Goal: Task Accomplishment & Management: Use online tool/utility

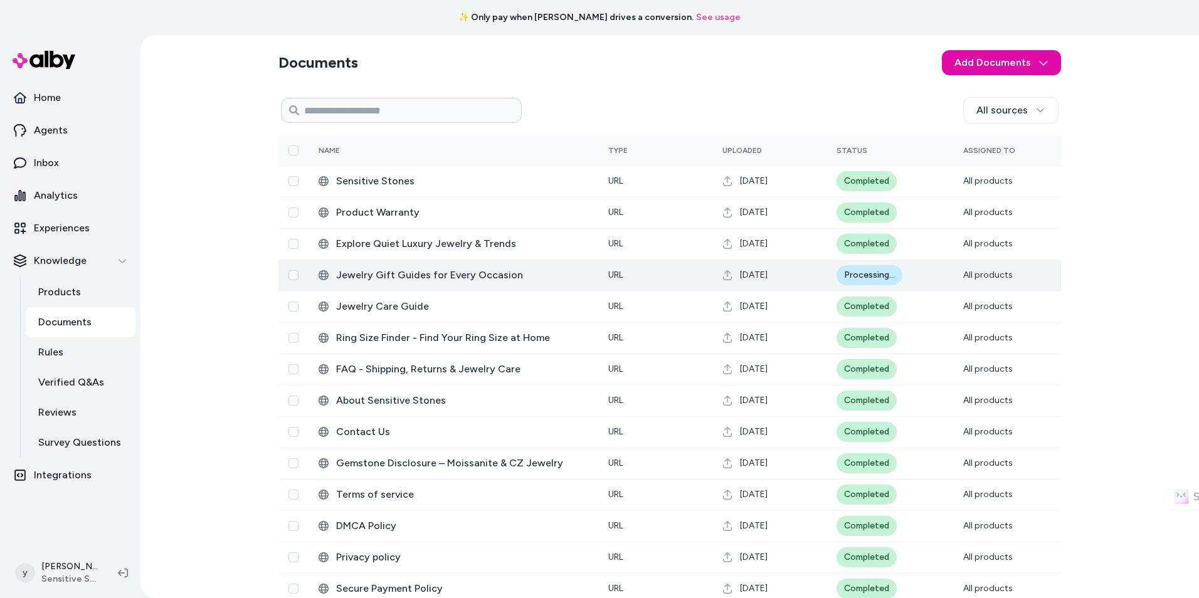
click at [871, 280] on div "Processing..." at bounding box center [870, 275] width 66 height 20
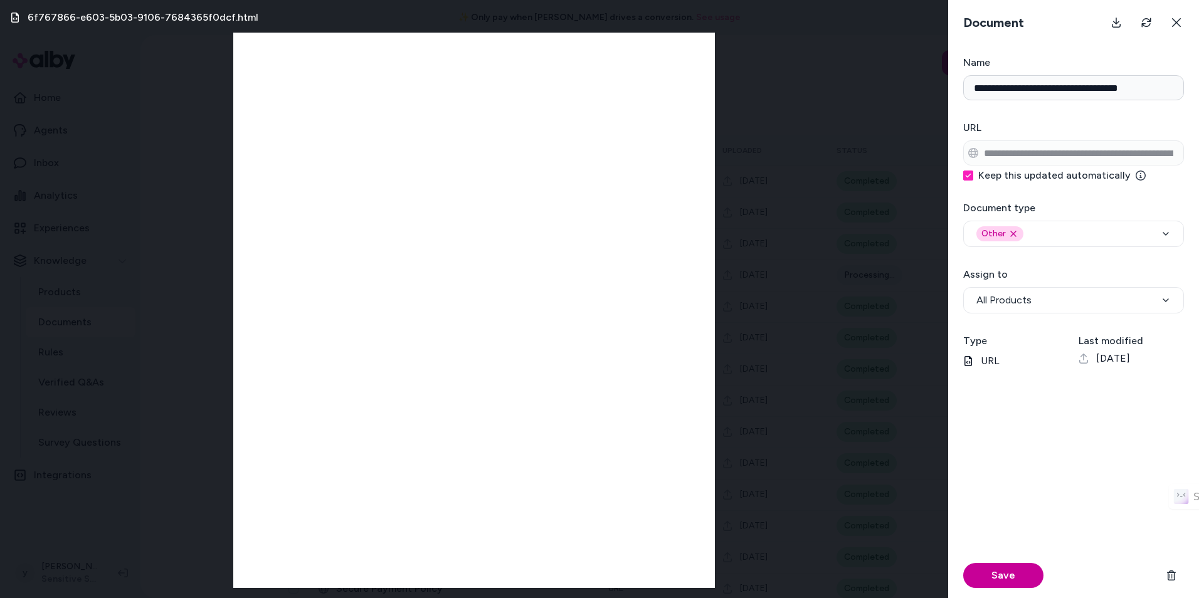
click at [1026, 577] on button "Save" at bounding box center [1003, 575] width 80 height 25
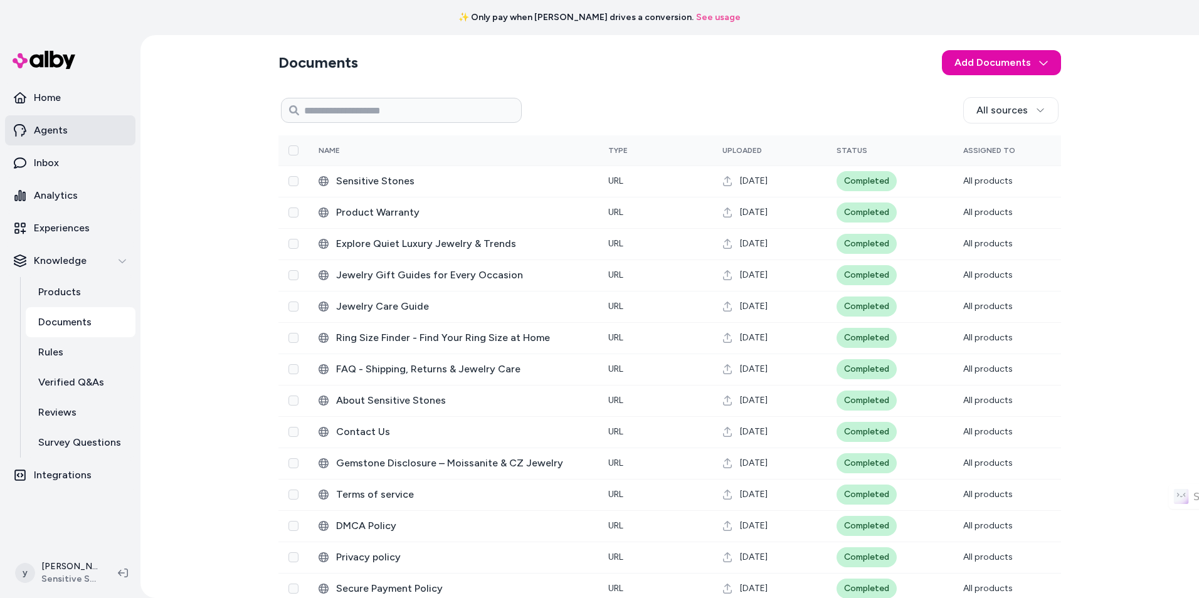
click at [91, 130] on link "Agents" at bounding box center [70, 130] width 130 height 30
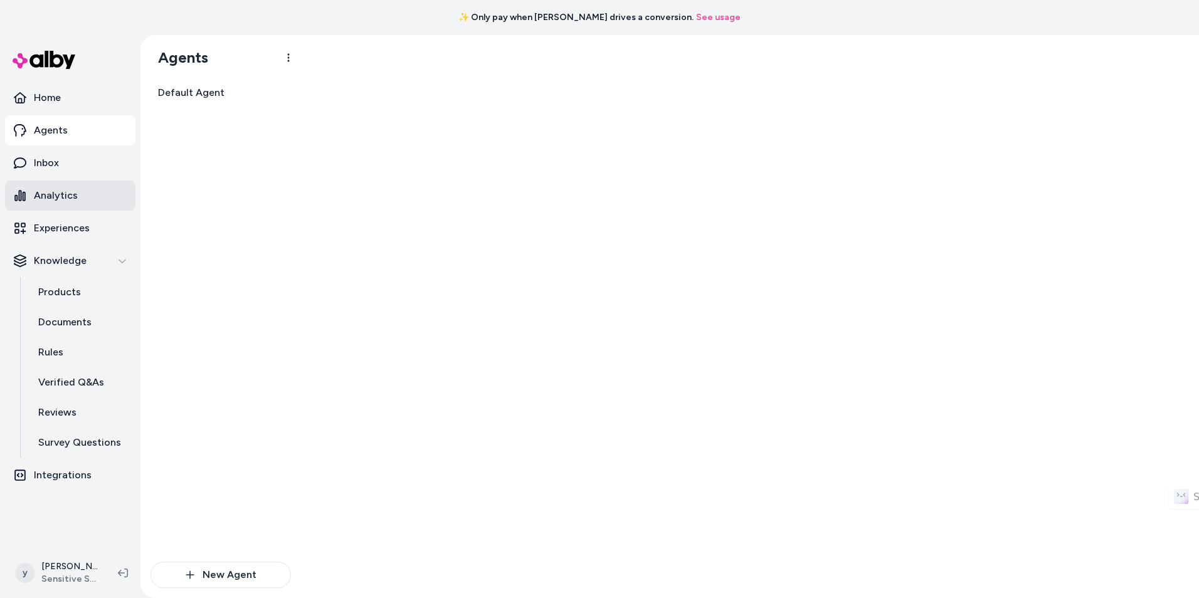
click at [90, 184] on link "Analytics" at bounding box center [70, 196] width 130 height 30
click at [84, 159] on link "Inbox" at bounding box center [70, 163] width 130 height 30
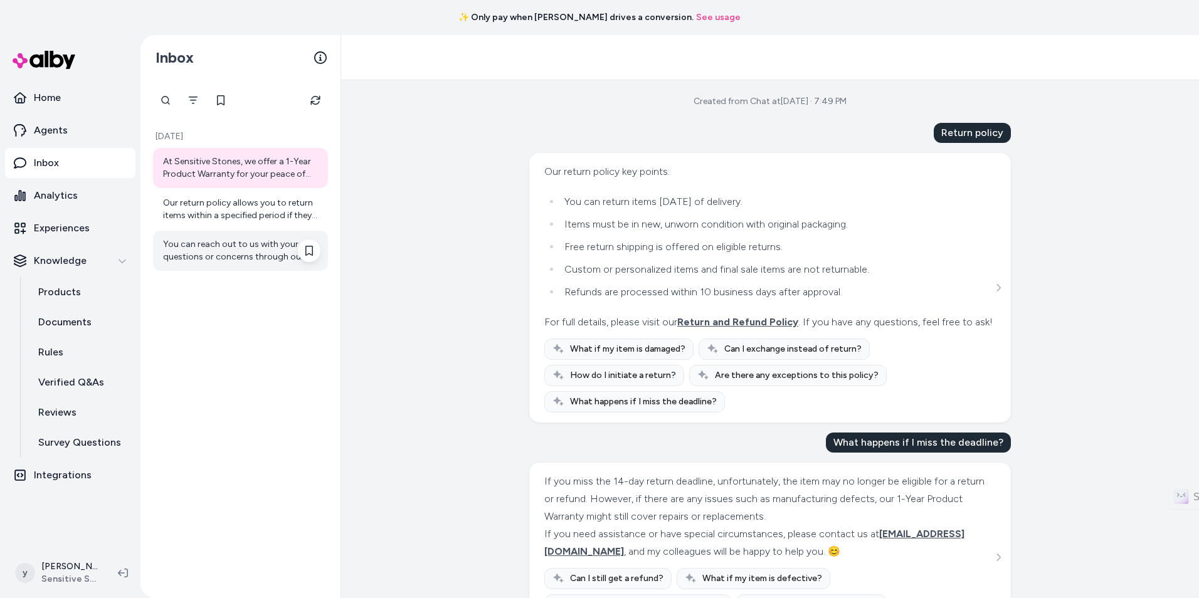
click at [188, 246] on div "You can reach out to us with your questions or concerns through our contact pag…" at bounding box center [241, 250] width 157 height 25
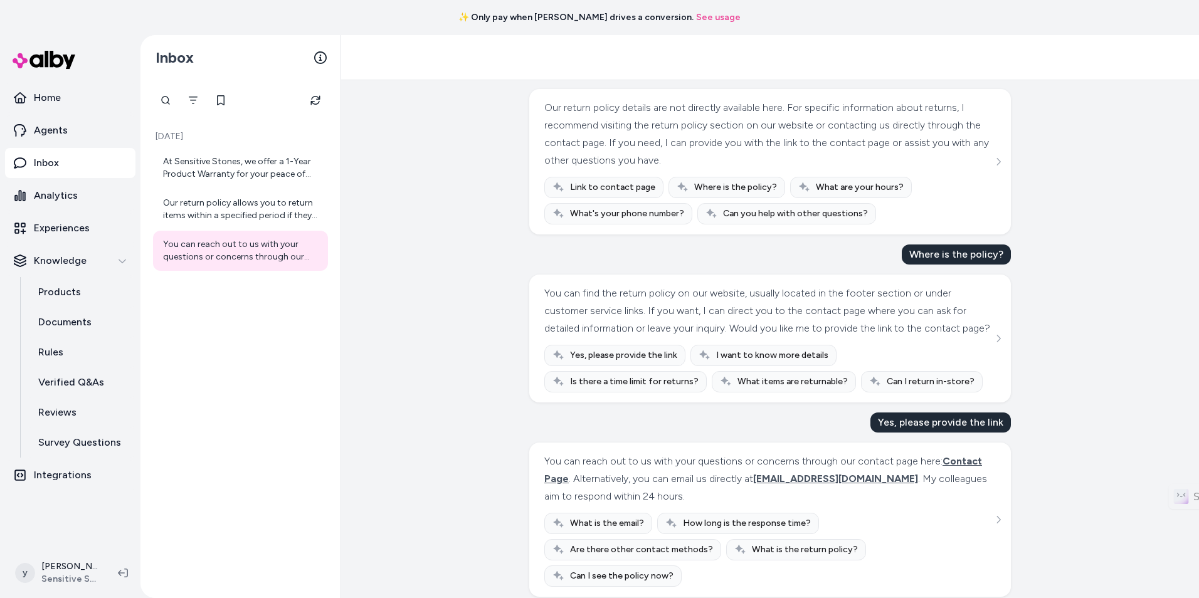
scroll to position [69, 0]
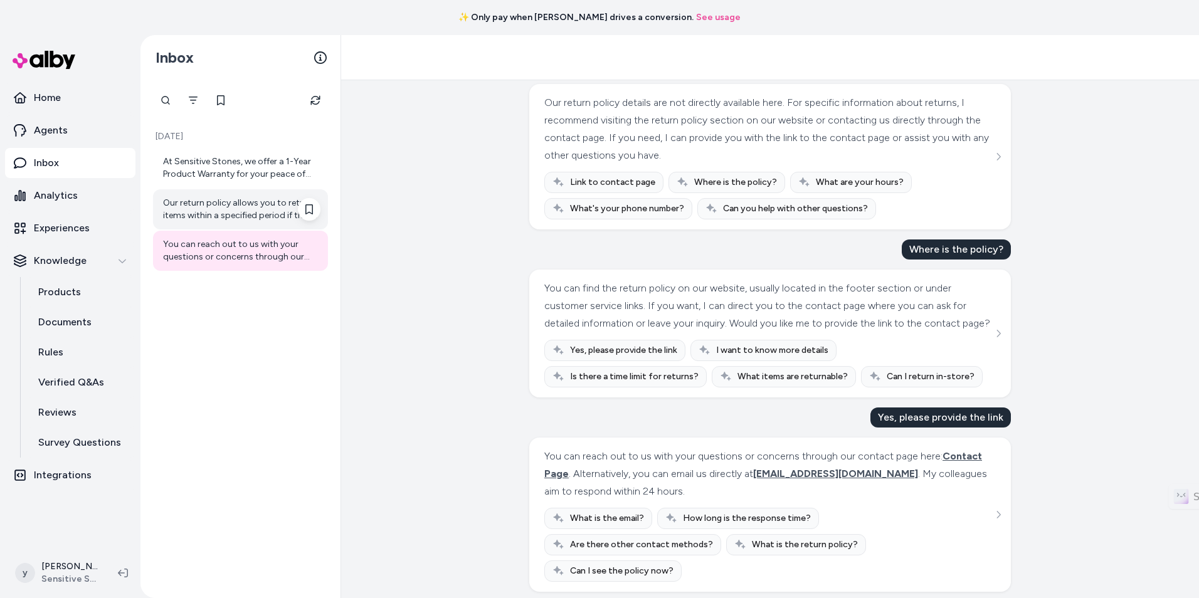
click at [192, 217] on div "Our return policy allows you to return items within a specified period if they …" at bounding box center [241, 209] width 157 height 25
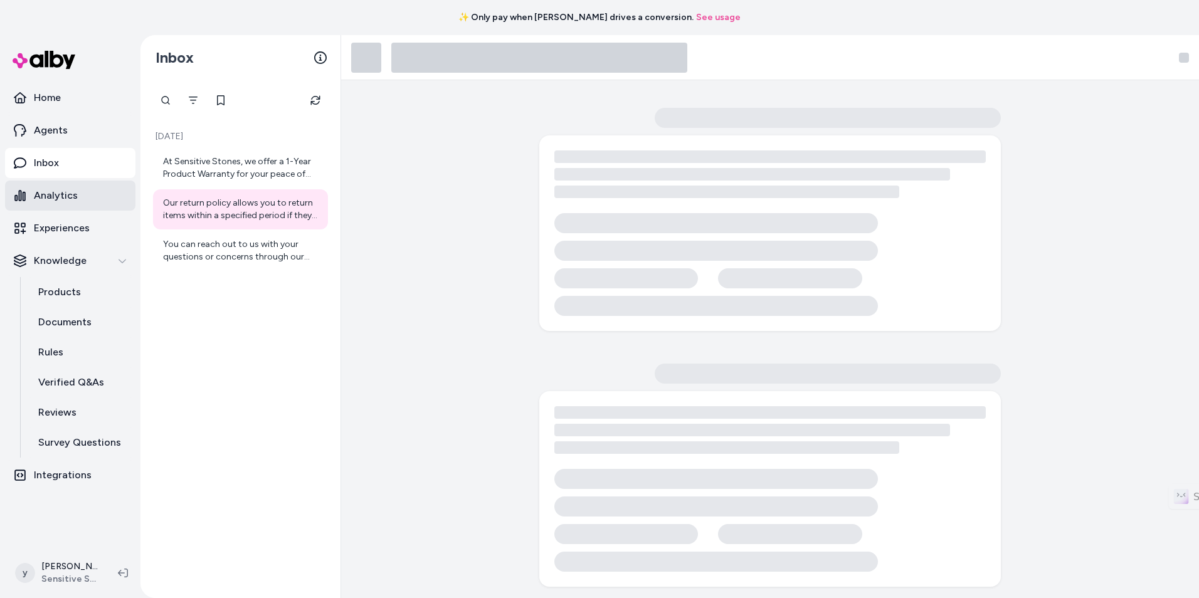
click at [83, 202] on link "Analytics" at bounding box center [70, 196] width 130 height 30
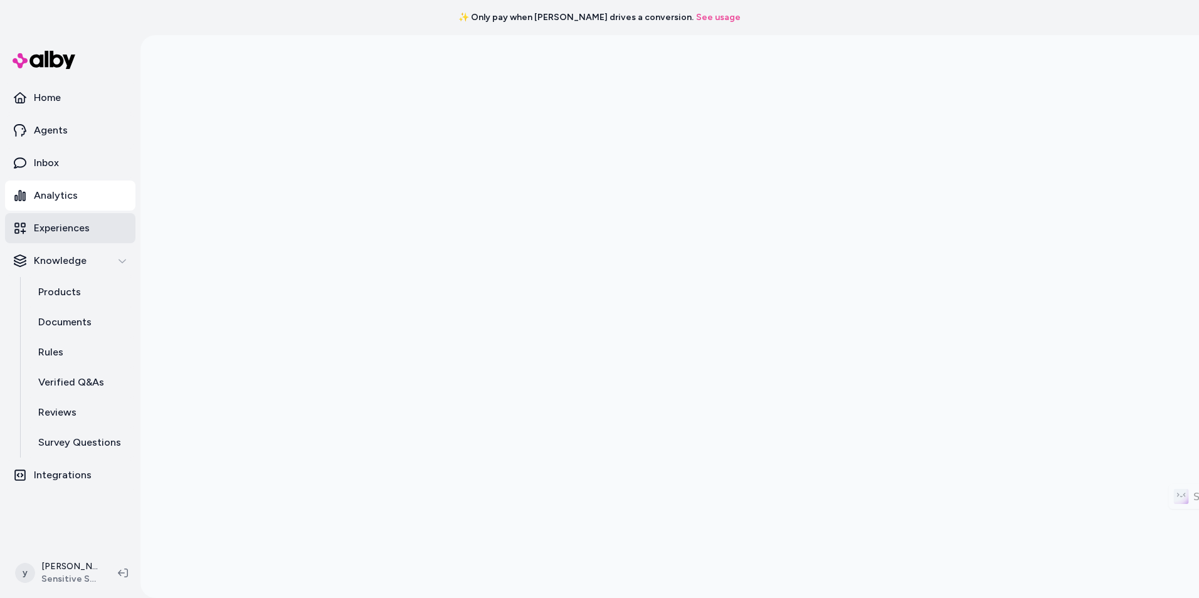
click at [84, 232] on p "Experiences" at bounding box center [62, 228] width 56 height 15
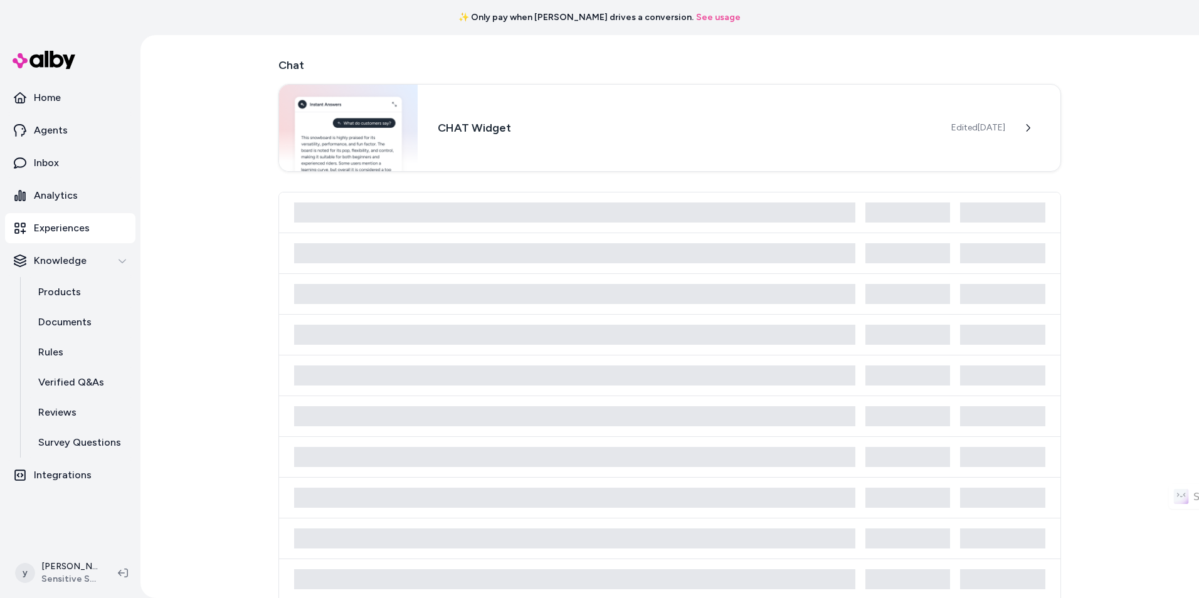
scroll to position [137, 0]
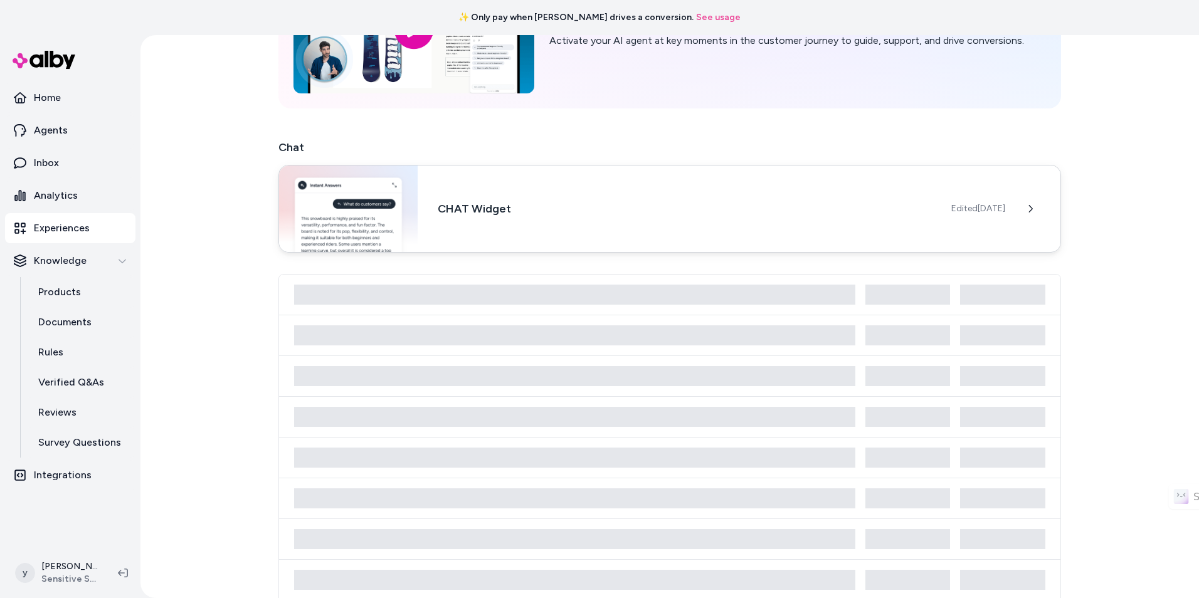
click at [975, 210] on span "Edited Sep 26, 2025" at bounding box center [978, 209] width 54 height 13
click at [93, 297] on link "Products" at bounding box center [81, 292] width 110 height 30
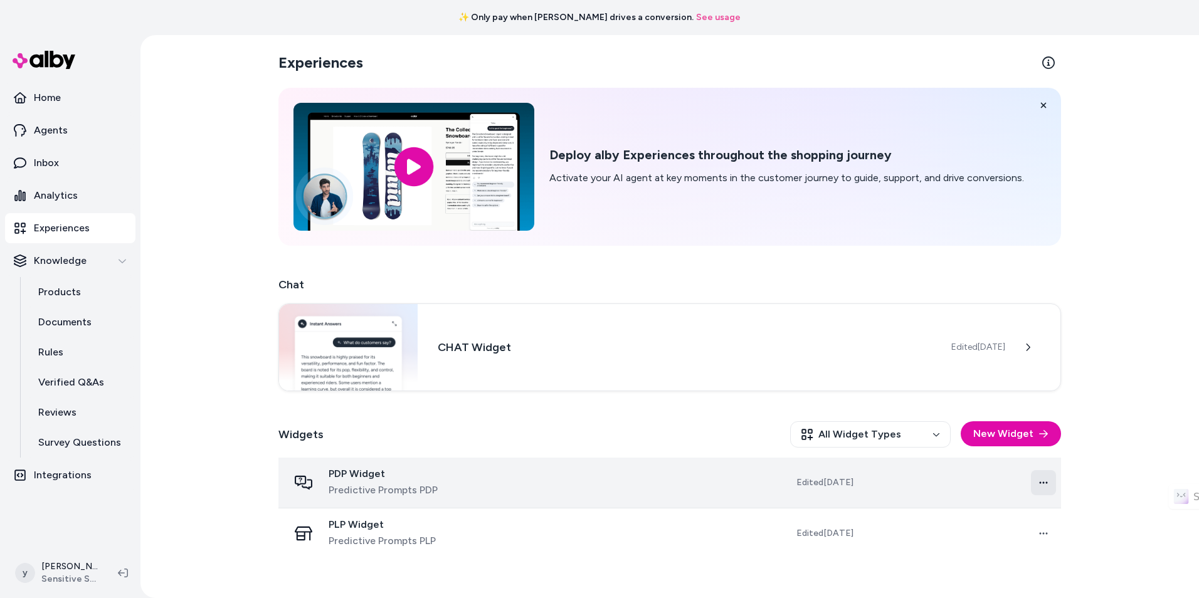
click at [1043, 487] on html "✨ Only pay when alby drives a conversion. See usage Home Agents Inbox Analytics…" at bounding box center [599, 299] width 1199 height 598
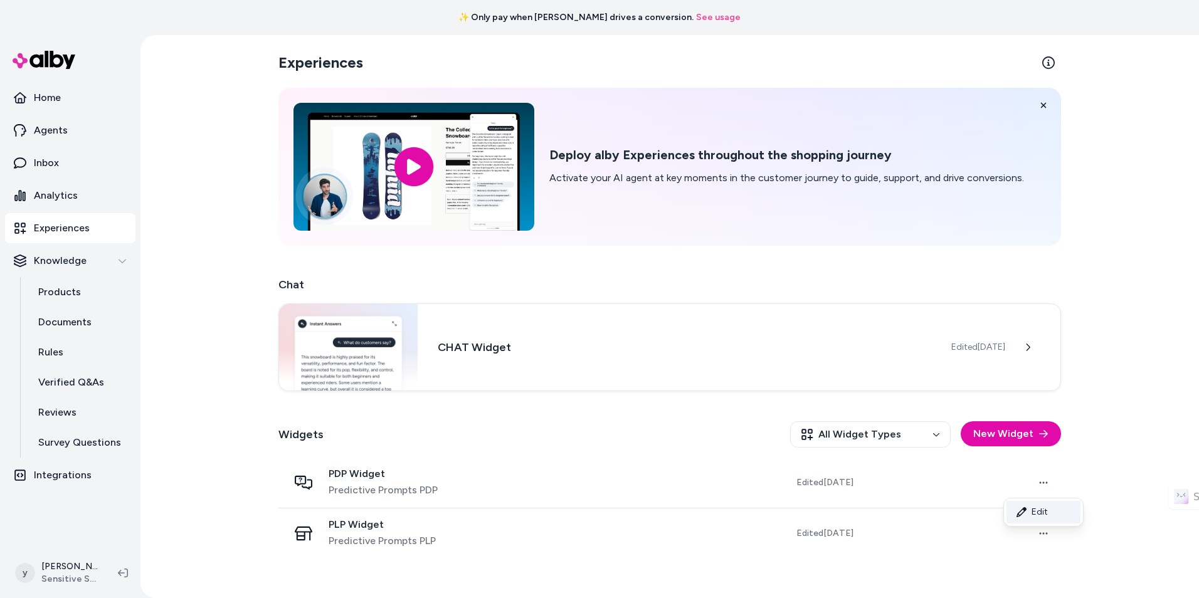
click at [1037, 512] on link "Edit" at bounding box center [1043, 512] width 74 height 23
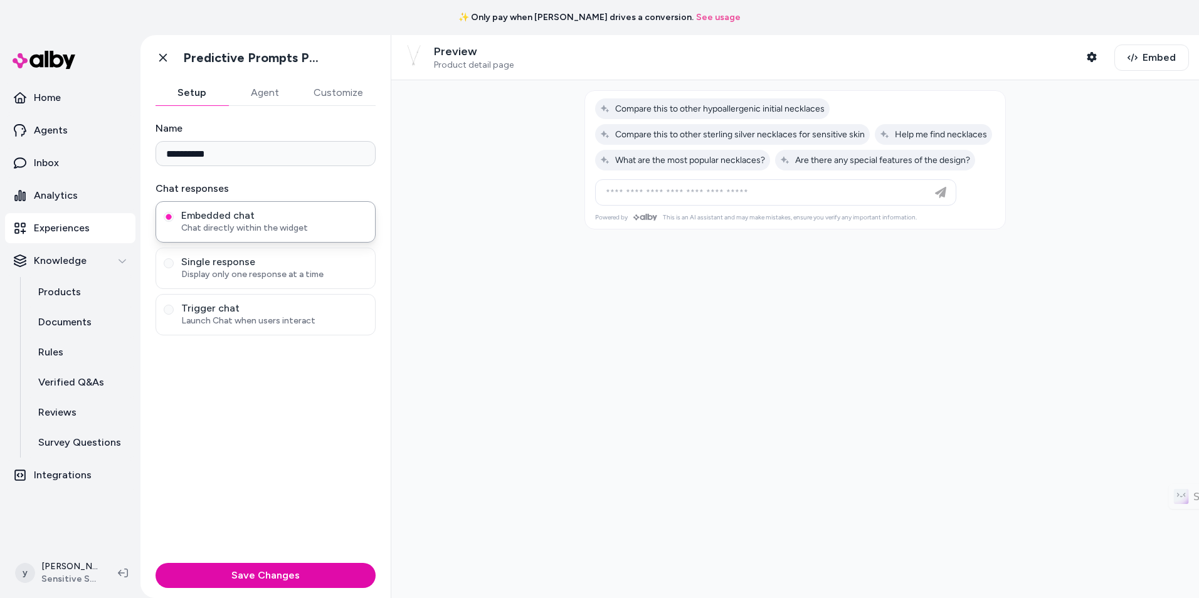
click at [273, 98] on button "Agent" at bounding box center [264, 92] width 73 height 25
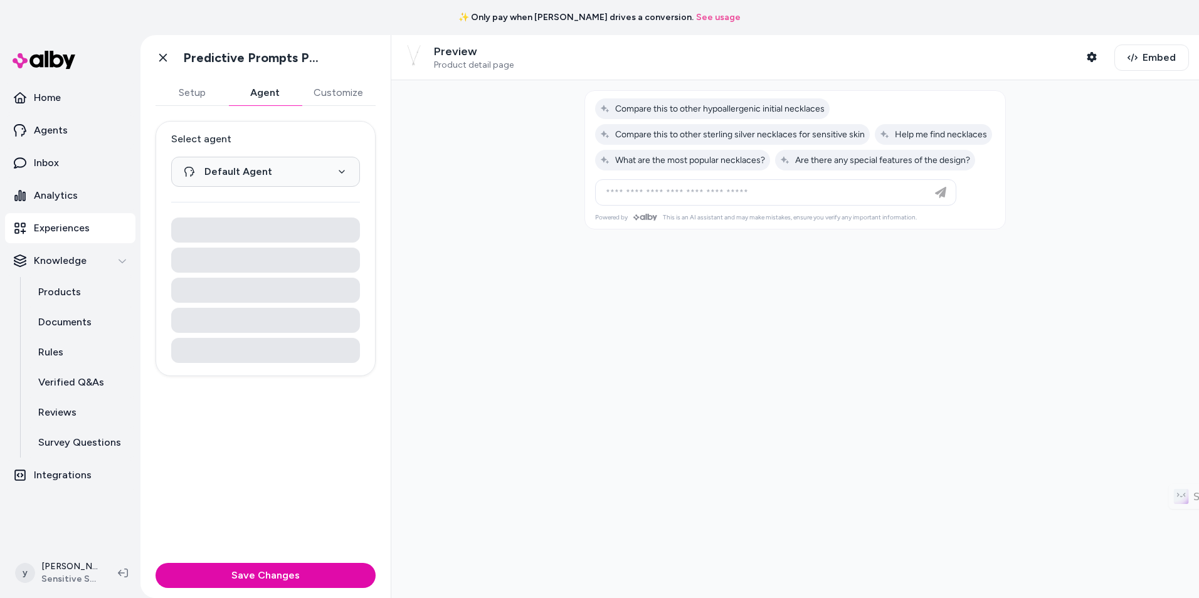
click at [327, 90] on button "Customize" at bounding box center [338, 92] width 75 height 25
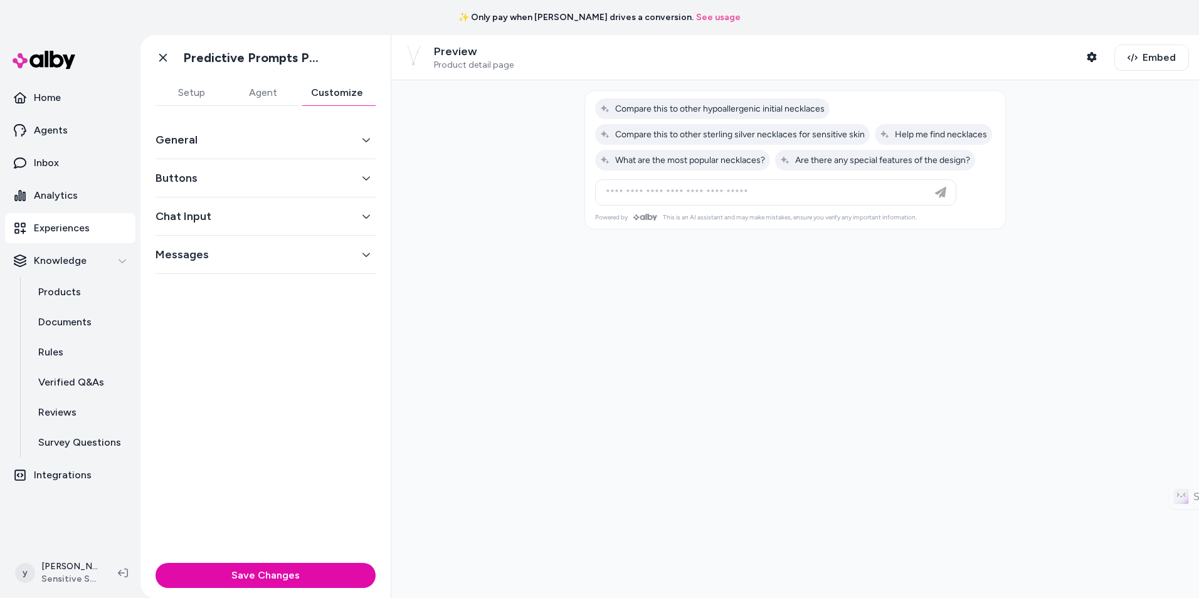
click at [330, 211] on button "Chat Input" at bounding box center [266, 217] width 220 height 18
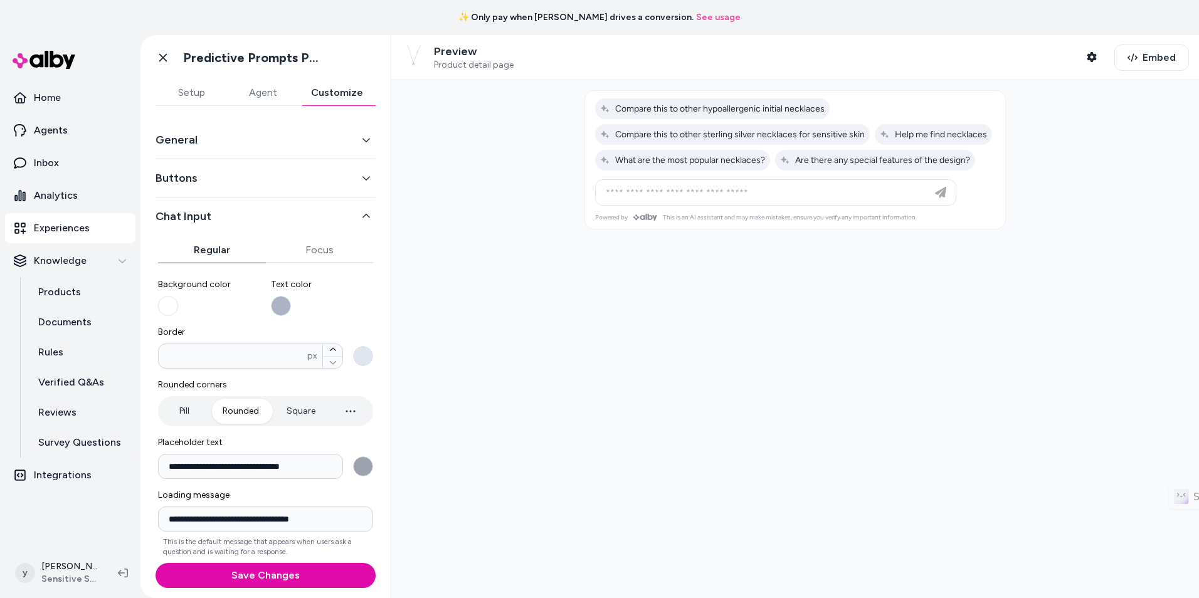
click at [186, 88] on button "Setup" at bounding box center [191, 92] width 71 height 25
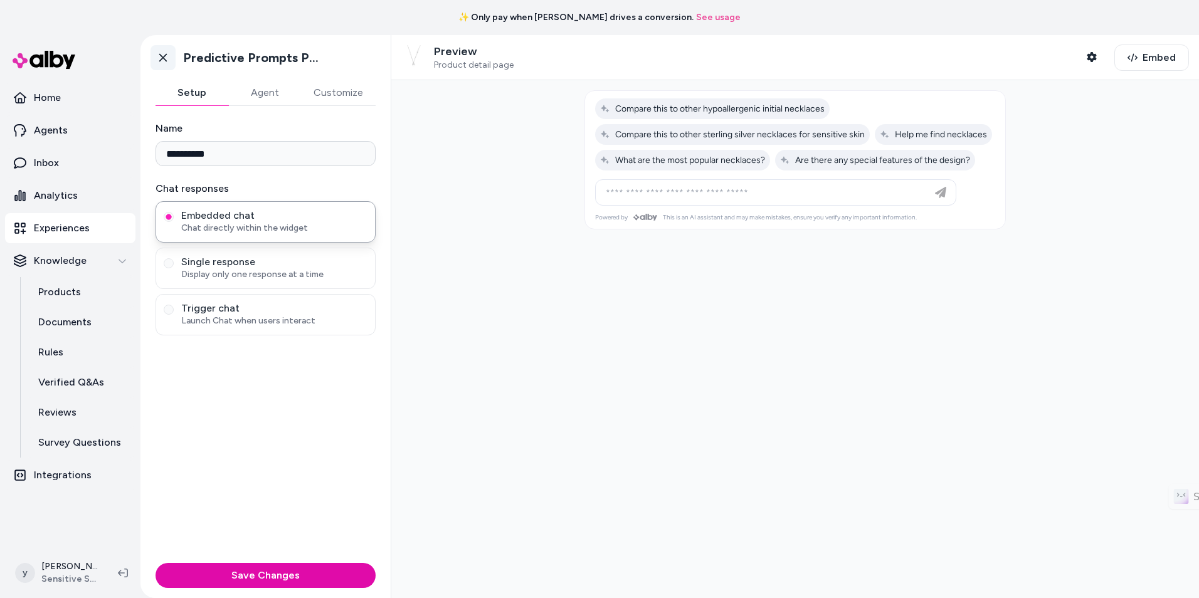
click at [164, 51] on link "Go back" at bounding box center [163, 57] width 25 height 25
click at [164, 59] on icon at bounding box center [163, 58] width 8 height 8
click at [87, 228] on p "Experiences" at bounding box center [62, 228] width 56 height 15
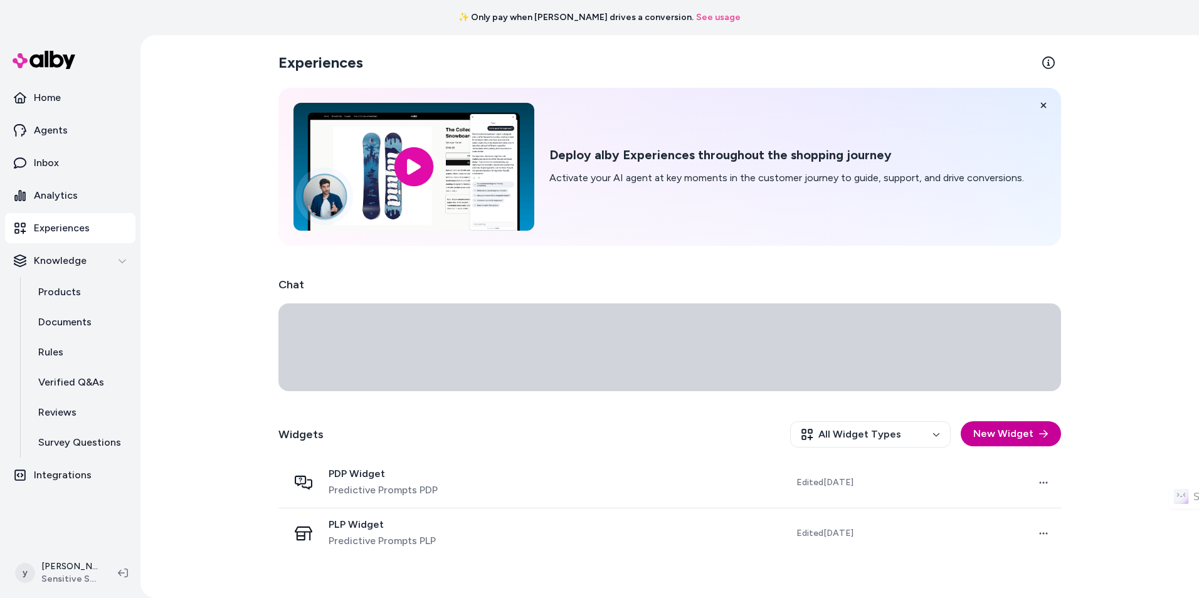
click at [1010, 434] on button "New Widget" at bounding box center [1011, 433] width 100 height 25
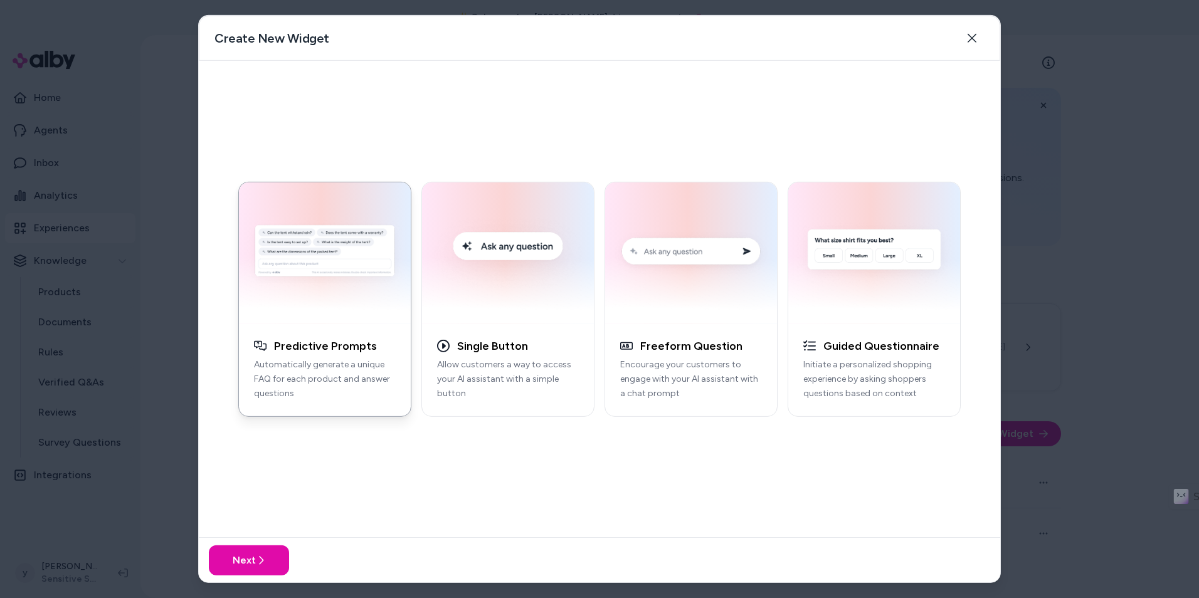
click at [345, 328] on button "Predictive Prompts Automatically generate a unique FAQ for each product and ans…" at bounding box center [324, 298] width 173 height 235
click at [250, 555] on button "Next" at bounding box center [249, 561] width 80 height 30
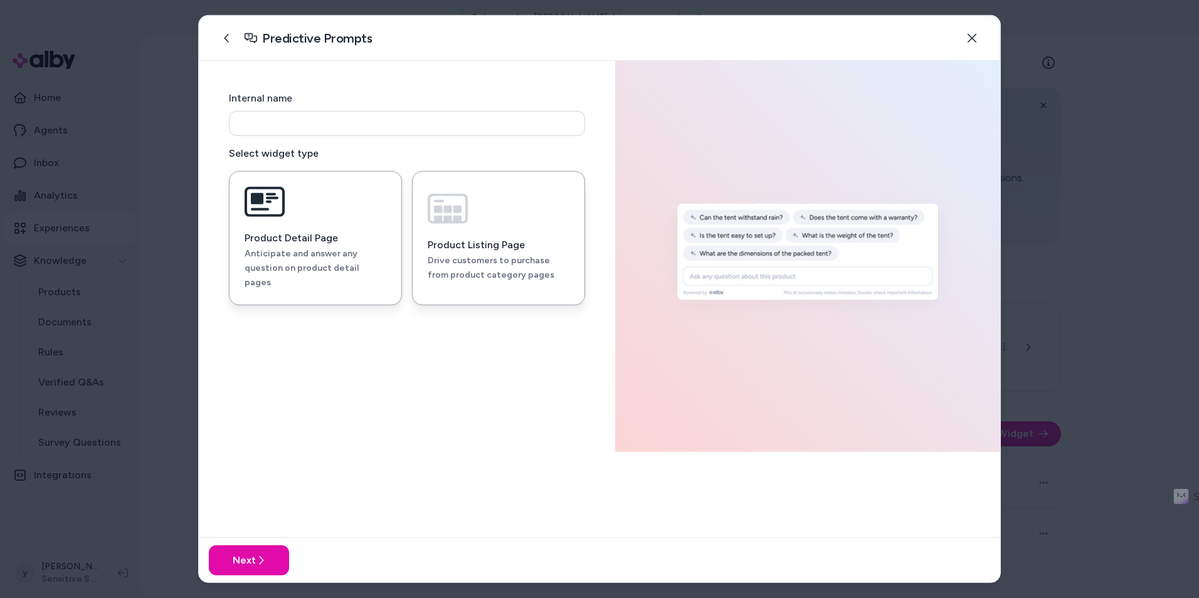
click at [451, 263] on p "Drive customers to purchase from product category pages" at bounding box center [499, 268] width 142 height 29
click at [971, 38] on icon "button" at bounding box center [972, 38] width 10 height 10
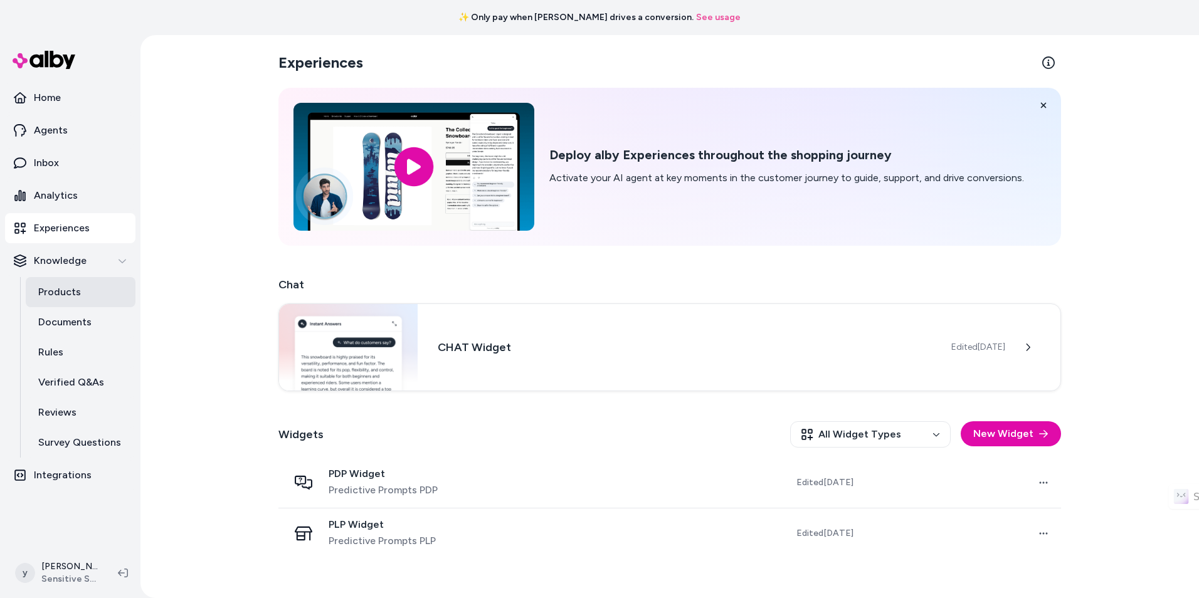
click at [97, 290] on link "Products" at bounding box center [81, 292] width 110 height 30
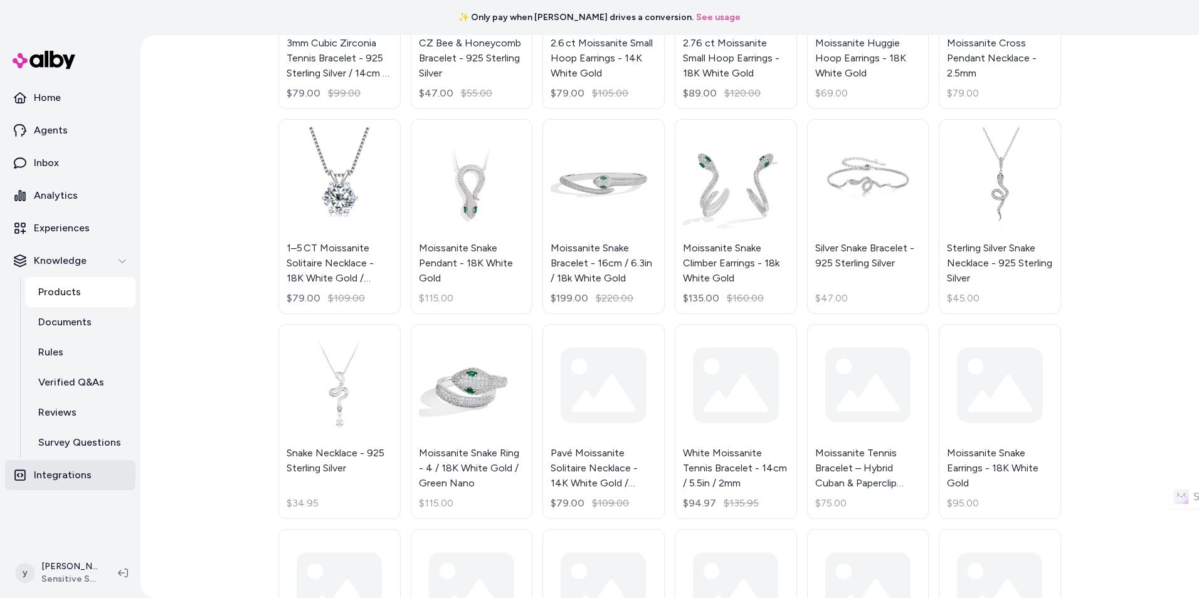
scroll to position [428, 0]
click at [97, 439] on p "Survey Questions" at bounding box center [79, 442] width 83 height 15
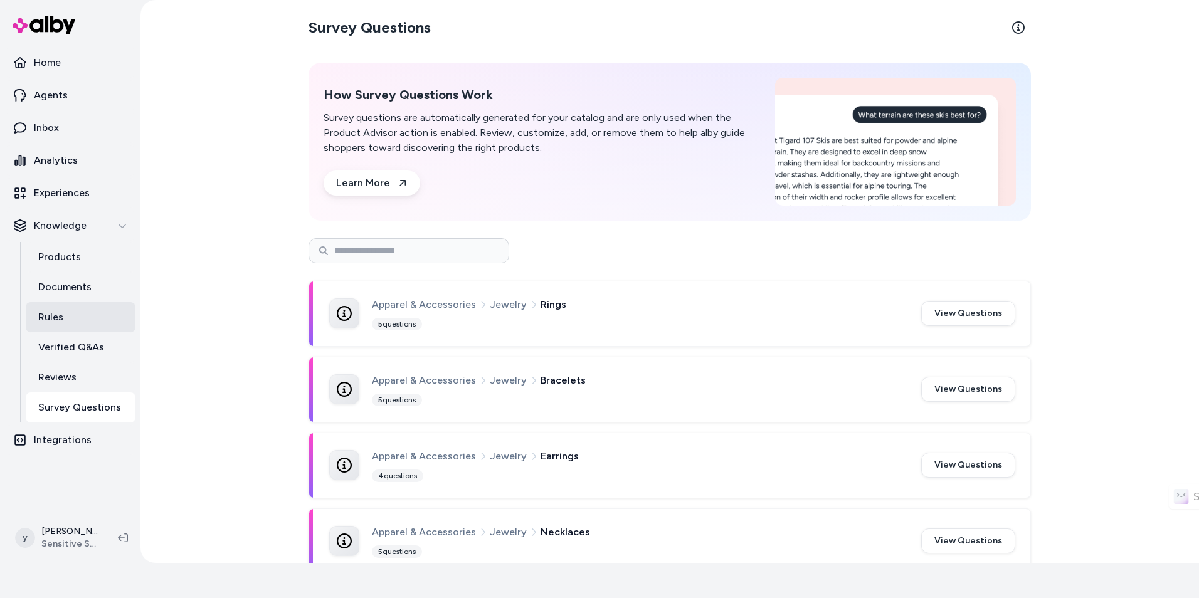
click at [87, 314] on link "Rules" at bounding box center [81, 317] width 110 height 30
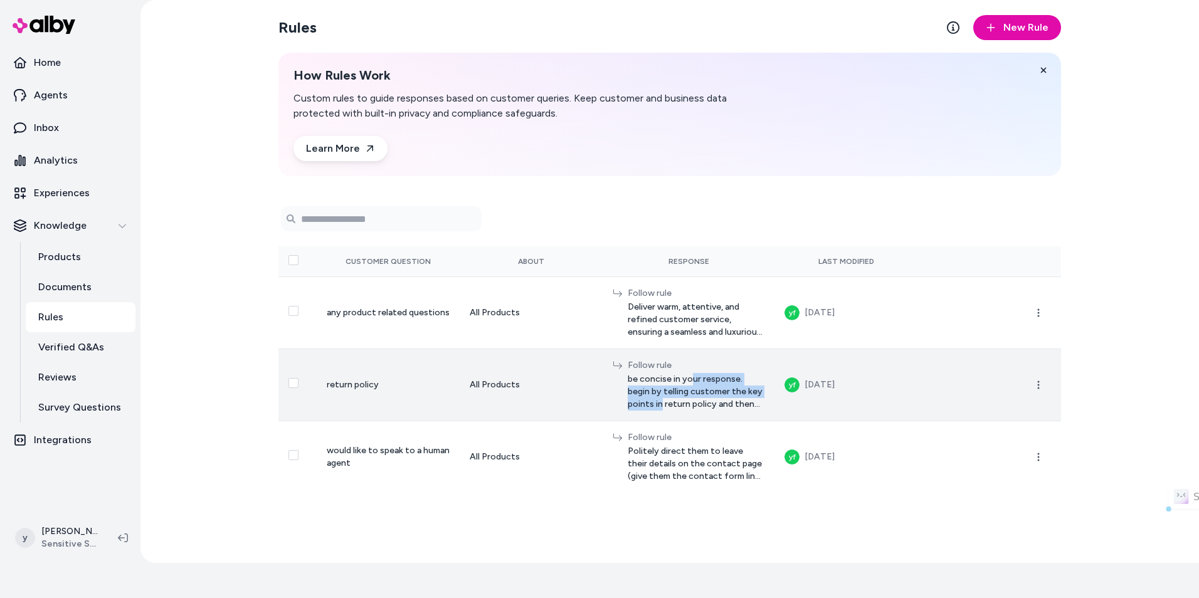
drag, startPoint x: 675, startPoint y: 379, endPoint x: 741, endPoint y: 387, distance: 66.3
click at [741, 387] on span "be concise in your response. begin by telling customer the key points in return…" at bounding box center [696, 392] width 137 height 38
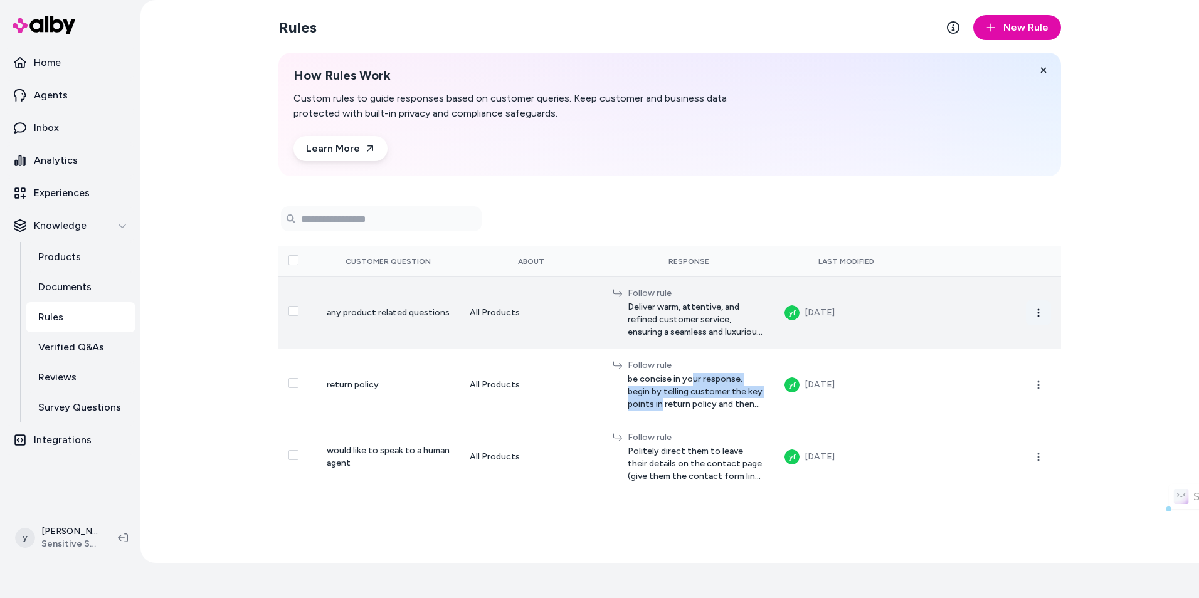
click at [1032, 312] on button "button" at bounding box center [1038, 312] width 25 height 25
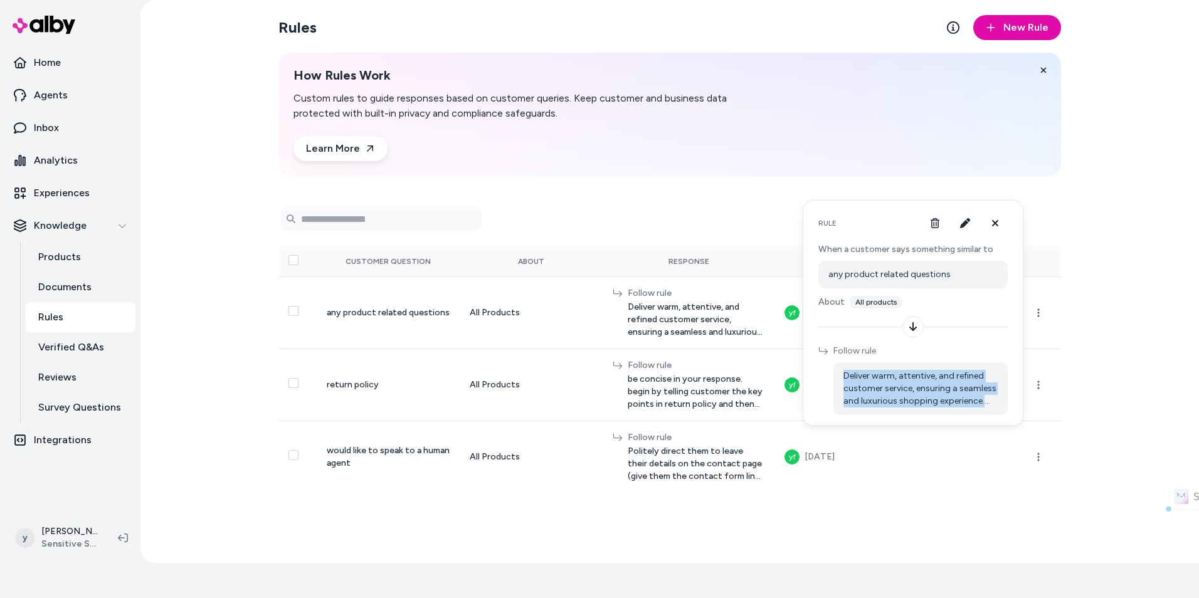
drag, startPoint x: 840, startPoint y: 372, endPoint x: 1000, endPoint y: 411, distance: 165.2
click at [1000, 411] on div "Deliver warm, attentive, and refined customer service, ensuring a seamless and …" at bounding box center [920, 388] width 174 height 53
drag, startPoint x: 1000, startPoint y: 411, endPoint x: 961, endPoint y: 225, distance: 190.4
click at [961, 225] on icon "button" at bounding box center [965, 223] width 10 height 10
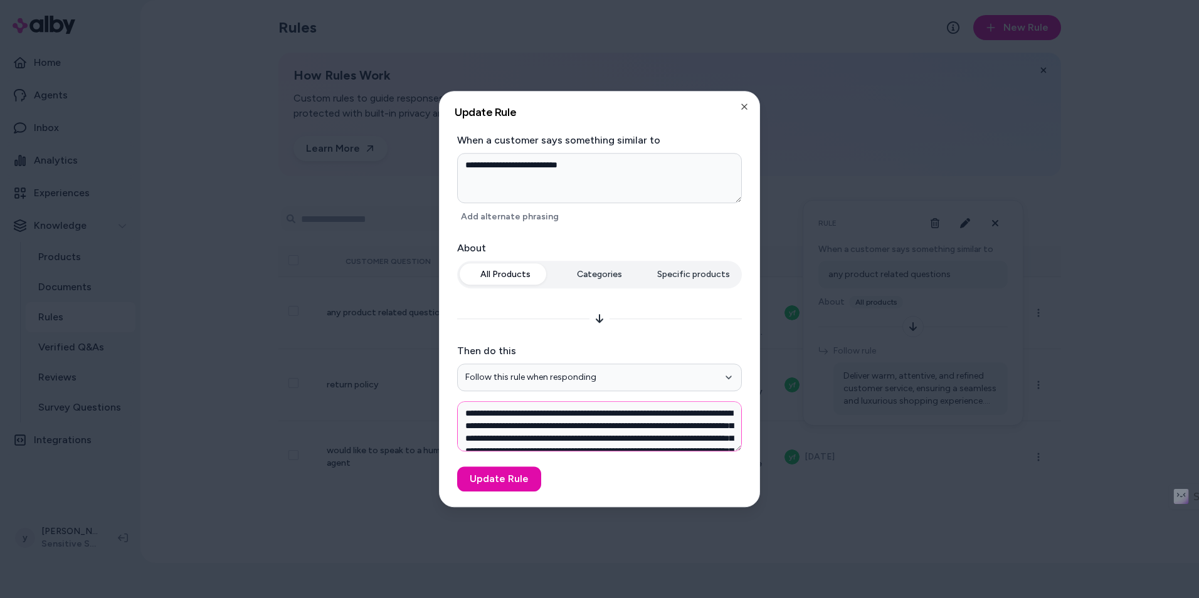
click at [566, 425] on textarea "**********" at bounding box center [599, 426] width 285 height 50
click at [512, 481] on button "Update Rule" at bounding box center [499, 479] width 84 height 25
click at [872, 489] on div at bounding box center [599, 299] width 1199 height 598
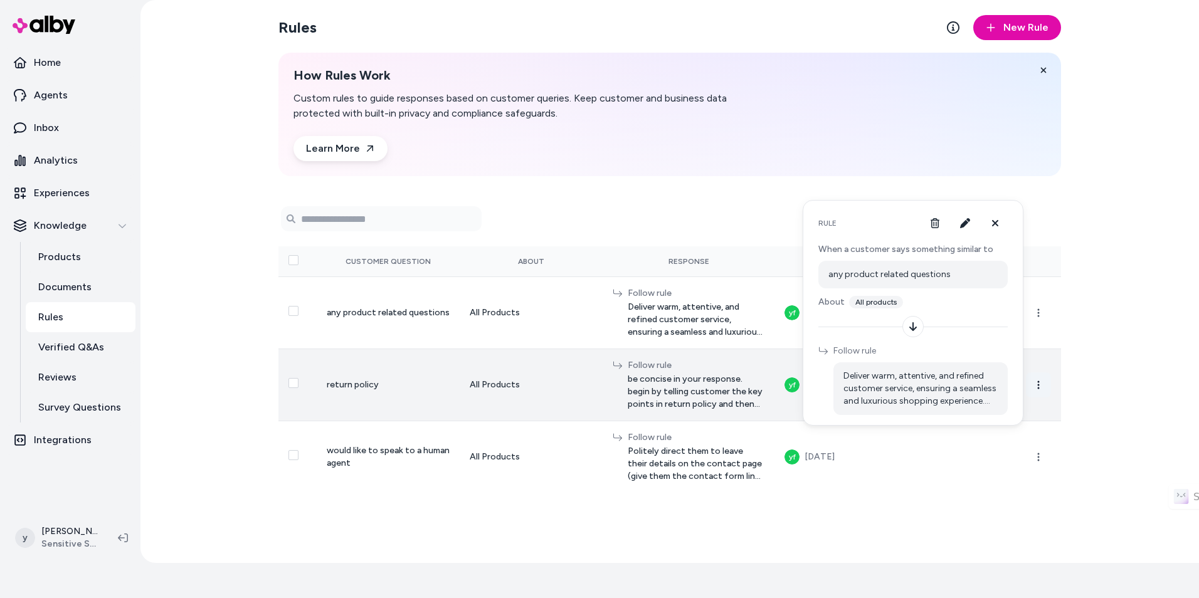
click at [1045, 386] on button "button" at bounding box center [1038, 384] width 25 height 25
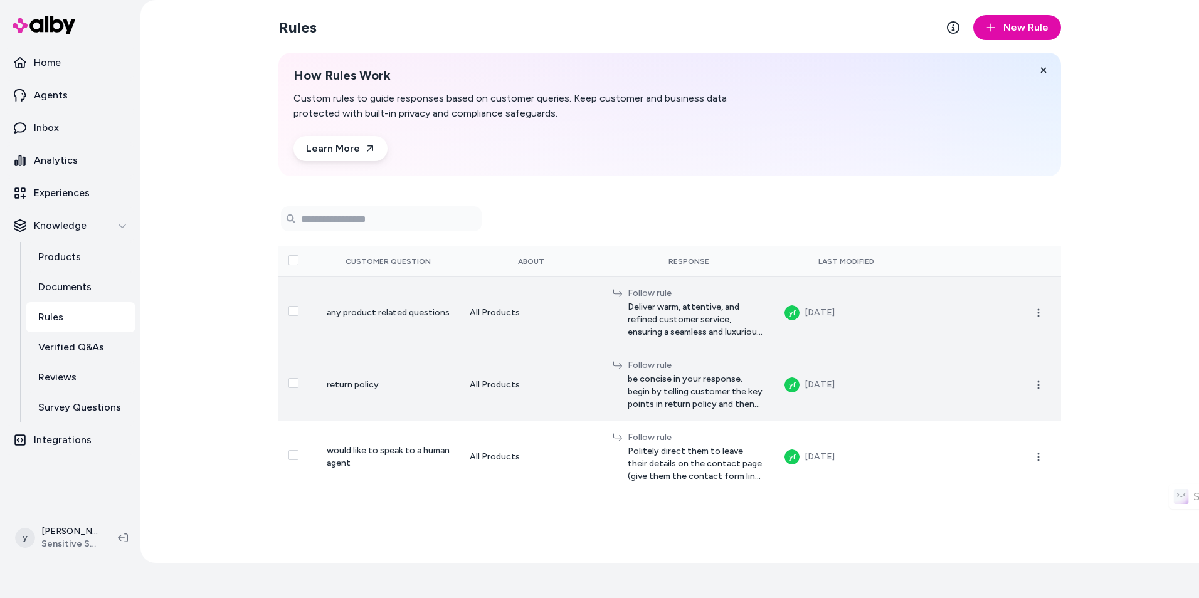
click at [966, 297] on td at bounding box center [989, 313] width 143 height 72
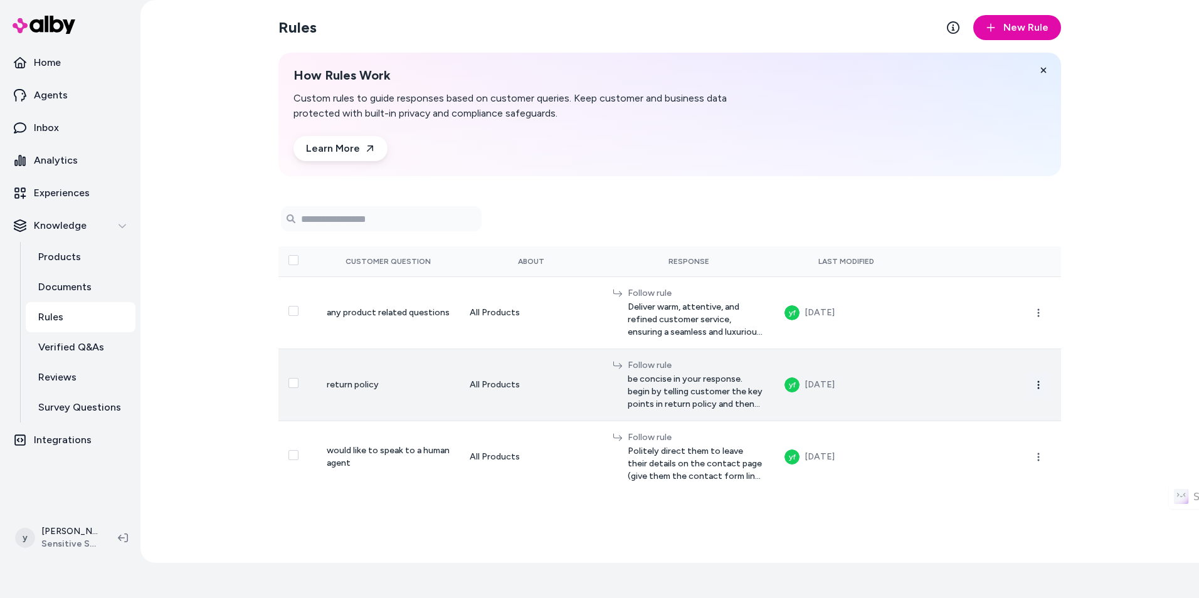
click at [1044, 388] on button "button" at bounding box center [1038, 384] width 25 height 25
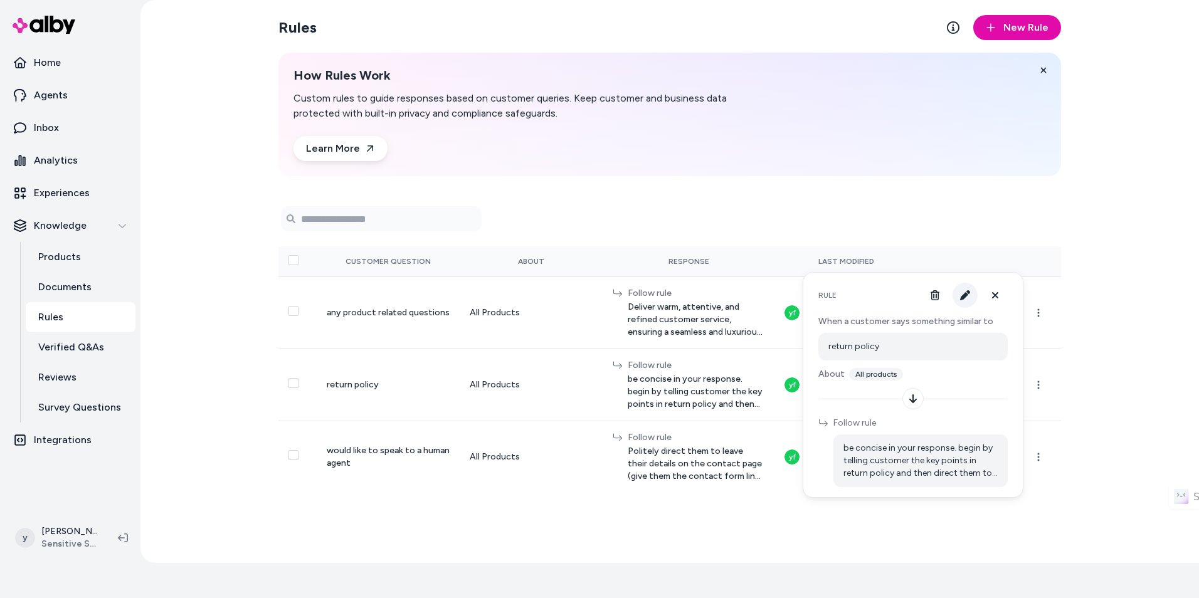
click at [964, 300] on button "button" at bounding box center [965, 295] width 25 height 25
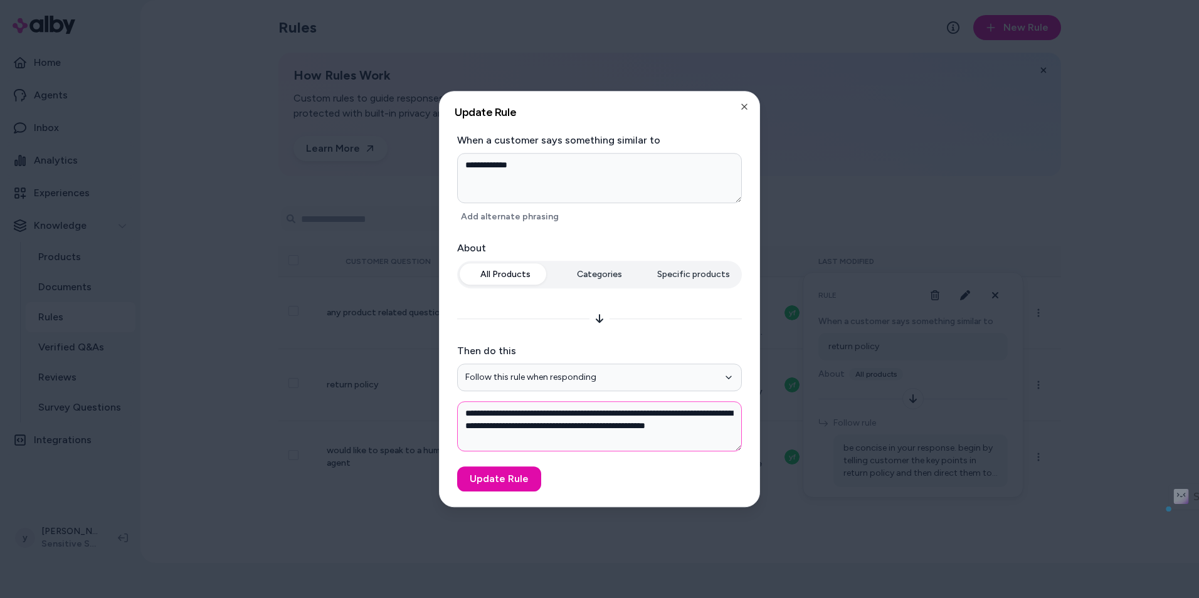
drag, startPoint x: 519, startPoint y: 428, endPoint x: 647, endPoint y: 430, distance: 127.3
click at [647, 430] on textarea "**********" at bounding box center [599, 426] width 285 height 50
drag, startPoint x: 491, startPoint y: 413, endPoint x: 663, endPoint y: 415, distance: 171.8
click at [662, 415] on textarea "**********" at bounding box center [599, 426] width 285 height 50
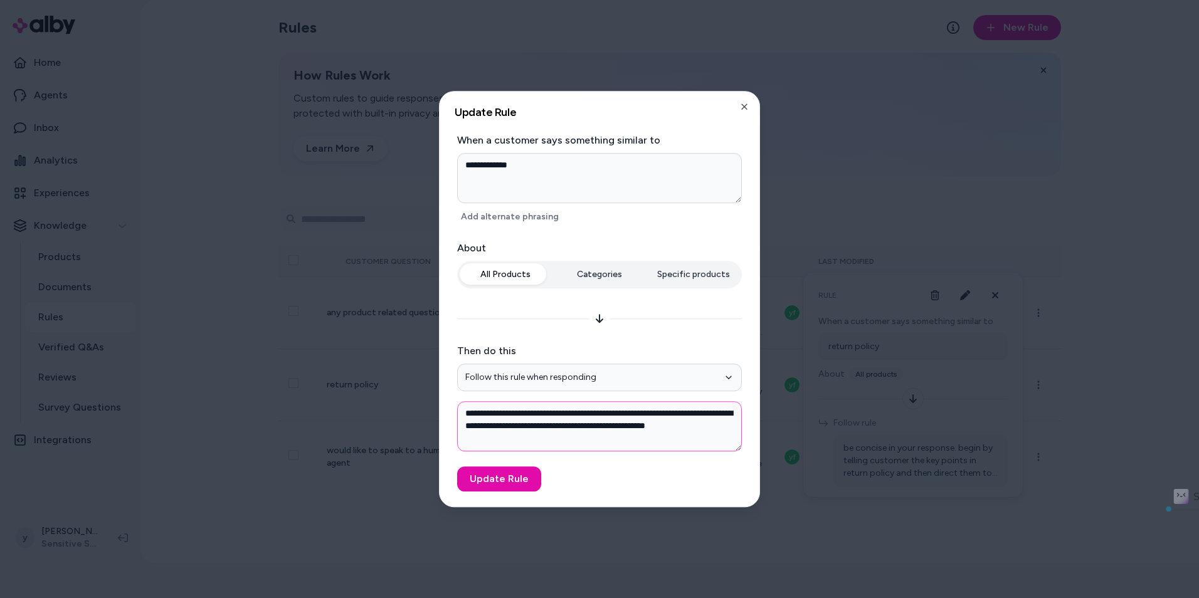
click at [663, 415] on textarea "**********" at bounding box center [599, 426] width 285 height 50
click at [576, 413] on textarea "**********" at bounding box center [599, 426] width 285 height 50
click at [509, 411] on textarea "**********" at bounding box center [599, 426] width 285 height 50
type textarea "*"
drag, startPoint x: 631, startPoint y: 414, endPoint x: 667, endPoint y: 414, distance: 35.7
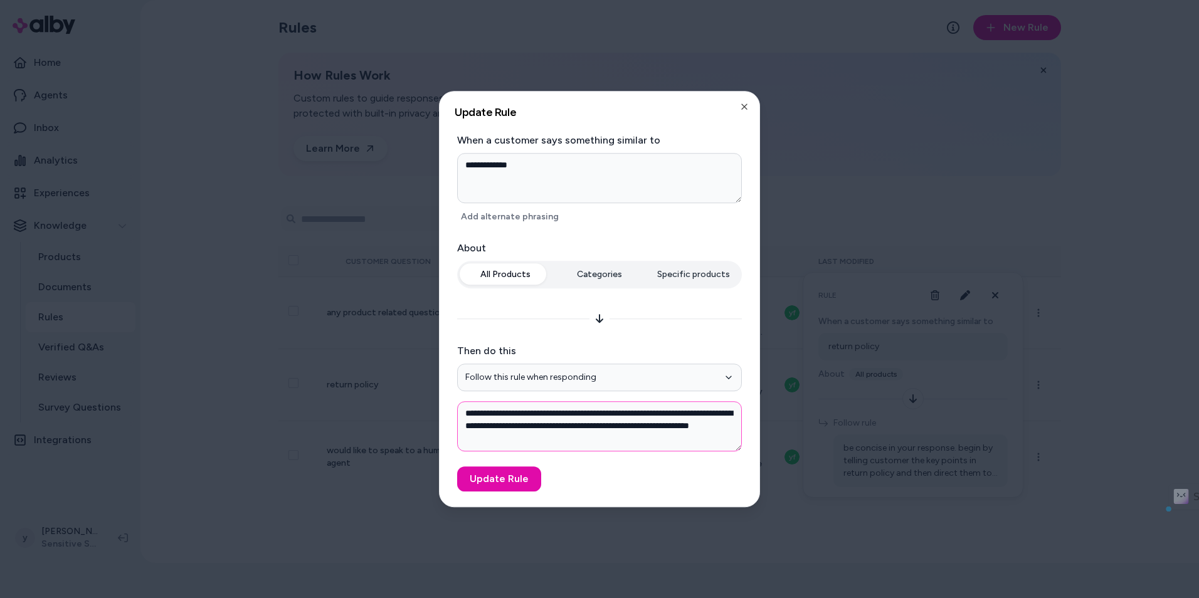
click at [667, 414] on textarea "**********" at bounding box center [599, 426] width 285 height 50
click at [533, 413] on textarea "**********" at bounding box center [599, 426] width 285 height 50
click at [650, 413] on textarea "**********" at bounding box center [599, 426] width 285 height 50
type textarea "**********"
click at [505, 475] on button "Update Rule" at bounding box center [499, 479] width 84 height 25
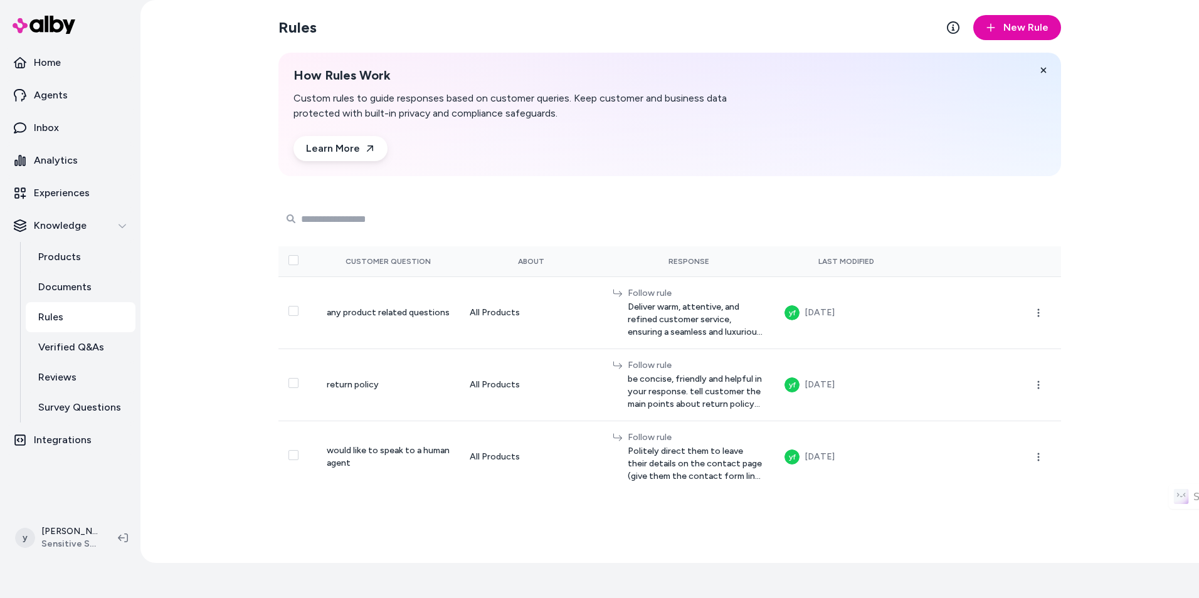
click at [393, 206] on input "Search Products" at bounding box center [381, 218] width 201 height 25
click at [1004, 36] on button "New Rule" at bounding box center [1017, 27] width 88 height 25
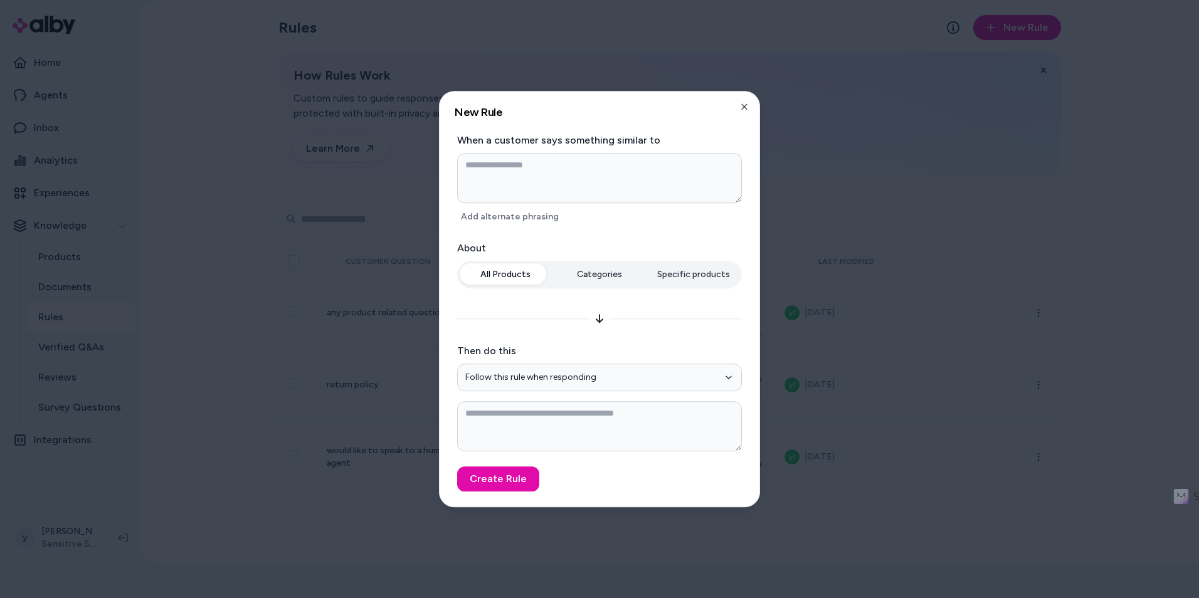
click at [546, 199] on textarea at bounding box center [599, 178] width 285 height 50
type textarea "*"
type textarea "**"
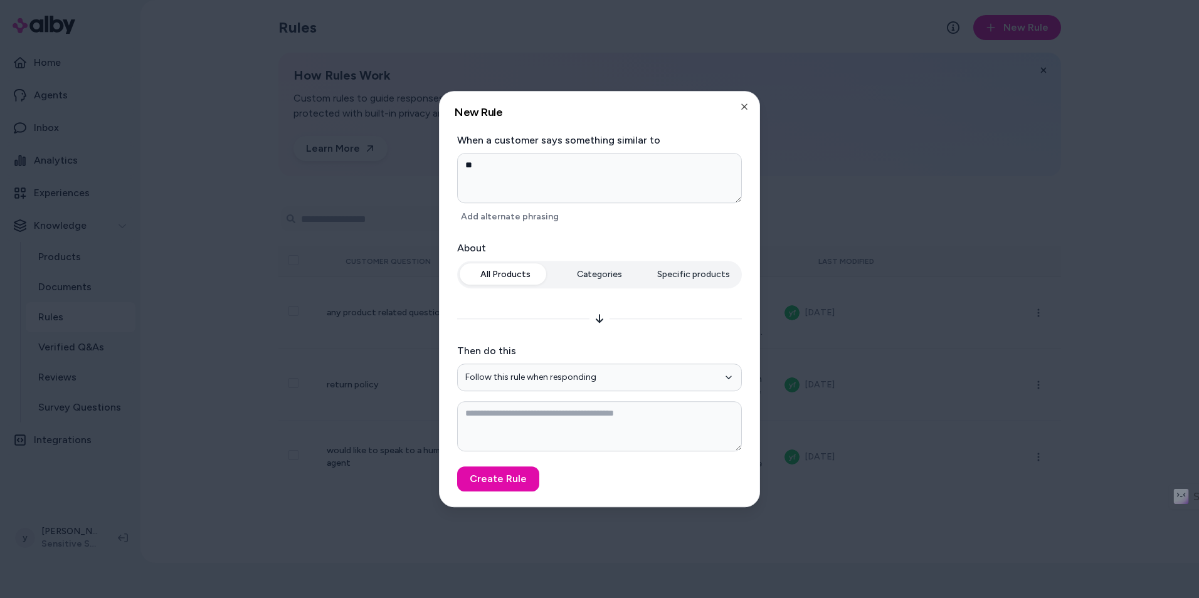
type textarea "*"
type textarea "***"
type textarea "*"
type textarea "****"
type textarea "*"
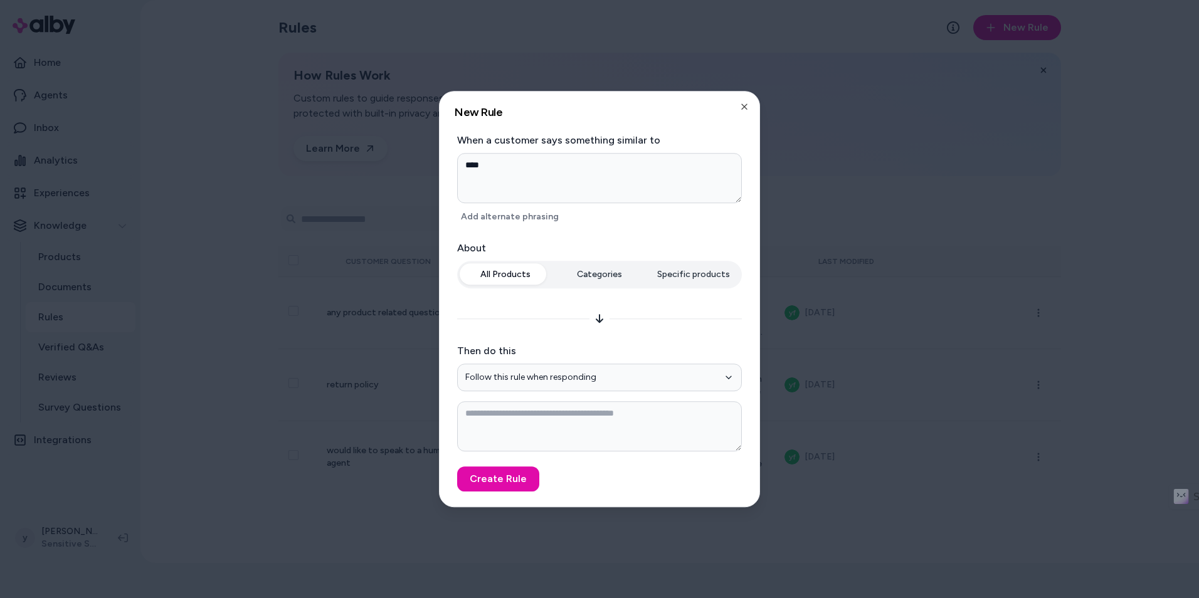
type textarea "*****"
type textarea "*"
type textarea "*****"
type textarea "*"
type textarea "*******"
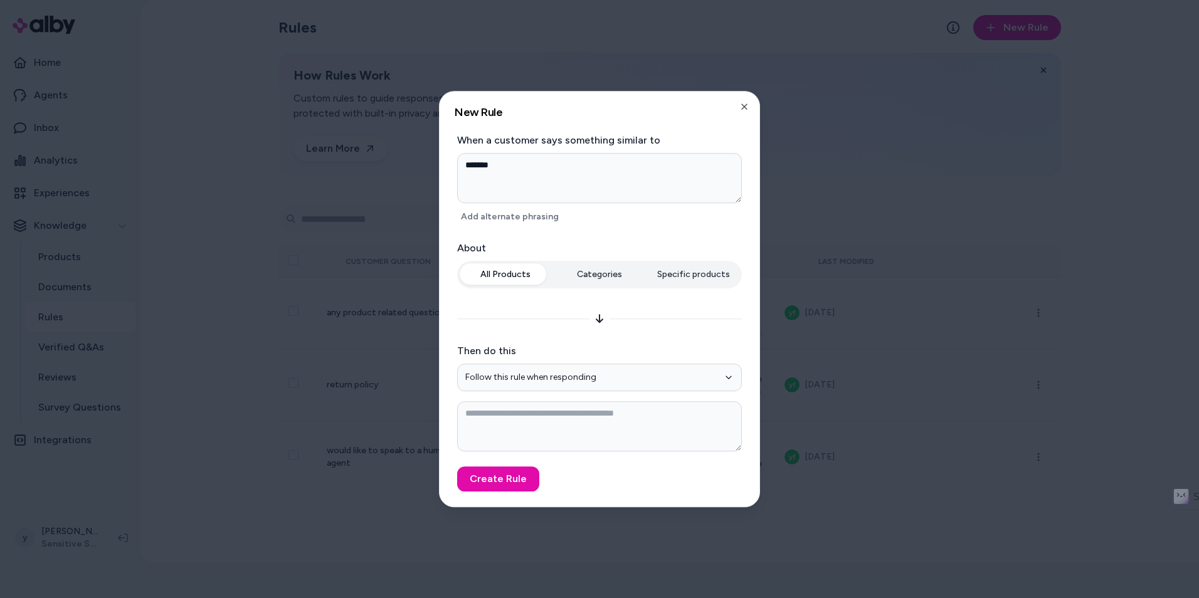
type textarea "*"
type textarea "********"
type textarea "*"
type textarea "********"
type textarea "*"
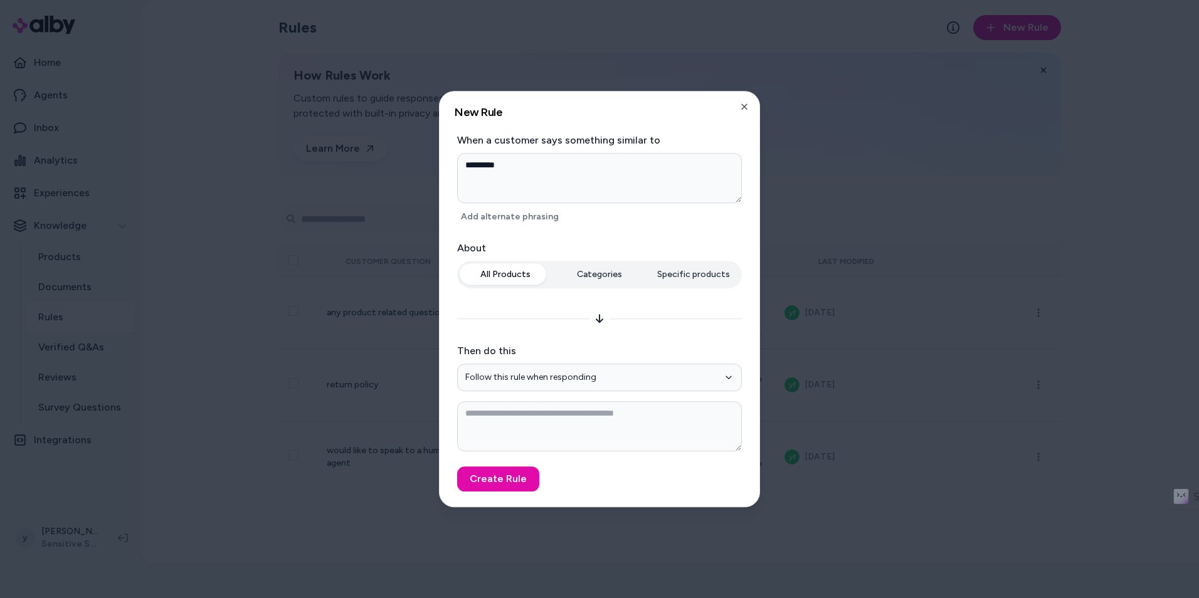
type textarea "**********"
type textarea "*"
type textarea "**********"
type textarea "*"
type textarea "**********"
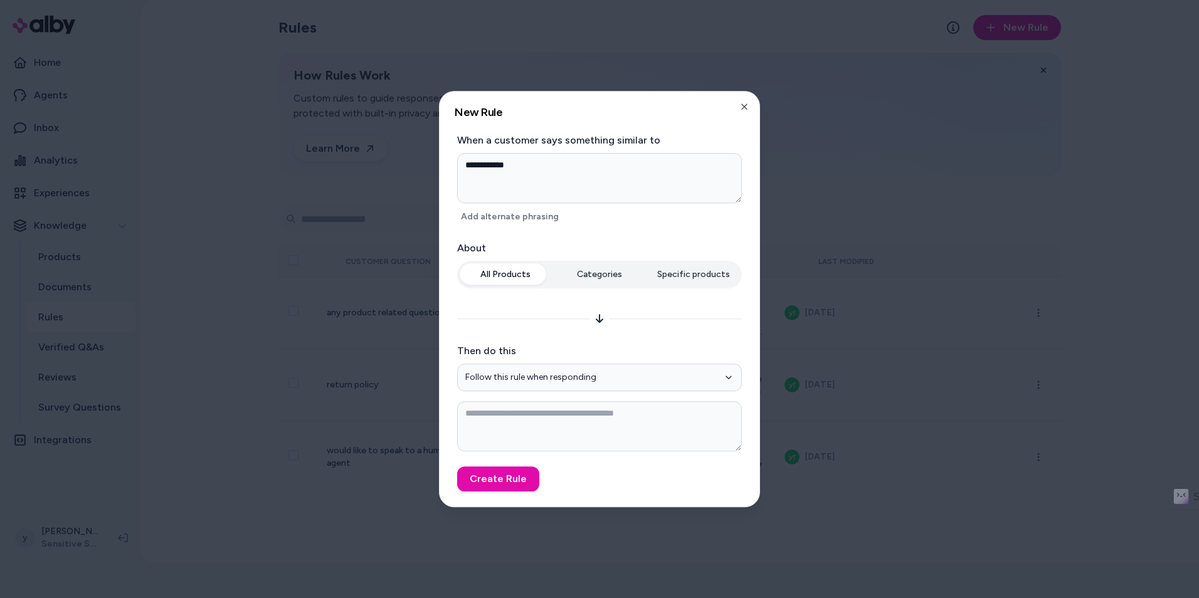
type textarea "*"
type textarea "**********"
type textarea "*"
type textarea "**********"
click at [552, 377] on button "Follow this rule when responding" at bounding box center [599, 378] width 285 height 28
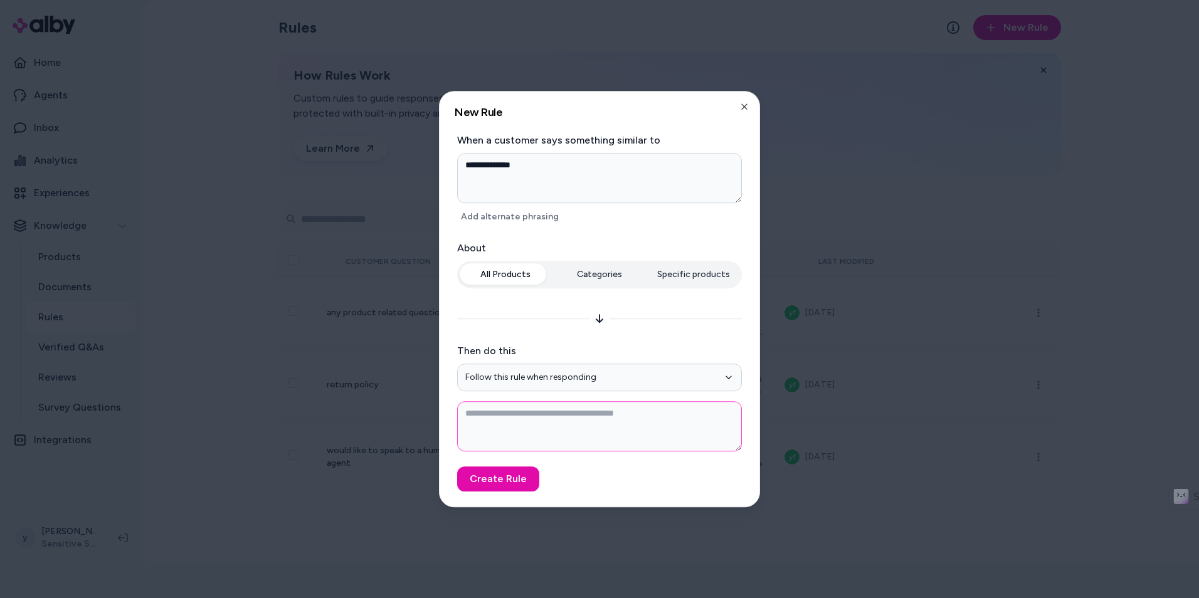
click at [559, 418] on textarea at bounding box center [599, 426] width 285 height 50
type textarea "*"
type textarea "**********"
click at [748, 104] on icon "button" at bounding box center [744, 107] width 10 height 10
type textarea "*"
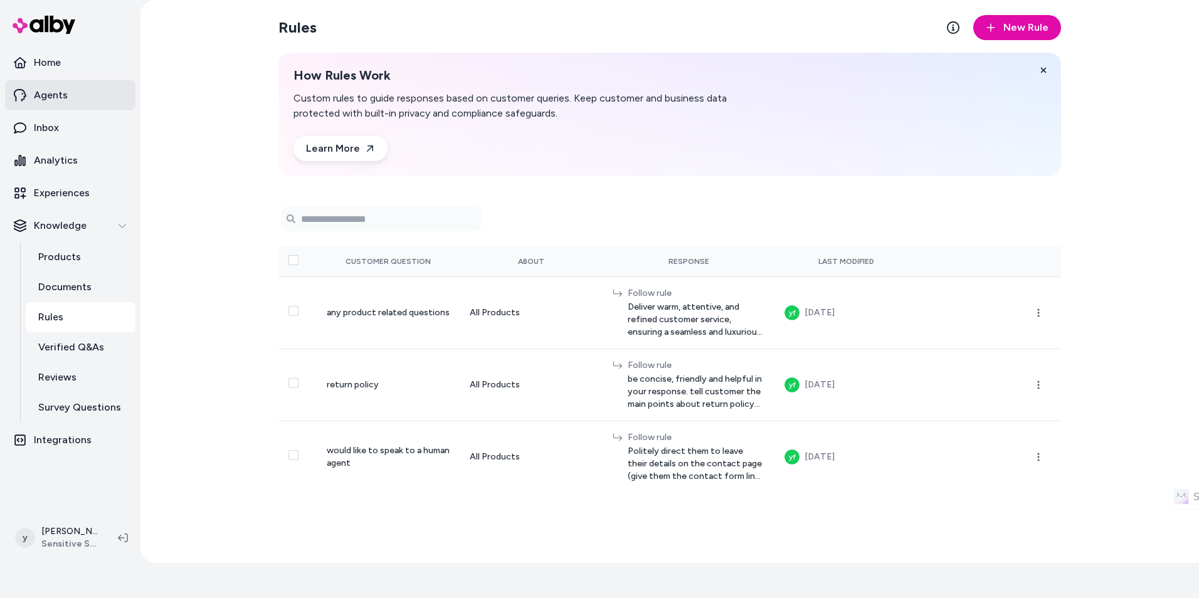
click at [53, 92] on p "Agents" at bounding box center [51, 95] width 34 height 15
click at [61, 61] on p "Home" at bounding box center [47, 62] width 27 height 15
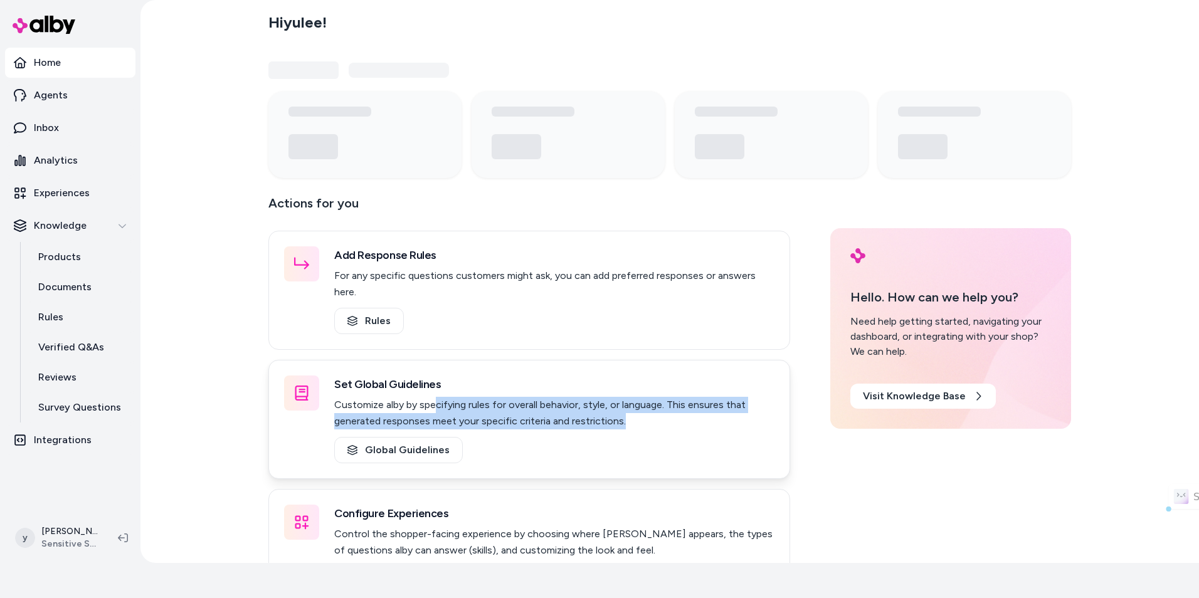
drag, startPoint x: 431, startPoint y: 385, endPoint x: 667, endPoint y: 398, distance: 236.2
click at [667, 398] on p "Customize alby by specifying rules for overall behavior, style, or language. Th…" at bounding box center [554, 413] width 440 height 33
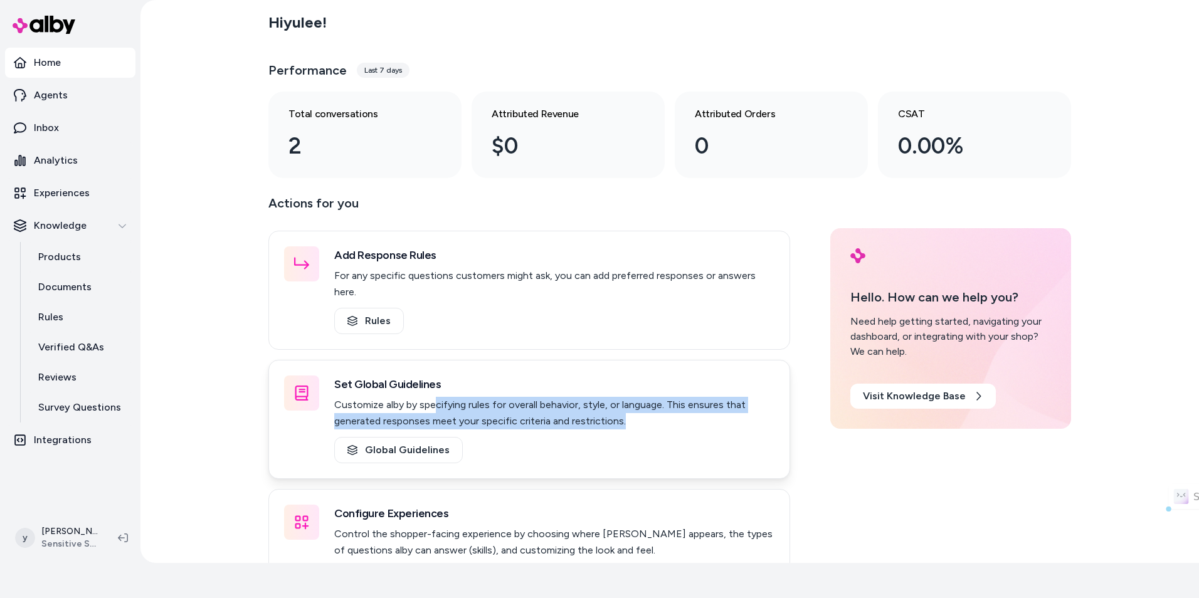
click at [667, 398] on p "Customize alby by specifying rules for overall behavior, style, or language. Th…" at bounding box center [554, 413] width 440 height 33
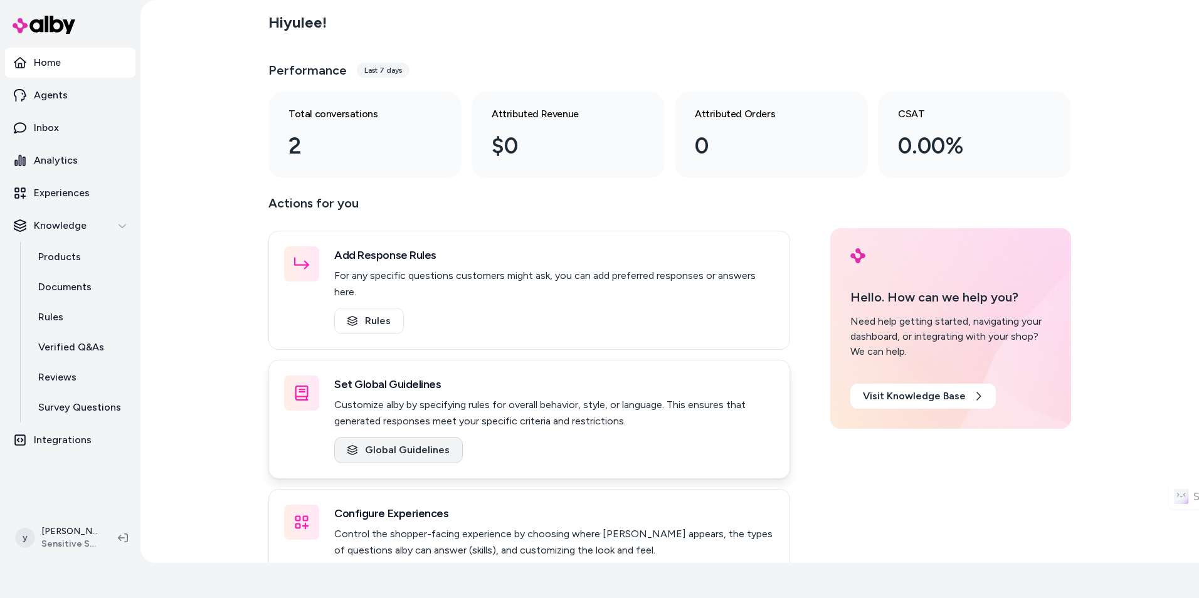
click at [418, 437] on link "Global Guidelines" at bounding box center [398, 450] width 129 height 26
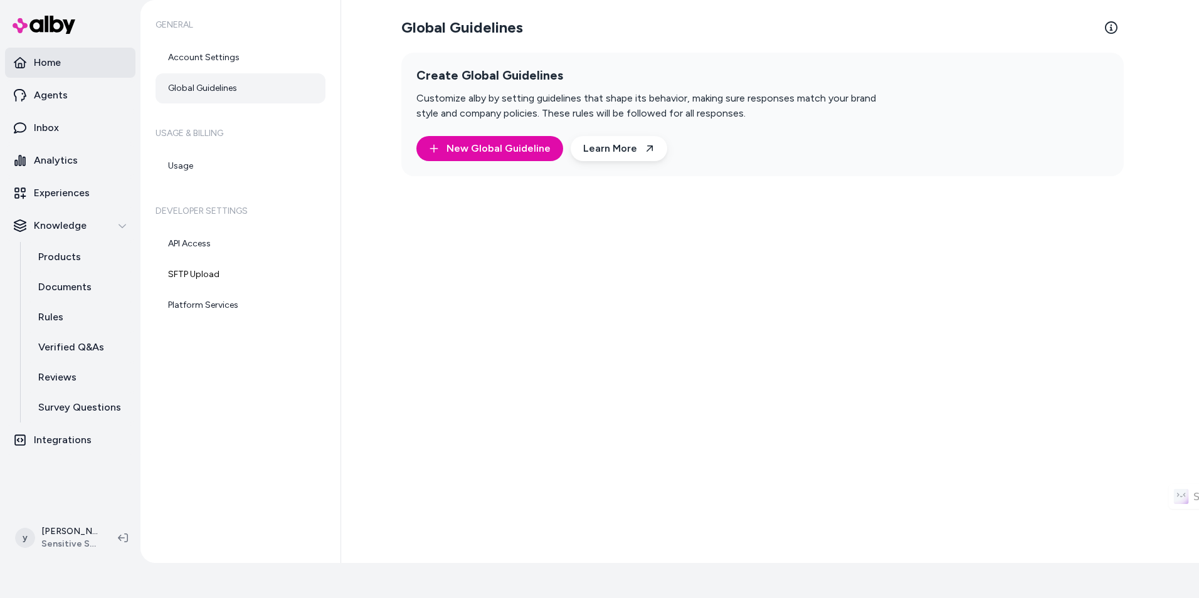
click at [73, 70] on link "Home" at bounding box center [70, 63] width 130 height 30
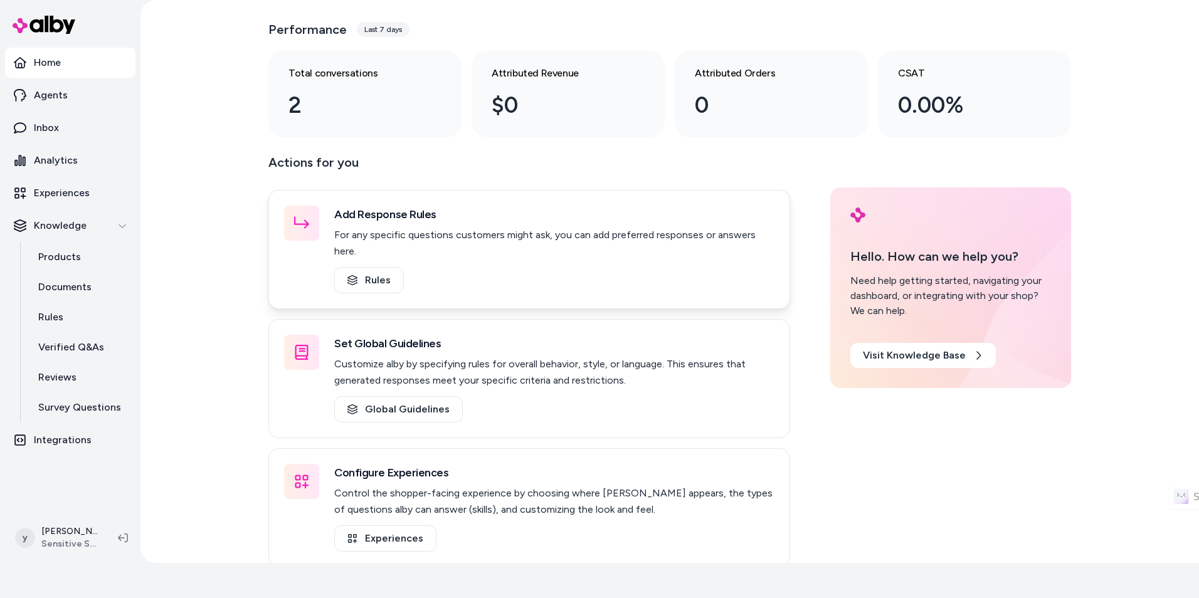
scroll to position [41, 0]
click at [393, 525] on link "Experiences" at bounding box center [385, 538] width 102 height 26
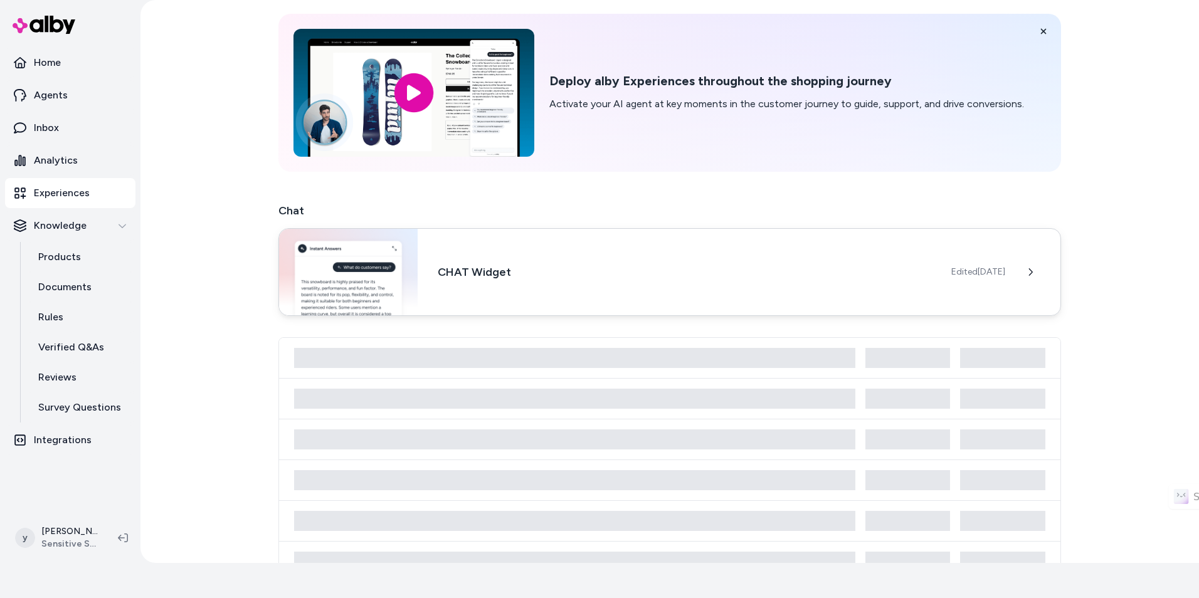
scroll to position [12, 0]
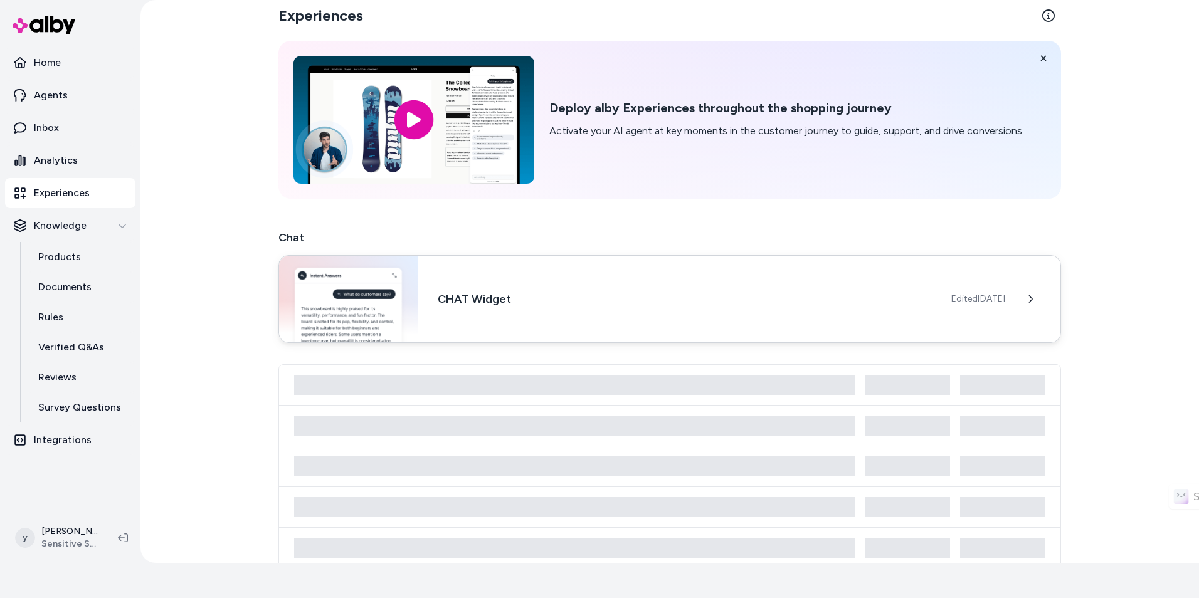
click at [981, 294] on span "Edited Sep 26, 2025" at bounding box center [978, 299] width 54 height 13
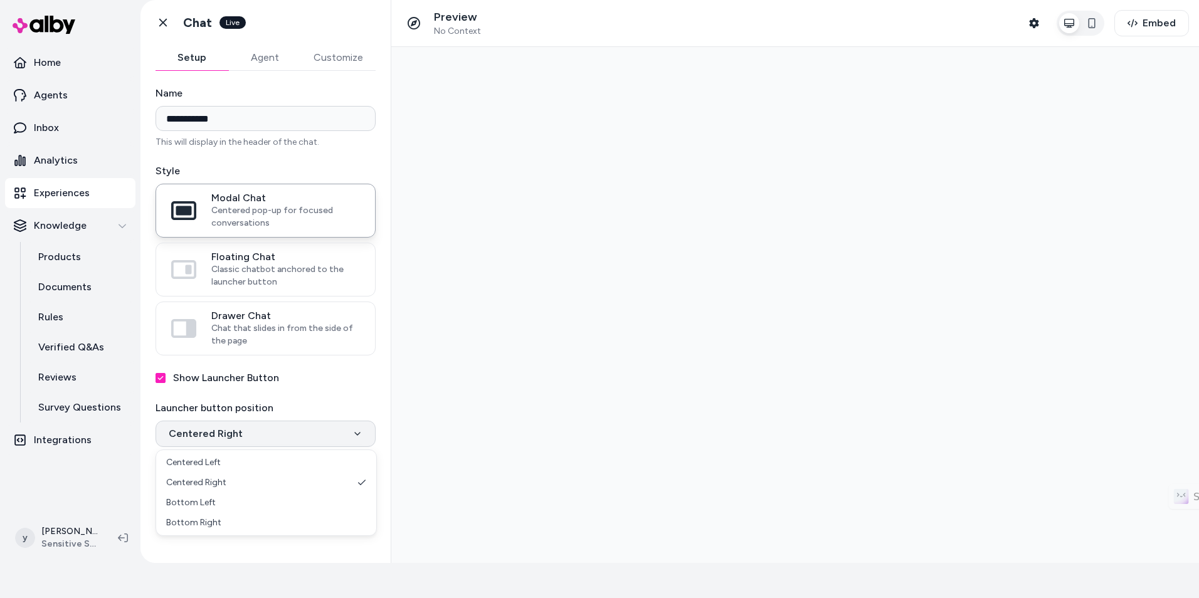
click at [287, 436] on html "**********" at bounding box center [599, 264] width 1199 height 598
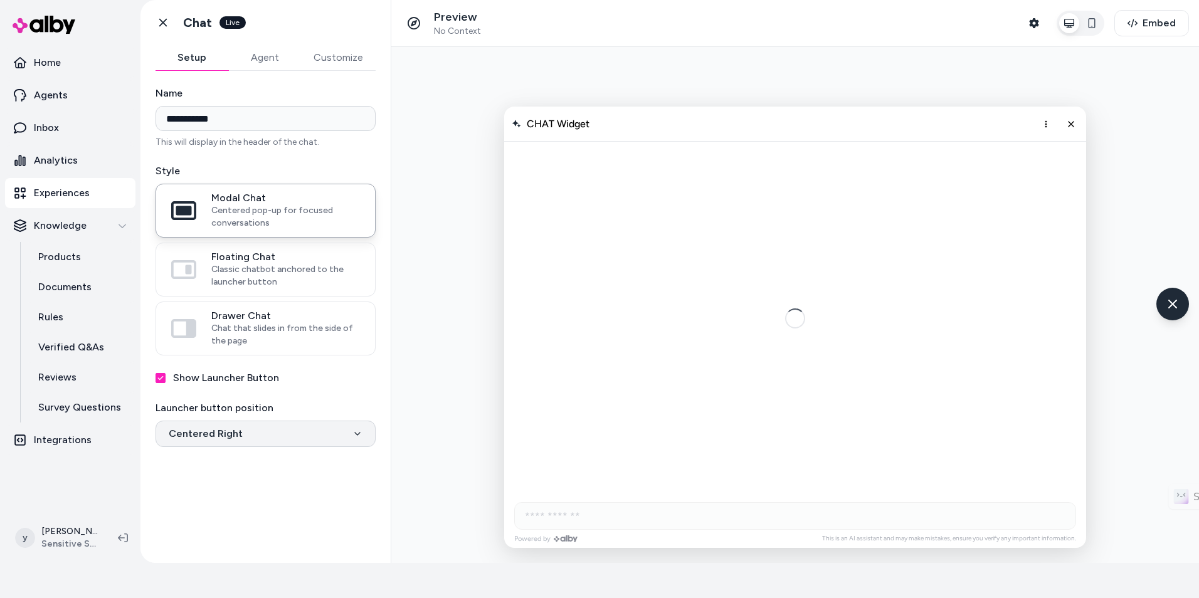
click at [312, 428] on html "**********" at bounding box center [599, 264] width 1199 height 598
select select "**********"
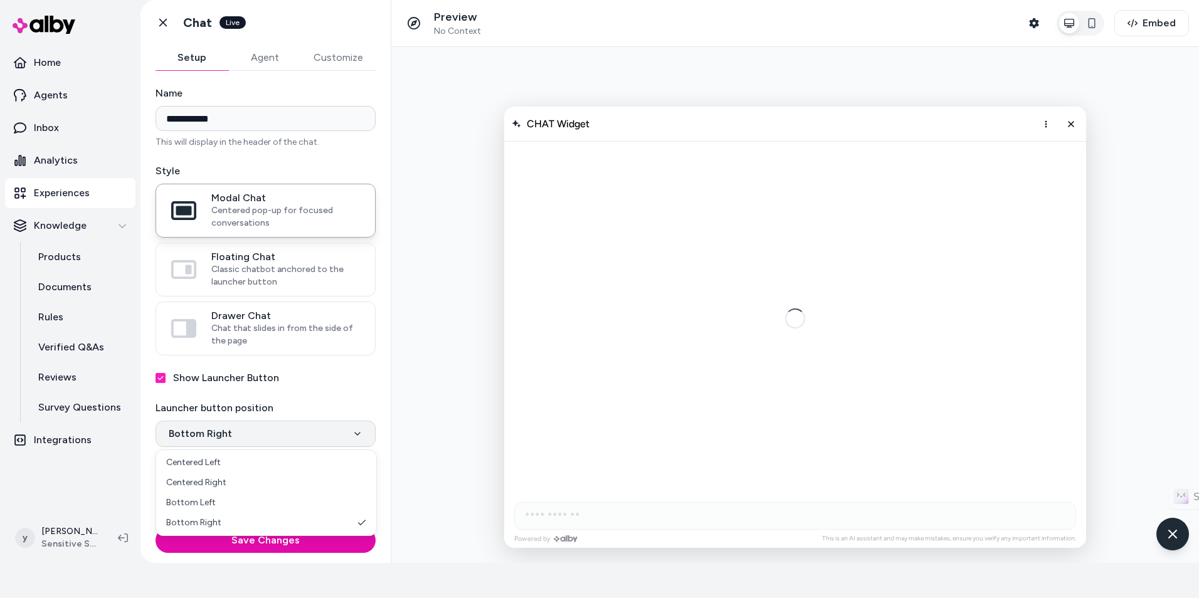
click at [320, 439] on html "**********" at bounding box center [599, 264] width 1199 height 598
click at [330, 420] on html "**********" at bounding box center [599, 264] width 1199 height 598
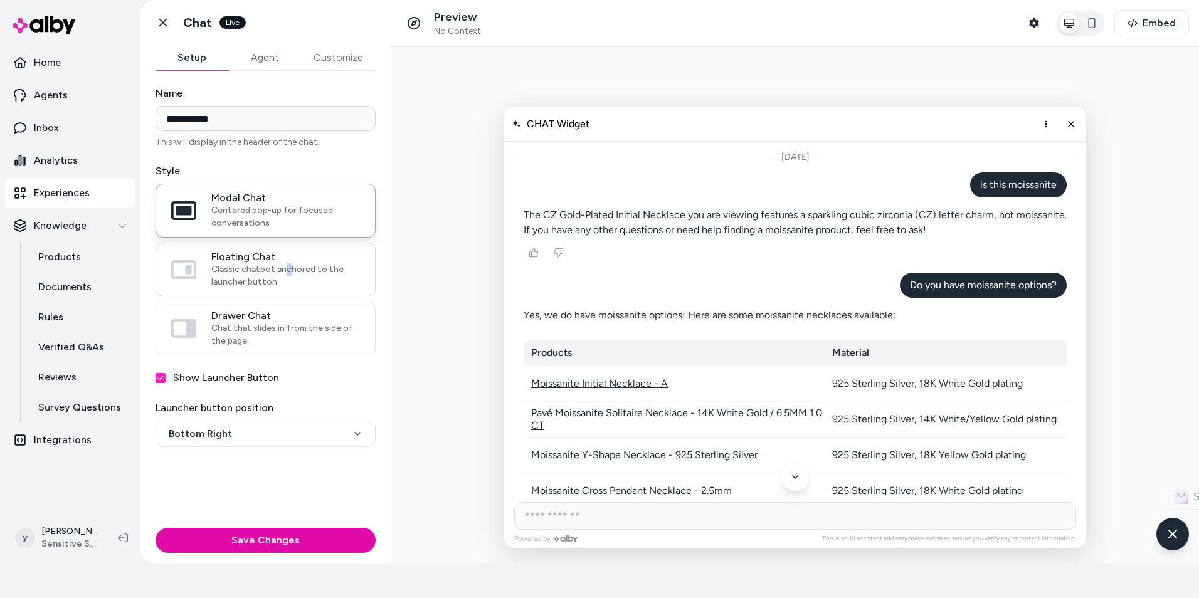
click at [286, 272] on span "Classic chatbot anchored to the launcher button" at bounding box center [285, 275] width 149 height 25
drag, startPoint x: 286, startPoint y: 272, endPoint x: 232, endPoint y: 272, distance: 53.9
click at [232, 272] on span "Classic chatbot anchored to the launcher button" at bounding box center [285, 275] width 149 height 25
click at [0, 0] on button "Floating Chat Classic chatbot anchored to the launcher button" at bounding box center [0, 0] width 0 height 0
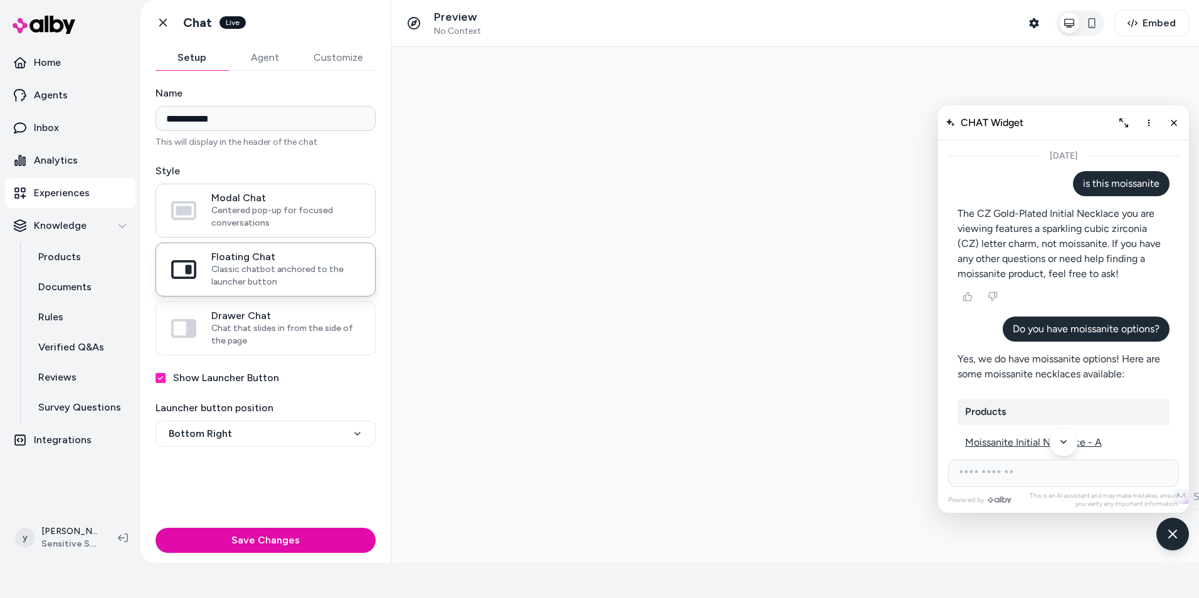
click at [252, 221] on span "Centered pop-up for focused conversations" at bounding box center [285, 216] width 149 height 25
click at [0, 0] on button "Modal Chat Centered pop-up for focused conversations" at bounding box center [0, 0] width 0 height 0
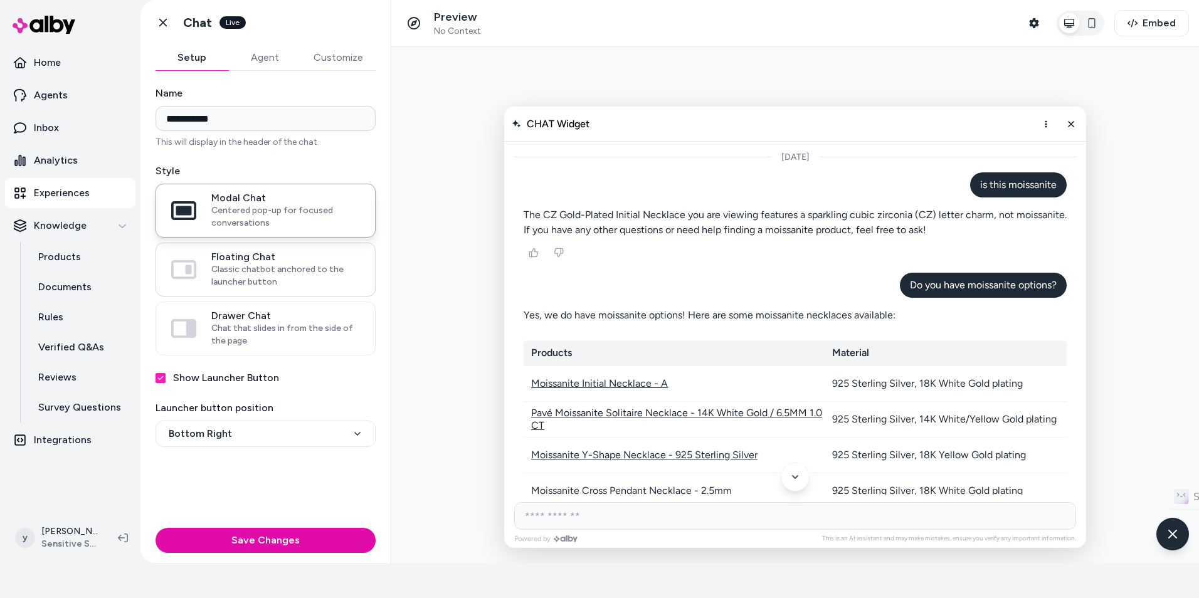
click at [279, 262] on span "Floating Chat" at bounding box center [285, 257] width 149 height 13
click at [0, 0] on button "Floating Chat Classic chatbot anchored to the launcher button" at bounding box center [0, 0] width 0 height 0
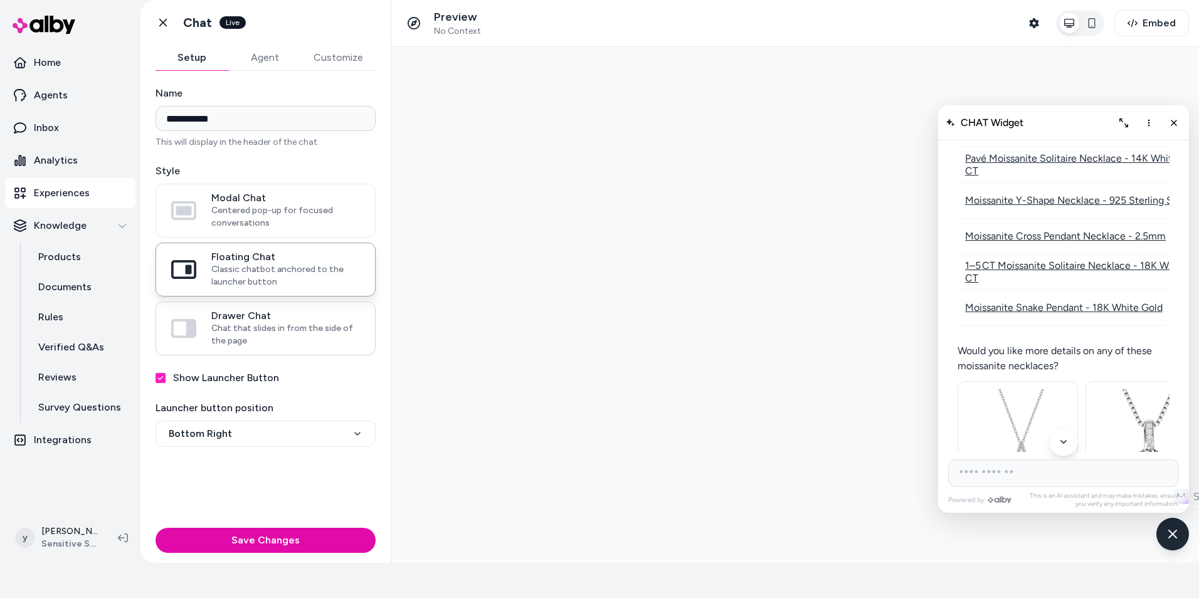
click at [301, 324] on span "Chat that slides in from the side of the page" at bounding box center [285, 334] width 149 height 25
click at [0, 0] on button "Drawer Chat Chat that slides in from the side of the page" at bounding box center [0, 0] width 0 height 0
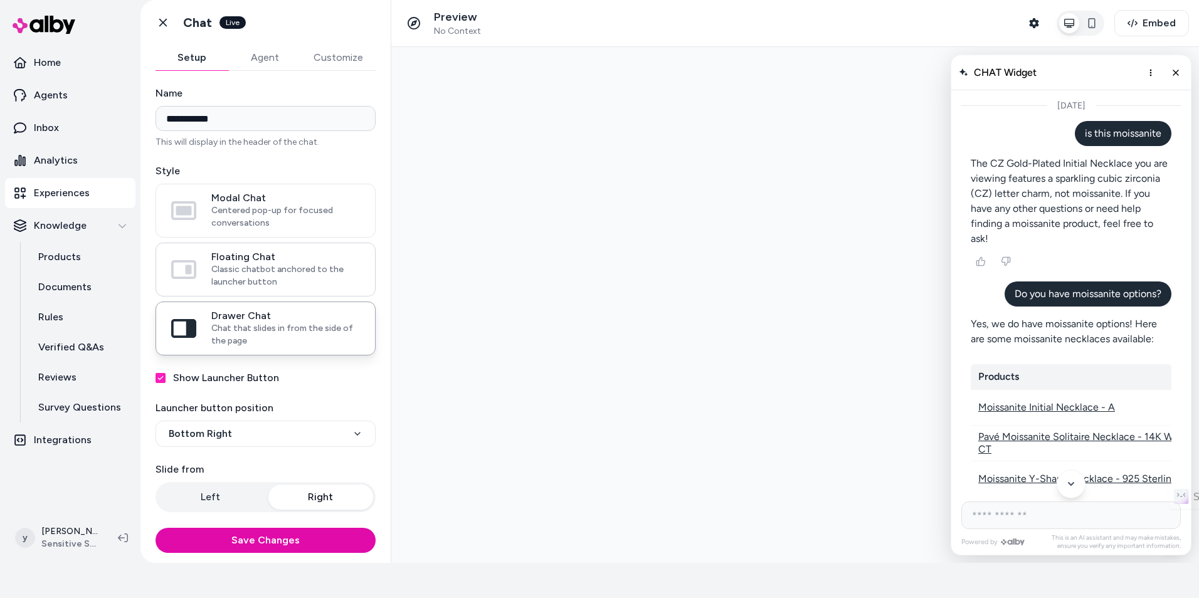
click at [291, 245] on label "Floating Chat Classic chatbot anchored to the launcher button" at bounding box center [265, 269] width 219 height 53
click at [0, 0] on button "Floating Chat Classic chatbot anchored to the launcher button" at bounding box center [0, 0] width 0 height 0
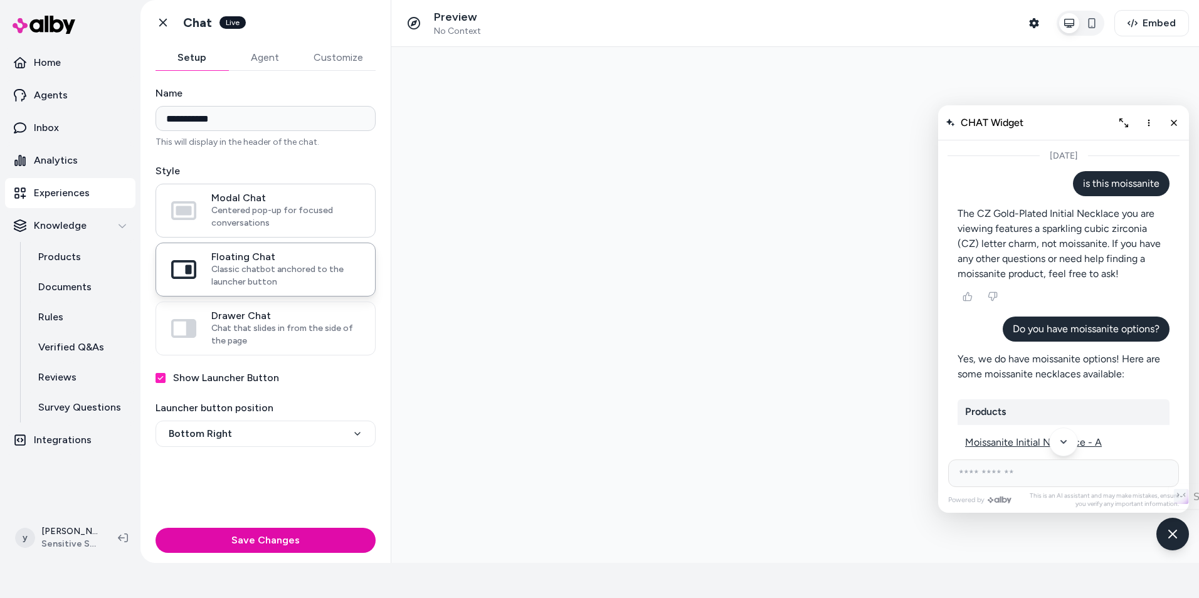
click at [233, 206] on span "Centered pop-up for focused conversations" at bounding box center [285, 216] width 149 height 25
click at [0, 0] on button "Modal Chat Centered pop-up for focused conversations" at bounding box center [0, 0] width 0 height 0
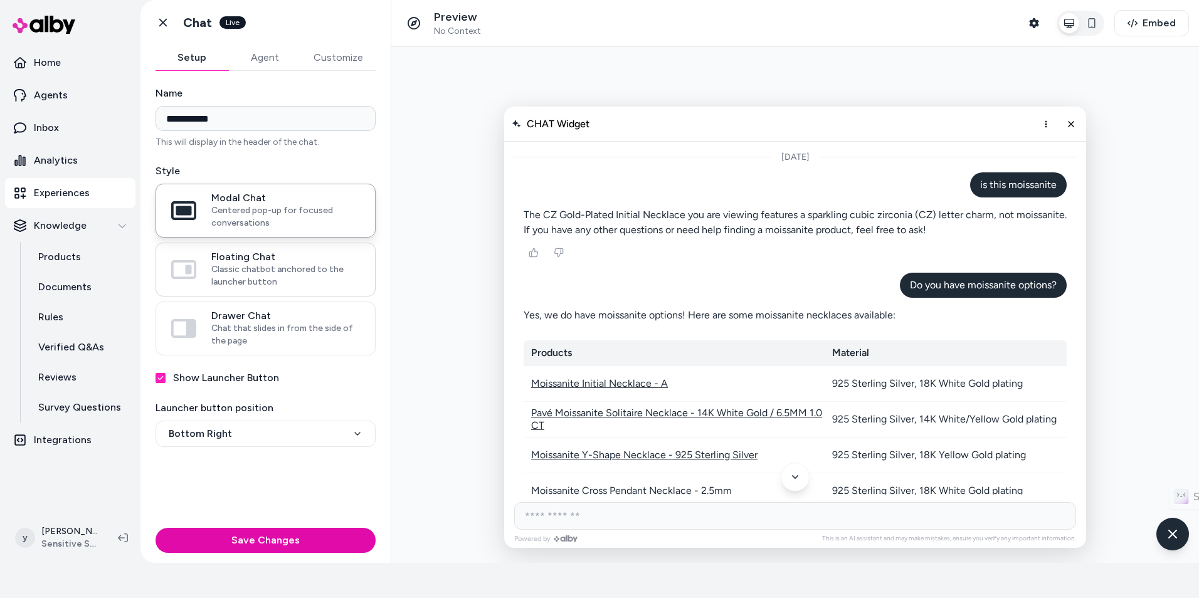
click at [260, 267] on span "Classic chatbot anchored to the launcher button" at bounding box center [285, 275] width 149 height 25
click at [0, 0] on button "Floating Chat Classic chatbot anchored to the launcher button" at bounding box center [0, 0] width 0 height 0
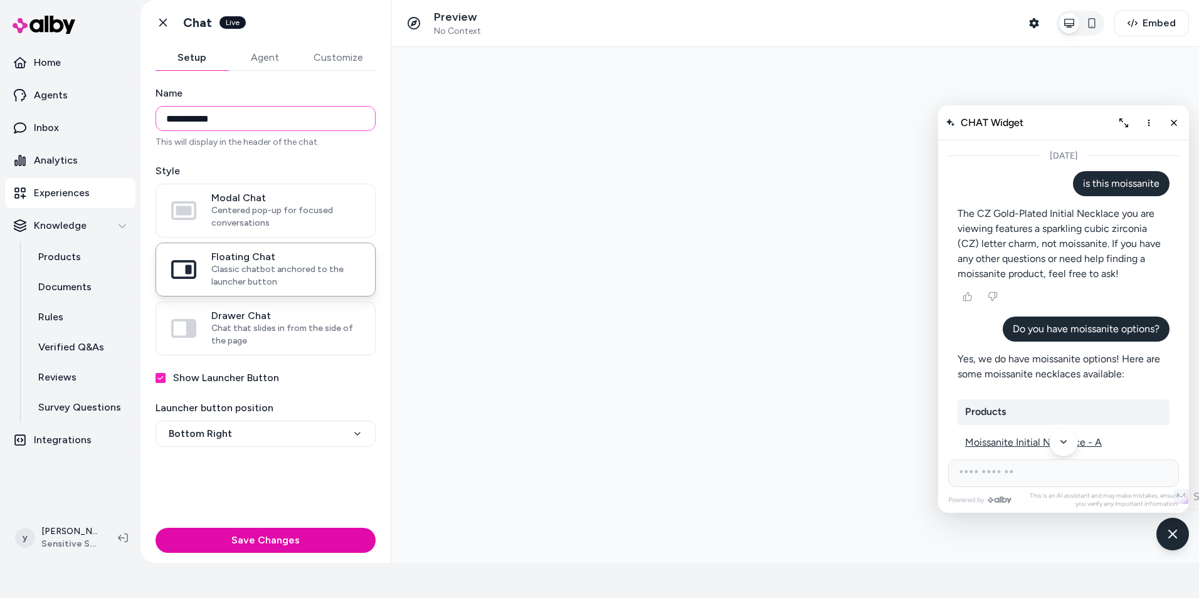
click at [273, 118] on input "**********" at bounding box center [266, 118] width 220 height 25
drag, startPoint x: 273, startPoint y: 118, endPoint x: 161, endPoint y: 124, distance: 113.0
click at [161, 124] on input "**********" at bounding box center [266, 118] width 220 height 25
click at [238, 124] on input "**********" at bounding box center [266, 118] width 220 height 25
drag, startPoint x: 271, startPoint y: 112, endPoint x: 85, endPoint y: 134, distance: 186.9
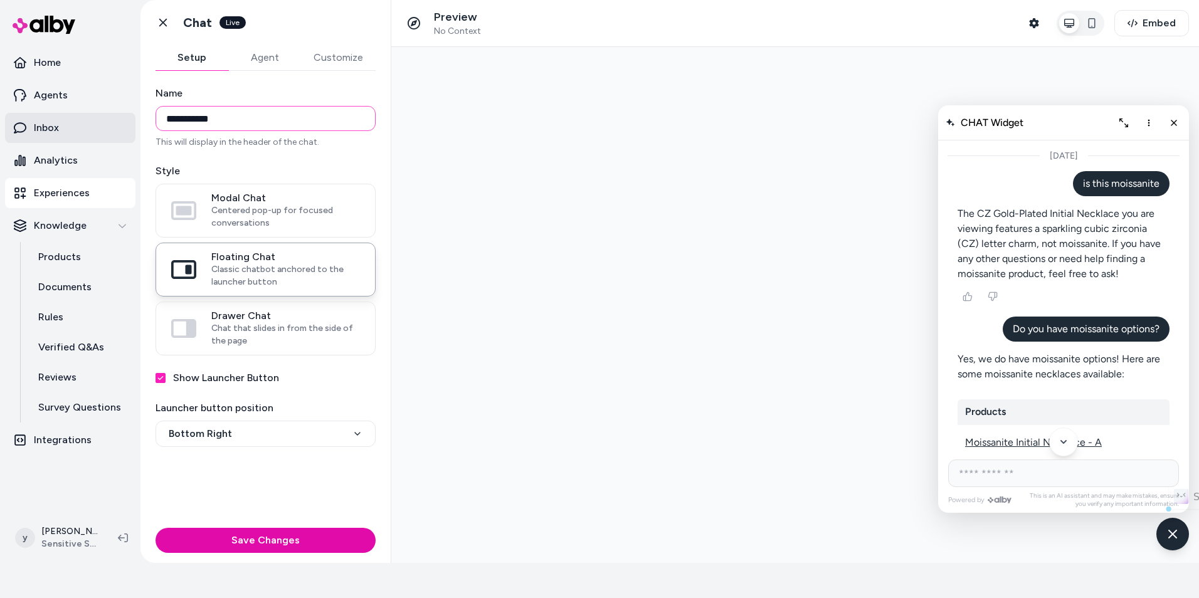
click at [85, 134] on section "**********" at bounding box center [599, 299] width 1199 height 598
type input "*"
click at [159, 117] on input "**********" at bounding box center [266, 118] width 220 height 25
type input "**********"
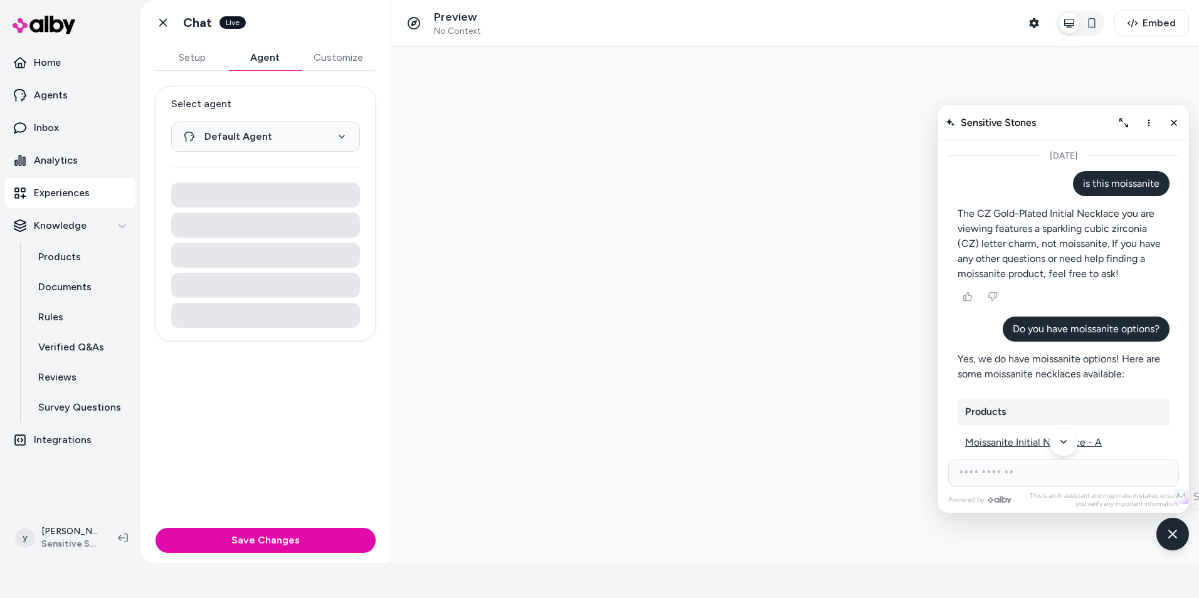
click at [284, 64] on button "Agent" at bounding box center [264, 57] width 73 height 25
click at [301, 144] on html "**********" at bounding box center [599, 264] width 1199 height 598
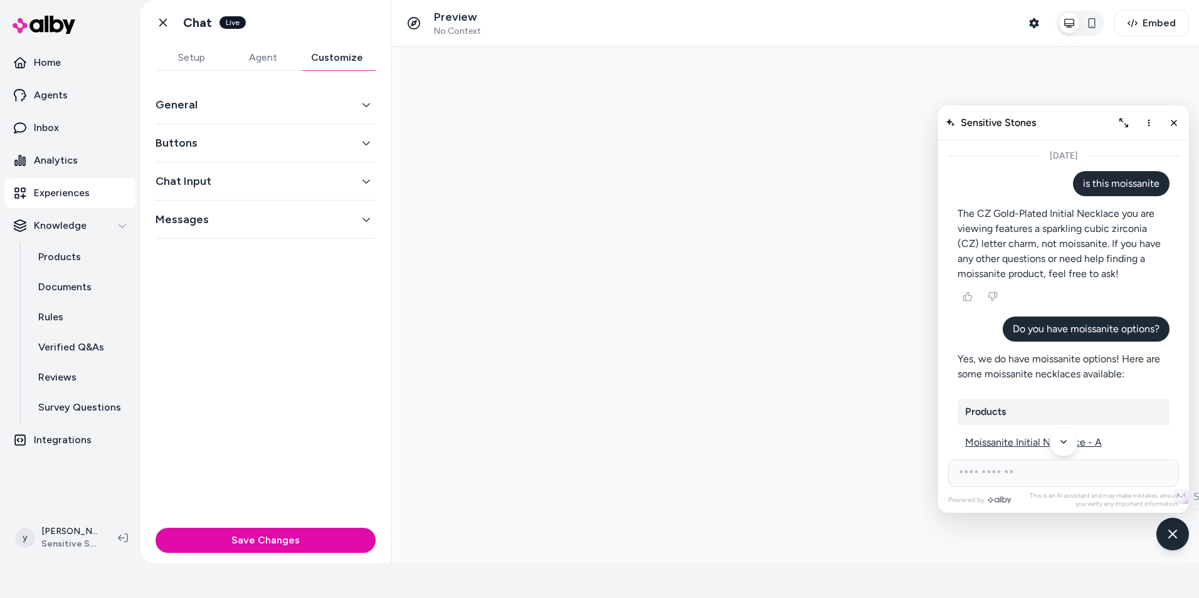
click at [338, 55] on button "Customize" at bounding box center [336, 57] width 77 height 25
click at [369, 105] on icon "button" at bounding box center [366, 104] width 9 height 9
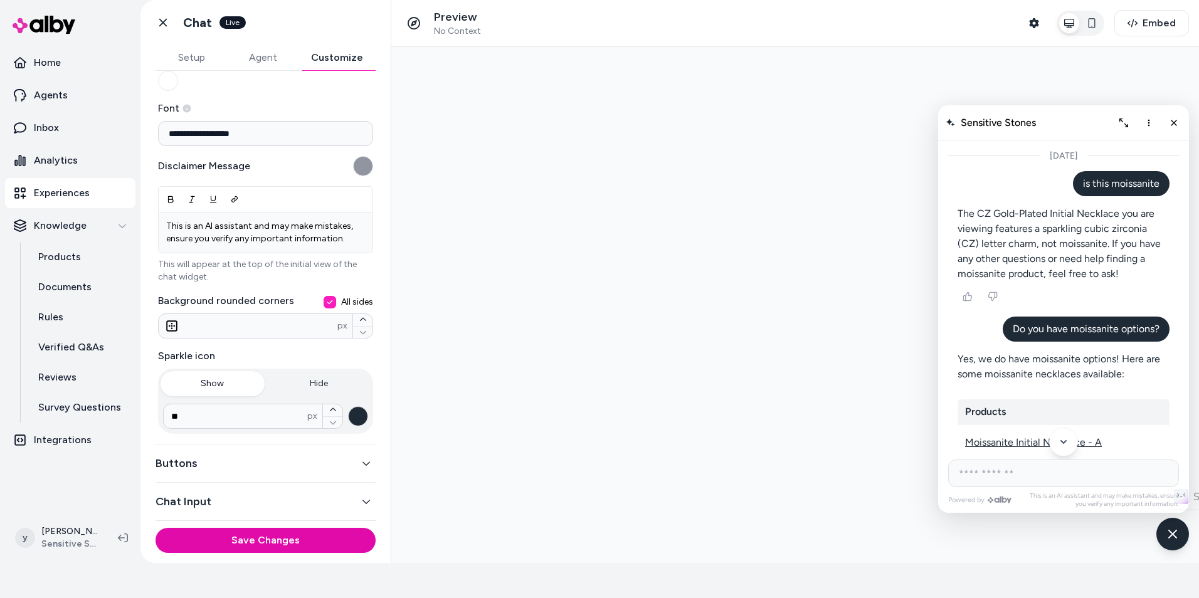
scroll to position [159, 0]
click at [295, 347] on div "Sparkle icon Show Hide ** px" at bounding box center [265, 372] width 215 height 50
click at [235, 372] on button "Show" at bounding box center [213, 382] width 104 height 25
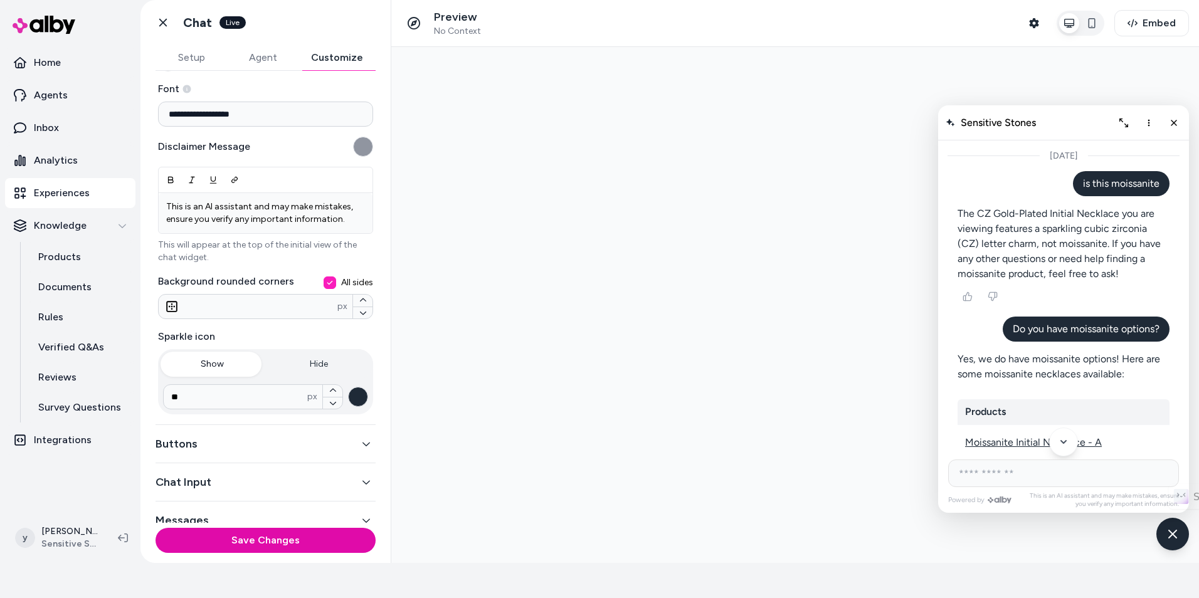
scroll to position [159, 0]
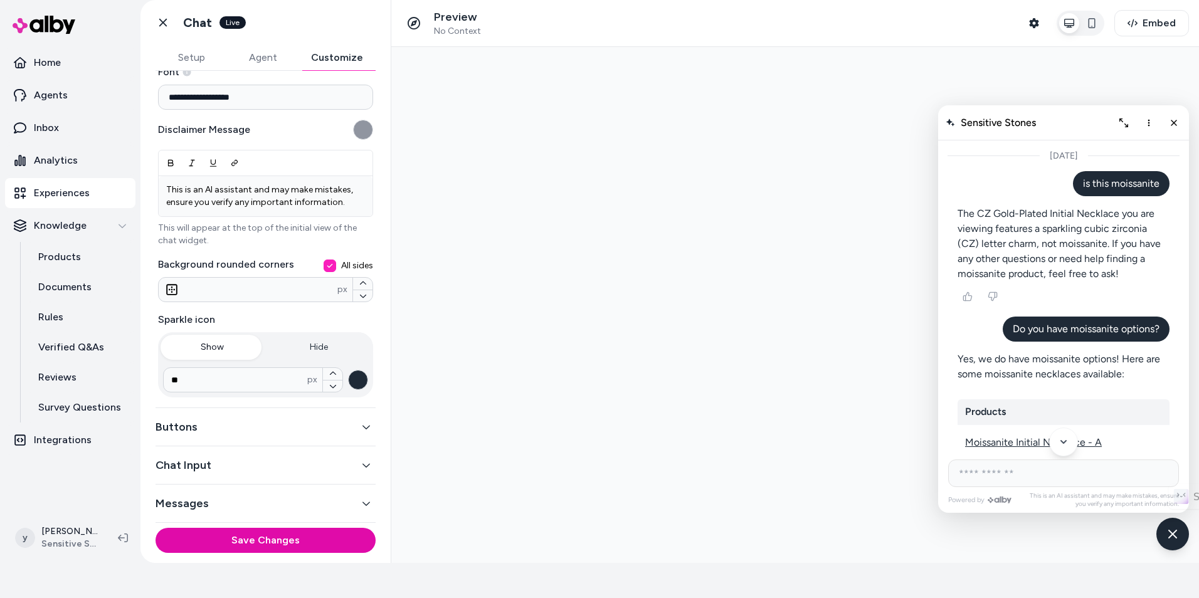
click at [267, 436] on div "Buttons" at bounding box center [266, 427] width 220 height 38
click at [362, 429] on icon "button" at bounding box center [366, 427] width 9 height 9
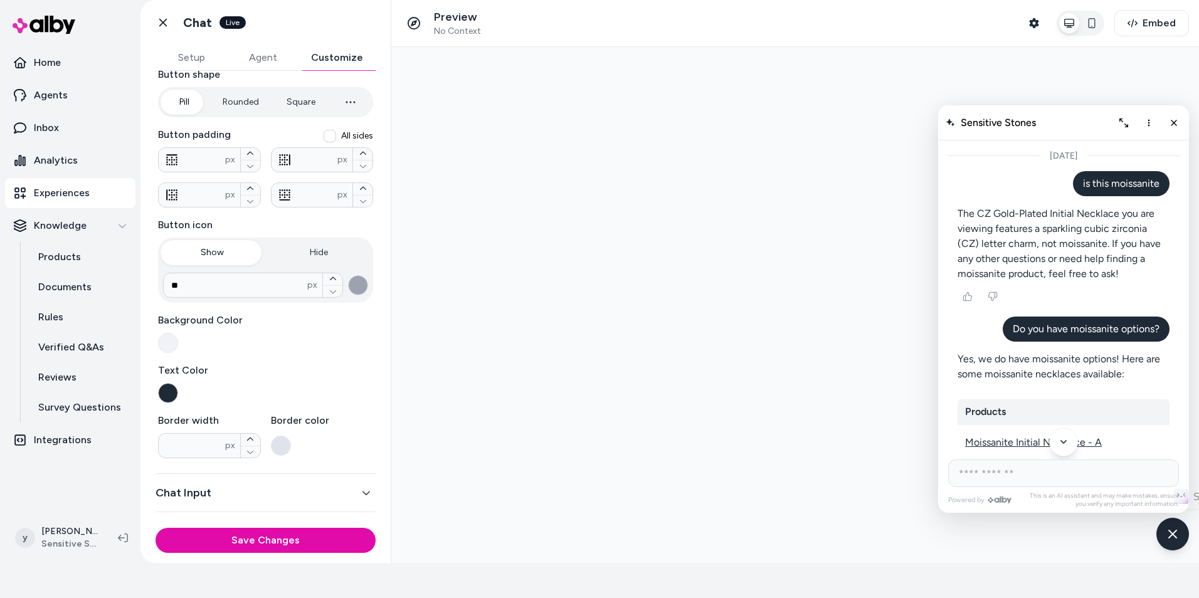
scroll to position [158, 0]
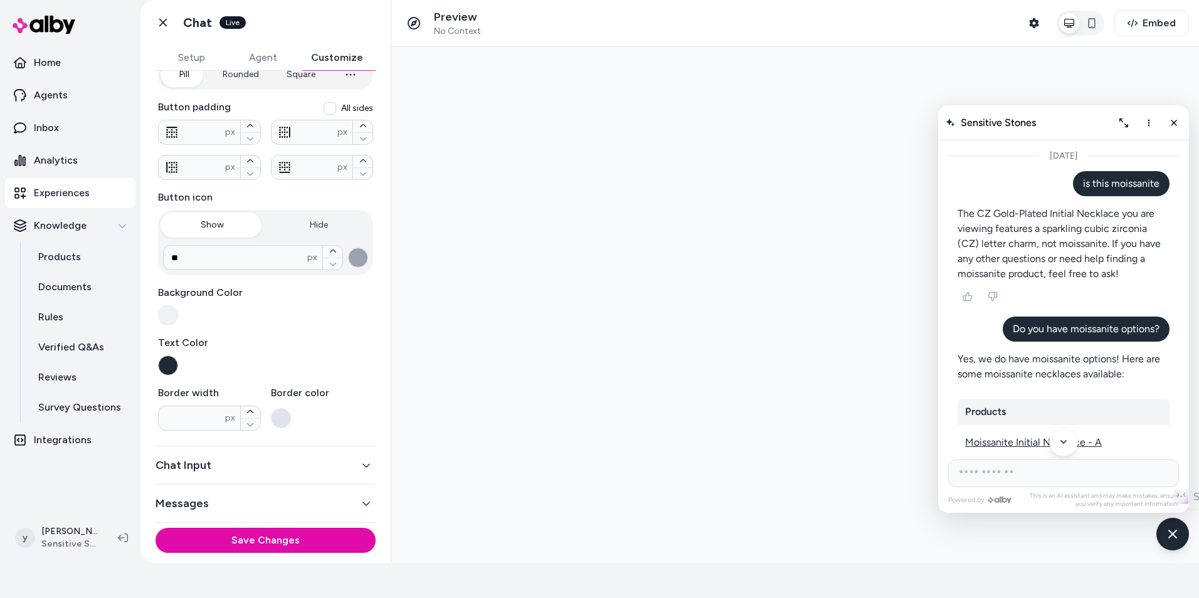
click at [314, 483] on div "Chat Input" at bounding box center [266, 465] width 220 height 38
click at [313, 472] on button "Chat Input" at bounding box center [266, 466] width 220 height 18
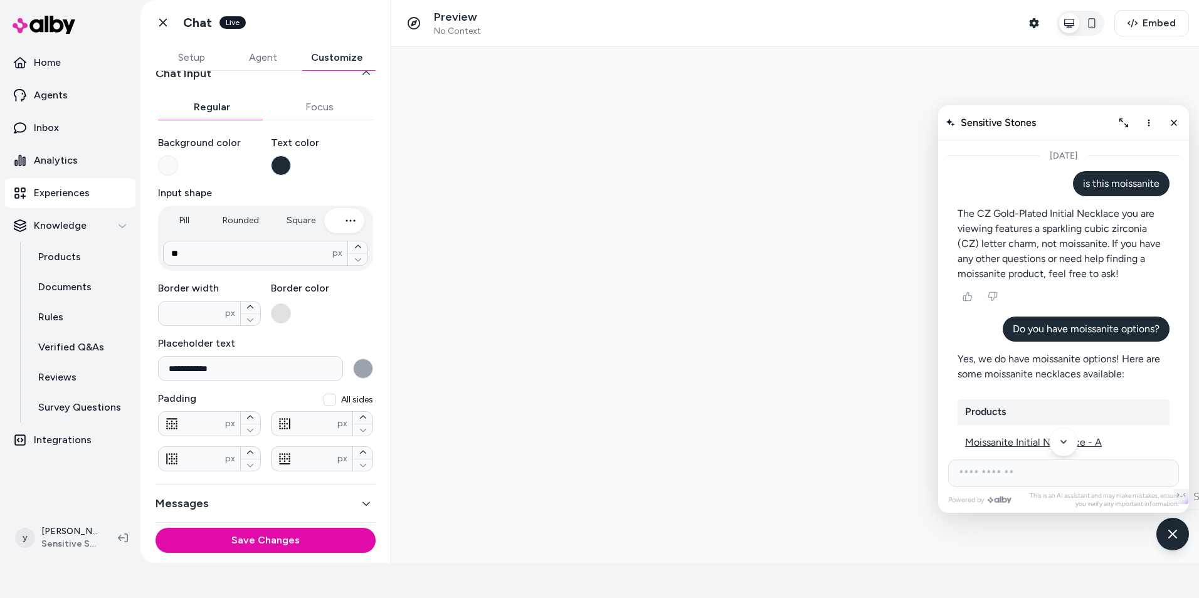
scroll to position [108, 0]
click at [307, 105] on div "**********" at bounding box center [266, 250] width 220 height 545
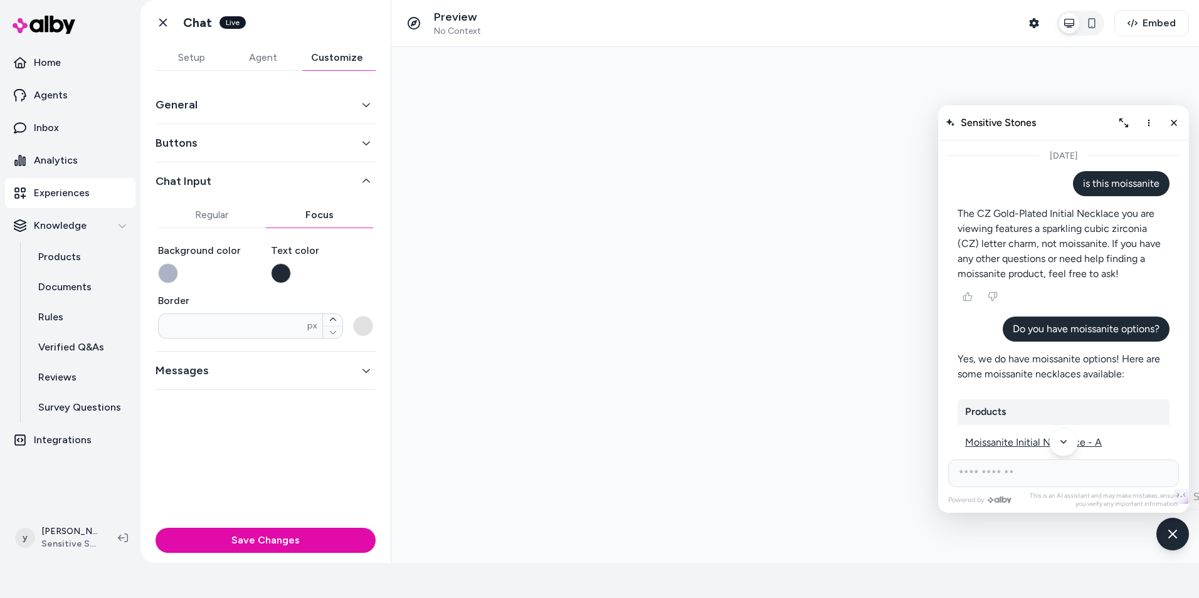
click at [335, 379] on div "Messages" at bounding box center [266, 371] width 220 height 38
click at [367, 369] on icon "button" at bounding box center [366, 370] width 9 height 9
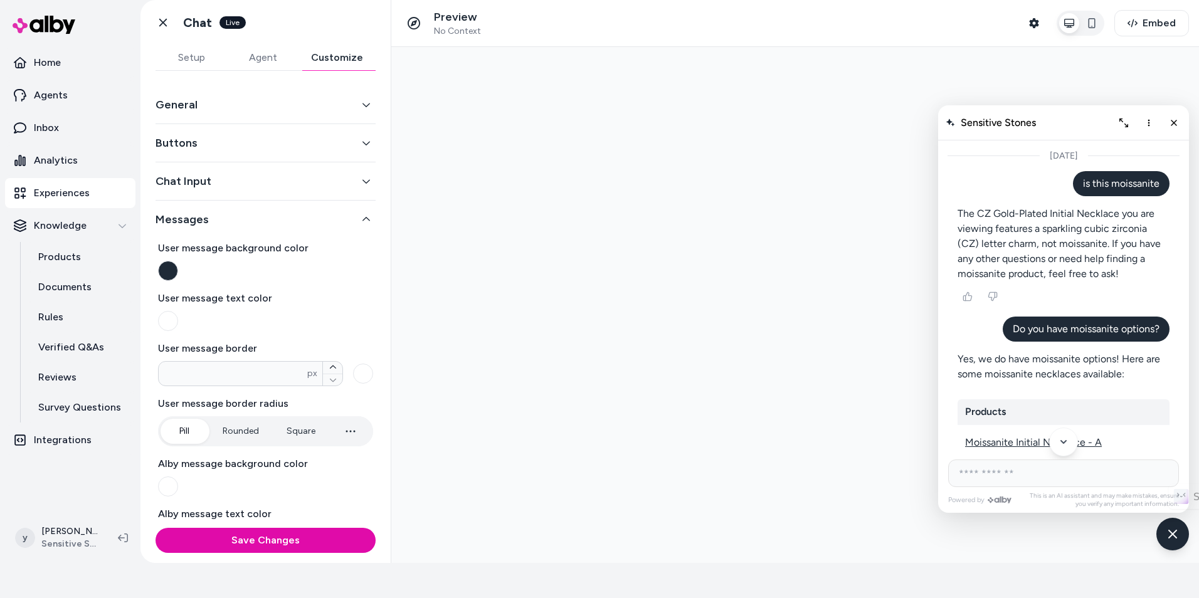
click at [344, 150] on button "Buttons" at bounding box center [266, 143] width 220 height 18
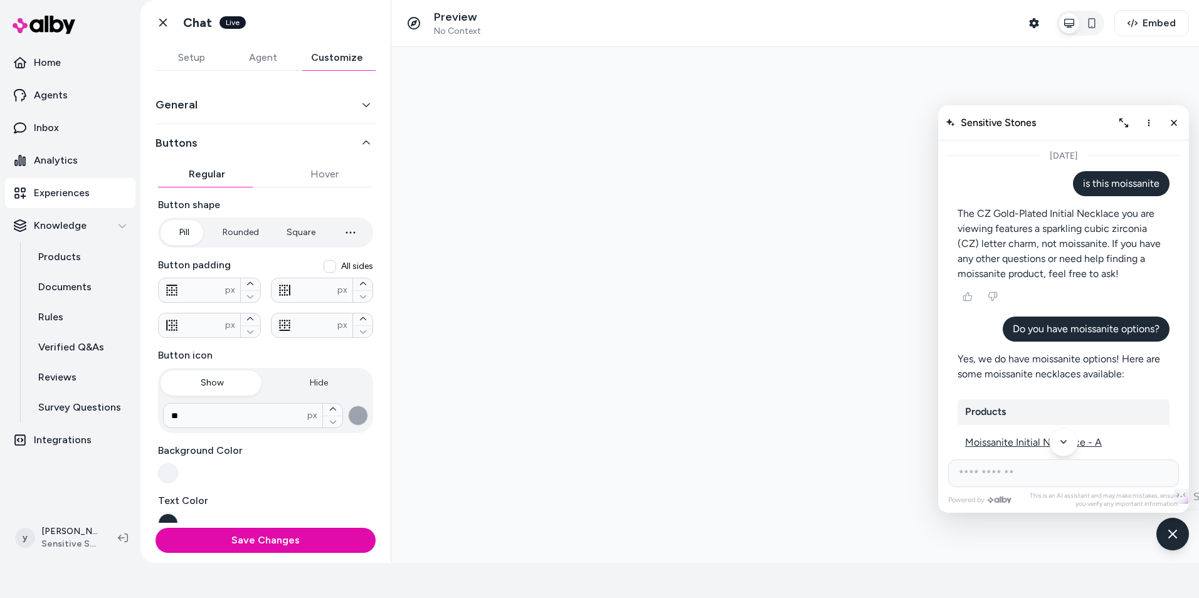
click at [337, 102] on button "General" at bounding box center [266, 105] width 220 height 18
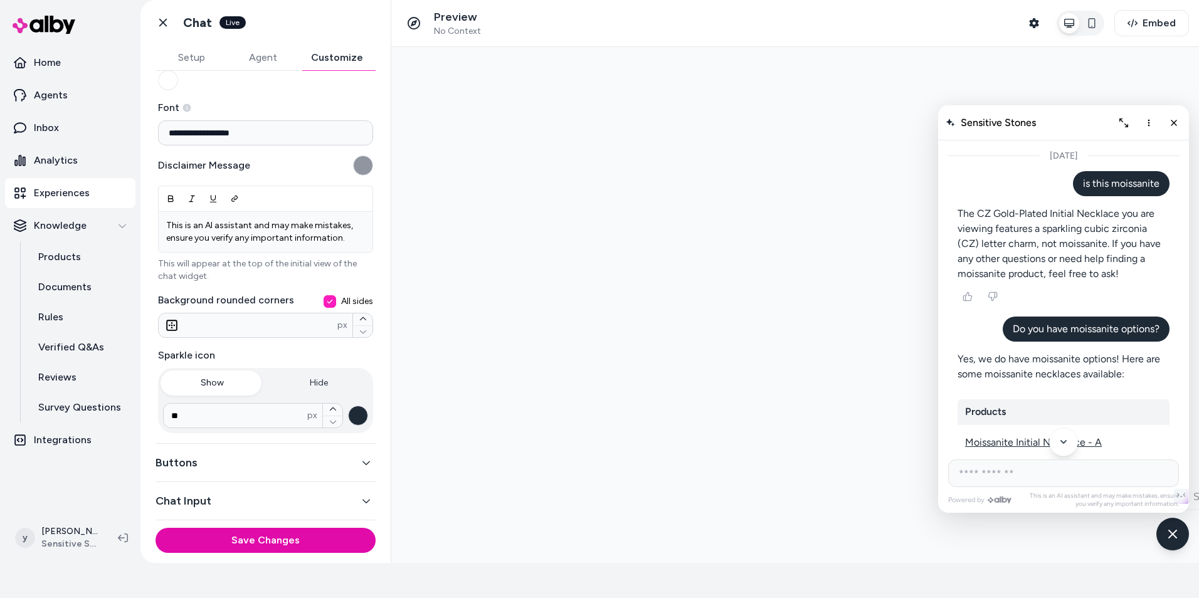
scroll to position [125, 0]
drag, startPoint x: 166, startPoint y: 225, endPoint x: 275, endPoint y: 235, distance: 110.3
click at [275, 235] on div "This is an AI assistant and may make mistakes, ensure you verify any important …" at bounding box center [266, 230] width 214 height 40
click at [275, 235] on p "This is an AI assistant and may make mistakes, ensure you verify any important …" at bounding box center [265, 230] width 199 height 25
drag, startPoint x: 179, startPoint y: 230, endPoint x: 273, endPoint y: 242, distance: 94.8
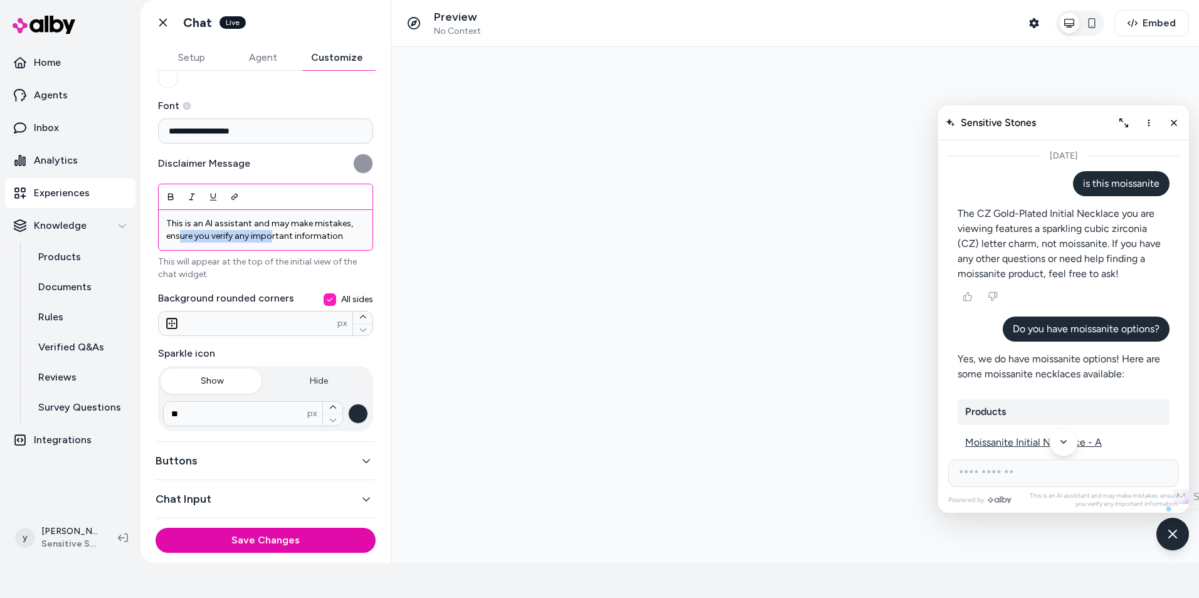
click at [273, 242] on p "This is an AI assistant and may make mistakes, ensure you verify any important …" at bounding box center [265, 230] width 199 height 25
drag, startPoint x: 351, startPoint y: 236, endPoint x: 136, endPoint y: 216, distance: 216.0
click at [136, 216] on section "**********" at bounding box center [599, 299] width 1199 height 598
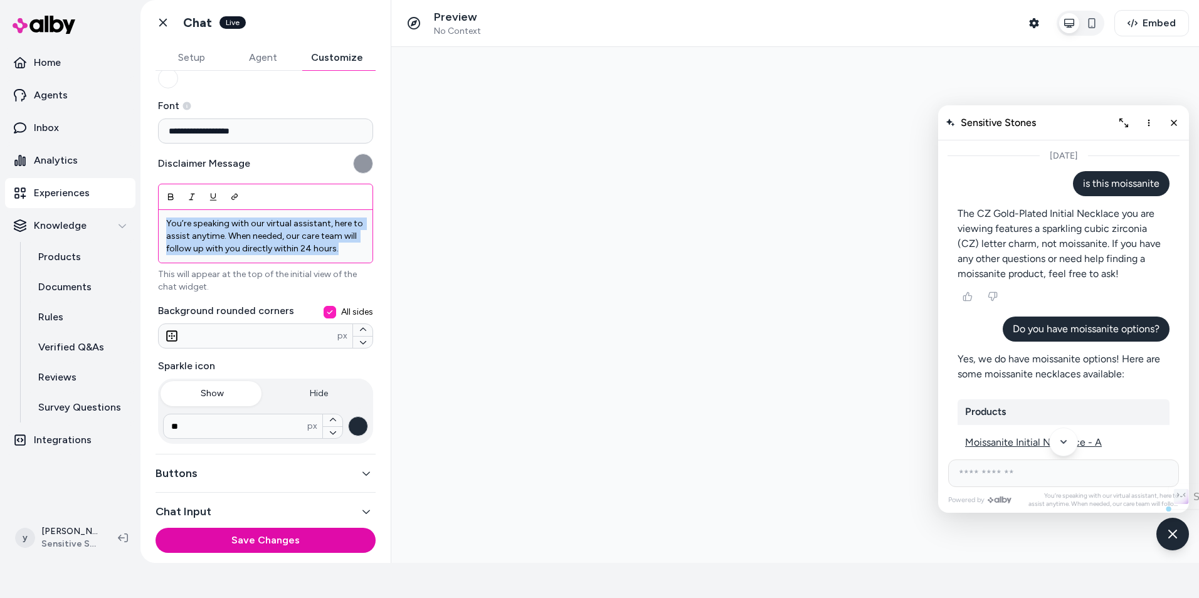
drag, startPoint x: 360, startPoint y: 243, endPoint x: 149, endPoint y: 217, distance: 212.3
click at [149, 217] on div "**********" at bounding box center [265, 171] width 250 height 452
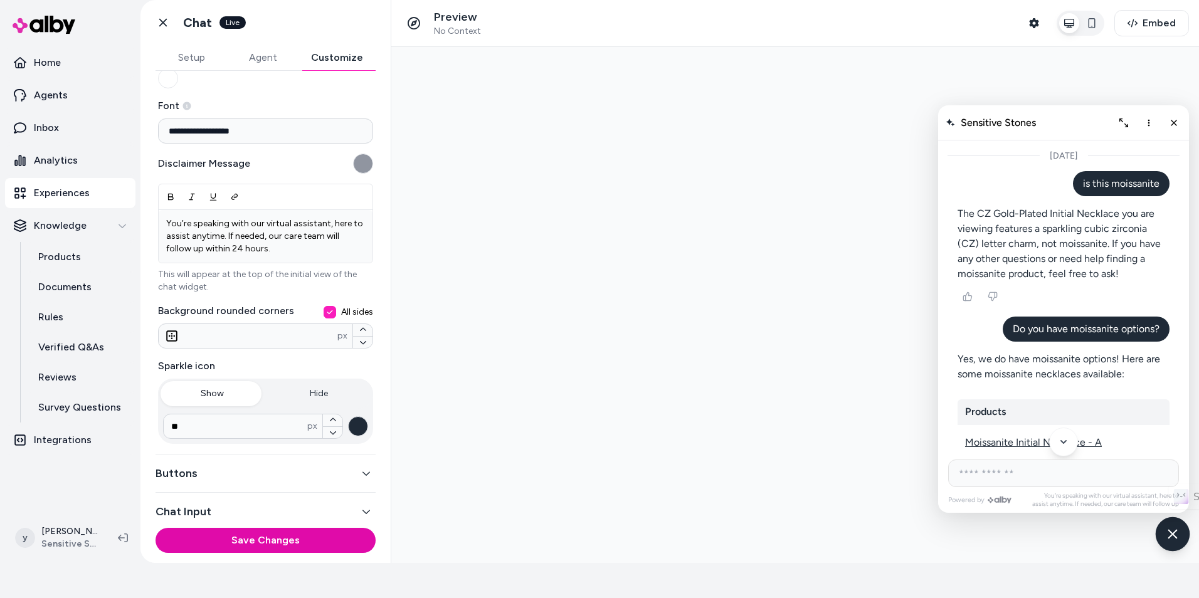
drag, startPoint x: 1167, startPoint y: 502, endPoint x: 1183, endPoint y: 522, distance: 25.9
click at [1183, 57] on alby-chatbot at bounding box center [795, 57] width 788 height 0
drag, startPoint x: 1183, startPoint y: 522, endPoint x: 1138, endPoint y: 501, distance: 50.2
click at [1138, 501] on p "You’re speaking with our virtual assistant, here to assist anytime. If needed, …" at bounding box center [1103, 500] width 152 height 16
drag, startPoint x: 1080, startPoint y: 501, endPoint x: 1190, endPoint y: 502, distance: 109.7
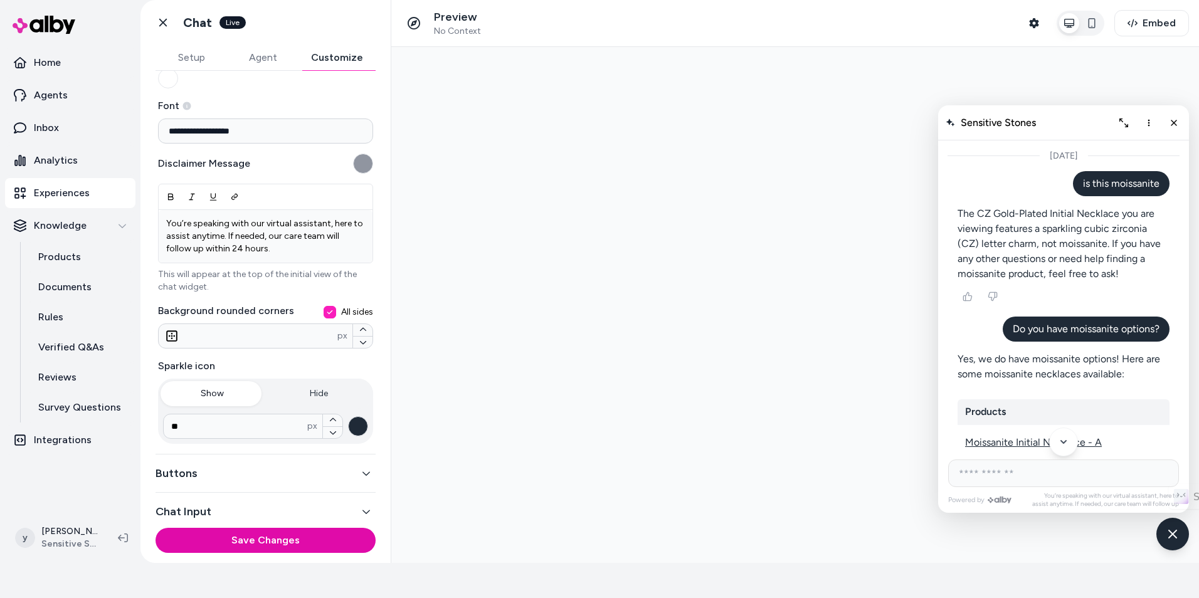
click at [1190, 502] on div at bounding box center [795, 305] width 808 height 516
drag, startPoint x: 238, startPoint y: 234, endPoint x: 287, endPoint y: 250, distance: 51.4
click at [287, 250] on p "You’re speaking with our virtual assistant, here to assist anytime. If needed, …" at bounding box center [265, 237] width 199 height 38
drag, startPoint x: 295, startPoint y: 237, endPoint x: 312, endPoint y: 237, distance: 16.9
click at [312, 237] on p "You’re speaking with our virtual assistant, here to assist anytime. If needed, …" at bounding box center [265, 237] width 199 height 38
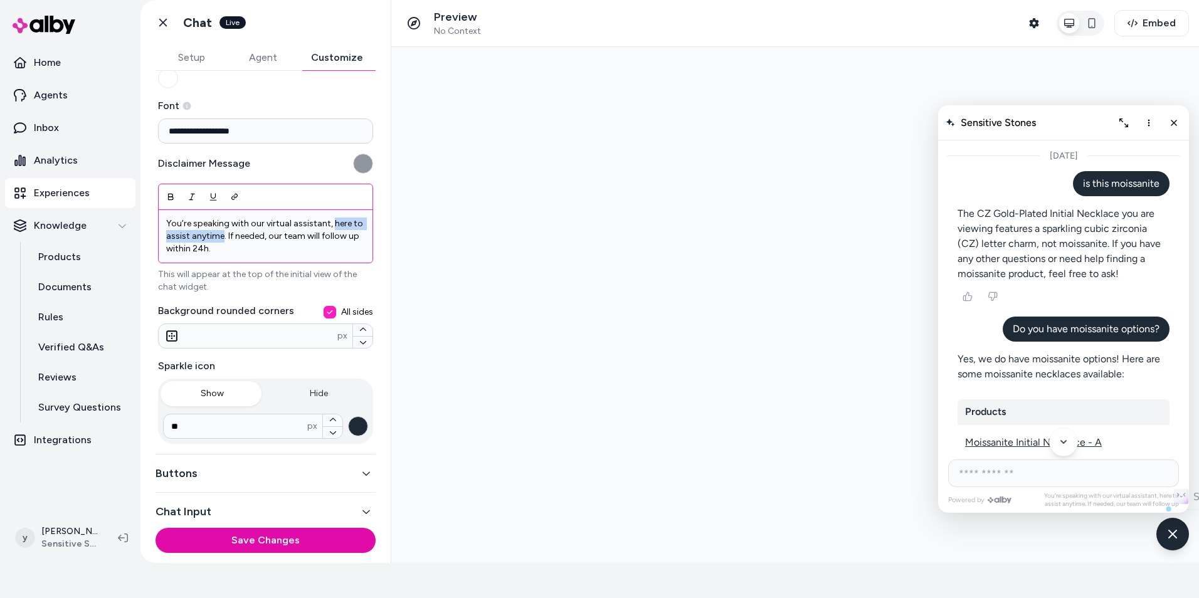
drag, startPoint x: 329, startPoint y: 226, endPoint x: 231, endPoint y: 237, distance: 98.4
click at [231, 237] on p "You’re speaking with our virtual assistant, here to assist anytime. If needed, …" at bounding box center [265, 237] width 199 height 38
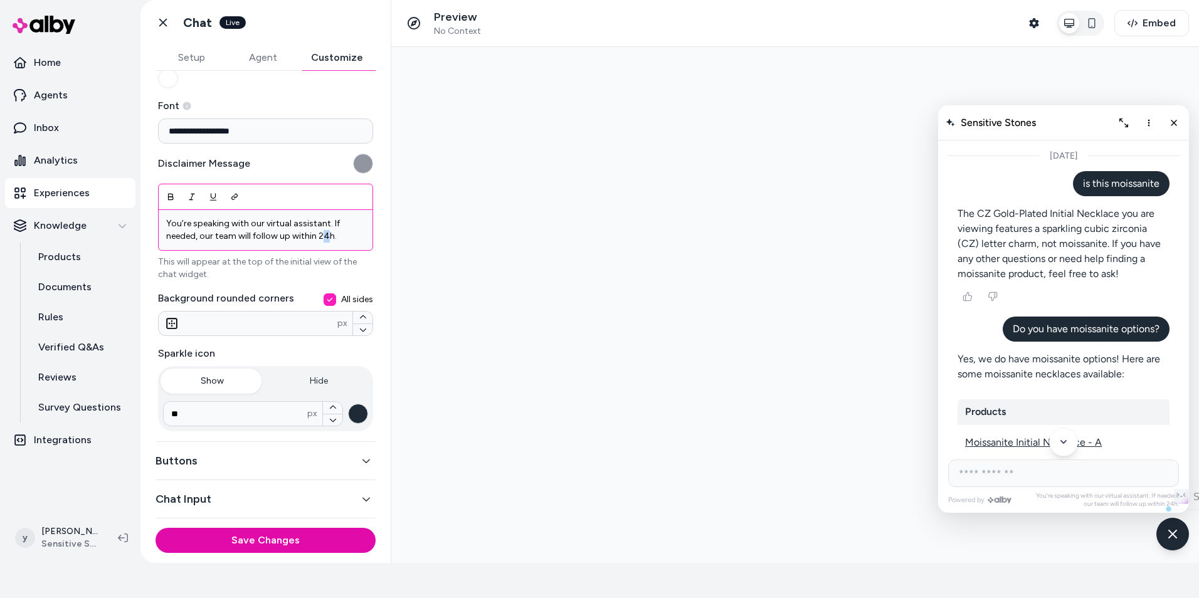
click at [325, 238] on p "You’re speaking with our virtual assistant. If needed, our team will follow up …" at bounding box center [265, 230] width 199 height 25
click at [326, 236] on p "You’re speaking with our virtual assistant. If needed, our team will follow up …" at bounding box center [265, 230] width 199 height 25
click at [332, 235] on p "You’re speaking with our virtual assistant. If needed, our team will follow up …" at bounding box center [265, 230] width 199 height 25
click at [335, 235] on p "You’re speaking with our virtual assistant. If needed, our team will follow up …" at bounding box center [265, 230] width 199 height 25
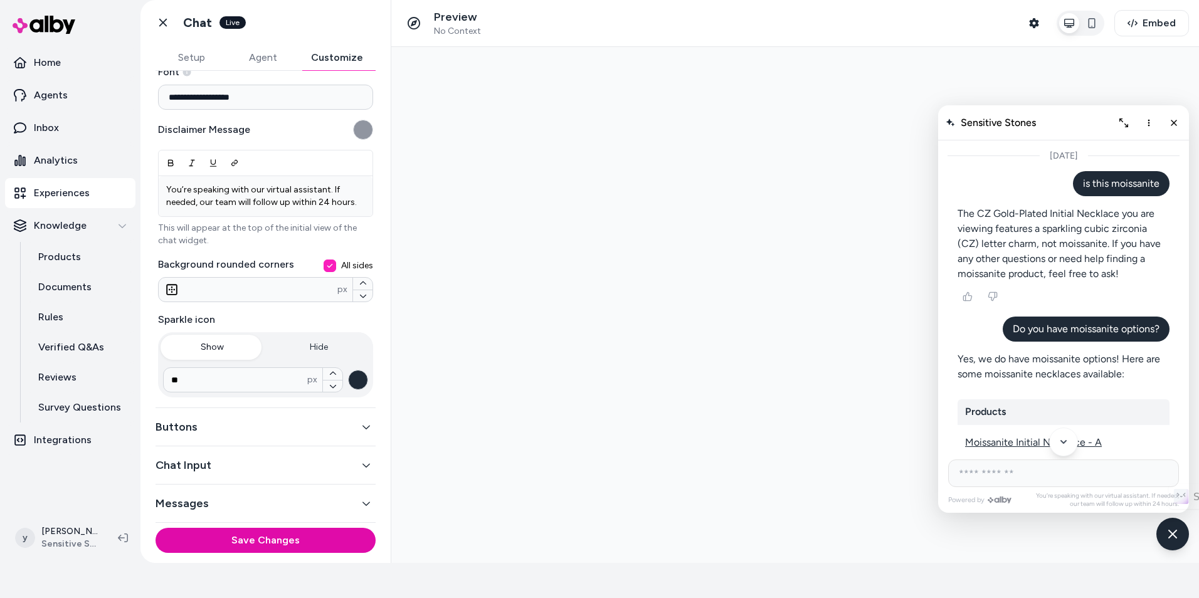
click at [270, 507] on button "Messages" at bounding box center [266, 504] width 220 height 18
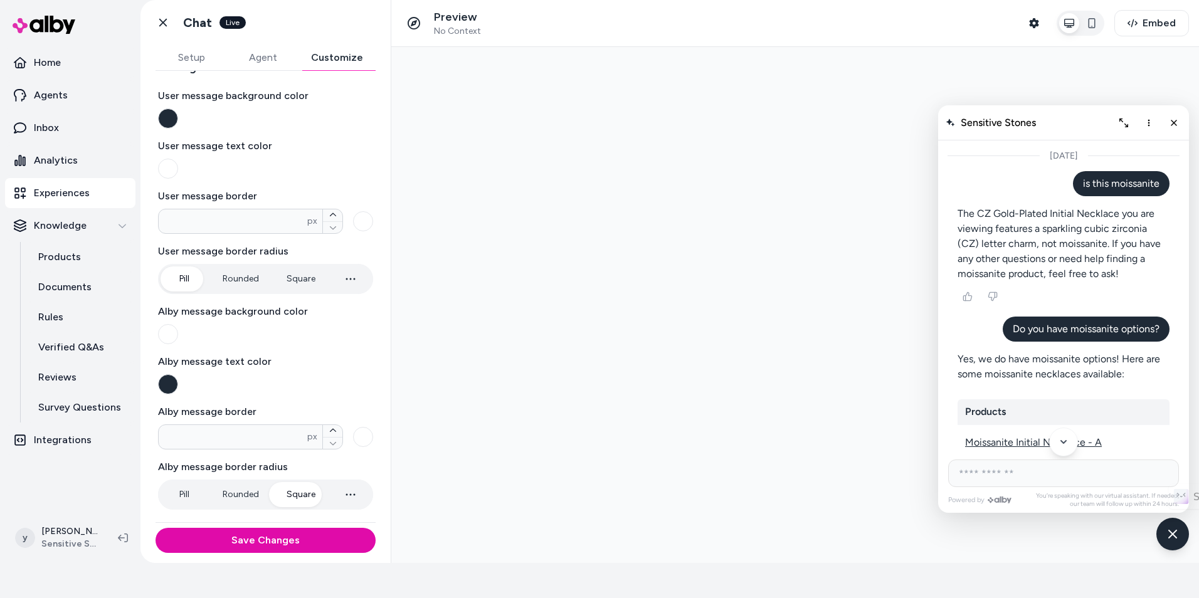
scroll to position [152, 0]
click at [275, 544] on button "Save Changes" at bounding box center [266, 540] width 220 height 25
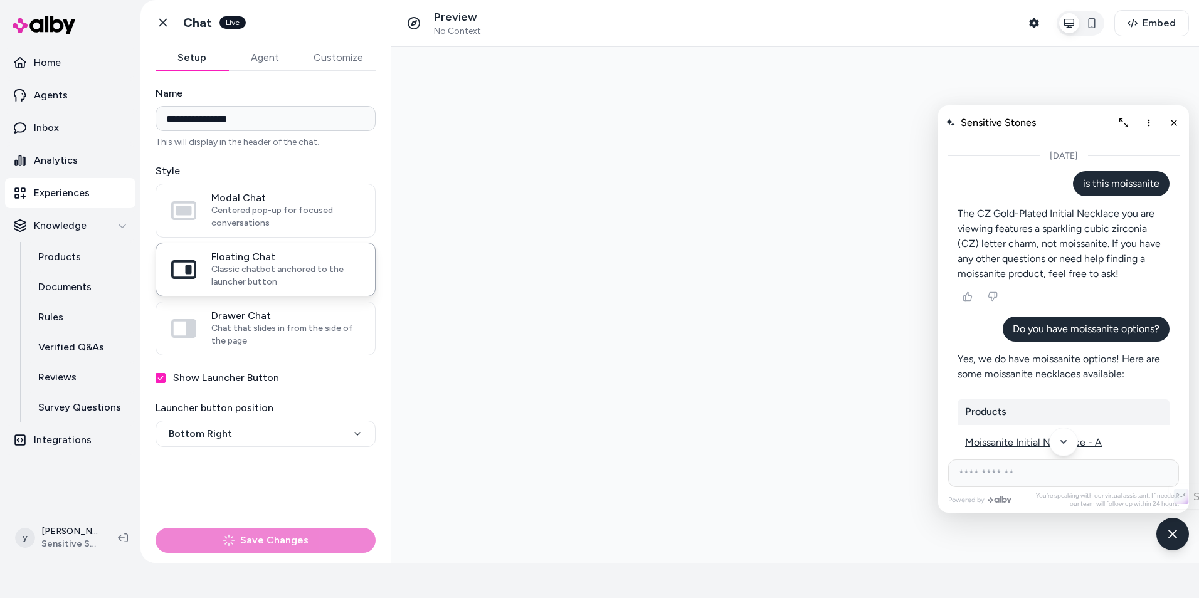
click at [204, 53] on button "Setup" at bounding box center [192, 57] width 73 height 25
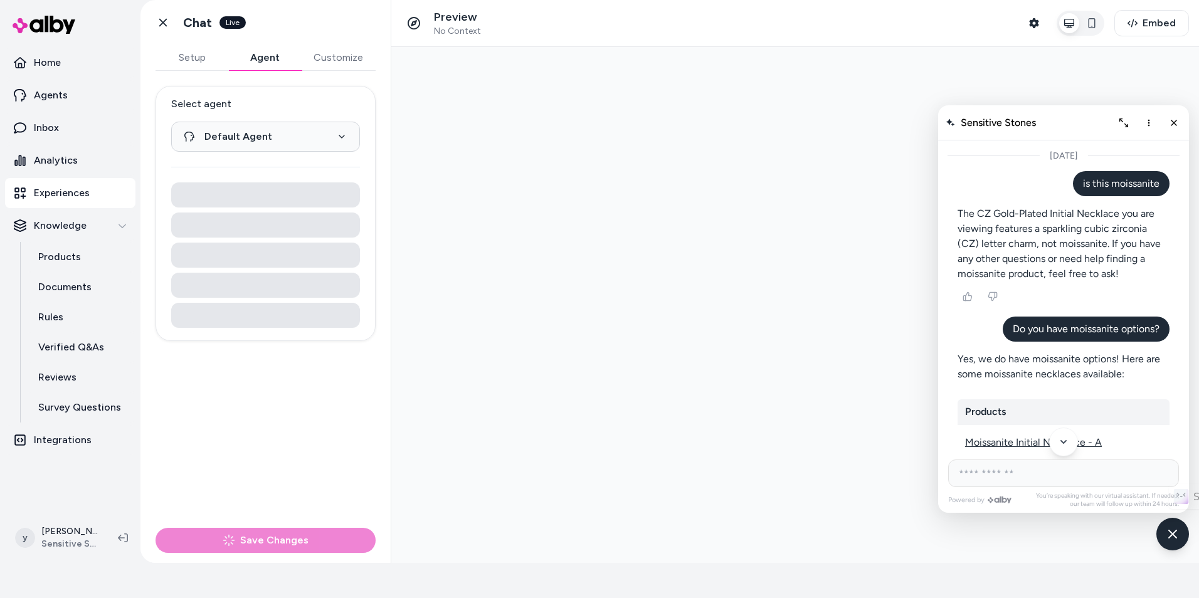
click at [287, 53] on button "Agent" at bounding box center [264, 57] width 73 height 25
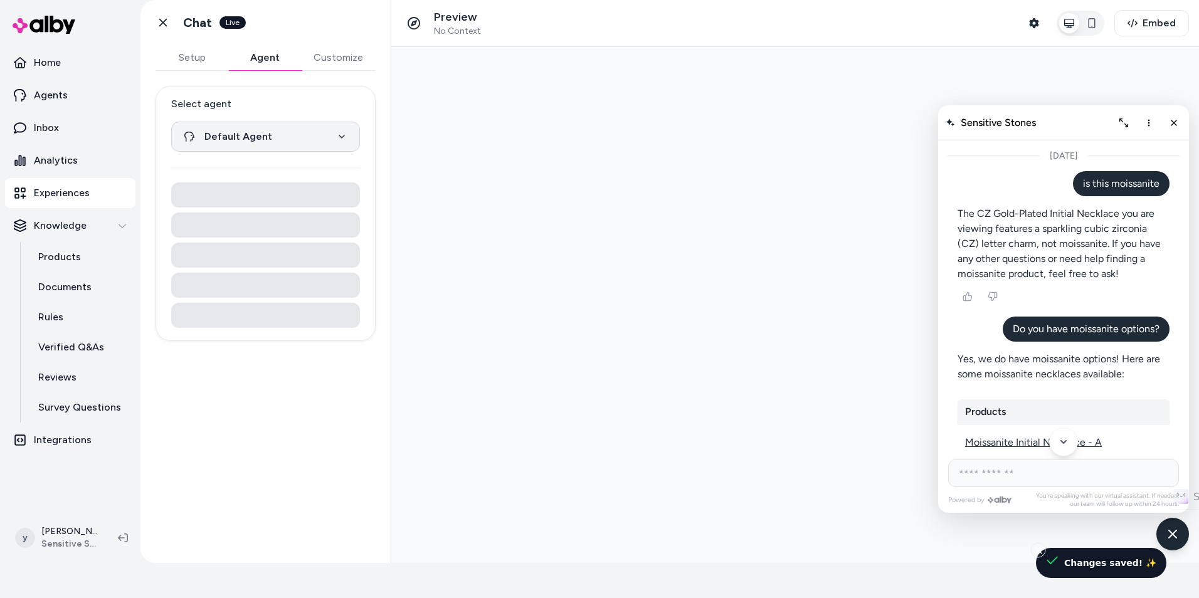
click at [312, 129] on html "**********" at bounding box center [599, 264] width 1199 height 598
click at [284, 221] on div at bounding box center [265, 225] width 189 height 25
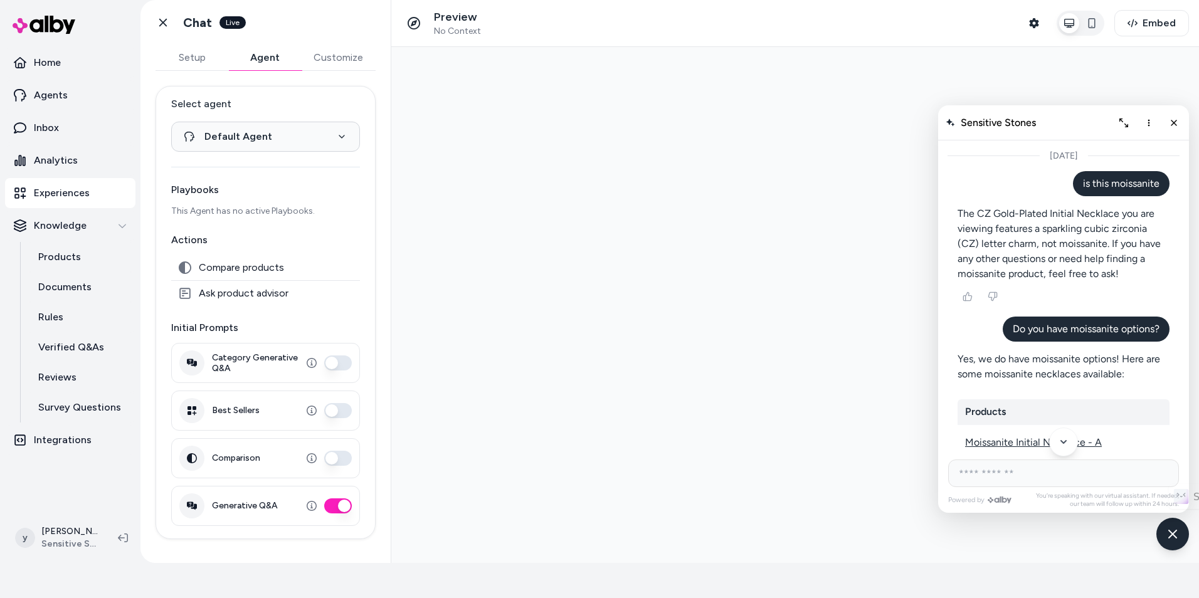
click at [284, 221] on div "**********" at bounding box center [266, 312] width 220 height 453
click at [70, 96] on link "Agents" at bounding box center [70, 95] width 130 height 30
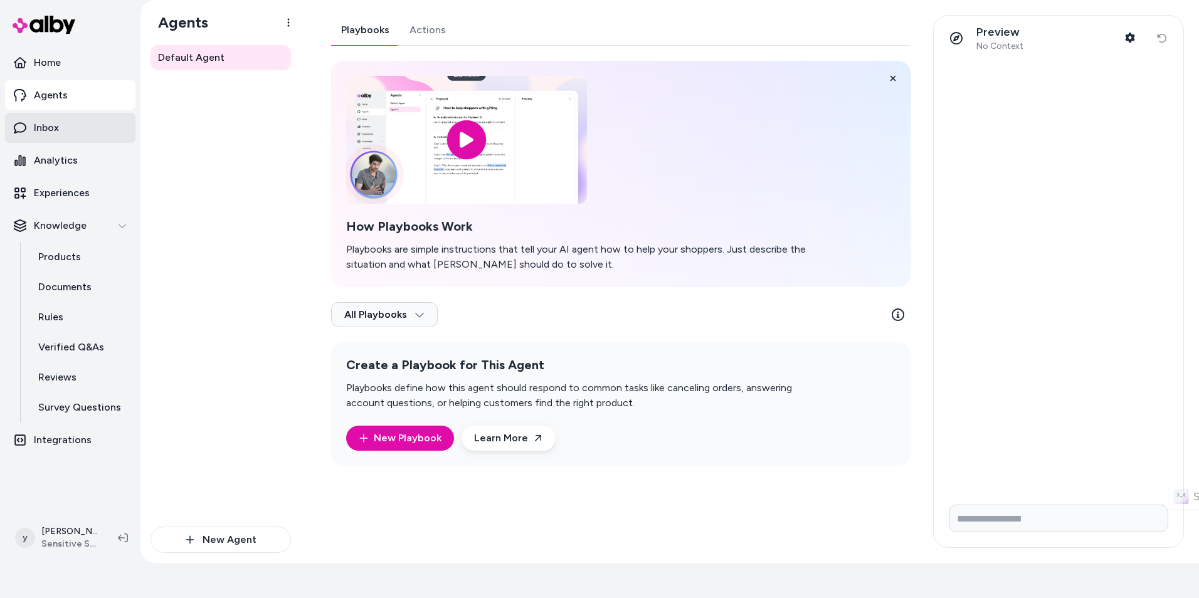
click at [90, 122] on link "Inbox" at bounding box center [70, 128] width 130 height 30
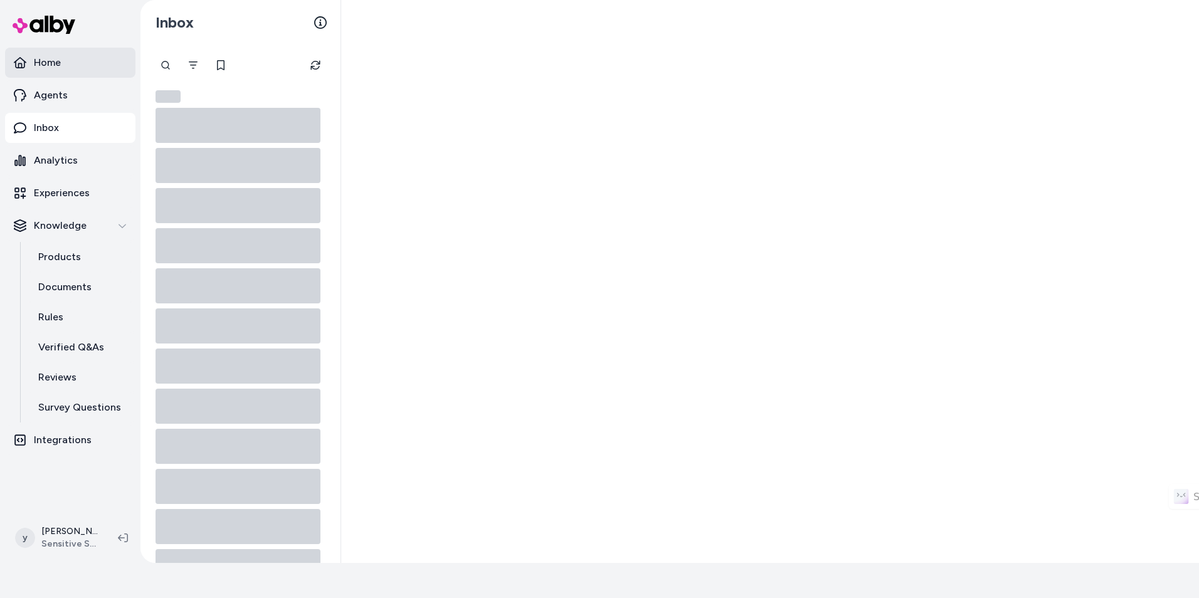
click at [85, 66] on link "Home" at bounding box center [70, 63] width 130 height 30
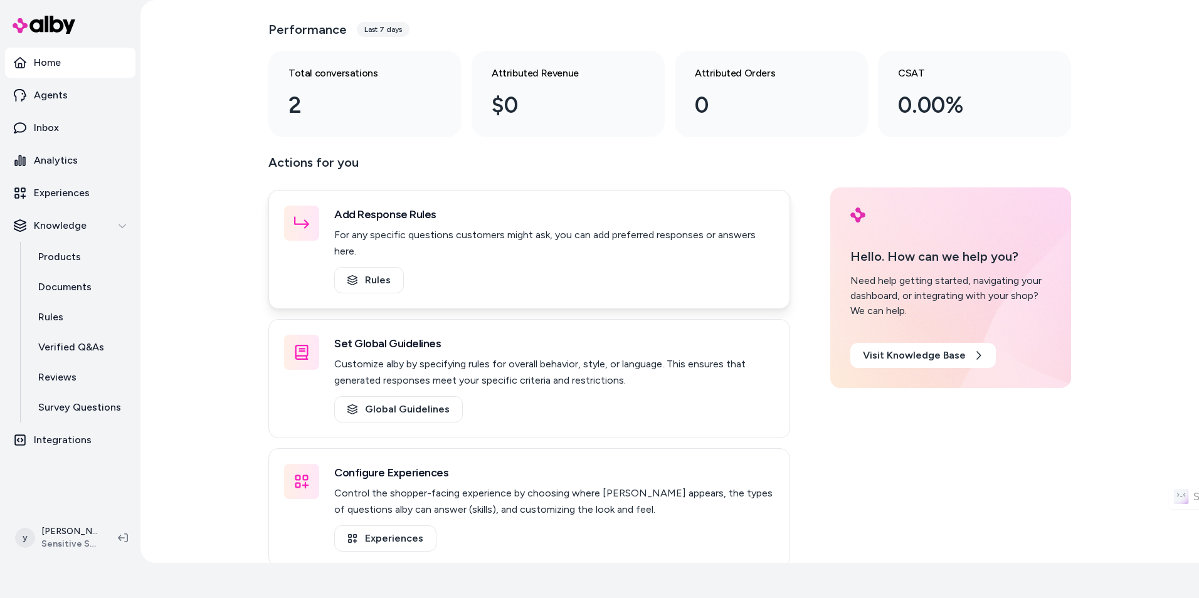
scroll to position [41, 0]
click at [398, 526] on link "Experiences" at bounding box center [385, 538] width 102 height 26
click at [396, 525] on link "Experiences" at bounding box center [385, 538] width 102 height 26
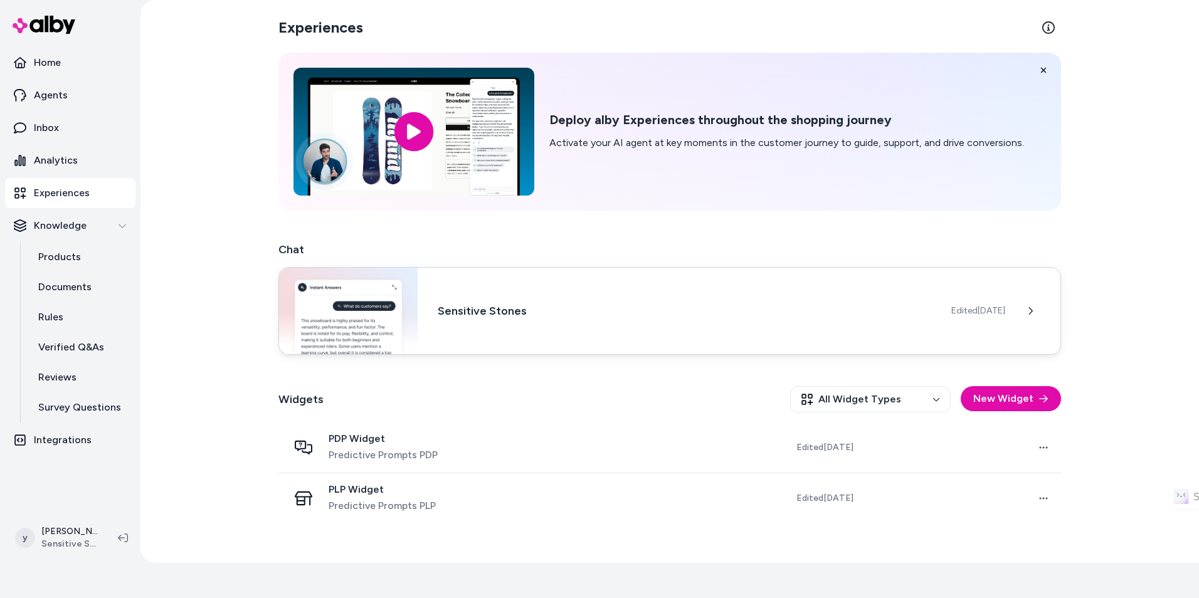
click at [428, 302] on div "Sensitive Stones Edited Sep 26, 2025" at bounding box center [669, 311] width 783 height 88
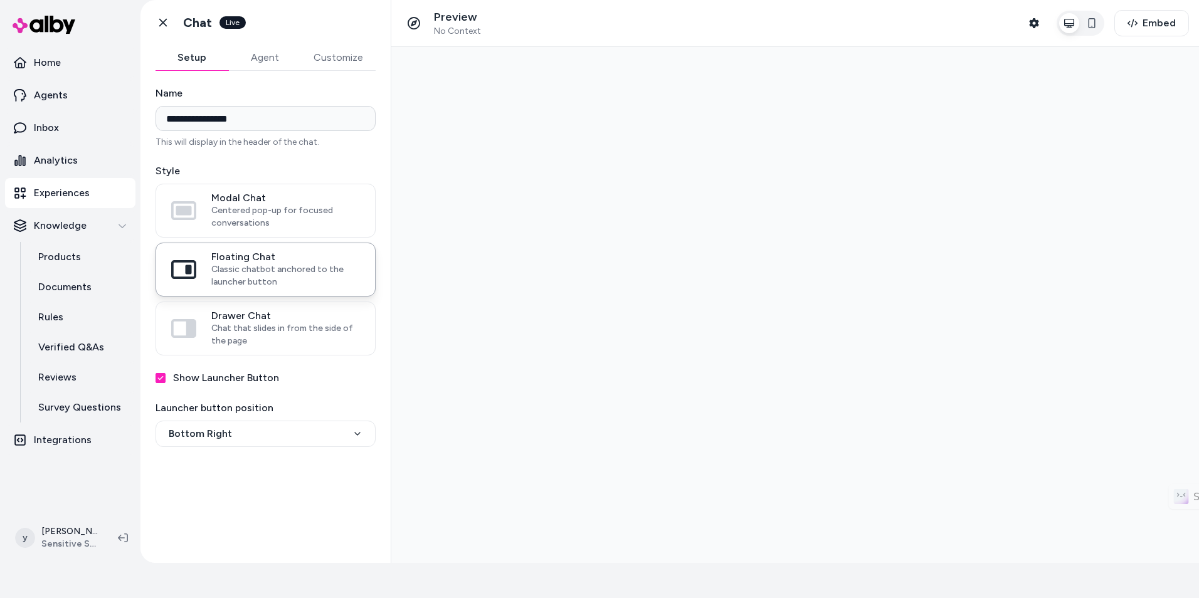
click at [282, 53] on button "Agent" at bounding box center [264, 57] width 73 height 25
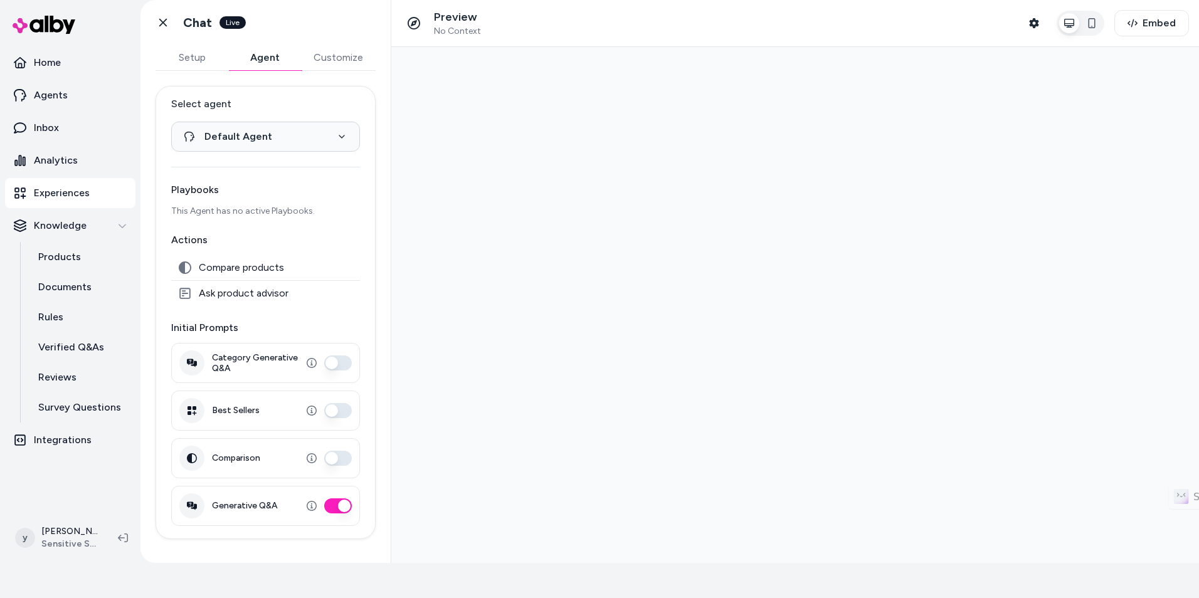
click at [344, 364] on button "Category Generative Q&A" at bounding box center [338, 363] width 28 height 15
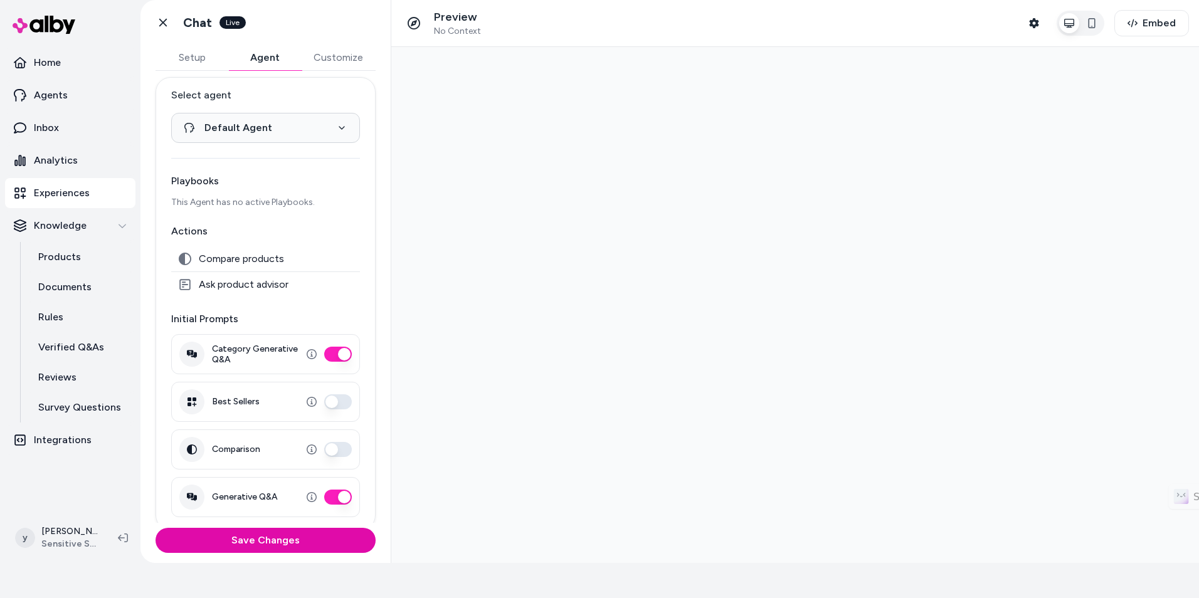
scroll to position [16, 0]
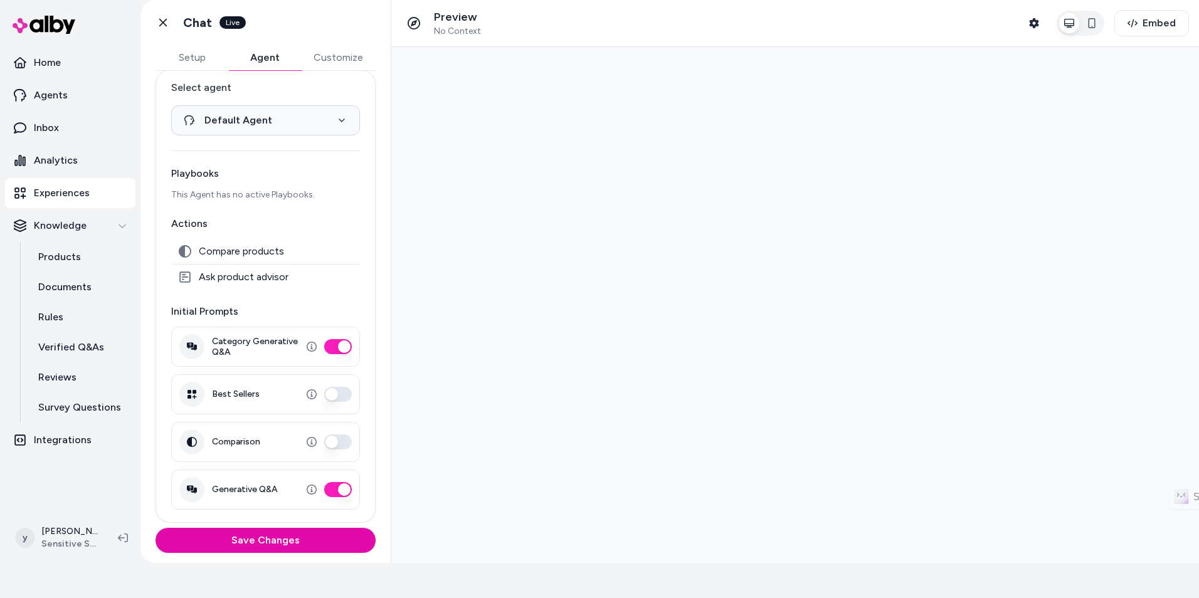
click at [329, 441] on button "Comparison" at bounding box center [338, 442] width 28 height 15
click at [335, 394] on button "Best Sellers" at bounding box center [338, 394] width 28 height 15
click at [228, 246] on span "Compare products" at bounding box center [241, 251] width 85 height 13
drag, startPoint x: 208, startPoint y: 258, endPoint x: 235, endPoint y: 263, distance: 27.4
click at [235, 263] on div "Compare products" at bounding box center [265, 251] width 189 height 25
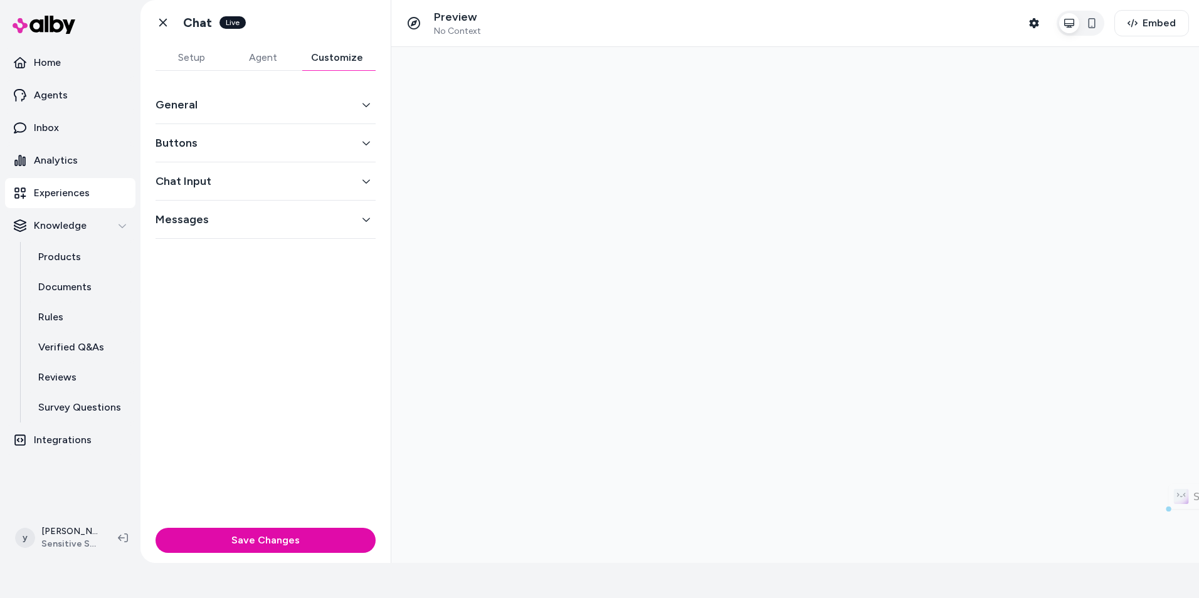
scroll to position [0, 0]
click at [344, 58] on button "Customize" at bounding box center [336, 57] width 77 height 25
click at [338, 104] on button "General" at bounding box center [266, 105] width 220 height 18
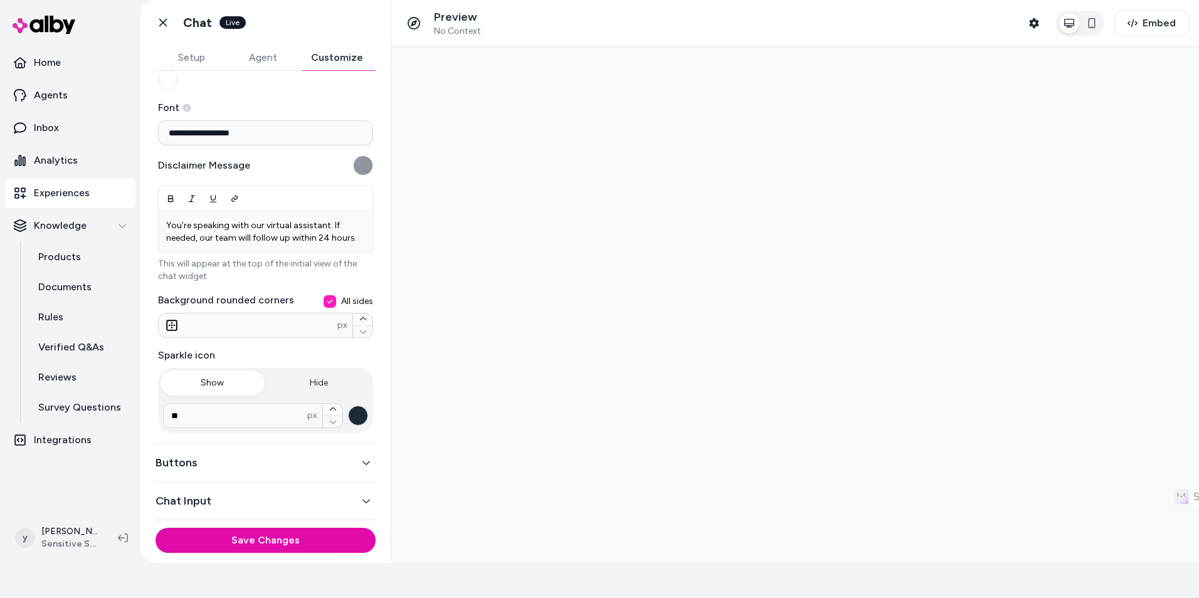
scroll to position [159, 0]
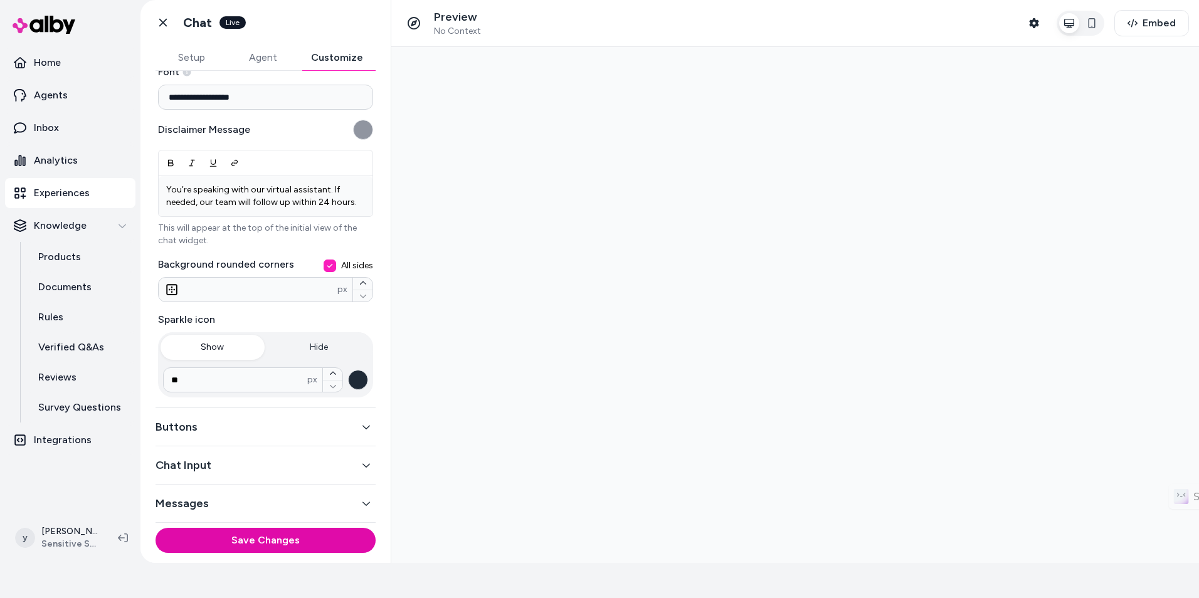
click at [327, 475] on div "Chat Input" at bounding box center [266, 465] width 220 height 38
click at [346, 468] on button "Chat Input" at bounding box center [266, 466] width 220 height 18
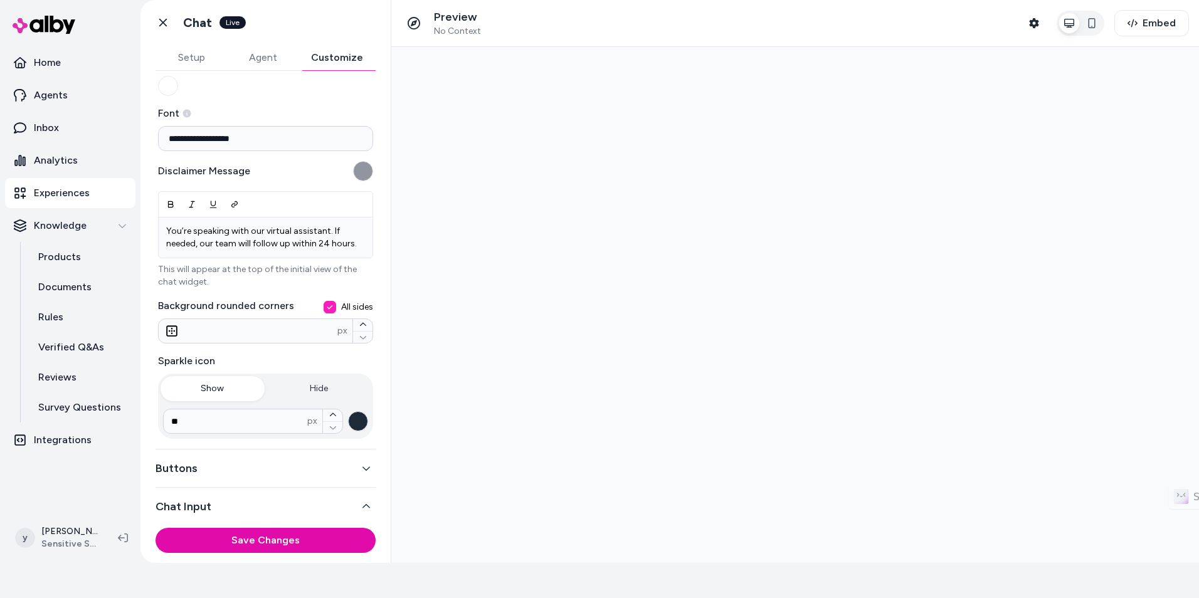
scroll to position [108, 0]
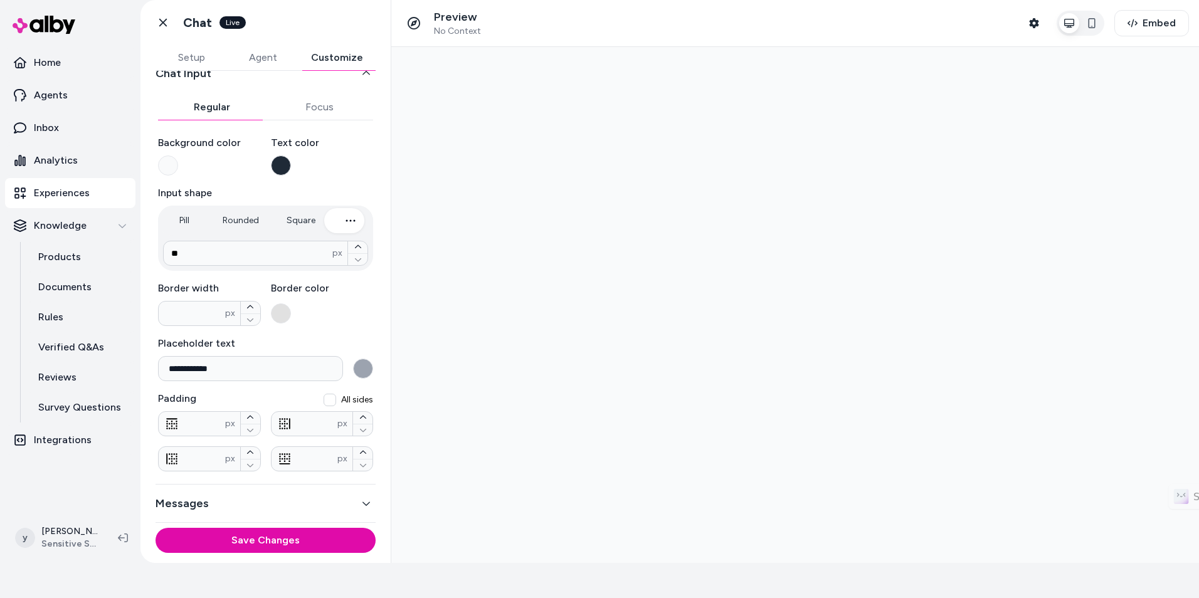
click at [314, 505] on button "Messages" at bounding box center [266, 504] width 220 height 18
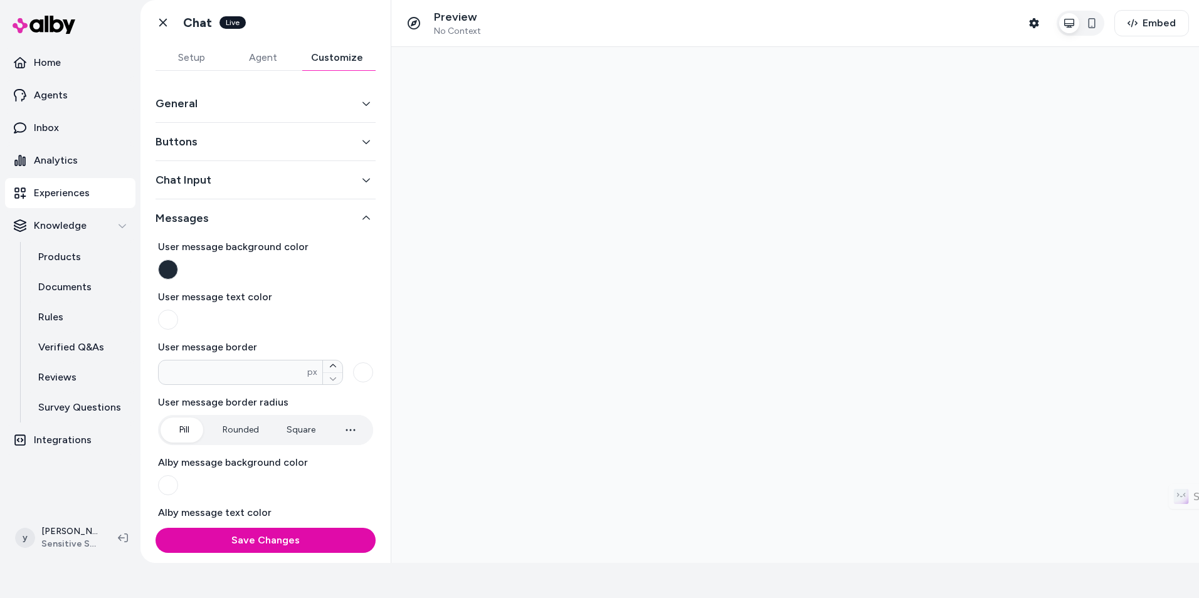
scroll to position [0, 0]
click at [246, 88] on div "General" at bounding box center [266, 105] width 220 height 38
click at [247, 97] on button "General" at bounding box center [266, 105] width 220 height 18
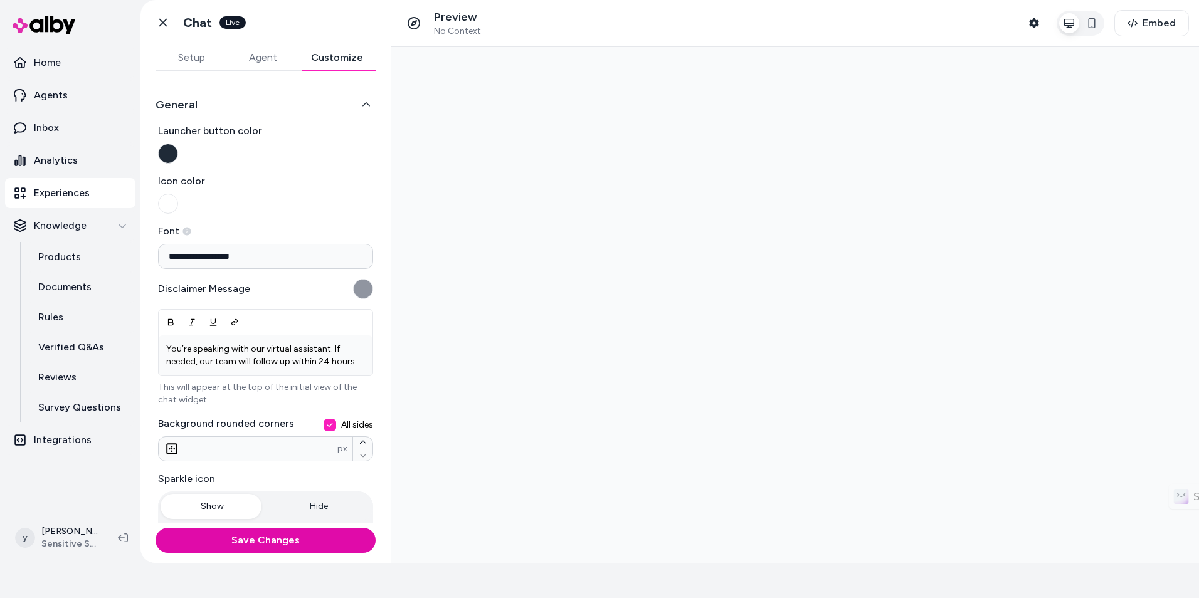
click at [270, 47] on button "Agent" at bounding box center [262, 57] width 71 height 25
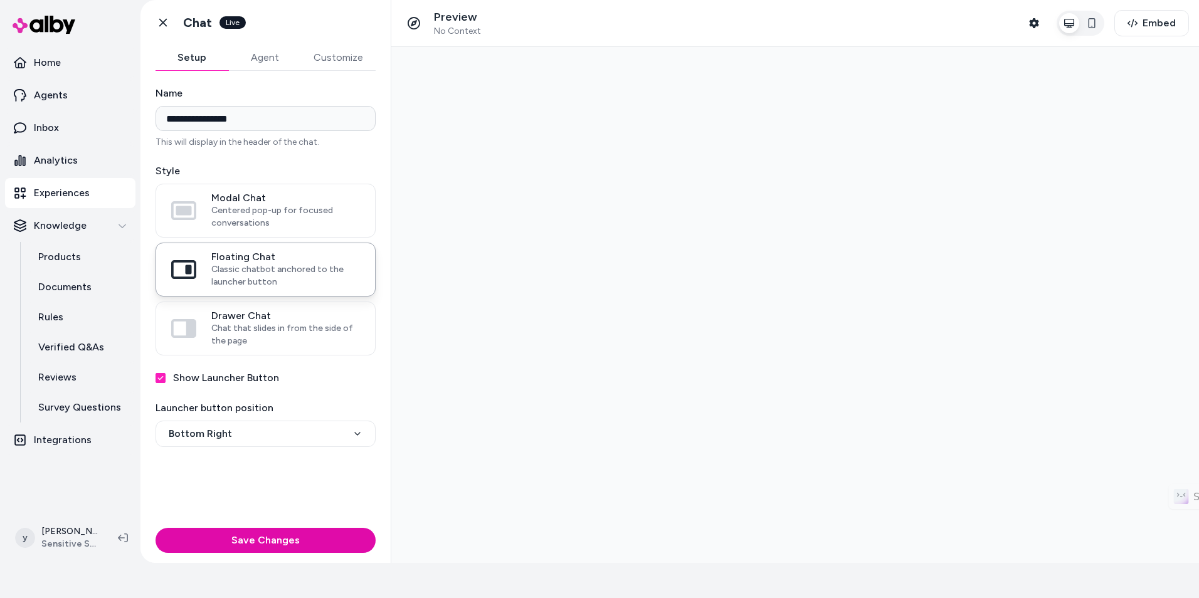
click at [217, 57] on button "Setup" at bounding box center [192, 57] width 73 height 25
click at [246, 59] on button "Agent" at bounding box center [264, 57] width 73 height 25
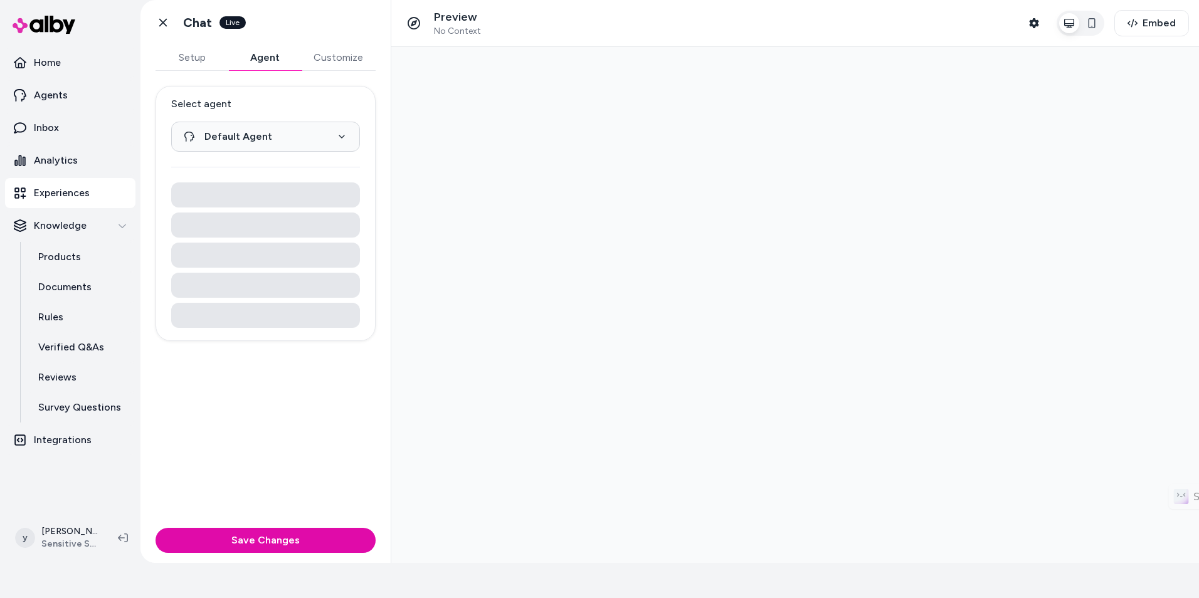
click at [204, 60] on button "Setup" at bounding box center [192, 57] width 73 height 25
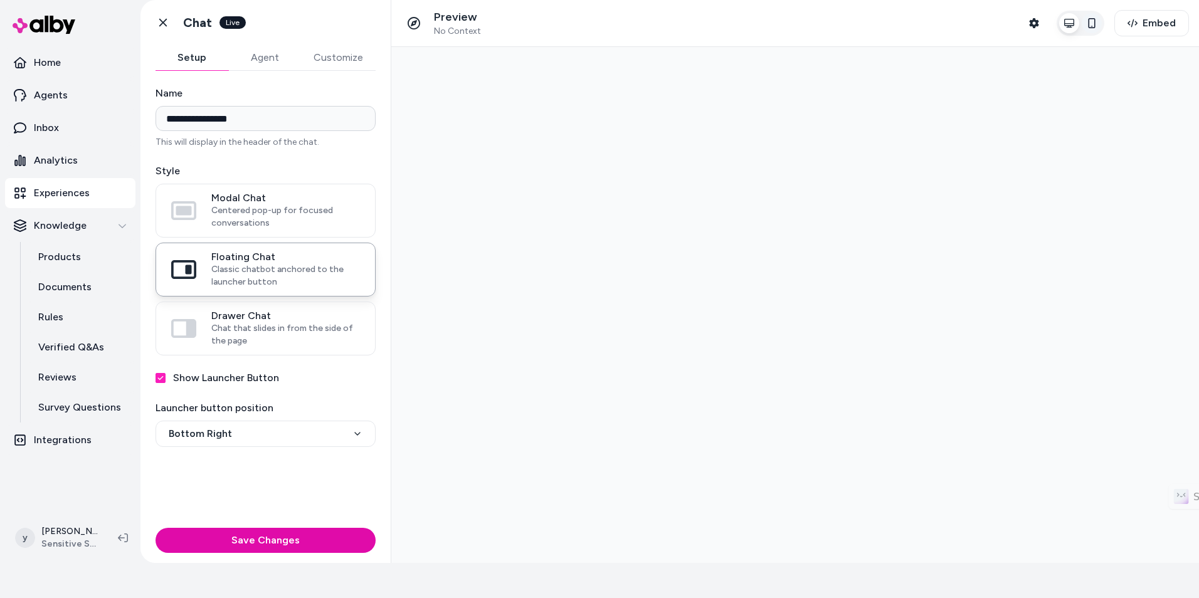
click at [1090, 26] on icon "button" at bounding box center [1092, 23] width 7 height 10
click at [1032, 25] on icon "button" at bounding box center [1033, 23] width 9 height 10
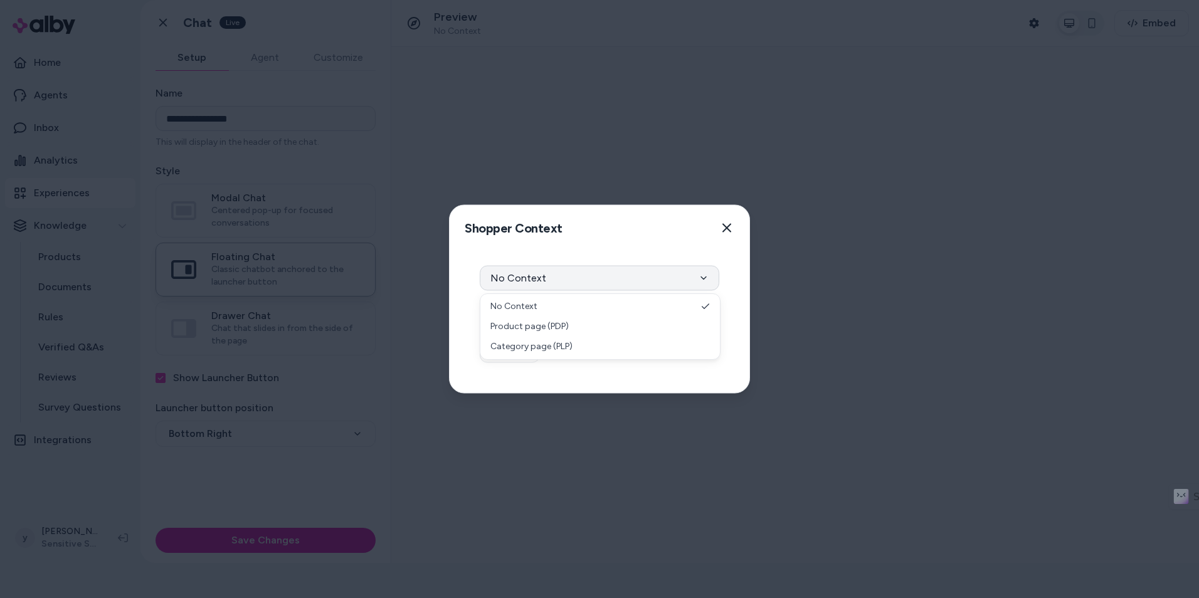
click at [685, 288] on button "No Context" at bounding box center [600, 278] width 240 height 25
click at [687, 254] on div "Context Type No Context Any location on your website when not browsing product …" at bounding box center [600, 322] width 300 height 142
drag, startPoint x: 559, startPoint y: 306, endPoint x: 678, endPoint y: 309, distance: 119.2
click at [678, 309] on p "Any location on your website when not browsing product and category pages" at bounding box center [610, 312] width 217 height 22
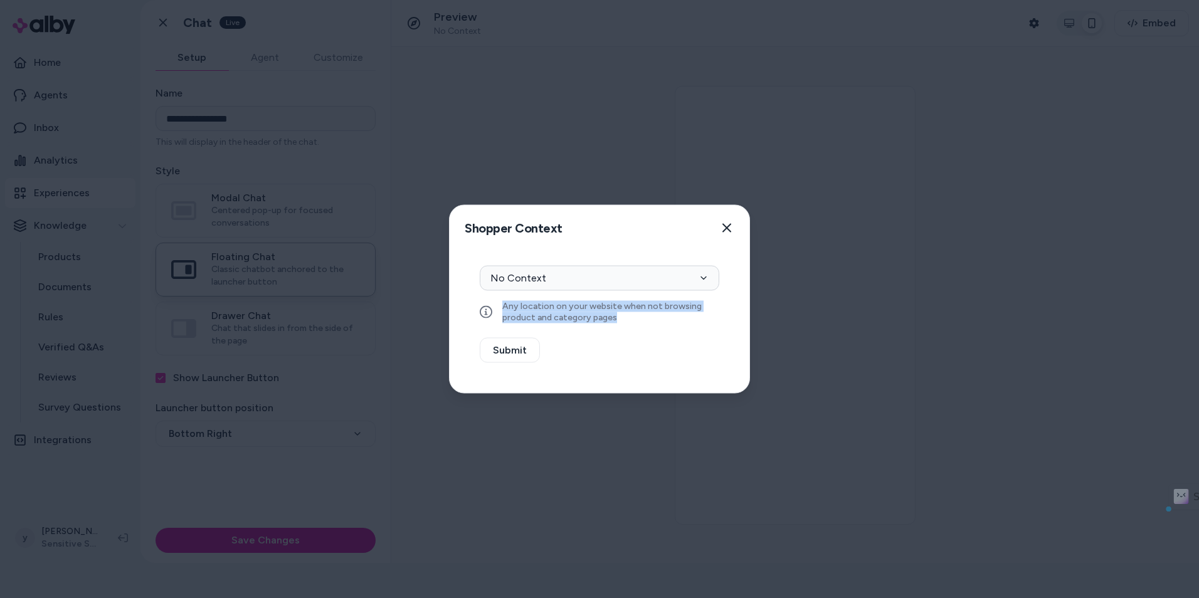
drag, startPoint x: 502, startPoint y: 309, endPoint x: 648, endPoint y: 324, distance: 147.5
click at [648, 324] on div "Context Type No Context Any location on your website when not browsing product …" at bounding box center [600, 322] width 300 height 142
click at [650, 235] on div "Shopper Context Pick a shopper context to use for previewing this widget. Close" at bounding box center [600, 228] width 300 height 45
click at [728, 228] on icon "button" at bounding box center [727, 228] width 10 height 10
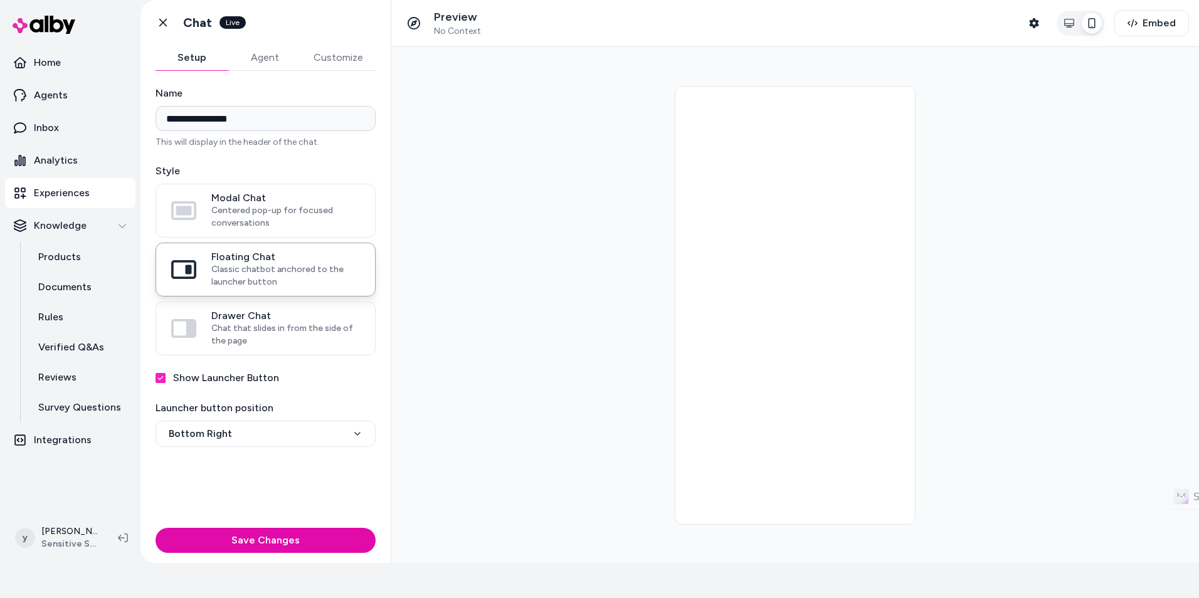
click at [271, 62] on button "Agent" at bounding box center [264, 57] width 73 height 25
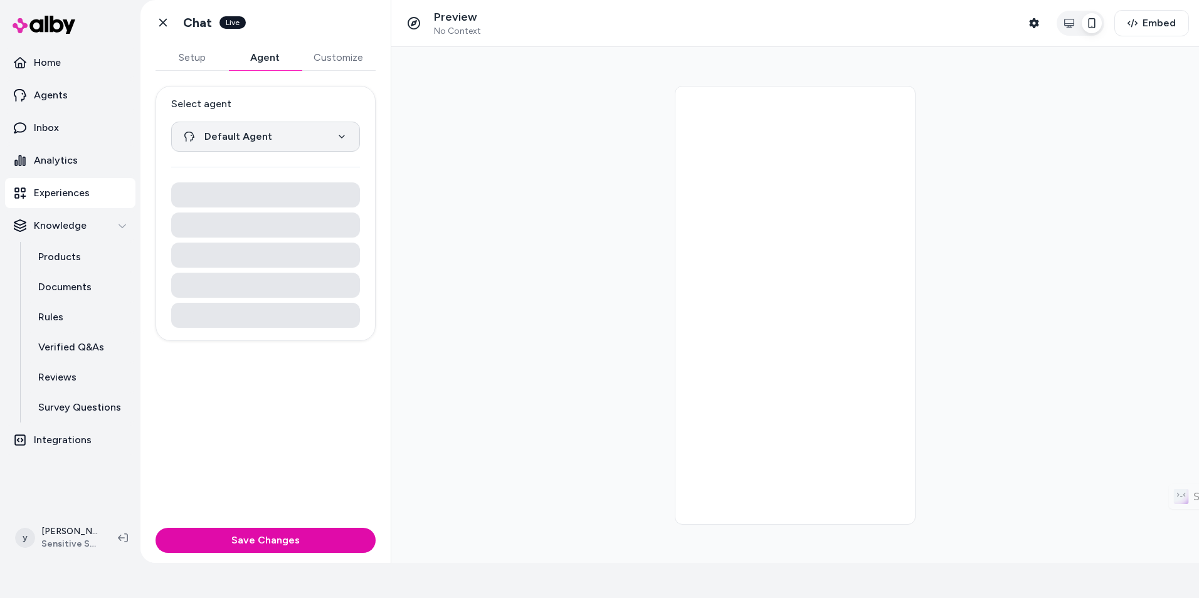
click at [290, 136] on html "**********" at bounding box center [599, 264] width 1199 height 598
click at [290, 451] on div "**********" at bounding box center [265, 297] width 250 height 452
click at [242, 267] on div at bounding box center [265, 255] width 189 height 25
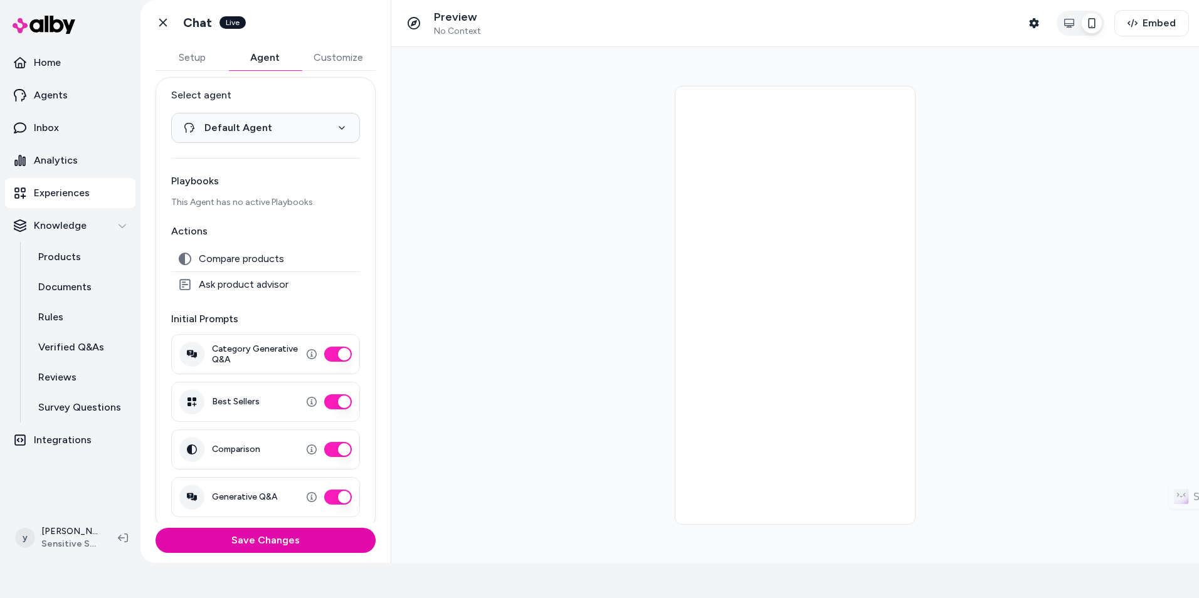
scroll to position [16, 0]
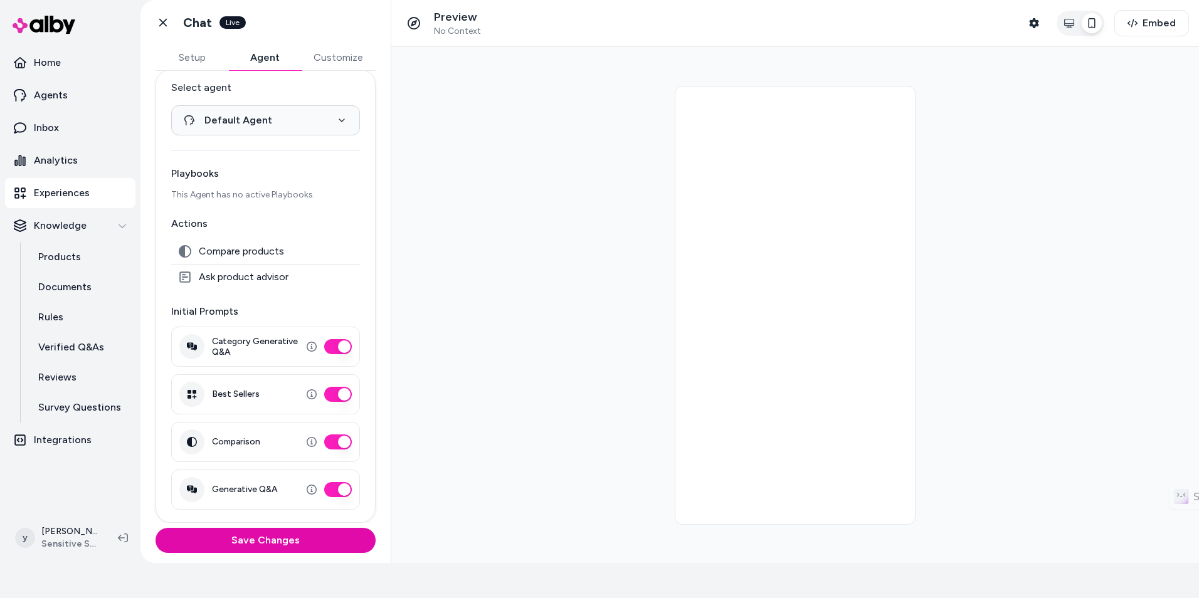
click at [332, 436] on button "Comparison" at bounding box center [338, 442] width 28 height 15
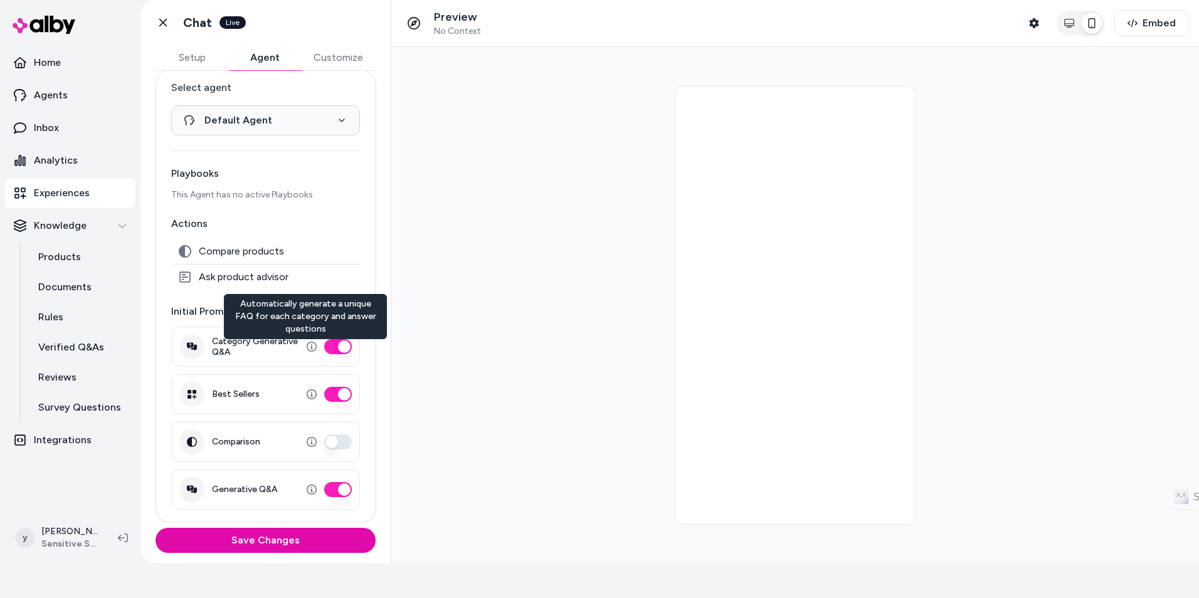
click at [324, 347] on button "Category Generative Q&A" at bounding box center [338, 346] width 28 height 15
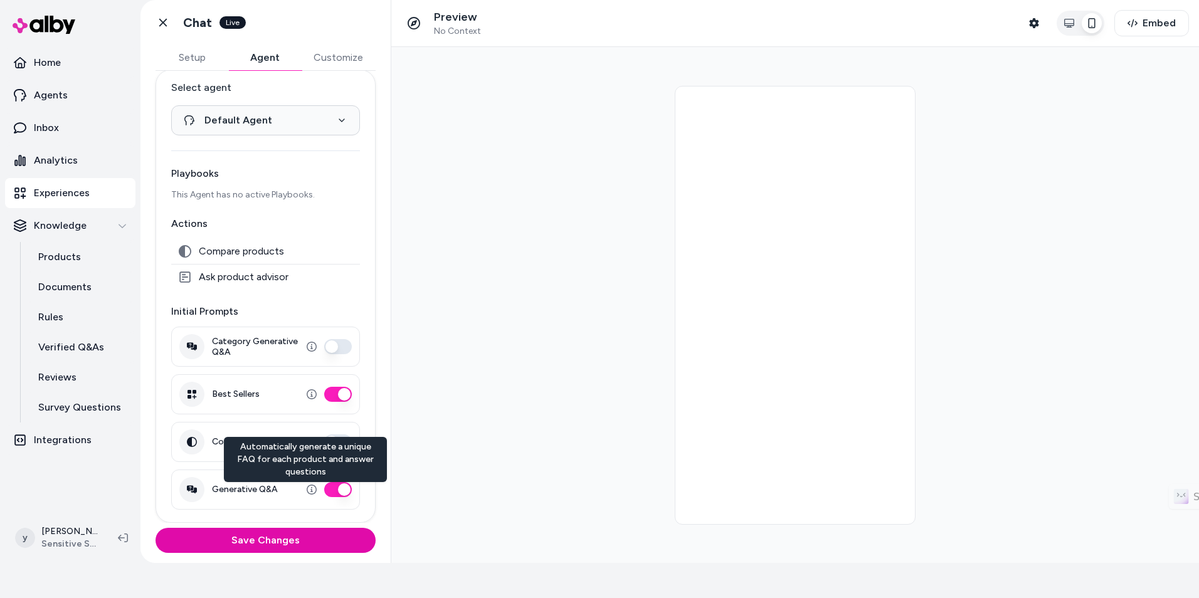
click at [324, 490] on button "Generative Q&A" at bounding box center [338, 489] width 28 height 15
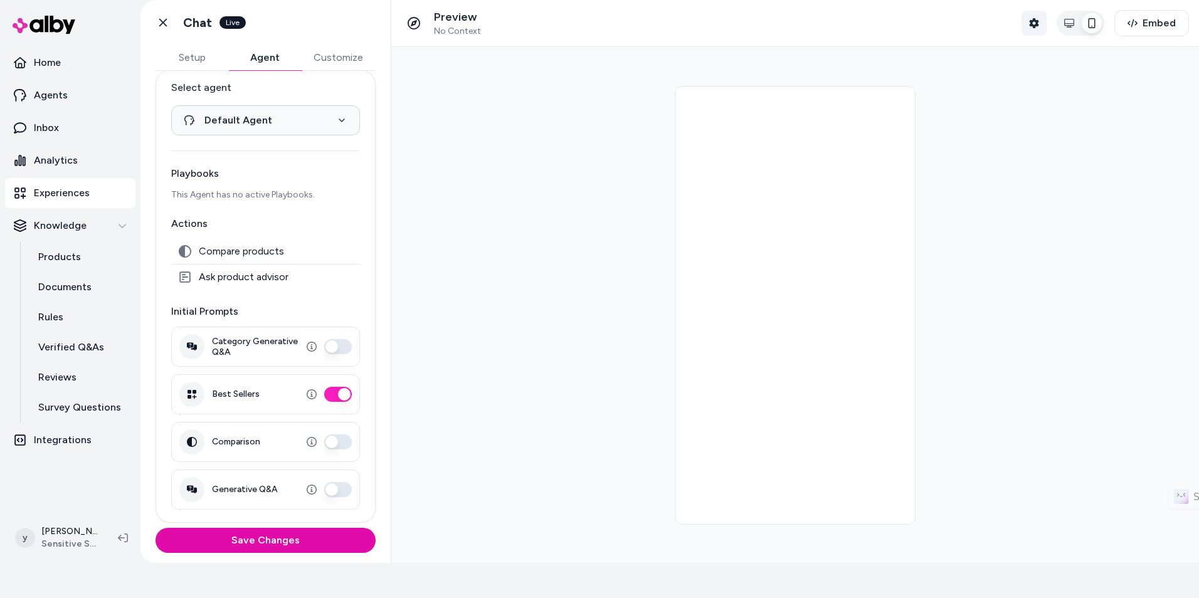
click at [1033, 22] on icon "button" at bounding box center [1033, 23] width 9 height 10
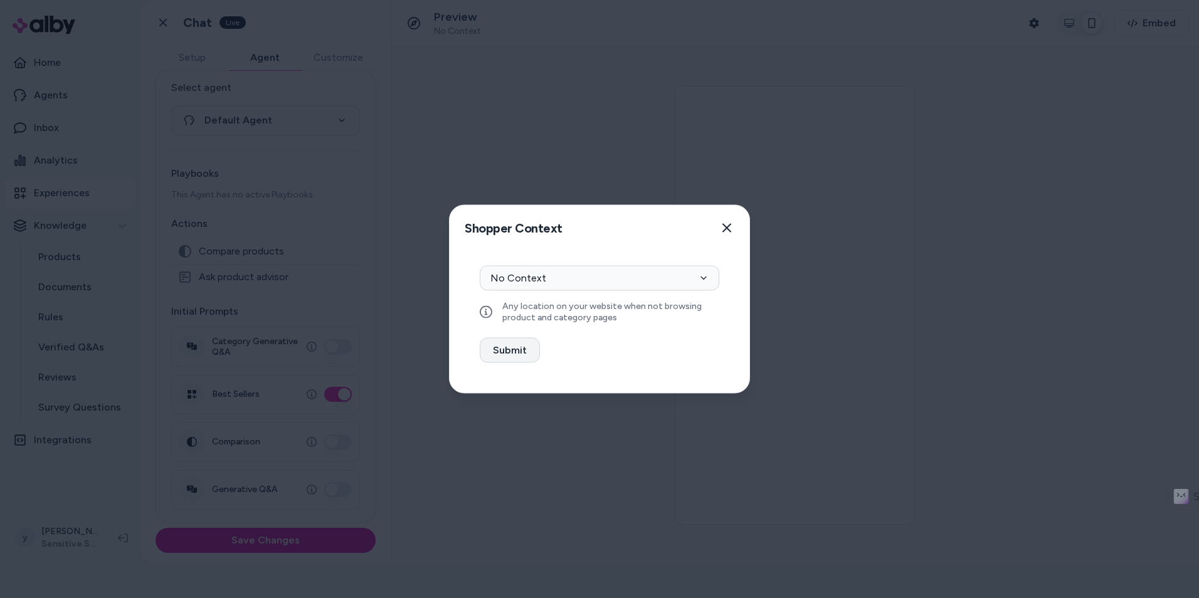
click at [507, 352] on button "Submit" at bounding box center [510, 350] width 60 height 25
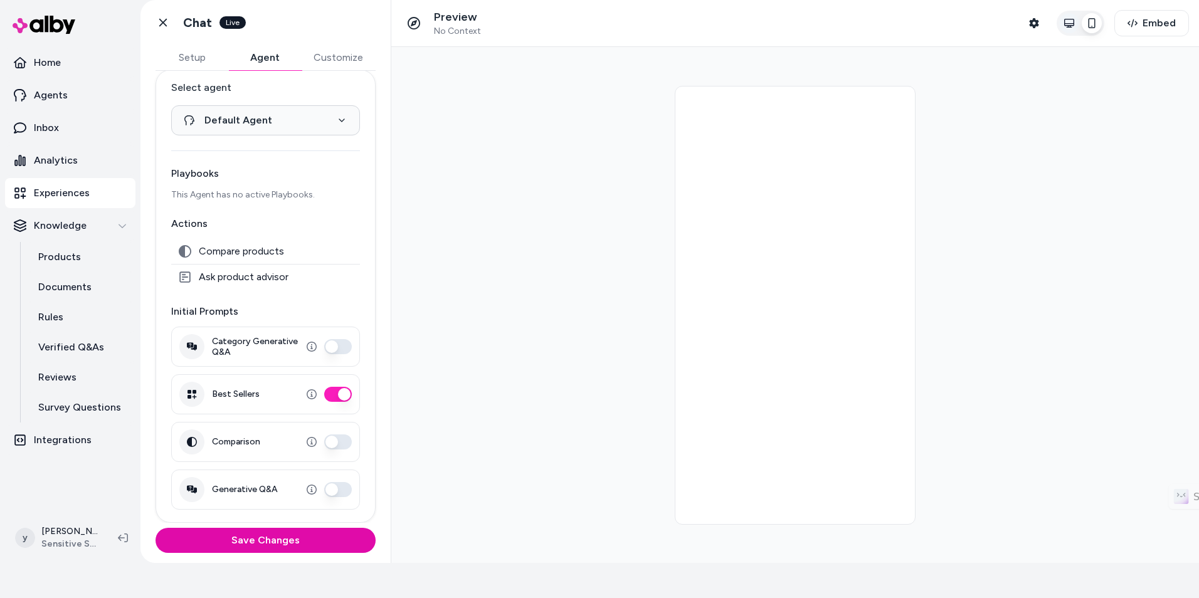
click at [1067, 24] on icon "button" at bounding box center [1069, 23] width 10 height 9
click at [277, 537] on button "Save Changes" at bounding box center [266, 540] width 220 height 25
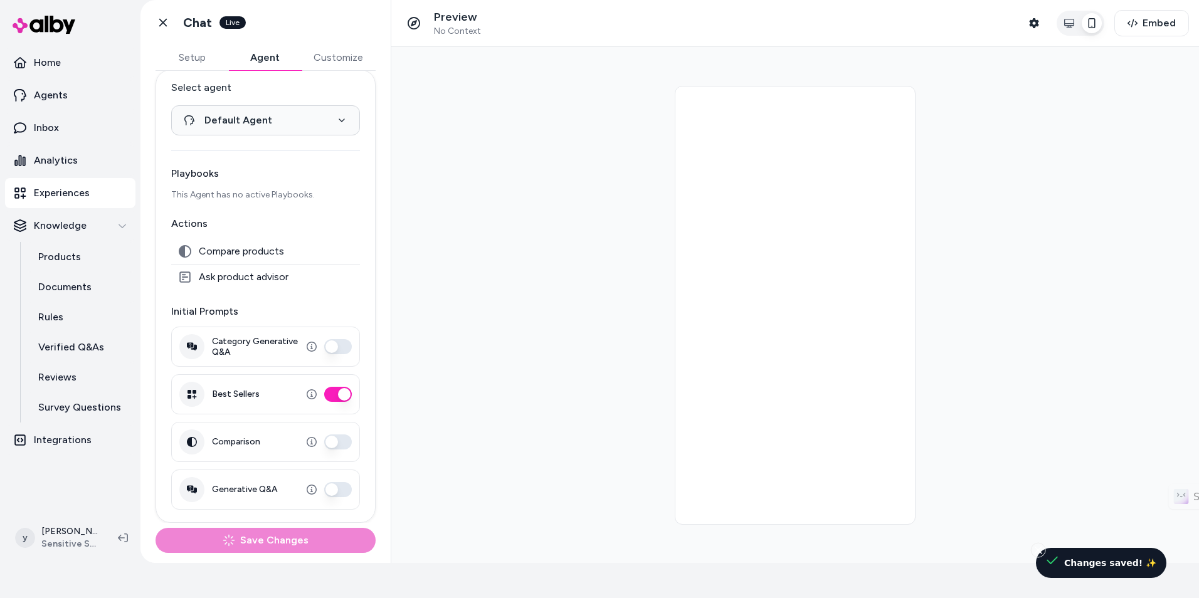
click at [348, 60] on button "Customize" at bounding box center [338, 57] width 75 height 25
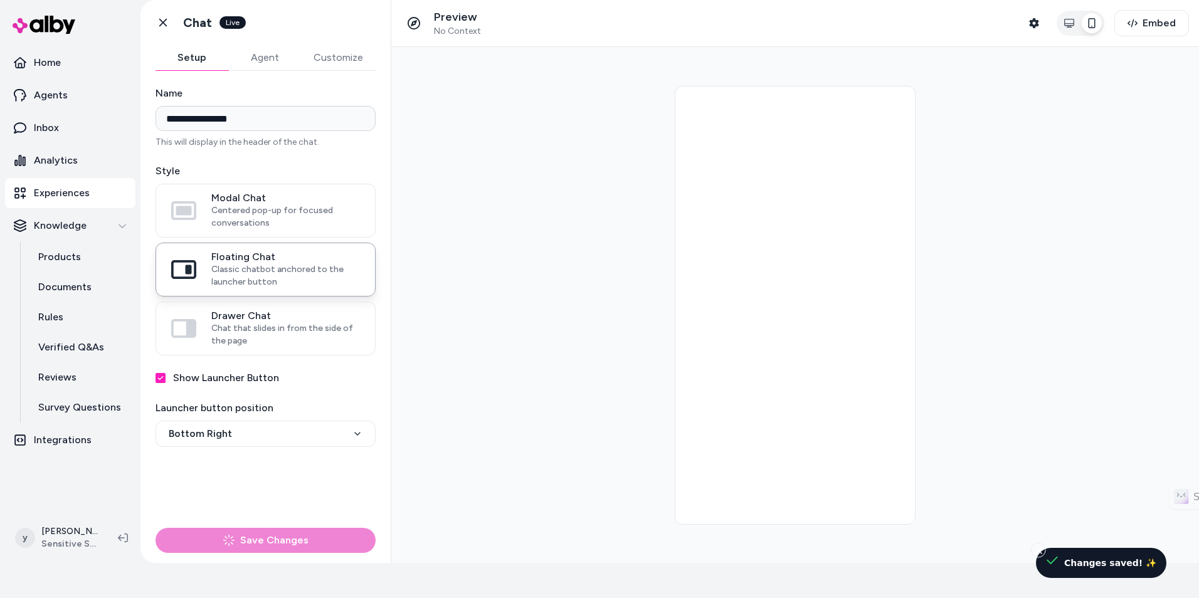
click at [198, 61] on button "Setup" at bounding box center [192, 57] width 73 height 25
click at [90, 95] on link "Agents" at bounding box center [70, 95] width 130 height 30
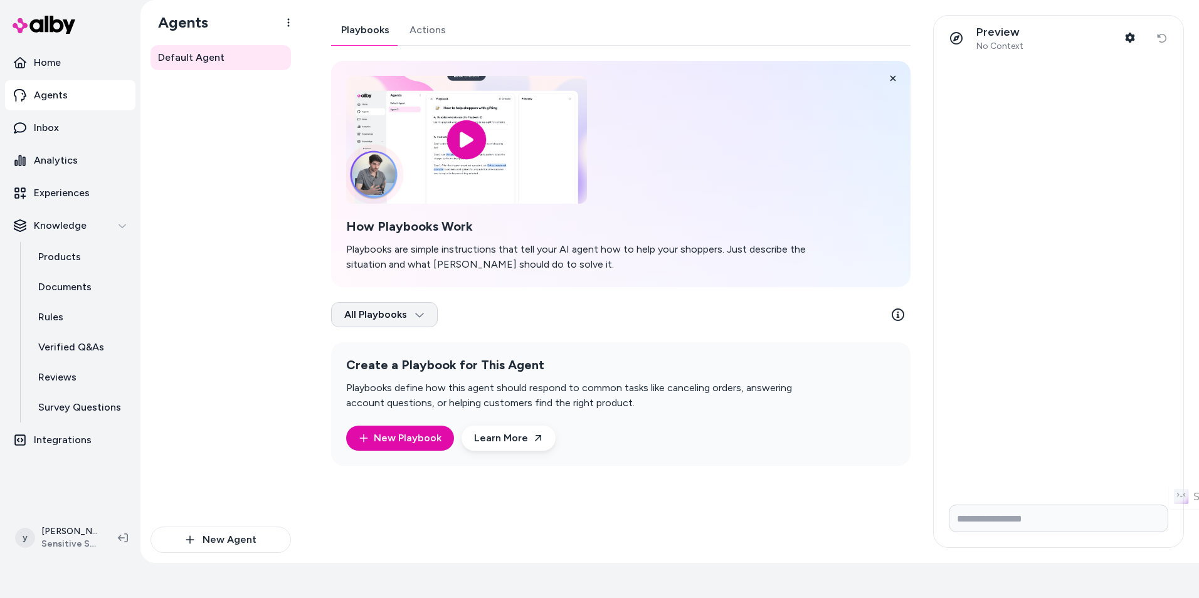
click at [422, 315] on html "✨ Only pay when alby drives a conversion. See usage Home Agents Inbox Analytics…" at bounding box center [599, 264] width 1199 height 598
click at [526, 322] on html "✨ Only pay when alby drives a conversion. See usage Home Agents Inbox Analytics…" at bounding box center [599, 264] width 1199 height 598
click at [436, 36] on link "Actions" at bounding box center [427, 30] width 56 height 30
click at [430, 24] on link "Actions" at bounding box center [427, 30] width 56 height 30
click at [440, 29] on link "Actions" at bounding box center [427, 30] width 56 height 30
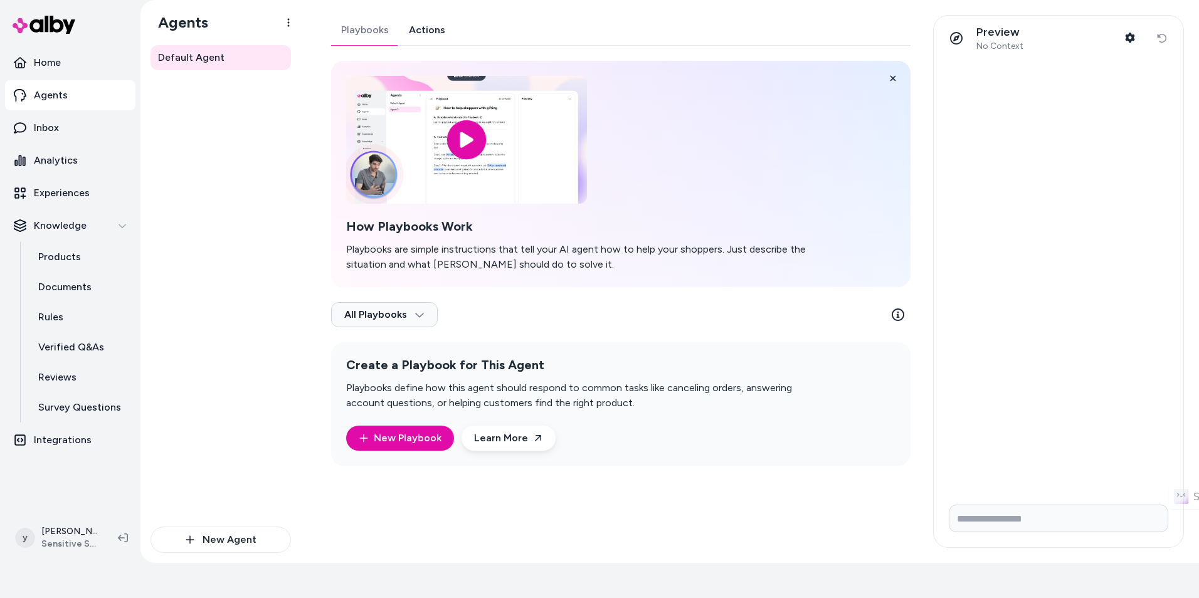
click at [440, 29] on link "Actions" at bounding box center [427, 30] width 56 height 30
click at [419, 442] on link "New Playbook" at bounding box center [400, 438] width 83 height 15
drag, startPoint x: 396, startPoint y: 403, endPoint x: 642, endPoint y: 402, distance: 246.5
click at [642, 402] on html "✨ Only pay when alby drives a conversion. See usage Home Agents Inbox Analytics…" at bounding box center [599, 264] width 1199 height 598
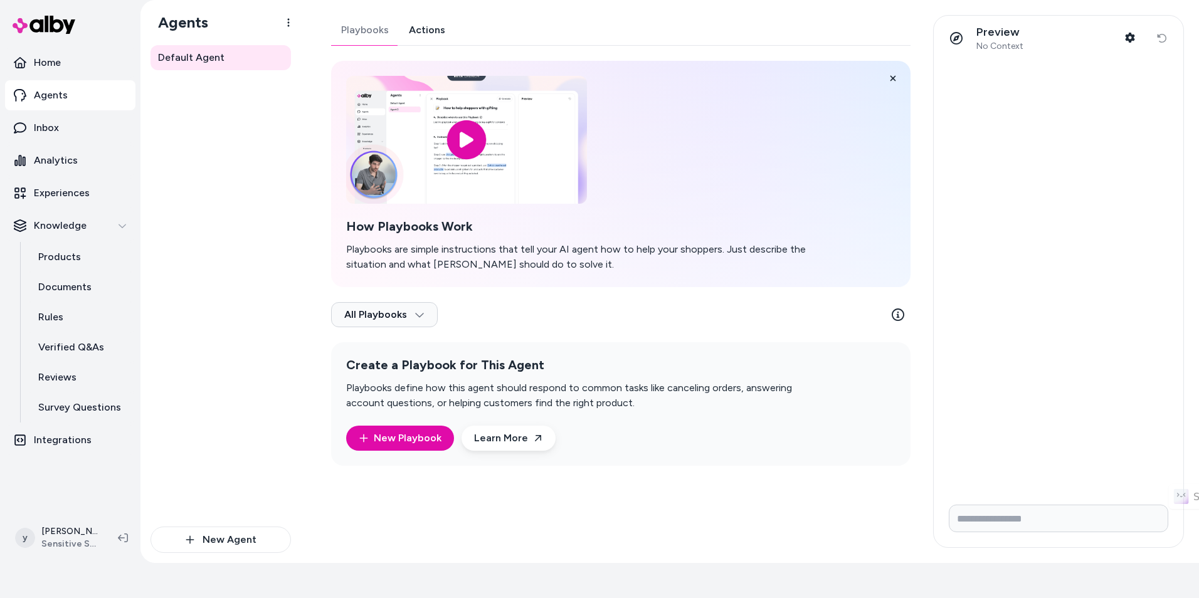
click at [642, 402] on html "✨ Only pay when alby drives a conversion. See usage Home Agents Inbox Analytics…" at bounding box center [599, 264] width 1199 height 598
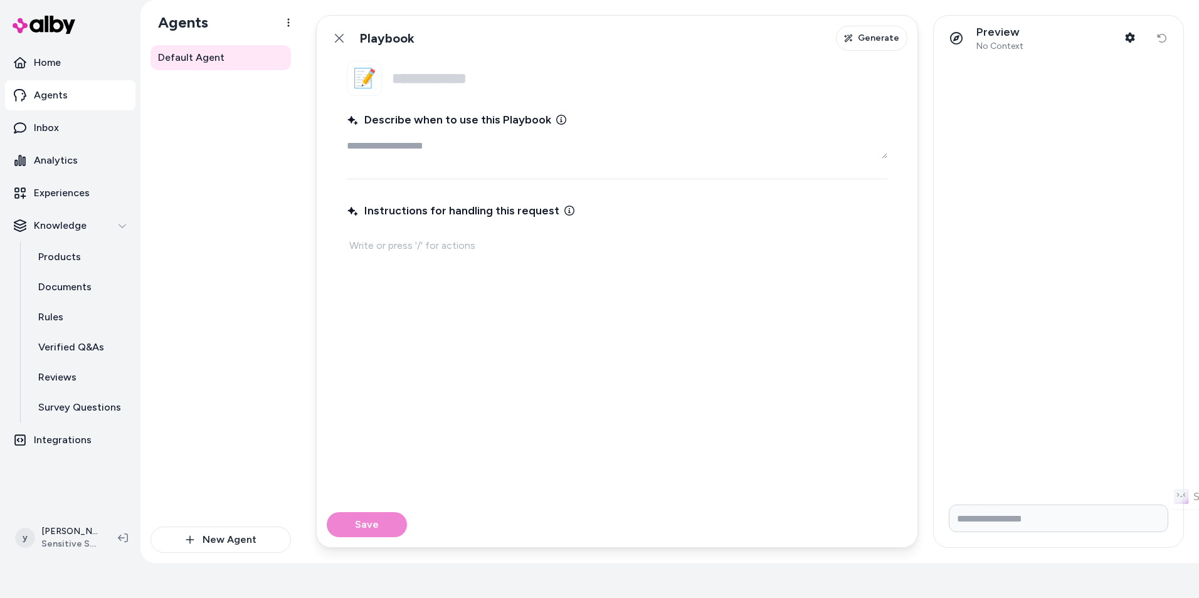
click at [408, 431] on html "✨ Only pay when alby drives a conversion. See usage Home Agents Inbox Analytics…" at bounding box center [599, 264] width 1199 height 598
click at [434, 125] on span "Describe when to use this Playbook" at bounding box center [449, 120] width 204 height 18
click at [434, 134] on textarea "Describe when to use this Playbook" at bounding box center [617, 146] width 541 height 25
click at [445, 77] on input "Name" at bounding box center [639, 78] width 495 height 35
click at [883, 42] on span "Generate" at bounding box center [878, 38] width 41 height 13
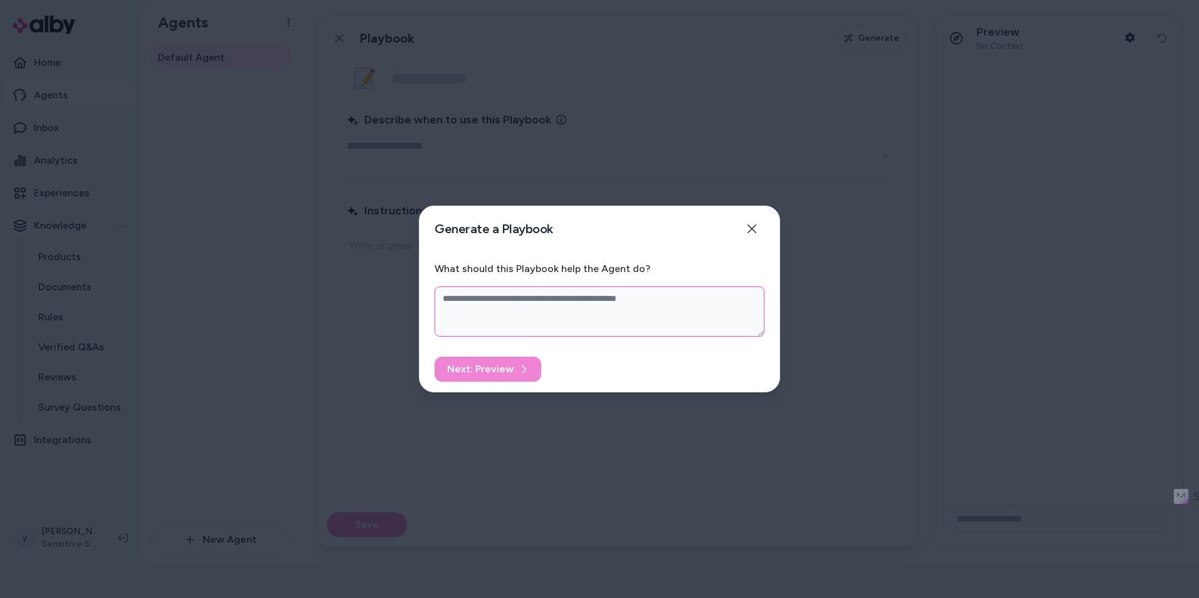
click at [480, 318] on textarea "What should this Playbook help the Agent do?" at bounding box center [600, 312] width 330 height 50
type textarea "*"
type textarea "**"
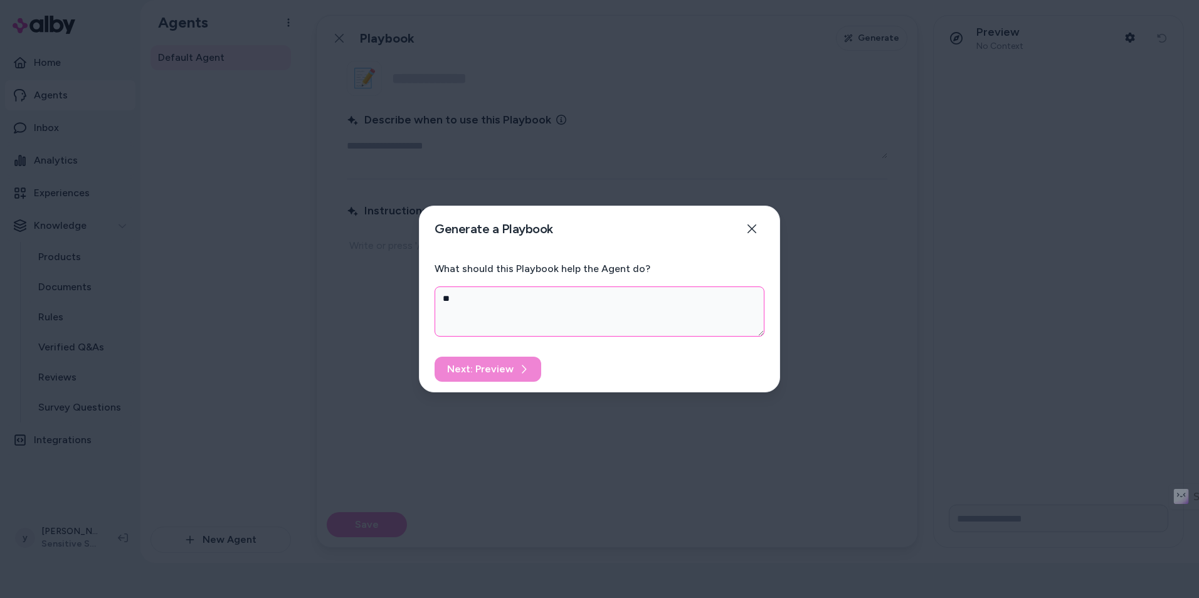
type textarea "*"
type textarea "****"
type textarea "*"
type textarea "*****"
type textarea "*"
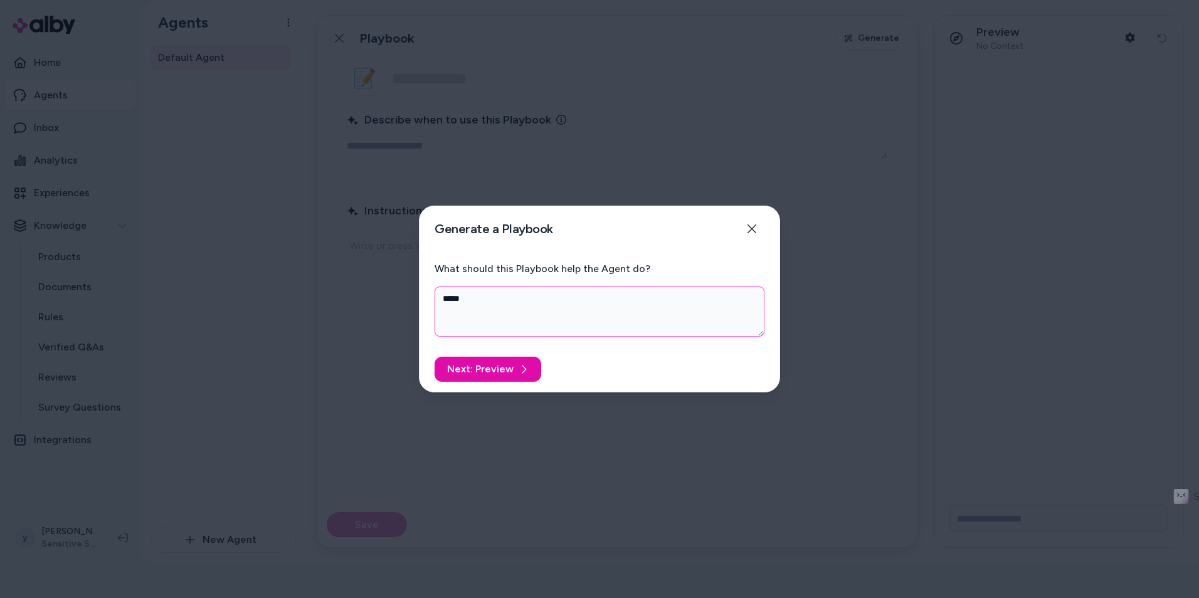
type textarea "*****"
type textarea "*"
type textarea "*******"
type textarea "*"
type textarea "********"
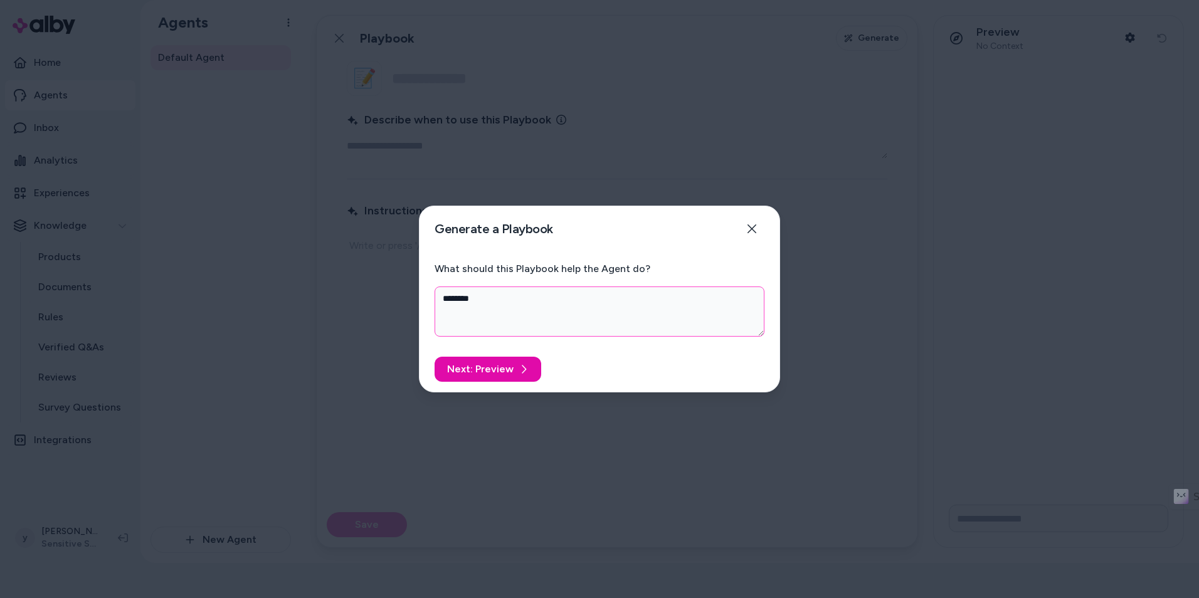
type textarea "*"
type textarea "*********"
type textarea "*"
type textarea "**********"
type textarea "*"
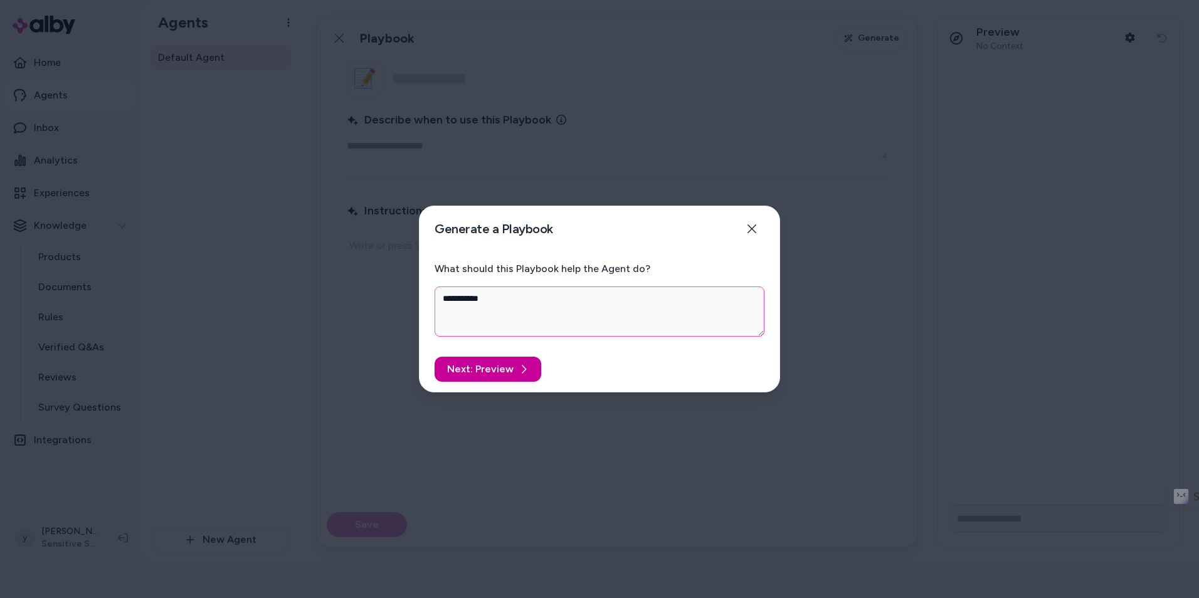
type textarea "**********"
click at [491, 375] on button "Next: Preview" at bounding box center [488, 369] width 107 height 25
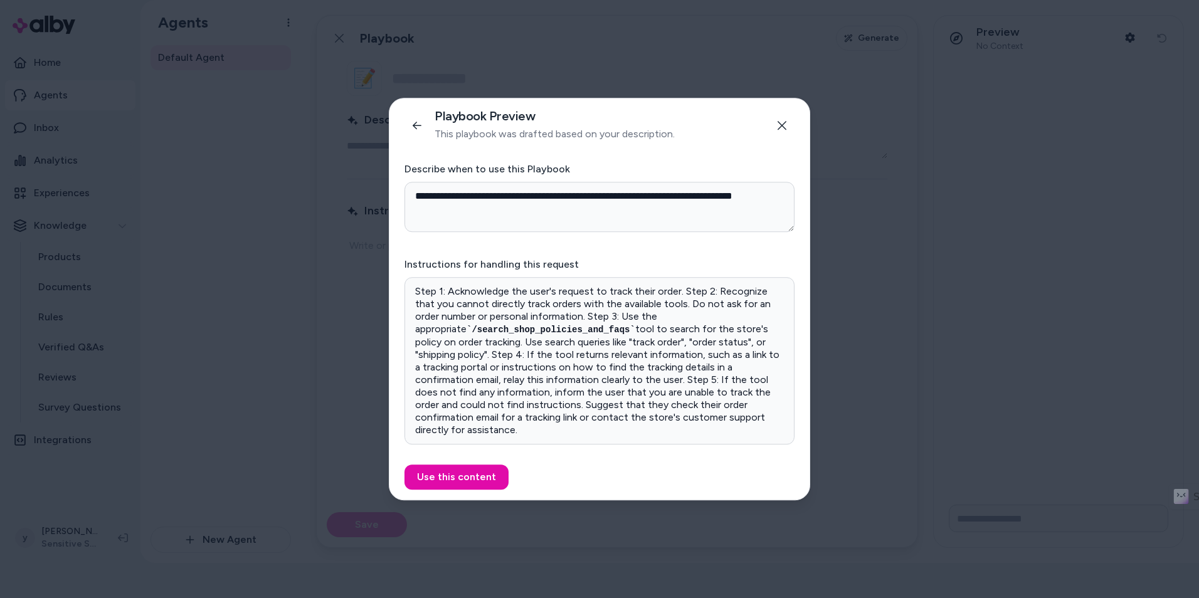
click at [453, 298] on p "Step 1: Acknowledge the user's request to track their order. Step 2: Recognize …" at bounding box center [599, 360] width 369 height 151
click at [491, 302] on p "Step 1: Acknowledge the user's request to track their order. Step 2: Recognize …" at bounding box center [599, 360] width 369 height 151
drag, startPoint x: 491, startPoint y: 302, endPoint x: 589, endPoint y: 315, distance: 99.2
click at [589, 315] on p "Step 1: Acknowledge the user's request to track their order. Step 2: Recognize …" at bounding box center [599, 360] width 369 height 151
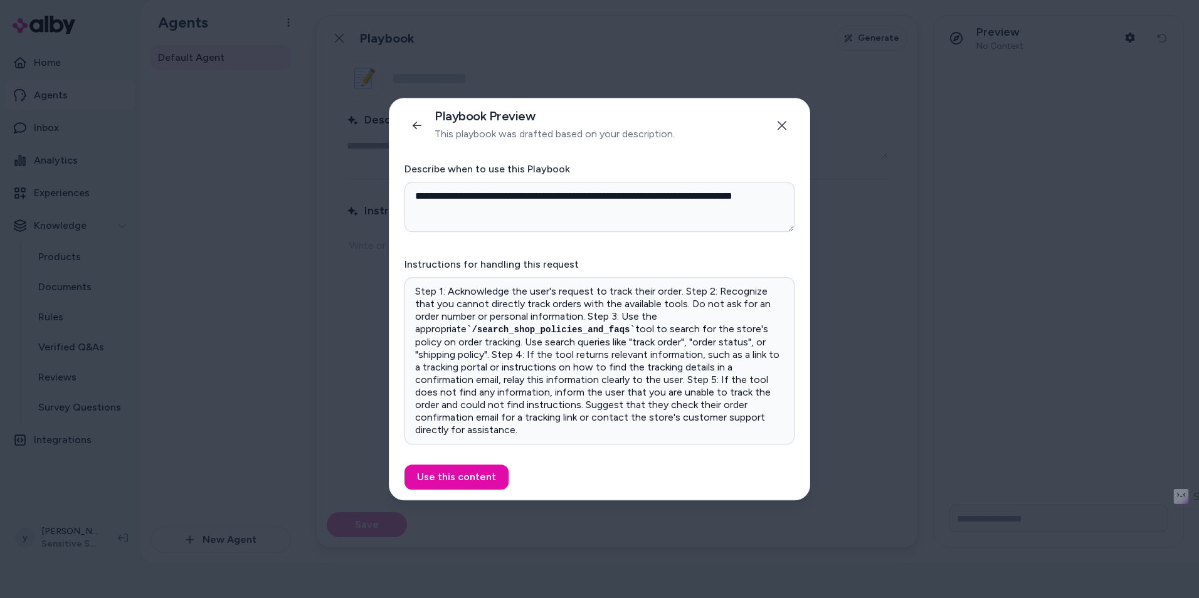
click at [686, 314] on p "Step 1: Acknowledge the user's request to track their order. Step 2: Recognize …" at bounding box center [599, 360] width 369 height 151
click at [691, 300] on p "Step 1: Acknowledge the user's request to track their order. Step 2: Recognize …" at bounding box center [599, 360] width 369 height 151
click at [684, 300] on p "Step 1: Acknowledge the user's request to track their order. Step 2: Recognize …" at bounding box center [599, 360] width 369 height 151
click at [467, 474] on button "Use this content" at bounding box center [456, 477] width 104 height 25
type textarea "*"
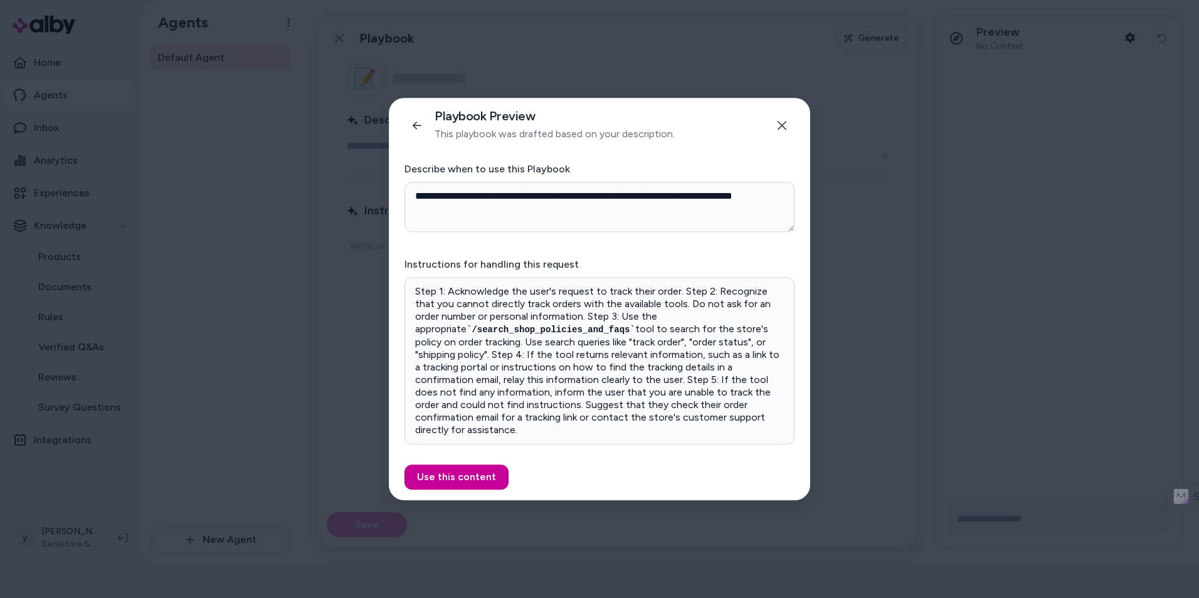
type input "**********"
type textarea "**********"
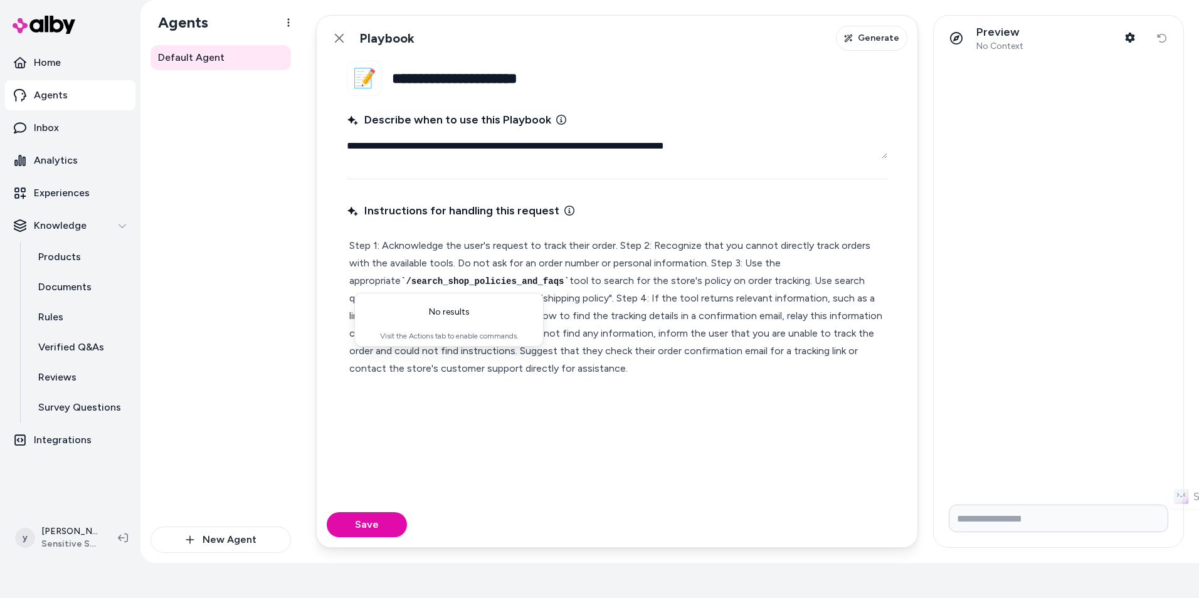
click at [458, 288] on p "Step 1: Acknowledge the user's request to track their order. Step 2: Recognize …" at bounding box center [617, 307] width 536 height 140
click at [630, 247] on p "Step 1: Acknowledge the user's request to track their order. Step 2: Recognize …" at bounding box center [617, 307] width 536 height 140
click at [620, 248] on p "Step 1: Acknowledge the user's request to track their order. Step 2: Recognize …" at bounding box center [617, 307] width 536 height 140
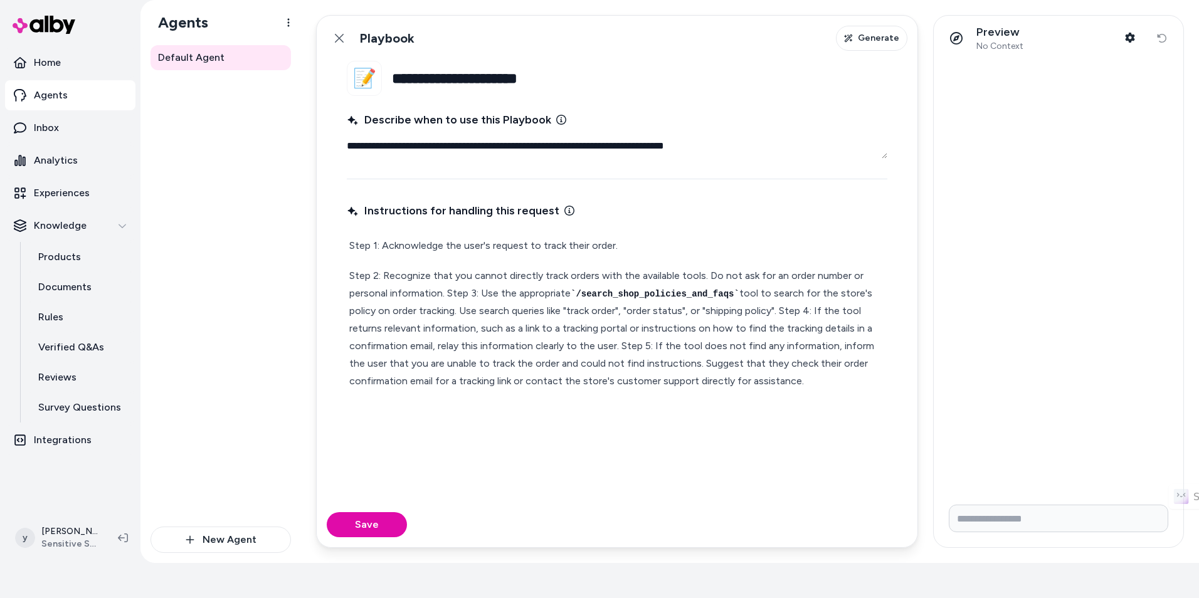
click at [448, 297] on p "Step 2: Recognize that you cannot directly track orders with the available tool…" at bounding box center [617, 328] width 536 height 123
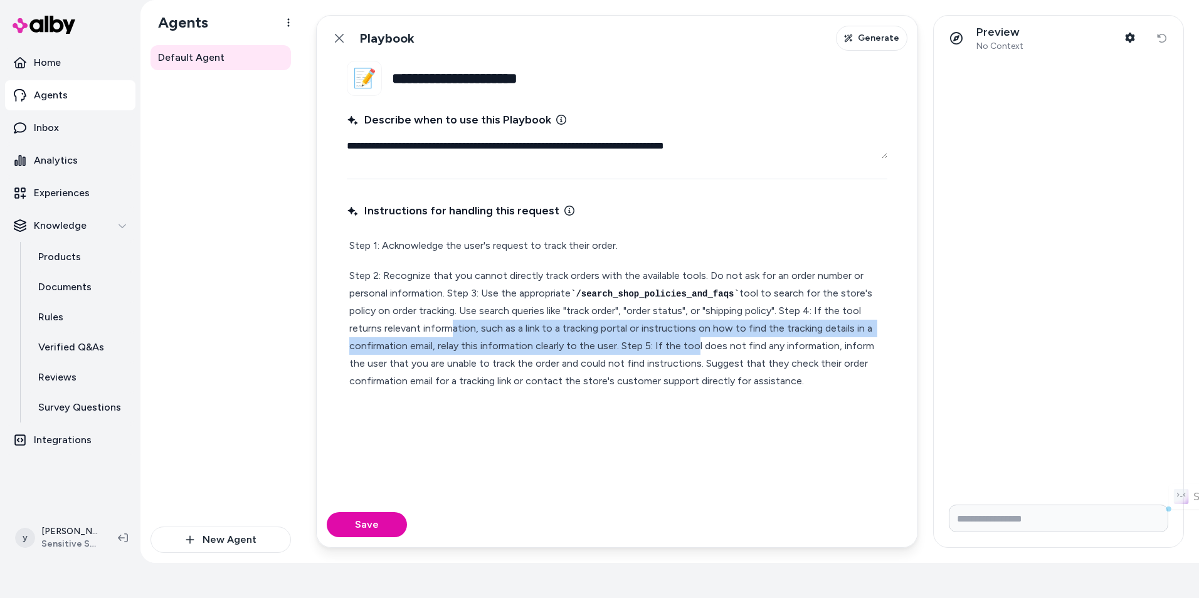
drag, startPoint x: 453, startPoint y: 327, endPoint x: 689, endPoint y: 337, distance: 235.4
click at [689, 337] on p "Step 2: Recognize that you cannot directly track orders with the available tool…" at bounding box center [617, 328] width 536 height 123
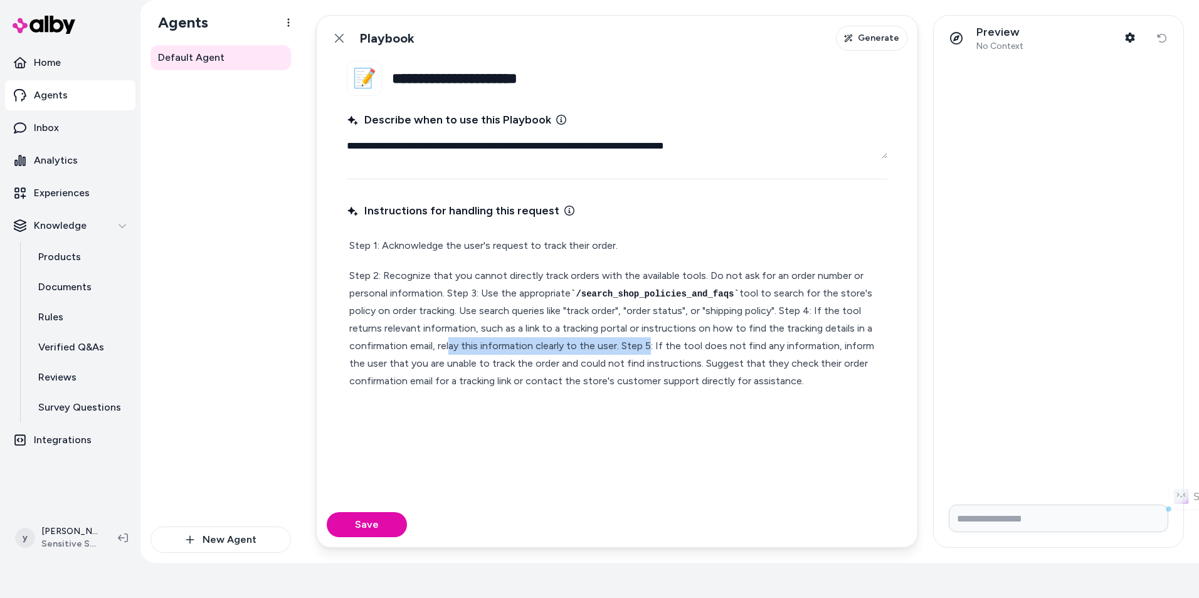
drag, startPoint x: 444, startPoint y: 349, endPoint x: 645, endPoint y: 348, distance: 200.7
click at [644, 349] on p "Step 2: Recognize that you cannot directly track orders with the available tool…" at bounding box center [617, 328] width 536 height 123
click at [645, 348] on p "Step 2: Recognize that you cannot directly track orders with the available tool…" at bounding box center [617, 328] width 536 height 123
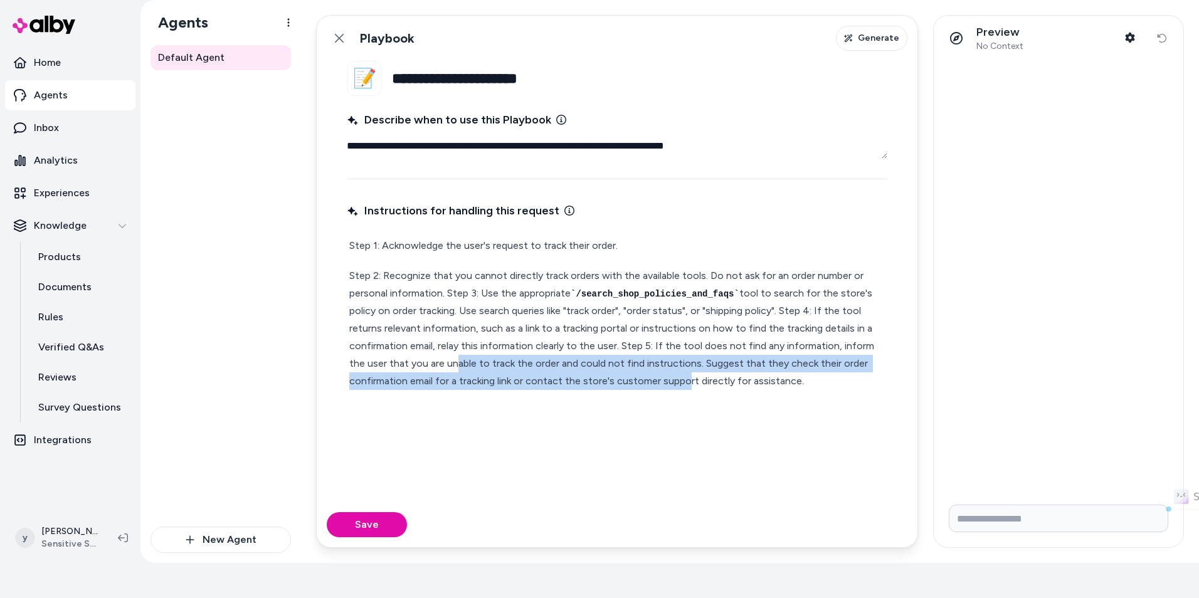
drag, startPoint x: 452, startPoint y: 367, endPoint x: 684, endPoint y: 376, distance: 232.2
click at [684, 376] on p "Step 2: Recognize that you cannot directly track orders with the available tool…" at bounding box center [617, 328] width 536 height 123
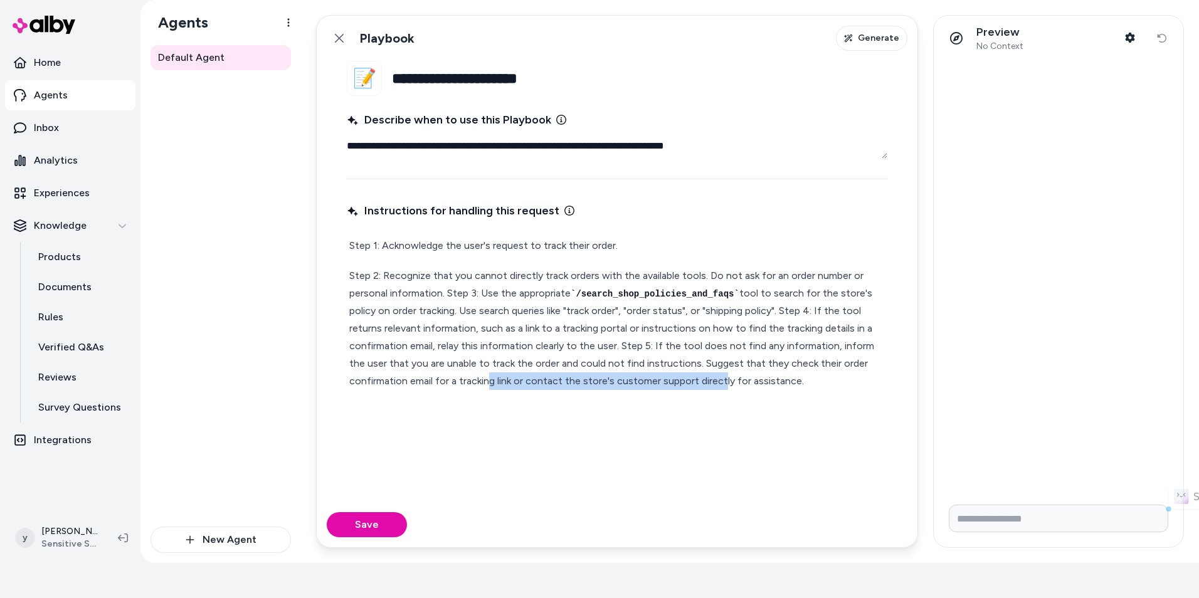
drag, startPoint x: 513, startPoint y: 381, endPoint x: 719, endPoint y: 386, distance: 205.8
click at [719, 386] on p "Step 2: Recognize that you cannot directly track orders with the available tool…" at bounding box center [617, 328] width 536 height 123
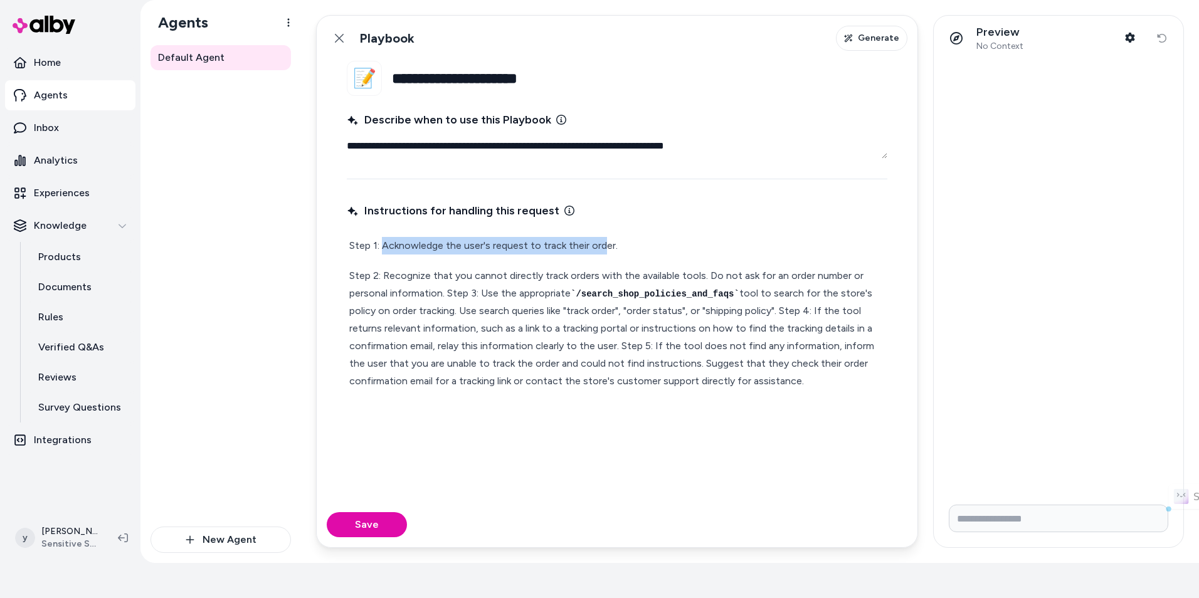
drag, startPoint x: 383, startPoint y: 254, endPoint x: 601, endPoint y: 254, distance: 218.9
click at [601, 254] on p "Step 1: Acknowledge the user's request to track their order." at bounding box center [617, 246] width 536 height 18
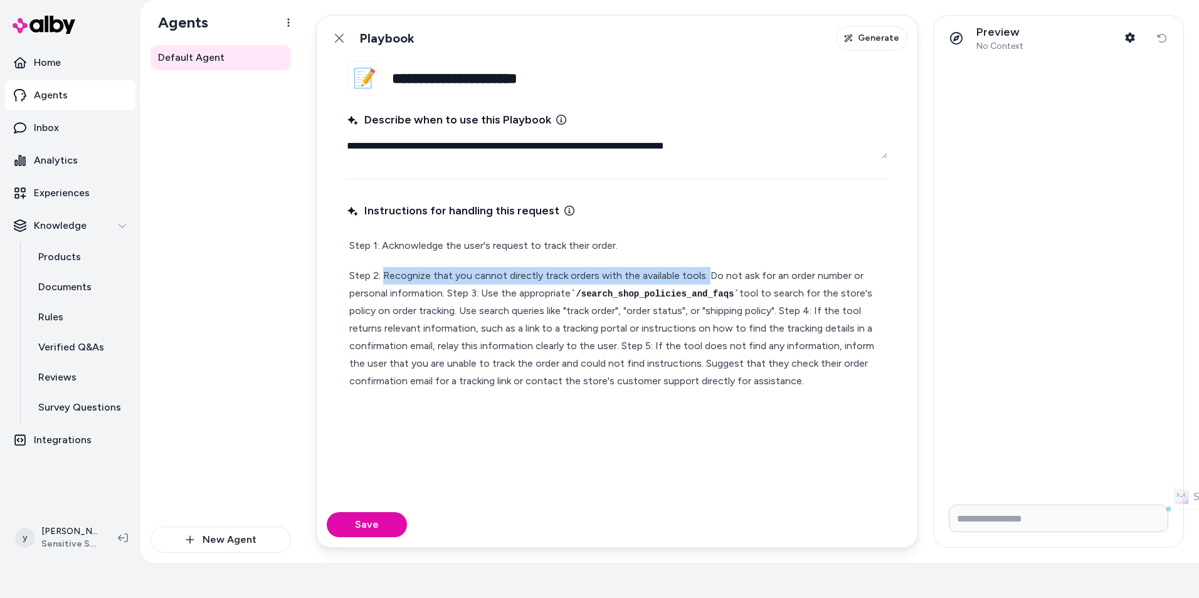
drag, startPoint x: 384, startPoint y: 277, endPoint x: 708, endPoint y: 277, distance: 323.6
click at [708, 277] on p "Step 2: Recognize that you cannot directly track orders with the available tool…" at bounding box center [617, 328] width 536 height 123
click at [386, 277] on p "Step 2: Recognize that you cannot directly track orders with the available tool…" at bounding box center [617, 328] width 536 height 123
drag, startPoint x: 386, startPoint y: 277, endPoint x: 706, endPoint y: 275, distance: 320.4
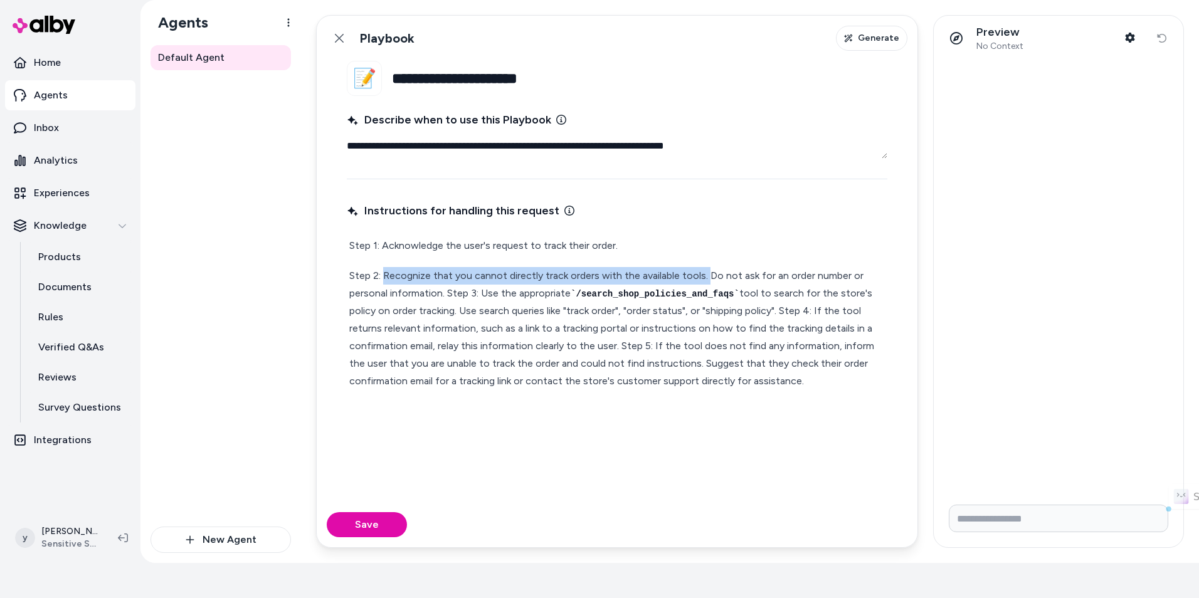
click at [706, 275] on p "Step 2: Recognize that you cannot directly track orders with the available tool…" at bounding box center [617, 328] width 536 height 123
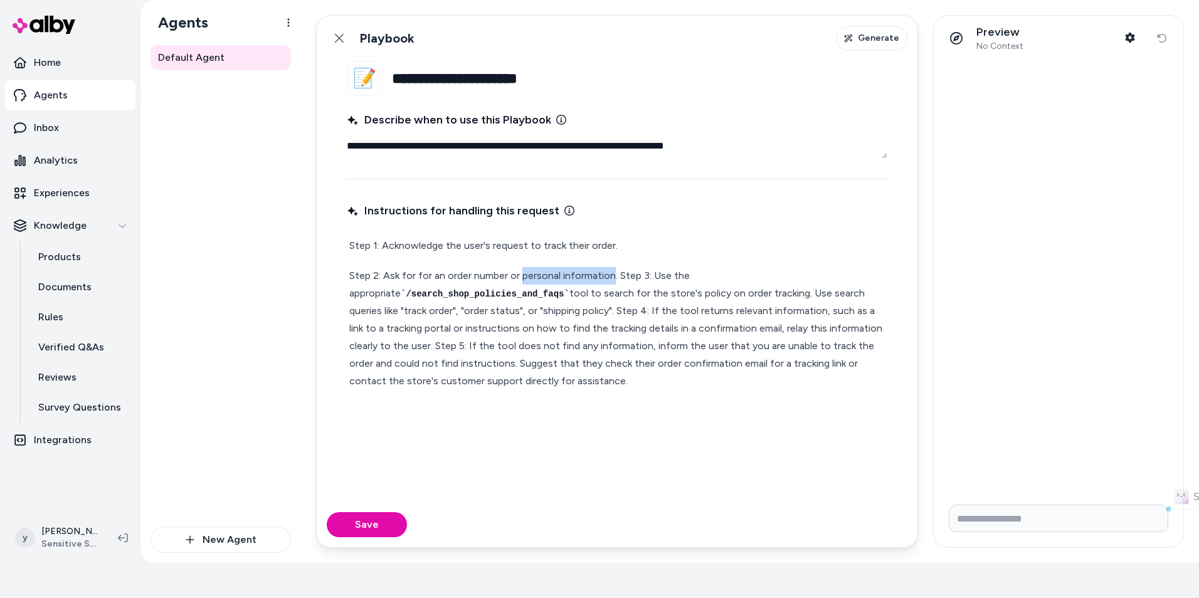
drag, startPoint x: 522, startPoint y: 277, endPoint x: 613, endPoint y: 277, distance: 90.3
click at [613, 277] on p "Step 2: Ask for for an order number or personal information. Step 3: Use the ap…" at bounding box center [617, 328] width 536 height 123
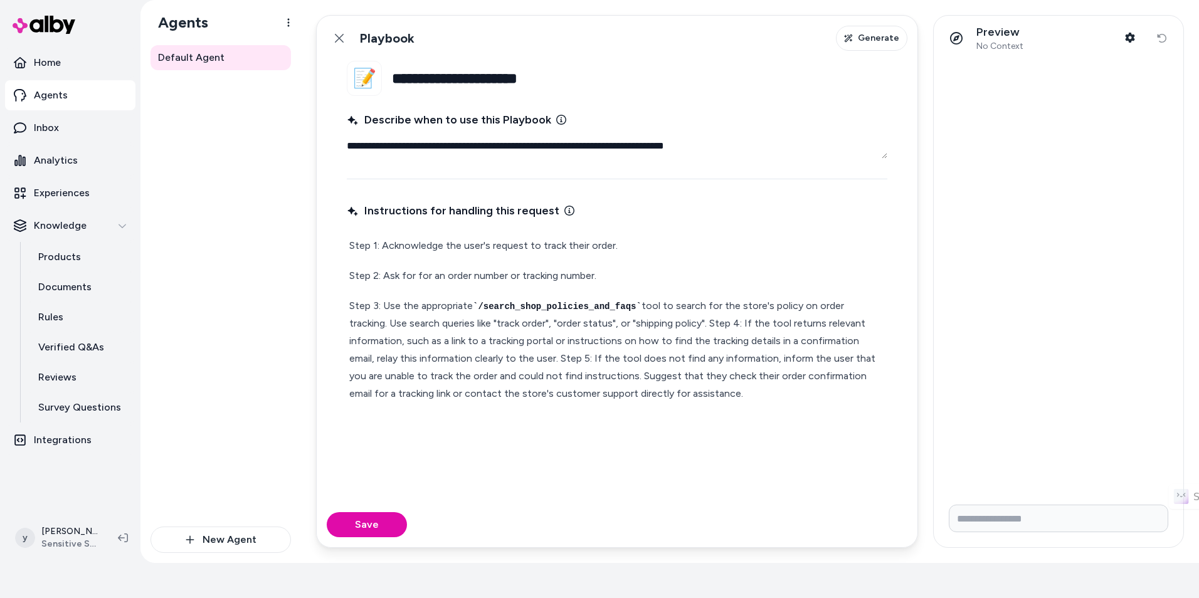
click at [613, 278] on p "Step 2: Ask for for an order number or tracking number." at bounding box center [617, 276] width 536 height 18
drag, startPoint x: 387, startPoint y: 308, endPoint x: 451, endPoint y: 302, distance: 64.2
click at [451, 302] on p "Step 3: Use the appropriate /search_shop_policies_and_faqs tool to search for t…" at bounding box center [617, 349] width 536 height 105
drag, startPoint x: 579, startPoint y: 383, endPoint x: 750, endPoint y: 386, distance: 171.2
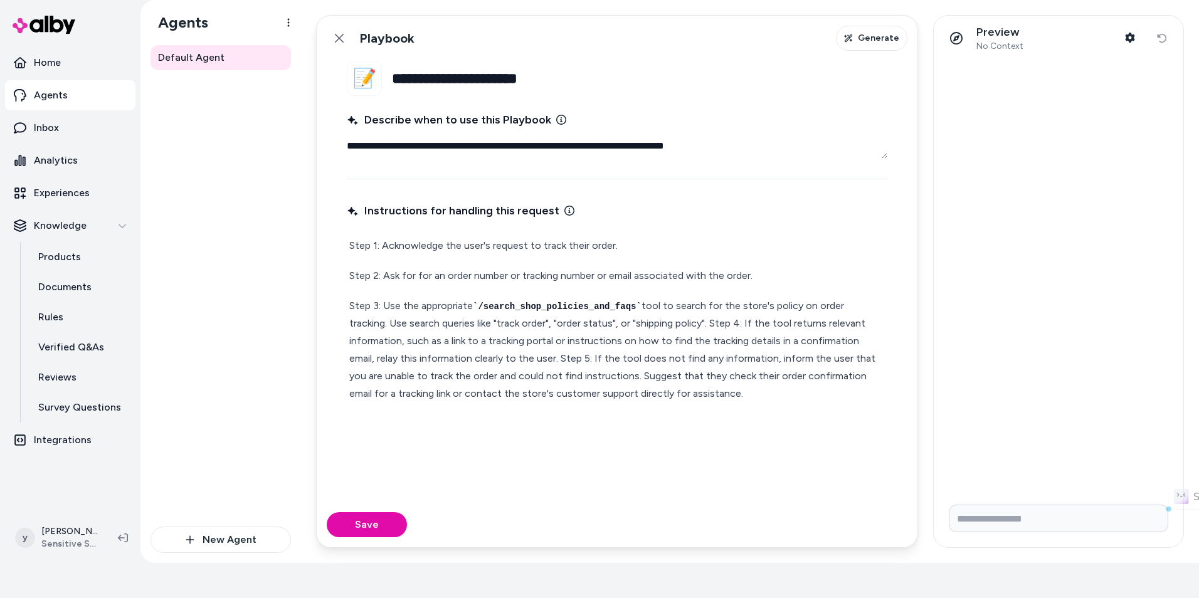
click at [750, 386] on p "Step 3: Use the appropriate /search_shop_policies_and_faqs tool to search for t…" at bounding box center [617, 349] width 536 height 105
drag, startPoint x: 435, startPoint y: 278, endPoint x: 692, endPoint y: 278, distance: 257.1
click at [692, 278] on p "Step 2: Ask for for an order number or tracking number or email associated with…" at bounding box center [617, 276] width 536 height 18
click at [693, 278] on p "Step 2: Ask for for an order number or tracking number or email associated with…" at bounding box center [617, 276] width 536 height 18
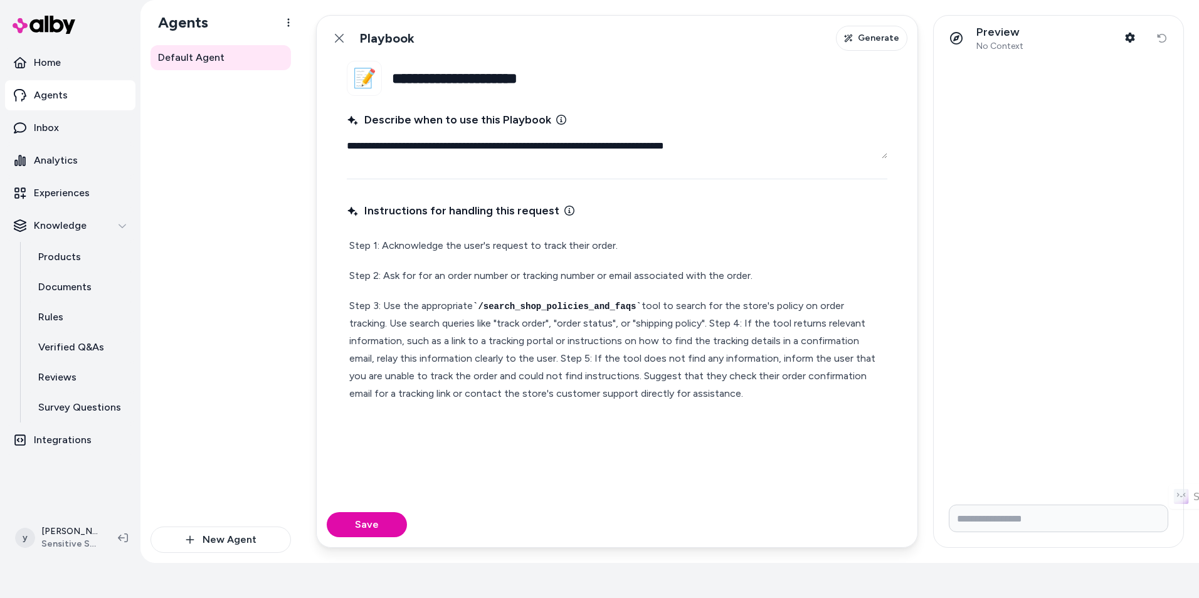
click at [386, 277] on p "Step 2: Ask for for an order number or tracking number or email associated with…" at bounding box center [617, 276] width 536 height 18
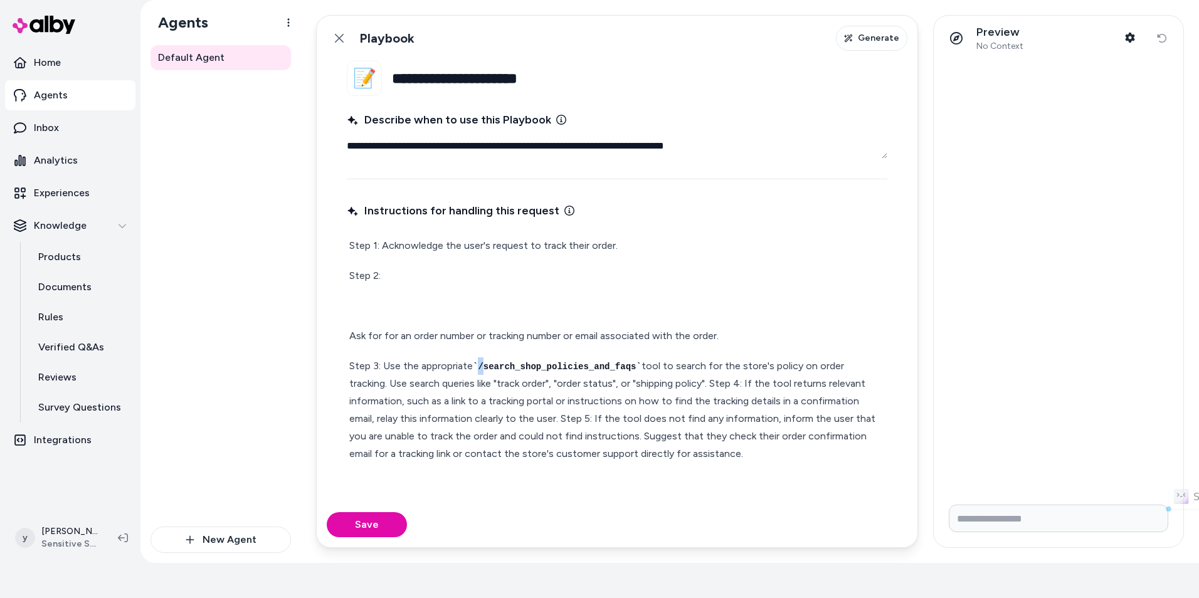
drag, startPoint x: 483, startPoint y: 367, endPoint x: 472, endPoint y: 368, distance: 11.4
click at [472, 368] on p "Step 3: Use the appropriate /search_shop_policies_and_faqs tool to search for t…" at bounding box center [617, 409] width 536 height 105
click at [481, 364] on code "/search_shop_policies_and_faqs" at bounding box center [557, 367] width 169 height 10
click at [490, 364] on code "/search_shop_policies_and_faqs" at bounding box center [557, 367] width 169 height 10
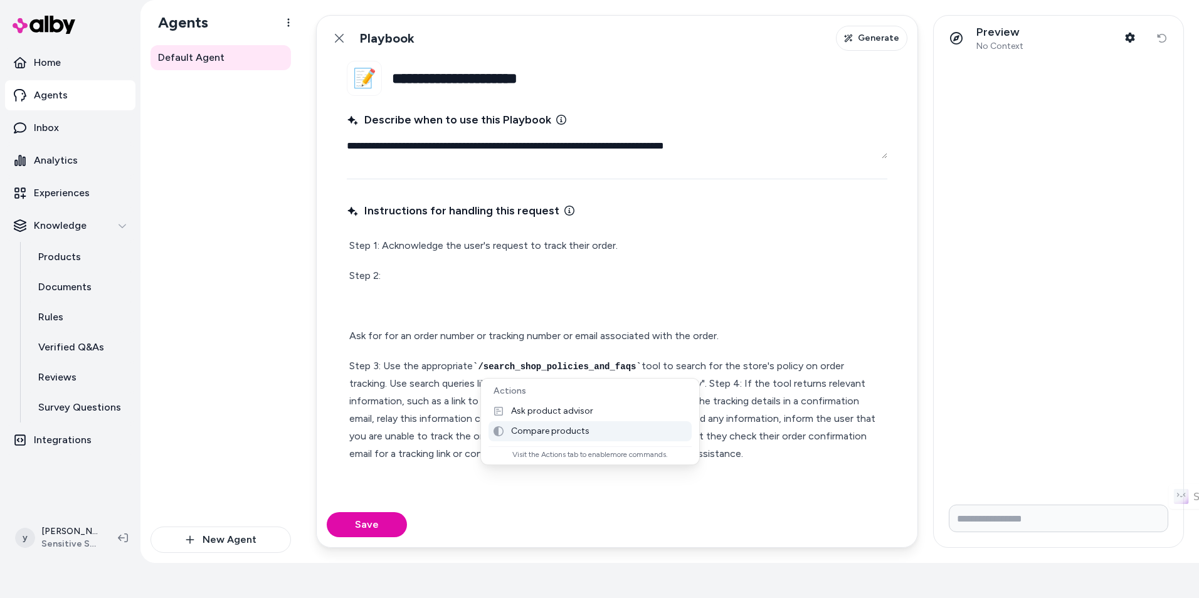
click at [530, 458] on p "Visit the Actions tab to enable more commands." at bounding box center [590, 455] width 193 height 10
drag, startPoint x: 517, startPoint y: 460, endPoint x: 633, endPoint y: 460, distance: 115.4
click at [633, 460] on p "Visit the Actions tab to enable more commands." at bounding box center [590, 455] width 193 height 10
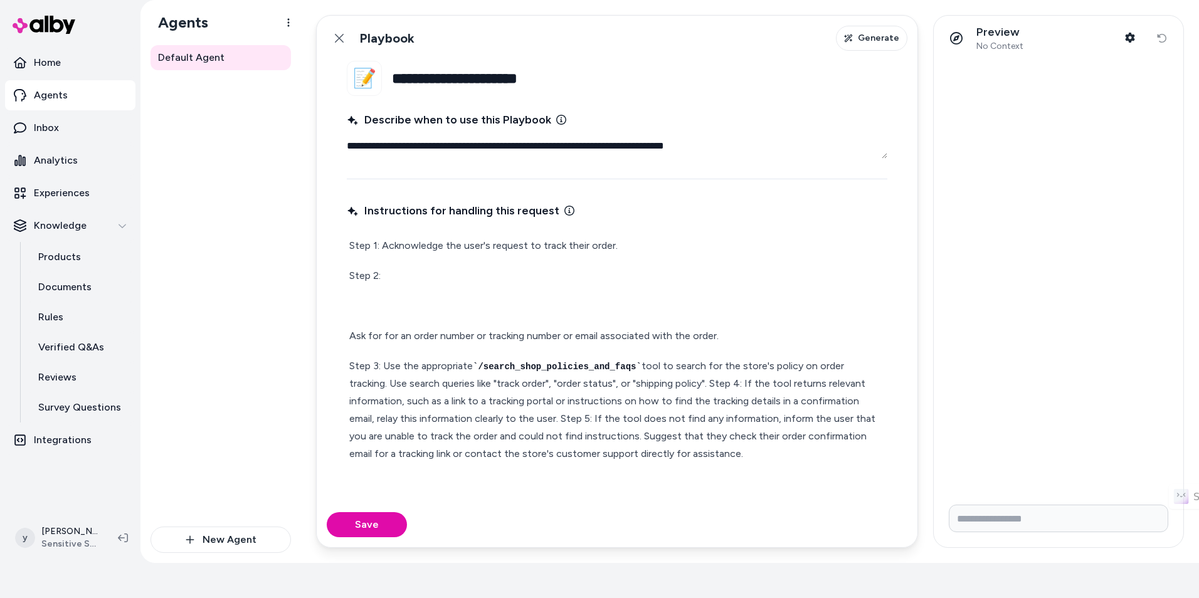
click at [694, 319] on div "Step 1: Acknowledge the user's request to track their order. Step 2: Ask for fo…" at bounding box center [617, 350] width 541 height 231
drag, startPoint x: 737, startPoint y: 141, endPoint x: 245, endPoint y: 142, distance: 491.6
click at [245, 142] on div "**********" at bounding box center [669, 281] width 1059 height 563
type textarea "*"
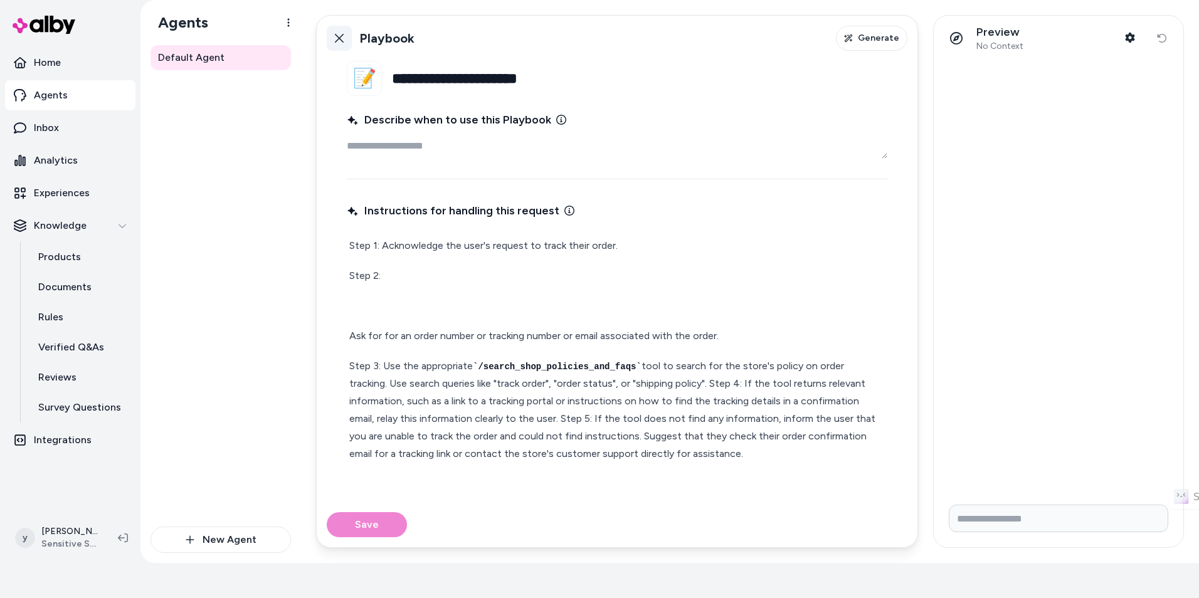
click at [346, 38] on link "Back" at bounding box center [339, 38] width 25 height 25
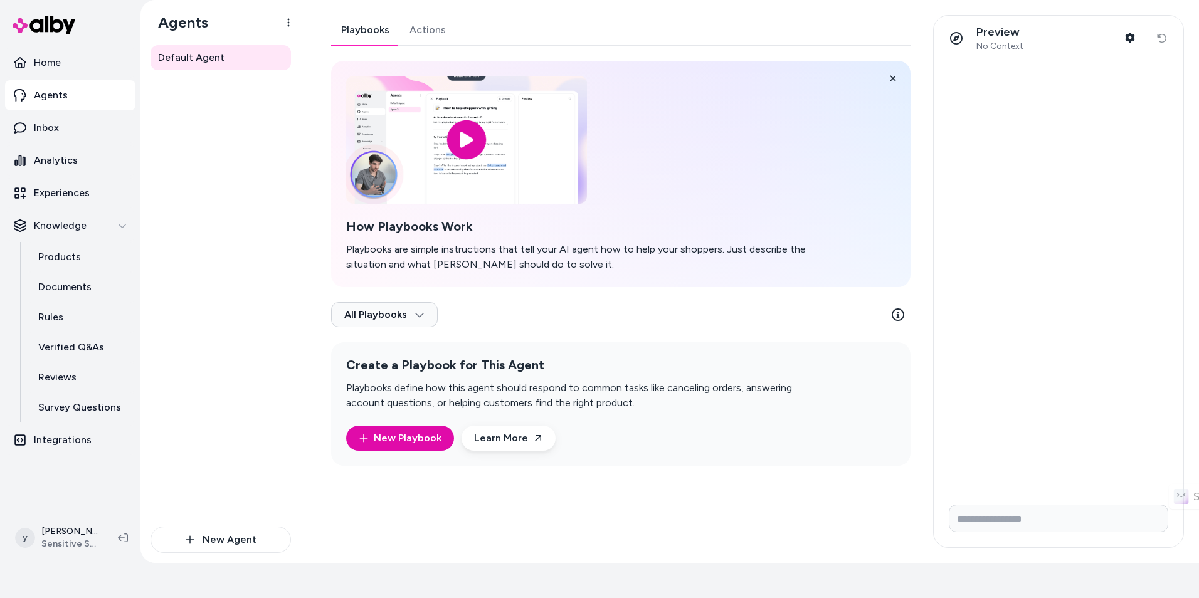
click at [436, 35] on link "Actions" at bounding box center [427, 30] width 56 height 30
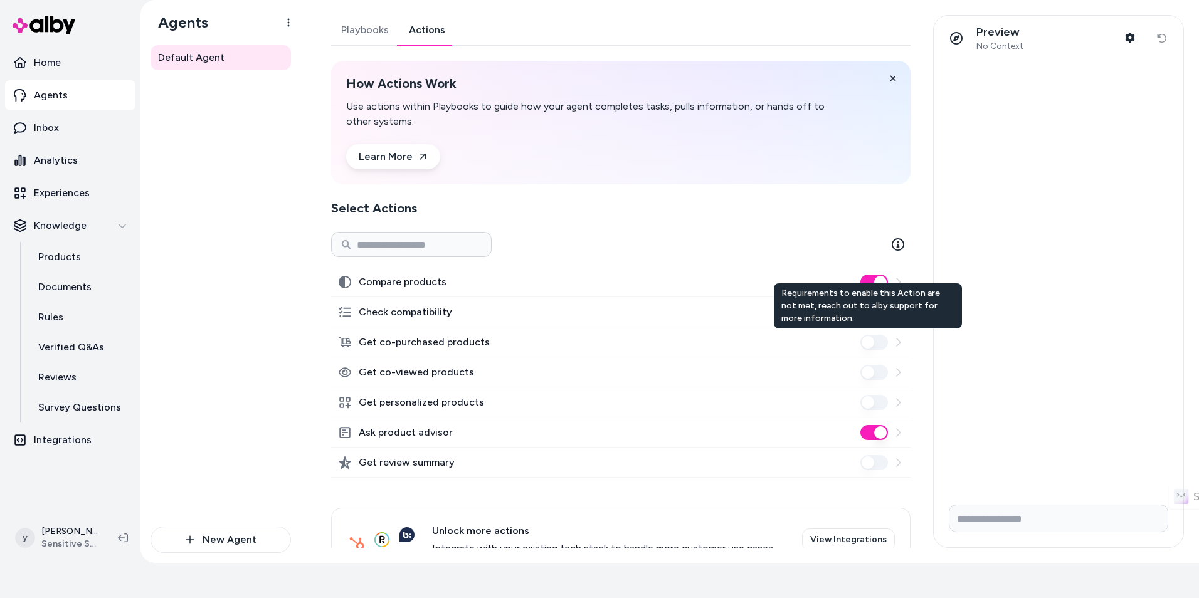
click at [872, 352] on div "Get co-purchased products Requirements to enable this Action are not met, reach…" at bounding box center [620, 342] width 579 height 30
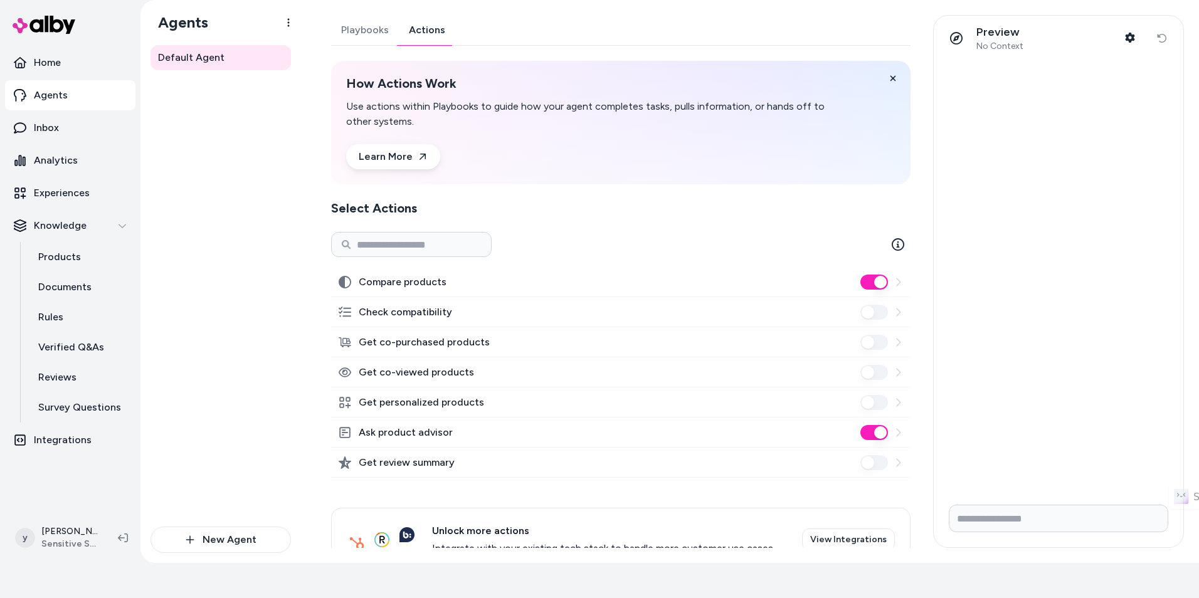
click at [870, 393] on div "Get personalized products" at bounding box center [620, 403] width 579 height 30
click at [367, 28] on link "Playbooks" at bounding box center [365, 30] width 68 height 30
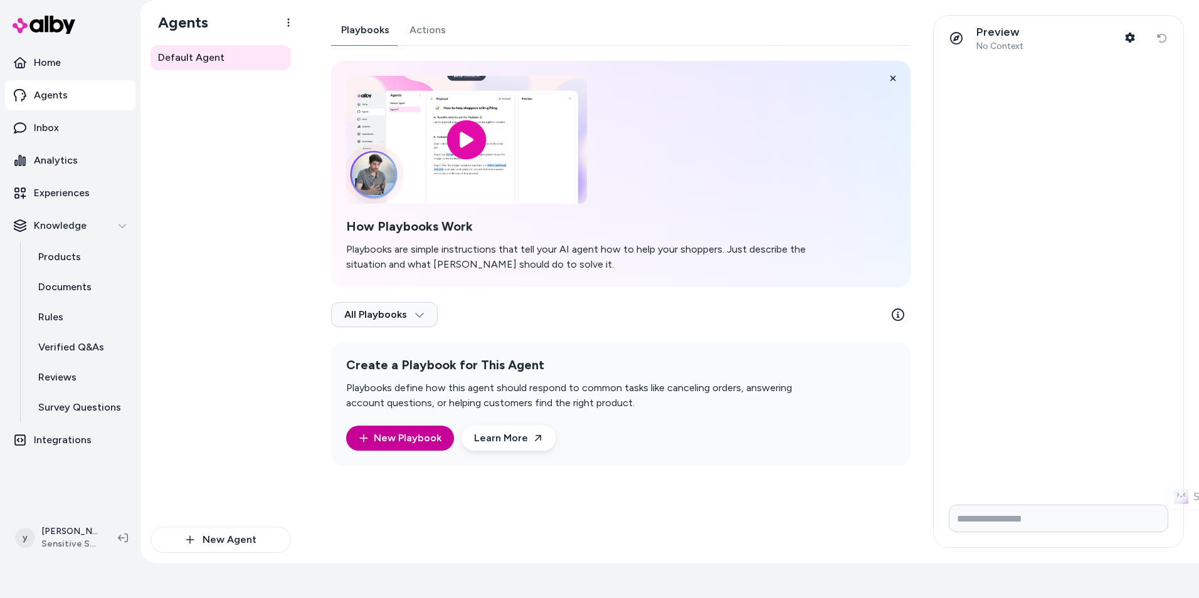
click at [424, 441] on link "New Playbook" at bounding box center [400, 438] width 83 height 15
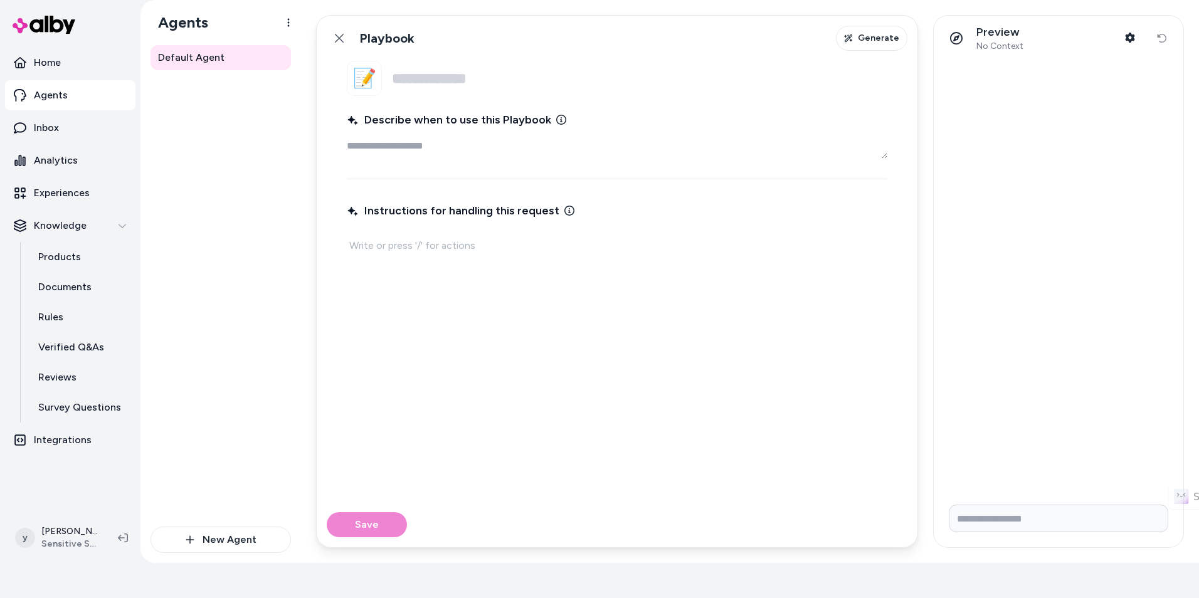
paste textarea "**********"
type textarea "*"
type textarea "**********"
click at [432, 70] on input "Name" at bounding box center [639, 78] width 495 height 35
type textarea "*"
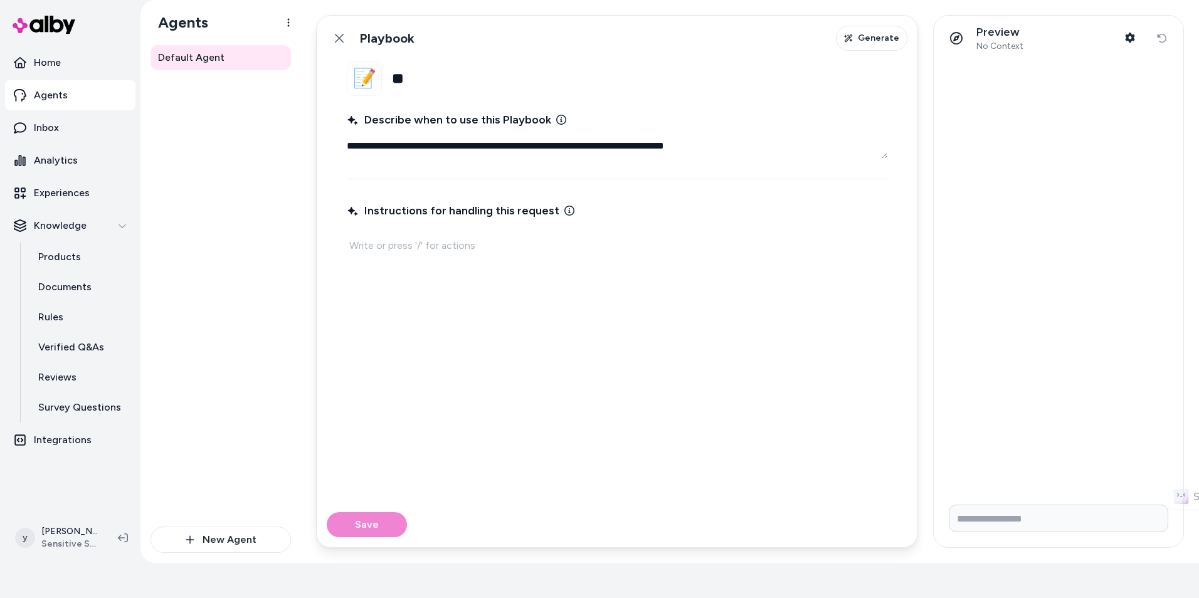
type input "*"
type textarea "*"
type input "*"
type textarea "*"
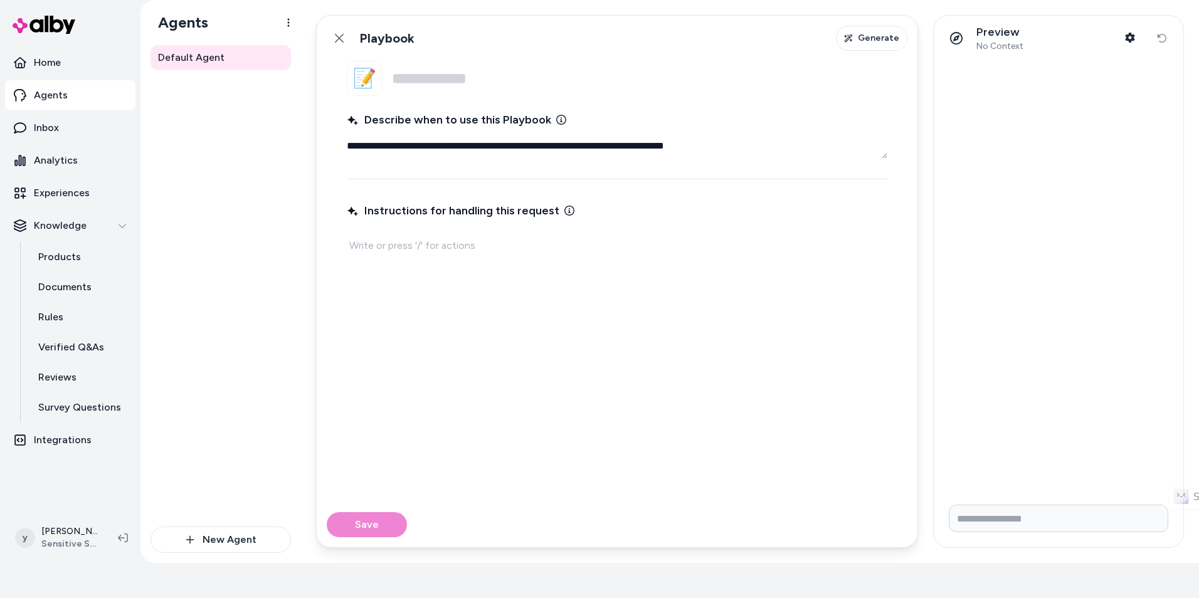
type textarea "*"
type input "**********"
click at [436, 251] on p at bounding box center [617, 246] width 536 height 18
type textarea "*"
click at [878, 42] on span "Generate" at bounding box center [878, 38] width 41 height 13
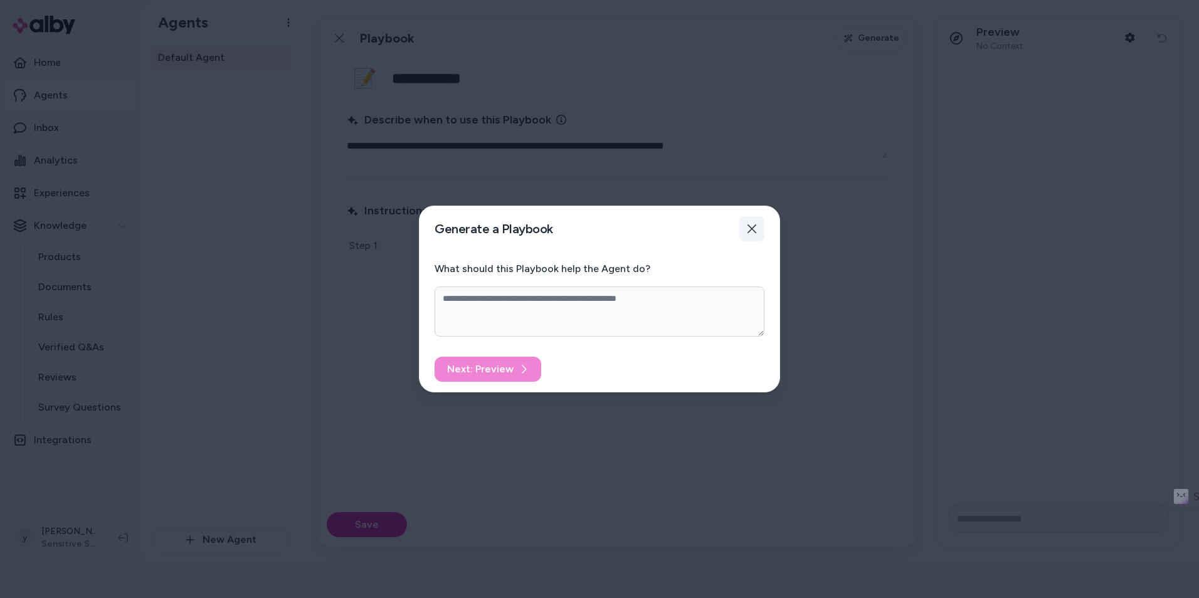
click at [758, 232] on button "Close" at bounding box center [751, 228] width 25 height 25
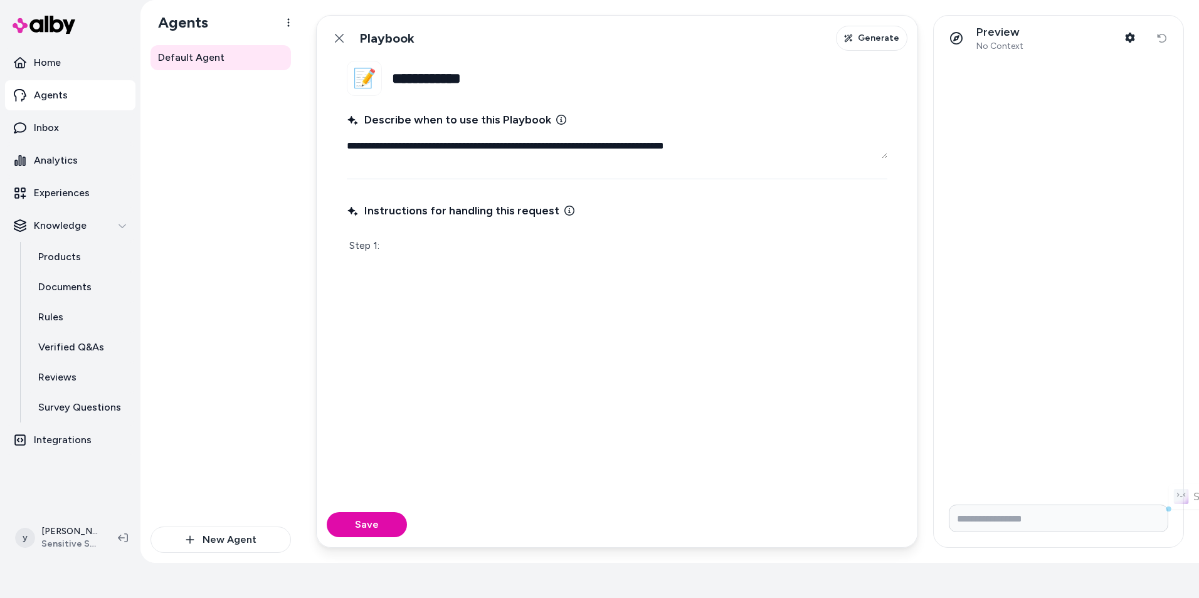
drag, startPoint x: 733, startPoint y: 144, endPoint x: 336, endPoint y: 147, distance: 397.0
click at [336, 147] on fieldset "**********" at bounding box center [617, 281] width 601 height 441
click at [875, 41] on span "Generate" at bounding box center [878, 38] width 41 height 13
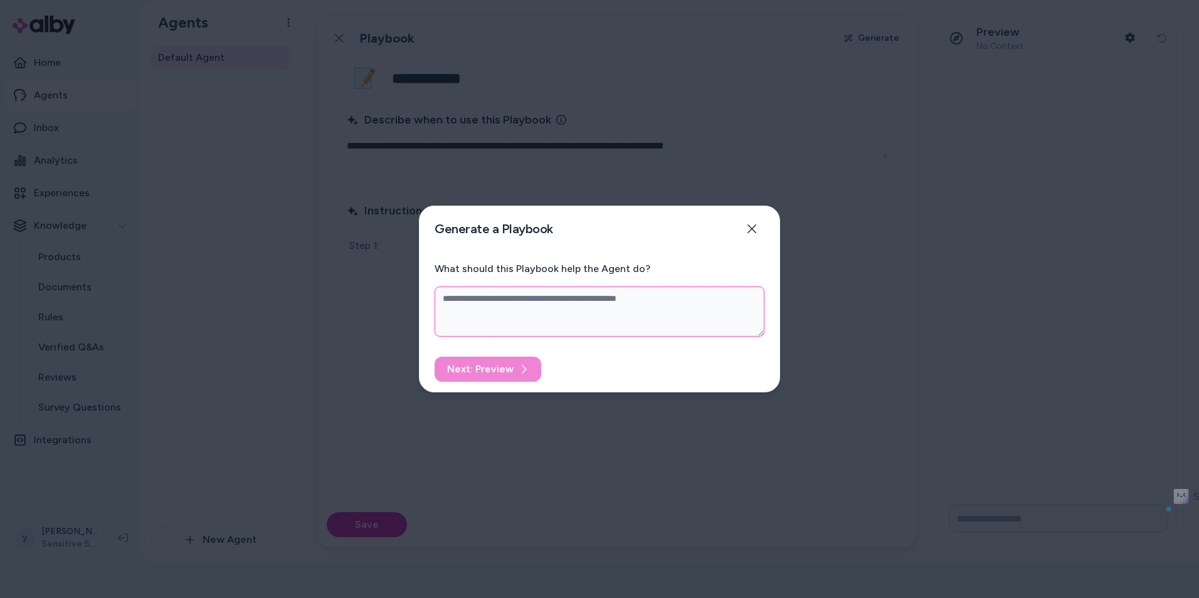
click at [561, 304] on textarea "What should this Playbook help the Agent do?" at bounding box center [600, 312] width 330 height 50
paste textarea "**********"
type textarea "*"
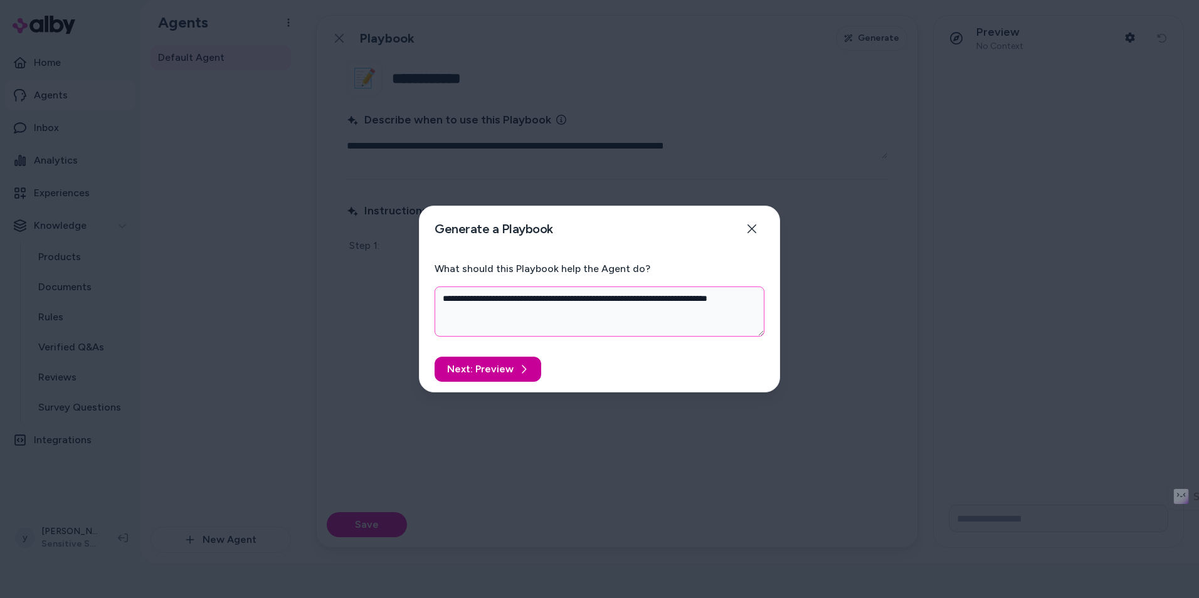
type textarea "**********"
click at [508, 368] on button "Next: Preview" at bounding box center [488, 369] width 107 height 25
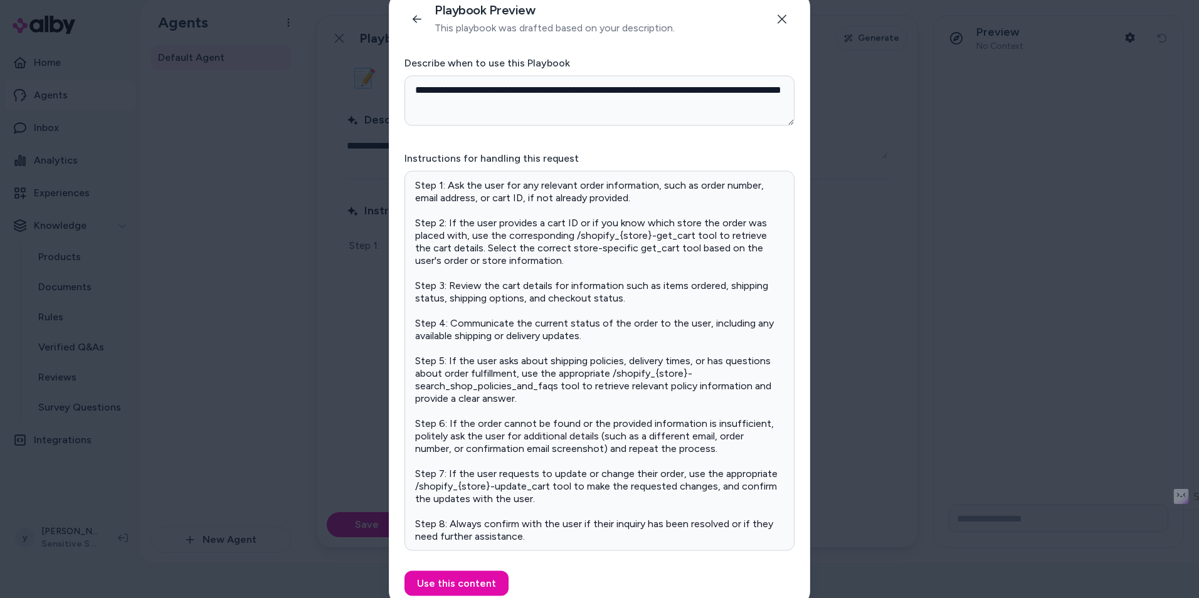
click at [580, 243] on p "Step 1: Ask the user for any relevant order information, such as order number, …" at bounding box center [599, 361] width 369 height 364
drag, startPoint x: 462, startPoint y: 255, endPoint x: 623, endPoint y: 267, distance: 162.2
click at [623, 267] on p "Step 1: Ask the user for any relevant order information, such as order number, …" at bounding box center [599, 361] width 369 height 364
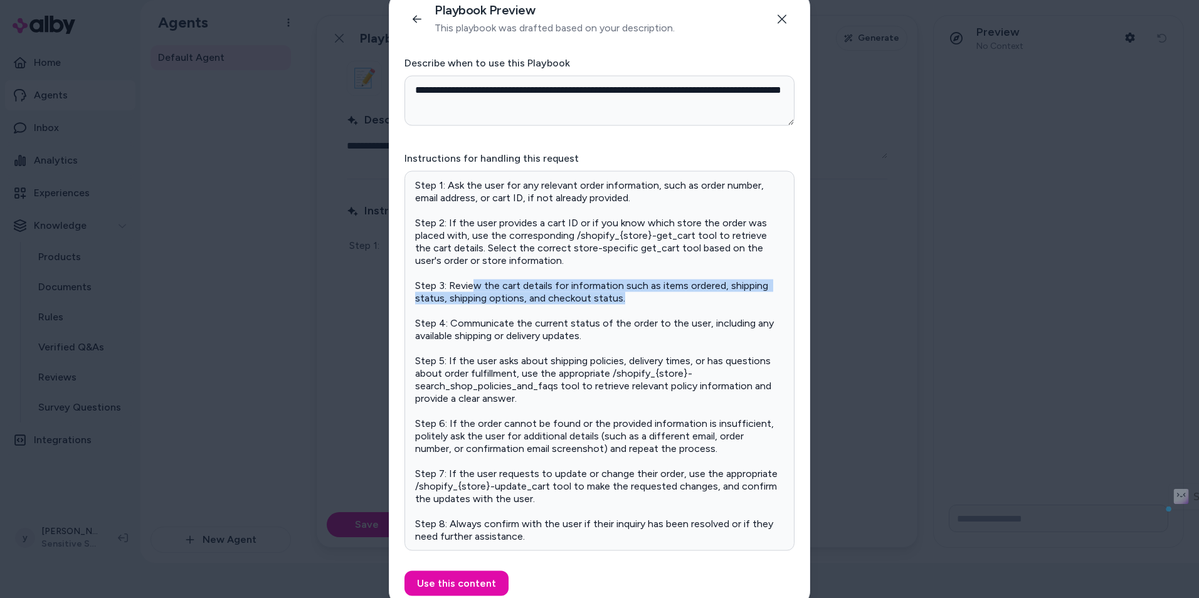
drag, startPoint x: 472, startPoint y: 288, endPoint x: 674, endPoint y: 300, distance: 202.3
click at [674, 300] on p "Step 1: Ask the user for any relevant order information, such as order number, …" at bounding box center [599, 361] width 369 height 364
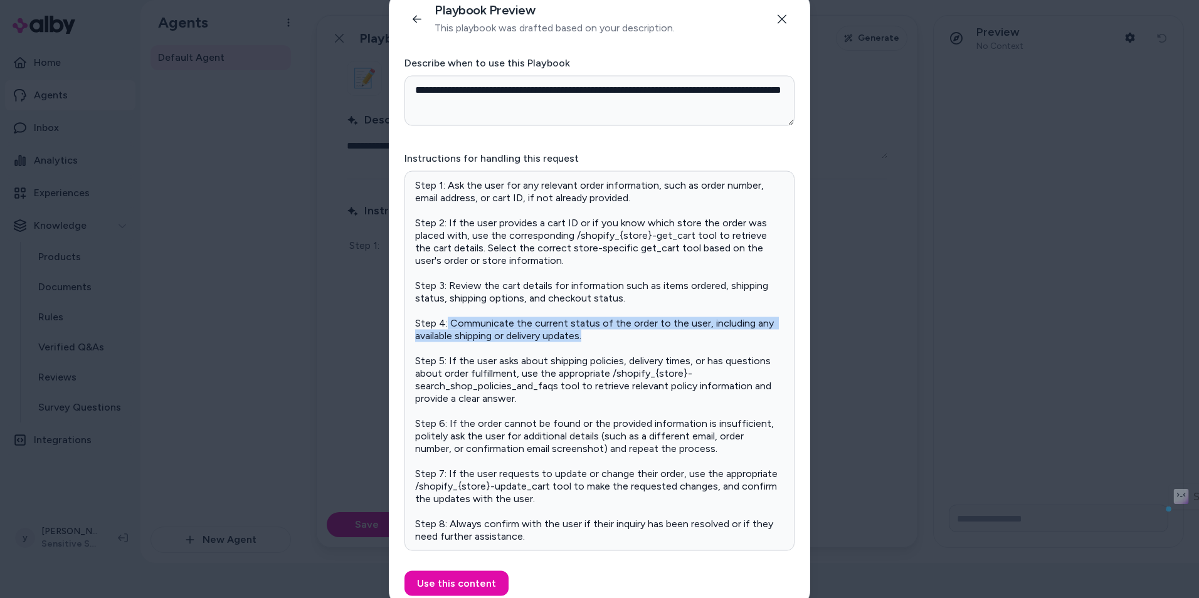
drag, startPoint x: 448, startPoint y: 328, endPoint x: 628, endPoint y: 340, distance: 179.7
click at [628, 340] on p "Step 1: Ask the user for any relevant order information, such as order number, …" at bounding box center [599, 361] width 369 height 364
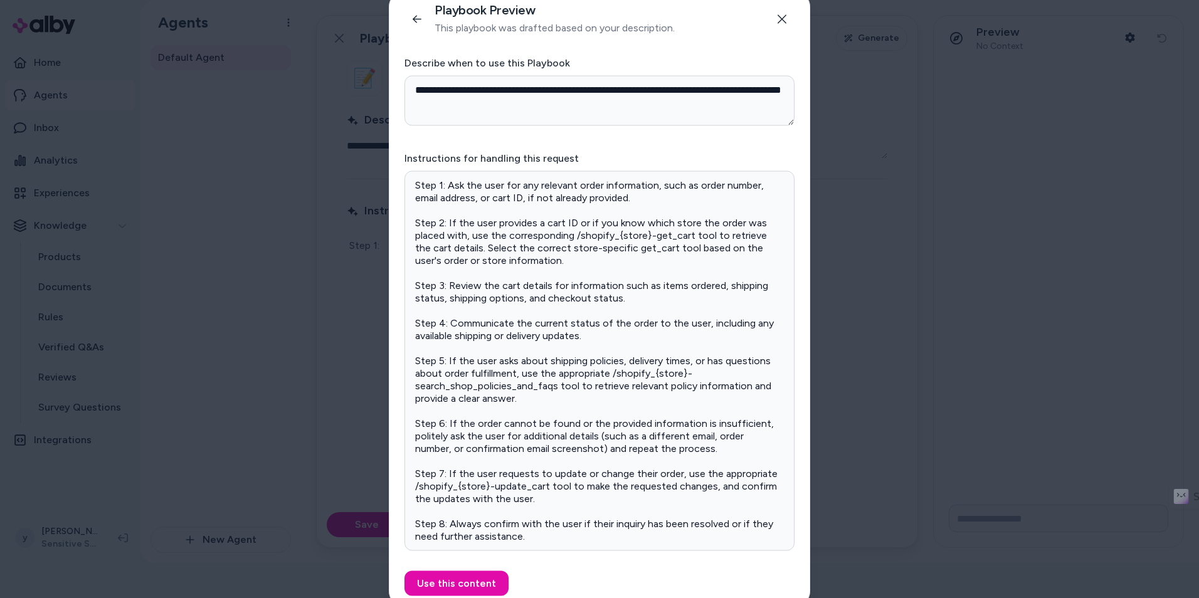
click at [512, 198] on p "Step 1: Ask the user for any relevant order information, such as order number, …" at bounding box center [599, 361] width 369 height 364
click at [522, 199] on p "Step 1: Ask the user for any relevant order information, such as order number, …" at bounding box center [599, 361] width 369 height 364
drag, startPoint x: 495, startPoint y: 198, endPoint x: 520, endPoint y: 200, distance: 25.8
click at [520, 200] on p "Step 1: Ask the user for any relevant order information, such as order number, …" at bounding box center [599, 361] width 369 height 364
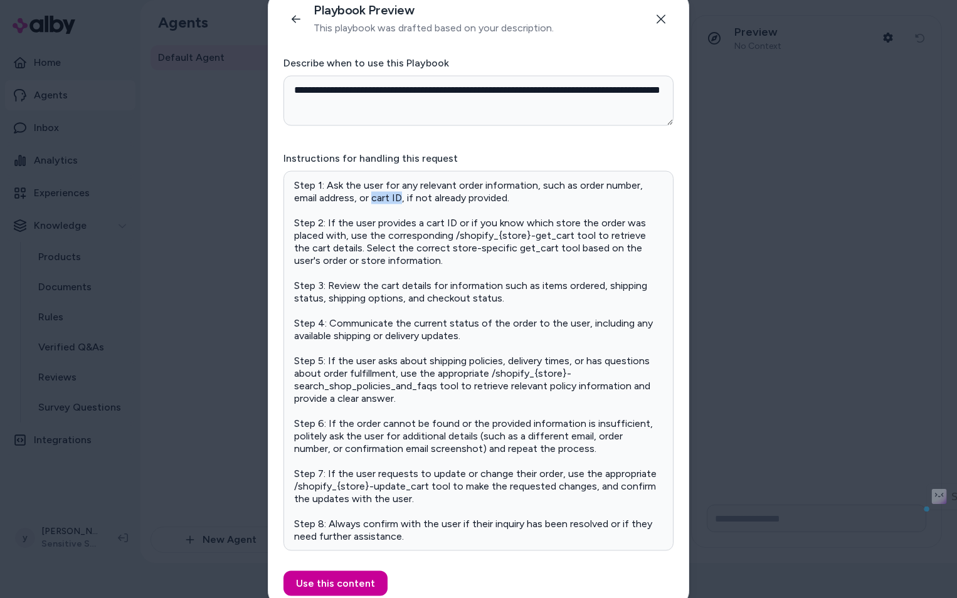
click at [344, 589] on button "Use this content" at bounding box center [335, 583] width 104 height 25
type textarea "*"
type input "**********"
type textarea "**********"
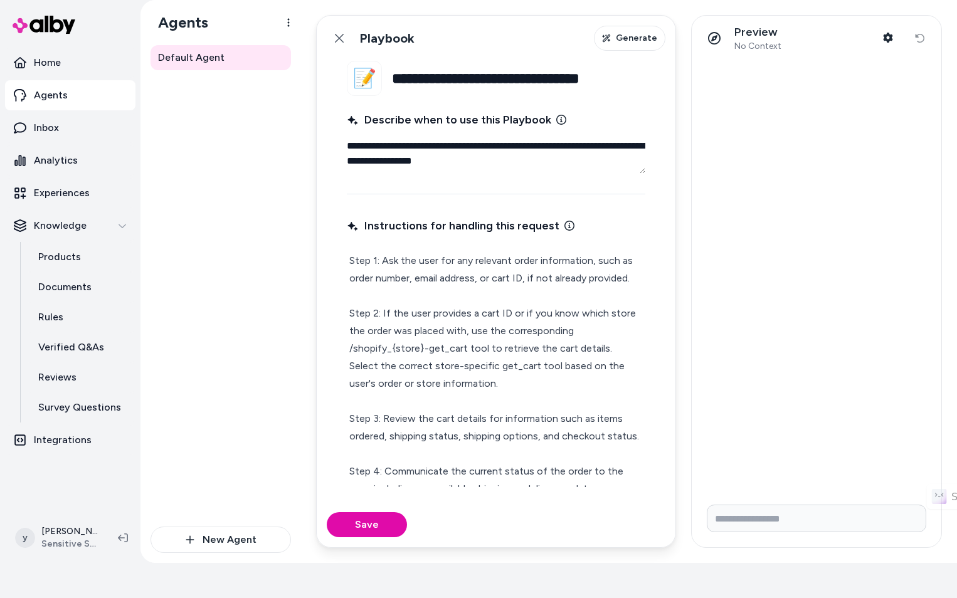
click at [454, 359] on p "Step 1: Ask the user for any relevant order information, such as order number, …" at bounding box center [495, 524] width 293 height 544
click at [515, 278] on p "Step 1: Ask the user for any relevant order information, such as order number, …" at bounding box center [495, 524] width 293 height 544
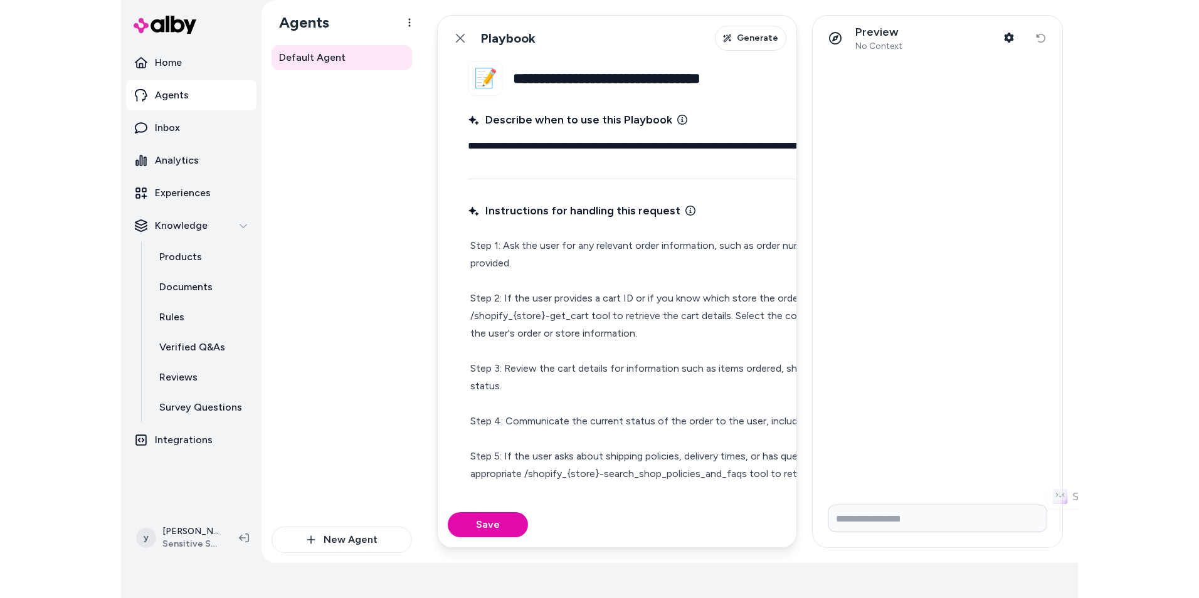
scroll to position [20, 0]
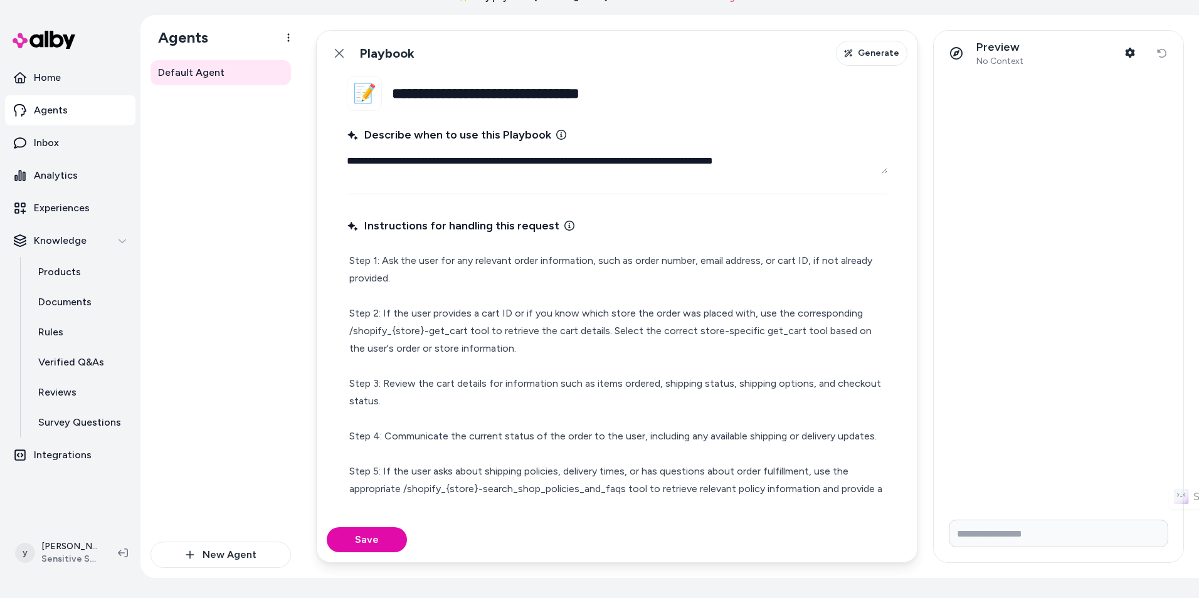
click at [483, 301] on p "Step 1: Ask the user for any relevant order information, such as order number, …" at bounding box center [617, 454] width 536 height 404
drag, startPoint x: 775, startPoint y: 260, endPoint x: 802, endPoint y: 258, distance: 27.1
click at [802, 258] on p "Step 1: Ask the user for any relevant order information, such as order number, …" at bounding box center [617, 454] width 536 height 404
click at [813, 258] on p "Step 1: Ask the user for any relevant order information, such as order number, …" at bounding box center [617, 454] width 536 height 404
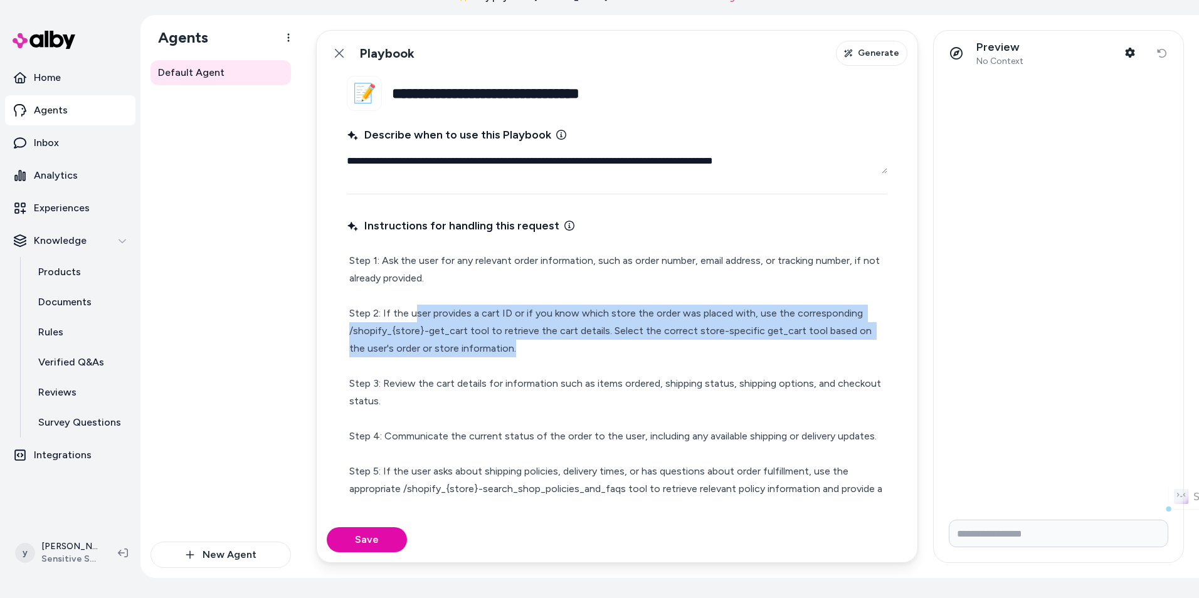
drag, startPoint x: 415, startPoint y: 320, endPoint x: 586, endPoint y: 341, distance: 172.4
click at [586, 341] on p "Step 1: Ask the user for any relevant order information, such as order number, …" at bounding box center [617, 454] width 536 height 404
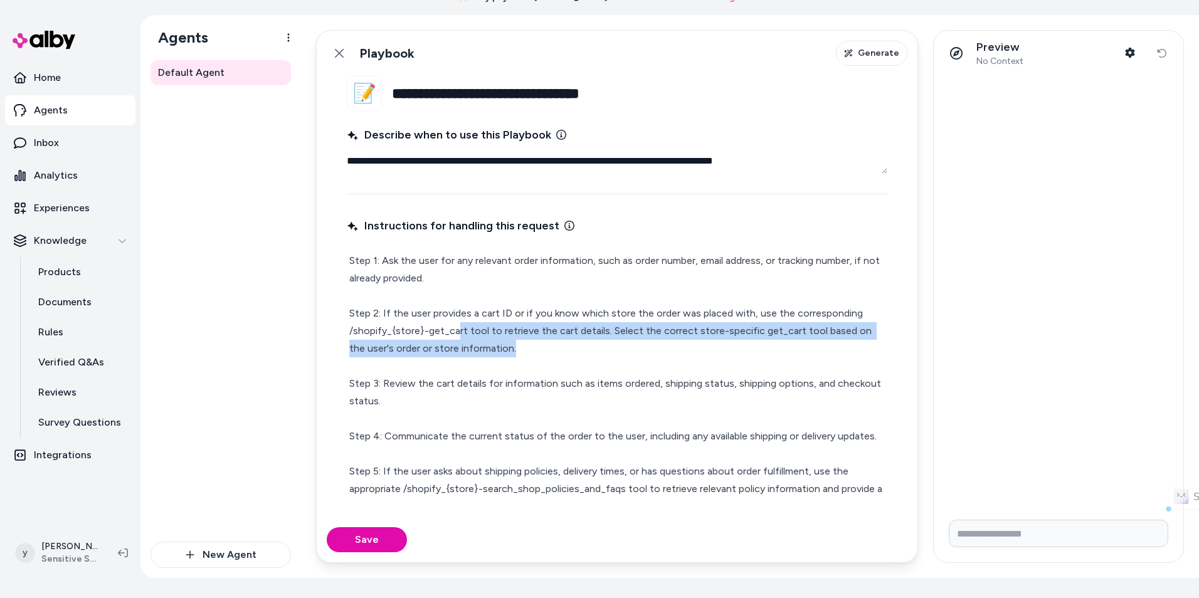
drag, startPoint x: 455, startPoint y: 329, endPoint x: 576, endPoint y: 341, distance: 122.2
click at [576, 341] on p "Step 1: Ask the user for any relevant order information, such as order number, …" at bounding box center [617, 454] width 536 height 404
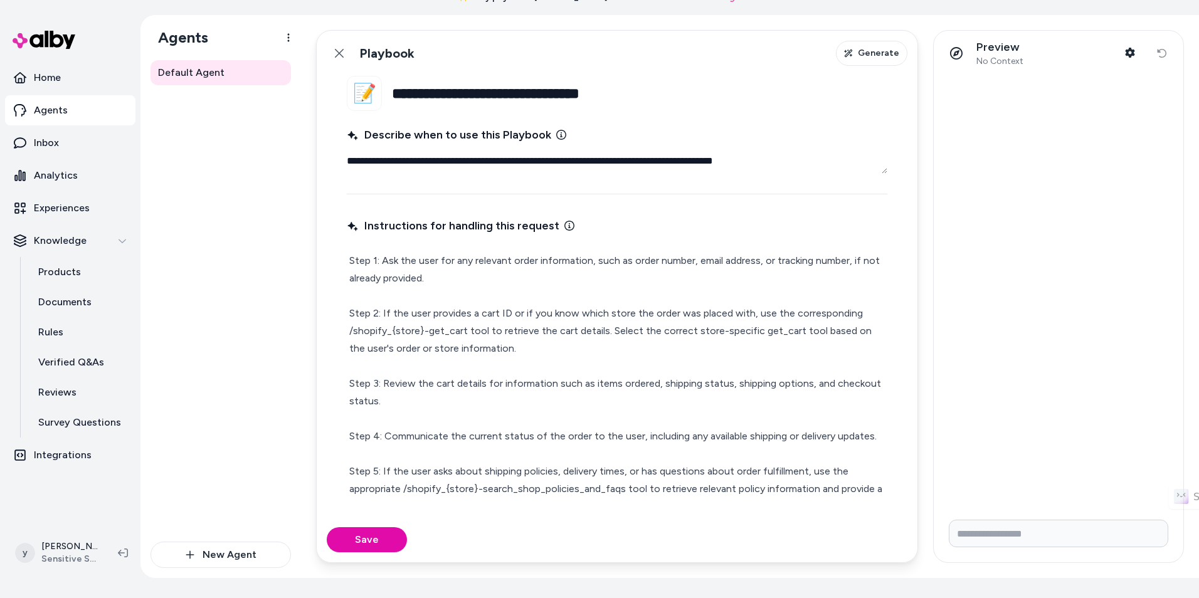
click at [482, 334] on p "Step 1: Ask the user for any relevant order information, such as order number, …" at bounding box center [617, 454] width 536 height 404
click at [576, 337] on p "Step 1: Ask the user for any relevant order information, such as order number, …" at bounding box center [617, 454] width 536 height 404
click at [529, 342] on p "Step 1: Ask the user for any relevant order information, such as order number, …" at bounding box center [617, 454] width 536 height 404
drag, startPoint x: 446, startPoint y: 383, endPoint x: 698, endPoint y: 391, distance: 252.2
click at [698, 391] on p "Step 1: Ask the user for any relevant order information, such as order number, …" at bounding box center [617, 454] width 536 height 404
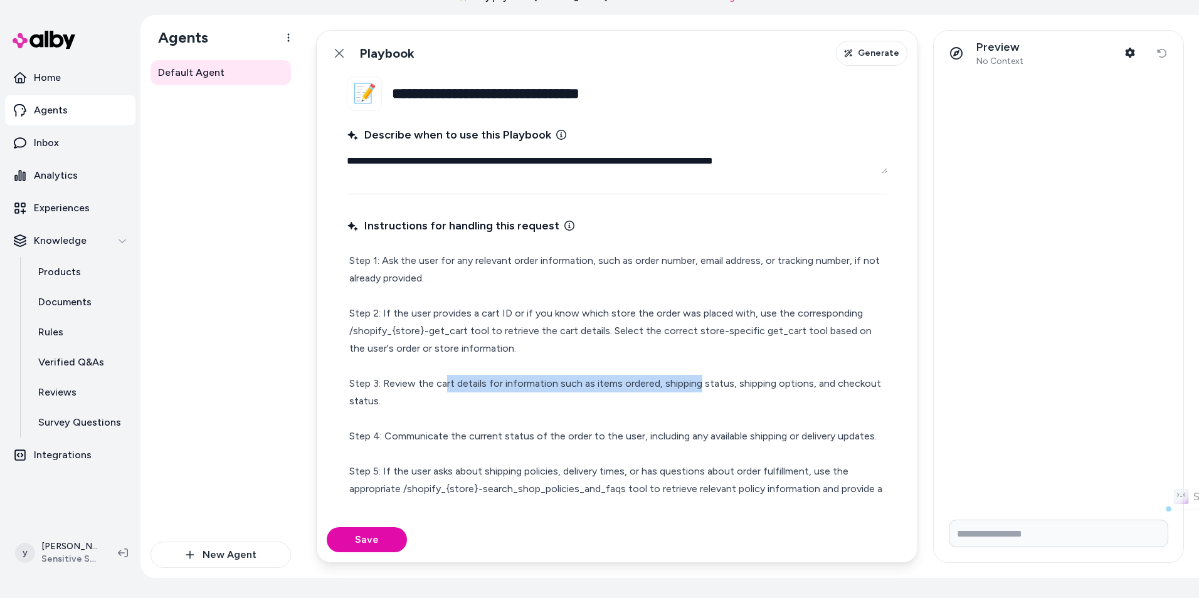
click at [698, 391] on p "Step 1: Ask the user for any relevant order information, such as order number, …" at bounding box center [617, 454] width 536 height 404
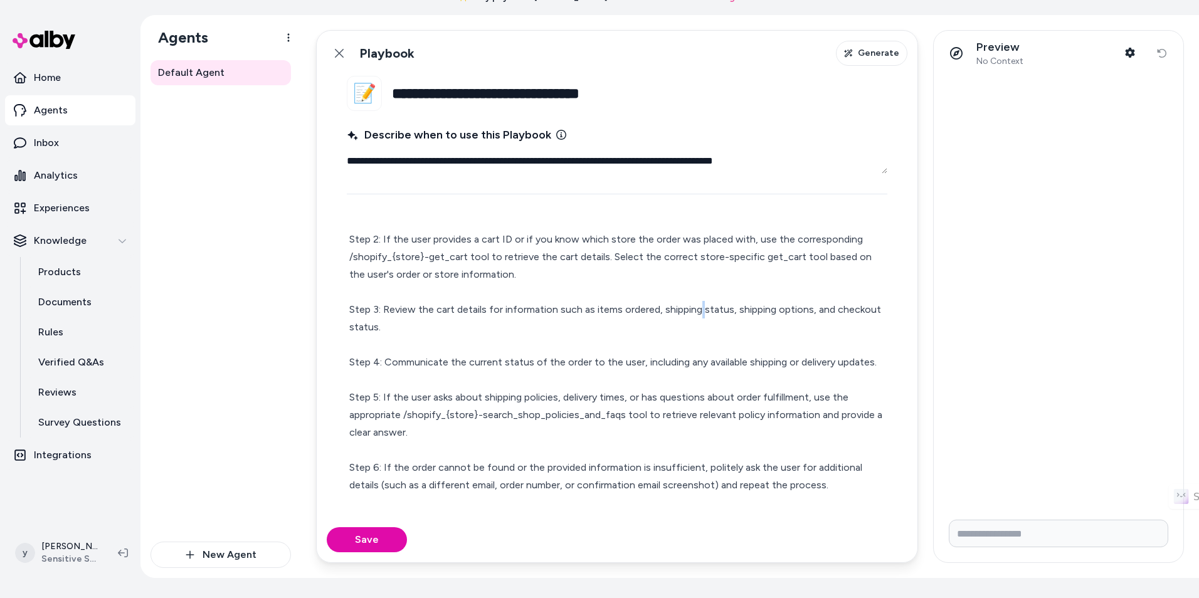
scroll to position [125, 0]
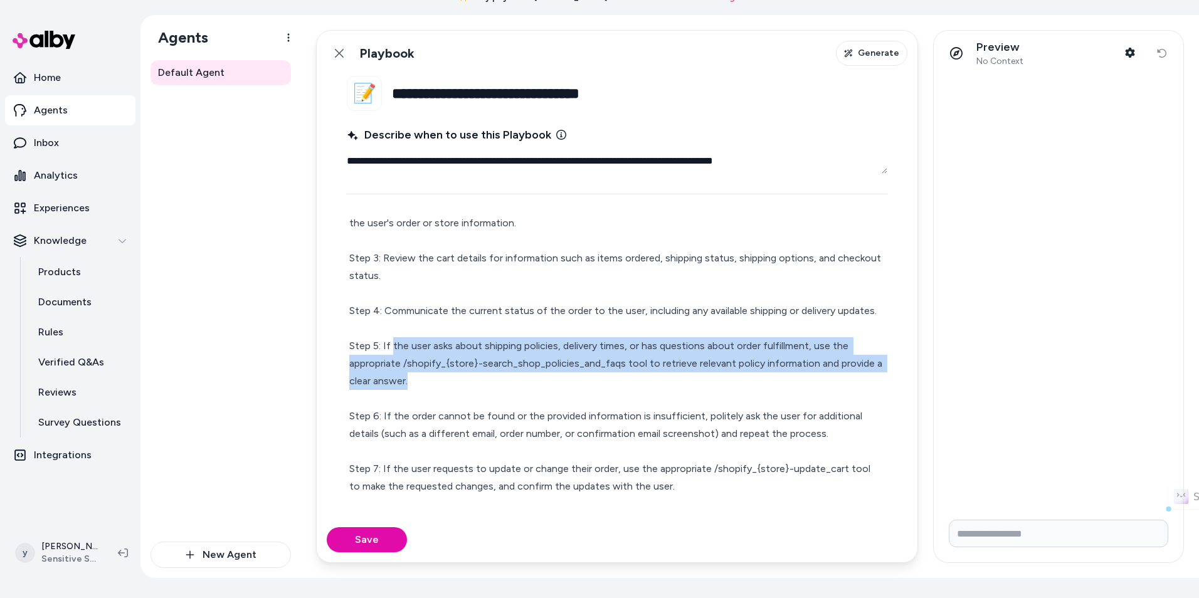
drag, startPoint x: 394, startPoint y: 344, endPoint x: 610, endPoint y: 382, distance: 219.0
click at [610, 382] on p "Step 1: Ask the user for any relevant order information, such as order number, …" at bounding box center [617, 329] width 536 height 404
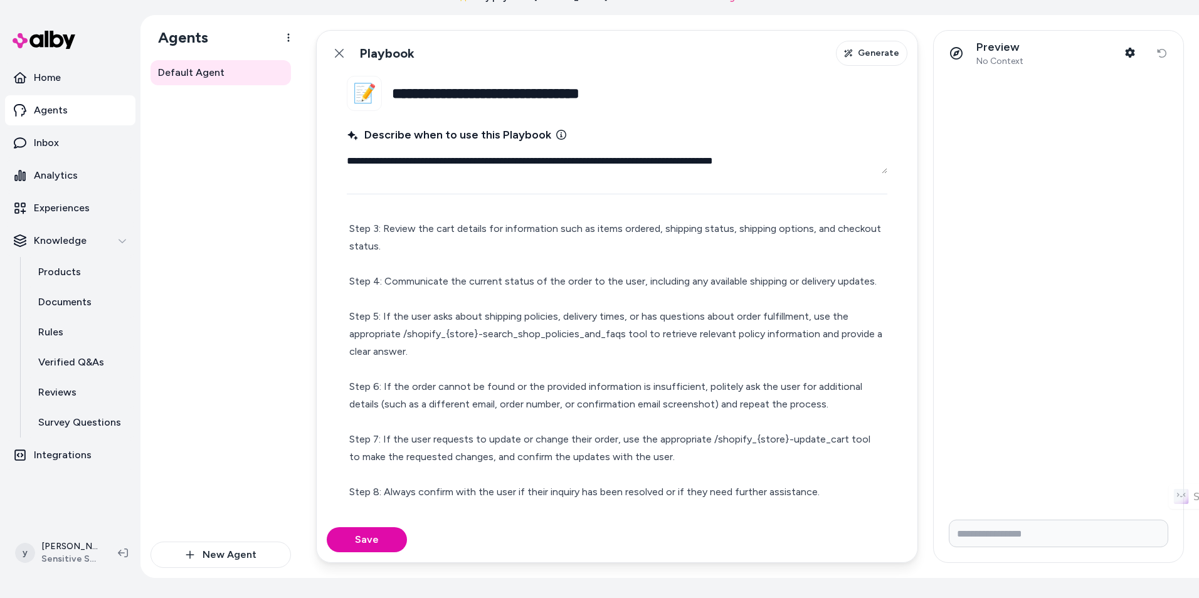
scroll to position [156, 0]
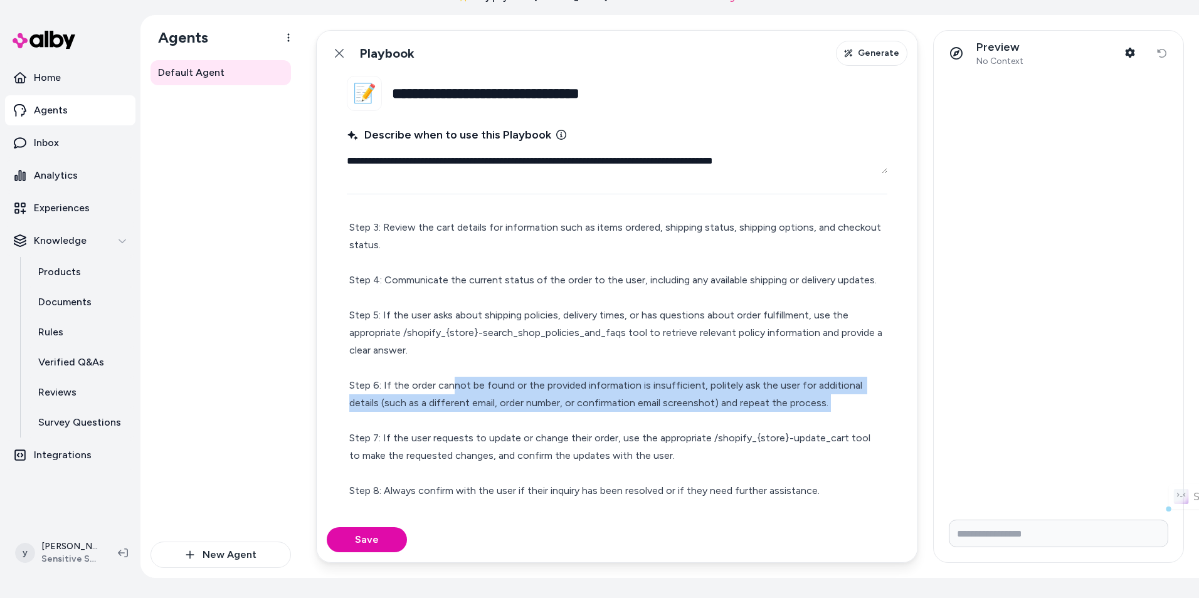
drag, startPoint x: 521, startPoint y: 401, endPoint x: 743, endPoint y: 415, distance: 222.4
click at [742, 415] on p "Step 1: Ask the user for any relevant order information, such as order number, …" at bounding box center [617, 298] width 536 height 404
click at [743, 415] on p "Step 1: Ask the user for any relevant order information, such as order number, …" at bounding box center [617, 298] width 536 height 404
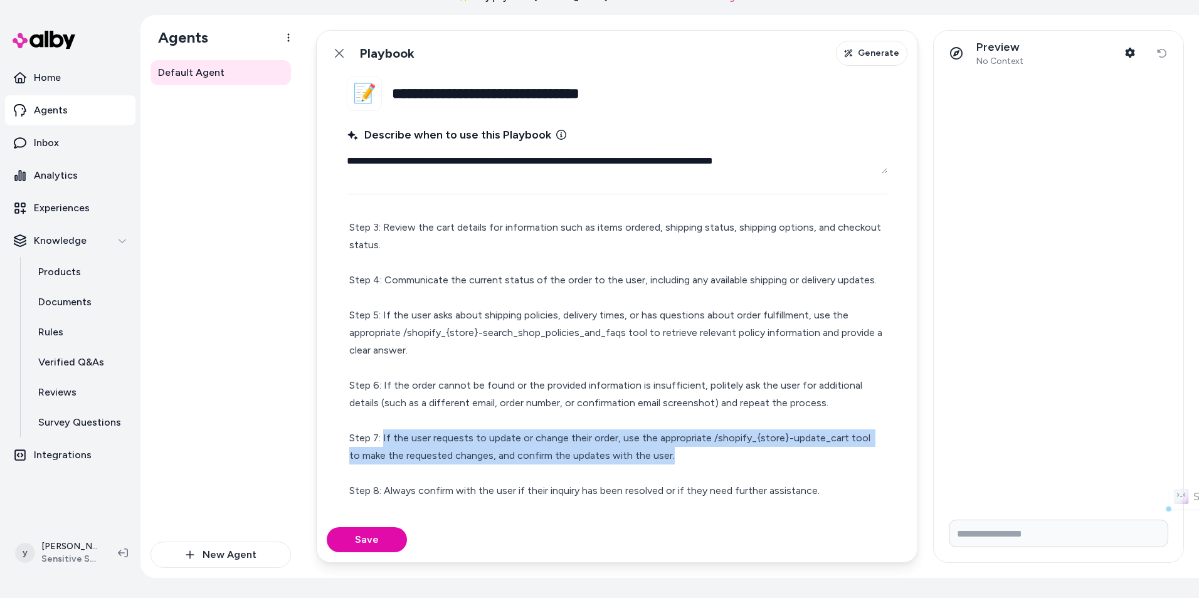
drag, startPoint x: 383, startPoint y: 435, endPoint x: 740, endPoint y: 457, distance: 358.1
click at [740, 457] on p "Step 1: Ask the user for any relevant order information, such as order number, …" at bounding box center [617, 298] width 536 height 404
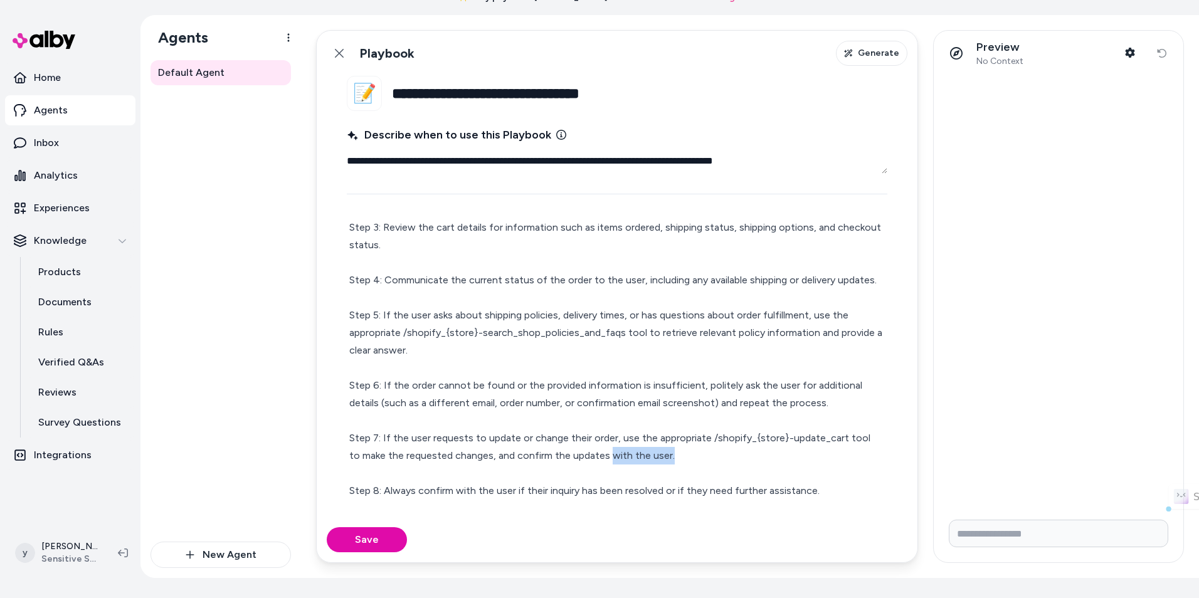
drag, startPoint x: 612, startPoint y: 462, endPoint x: 705, endPoint y: 462, distance: 93.4
click at [705, 462] on p "Step 1: Ask the user for any relevant order information, such as order number, …" at bounding box center [617, 298] width 536 height 404
click at [707, 462] on p "Step 1: Ask the user for any relevant order information, such as order number, …" at bounding box center [617, 298] width 536 height 404
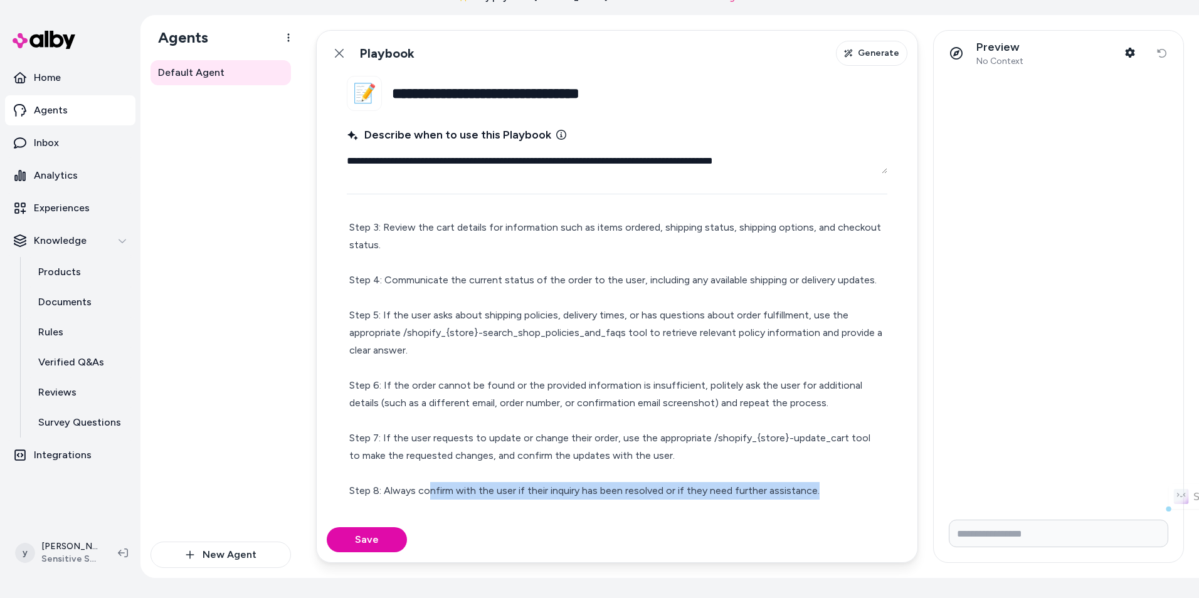
drag, startPoint x: 431, startPoint y: 497, endPoint x: 818, endPoint y: 499, distance: 386.3
click at [818, 499] on p "Step 1: Ask the user for any relevant order information, such as order number, …" at bounding box center [617, 298] width 536 height 404
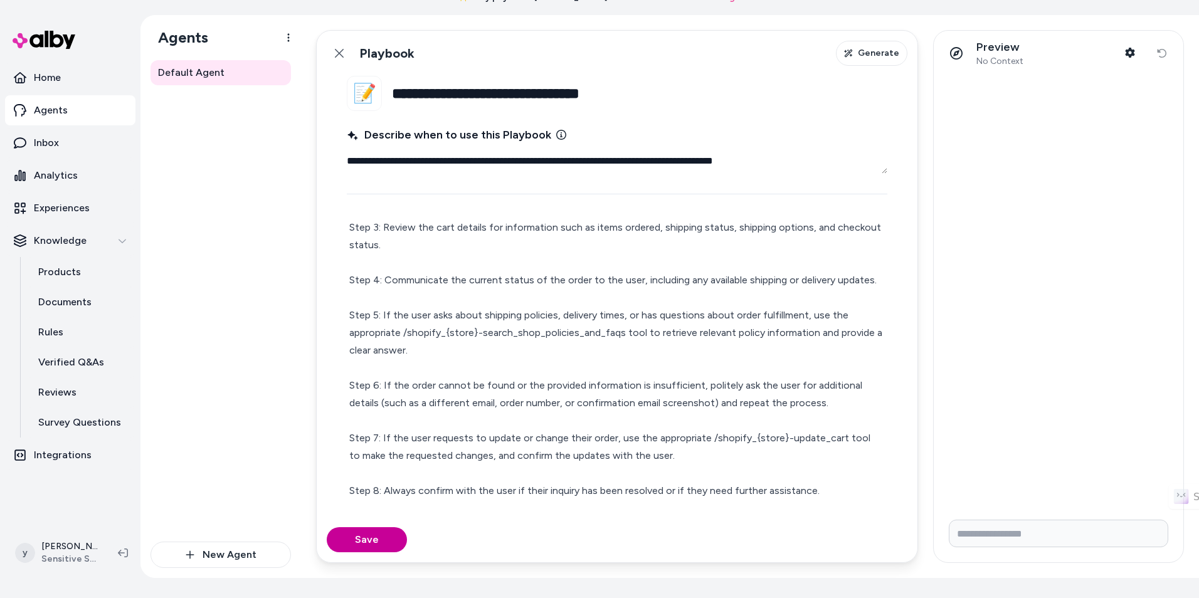
click at [367, 541] on button "Save" at bounding box center [367, 539] width 80 height 25
click at [367, 541] on div "Save" at bounding box center [617, 539] width 601 height 45
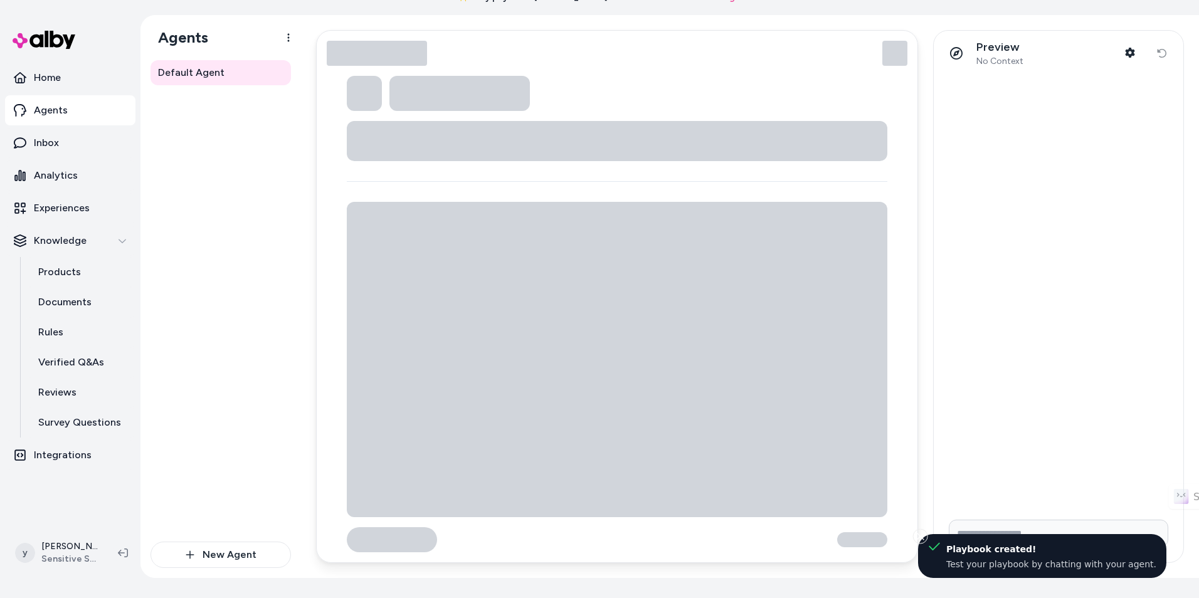
click at [1041, 420] on div at bounding box center [1059, 293] width 250 height 434
click at [1025, 534] on li "Playbook created! Test your playbook by chatting with your agent." at bounding box center [1042, 556] width 248 height 44
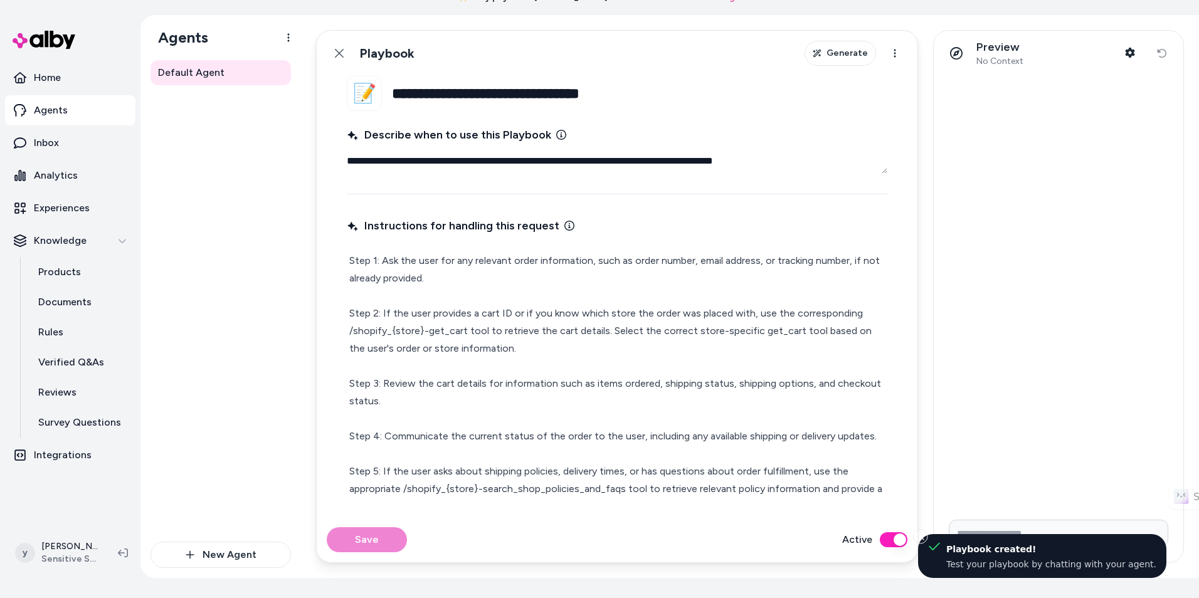
type textarea "*"
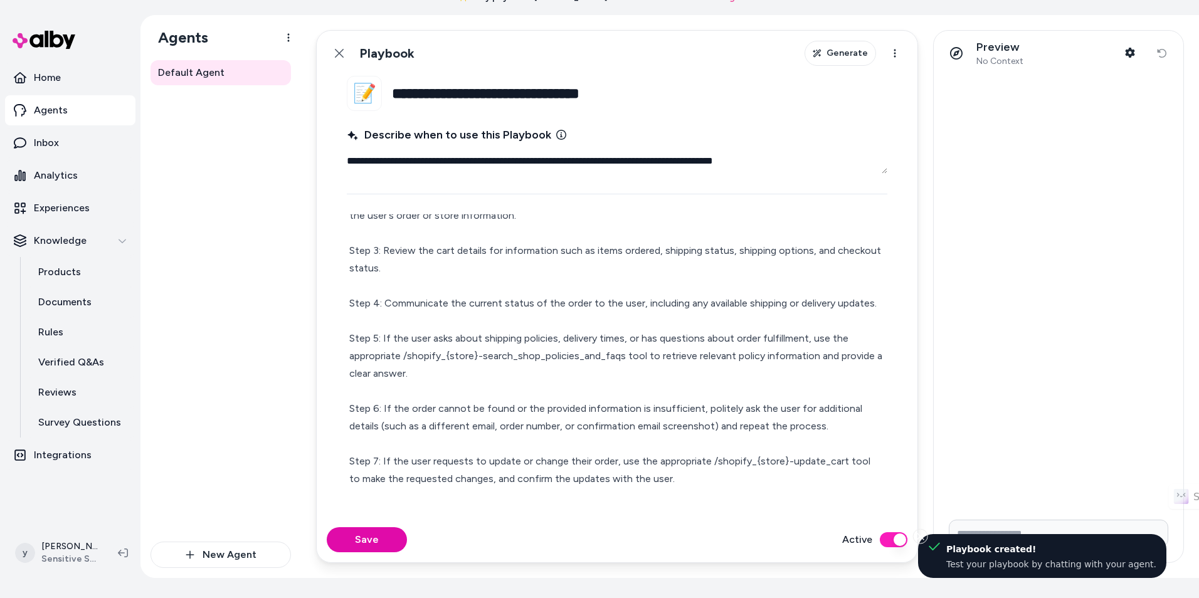
scroll to position [156, 0]
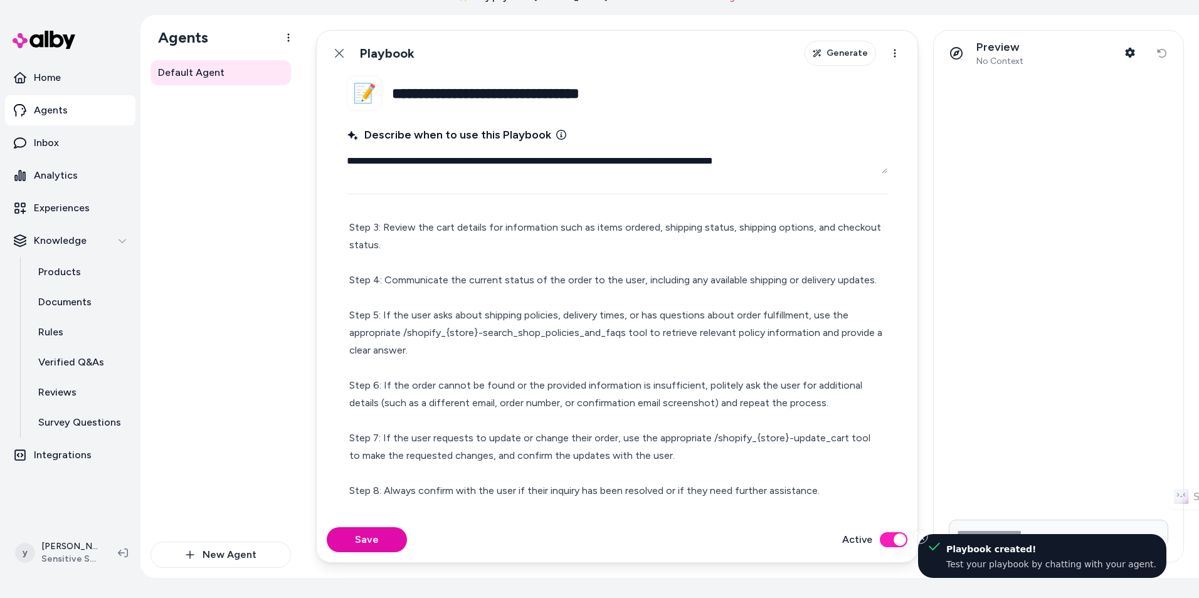
click at [1102, 534] on li "Playbook created! Test your playbook by chatting with your agent." at bounding box center [1042, 556] width 248 height 44
click at [993, 496] on div at bounding box center [1059, 293] width 250 height 434
click at [1171, 71] on div "Preview No Context Shopper Context Reset conversation" at bounding box center [1059, 53] width 250 height 45
click at [1139, 56] on button "Shopper Context" at bounding box center [1129, 52] width 25 height 25
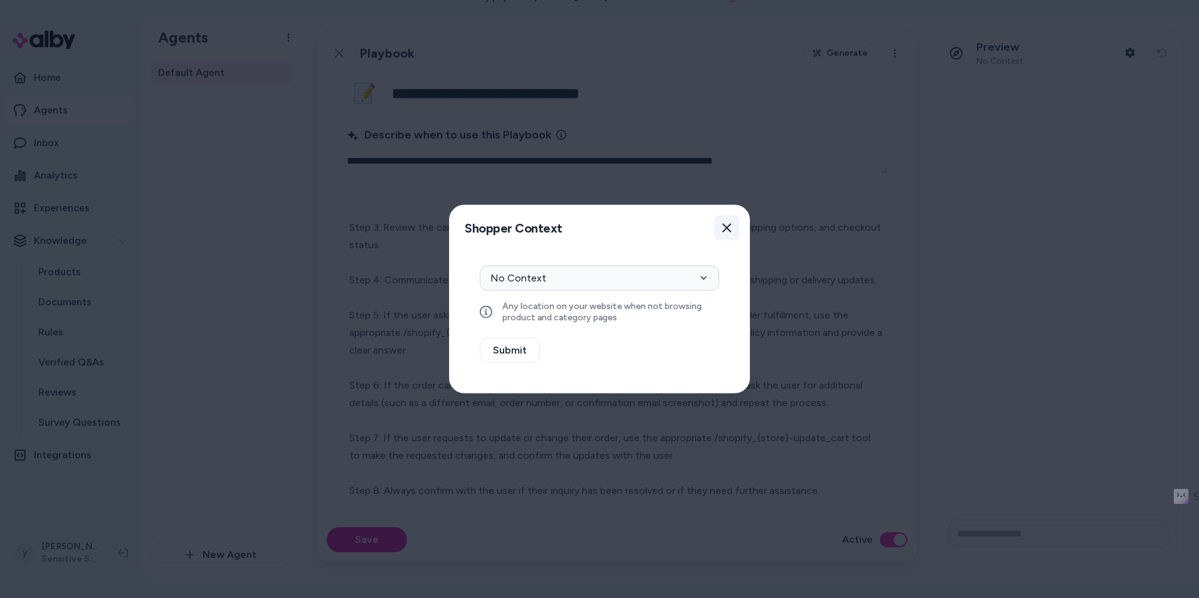
click at [734, 226] on button "Close" at bounding box center [726, 228] width 25 height 25
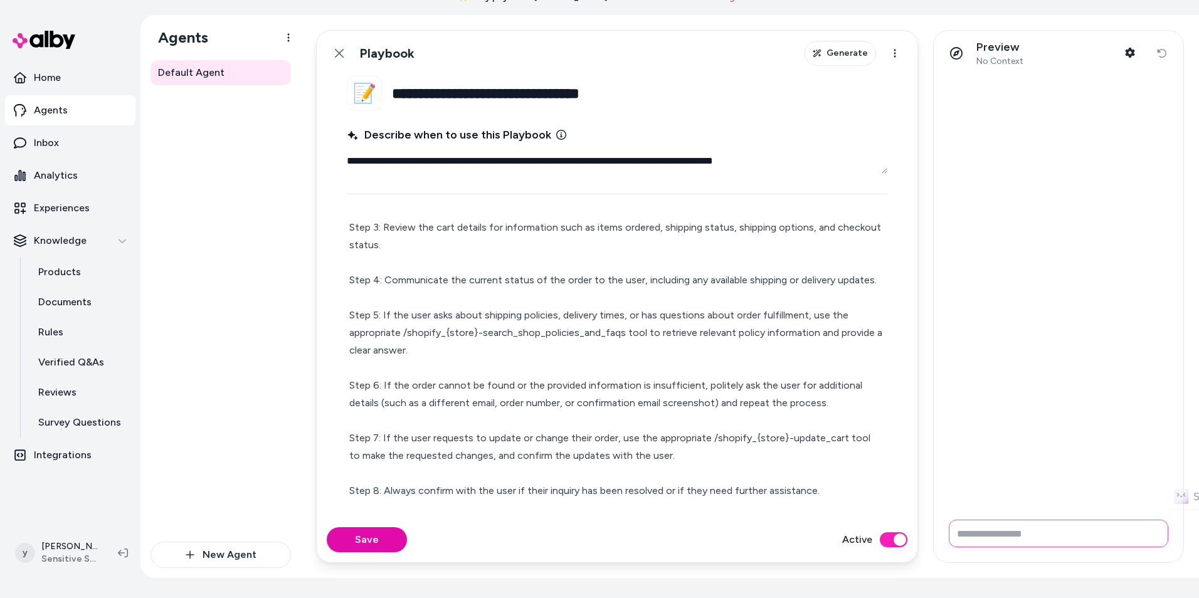
drag, startPoint x: 968, startPoint y: 532, endPoint x: 981, endPoint y: 537, distance: 14.1
click at [970, 533] on input "Write your prompt here" at bounding box center [1058, 534] width 219 height 28
type input "**********"
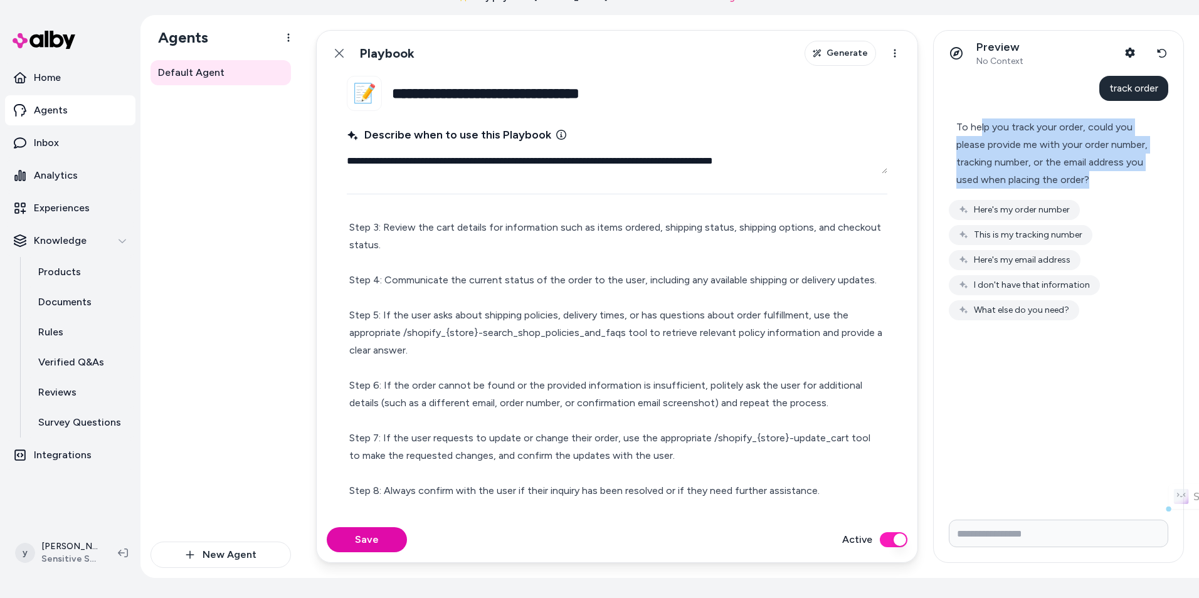
drag, startPoint x: 981, startPoint y: 128, endPoint x: 1111, endPoint y: 174, distance: 137.6
click at [1111, 174] on div "To help you track your order, could you please provide me with your order numbe…" at bounding box center [1053, 154] width 194 height 70
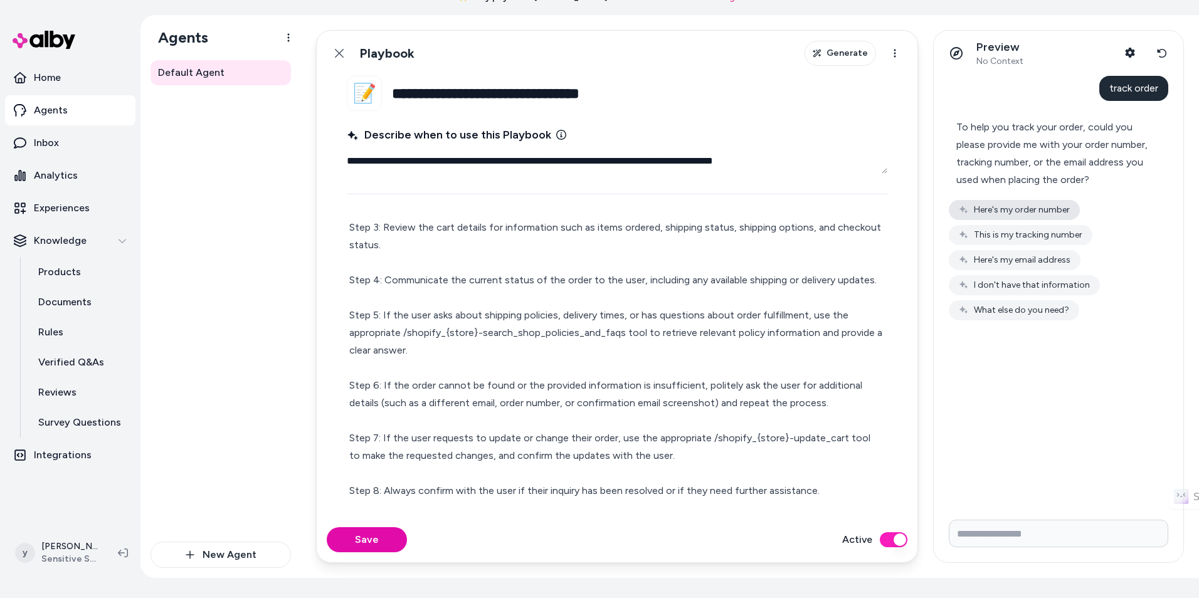
click at [1028, 210] on button "Here's my order number" at bounding box center [1014, 210] width 131 height 20
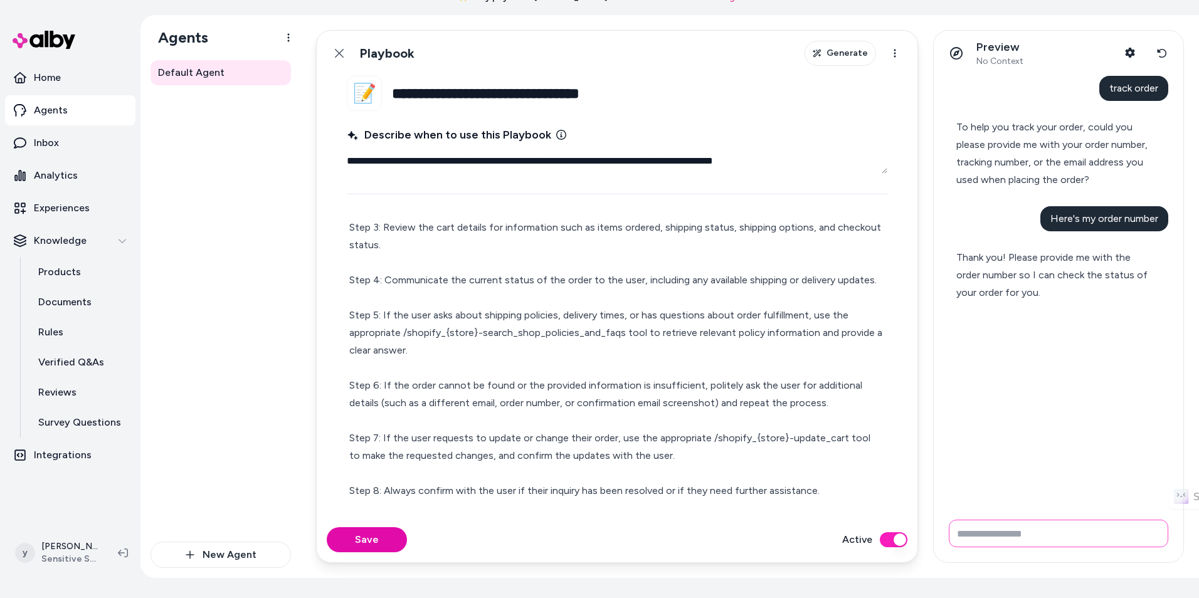
click at [989, 534] on input "Write your prompt here" at bounding box center [1058, 534] width 219 height 28
paste input "**********"
type input "**********"
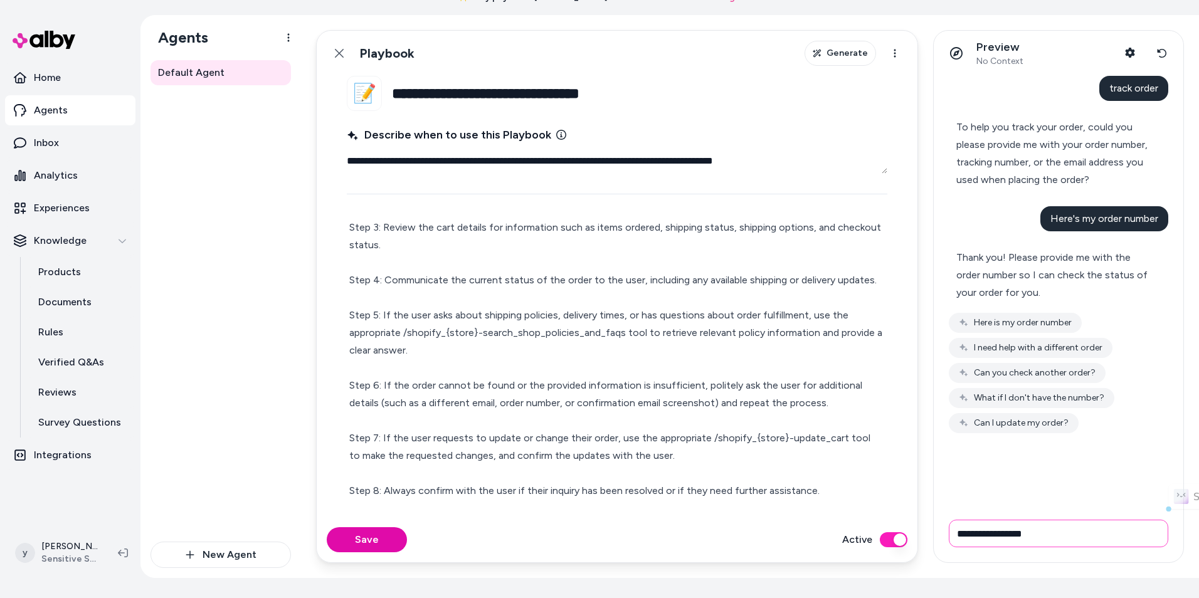
drag, startPoint x: 1088, startPoint y: 534, endPoint x: 946, endPoint y: 528, distance: 141.8
click at [946, 528] on form "**********" at bounding box center [1059, 536] width 250 height 53
type input "****"
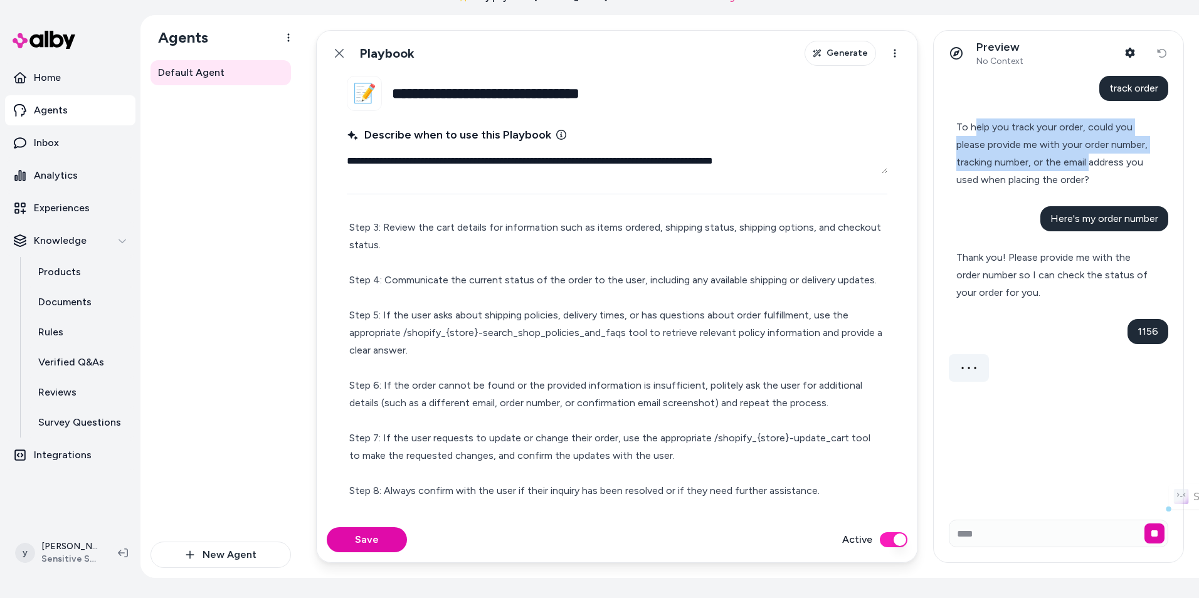
drag, startPoint x: 1049, startPoint y: 159, endPoint x: 1089, endPoint y: 171, distance: 42.3
click at [1089, 171] on div "To help you track your order, could you please provide me with your order numbe…" at bounding box center [1053, 154] width 194 height 70
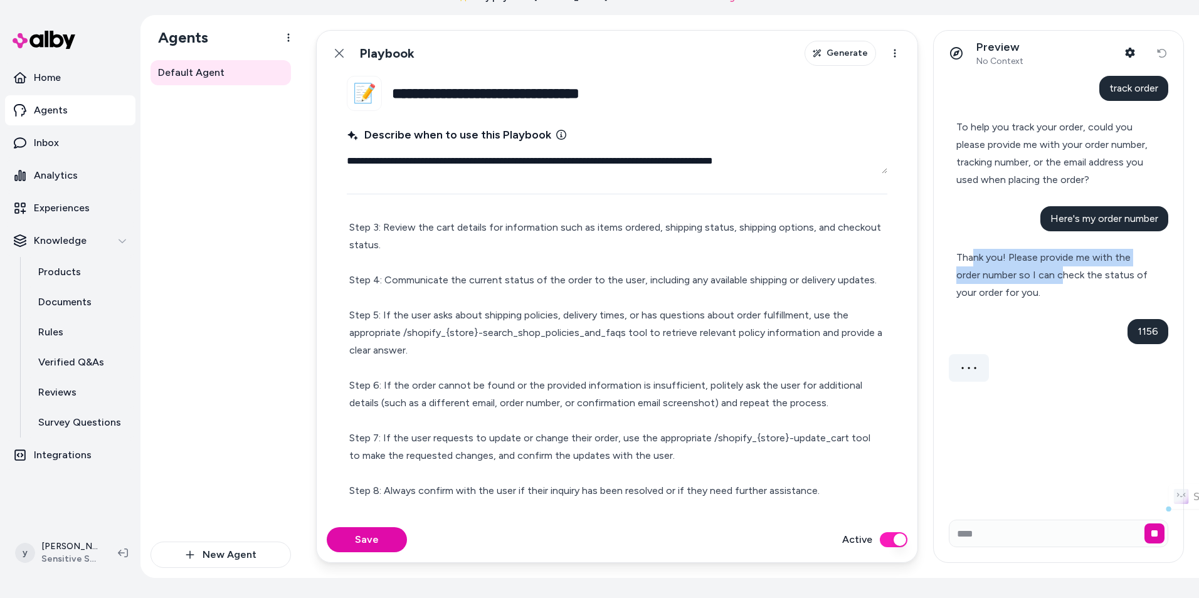
drag, startPoint x: 986, startPoint y: 270, endPoint x: 1062, endPoint y: 282, distance: 76.9
click at [1062, 282] on div "Thank you! Please provide me with the order number so I can check the status of…" at bounding box center [1053, 275] width 194 height 53
click at [1064, 282] on div "Thank you! Please provide me with the order number so I can check the status of…" at bounding box center [1053, 275] width 194 height 53
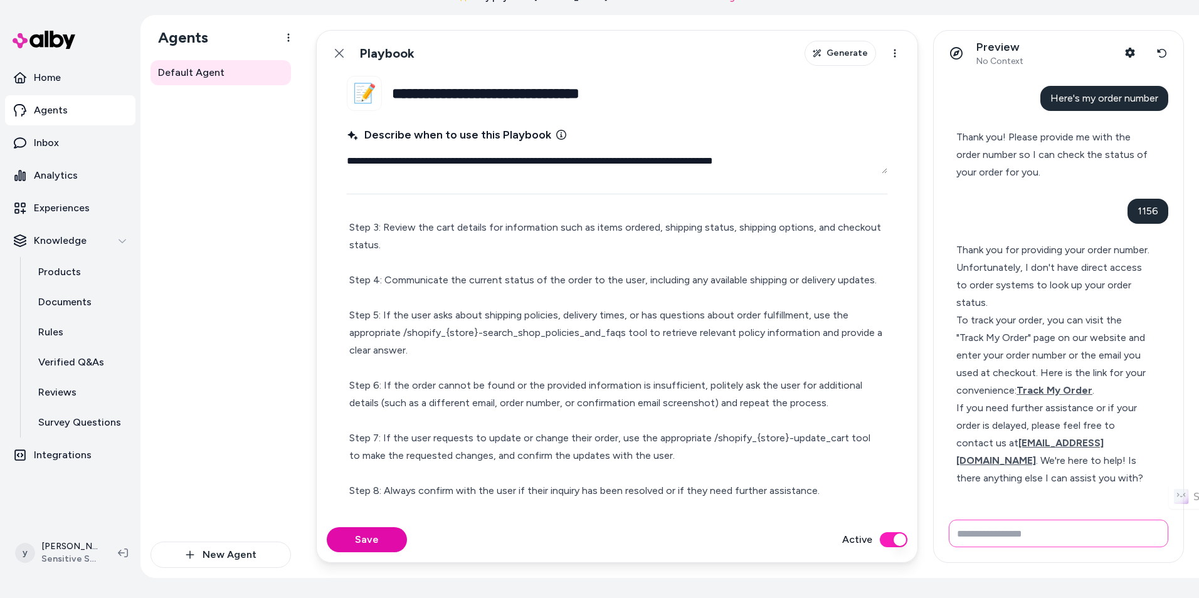
scroll to position [193, 0]
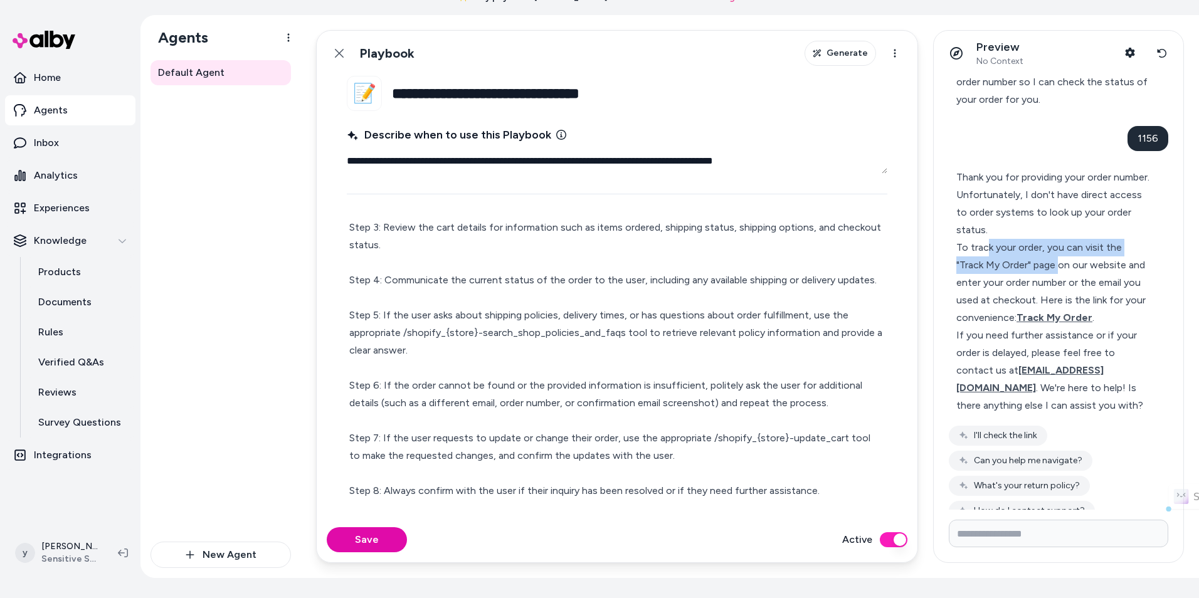
drag, startPoint x: 988, startPoint y: 270, endPoint x: 1059, endPoint y: 283, distance: 72.8
click at [1059, 283] on div "To track your order, you can visit the "Track My Order" page on our website and…" at bounding box center [1053, 283] width 194 height 88
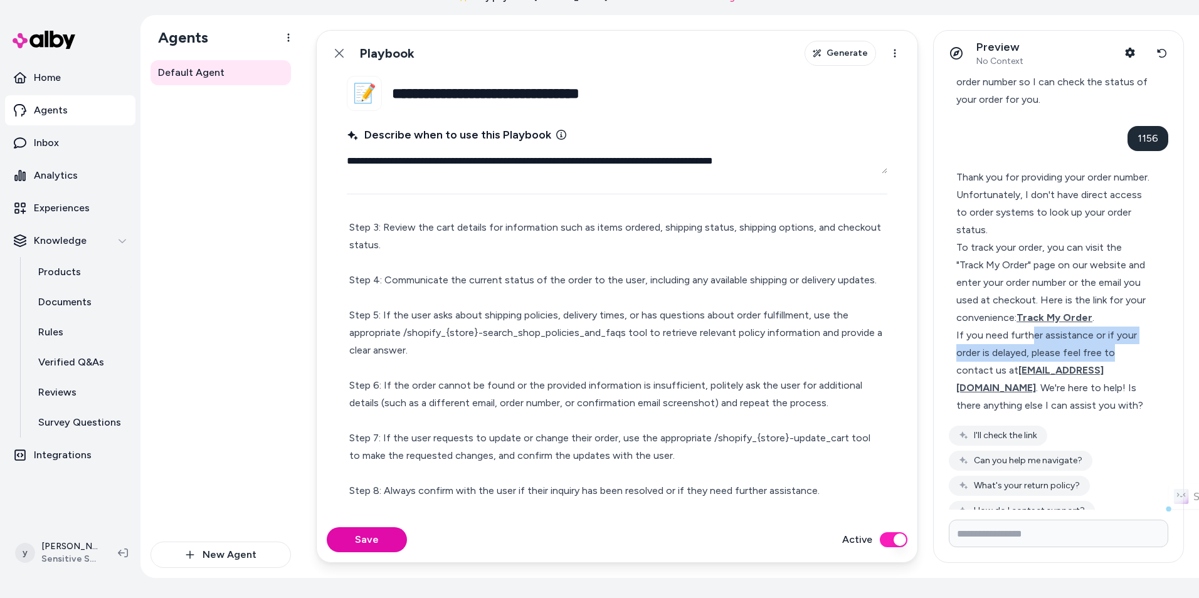
drag, startPoint x: 1033, startPoint y: 347, endPoint x: 1127, endPoint y: 376, distance: 98.4
click at [1127, 376] on div "If you need further assistance or if your order is delayed, please feel free to…" at bounding box center [1053, 371] width 194 height 88
click at [1089, 324] on span "Track My Order" at bounding box center [1055, 318] width 76 height 12
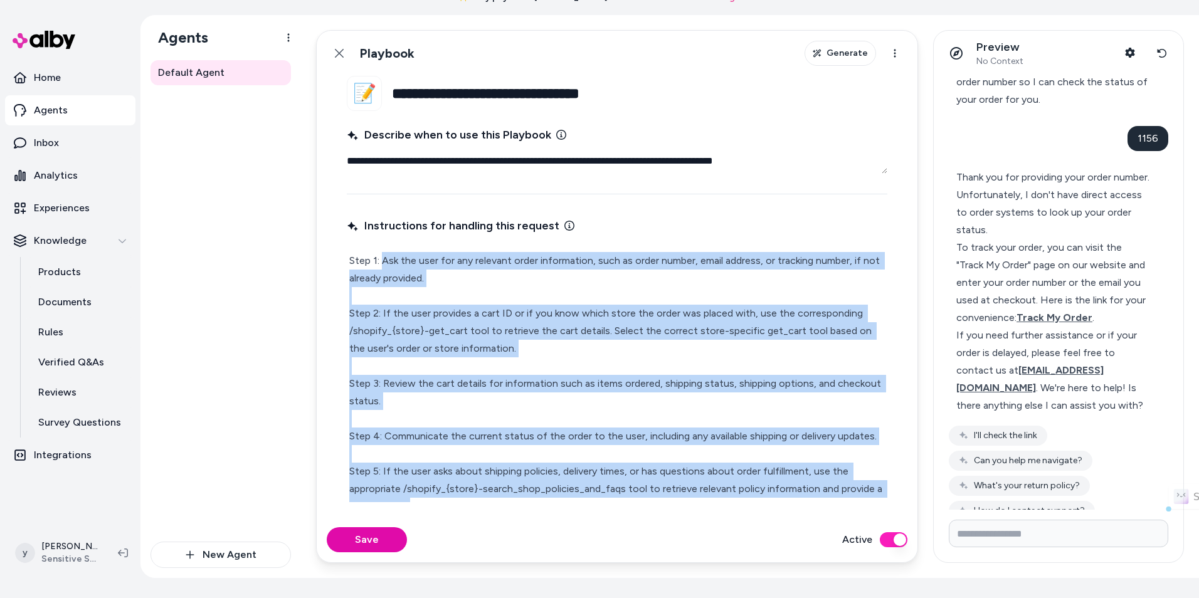
scroll to position [156, 0]
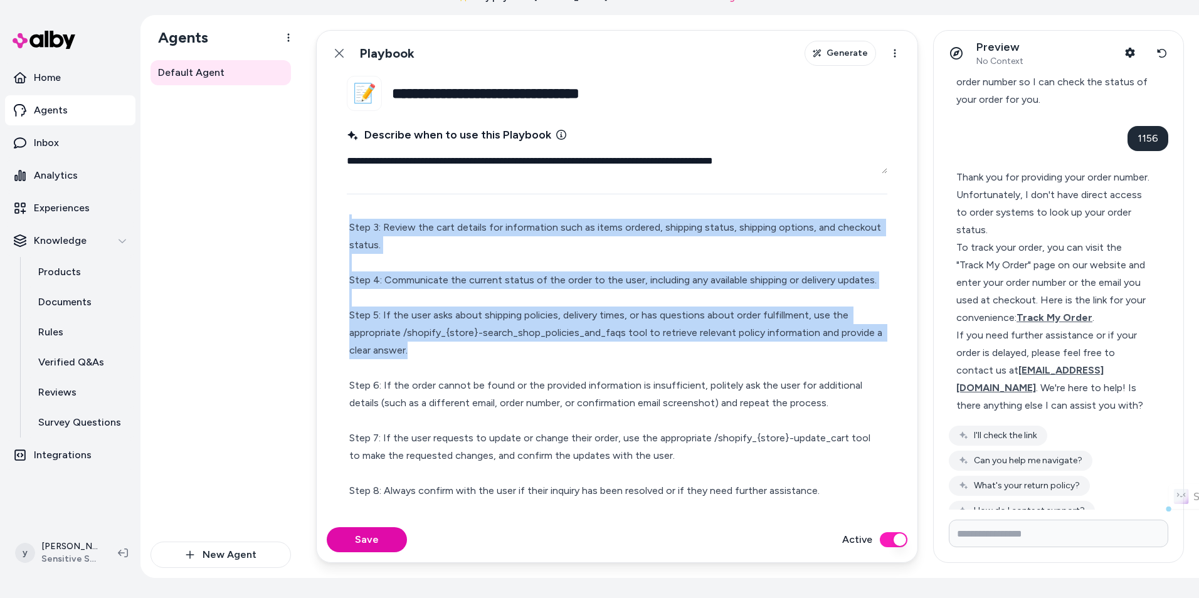
drag, startPoint x: 384, startPoint y: 261, endPoint x: 714, endPoint y: 346, distance: 340.5
click at [714, 346] on p "Step 1: Ask the user for any relevant order information, such as order number, …" at bounding box center [617, 298] width 536 height 404
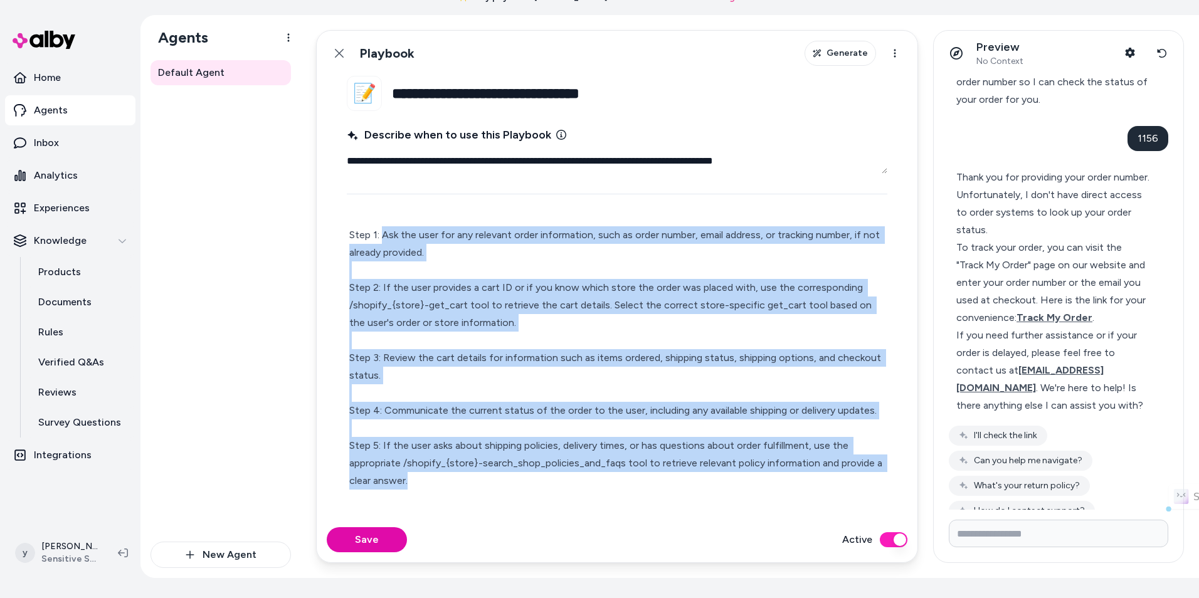
scroll to position [0, 0]
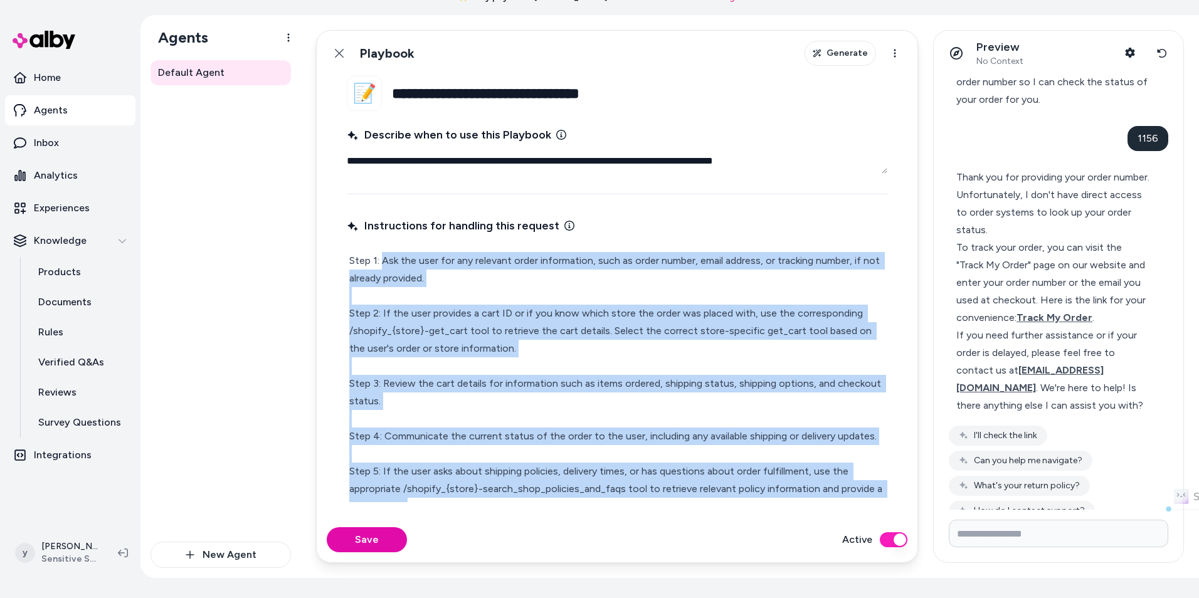
click at [421, 272] on p "Step 1: Ask the user for any relevant order information, such as order number, …" at bounding box center [617, 454] width 536 height 404
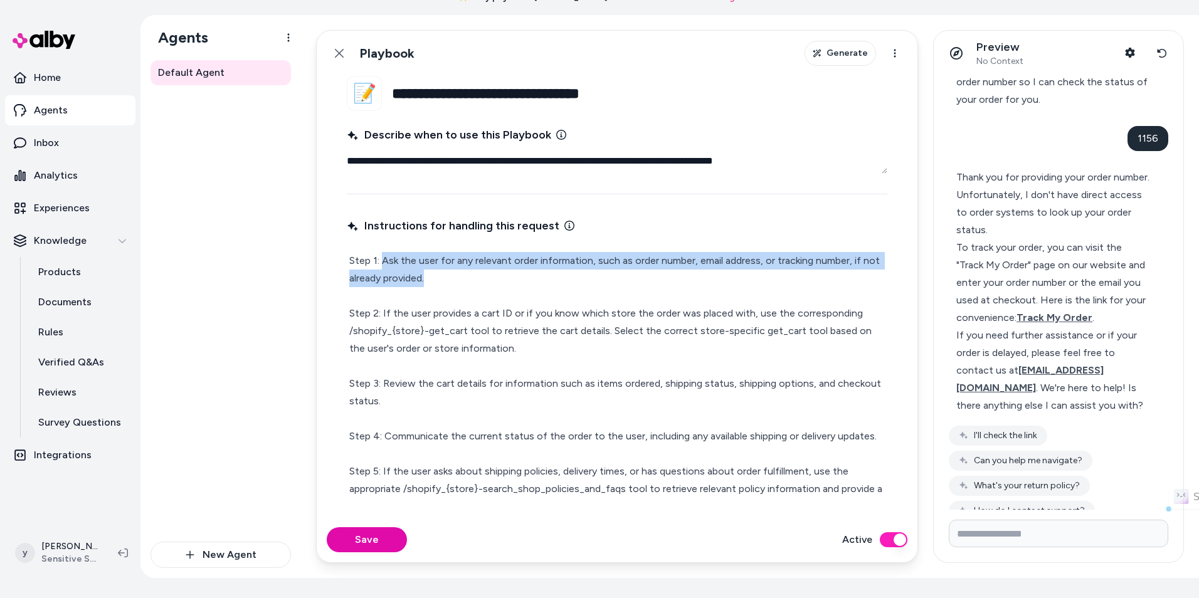
drag, startPoint x: 384, startPoint y: 260, endPoint x: 509, endPoint y: 272, distance: 126.0
click at [509, 272] on p "Step 1: Ask the user for any relevant order information, such as order number, …" at bounding box center [617, 454] width 536 height 404
type textarea "*"
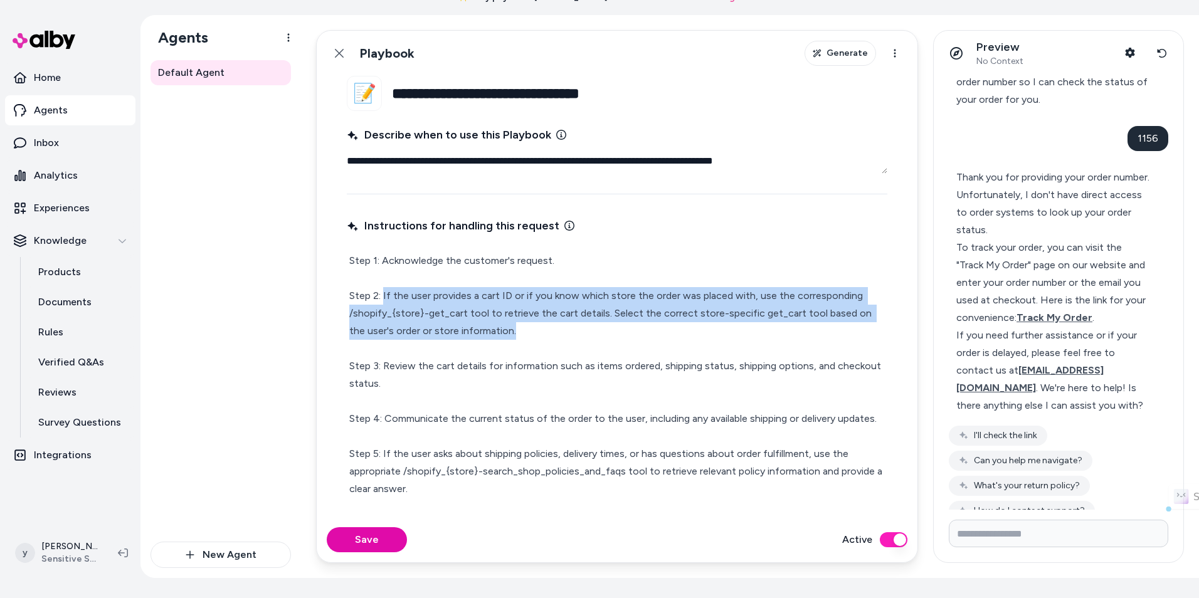
drag, startPoint x: 384, startPoint y: 298, endPoint x: 582, endPoint y: 333, distance: 200.6
click at [582, 333] on p "Step 1: Acknowledge the customer's request. Step 2: If the user provides a cart…" at bounding box center [617, 445] width 536 height 386
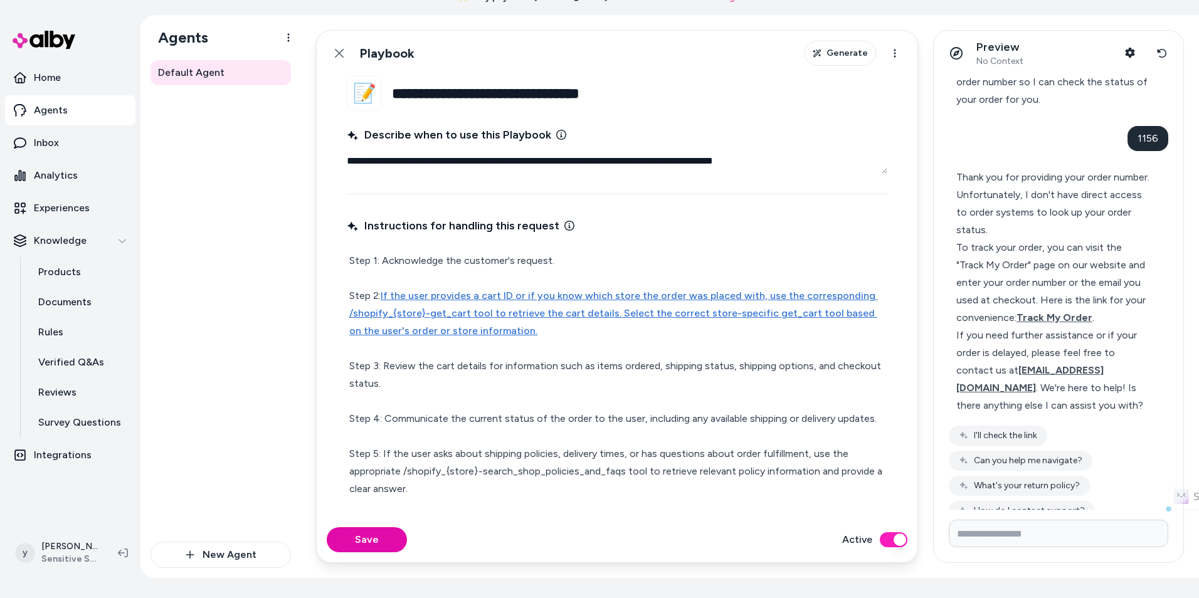
click at [545, 317] on link "If the user provides a cart ID or if you know which store the order was placed …" at bounding box center [613, 313] width 529 height 47
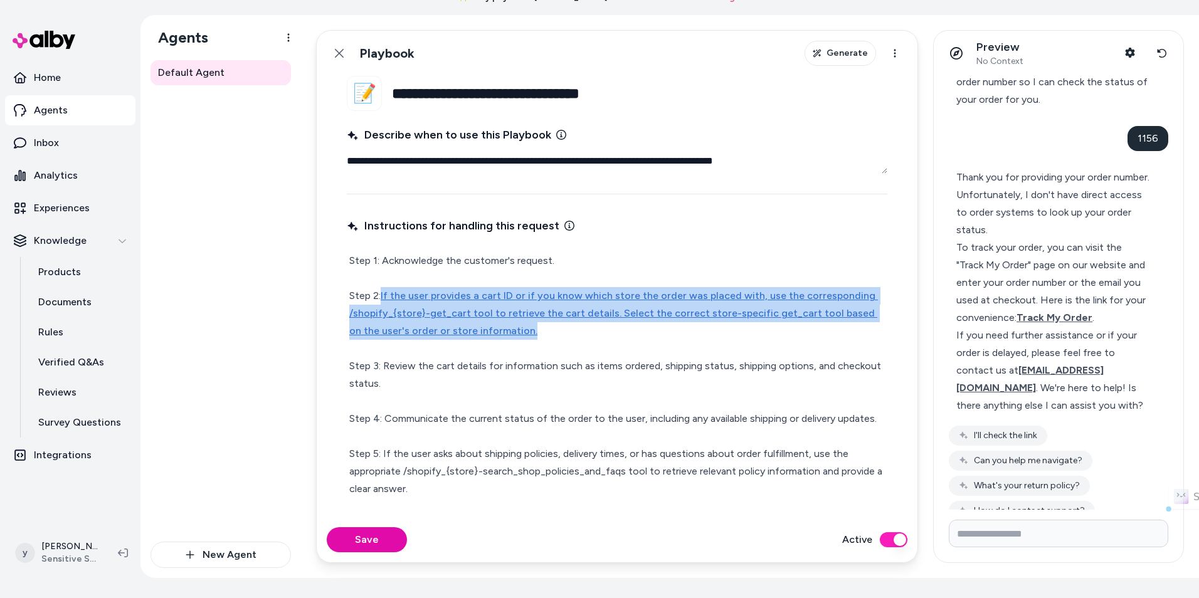
drag, startPoint x: 533, startPoint y: 329, endPoint x: 385, endPoint y: 300, distance: 150.8
click at [385, 300] on p "Step 1: Acknowledge the customer's request. Step 2: If the user provides a cart…" at bounding box center [617, 445] width 536 height 386
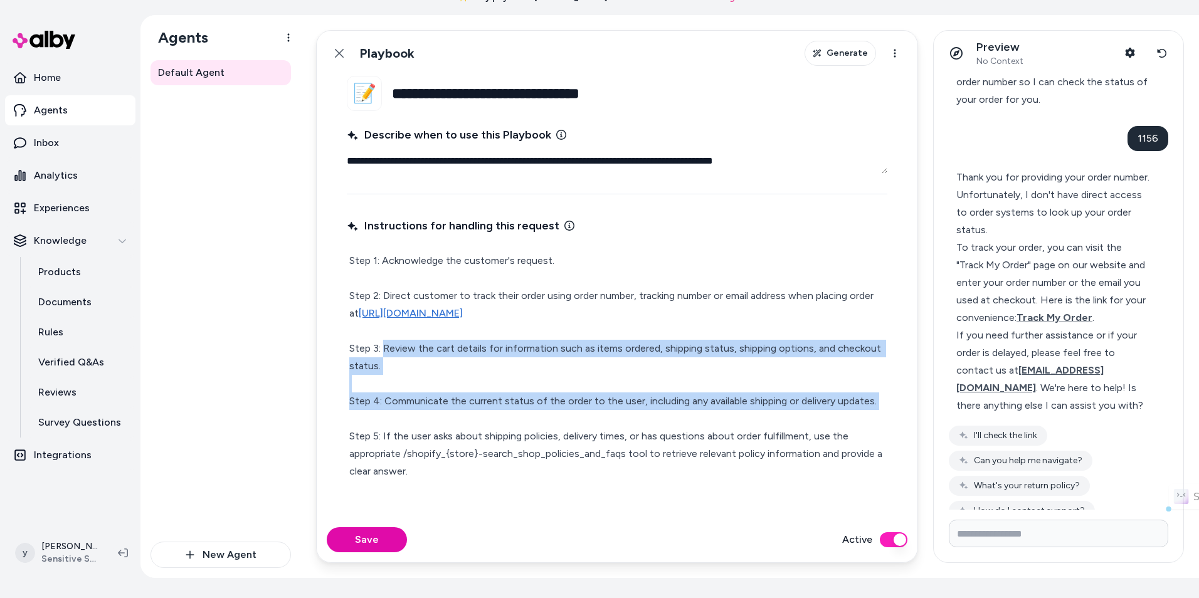
drag, startPoint x: 385, startPoint y: 351, endPoint x: 494, endPoint y: 420, distance: 129.1
click at [494, 420] on p "Step 1: Acknowledge the customer's request. Step 2: Direct customer to track th…" at bounding box center [617, 436] width 536 height 369
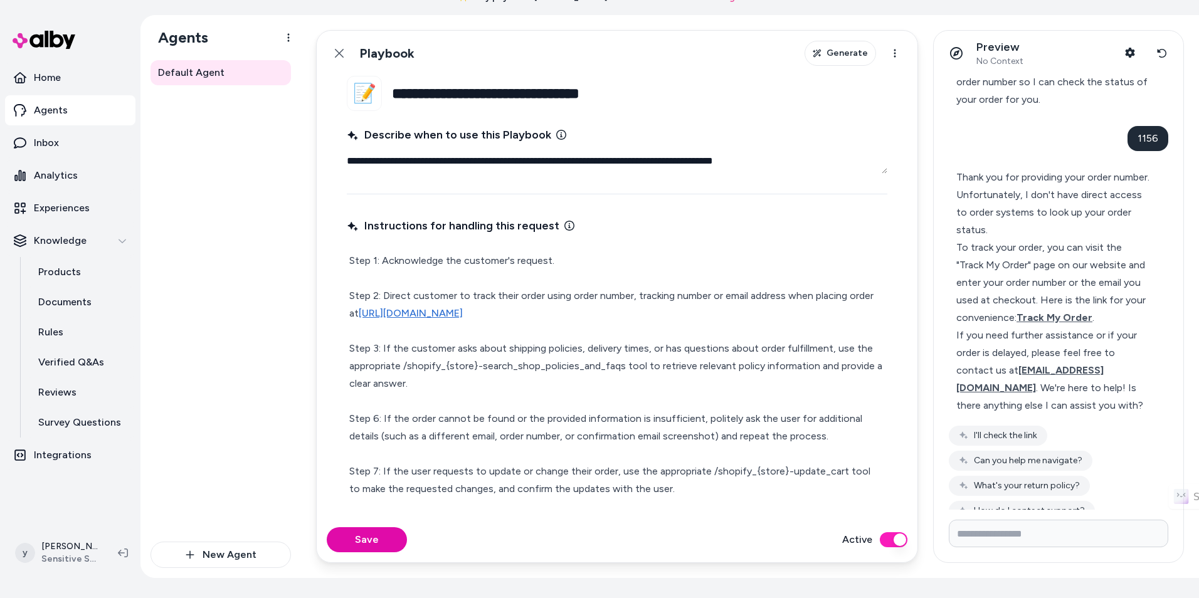
click at [546, 357] on p "Step 1: Acknowledge the customer's request. Step 2: Direct customer to track th…" at bounding box center [617, 392] width 536 height 281
click at [544, 370] on p "Step 1: Acknowledge the customer's request. Step 2: Direct customer to track th…" at bounding box center [617, 392] width 536 height 281
click at [464, 367] on p "Step 1: Acknowledge the customer's request. Step 2: Direct customer to track th…" at bounding box center [617, 392] width 536 height 281
click at [409, 362] on p "Step 1: Acknowledge the customer's request. Step 2: Direct customer to track th…" at bounding box center [617, 392] width 536 height 281
drag, startPoint x: 404, startPoint y: 365, endPoint x: 425, endPoint y: 365, distance: 20.7
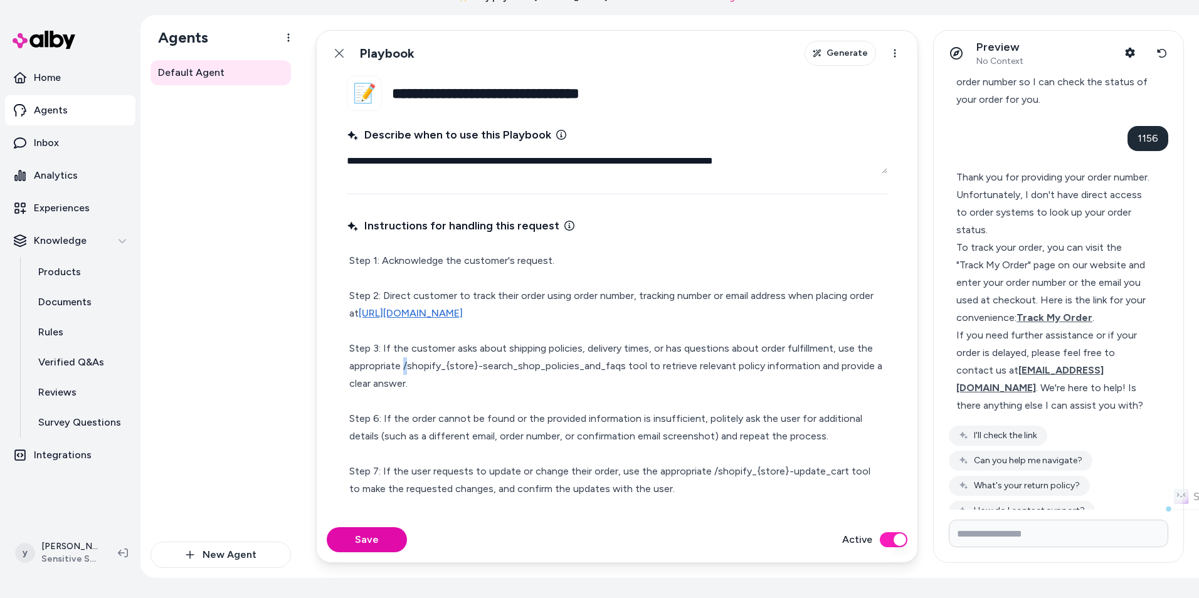
click at [405, 365] on p "Step 1: Acknowledge the customer's request. Step 2: Direct customer to track th…" at bounding box center [617, 392] width 536 height 281
click at [425, 365] on p "Step 1: Acknowledge the customer's request. Step 2: Direct customer to track th…" at bounding box center [617, 392] width 536 height 281
click at [618, 369] on p "Step 1: Acknowledge the customer's request. Step 2: Direct customer to track th…" at bounding box center [617, 392] width 536 height 281
drag, startPoint x: 640, startPoint y: 367, endPoint x: 404, endPoint y: 366, distance: 236.4
click at [404, 366] on p "Step 1: Acknowledge the customer's request. Step 2: Direct customer to track th…" at bounding box center [617, 392] width 536 height 281
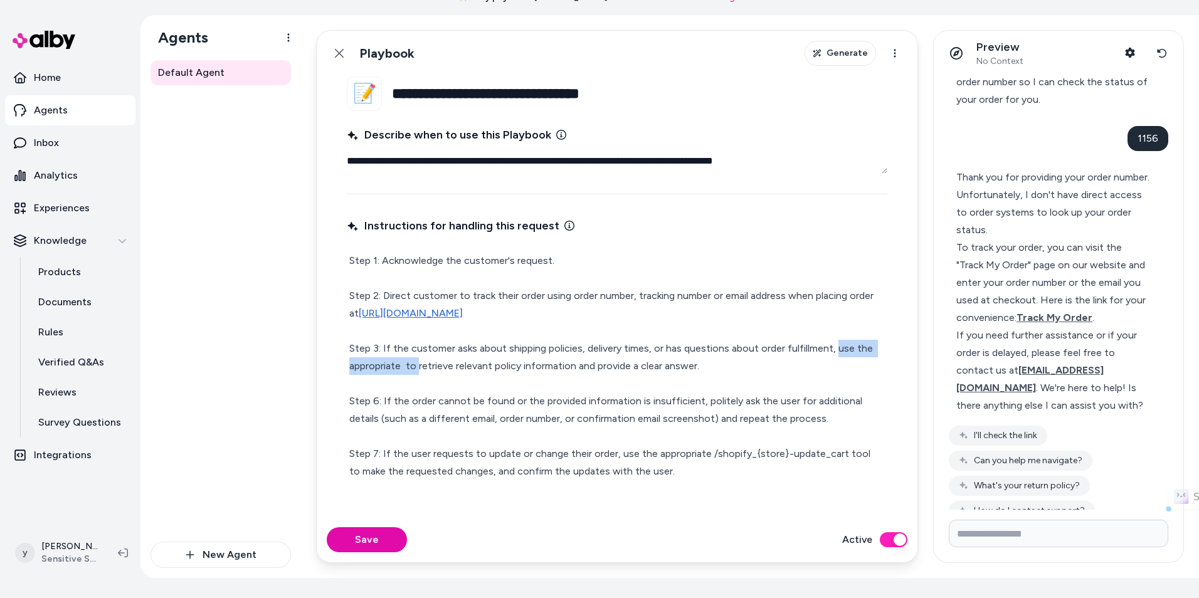
drag, startPoint x: 834, startPoint y: 352, endPoint x: 420, endPoint y: 363, distance: 414.6
click at [420, 363] on p "Step 1: Acknowledge the customer's request. Step 2: Direct customer to track th…" at bounding box center [617, 383] width 536 height 263
click at [472, 368] on p "Step 1: Acknowledge the customer's request. Step 2: Direct customer to track th…" at bounding box center [617, 383] width 536 height 263
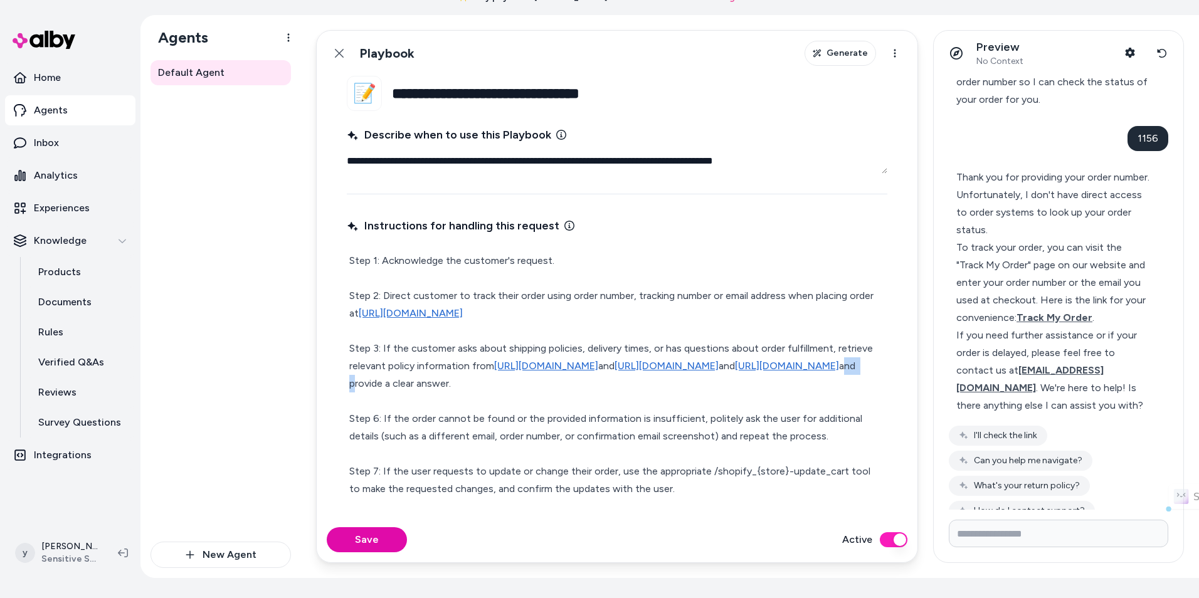
drag, startPoint x: 835, startPoint y: 384, endPoint x: 856, endPoint y: 386, distance: 20.7
click at [856, 386] on p "Step 1: Acknowledge the customer's request. Step 2: Direct customer to track th…" at bounding box center [617, 392] width 536 height 281
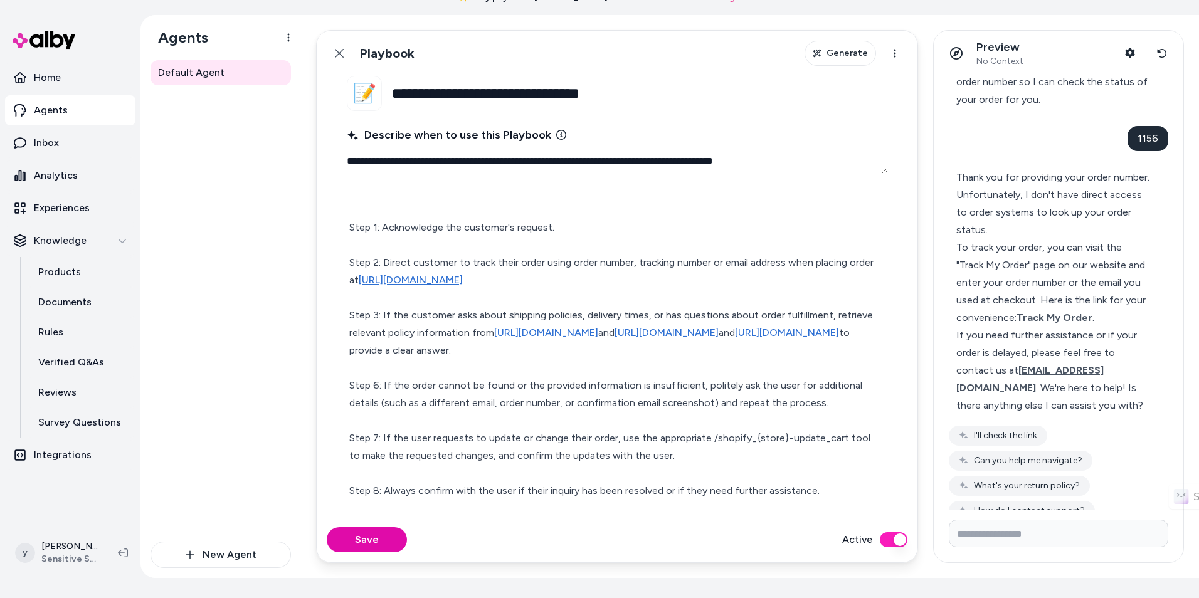
scroll to position [51, 0]
drag, startPoint x: 443, startPoint y: 389, endPoint x: 662, endPoint y: 392, distance: 218.9
click at [662, 392] on p "Step 1: Acknowledge the customer's request. Step 2: Direct customer to track th…" at bounding box center [617, 359] width 536 height 281
drag, startPoint x: 431, startPoint y: 395, endPoint x: 700, endPoint y: 404, distance: 268.5
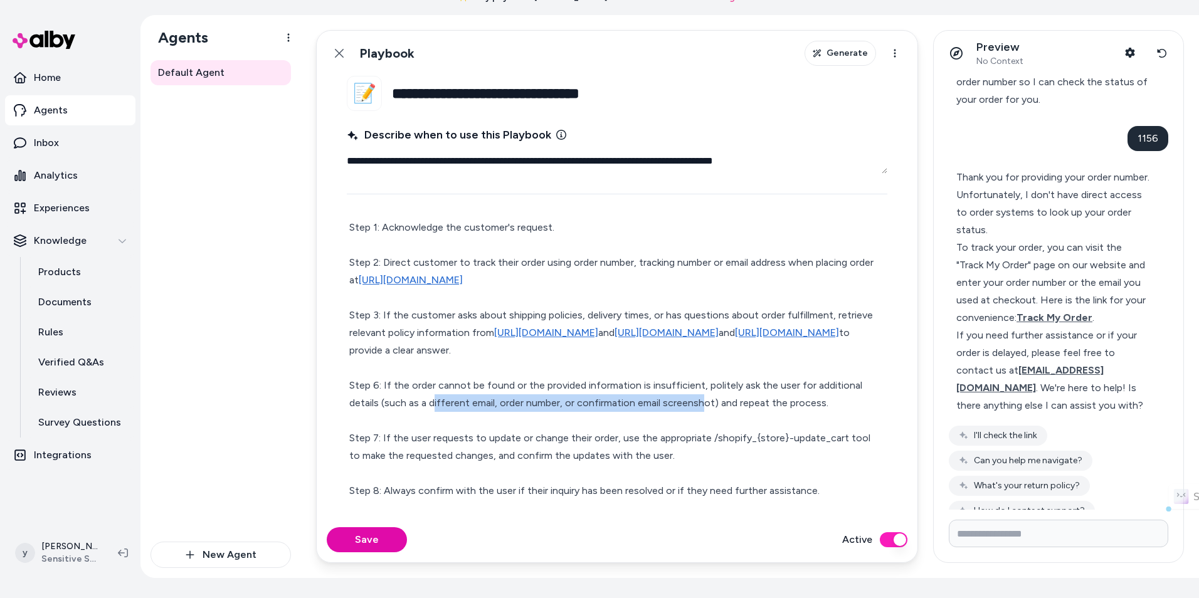
click at [700, 404] on p "Step 1: Acknowledge the customer's request. Step 2: Direct customer to track th…" at bounding box center [617, 359] width 536 height 281
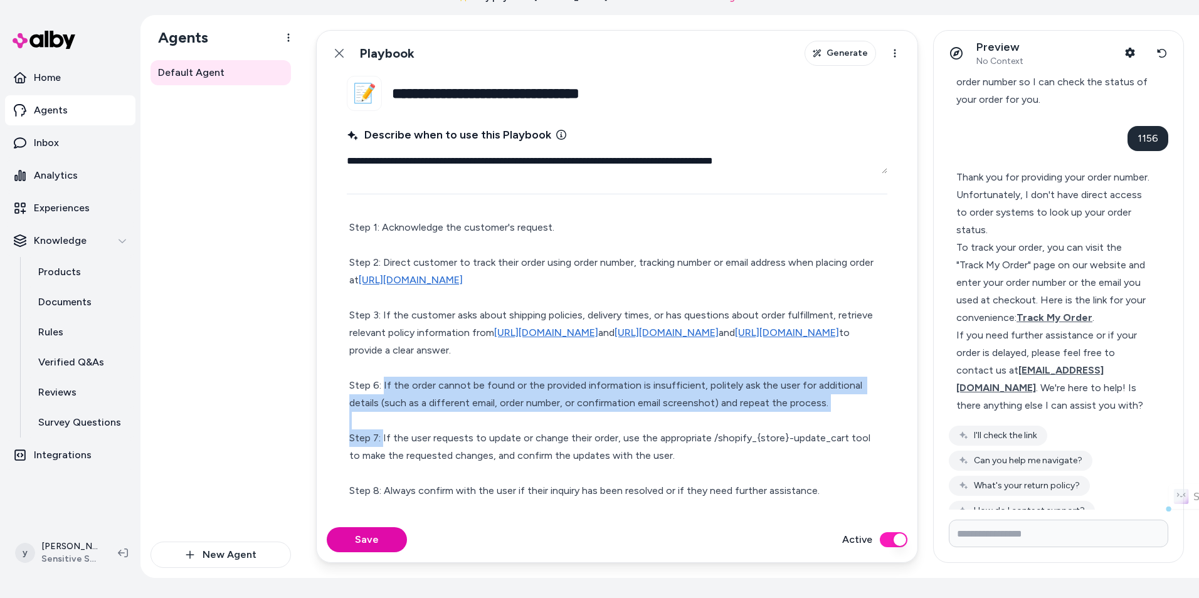
drag, startPoint x: 384, startPoint y: 441, endPoint x: 385, endPoint y: 387, distance: 53.9
click at [385, 387] on p "Step 1: Acknowledge the customer's request. Step 2: Direct customer to track th…" at bounding box center [617, 359] width 536 height 281
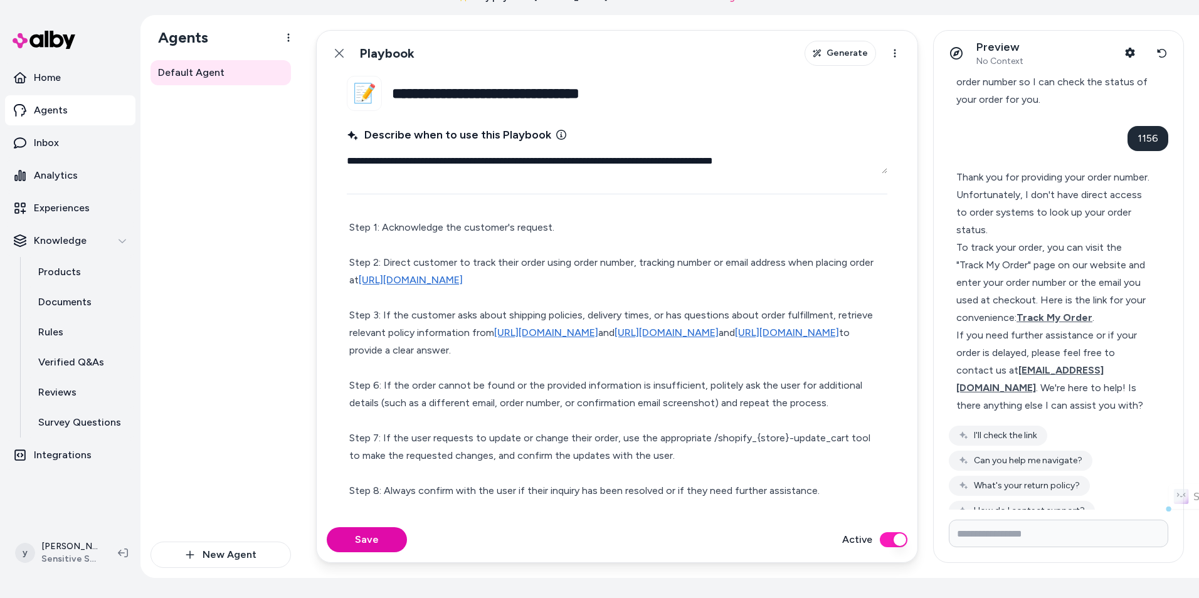
scroll to position [35, 0]
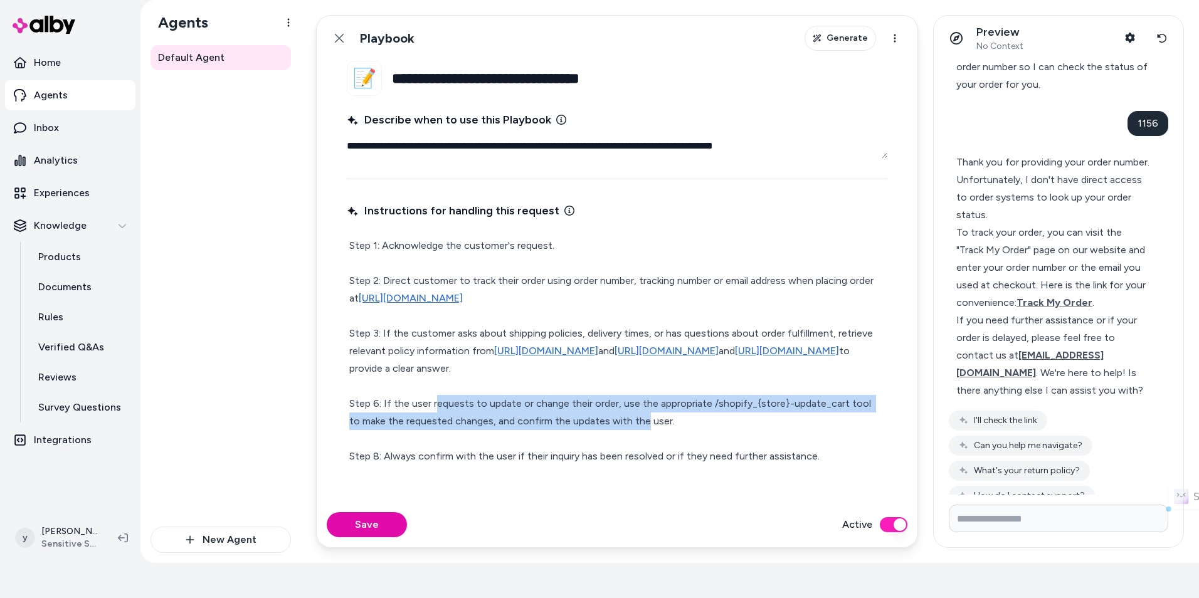
drag, startPoint x: 439, startPoint y: 422, endPoint x: 635, endPoint y: 430, distance: 196.5
click at [633, 430] on p "Step 1: Acknowledge the customer's request. Step 2: Direct customer to track th…" at bounding box center [617, 351] width 536 height 228
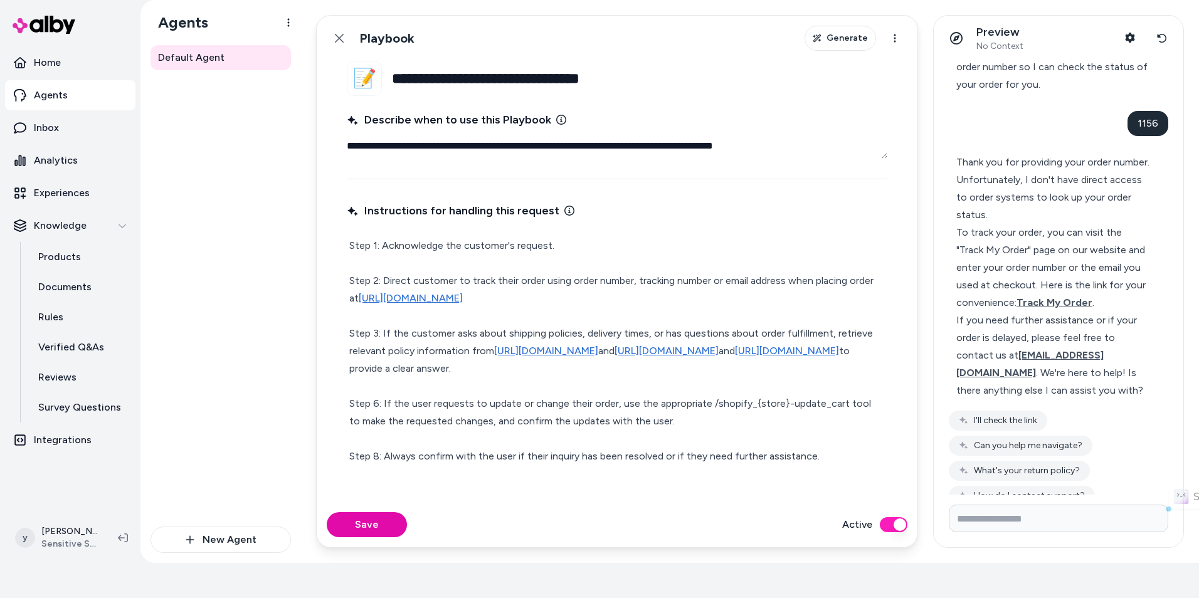
click at [635, 430] on p "Step 1: Acknowledge the customer's request. Step 2: Direct customer to track th…" at bounding box center [617, 351] width 536 height 228
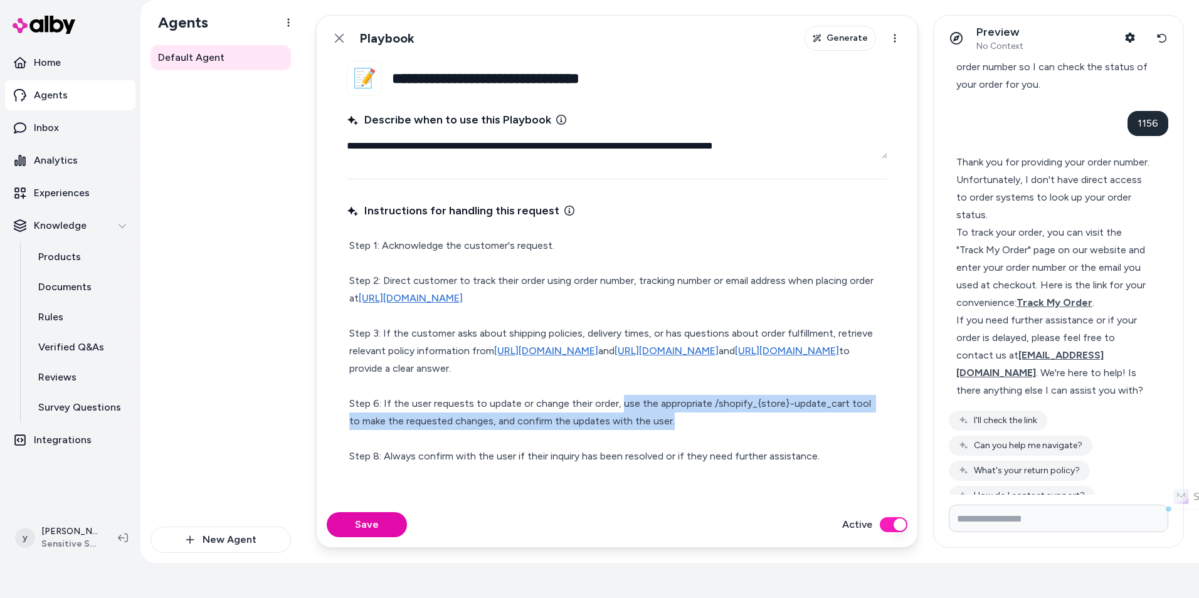
drag, startPoint x: 618, startPoint y: 422, endPoint x: 687, endPoint y: 435, distance: 70.1
click at [687, 435] on p "Step 1: Acknowledge the customer's request. Step 2: Direct customer to track th…" at bounding box center [617, 351] width 536 height 228
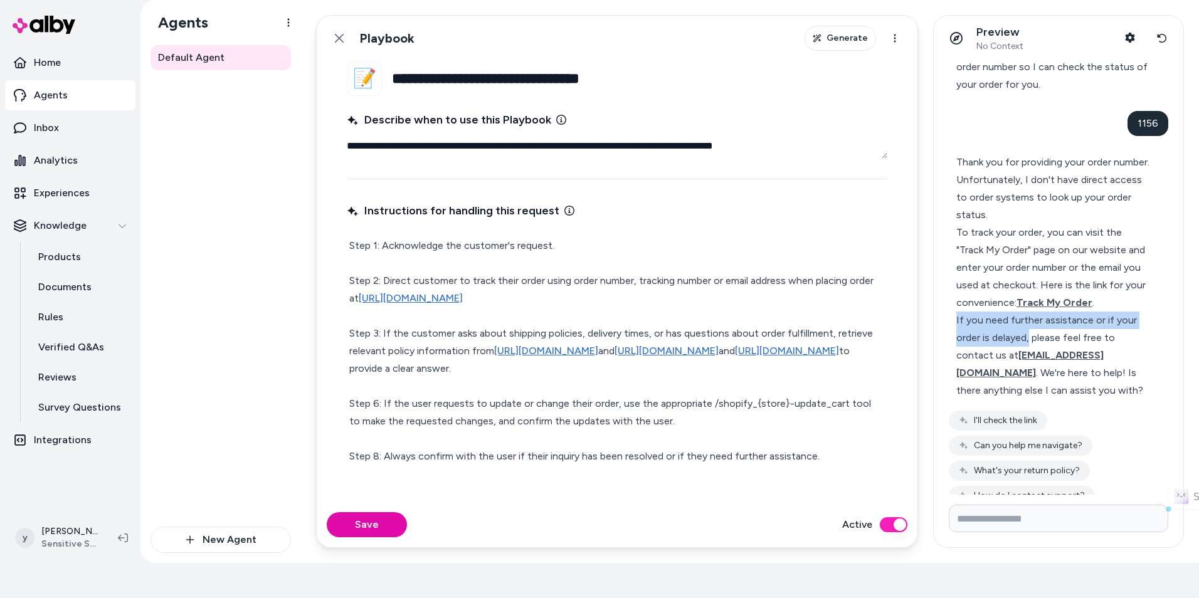
drag, startPoint x: 955, startPoint y: 339, endPoint x: 1030, endPoint y: 351, distance: 75.6
click at [1030, 351] on div "Thank you for providing your order number. Unfortunately, I don't have direct a…" at bounding box center [1053, 276] width 209 height 261
copy div "If you need further assistance or if your order is delayed,"
click at [642, 406] on p "Step 1: Acknowledge the customer's request. Step 2: Direct customer to track th…" at bounding box center [617, 351] width 536 height 228
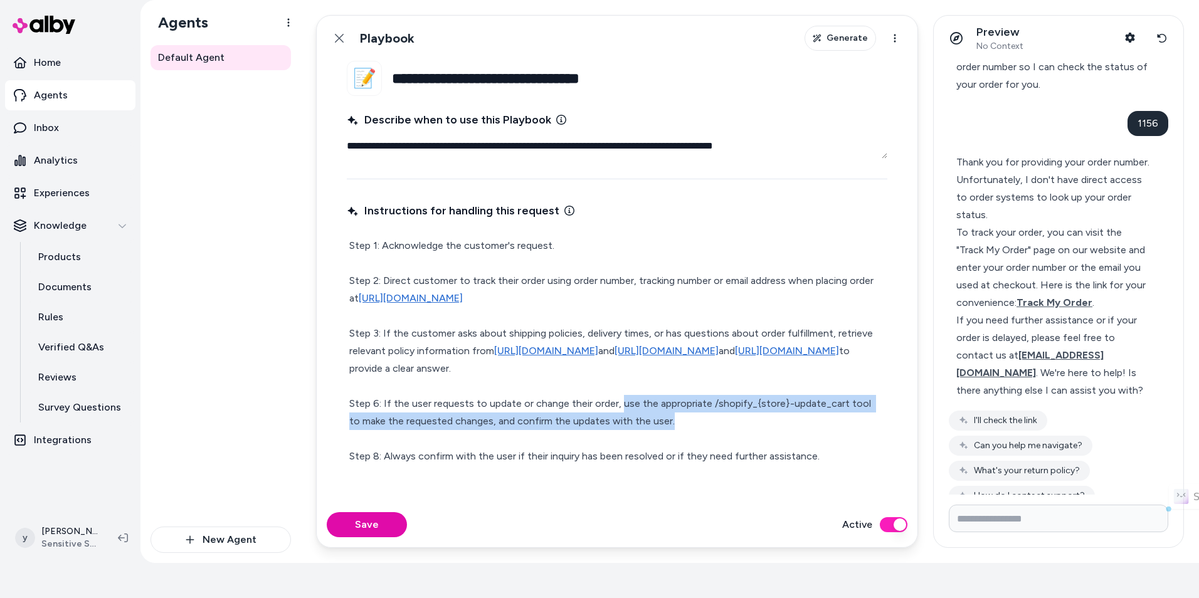
drag, startPoint x: 620, startPoint y: 420, endPoint x: 684, endPoint y: 435, distance: 65.9
click at [684, 435] on p "Step 1: Acknowledge the customer's request. Step 2: Direct customer to track th…" at bounding box center [617, 351] width 536 height 228
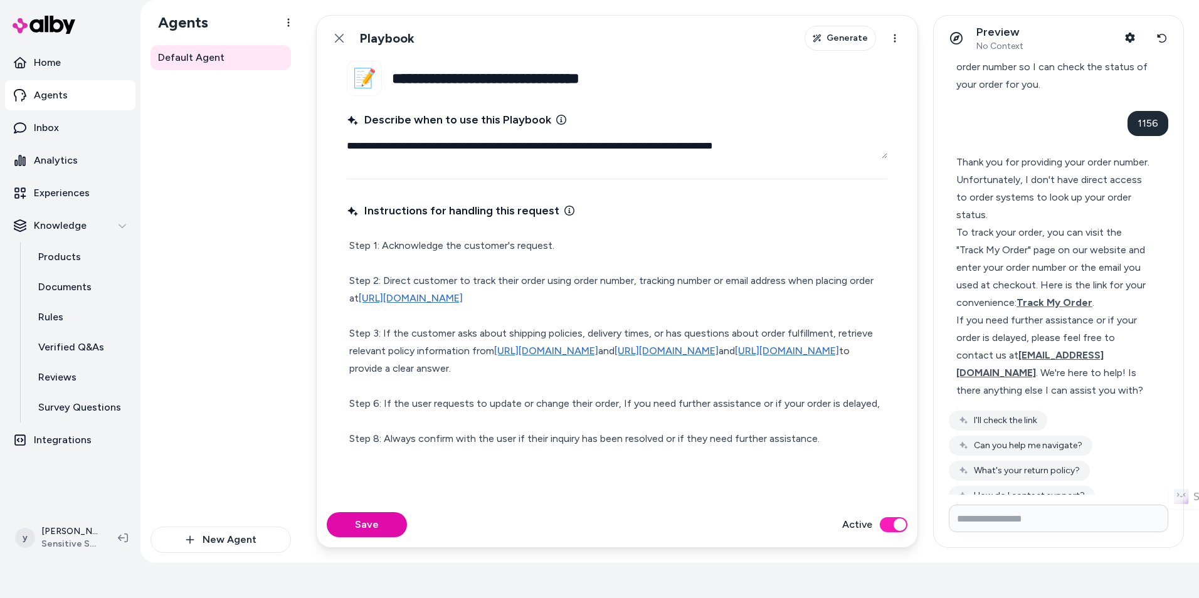
click at [621, 423] on p "Step 1: Acknowledge the customer's request. Step 2: Direct customer to track th…" at bounding box center [617, 342] width 536 height 211
drag, startPoint x: 779, startPoint y: 421, endPoint x: 752, endPoint y: 421, distance: 27.0
click at [752, 421] on p "Step 1: Acknowledge the customer's request. Step 2: Direct customer to track th…" at bounding box center [617, 342] width 536 height 211
click at [823, 422] on p "Step 1: Acknowledge the customer's request. Step 2: Direct customer to track th…" at bounding box center [617, 342] width 536 height 211
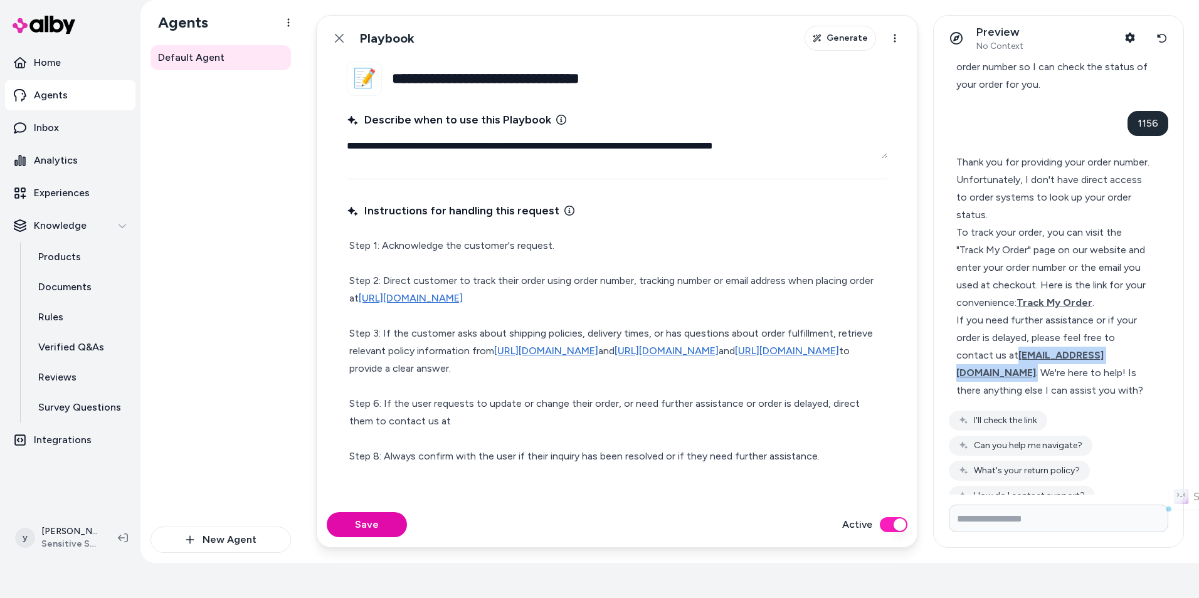
drag, startPoint x: 1084, startPoint y: 389, endPoint x: 953, endPoint y: 386, distance: 130.5
click at [953, 386] on div "Thank you for providing your order number. Unfortunately, I don't have direct a…" at bounding box center [1053, 276] width 209 height 261
copy div "hello@sensitivestones.com ."
click at [509, 433] on p "Step 1: Acknowledge the customer's request. Step 2: Direct customer to track th…" at bounding box center [617, 351] width 536 height 228
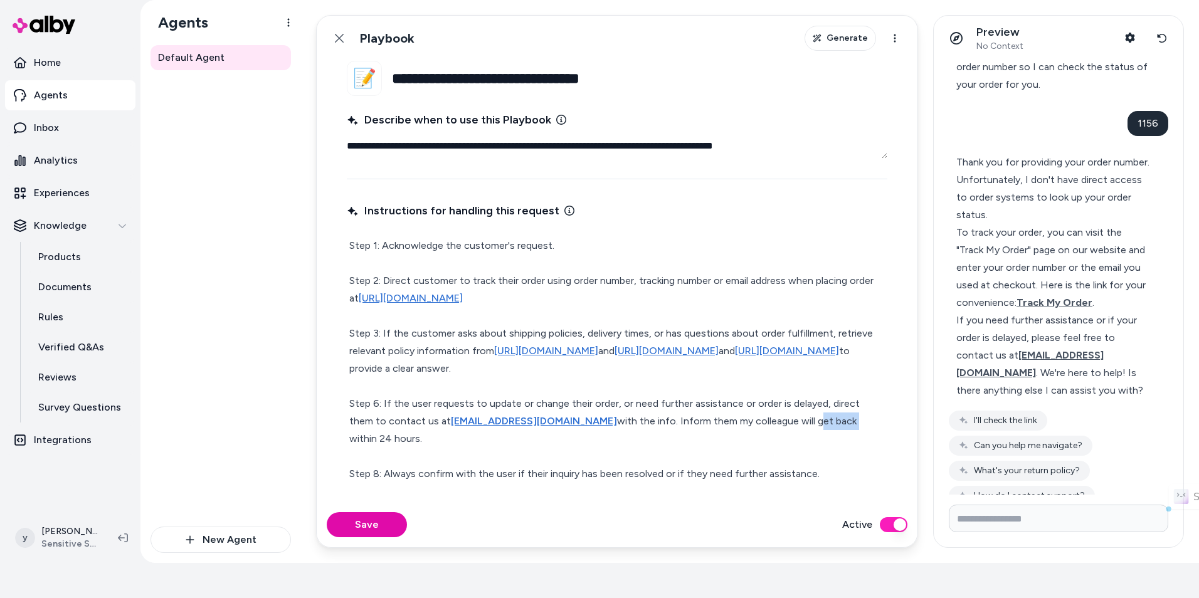
drag, startPoint x: 776, startPoint y: 441, endPoint x: 813, endPoint y: 441, distance: 37.0
click at [813, 441] on p "Step 1: Acknowledge the customer's request. Step 2: Direct customer to track th…" at bounding box center [617, 360] width 536 height 246
drag, startPoint x: 479, startPoint y: 464, endPoint x: 671, endPoint y: 467, distance: 191.9
click at [670, 467] on p "Step 1: Acknowledge the customer's request. Step 2: Direct customer to track th…" at bounding box center [617, 360] width 536 height 246
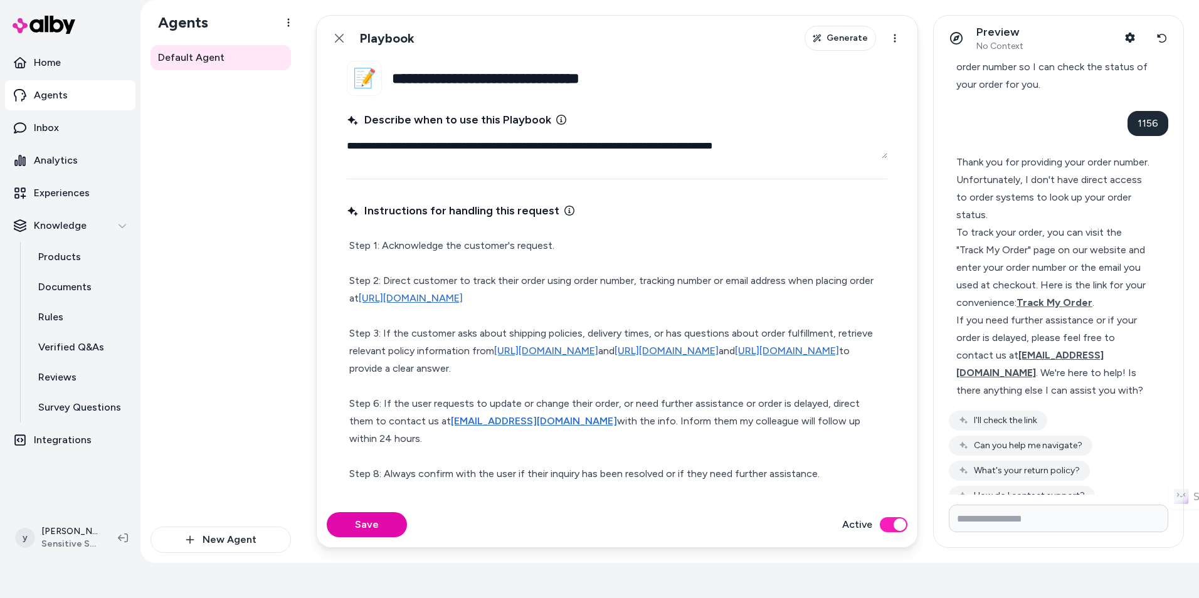
click at [671, 467] on p "Step 1: Acknowledge the customer's request. Step 2: Direct customer to track th…" at bounding box center [617, 360] width 536 height 246
click at [377, 407] on p "Step 1: Acknowledge the customer's request. Step 2: Direct customer to track th…" at bounding box center [617, 360] width 536 height 246
click at [373, 483] on p "Step 1: Acknowledge the customer's request. Step 2: Direct customer to track th…" at bounding box center [617, 360] width 536 height 246
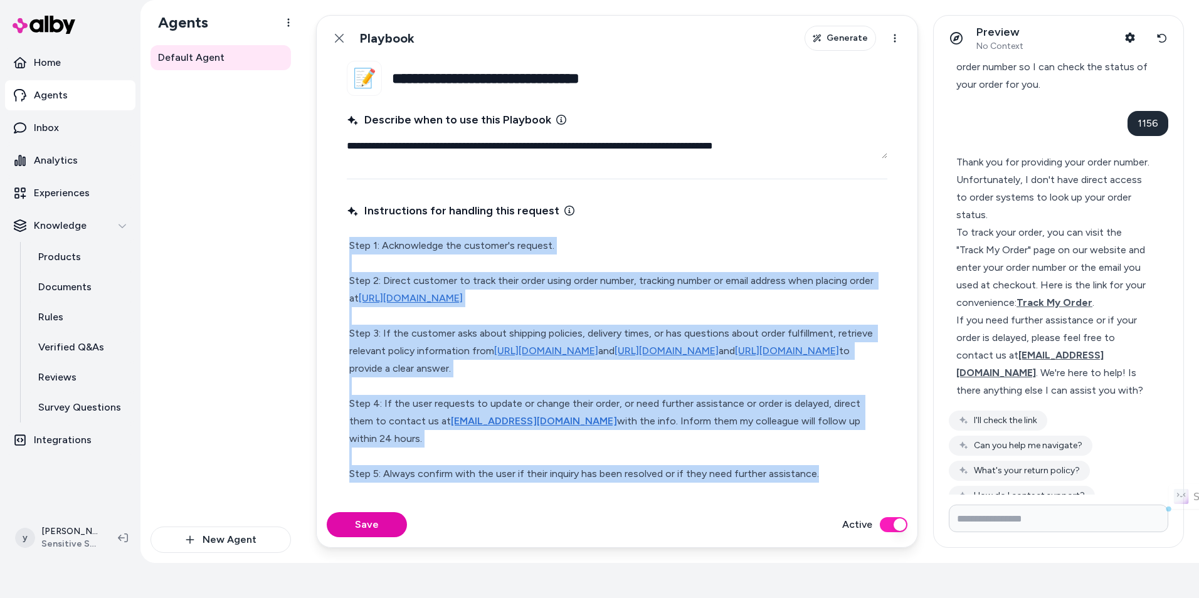
drag, startPoint x: 820, startPoint y: 478, endPoint x: 298, endPoint y: 222, distance: 580.5
click at [298, 222] on div "**********" at bounding box center [669, 281] width 1059 height 563
copy p "Step 1: Acknowledge the customer's request. Step 2: Direct customer to track th…"
click at [554, 466] on p "Step 1: Acknowledge the customer's request. Step 2: Direct customer to track th…" at bounding box center [617, 360] width 536 height 246
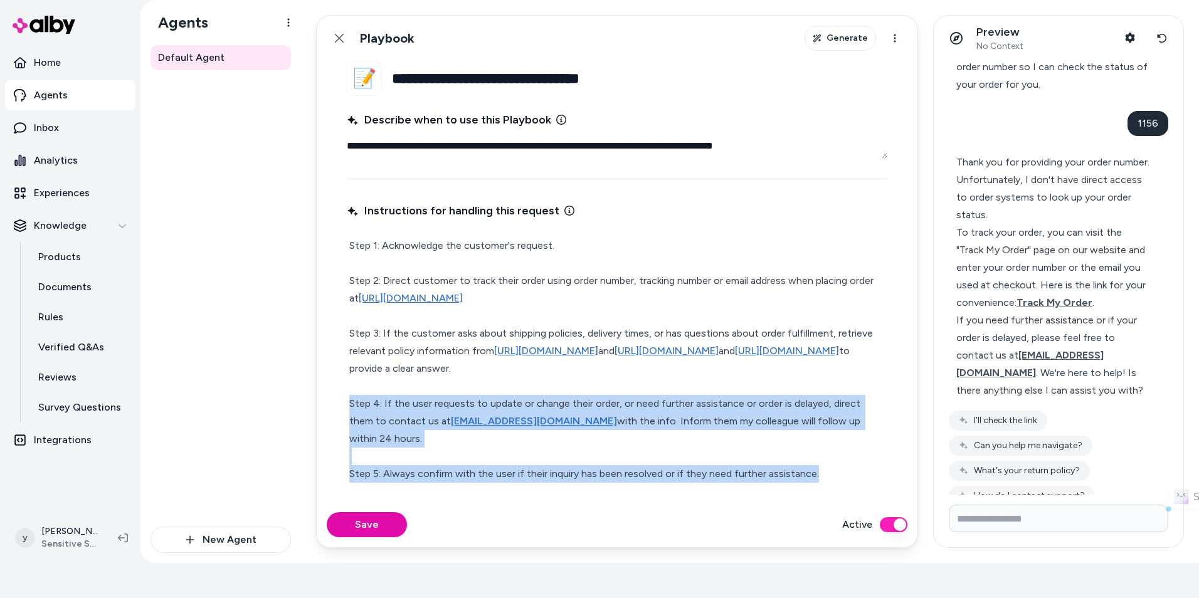
drag, startPoint x: 853, startPoint y: 478, endPoint x: 344, endPoint y: 413, distance: 512.7
click at [344, 413] on fieldset "**********" at bounding box center [617, 281] width 601 height 441
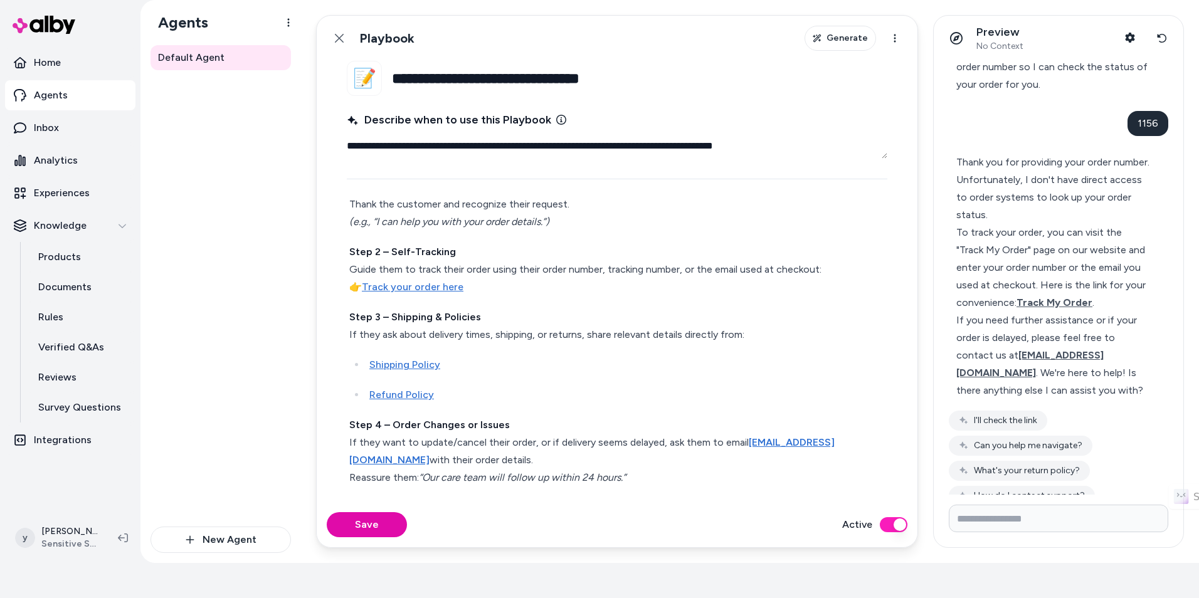
scroll to position [174, 0]
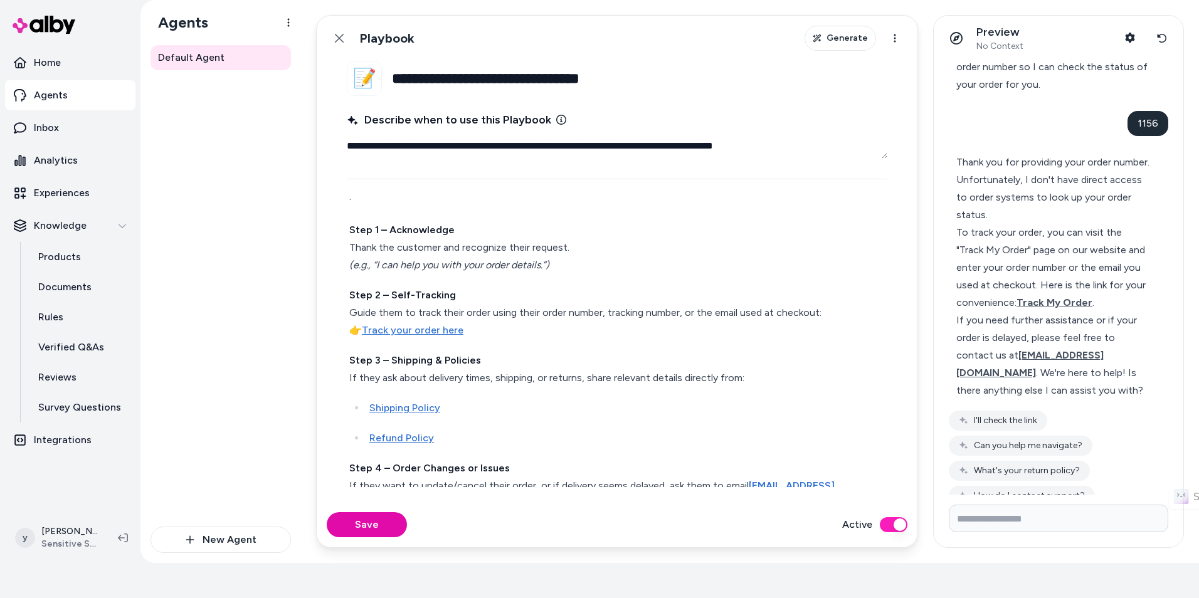
click at [443, 337] on p "Step 2 – Self-Tracking Guide them to track their order using their order number…" at bounding box center [617, 313] width 536 height 53
click at [446, 336] on link "Track your order here" at bounding box center [413, 330] width 102 height 12
click at [416, 414] on link "Shipping Policy" at bounding box center [404, 408] width 71 height 12
click at [414, 444] on link "Refund Policy" at bounding box center [401, 438] width 65 height 12
drag, startPoint x: 472, startPoint y: 394, endPoint x: 611, endPoint y: 399, distance: 139.3
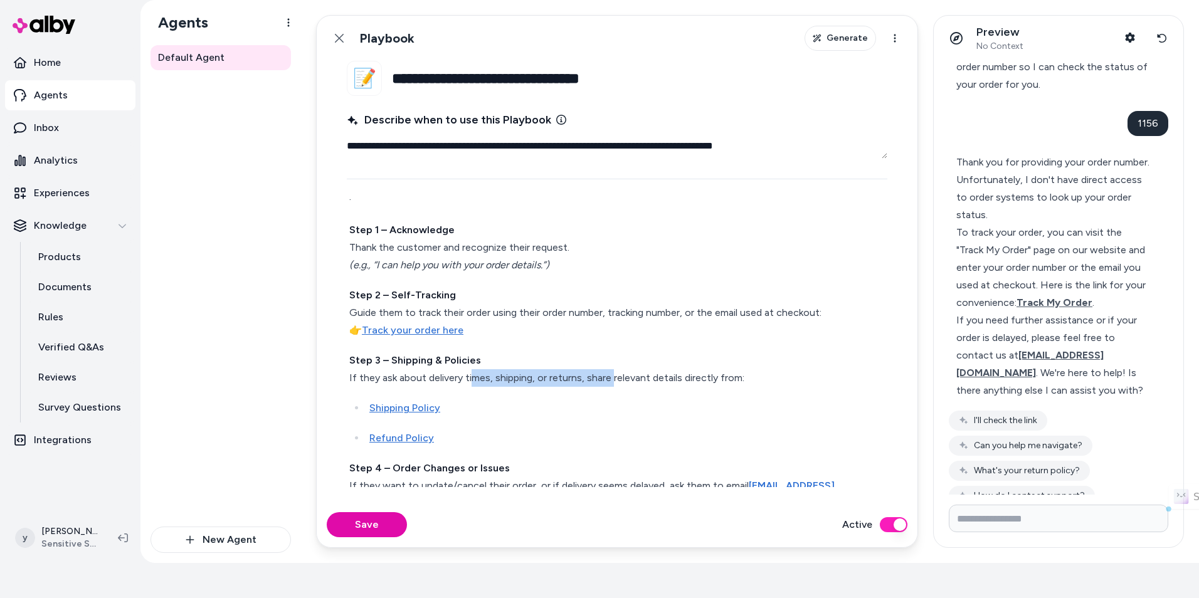
click at [611, 387] on p "Step 3 – Shipping & Policies If they ask about delivery times, shipping, or ret…" at bounding box center [617, 369] width 536 height 35
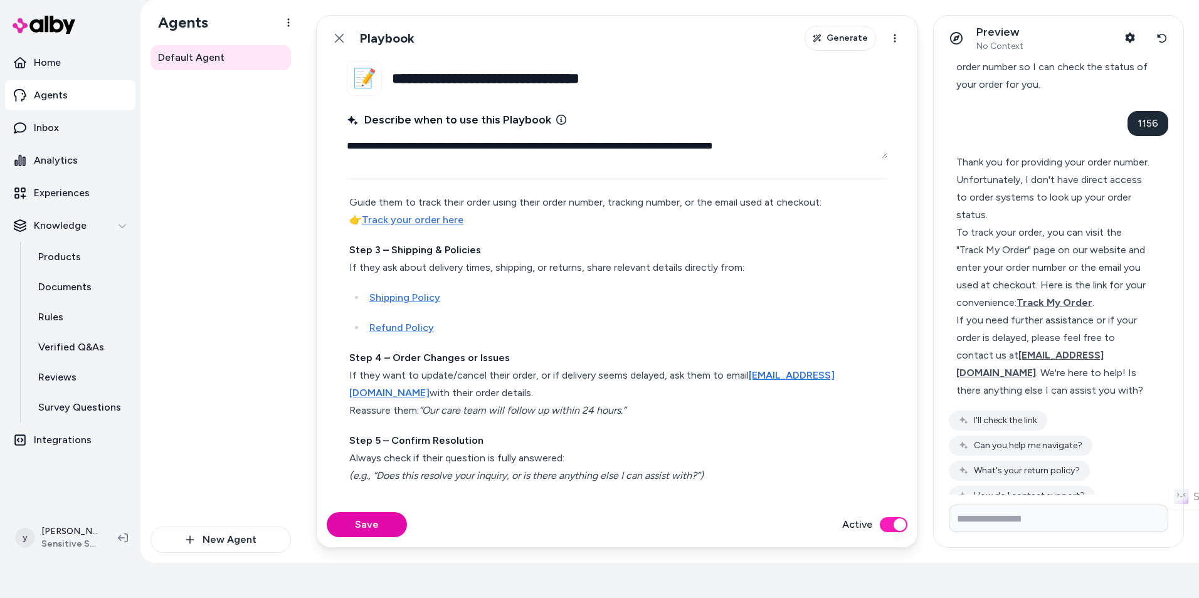
scroll to position [302, 0]
click at [468, 411] on em "“Our care team will follow up within 24 hours.”" at bounding box center [522, 410] width 207 height 12
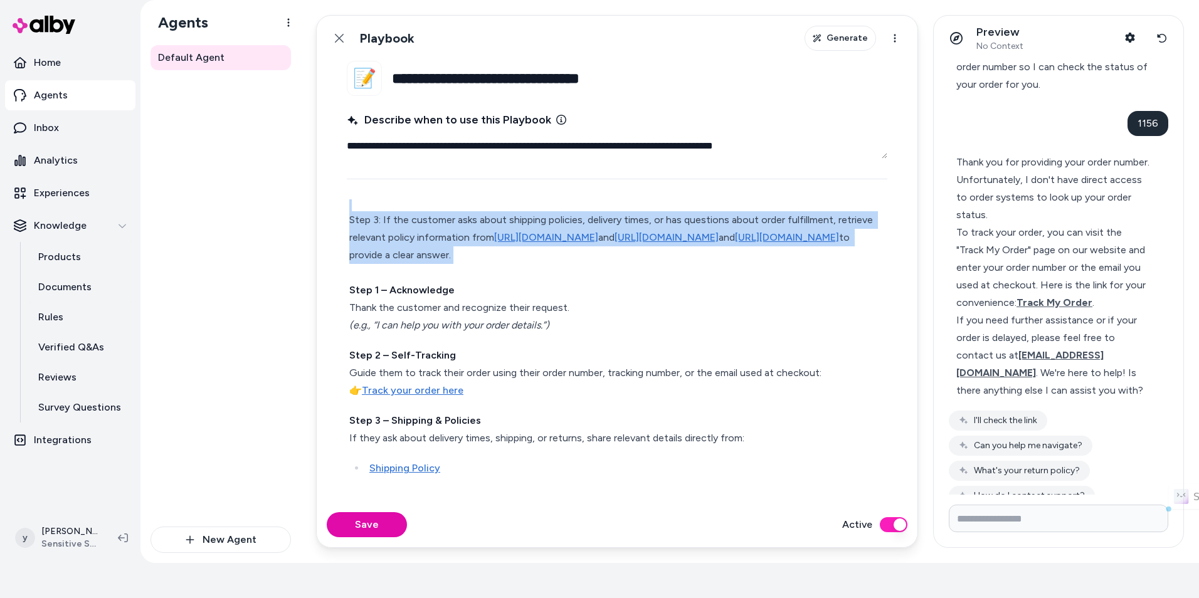
scroll to position [0, 0]
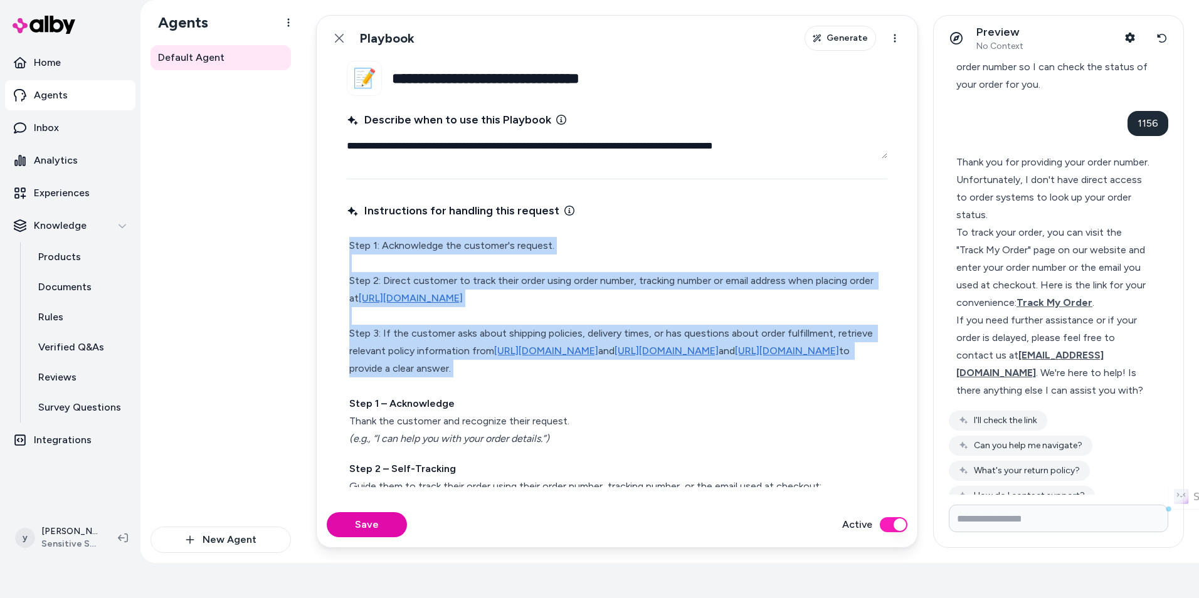
drag, startPoint x: 462, startPoint y: 283, endPoint x: 304, endPoint y: 187, distance: 184.9
click at [304, 187] on div "**********" at bounding box center [750, 281] width 898 height 563
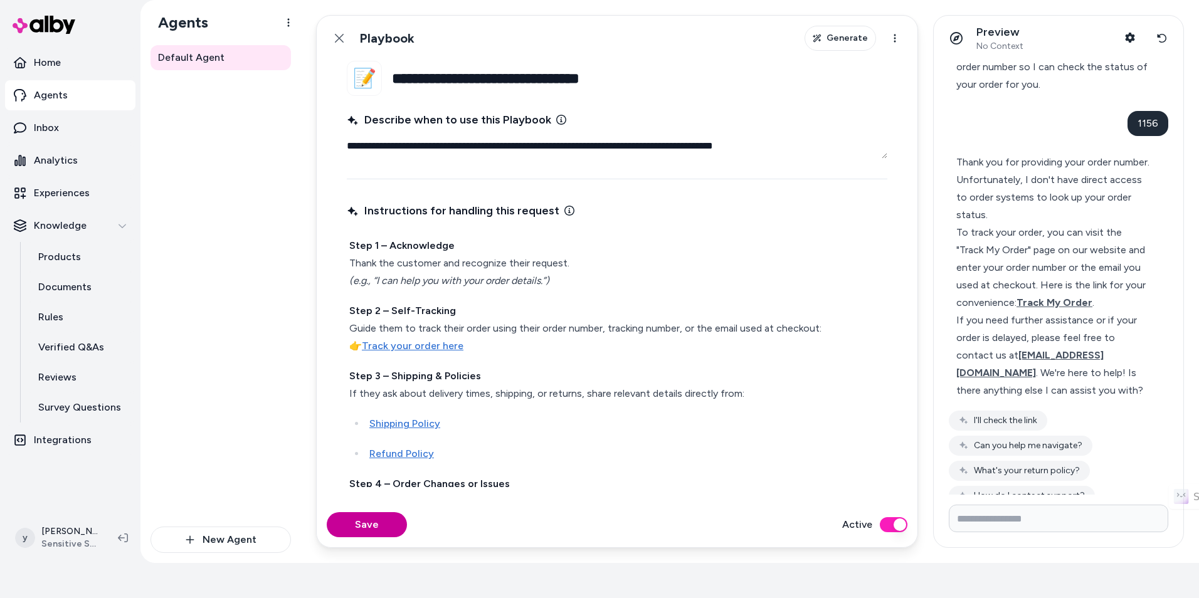
click at [377, 524] on button "Save" at bounding box center [367, 524] width 80 height 25
click at [1019, 510] on input "Write your prompt here" at bounding box center [1058, 519] width 219 height 28
type textarea "*"
type input "**********"
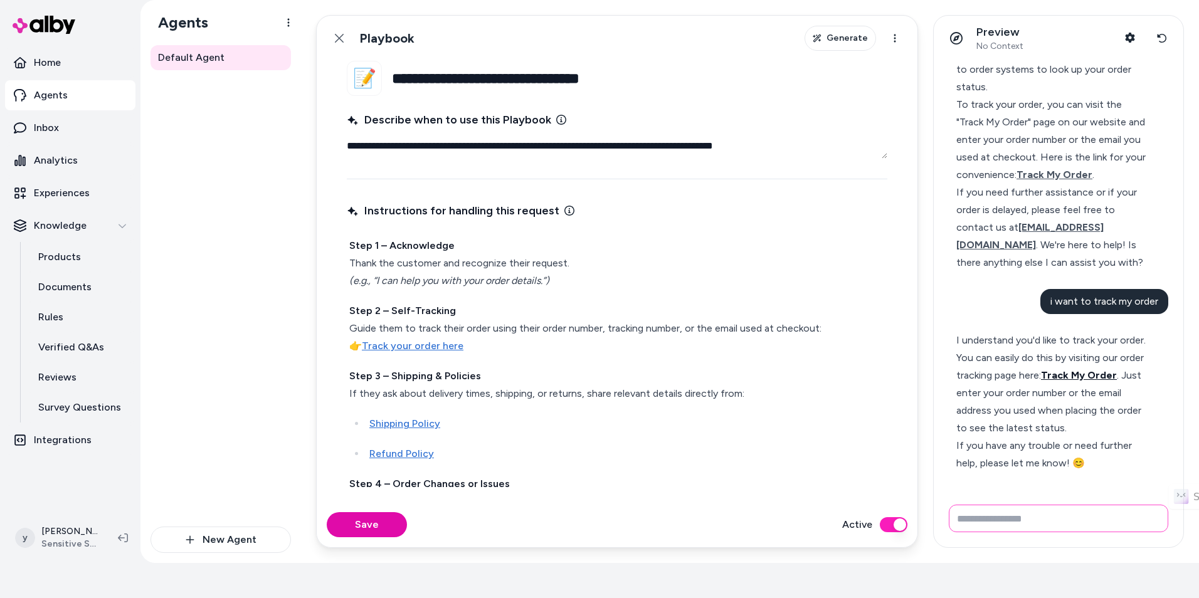
scroll to position [394, 0]
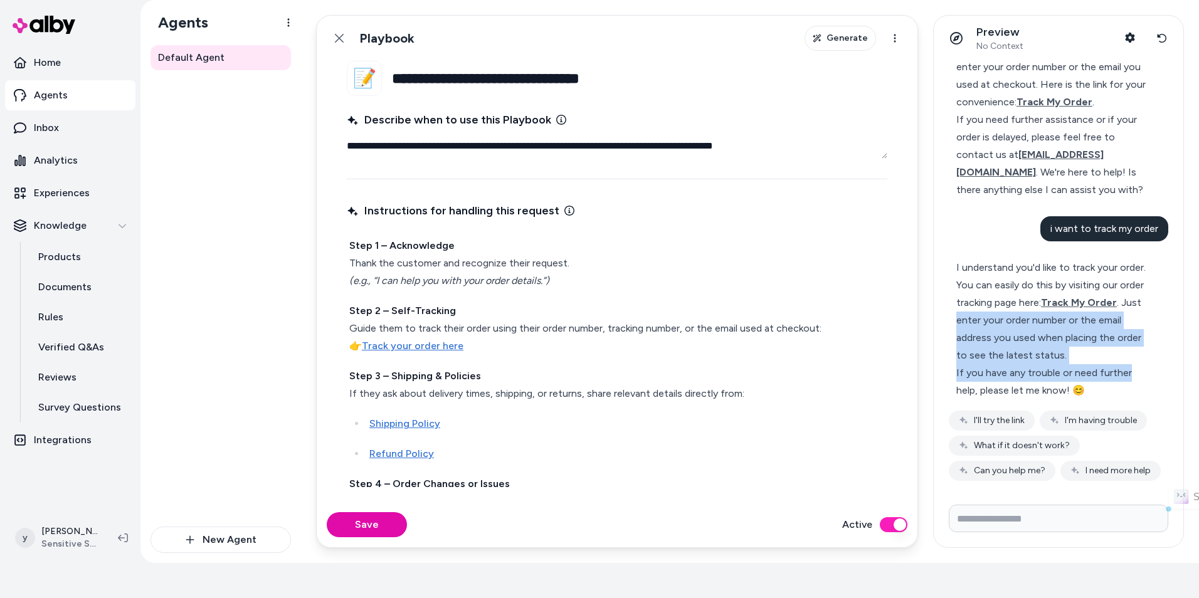
drag, startPoint x: 1009, startPoint y: 361, endPoint x: 1129, endPoint y: 405, distance: 127.6
click at [1129, 399] on div "I understand you'd like to track your order. You can easily do this by visiting…" at bounding box center [1053, 329] width 194 height 140
click at [1129, 399] on div "If you have any trouble or need further help, please let me know! 😊" at bounding box center [1053, 381] width 194 height 35
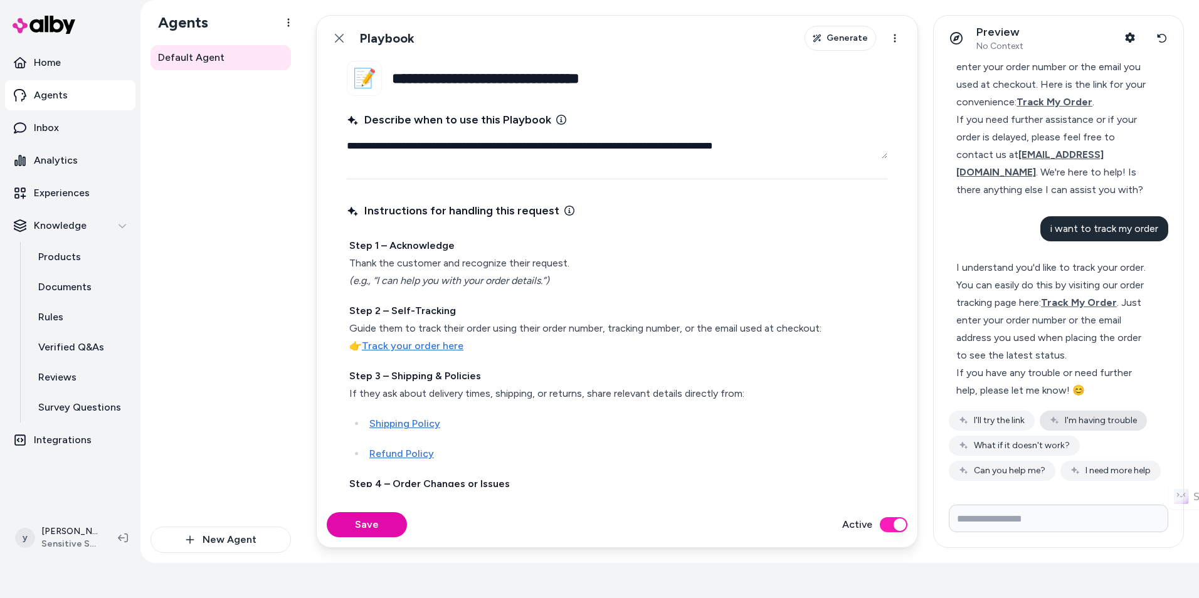
click at [1084, 431] on button "I'm having trouble" at bounding box center [1093, 421] width 107 height 20
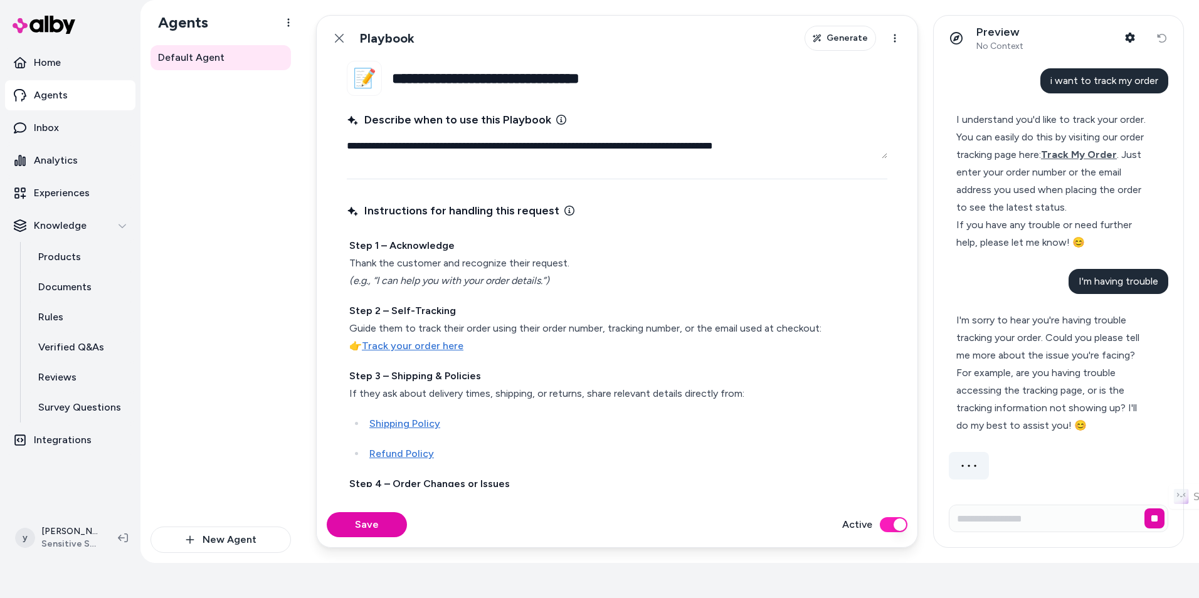
scroll to position [539, 0]
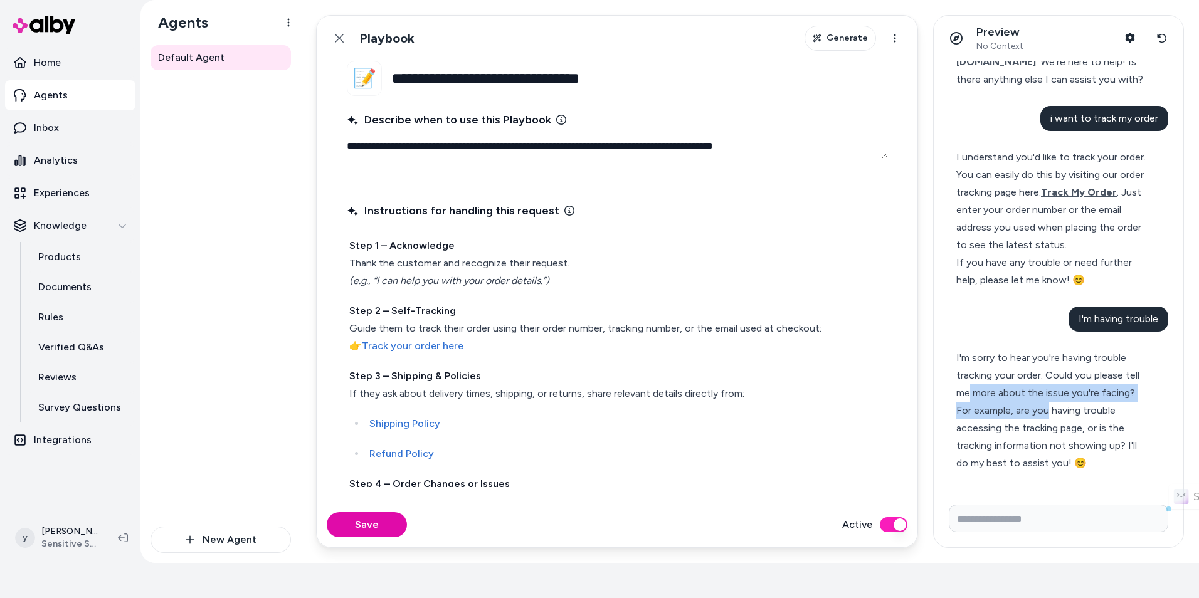
drag, startPoint x: 969, startPoint y: 402, endPoint x: 1049, endPoint y: 416, distance: 80.3
click at [1049, 416] on div "I'm sorry to hear you're having trouble tracking your order. Could you please t…" at bounding box center [1053, 410] width 194 height 123
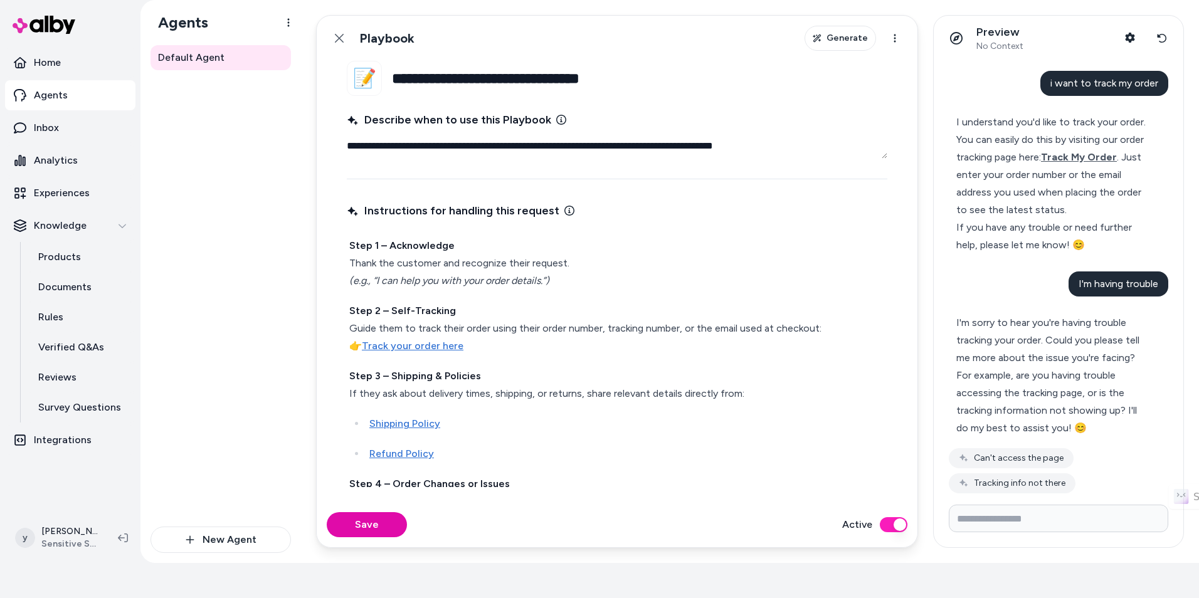
scroll to position [577, 0]
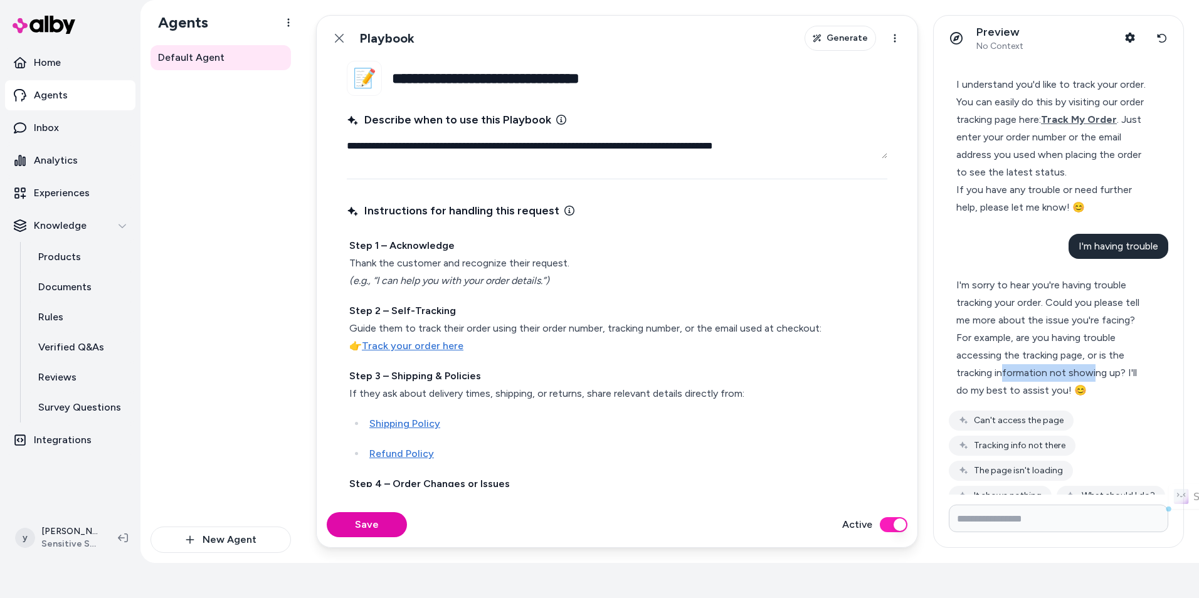
drag, startPoint x: 1003, startPoint y: 410, endPoint x: 1093, endPoint y: 415, distance: 89.8
click at [1093, 399] on div "I'm sorry to hear you're having trouble tracking your order. Could you please t…" at bounding box center [1053, 338] width 194 height 123
click at [1062, 456] on button "Tracking info not there" at bounding box center [1012, 446] width 127 height 20
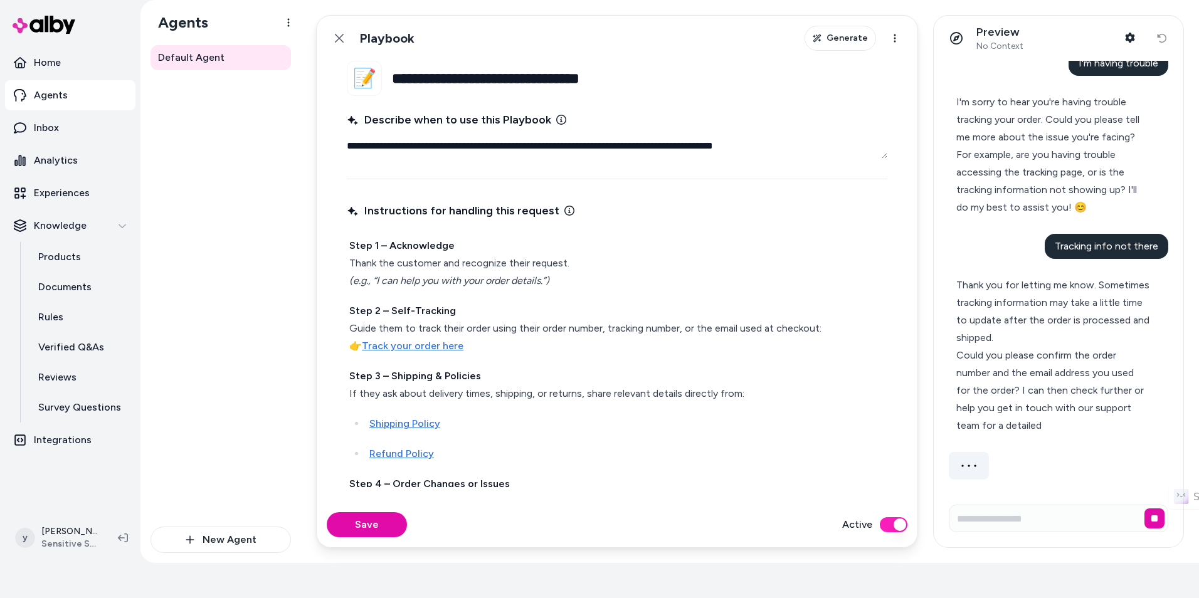
scroll to position [758, 0]
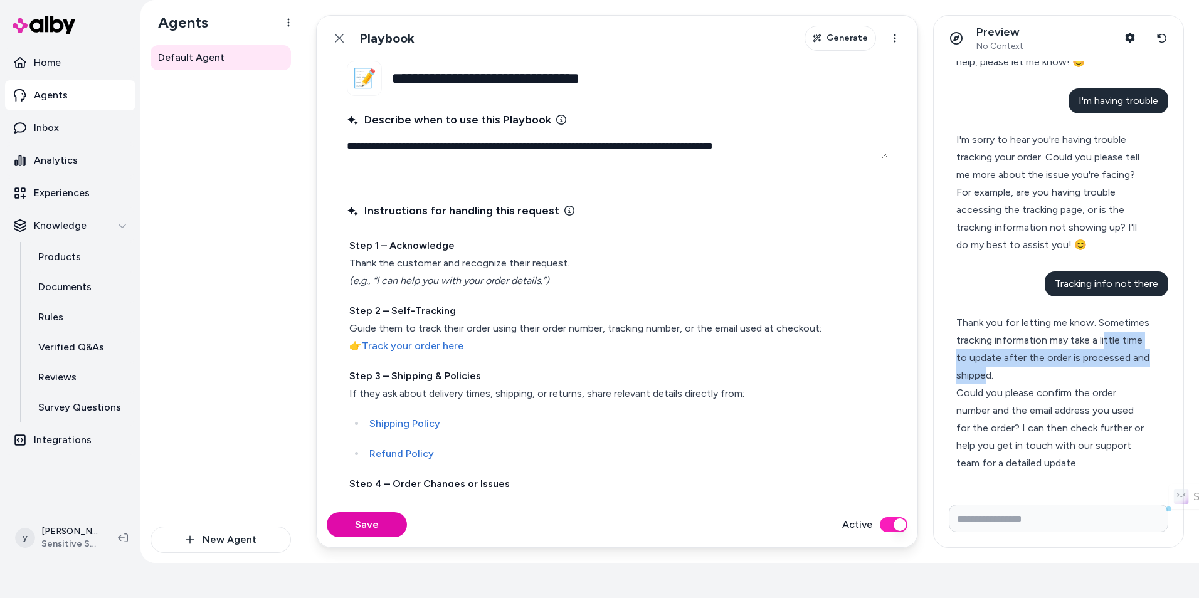
drag, startPoint x: 968, startPoint y: 357, endPoint x: 1058, endPoint y: 371, distance: 91.3
click at [1058, 371] on div "Thank you for letting me know. Sometimes tracking information may take a little…" at bounding box center [1053, 349] width 194 height 70
click at [1059, 371] on div "Thank you for letting me know. Sometimes tracking information may take a little…" at bounding box center [1053, 349] width 194 height 70
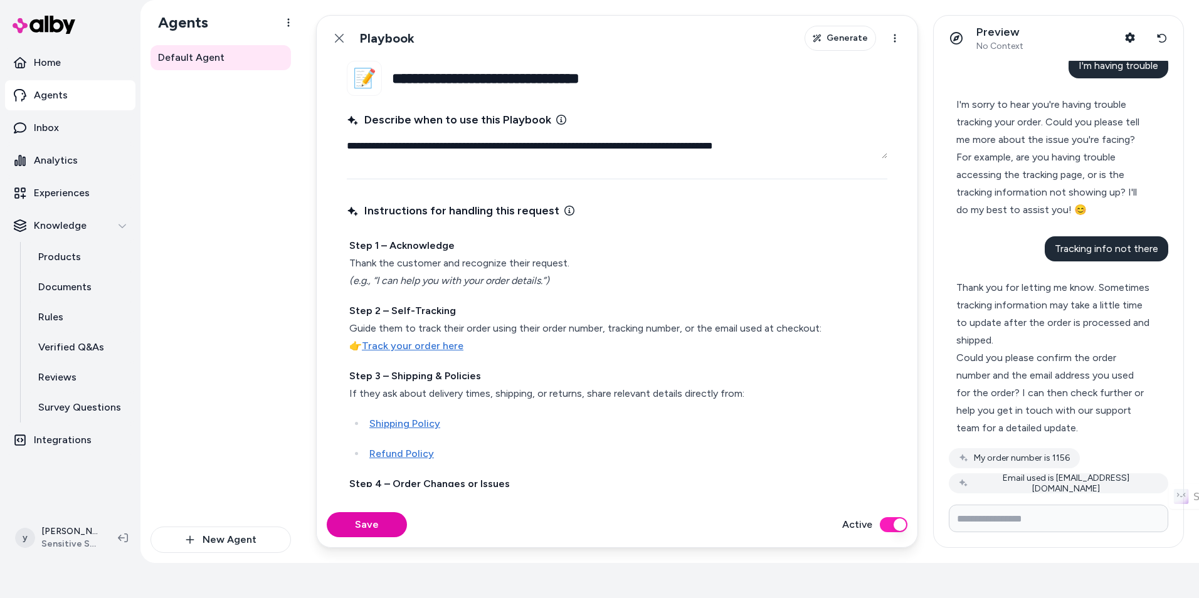
scroll to position [795, 0]
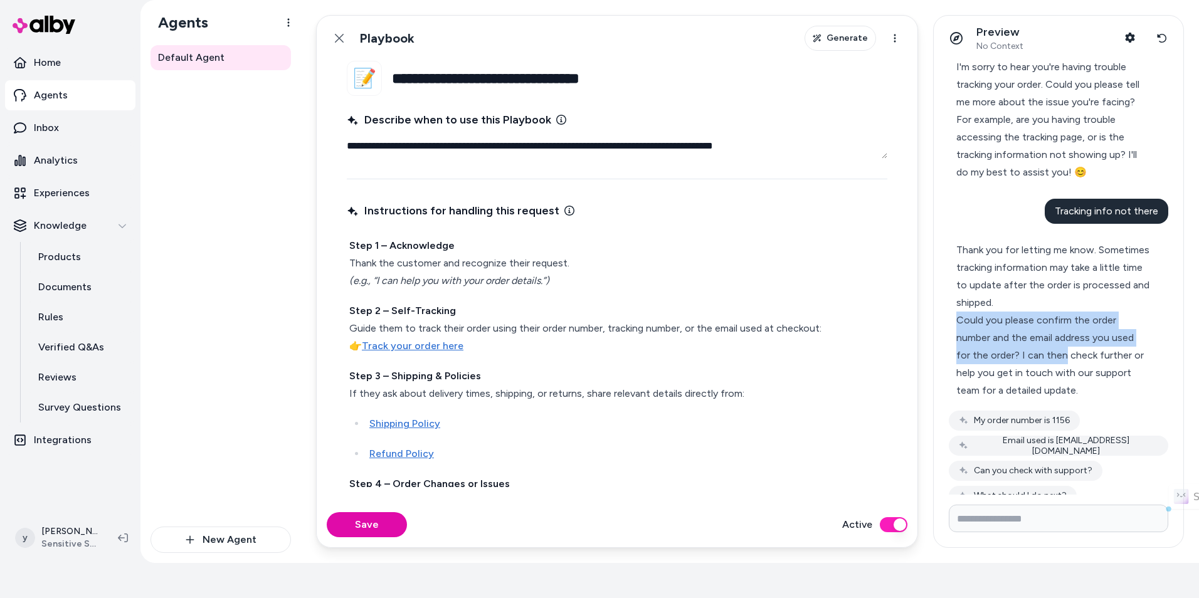
drag, startPoint x: 958, startPoint y: 362, endPoint x: 1065, endPoint y: 389, distance: 111.2
click at [1065, 389] on div "Could you please confirm the order number and the email address you used for th…" at bounding box center [1053, 356] width 194 height 88
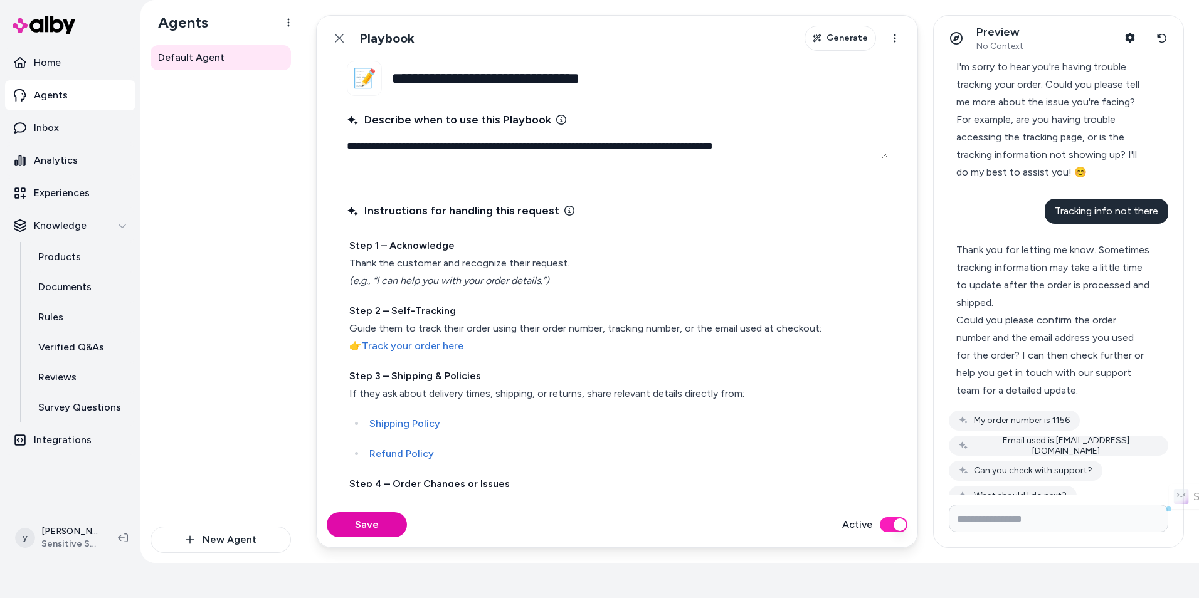
click at [1068, 389] on div "Could you please confirm the order number and the email address you used for th…" at bounding box center [1053, 356] width 194 height 88
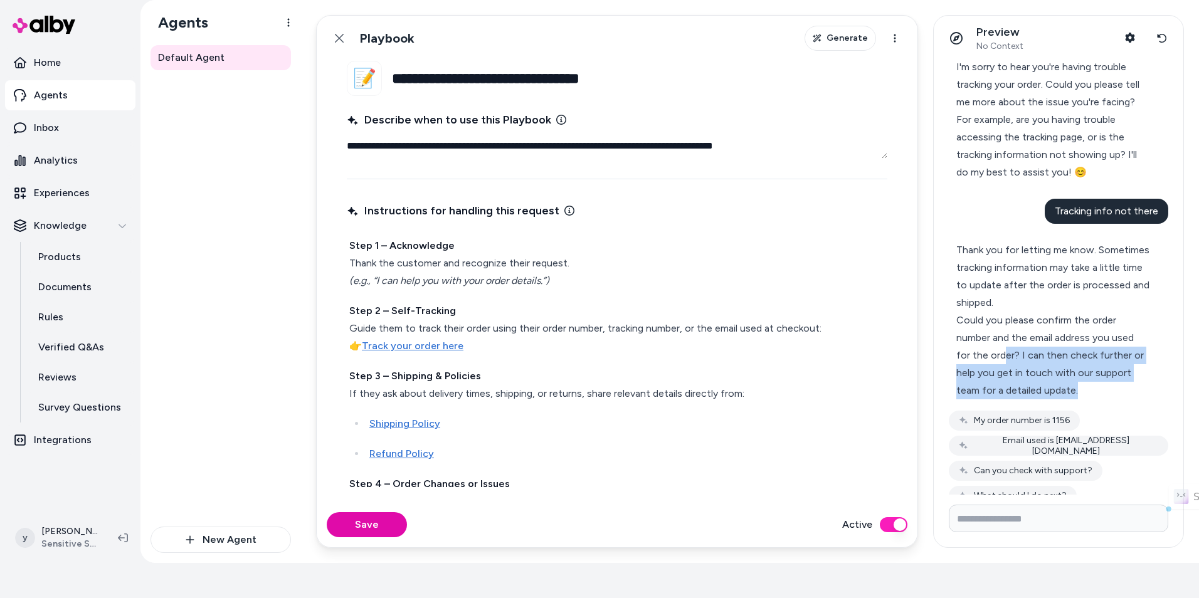
drag, startPoint x: 1003, startPoint y: 393, endPoint x: 1104, endPoint y: 425, distance: 105.7
click at [1104, 399] on div "Could you please confirm the order number and the email address you used for th…" at bounding box center [1053, 356] width 194 height 88
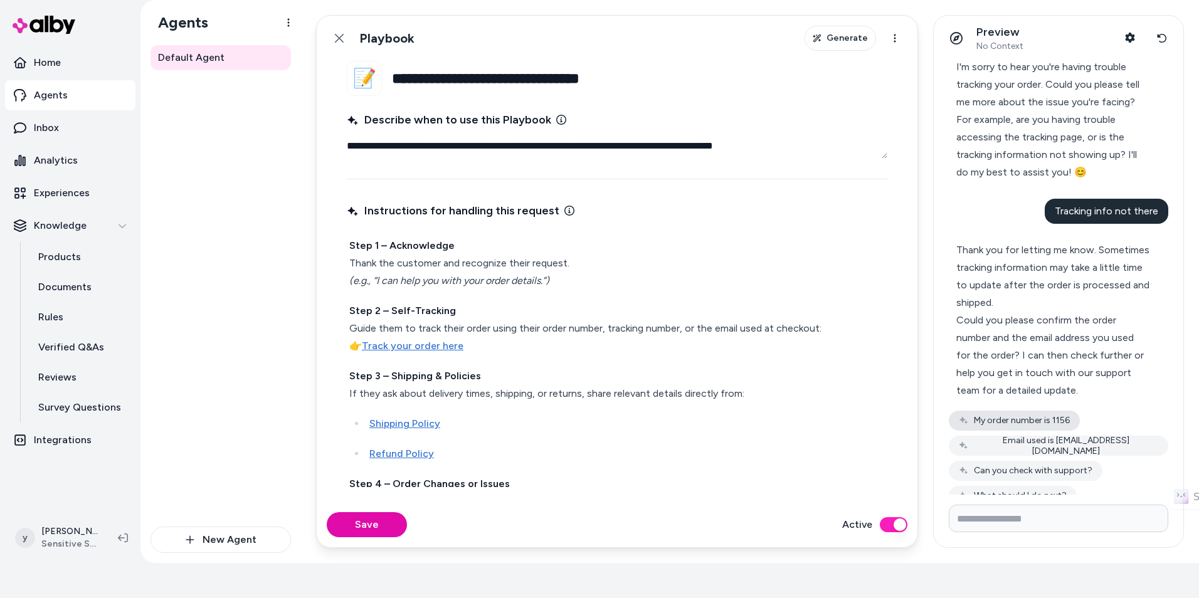
click at [1065, 431] on button "My order number is 1156" at bounding box center [1014, 421] width 131 height 20
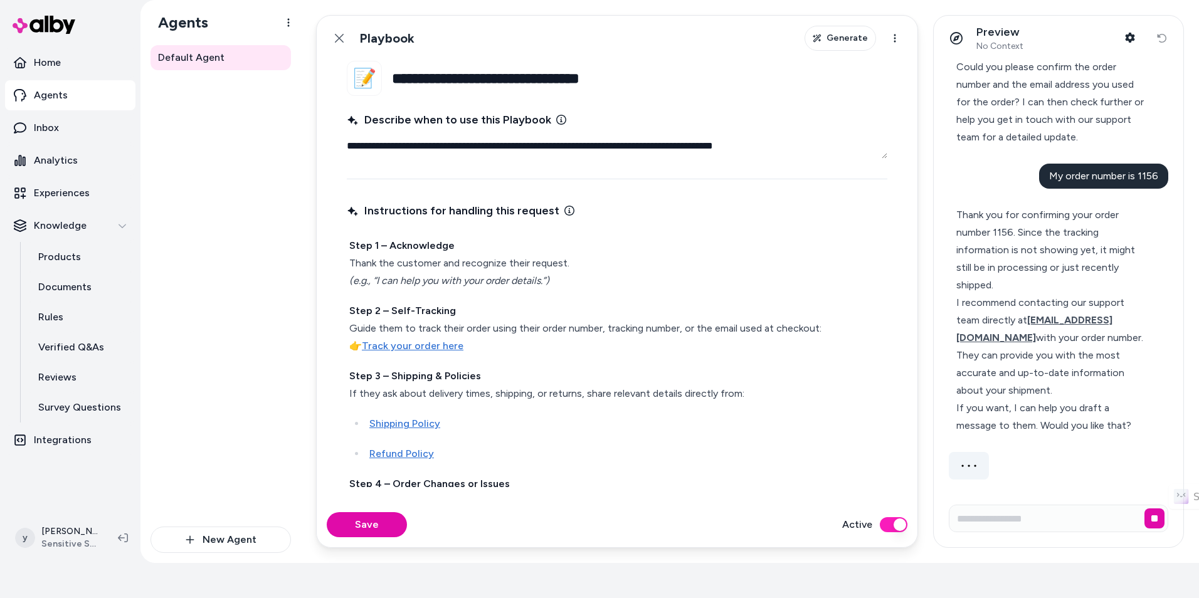
scroll to position [1046, 0]
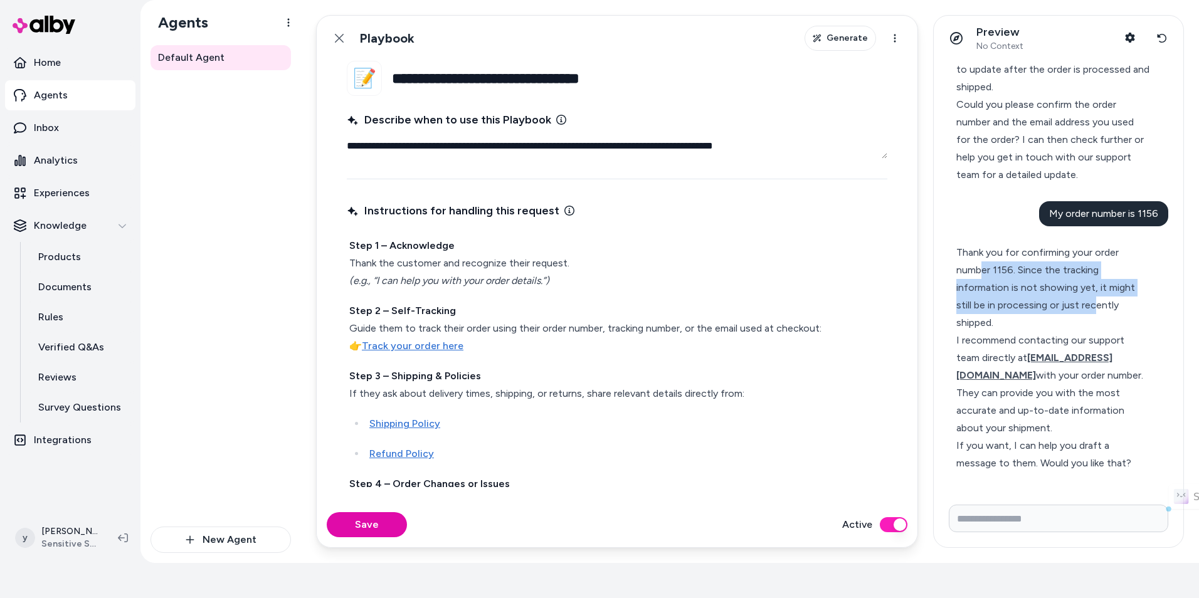
drag, startPoint x: 981, startPoint y: 272, endPoint x: 1094, endPoint y: 298, distance: 115.4
click at [1094, 298] on div "Thank you for confirming your order number 1156. Since the tracking information…" at bounding box center [1053, 288] width 194 height 88
drag, startPoint x: 1000, startPoint y: 313, endPoint x: 1111, endPoint y: 330, distance: 111.8
click at [1111, 330] on div "Thank you for confirming your order number 1156. Since the tracking information…" at bounding box center [1053, 288] width 194 height 88
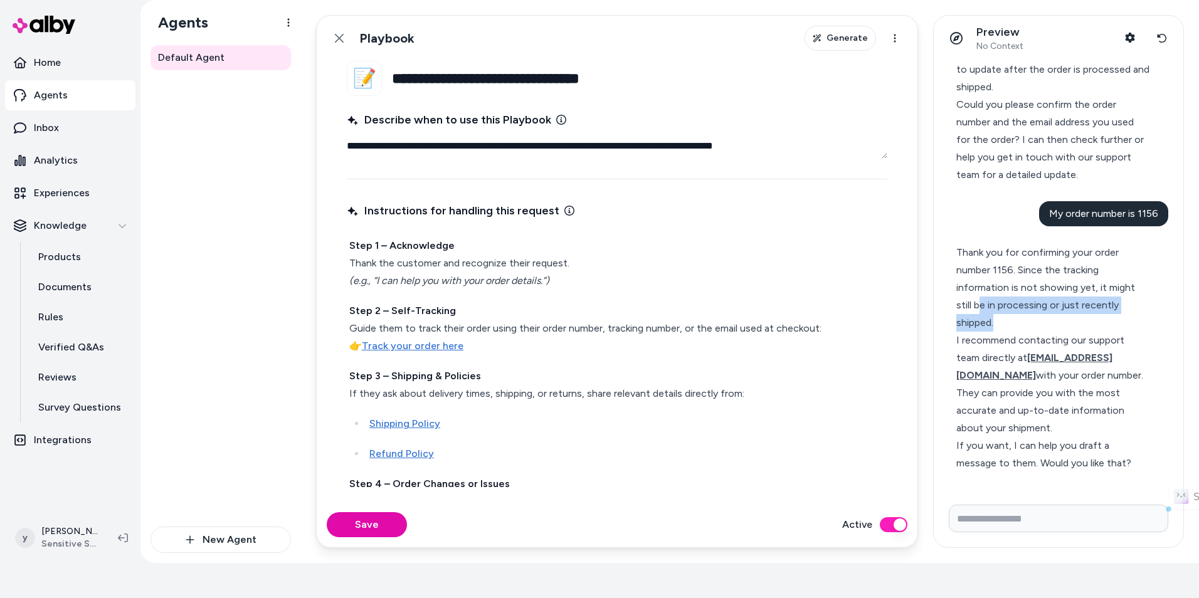
click at [1111, 330] on div "Thank you for confirming your order number 1156. Since the tracking information…" at bounding box center [1053, 288] width 194 height 88
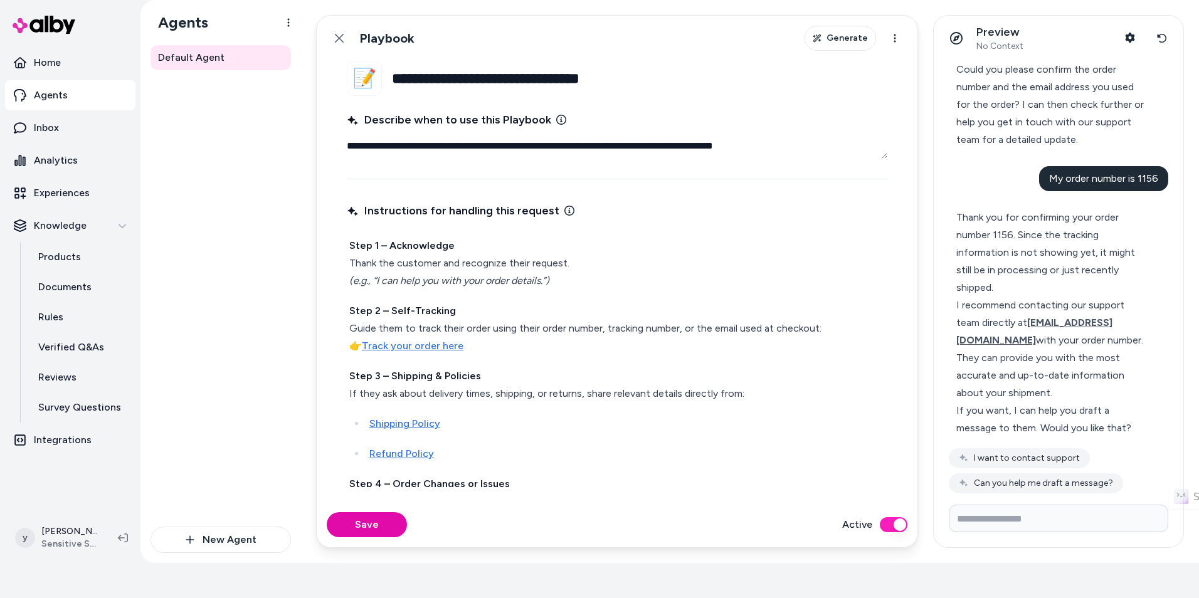
scroll to position [1084, 0]
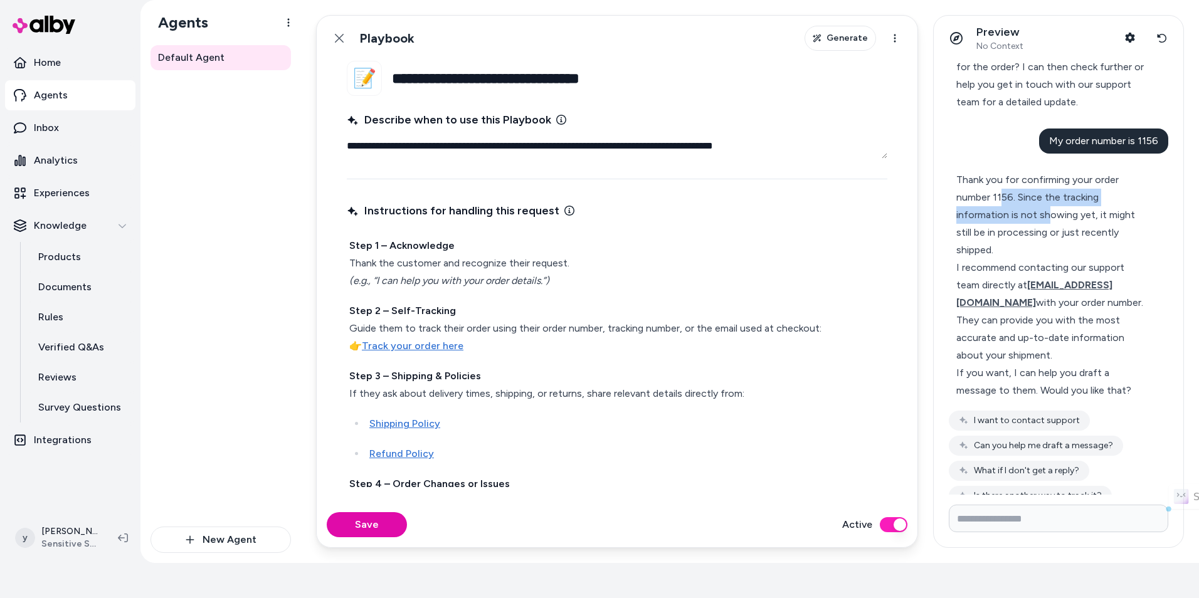
drag, startPoint x: 1000, startPoint y: 239, endPoint x: 1049, endPoint y: 258, distance: 52.6
click at [1049, 258] on div "Thank you for confirming your order number 1156. Since the tracking information…" at bounding box center [1053, 215] width 194 height 88
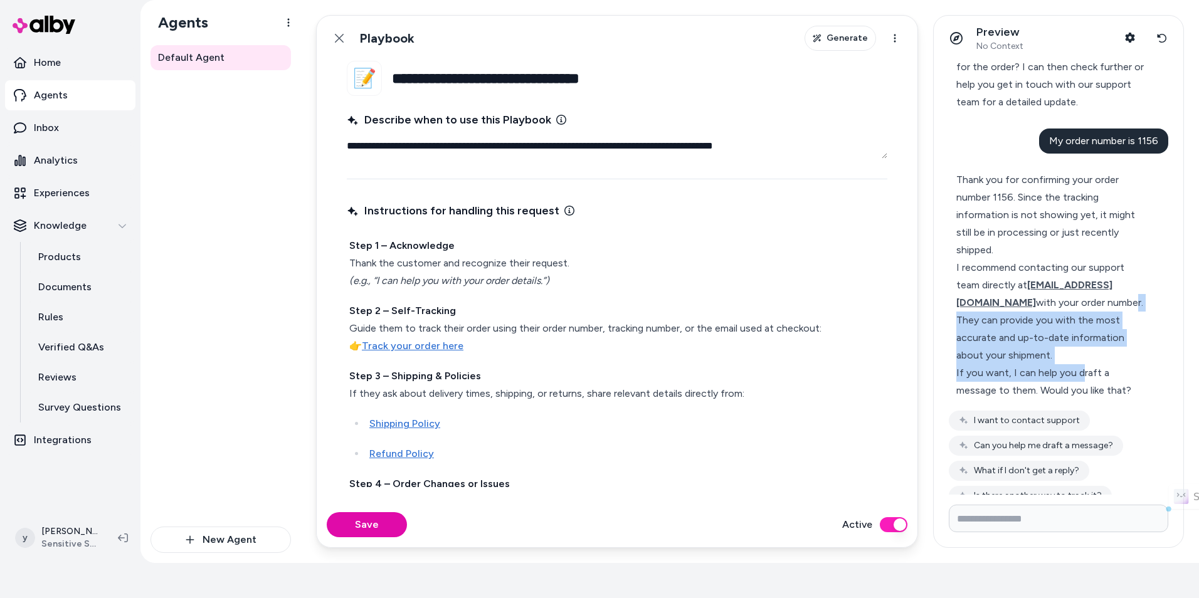
drag, startPoint x: 1007, startPoint y: 362, endPoint x: 1080, endPoint y: 407, distance: 85.3
click at [1080, 399] on div "Thank you for confirming your order number 1156. Since the tracking information…" at bounding box center [1053, 285] width 194 height 228
click at [1080, 399] on div "If you want, I can help you draft a message to them. Would you like that?" at bounding box center [1053, 381] width 194 height 35
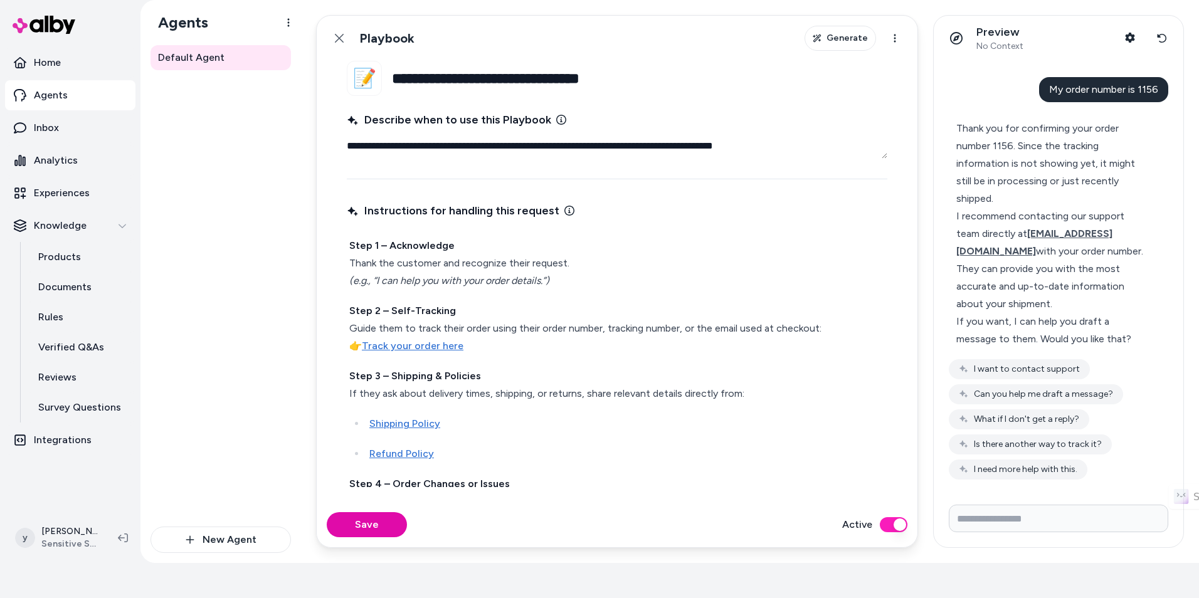
scroll to position [1170, 0]
click at [1065, 415] on button "What if I don't get a reply?" at bounding box center [1019, 419] width 140 height 20
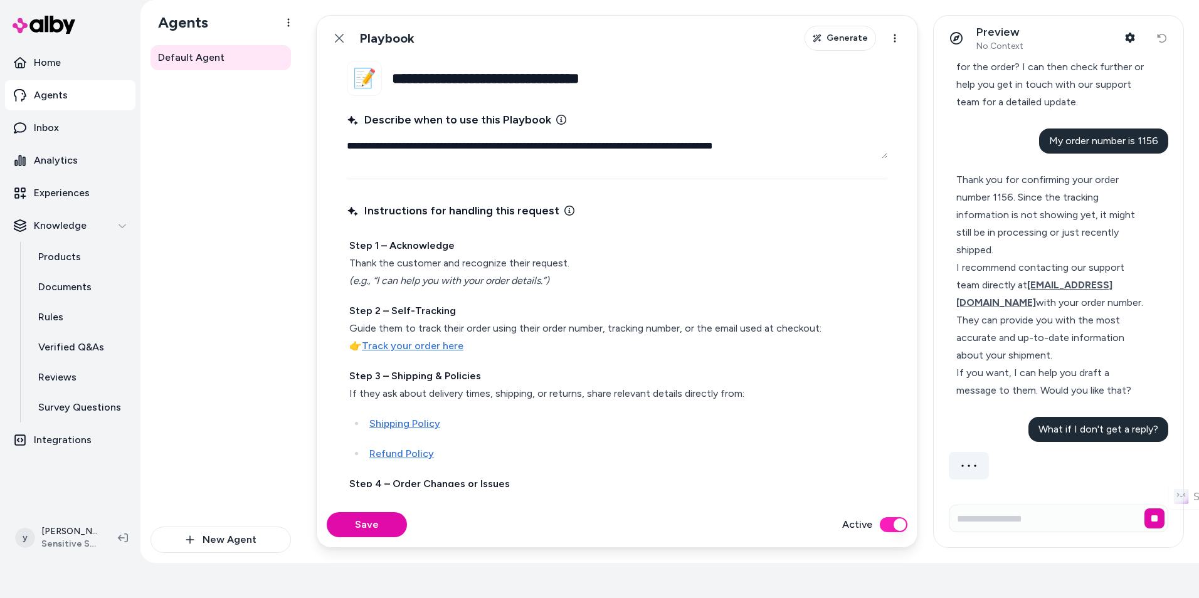
click at [996, 43] on span "No Context" at bounding box center [999, 46] width 47 height 11
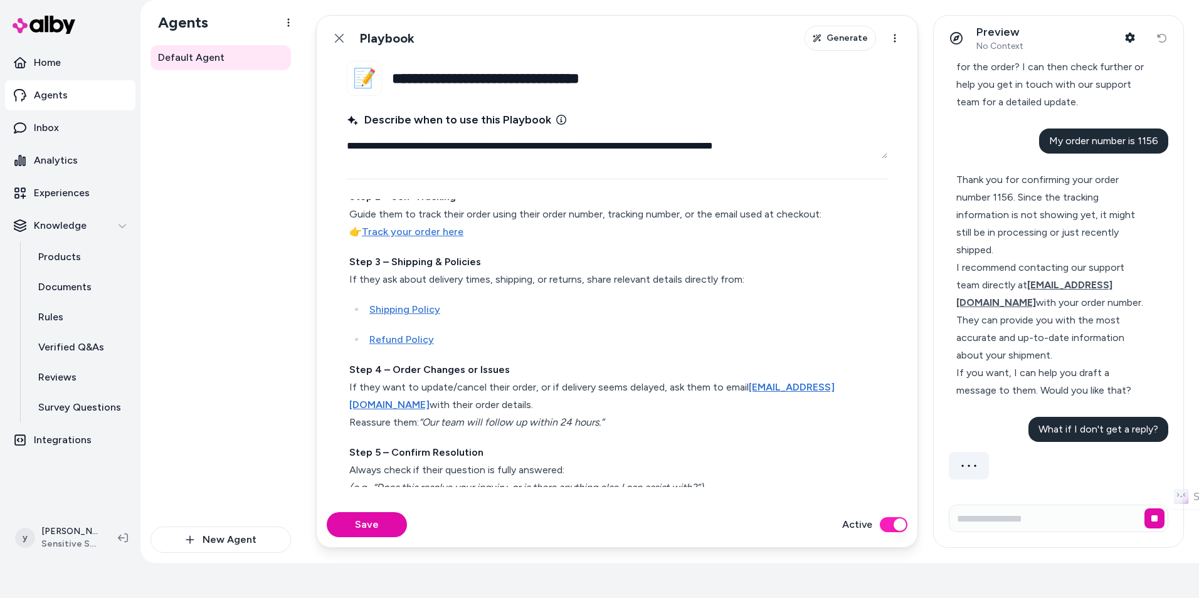
scroll to position [126, 0]
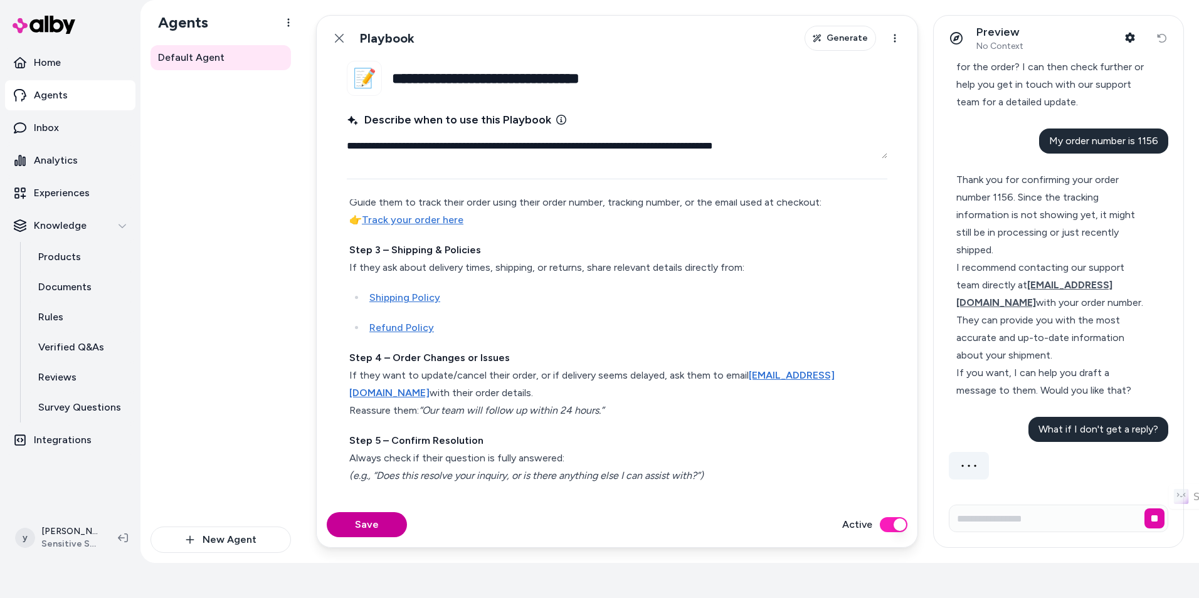
click at [374, 522] on button "Save" at bounding box center [367, 524] width 80 height 25
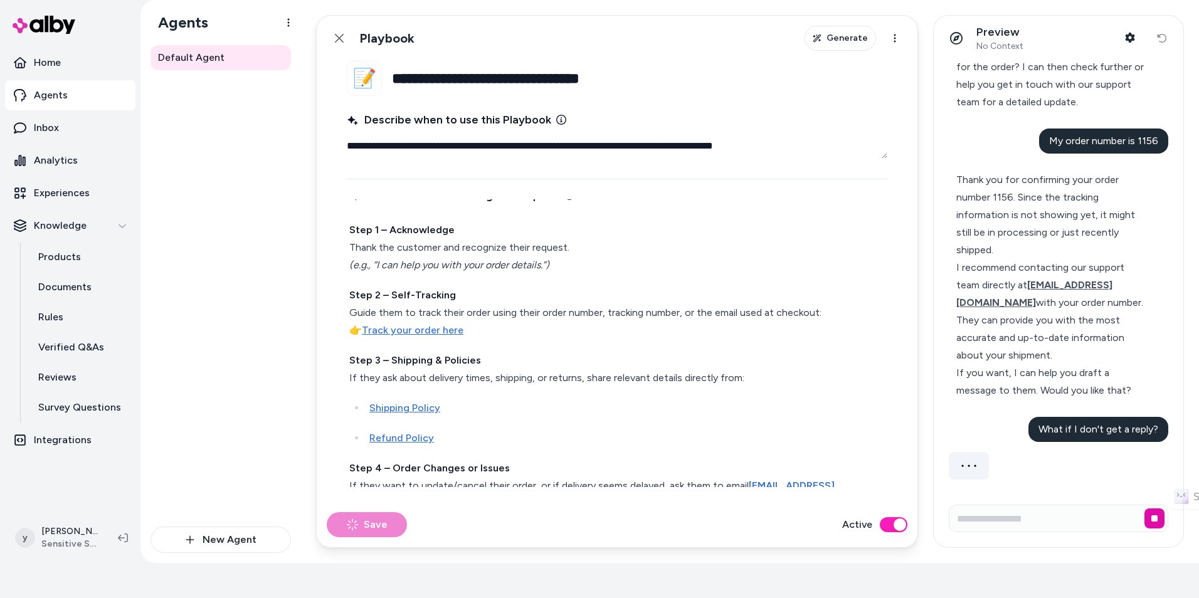
scroll to position [0, 0]
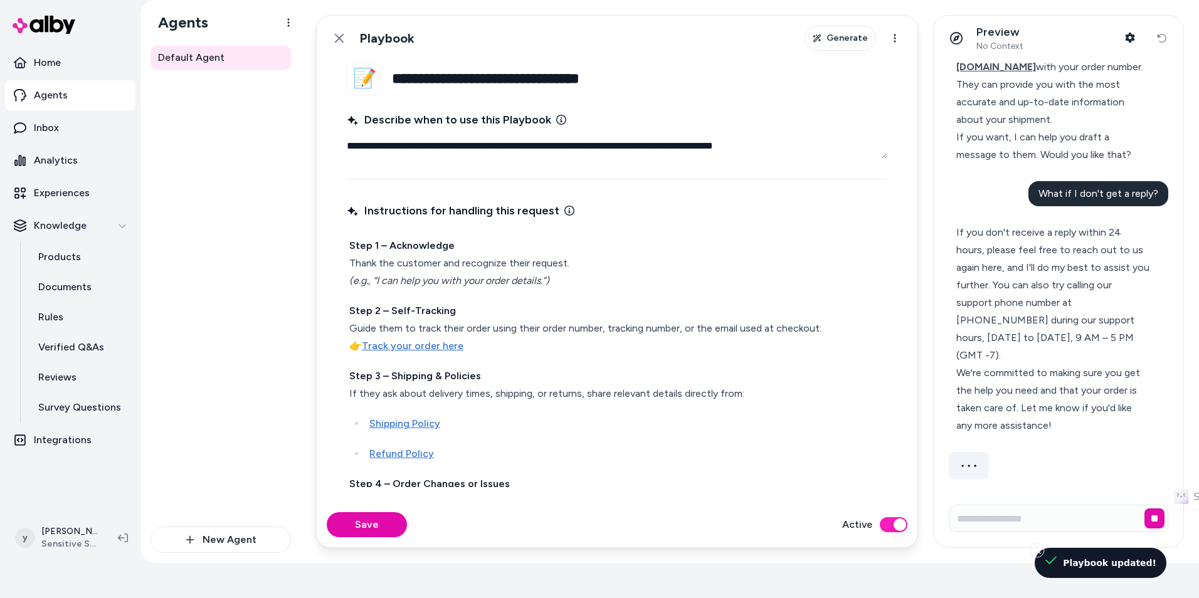
type textarea "*"
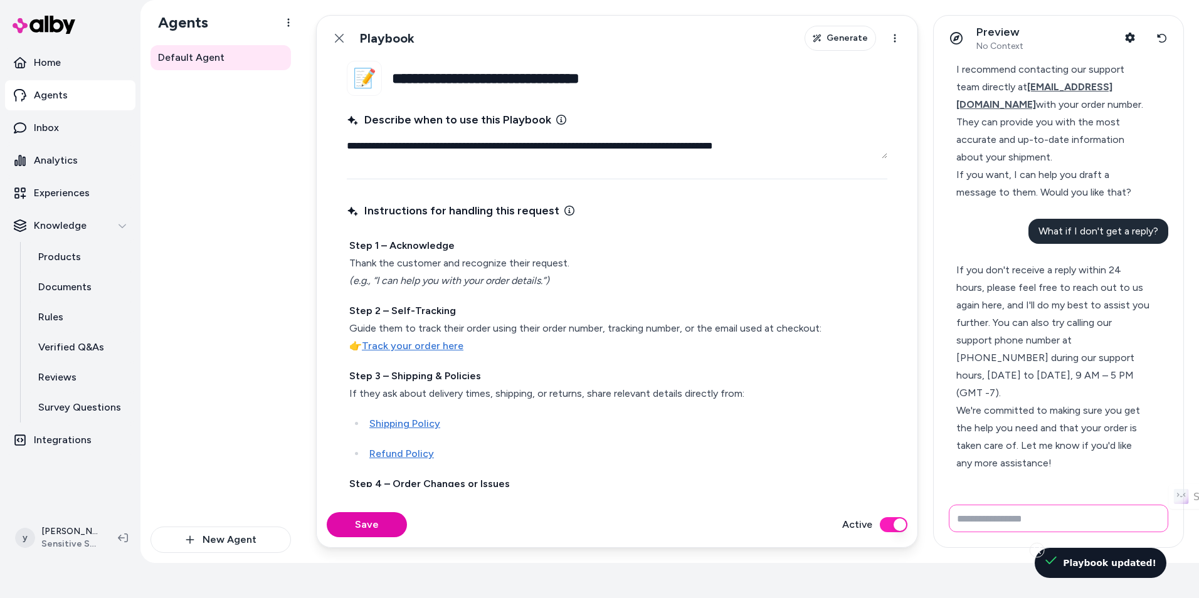
scroll to position [1299, 0]
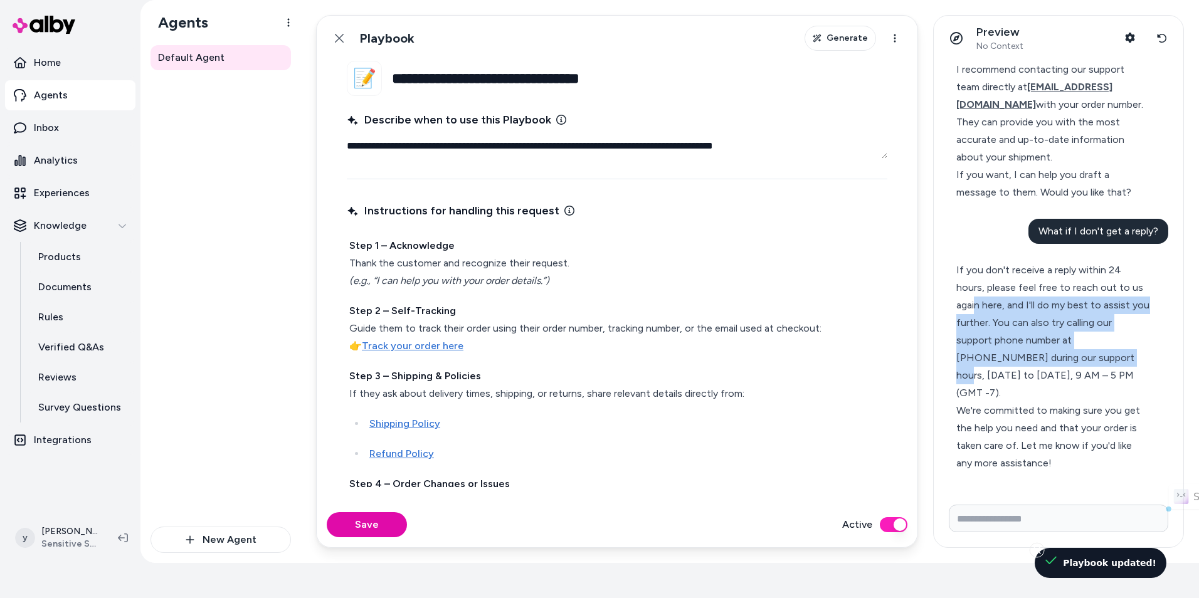
drag, startPoint x: 976, startPoint y: 316, endPoint x: 1069, endPoint y: 367, distance: 105.8
click at [1069, 367] on div "If you don't receive a reply within 24 hours, please feel free to reach out to …" at bounding box center [1053, 331] width 194 height 140
click at [1070, 367] on div "If you don't receive a reply within 24 hours, please feel free to reach out to …" at bounding box center [1053, 331] width 194 height 140
drag, startPoint x: 1017, startPoint y: 384, endPoint x: 1101, endPoint y: 398, distance: 85.1
click at [1101, 398] on div "If you don't receive a reply within 24 hours, please feel free to reach out to …" at bounding box center [1053, 331] width 194 height 140
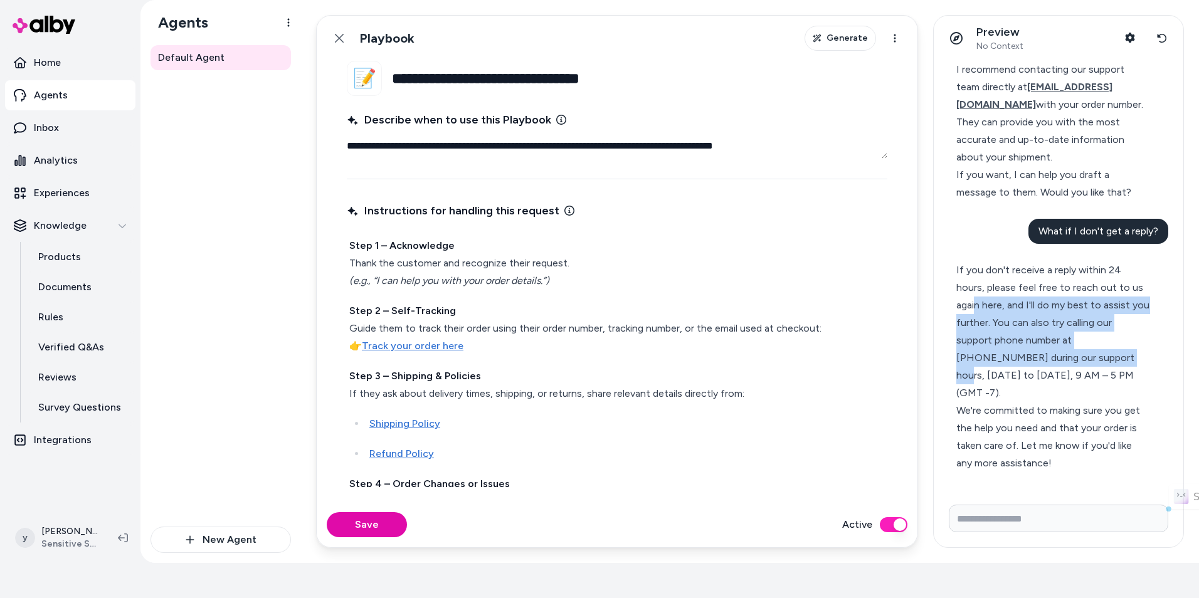
click at [1101, 398] on div "If you don't receive a reply within 24 hours, please feel free to reach out to …" at bounding box center [1053, 331] width 194 height 140
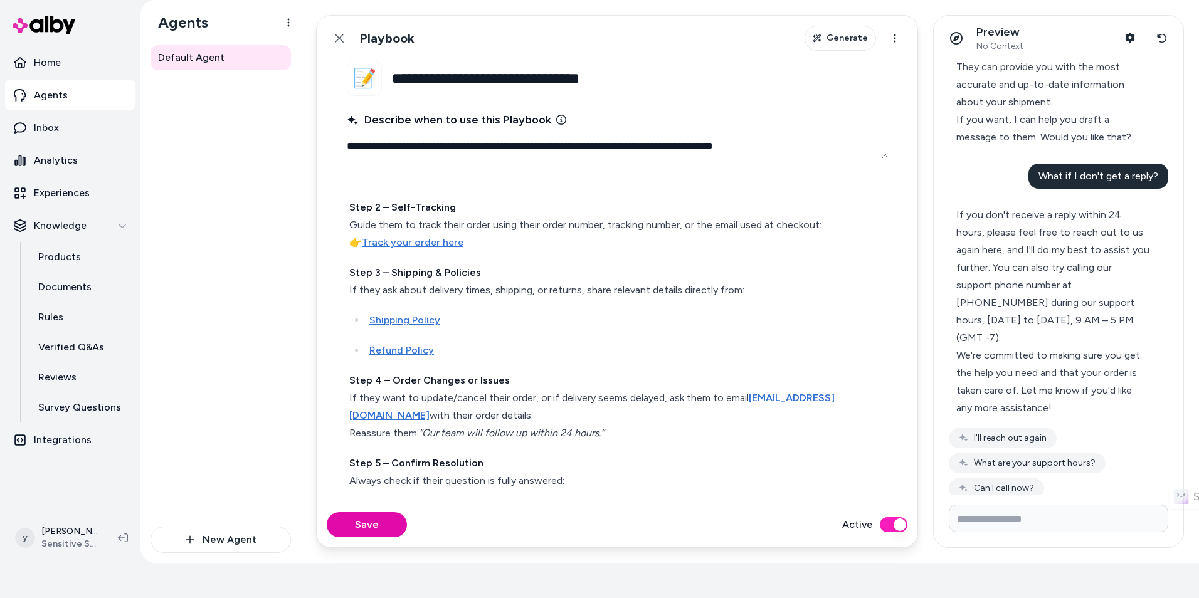
scroll to position [126, 0]
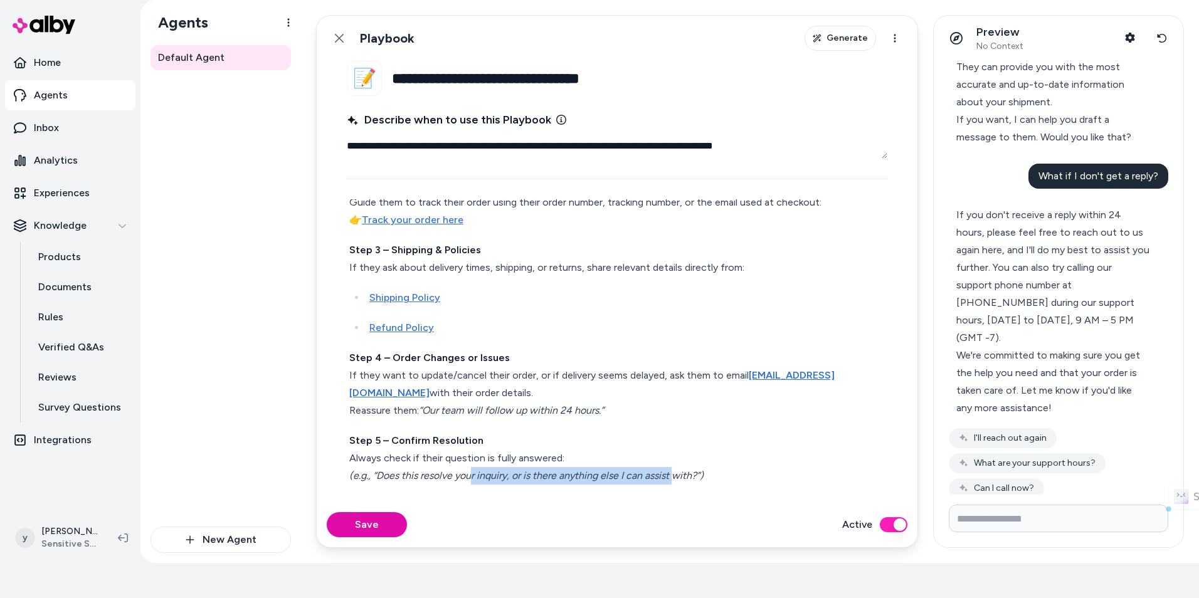
drag, startPoint x: 471, startPoint y: 473, endPoint x: 675, endPoint y: 477, distance: 204.5
click at [675, 477] on em "(e.g., “Does this resolve your inquiry, or is there anything else I can assist …" at bounding box center [526, 476] width 354 height 12
click at [342, 37] on icon at bounding box center [339, 38] width 10 height 10
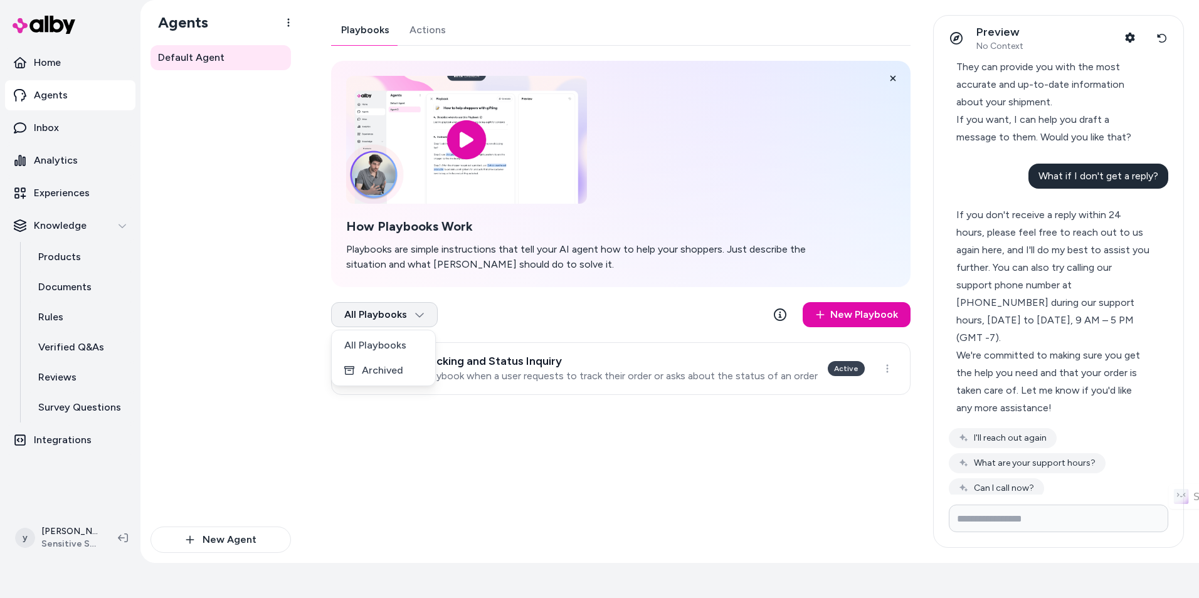
click at [422, 320] on html "✨ Only pay when alby drives a conversion. See usage Home Agents Inbox Analytics…" at bounding box center [599, 264] width 1199 height 598
click at [463, 320] on html "✨ Only pay when alby drives a conversion. See usage Home Agents Inbox Analytics…" at bounding box center [599, 264] width 1199 height 598
click at [92, 124] on link "Inbox" at bounding box center [70, 128] width 130 height 30
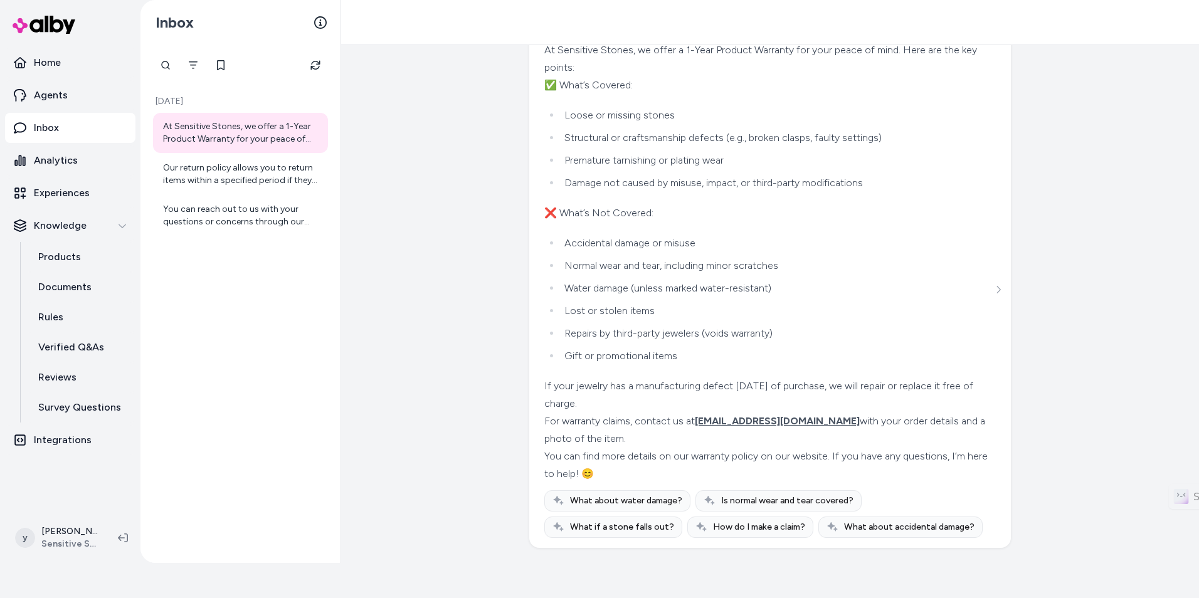
scroll to position [643, 0]
click at [314, 68] on icon "Refresh" at bounding box center [314, 65] width 9 height 9
click at [674, 521] on span "What if a stone falls out?" at bounding box center [622, 527] width 104 height 13
click at [713, 531] on span "How do I make a claim?" at bounding box center [759, 527] width 92 height 13
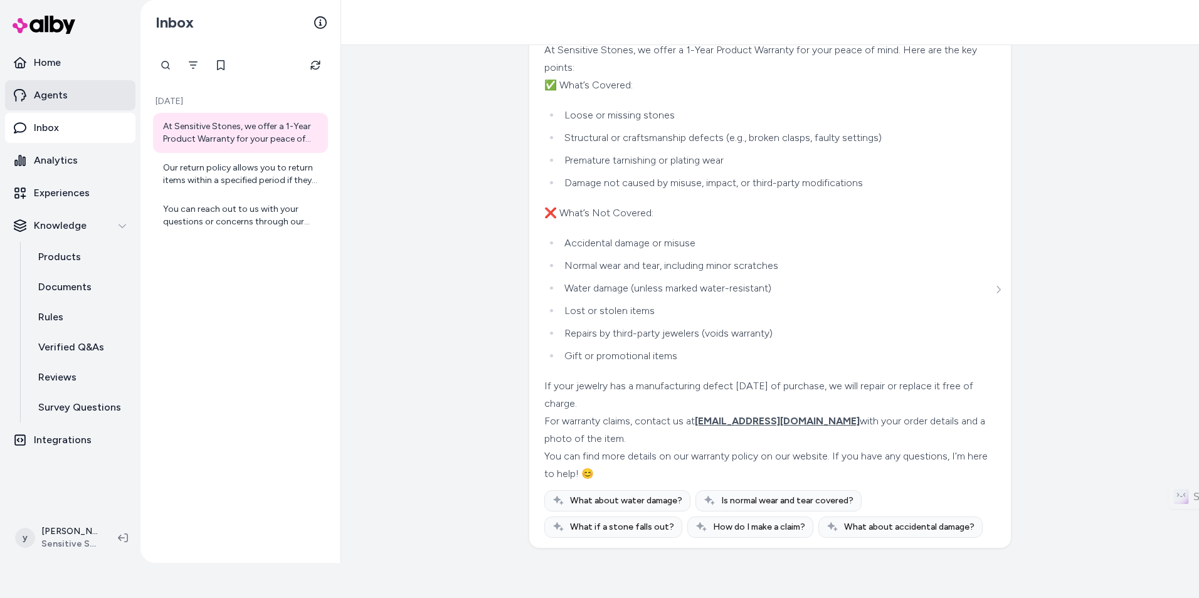
click at [86, 81] on link "Agents" at bounding box center [70, 95] width 130 height 30
click at [97, 100] on link "Agents" at bounding box center [70, 95] width 130 height 30
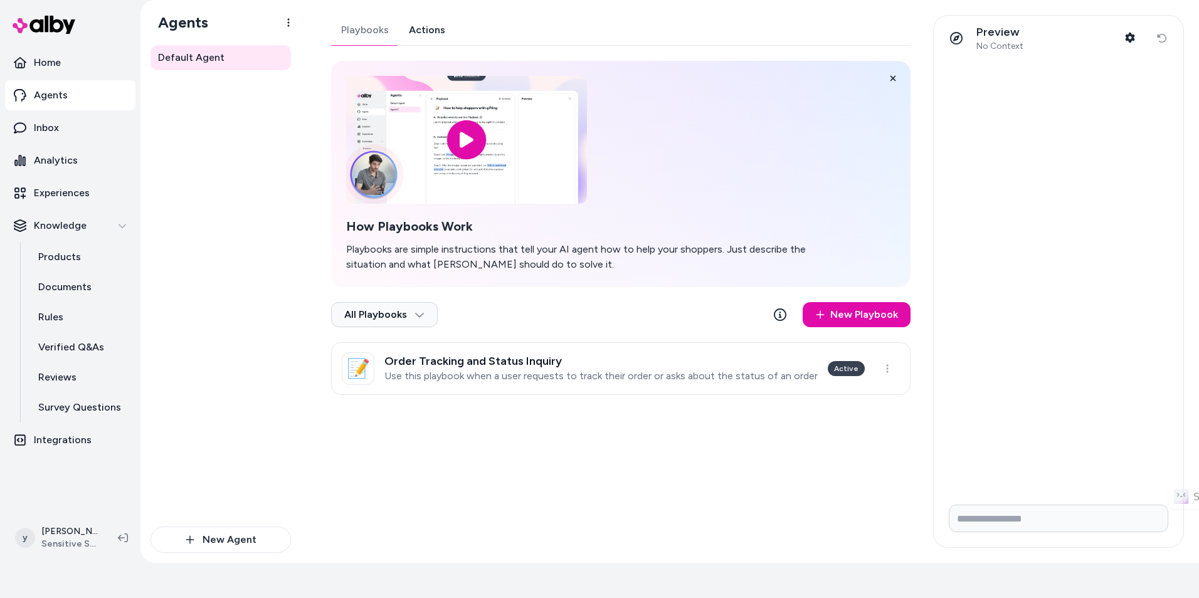
click at [429, 36] on link "Actions" at bounding box center [427, 30] width 56 height 30
click at [285, 24] on icon "button" at bounding box center [288, 23] width 10 height 10
click at [187, 24] on h1 "Agents" at bounding box center [178, 22] width 60 height 19
click at [68, 71] on link "Home" at bounding box center [70, 63] width 130 height 30
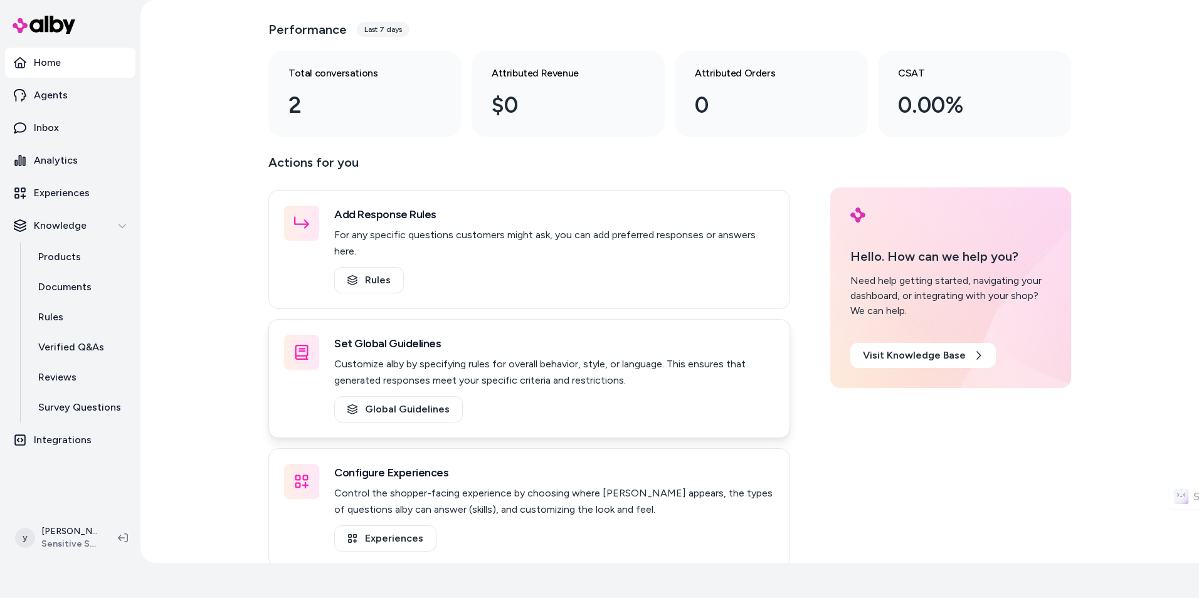
scroll to position [41, 0]
click at [405, 398] on link "Global Guidelines" at bounding box center [398, 409] width 129 height 26
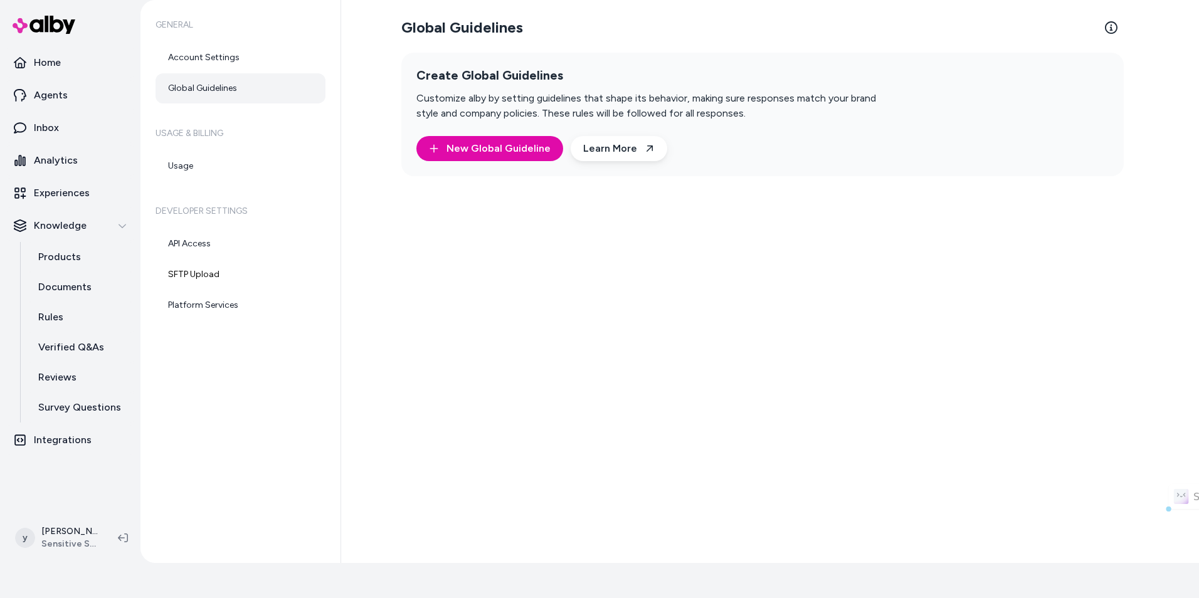
drag, startPoint x: 451, startPoint y: 101, endPoint x: 763, endPoint y: 107, distance: 312.3
click at [763, 107] on p "Customize alby by setting guidelines that shape its behavior, making sure respo…" at bounding box center [657, 106] width 482 height 30
click at [764, 107] on p "Customize alby by setting guidelines that shape its behavior, making sure respo…" at bounding box center [657, 106] width 482 height 30
click at [248, 258] on link "API Access" at bounding box center [241, 244] width 170 height 30
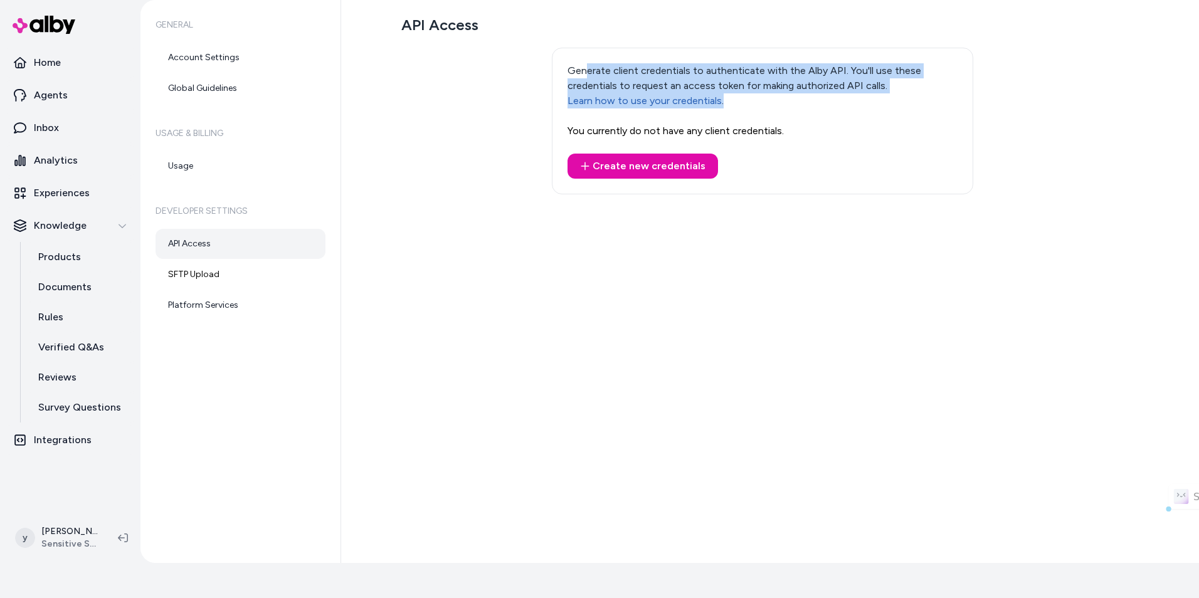
drag, startPoint x: 631, startPoint y: 83, endPoint x: 811, endPoint y: 103, distance: 181.1
click at [811, 103] on p "Generate client credentials to authenticate with the Alby API. You'll use these…" at bounding box center [763, 85] width 390 height 45
click at [813, 103] on p "Generate client credentials to authenticate with the Alby API. You'll use these…" at bounding box center [763, 85] width 390 height 45
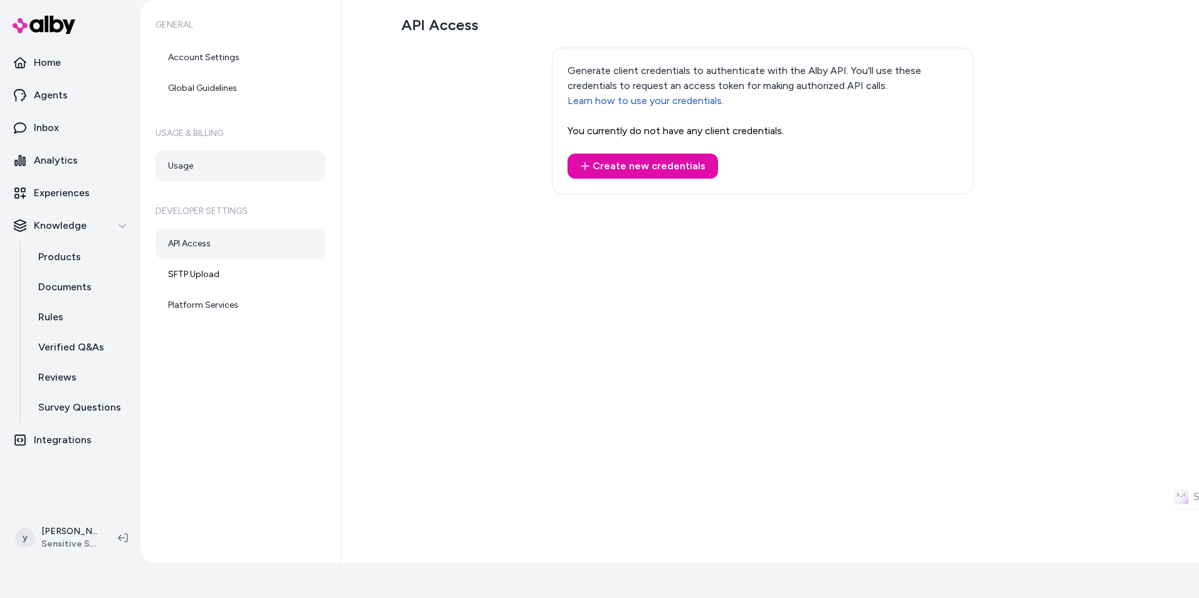
click at [199, 173] on link "Usage" at bounding box center [241, 166] width 170 height 30
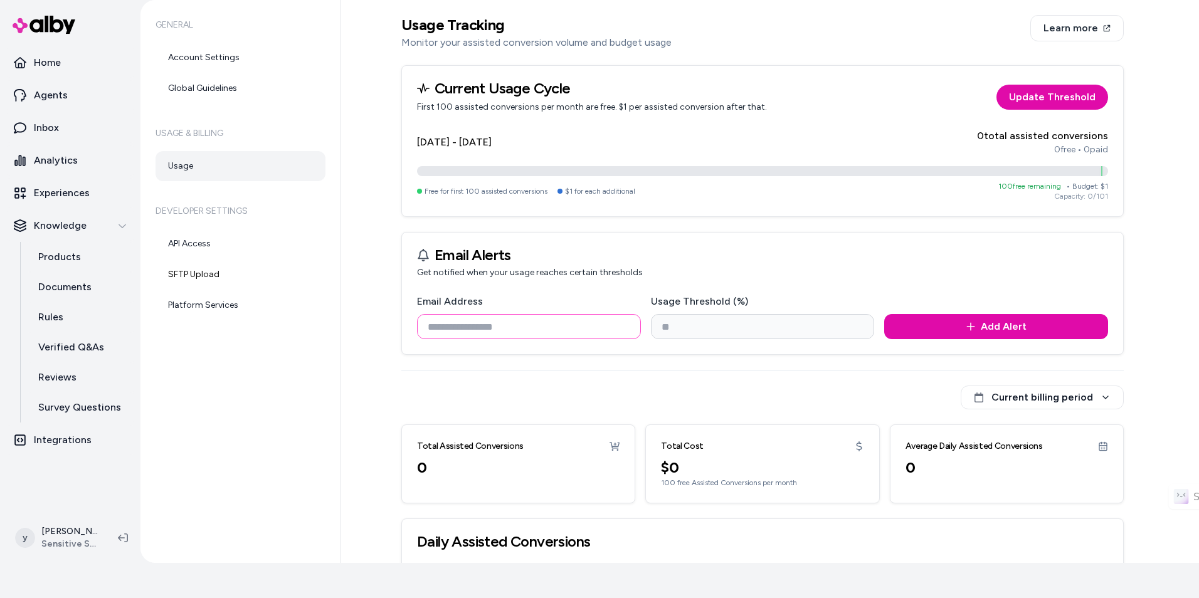
click at [508, 324] on input "Email Address" at bounding box center [529, 326] width 224 height 25
type input "**********"
drag, startPoint x: 672, startPoint y: 329, endPoint x: 653, endPoint y: 329, distance: 19.4
click at [653, 329] on input "*" at bounding box center [763, 326] width 224 height 25
drag, startPoint x: 433, startPoint y: 193, endPoint x: 663, endPoint y: 194, distance: 229.5
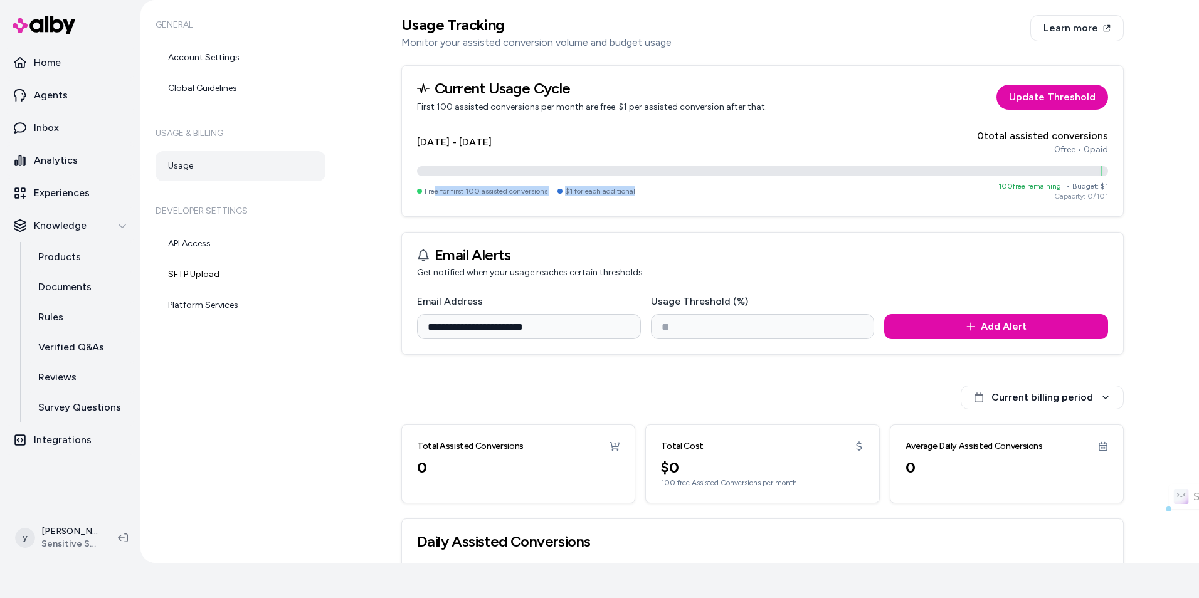
click at [663, 194] on div "Free for first 100 assisted conversions $1 for each additional 100 free remaini…" at bounding box center [762, 191] width 691 height 20
drag, startPoint x: 686, startPoint y: 330, endPoint x: 647, endPoint y: 330, distance: 39.5
click at [647, 330] on div "**********" at bounding box center [762, 316] width 691 height 45
type input "**"
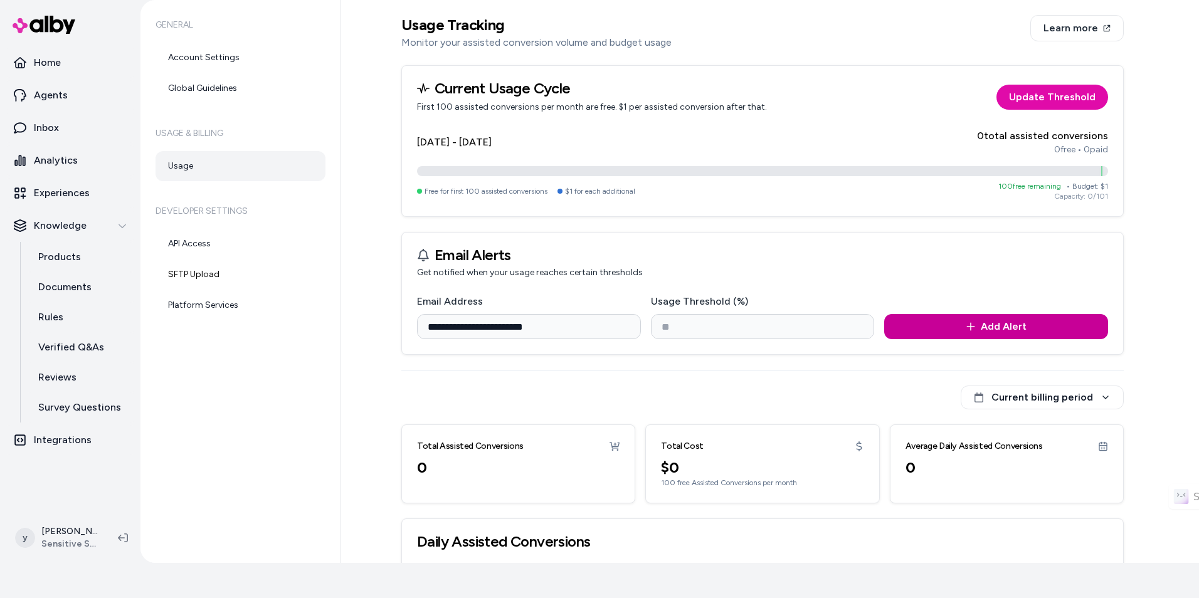
click at [1008, 318] on button "Add Alert" at bounding box center [996, 326] width 224 height 25
type input "*"
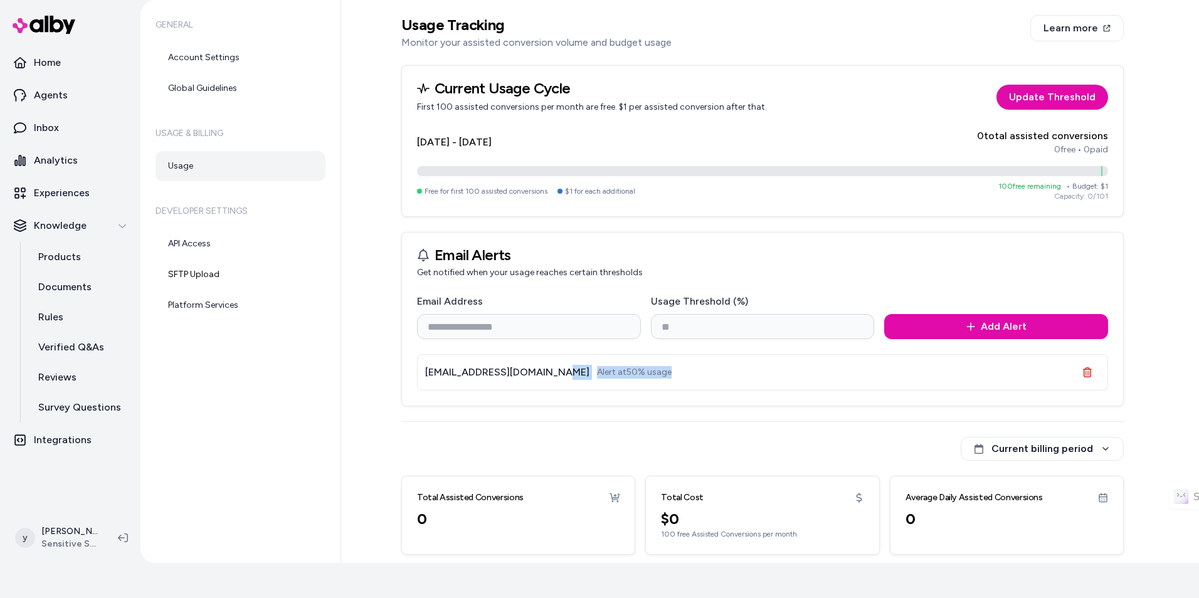
drag, startPoint x: 619, startPoint y: 371, endPoint x: 630, endPoint y: 371, distance: 10.7
click at [630, 371] on div "hello@sensitivestones.com Alert at 50 % usage" at bounding box center [762, 372] width 691 height 36
click at [636, 371] on div "hello@sensitivestones.com Alert at 50 % usage" at bounding box center [762, 372] width 691 height 36
click at [216, 85] on link "Global Guidelines" at bounding box center [241, 88] width 170 height 30
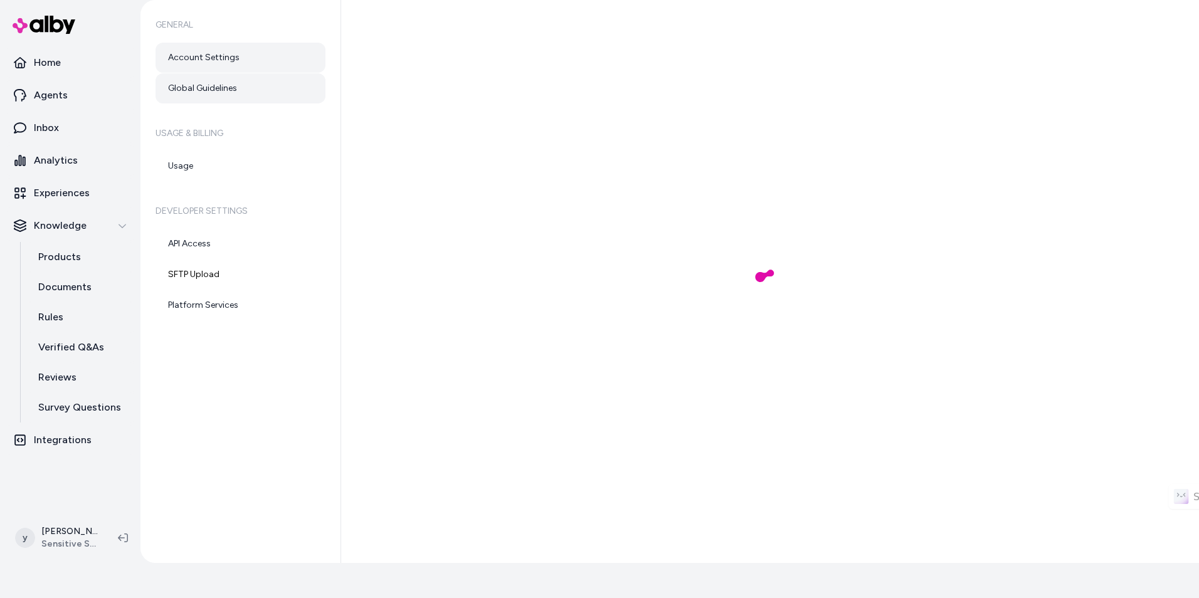
click at [228, 58] on link "Account Settings" at bounding box center [241, 58] width 170 height 30
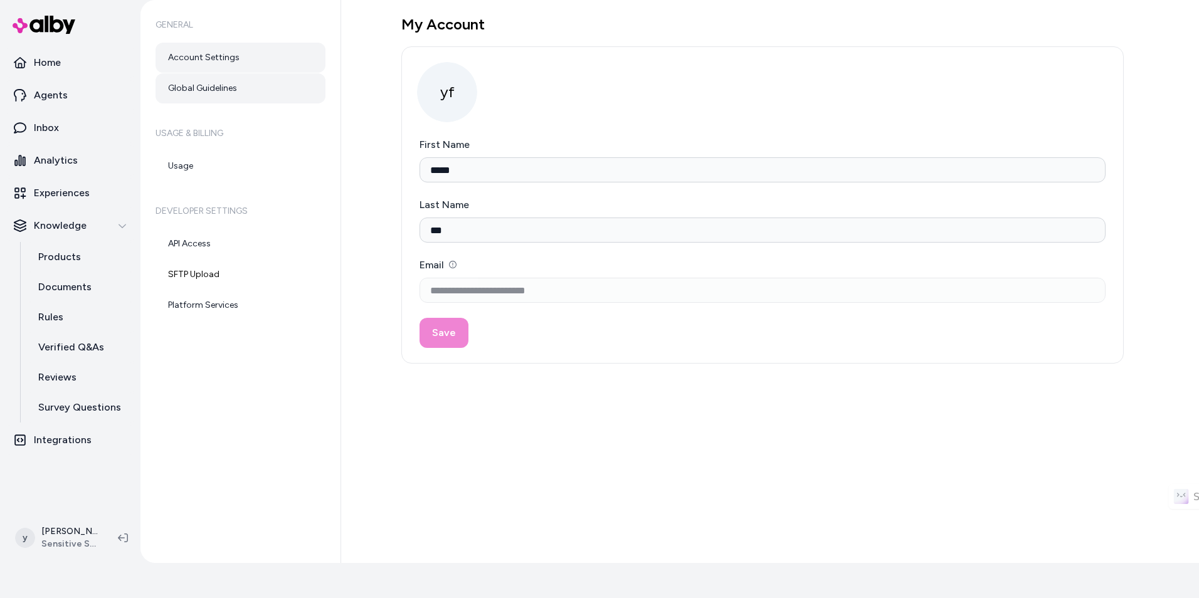
click at [258, 83] on link "Global Guidelines" at bounding box center [241, 88] width 170 height 30
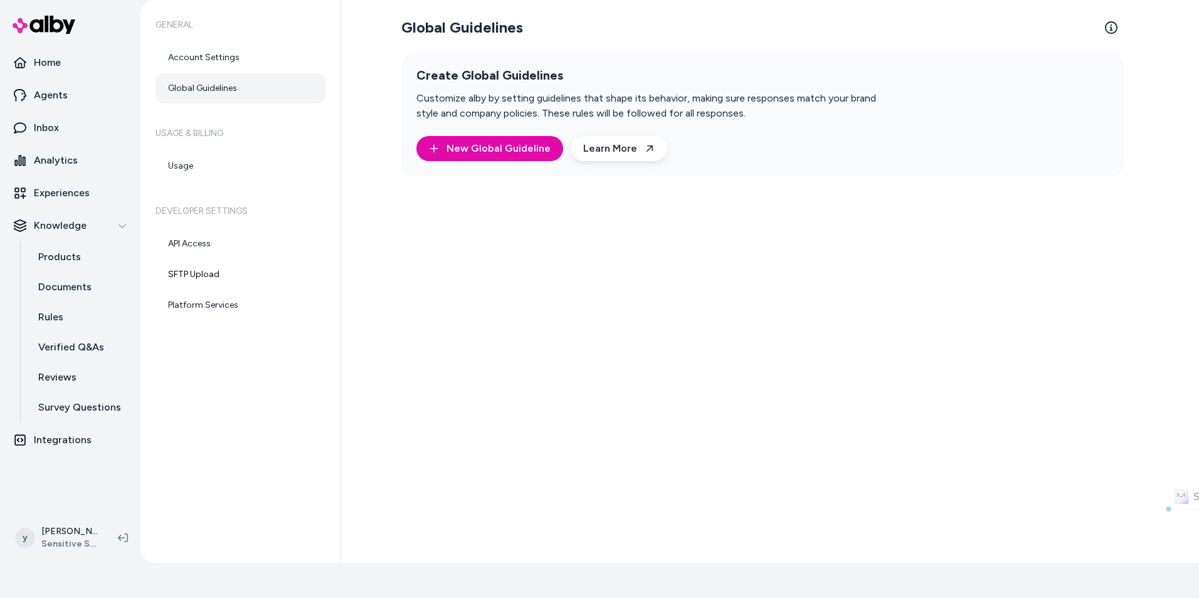
drag, startPoint x: 452, startPoint y: 98, endPoint x: 753, endPoint y: 106, distance: 300.5
click at [753, 106] on p "Customize alby by setting guidelines that shape its behavior, making sure respo…" at bounding box center [657, 106] width 482 height 30
click at [97, 321] on link "Rules" at bounding box center [81, 317] width 110 height 30
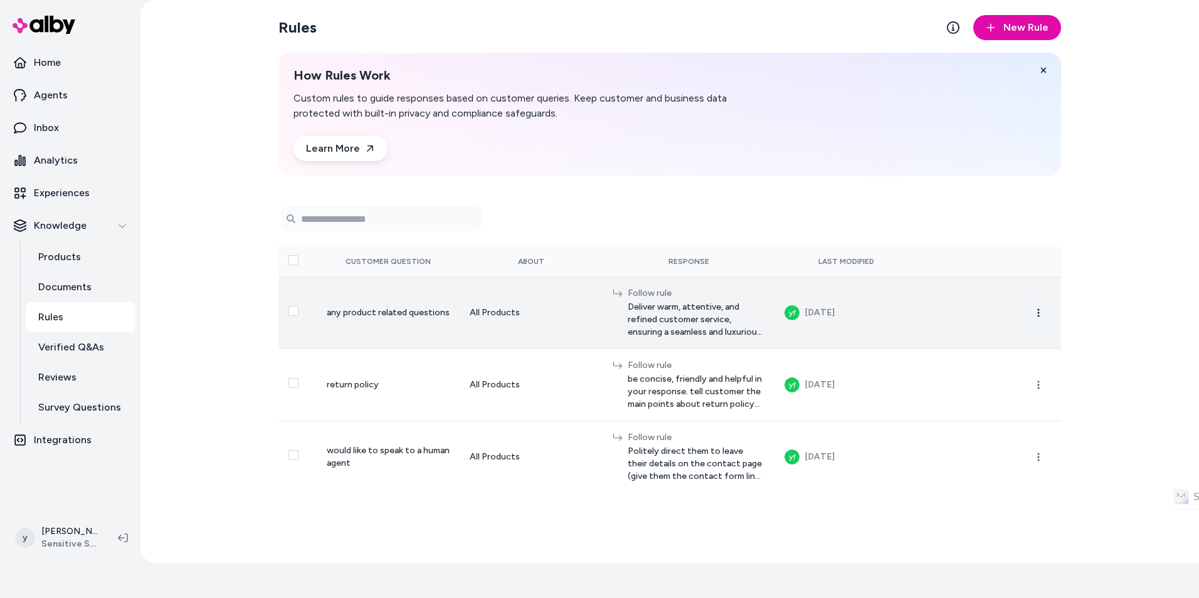
click at [1032, 315] on button "button" at bounding box center [1038, 312] width 25 height 25
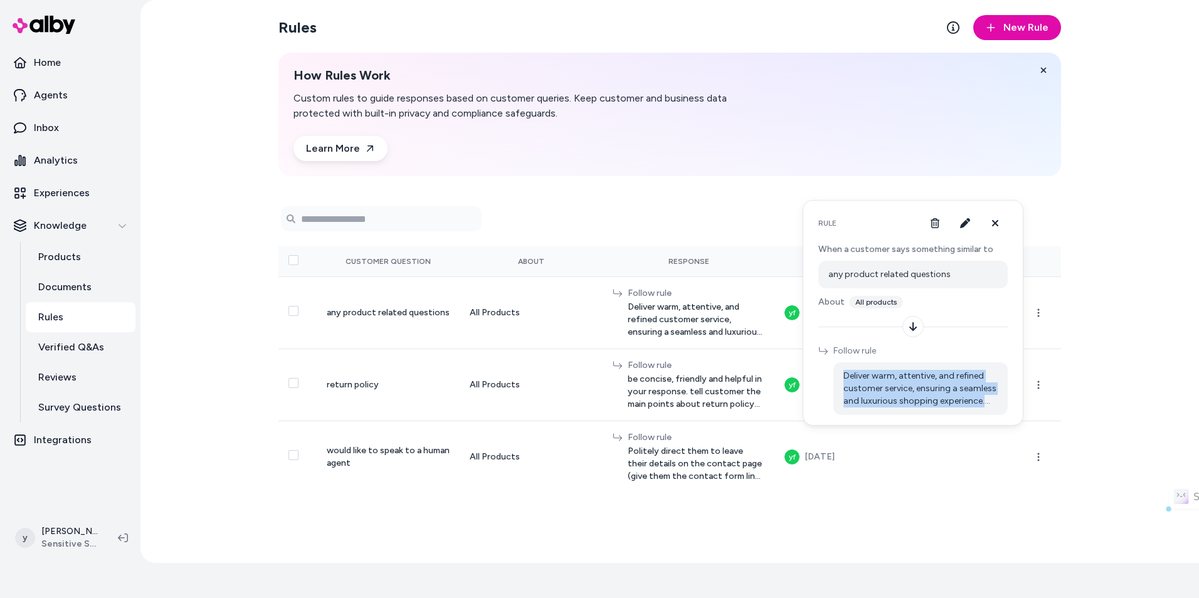
drag, startPoint x: 838, startPoint y: 374, endPoint x: 1012, endPoint y: 418, distance: 179.3
click at [1012, 418] on div "Rule When a customer says something similar to any product related questions Ab…" at bounding box center [913, 313] width 221 height 226
drag, startPoint x: 1012, startPoint y: 418, endPoint x: 966, endPoint y: 230, distance: 194.4
click at [966, 230] on button "button" at bounding box center [965, 223] width 25 height 25
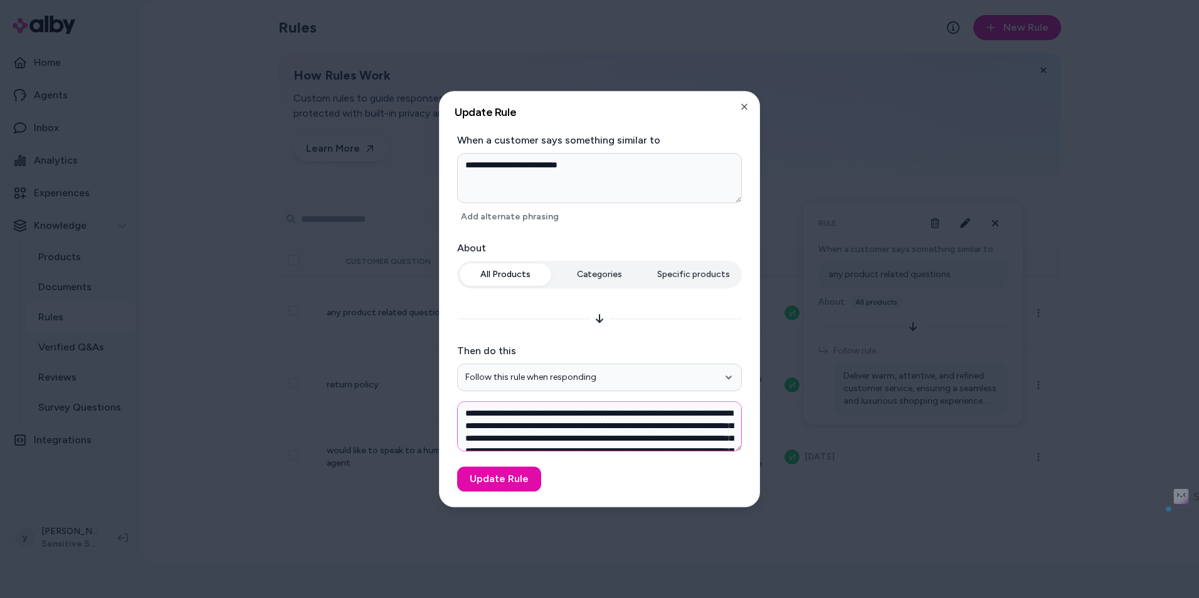
scroll to position [74, 0]
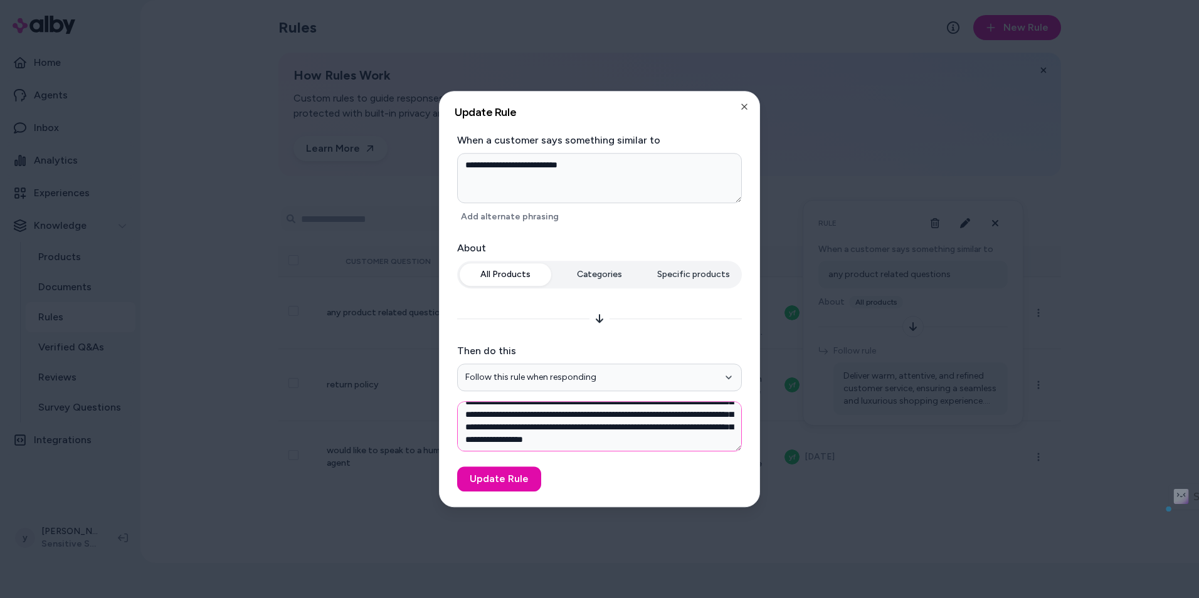
drag, startPoint x: 463, startPoint y: 410, endPoint x: 572, endPoint y: 477, distance: 127.6
click at [572, 477] on form "**********" at bounding box center [600, 312] width 290 height 359
click at [744, 111] on icon "button" at bounding box center [744, 107] width 10 height 10
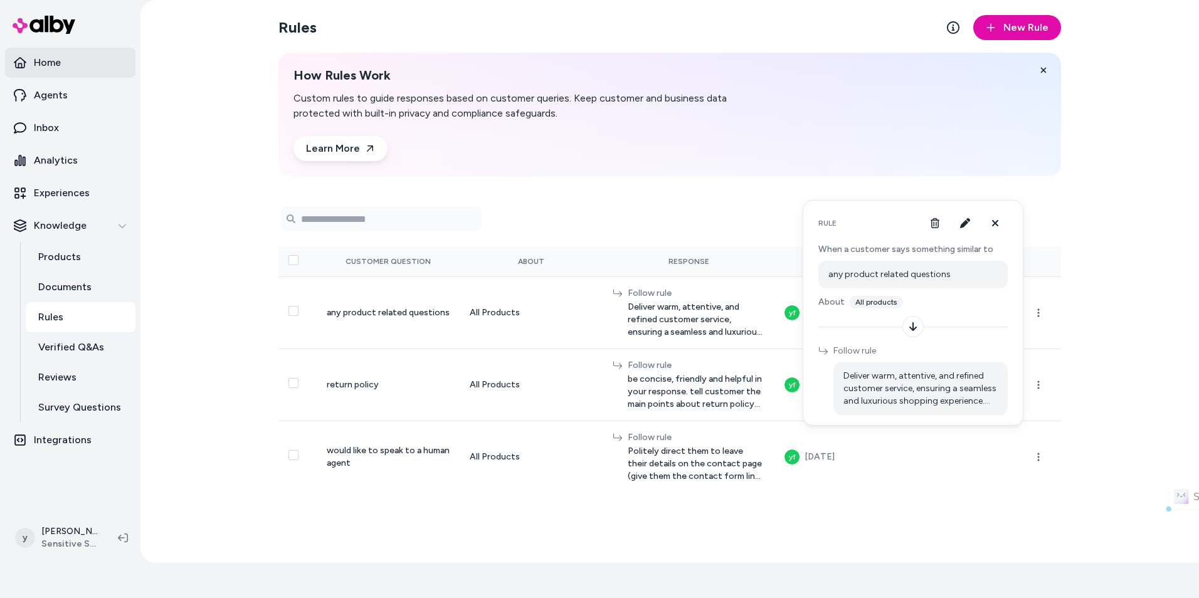
click at [108, 66] on link "Home" at bounding box center [70, 63] width 130 height 30
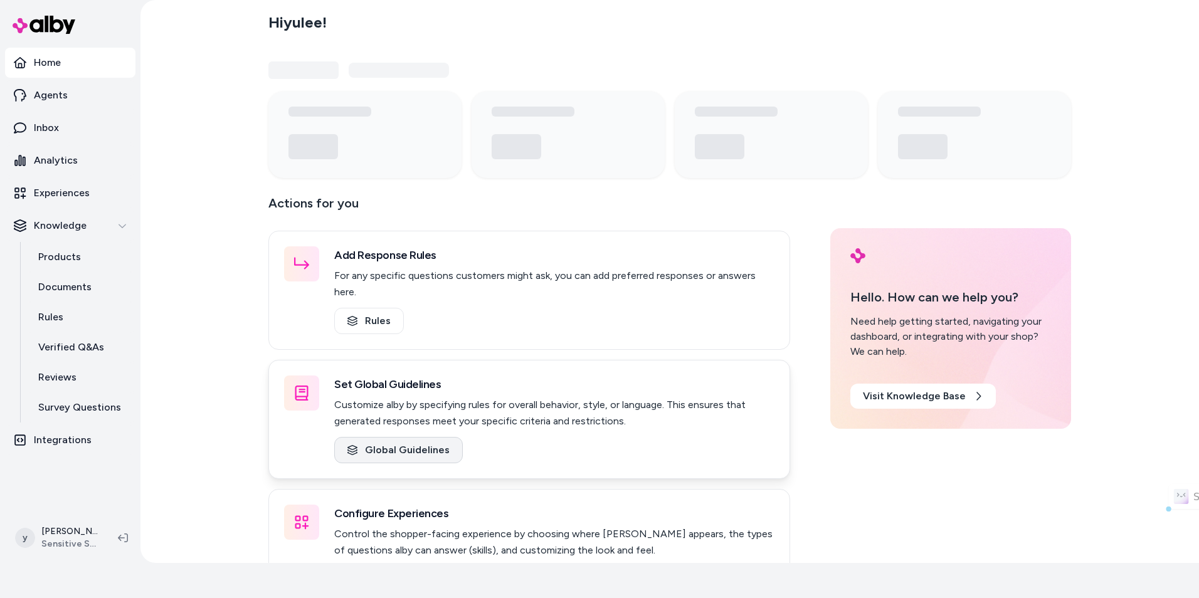
click at [406, 440] on link "Global Guidelines" at bounding box center [398, 450] width 129 height 26
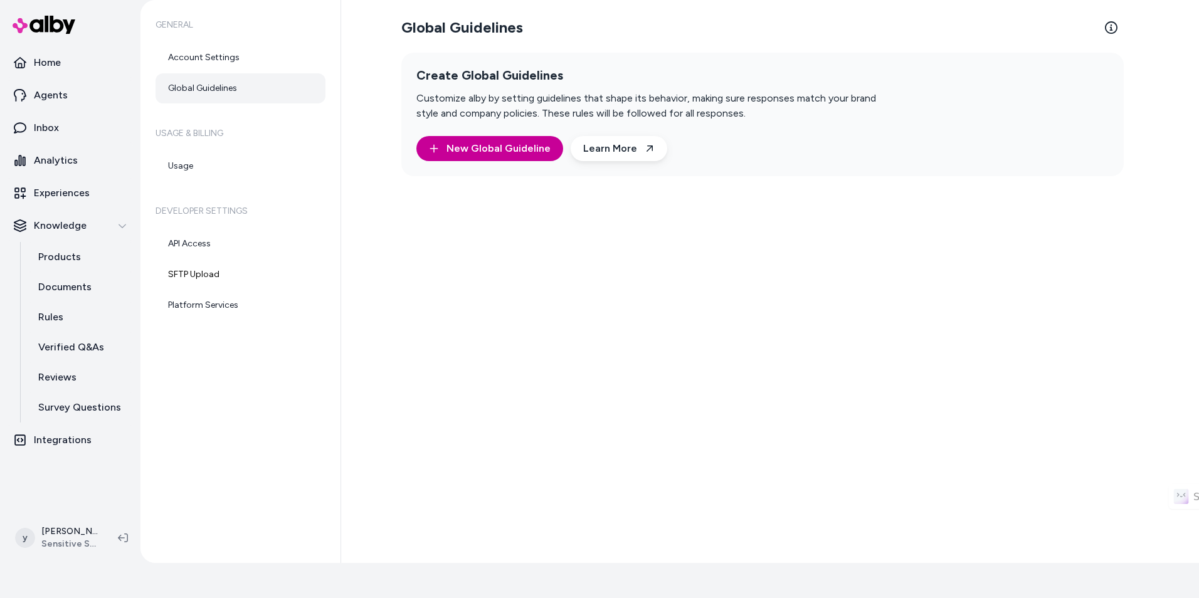
click at [487, 141] on span "New Global Guideline" at bounding box center [498, 148] width 104 height 15
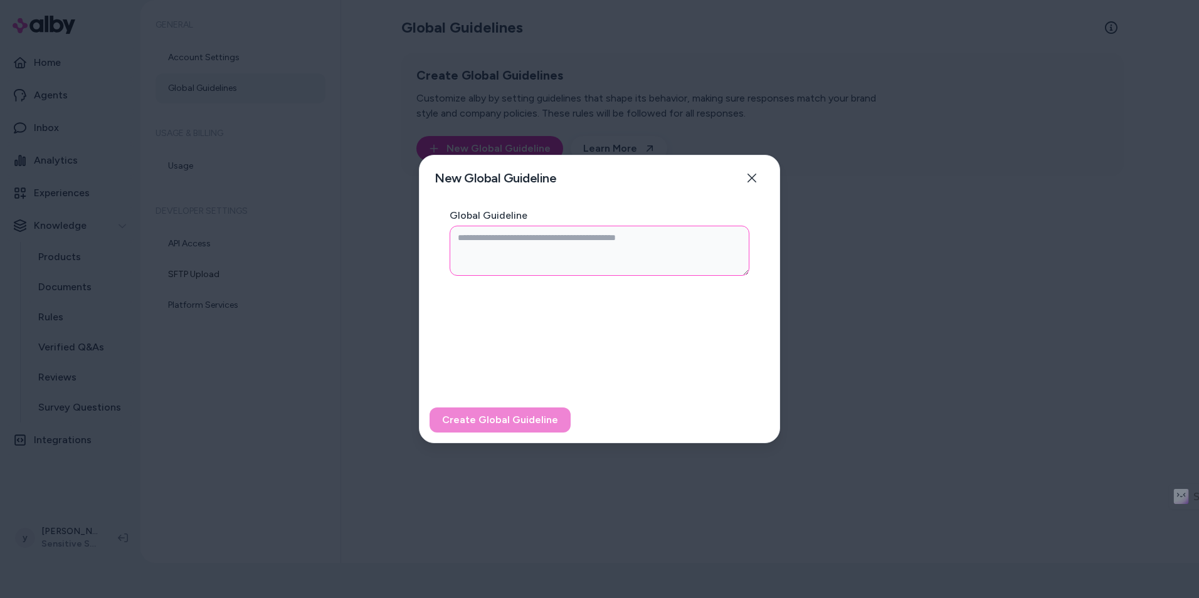
click at [522, 257] on textarea "Global Guideline" at bounding box center [600, 251] width 300 height 50
paste textarea "**********"
type textarea "*"
type textarea "**********"
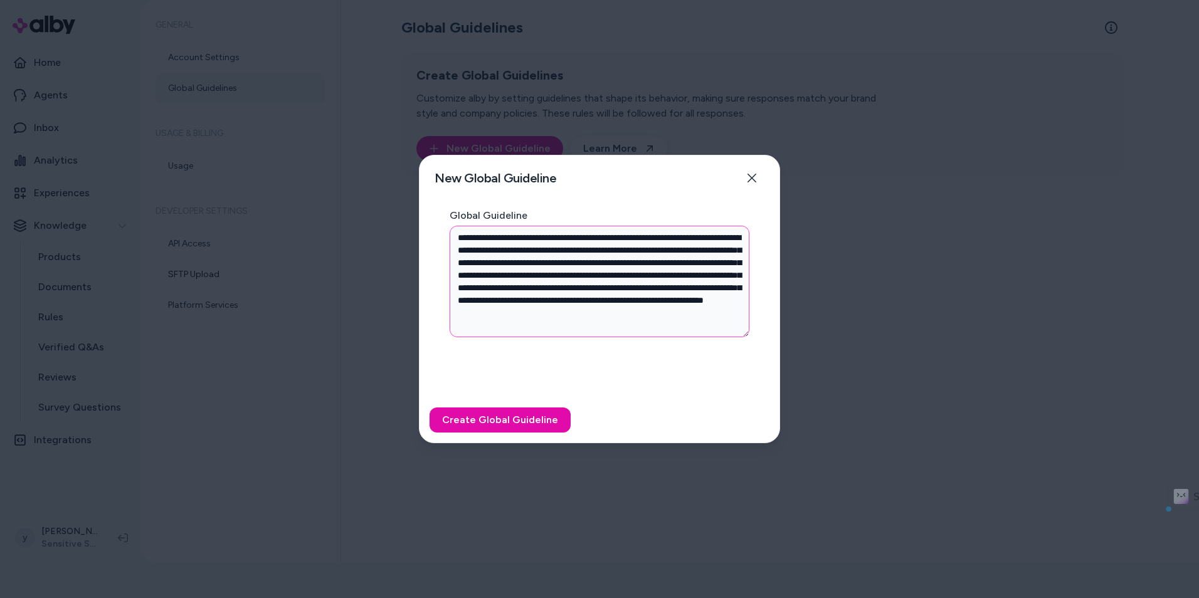
drag, startPoint x: 471, startPoint y: 240, endPoint x: 658, endPoint y: 268, distance: 189.5
click at [658, 268] on textarea "**********" at bounding box center [600, 282] width 300 height 112
click at [659, 268] on textarea "**********" at bounding box center [600, 282] width 300 height 112
drag, startPoint x: 493, startPoint y: 265, endPoint x: 713, endPoint y: 271, distance: 220.2
click at [713, 271] on textarea "**********" at bounding box center [600, 282] width 300 height 112
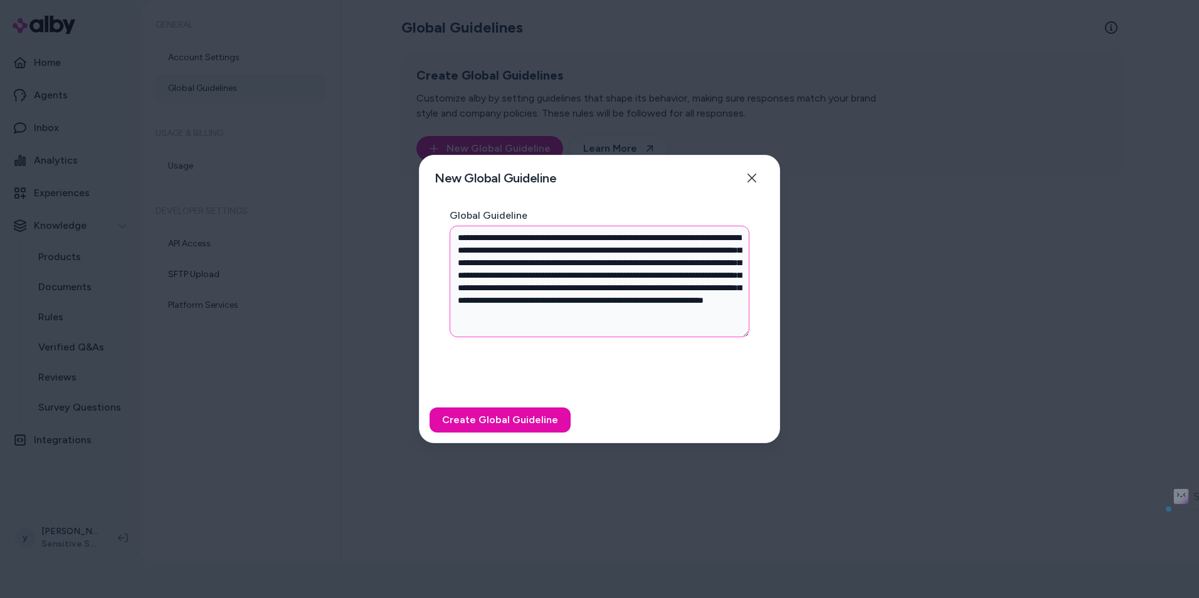
click at [714, 271] on textarea "**********" at bounding box center [600, 282] width 300 height 112
click at [704, 276] on textarea "**********" at bounding box center [600, 282] width 300 height 112
drag, startPoint x: 516, startPoint y: 261, endPoint x: 520, endPoint y: 273, distance: 13.1
click at [520, 273] on textarea "**********" at bounding box center [600, 282] width 300 height 112
type textarea "*"
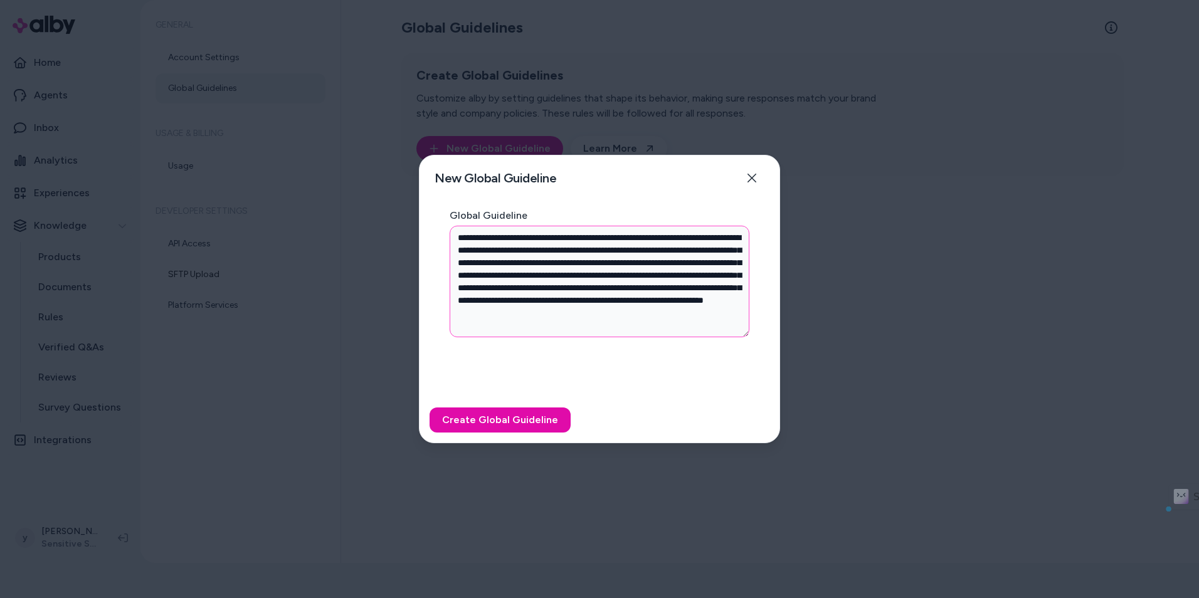
type textarea "**********"
type textarea "*"
type textarea "**********"
type textarea "*"
drag, startPoint x: 520, startPoint y: 261, endPoint x: 658, endPoint y: 273, distance: 137.8
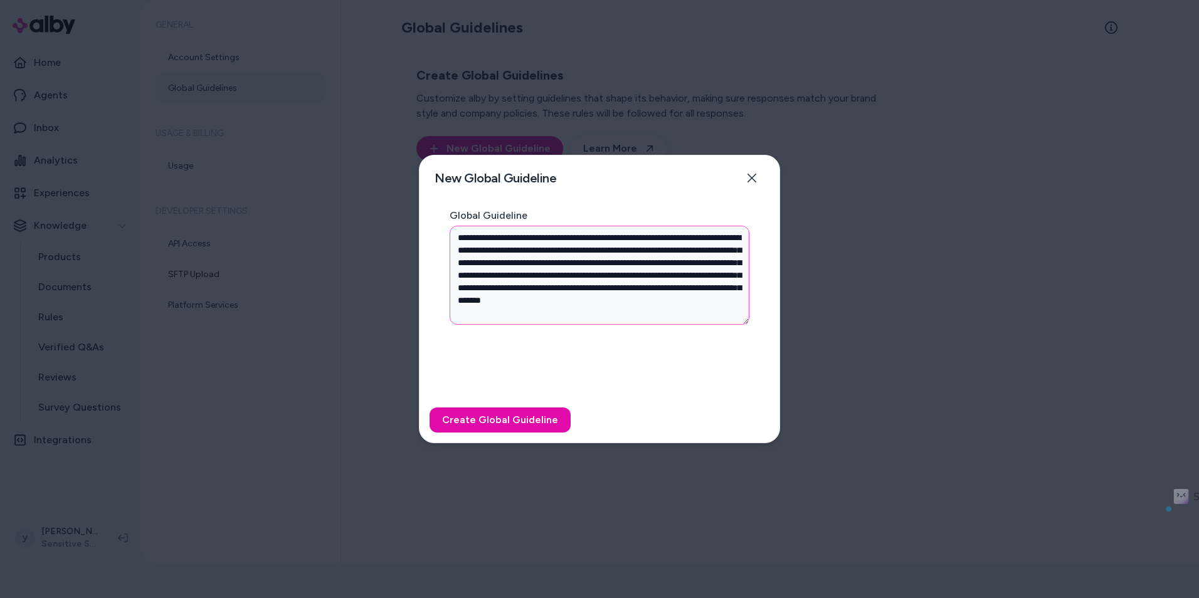
click at [658, 273] on textarea "**********" at bounding box center [600, 275] width 300 height 99
drag, startPoint x: 505, startPoint y: 277, endPoint x: 643, endPoint y: 286, distance: 138.2
click at [643, 286] on textarea "**********" at bounding box center [600, 275] width 300 height 99
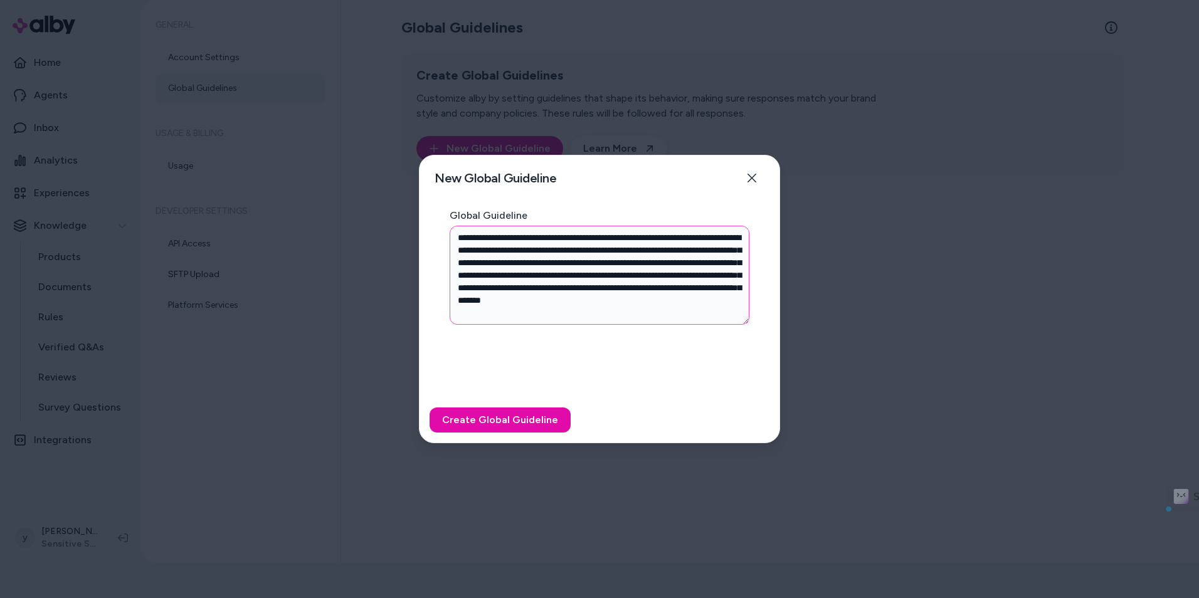
drag, startPoint x: 495, startPoint y: 303, endPoint x: 635, endPoint y: 305, distance: 140.5
click at [634, 305] on textarea "**********" at bounding box center [600, 275] width 300 height 99
click at [635, 305] on textarea "**********" at bounding box center [600, 275] width 300 height 99
drag, startPoint x: 580, startPoint y: 285, endPoint x: 755, endPoint y: 312, distance: 176.9
click at [755, 312] on div "**********" at bounding box center [600, 304] width 360 height 187
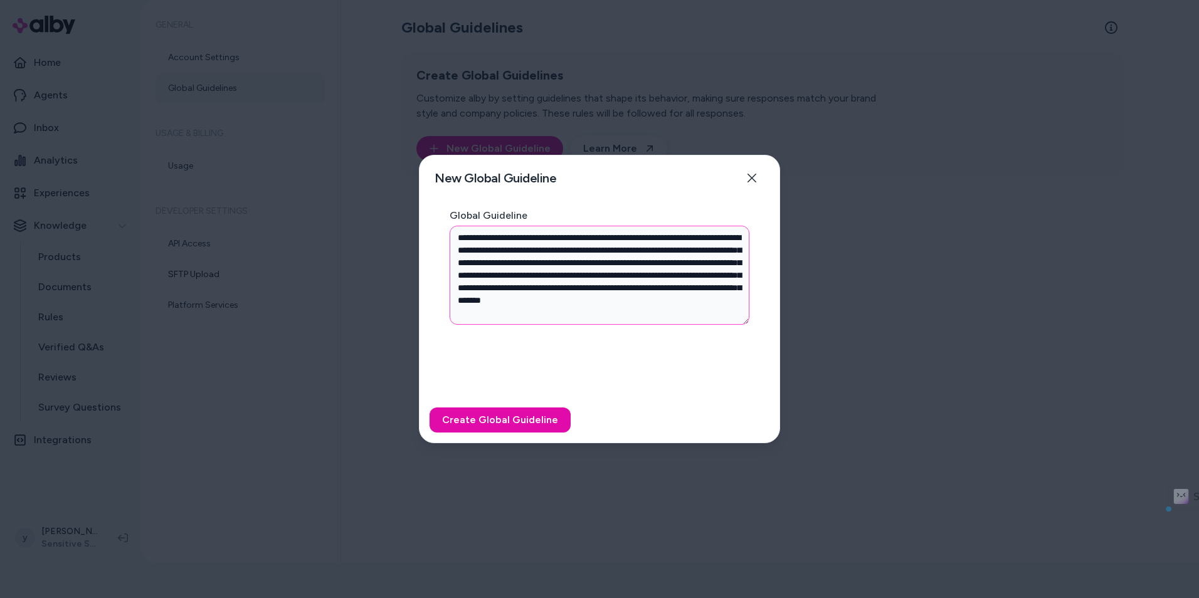
click at [668, 288] on textarea "**********" at bounding box center [600, 275] width 300 height 99
drag, startPoint x: 547, startPoint y: 312, endPoint x: 679, endPoint y: 317, distance: 131.8
click at [679, 317] on textarea "**********" at bounding box center [600, 275] width 300 height 99
drag, startPoint x: 525, startPoint y: 235, endPoint x: 707, endPoint y: 255, distance: 182.9
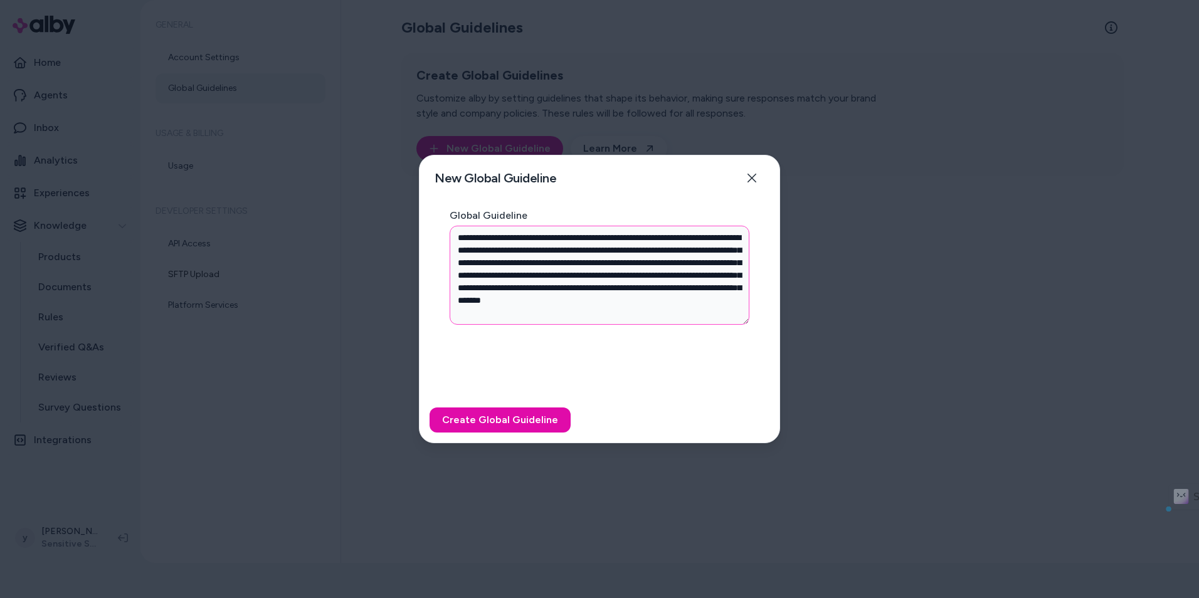
click at [707, 255] on textarea "**********" at bounding box center [600, 275] width 300 height 99
drag, startPoint x: 538, startPoint y: 235, endPoint x: 647, endPoint y: 237, distance: 108.5
click at [647, 237] on textarea "**********" at bounding box center [600, 275] width 300 height 99
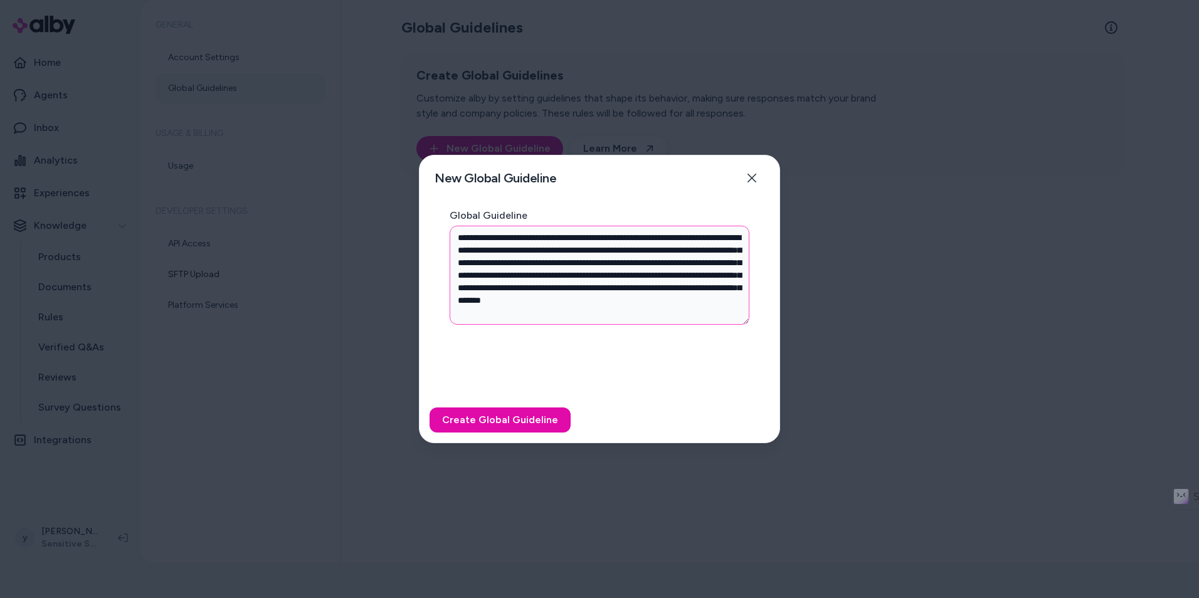
drag, startPoint x: 571, startPoint y: 291, endPoint x: 639, endPoint y: 298, distance: 68.8
click at [639, 298] on textarea "**********" at bounding box center [600, 275] width 300 height 99
click at [641, 298] on textarea "**********" at bounding box center [600, 275] width 300 height 99
drag, startPoint x: 602, startPoint y: 304, endPoint x: 704, endPoint y: 304, distance: 102.2
click at [704, 304] on textarea "**********" at bounding box center [600, 275] width 300 height 99
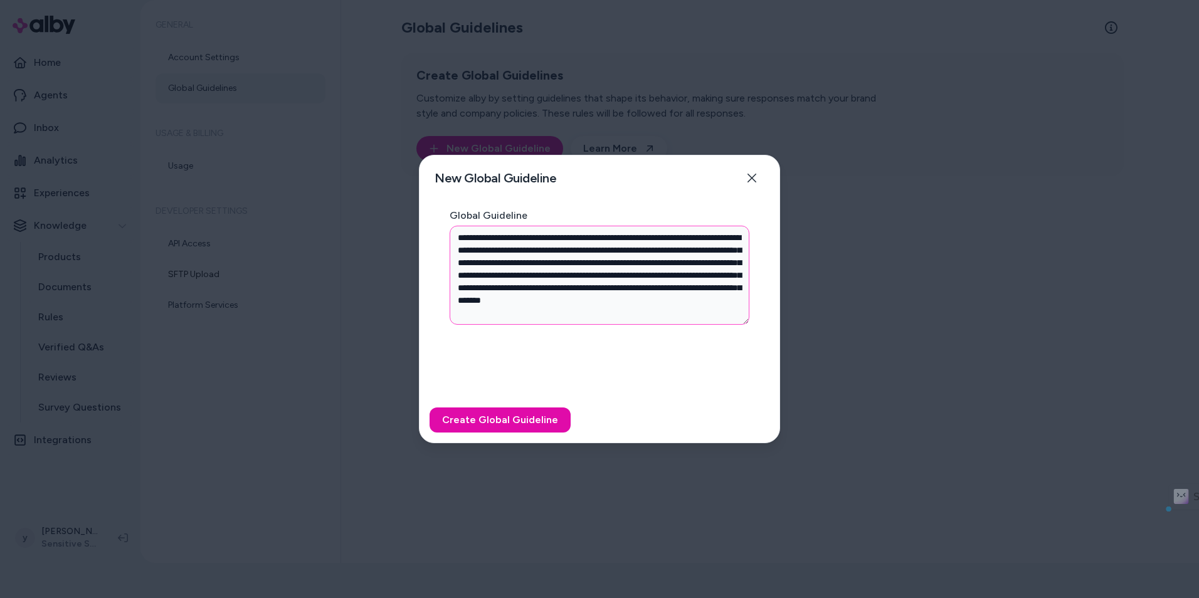
click at [708, 304] on textarea "**********" at bounding box center [600, 275] width 300 height 99
type textarea "**********"
click at [512, 415] on button "Create Global Guideline" at bounding box center [500, 420] width 141 height 25
drag, startPoint x: 608, startPoint y: 295, endPoint x: 730, endPoint y: 322, distance: 125.2
click at [729, 322] on textarea "**********" at bounding box center [600, 275] width 300 height 99
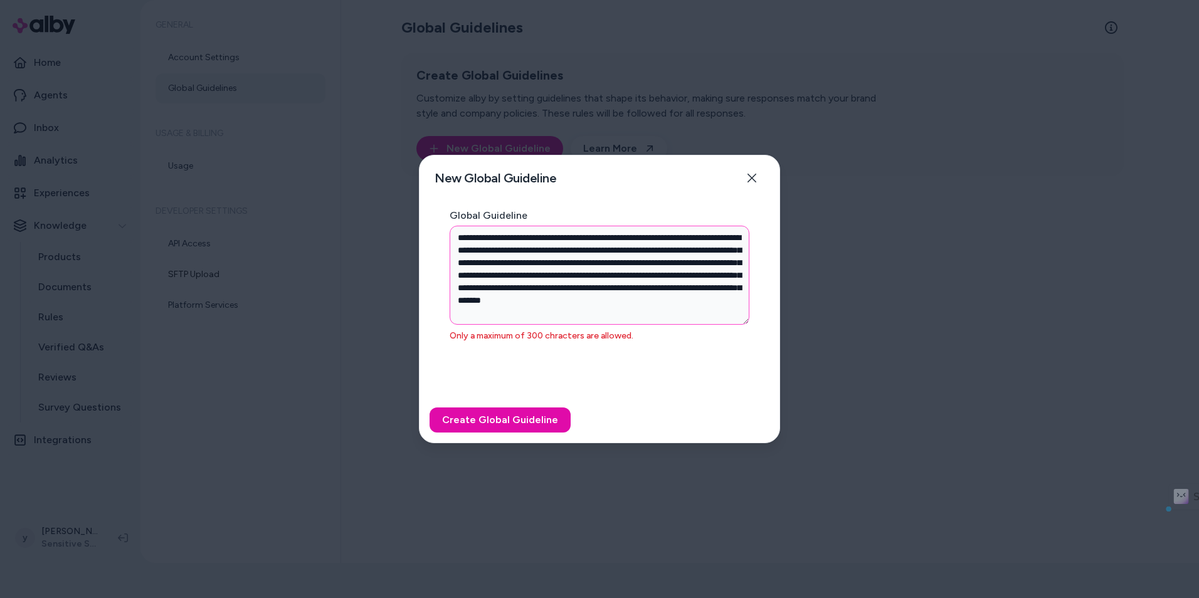
type textarea "*"
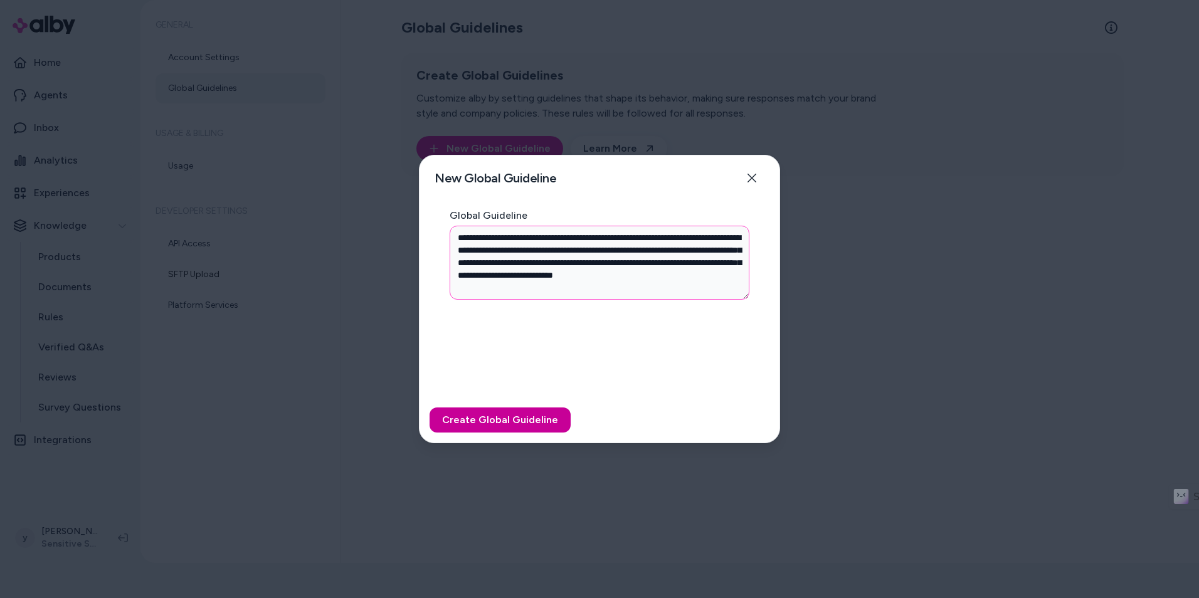
type textarea "**********"
click at [551, 413] on button "Create Global Guideline" at bounding box center [500, 420] width 141 height 25
type textarea "*"
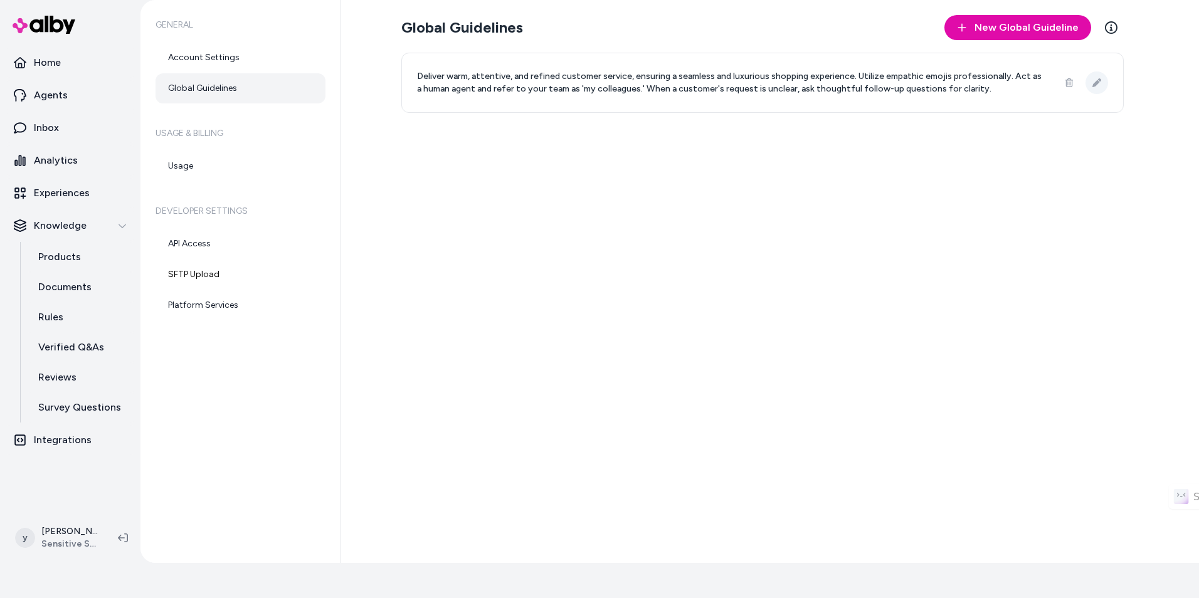
click at [1103, 87] on button at bounding box center [1097, 82] width 23 height 23
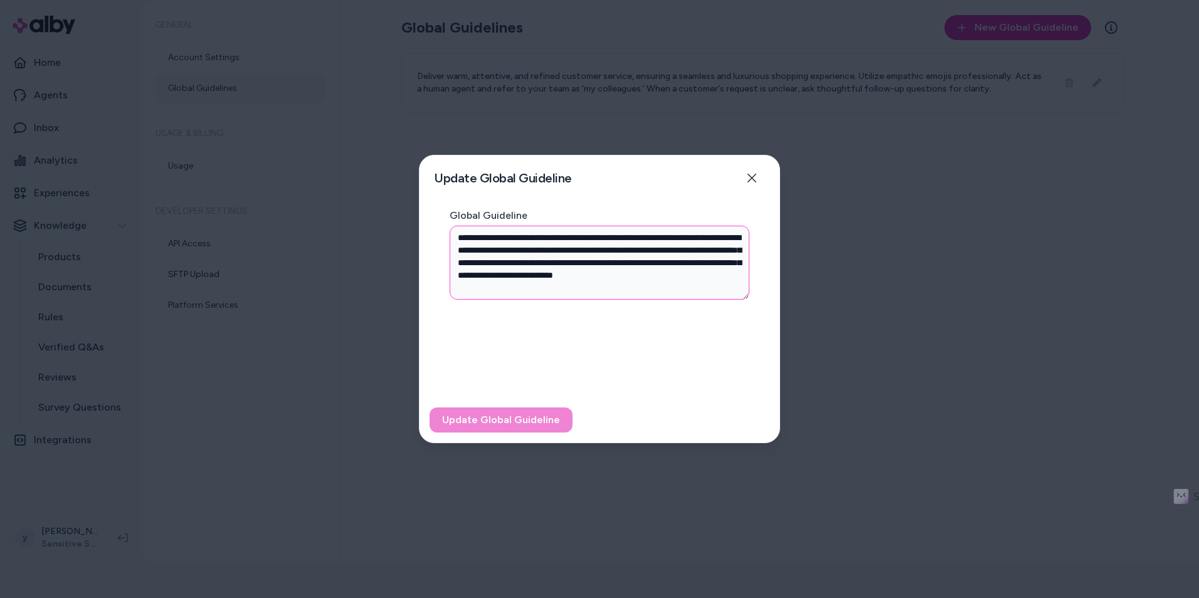
click at [603, 292] on textarea "**********" at bounding box center [600, 263] width 300 height 74
paste textarea "**********"
type textarea "*"
type textarea "**********"
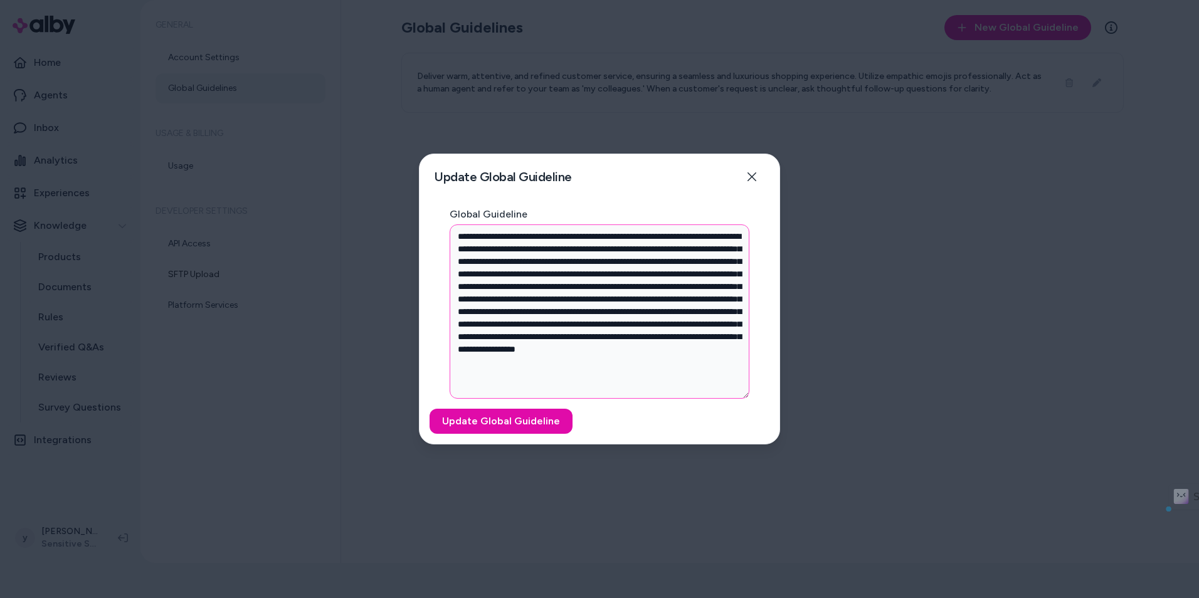
drag, startPoint x: 581, startPoint y: 287, endPoint x: 682, endPoint y: 400, distance: 151.9
click at [682, 400] on form "**********" at bounding box center [600, 326] width 360 height 235
type textarea "*"
type textarea "**********"
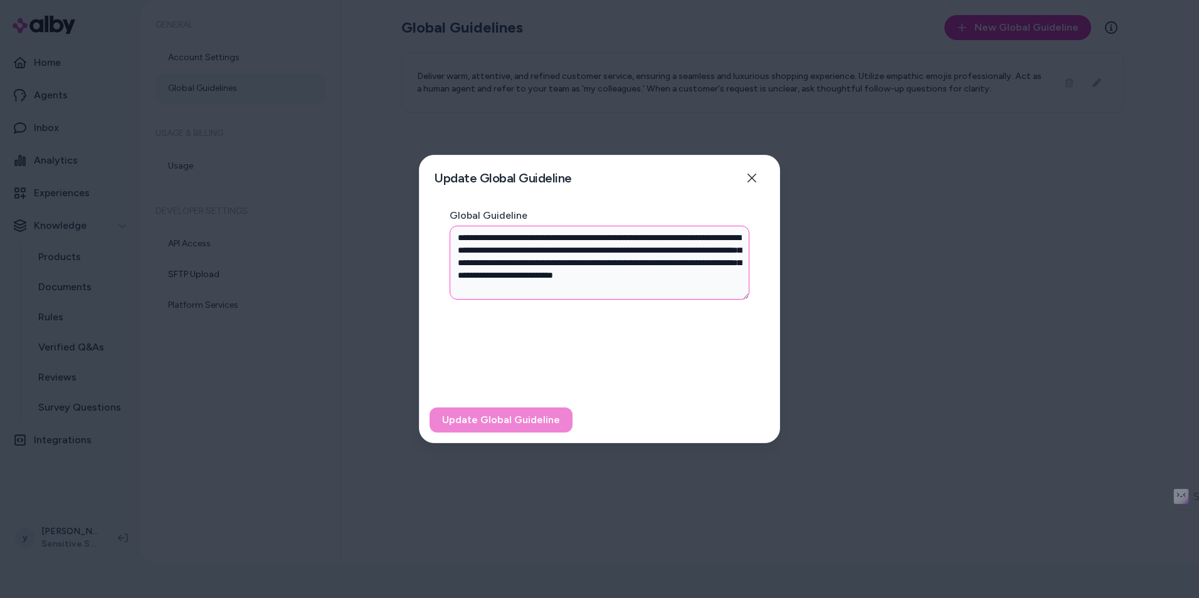
type textarea "*"
type textarea "**********"
type textarea "*"
type textarea "**********"
type textarea "*"
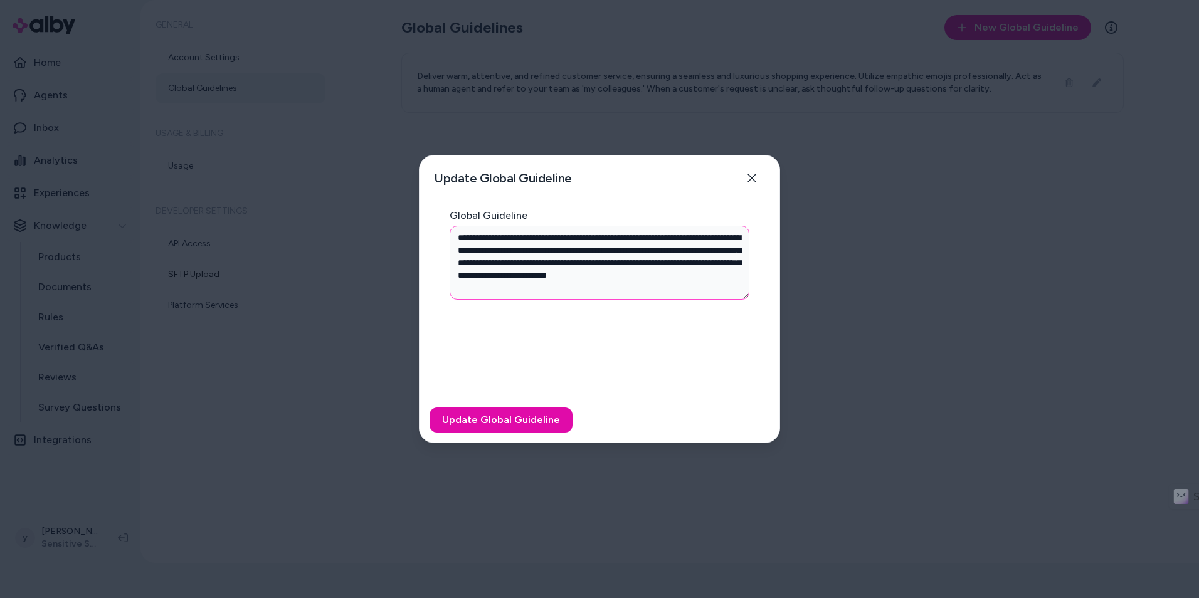
type textarea "**********"
type textarea "*"
type textarea "**********"
type textarea "*"
type textarea "**********"
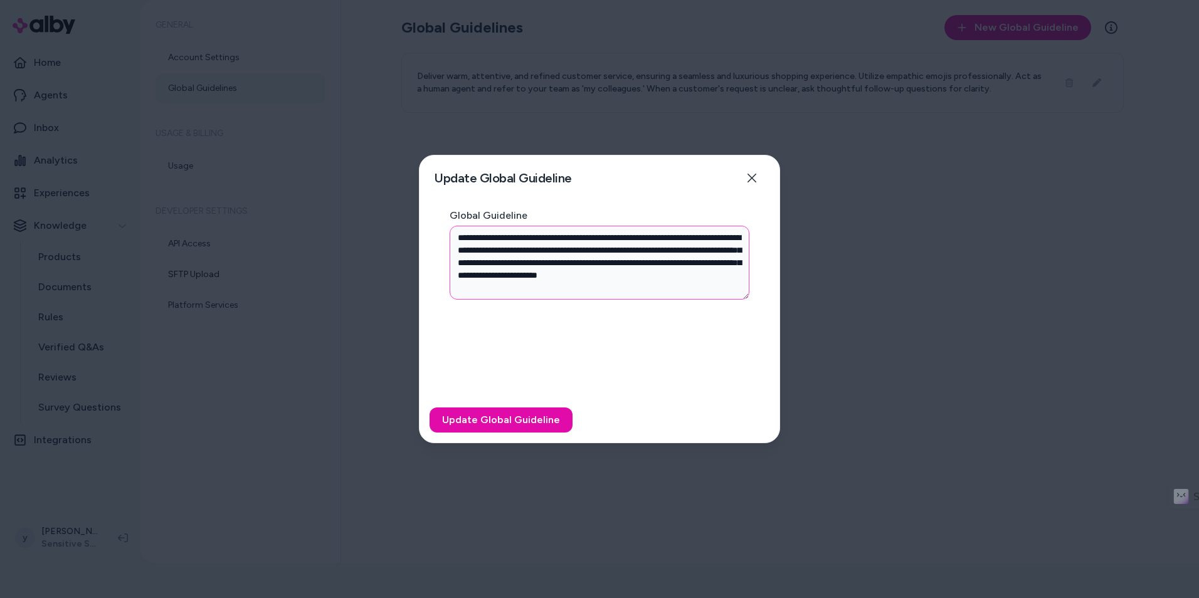
type textarea "*"
type textarea "**********"
type textarea "*"
type textarea "**********"
type textarea "*"
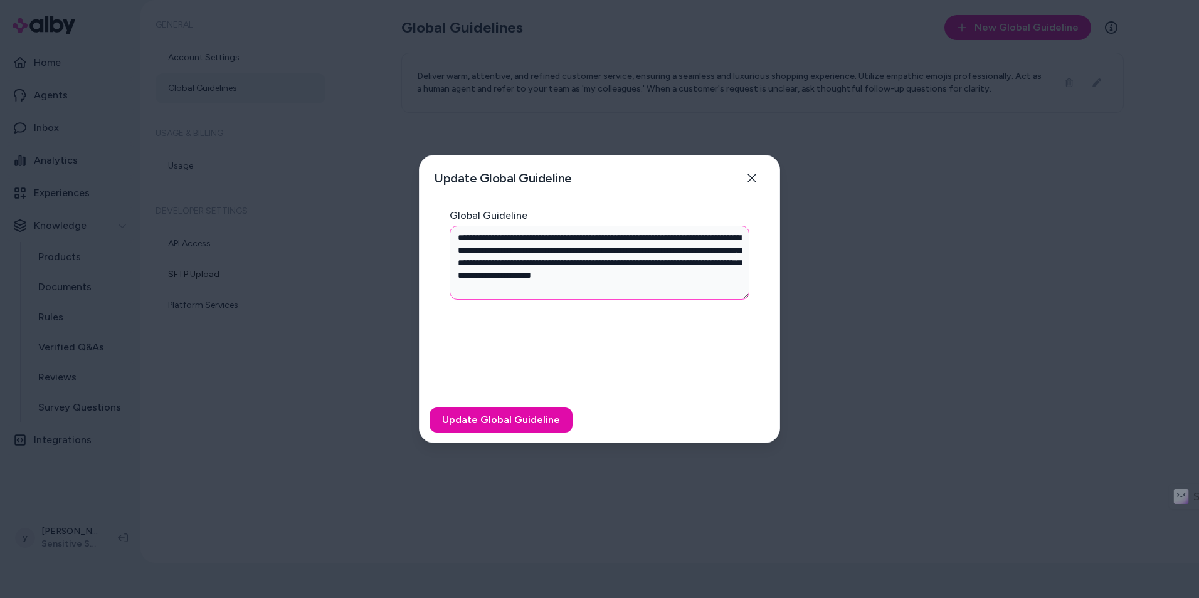
type textarea "**********"
type textarea "*"
type textarea "**********"
type textarea "*"
type textarea "**********"
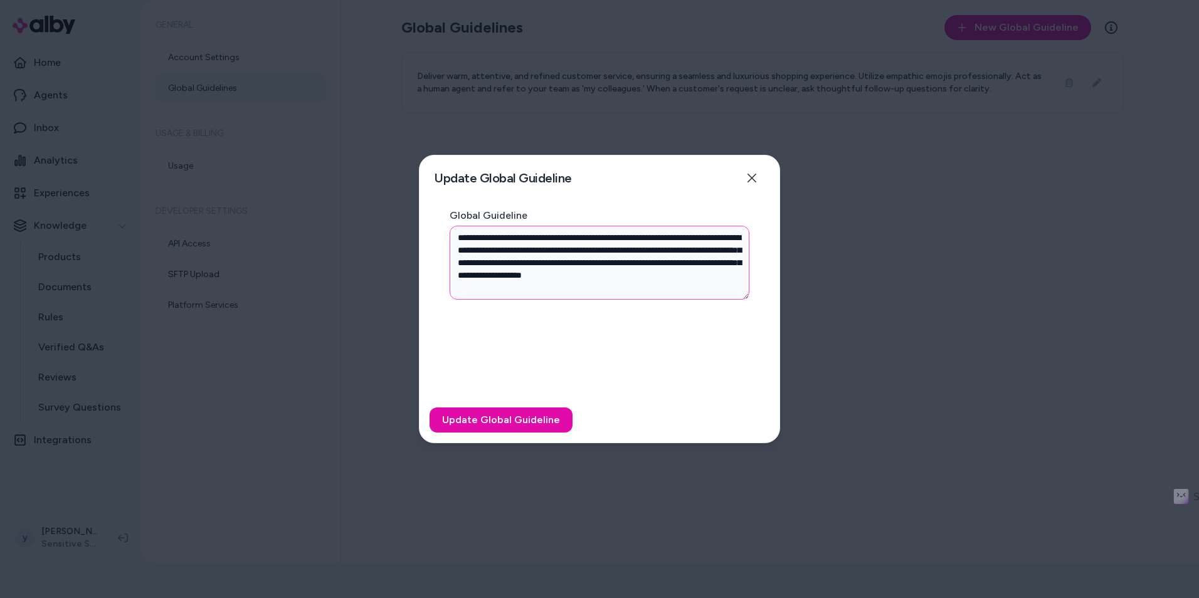
type textarea "*"
type textarea "**********"
type textarea "*"
type textarea "**********"
type textarea "*"
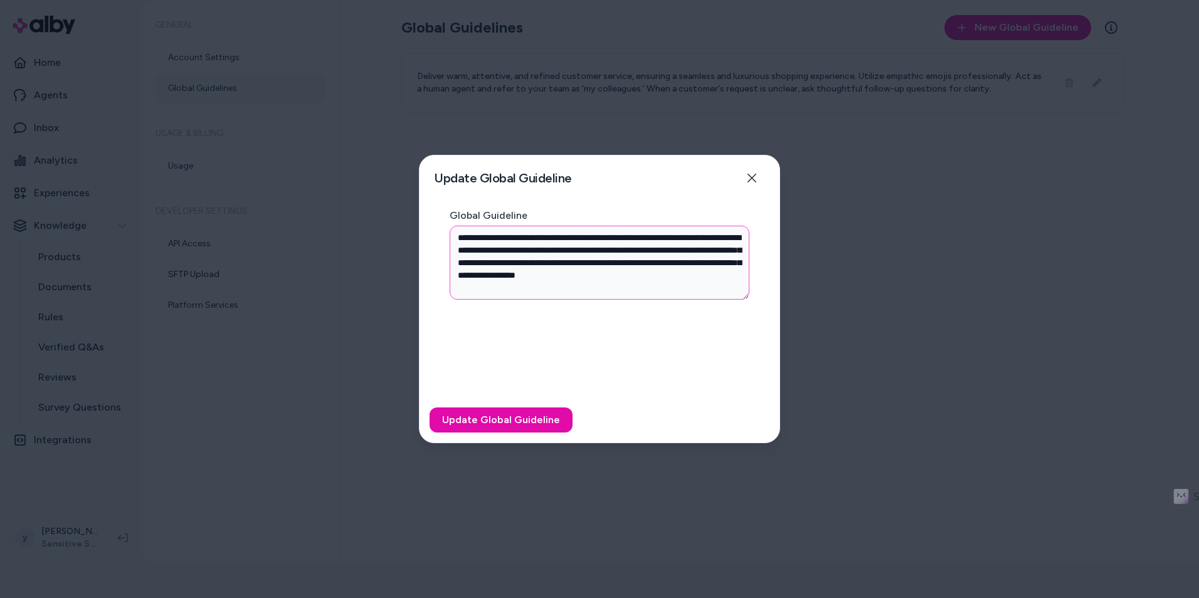
type textarea "**********"
type textarea "*"
type textarea "**********"
type textarea "*"
type textarea "**********"
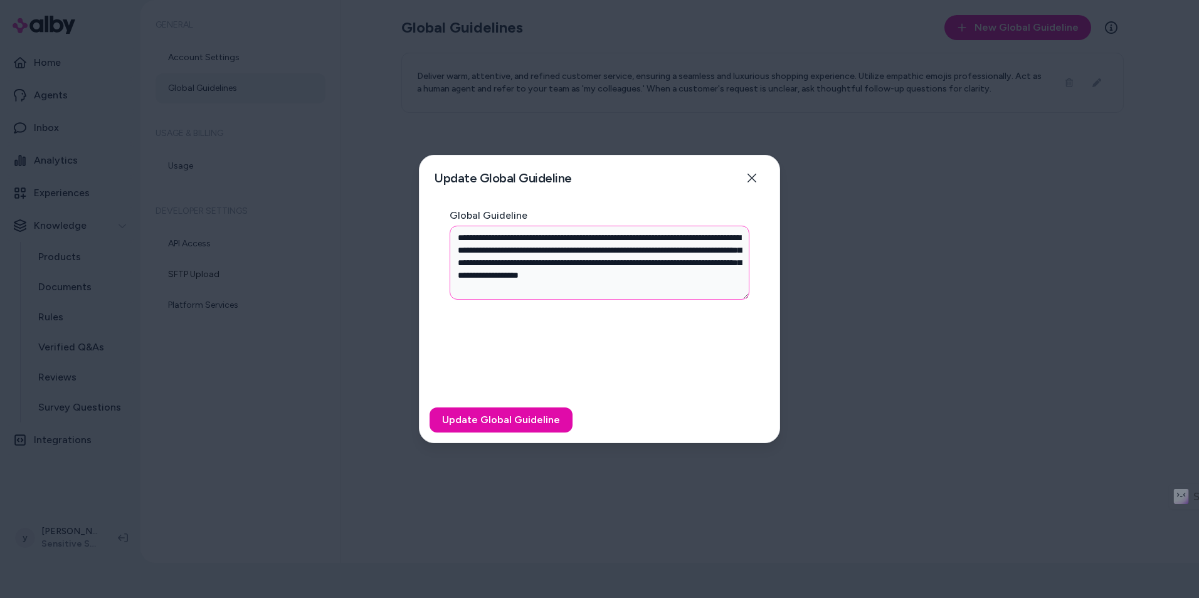
type textarea "*"
type textarea "**********"
type textarea "*"
type textarea "**********"
type textarea "*"
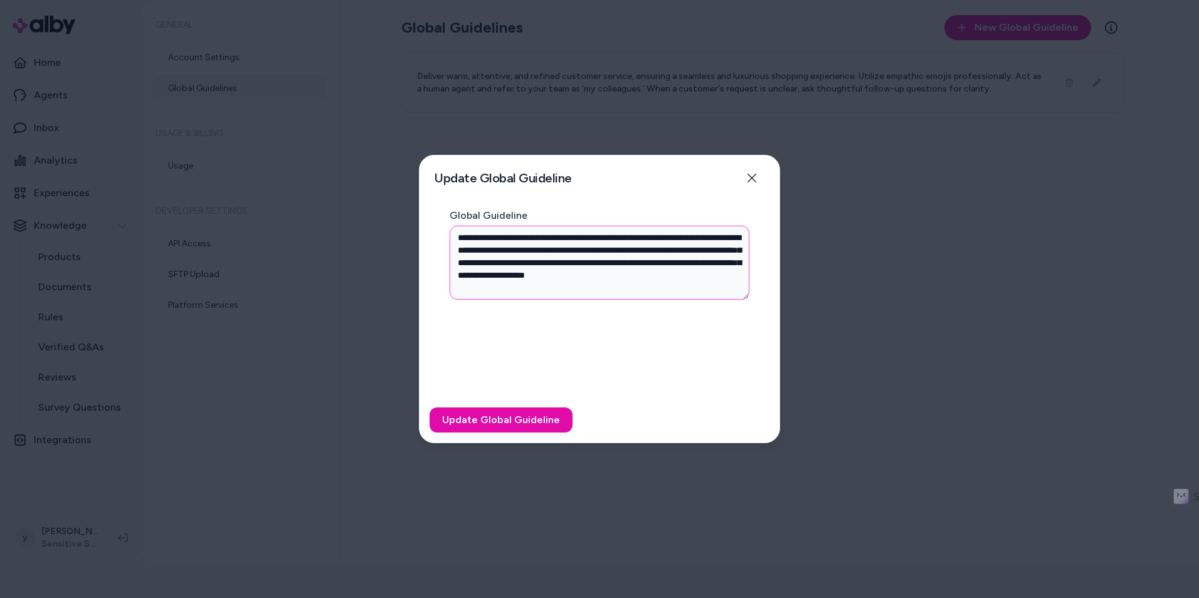
type textarea "**********"
type textarea "*"
type textarea "**********"
type textarea "*"
type textarea "**********"
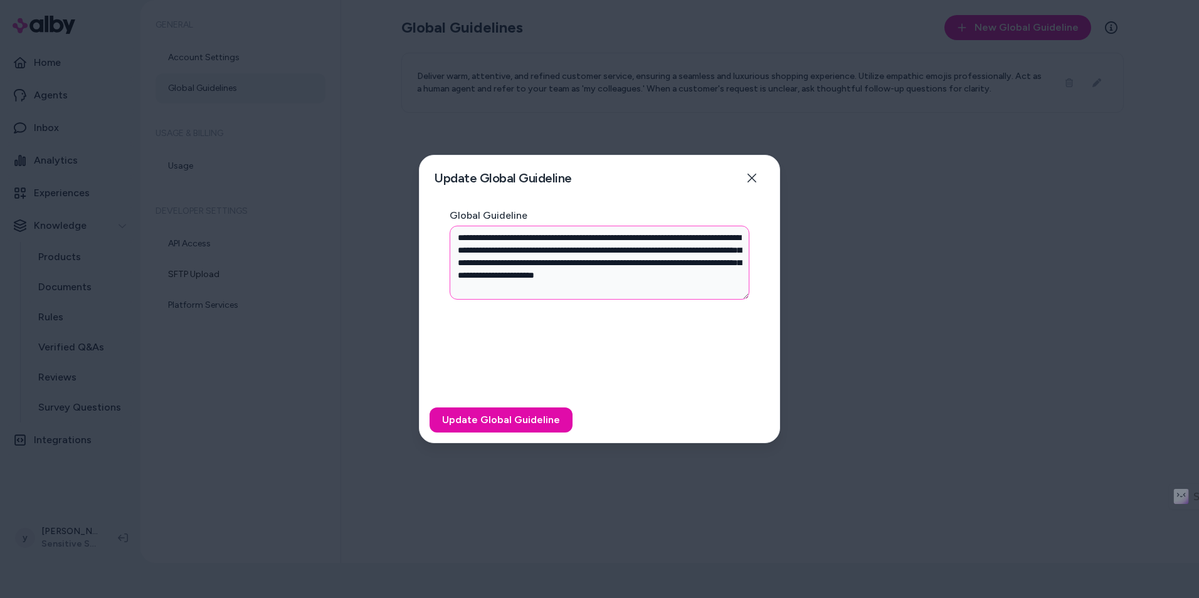
type textarea "*"
type textarea "**********"
type textarea "*"
type textarea "**********"
type textarea "*"
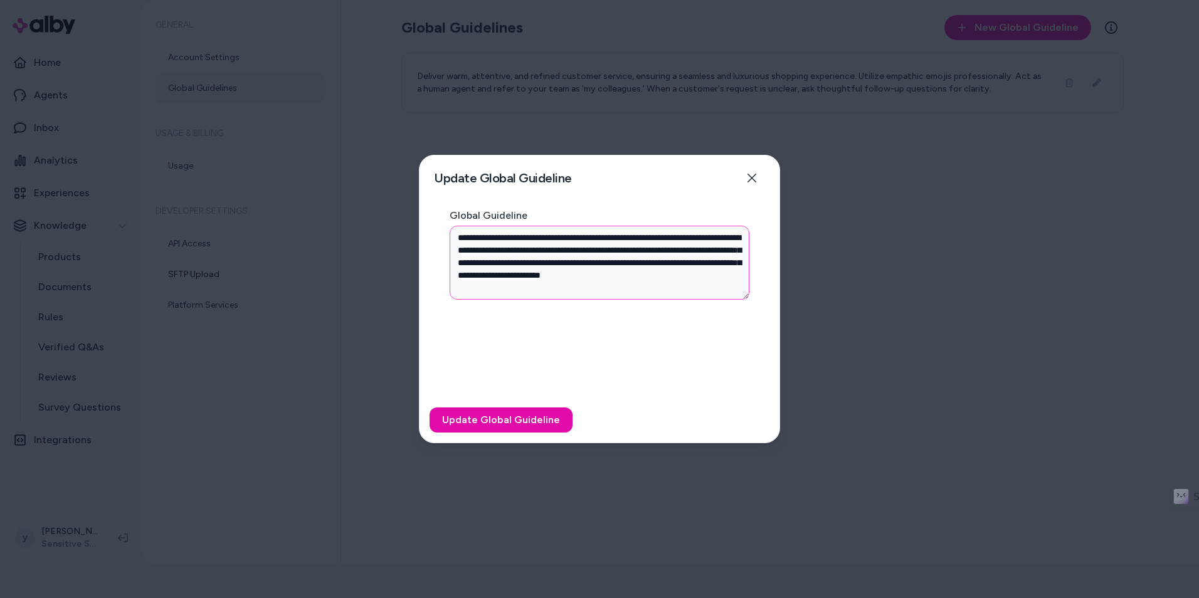
type textarea "**********"
type textarea "*"
type textarea "**********"
type textarea "*"
type textarea "**********"
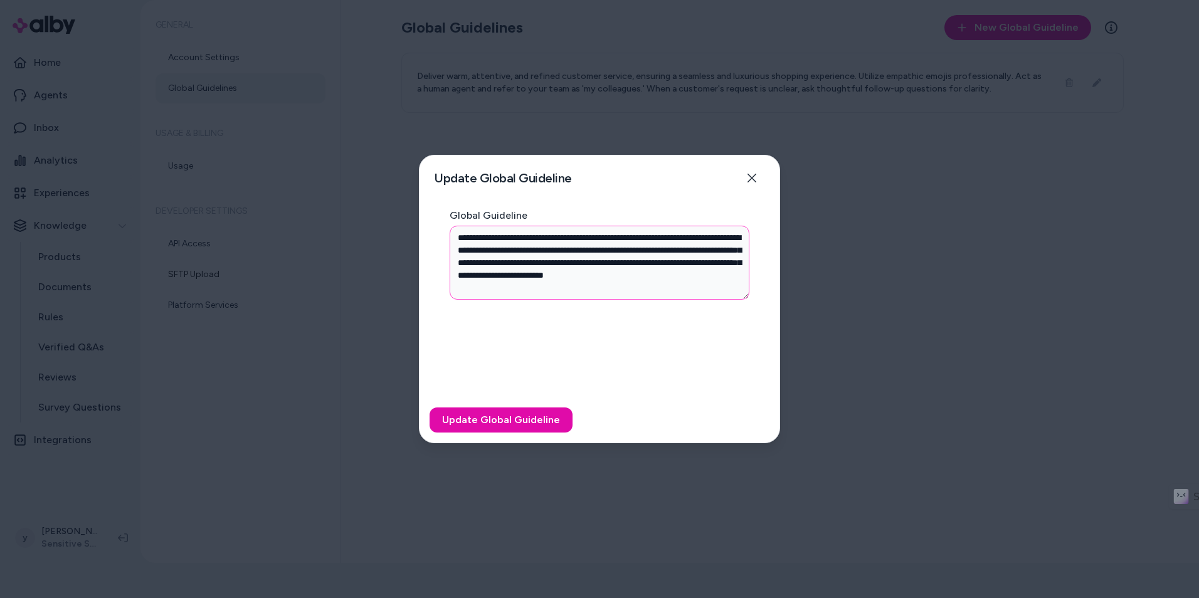
type textarea "*"
type textarea "**********"
type textarea "*"
type textarea "**********"
type textarea "*"
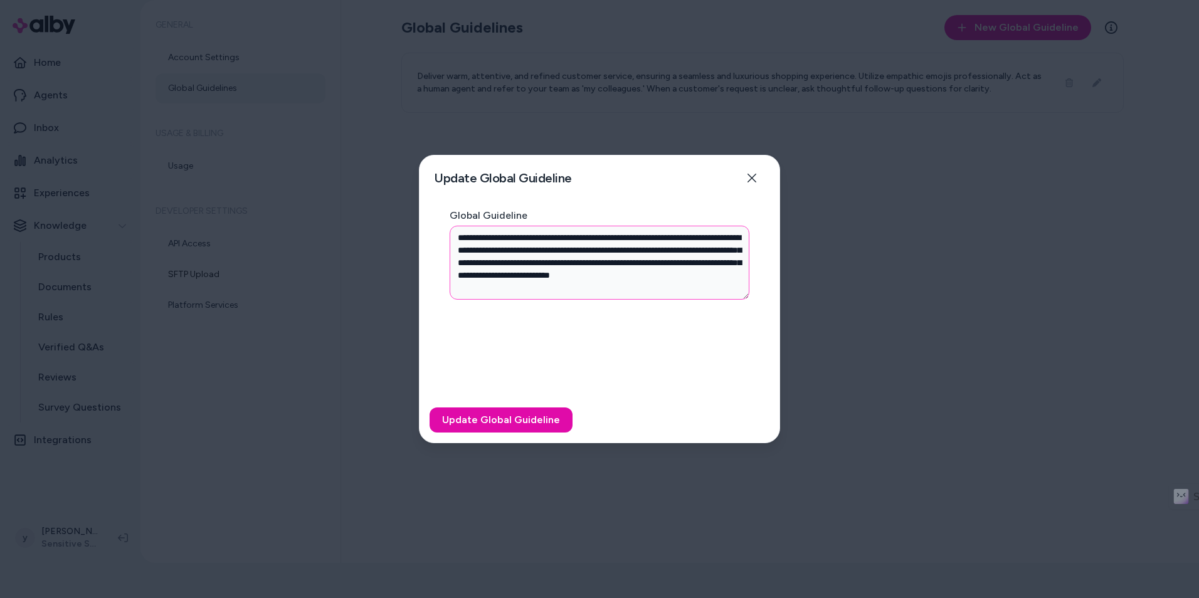
type textarea "**********"
type textarea "*"
type textarea "**********"
type textarea "*"
type textarea "**********"
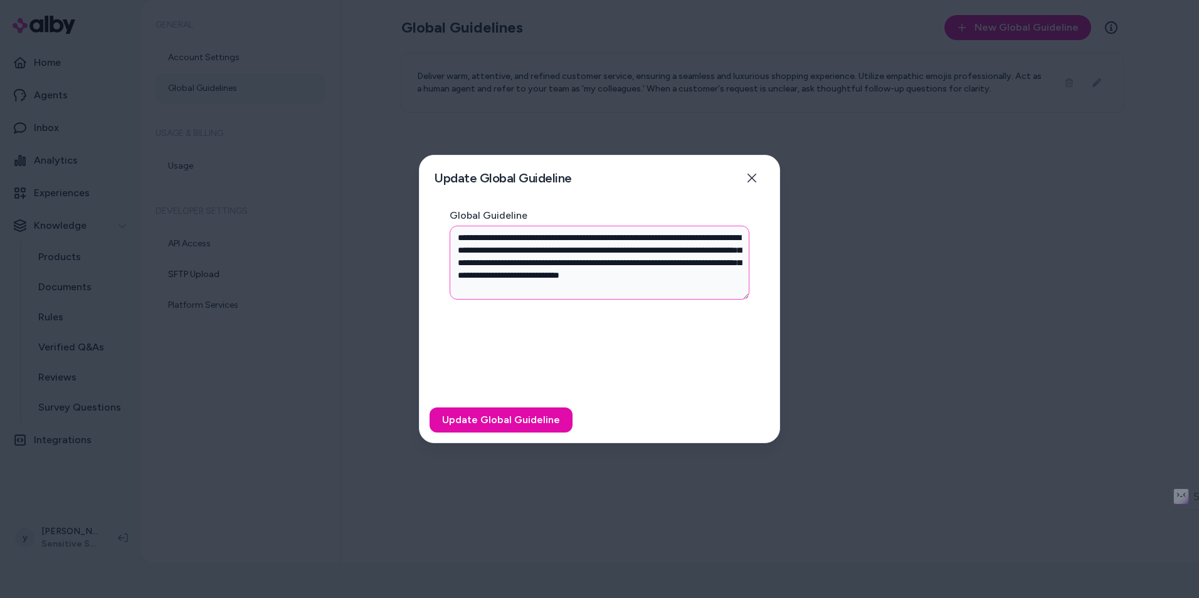
type textarea "*"
type textarea "**********"
type textarea "*"
type textarea "**********"
type textarea "*"
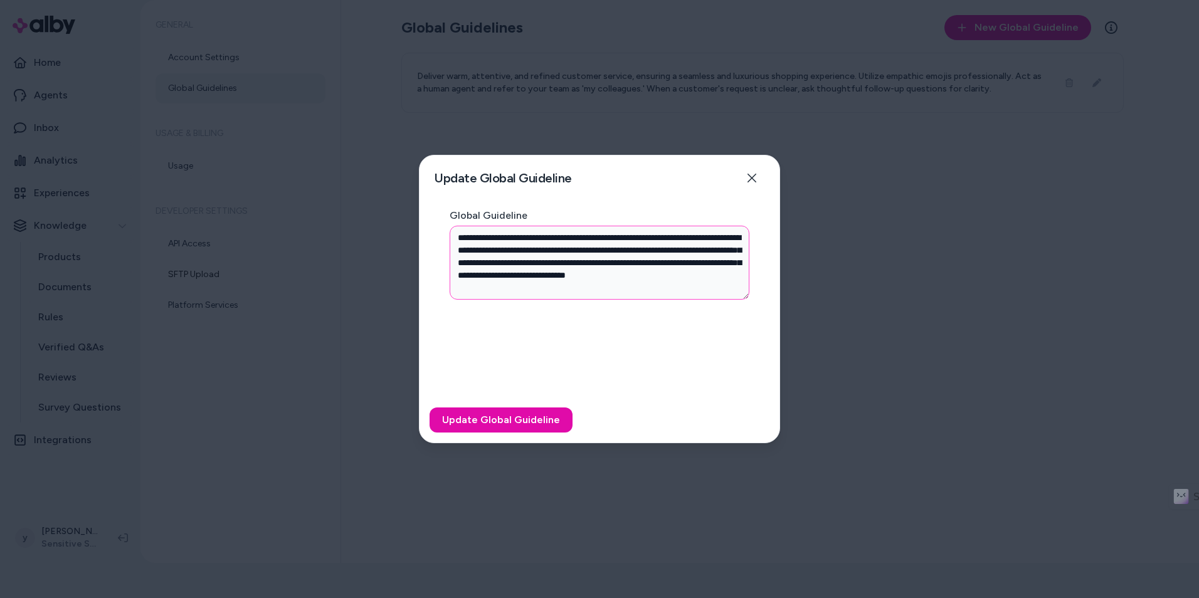
type textarea "**********"
type textarea "*"
type textarea "**********"
type textarea "*"
type textarea "**********"
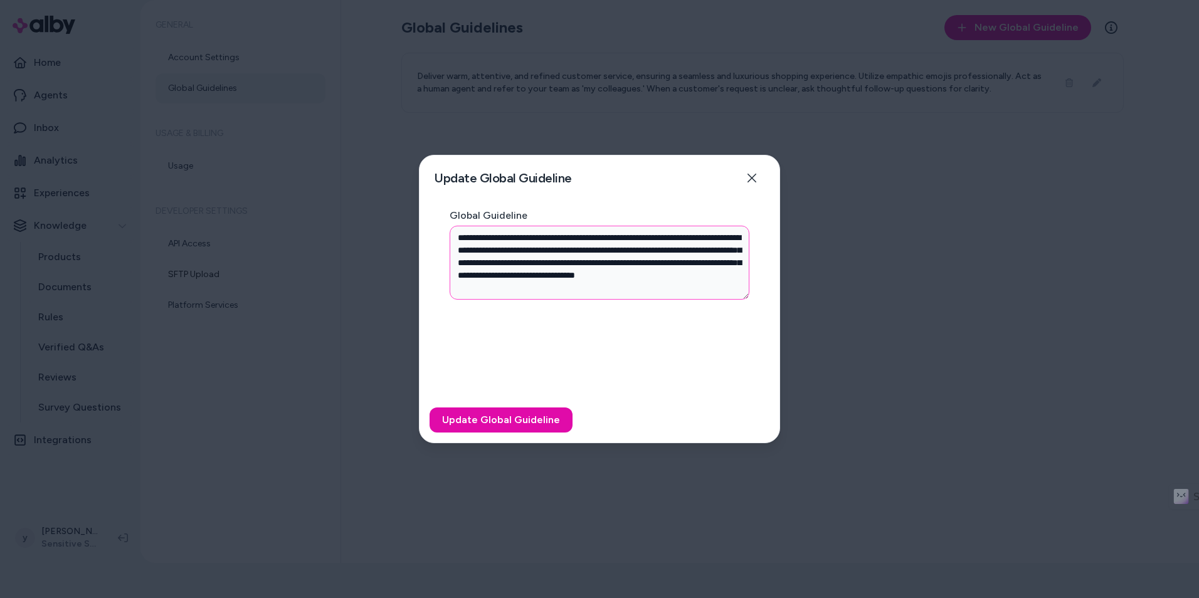
type textarea "*"
type textarea "**********"
type textarea "*"
type textarea "**********"
type textarea "*"
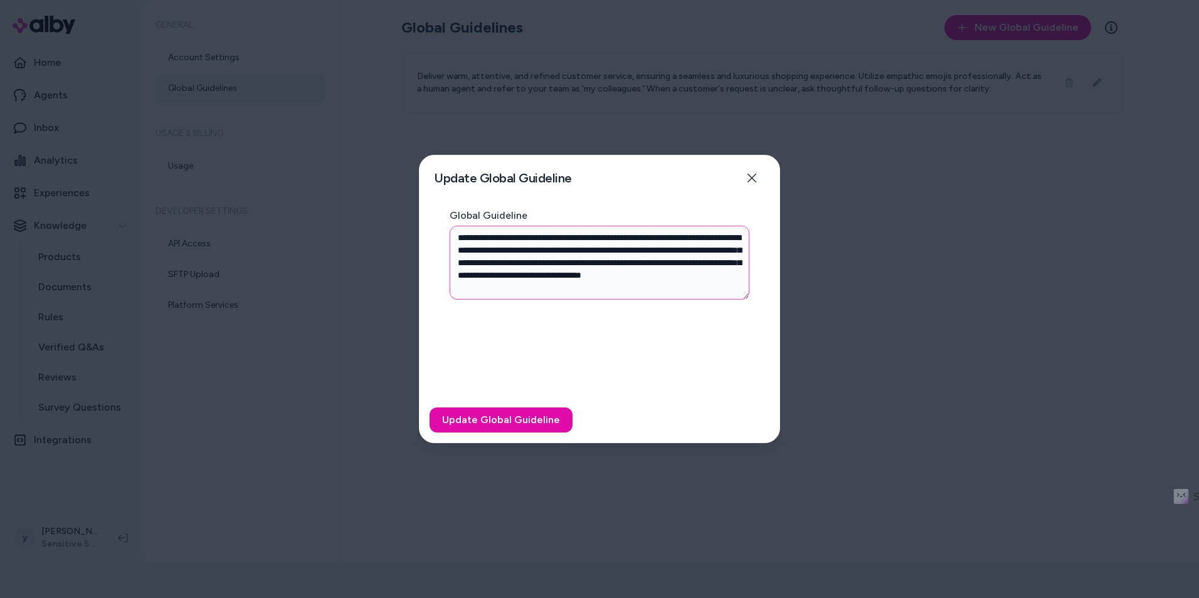
type textarea "**********"
type textarea "*"
type textarea "**********"
type textarea "*"
type textarea "**********"
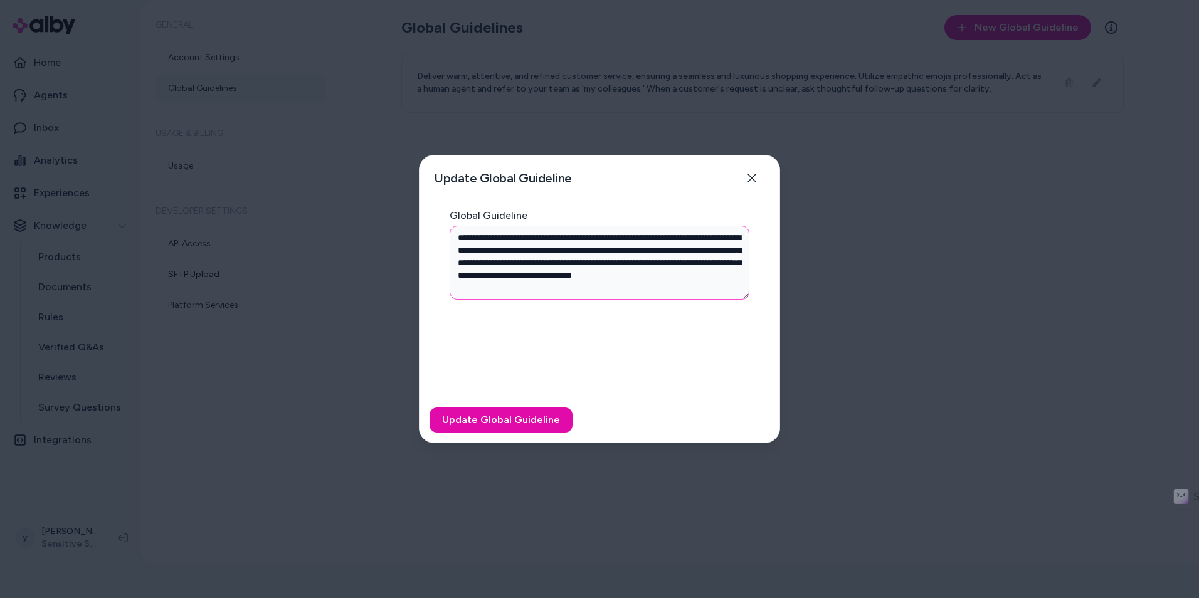
type textarea "*"
type textarea "**********"
type textarea "*"
type textarea "**********"
type textarea "*"
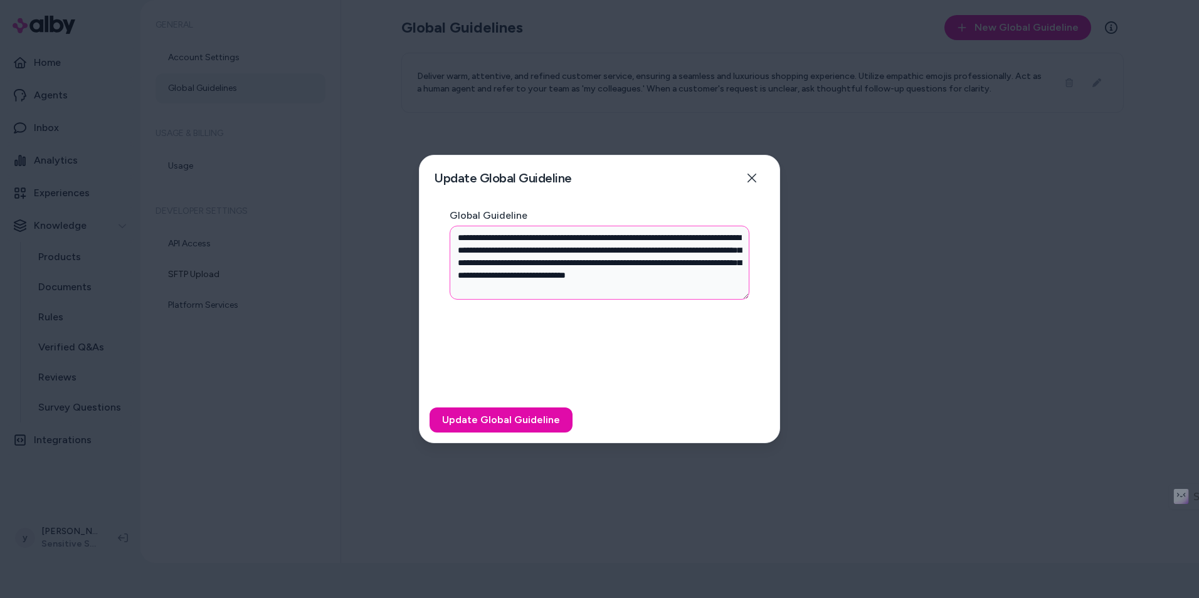
type textarea "**********"
type textarea "*"
drag, startPoint x: 655, startPoint y: 292, endPoint x: 447, endPoint y: 243, distance: 213.7
click at [447, 243] on div "**********" at bounding box center [600, 304] width 360 height 187
click at [664, 287] on textarea "**********" at bounding box center [600, 263] width 300 height 74
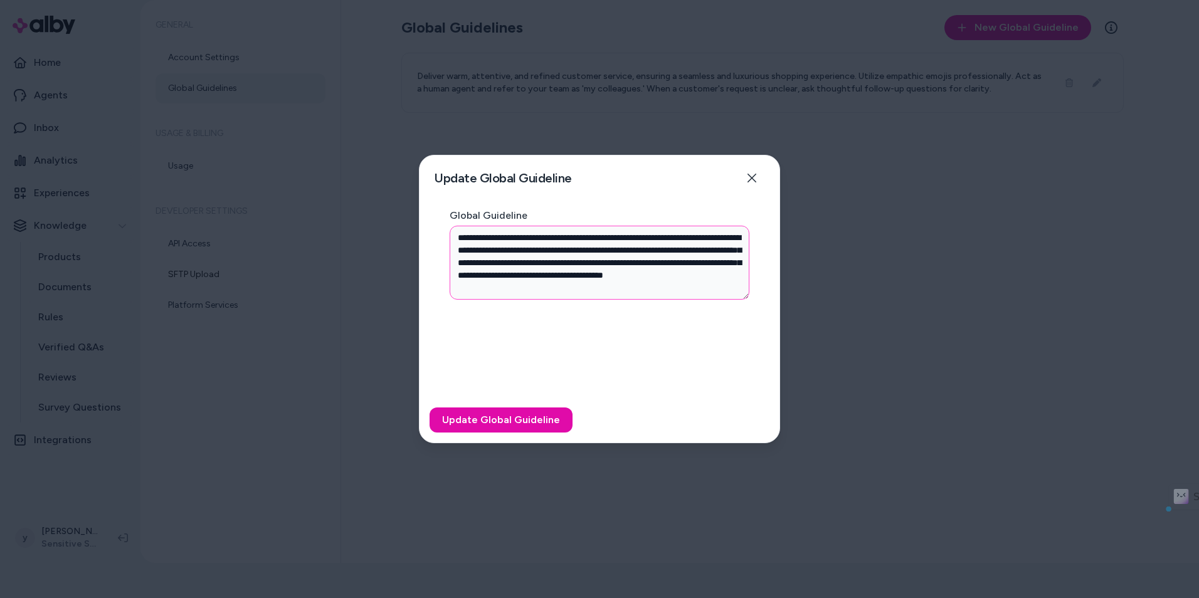
drag, startPoint x: 659, startPoint y: 288, endPoint x: 435, endPoint y: 225, distance: 233.3
click at [435, 225] on div "**********" at bounding box center [600, 304] width 360 height 187
paste textarea "**********"
drag, startPoint x: 487, startPoint y: 252, endPoint x: 653, endPoint y: 276, distance: 167.3
click at [653, 276] on textarea "**********" at bounding box center [600, 263] width 300 height 74
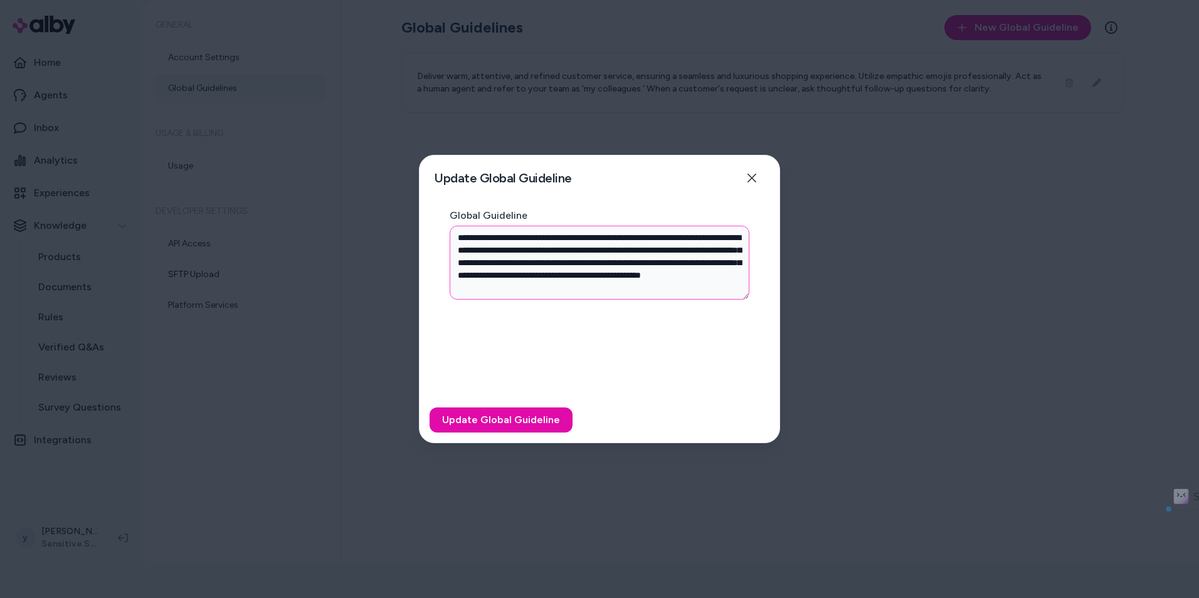
click at [653, 276] on textarea "**********" at bounding box center [600, 263] width 300 height 74
click at [519, 419] on button "Update Global Guideline" at bounding box center [501, 420] width 143 height 25
drag, startPoint x: 514, startPoint y: 258, endPoint x: 594, endPoint y: 258, distance: 79.6
click at [594, 258] on textarea "**********" at bounding box center [600, 263] width 300 height 74
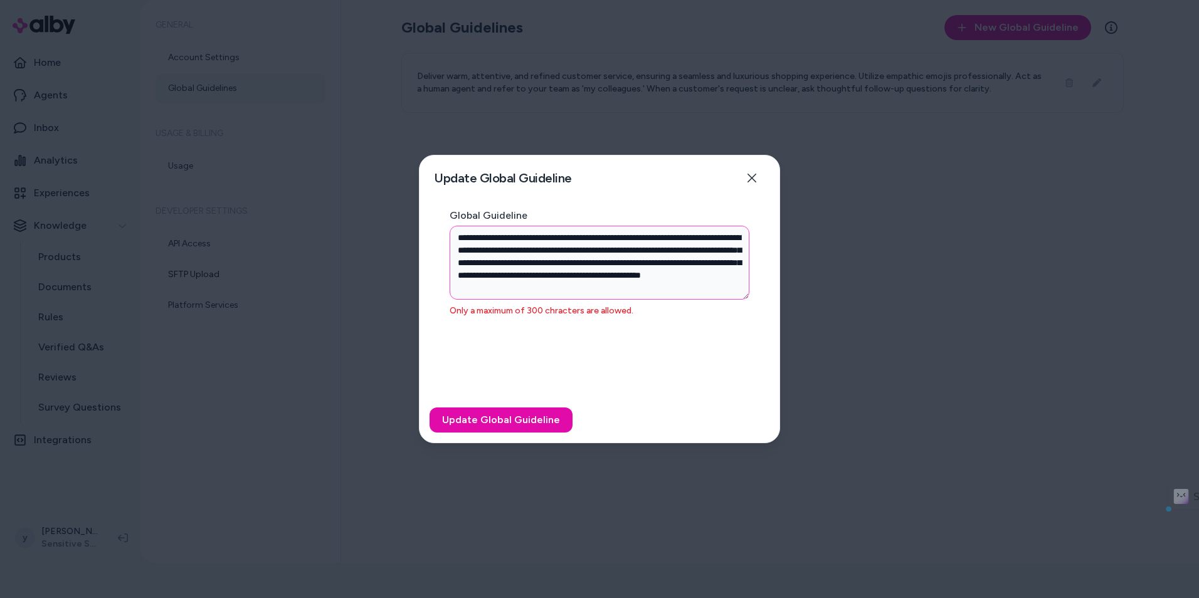
drag, startPoint x: 515, startPoint y: 258, endPoint x: 619, endPoint y: 261, distance: 104.1
click at [619, 261] on textarea "**********" at bounding box center [600, 263] width 300 height 74
drag, startPoint x: 507, startPoint y: 277, endPoint x: 679, endPoint y: 275, distance: 172.5
click at [679, 275] on textarea "**********" at bounding box center [600, 263] width 300 height 74
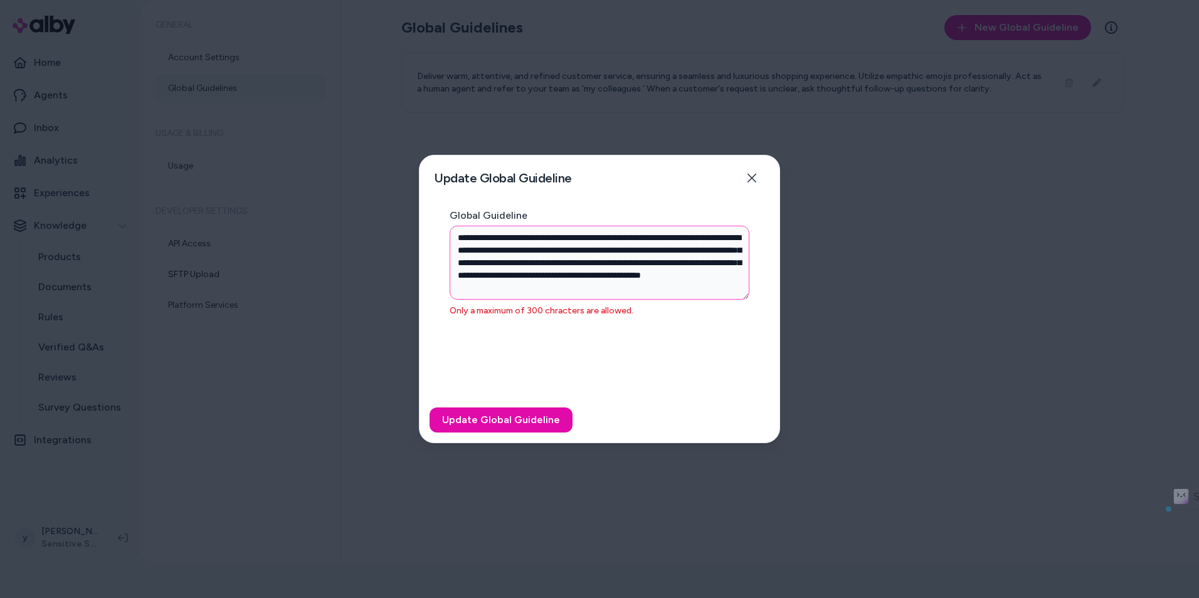
click at [679, 275] on textarea "**********" at bounding box center [600, 263] width 300 height 74
drag, startPoint x: 539, startPoint y: 287, endPoint x: 711, endPoint y: 287, distance: 171.8
click at [711, 287] on textarea "**********" at bounding box center [600, 263] width 300 height 74
drag, startPoint x: 537, startPoint y: 289, endPoint x: 554, endPoint y: 287, distance: 17.7
click at [554, 287] on textarea "**********" at bounding box center [600, 263] width 300 height 74
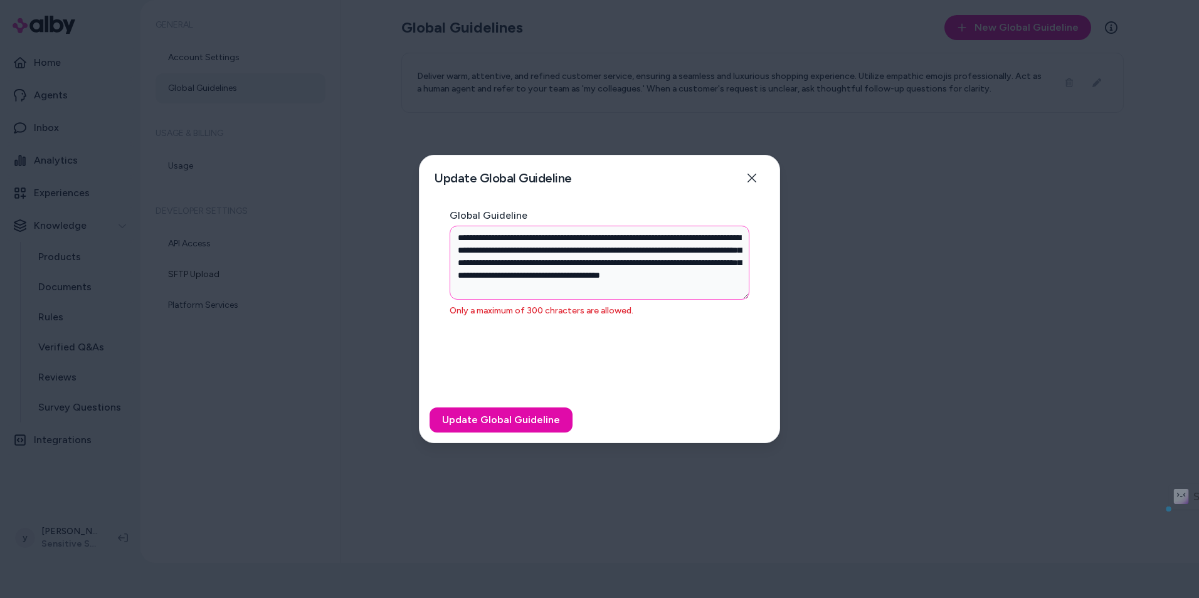
drag, startPoint x: 552, startPoint y: 233, endPoint x: 675, endPoint y: 268, distance: 127.1
click at [675, 268] on textarea "**********" at bounding box center [600, 263] width 300 height 74
drag, startPoint x: 629, startPoint y: 240, endPoint x: 668, endPoint y: 238, distance: 39.5
click at [668, 238] on textarea "**********" at bounding box center [600, 263] width 300 height 74
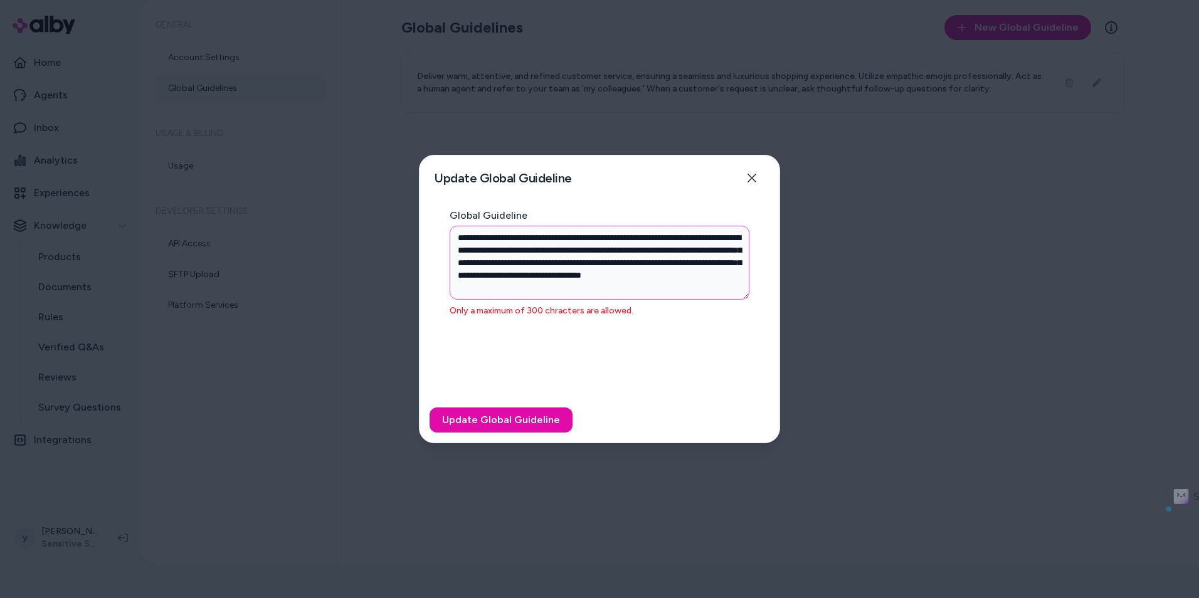
drag, startPoint x: 697, startPoint y: 235, endPoint x: 735, endPoint y: 234, distance: 37.6
click at [735, 234] on textarea "**********" at bounding box center [600, 263] width 300 height 74
click at [598, 285] on textarea "**********" at bounding box center [600, 263] width 300 height 74
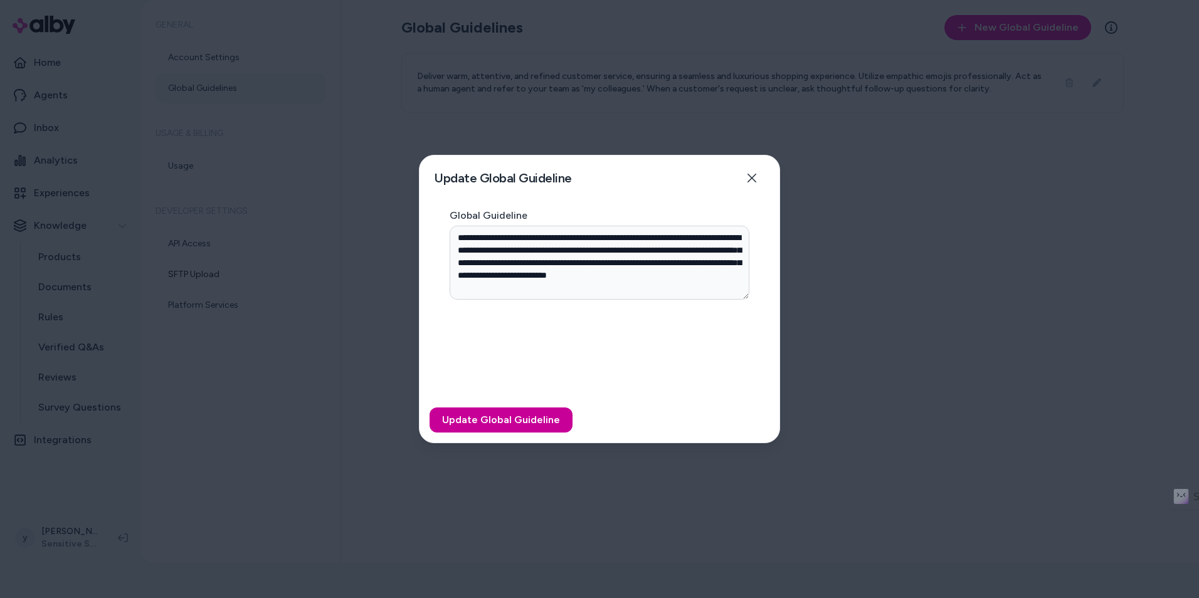
click at [544, 418] on button "Update Global Guideline" at bounding box center [501, 420] width 143 height 25
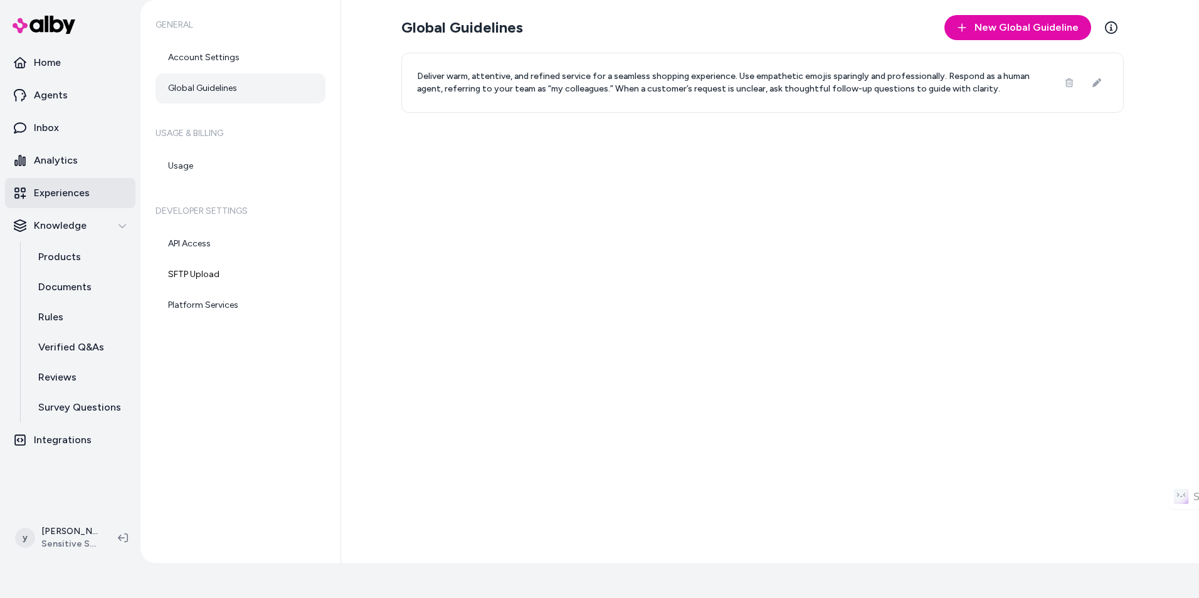
click at [80, 197] on p "Experiences" at bounding box center [62, 193] width 56 height 15
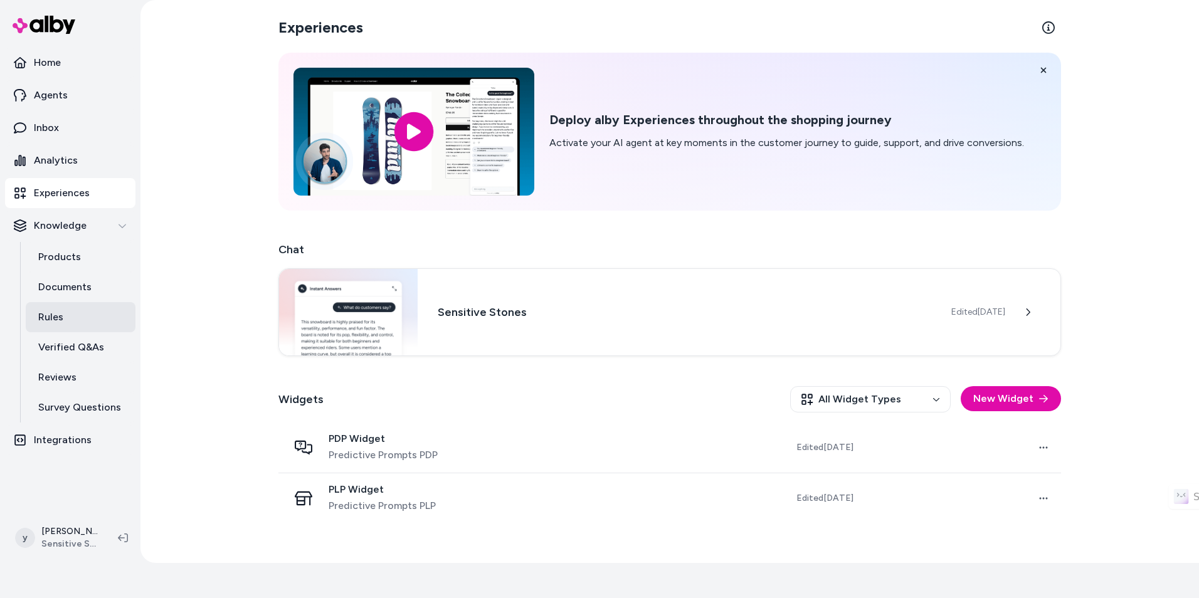
click at [93, 312] on link "Rules" at bounding box center [81, 317] width 110 height 30
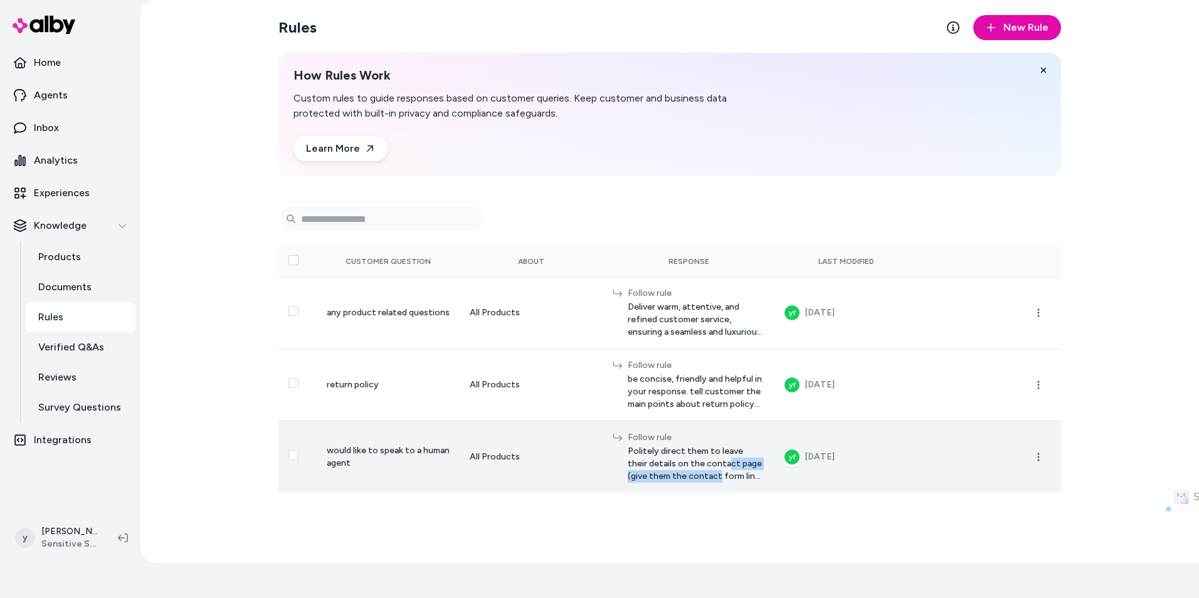
drag, startPoint x: 645, startPoint y: 462, endPoint x: 790, endPoint y: 465, distance: 144.9
click at [774, 465] on td "Follow rule Politely direct them to leave their details on the contact page (gi…" at bounding box center [689, 457] width 172 height 72
click at [758, 479] on span "Politely direct them to leave their details on the contact page (give them the …" at bounding box center [696, 464] width 137 height 38
click at [1037, 458] on icon "button" at bounding box center [1038, 457] width 10 height 10
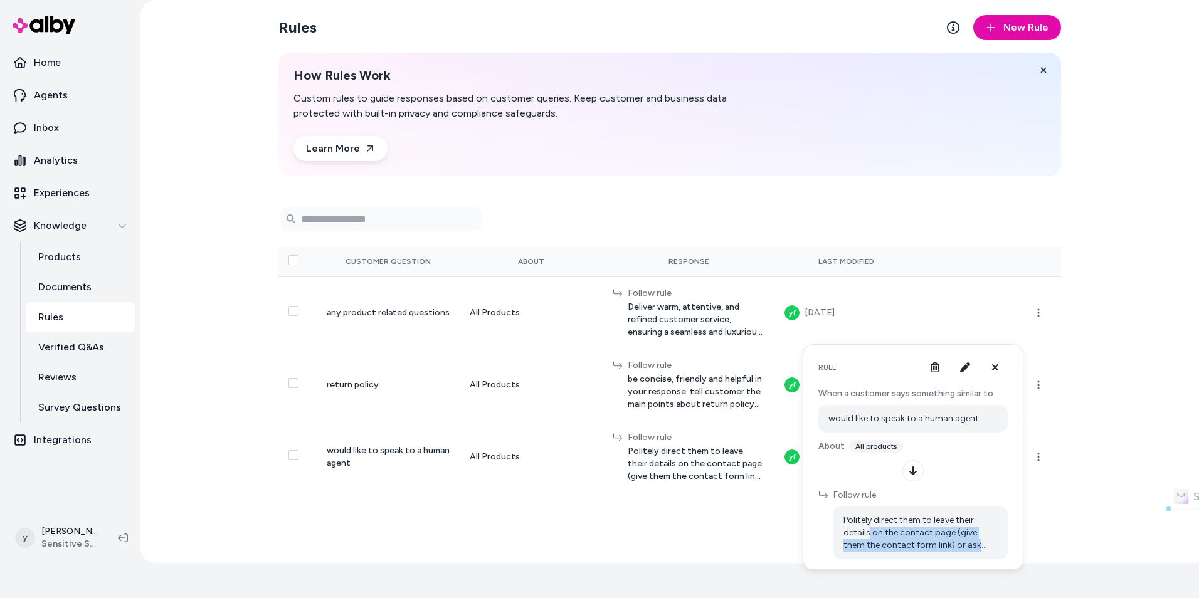
drag, startPoint x: 869, startPoint y: 527, endPoint x: 999, endPoint y: 544, distance: 131.5
click at [999, 544] on div "Politely direct them to leave their details on the contact page (give them the …" at bounding box center [920, 533] width 174 height 53
click at [1092, 496] on div "Rules New Rule How Rules Work Custom rules to guide responses based on customer…" at bounding box center [669, 281] width 1059 height 563
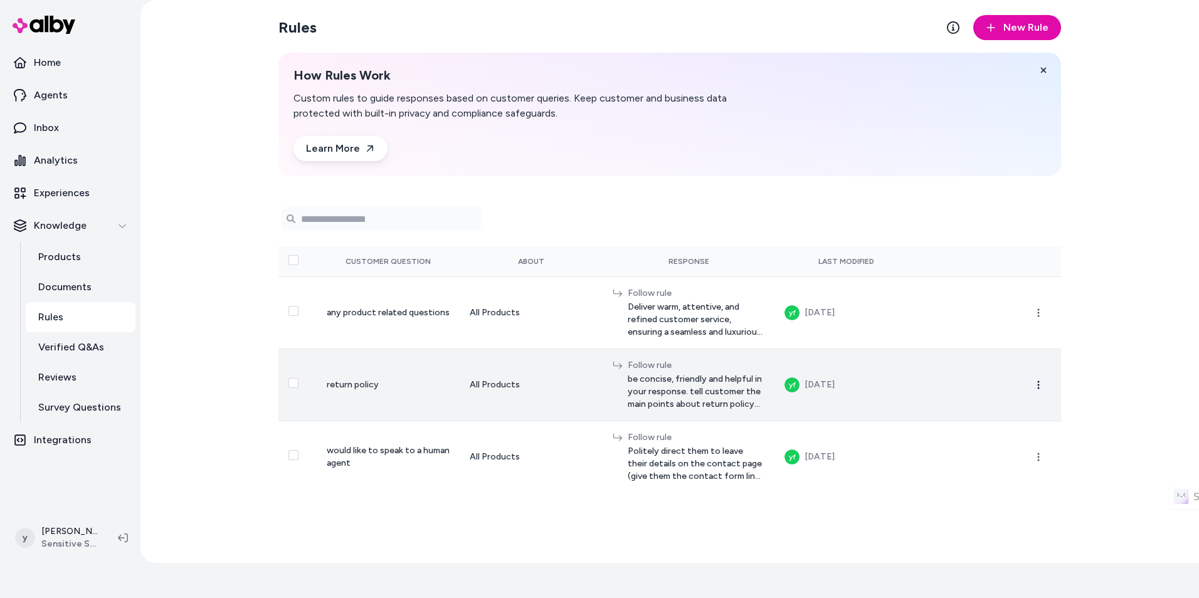
click at [1039, 384] on circle "button" at bounding box center [1039, 385] width 2 height 2
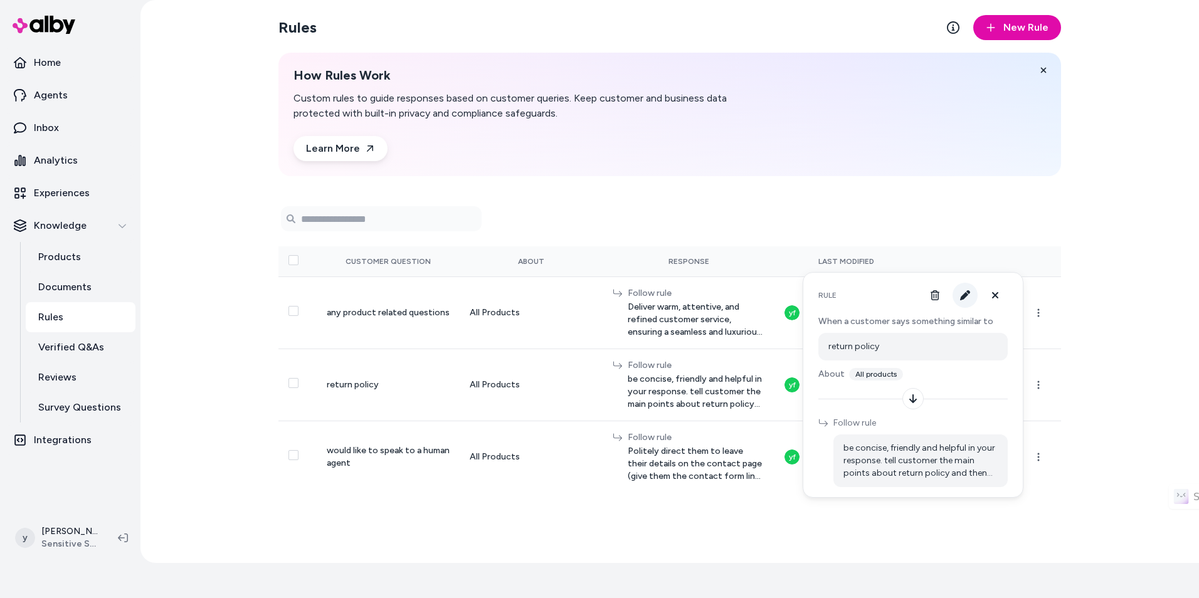
click at [964, 287] on button "button" at bounding box center [965, 295] width 25 height 25
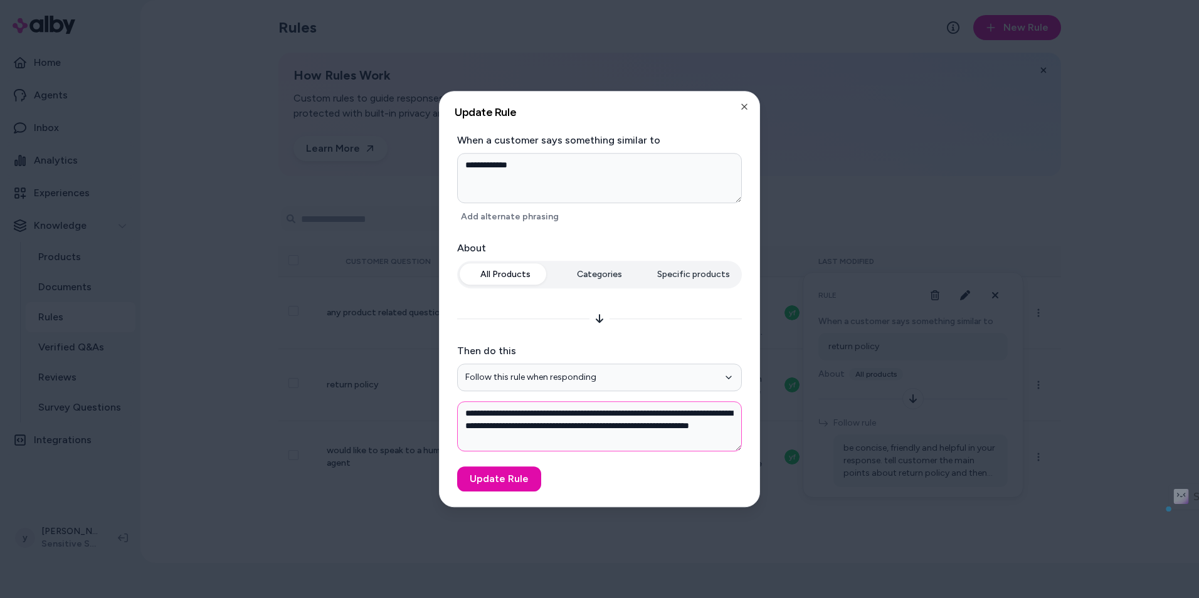
drag, startPoint x: 524, startPoint y: 420, endPoint x: 660, endPoint y: 442, distance: 137.3
click at [660, 442] on textarea "**********" at bounding box center [599, 426] width 285 height 50
click at [506, 475] on button "Update Rule" at bounding box center [499, 479] width 84 height 25
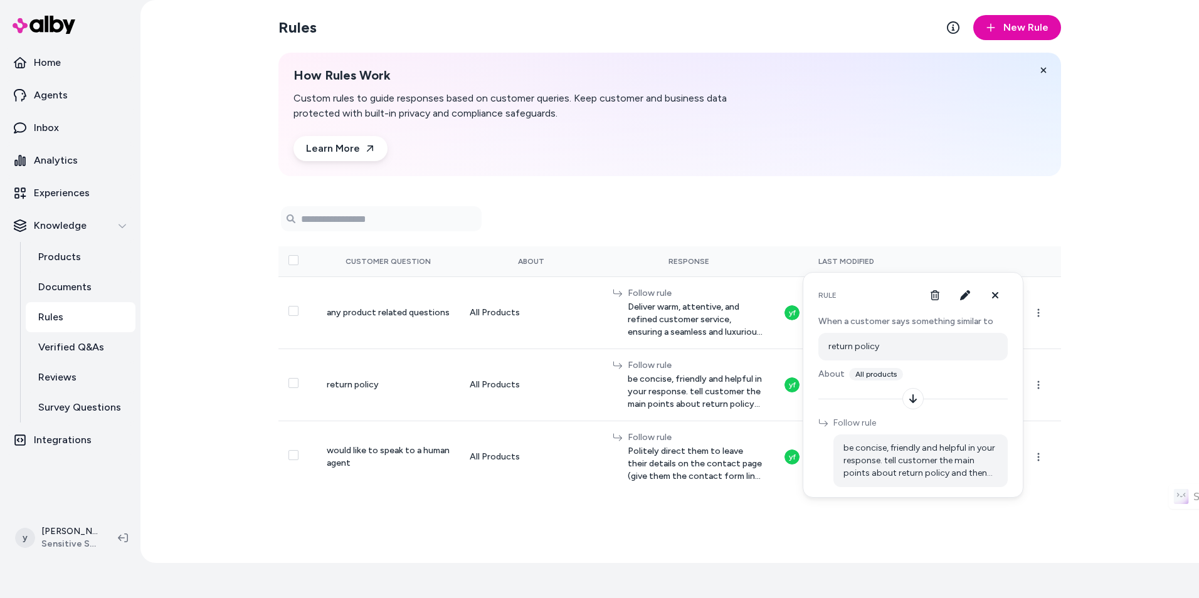
click at [1079, 393] on div "Rules New Rule How Rules Work Custom rules to guide responses based on customer…" at bounding box center [669, 281] width 1059 height 563
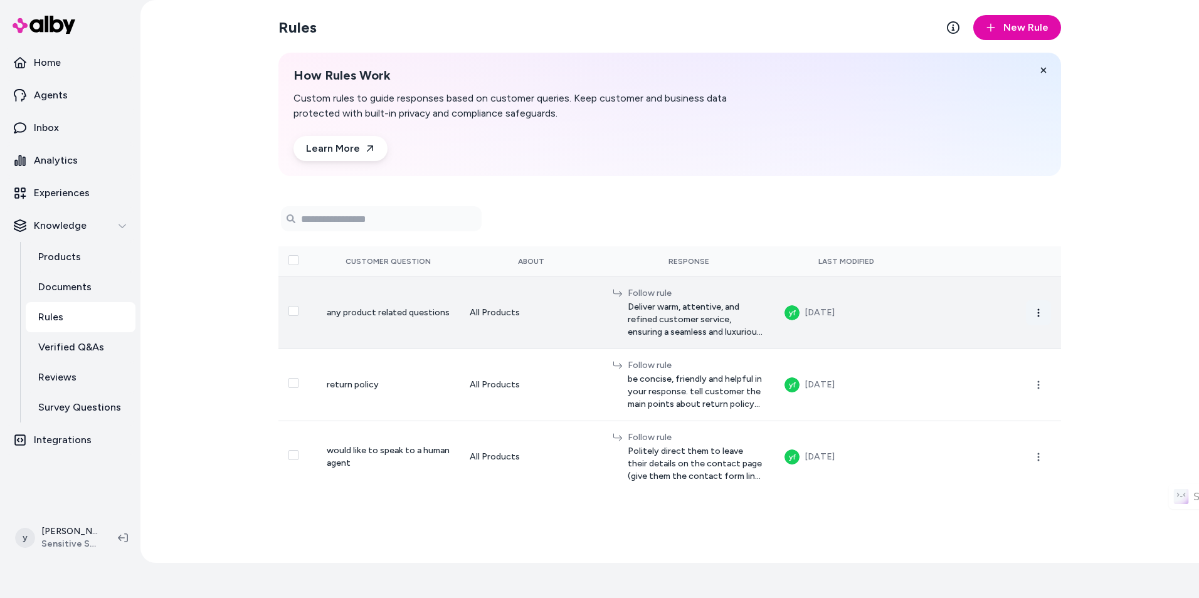
click at [1037, 319] on button "button" at bounding box center [1038, 312] width 25 height 25
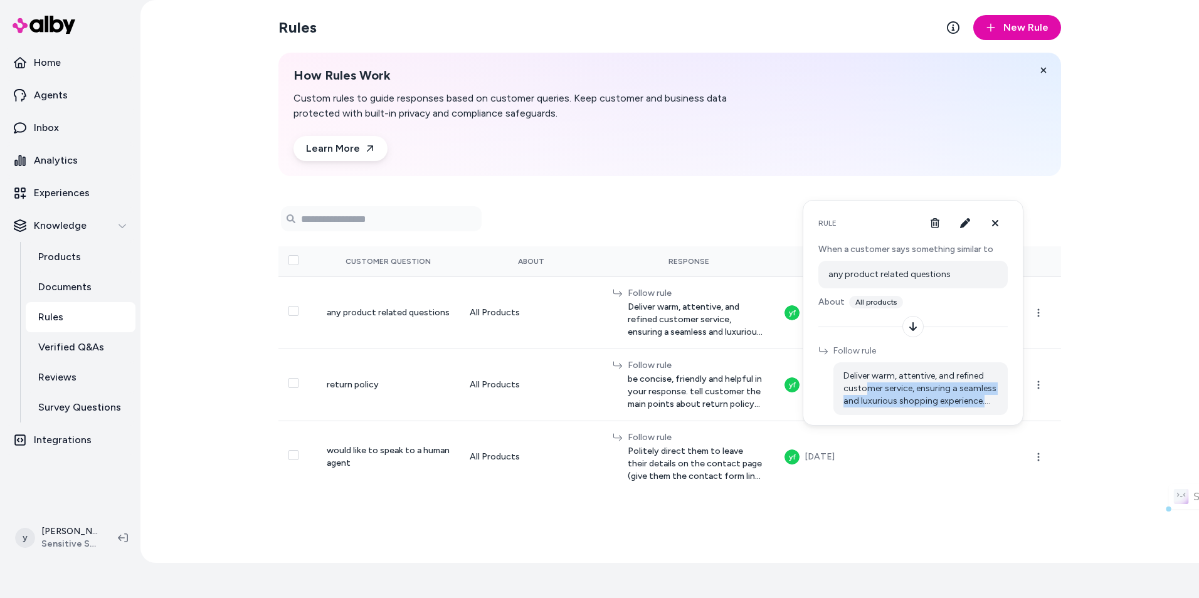
drag, startPoint x: 864, startPoint y: 384, endPoint x: 1012, endPoint y: 422, distance: 152.3
click at [1012, 422] on div "Rule When a customer says something similar to any product related questions Ab…" at bounding box center [913, 313] width 221 height 226
drag, startPoint x: 1012, startPoint y: 422, endPoint x: 954, endPoint y: 388, distance: 66.7
click at [955, 396] on span "Deliver warm, attentive, and refined customer service, ensuring a seamless and …" at bounding box center [920, 389] width 154 height 38
click at [965, 223] on icon "button" at bounding box center [965, 223] width 10 height 10
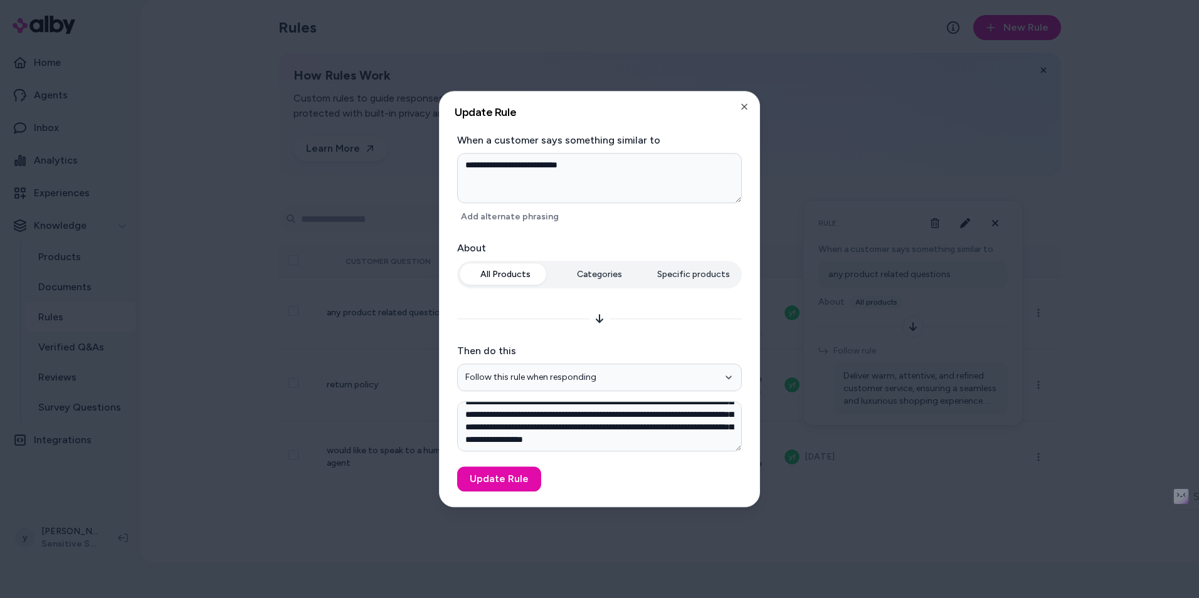
scroll to position [74, 0]
click at [655, 413] on textarea "**********" at bounding box center [599, 426] width 285 height 50
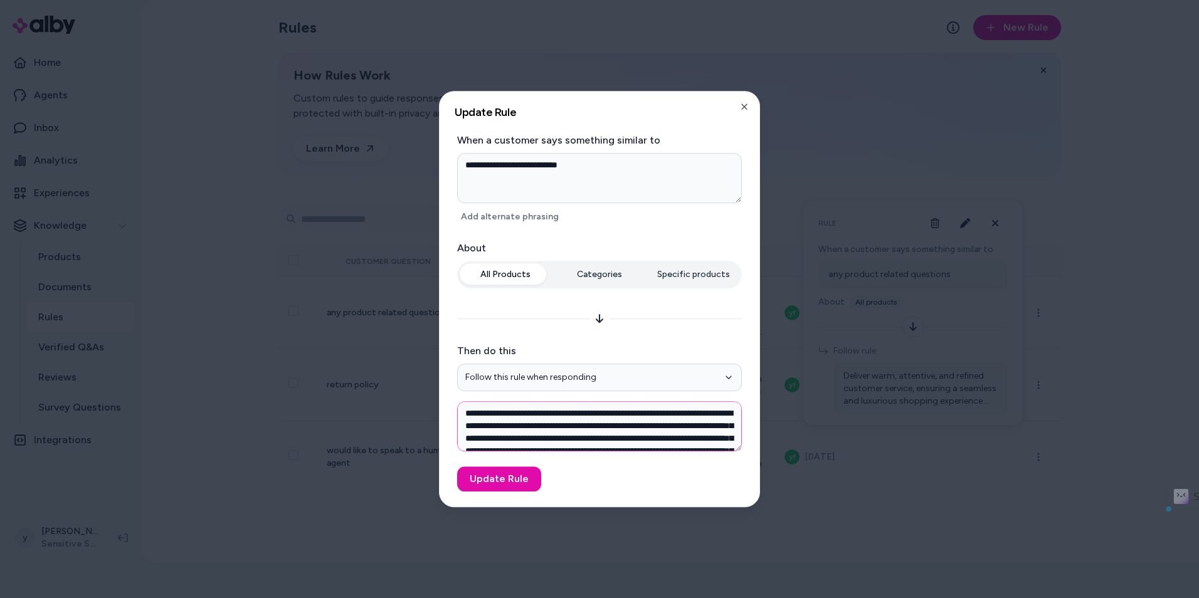
drag, startPoint x: 633, startPoint y: 408, endPoint x: 452, endPoint y: 395, distance: 181.7
click at [452, 395] on div "**********" at bounding box center [600, 299] width 320 height 415
click at [585, 428] on textarea "**********" at bounding box center [599, 426] width 285 height 50
drag, startPoint x: 630, startPoint y: 413, endPoint x: 440, endPoint y: 381, distance: 192.6
click at [444, 383] on div "**********" at bounding box center [600, 299] width 320 height 415
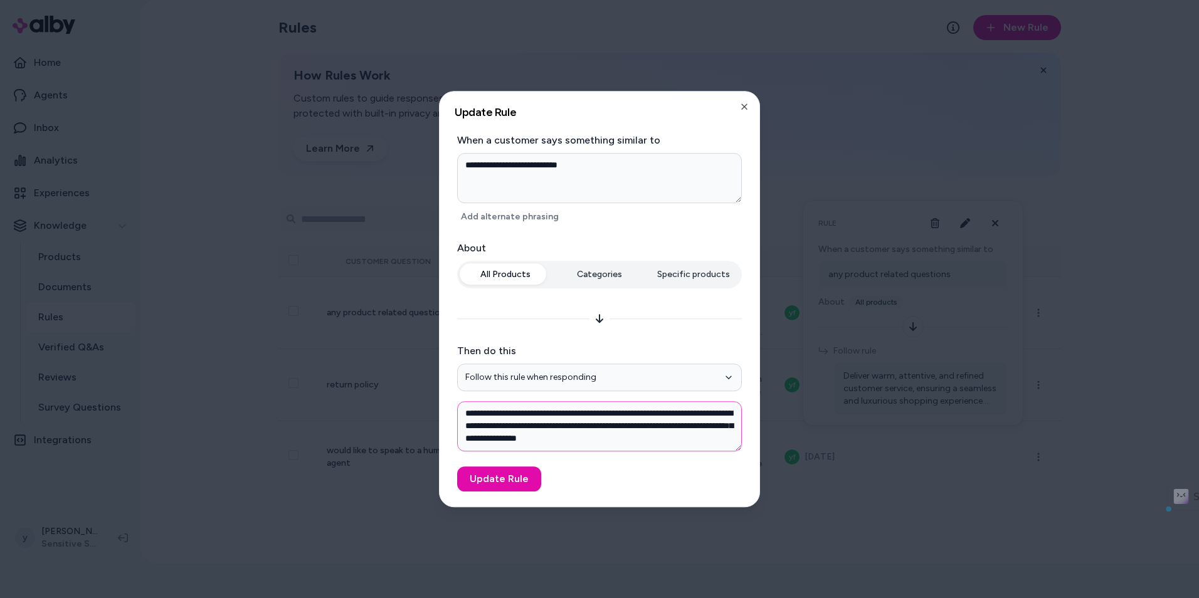
drag, startPoint x: 541, startPoint y: 413, endPoint x: 653, endPoint y: 425, distance: 112.3
click at [653, 425] on textarea "**********" at bounding box center [599, 426] width 285 height 50
click at [550, 438] on textarea "**********" at bounding box center [599, 426] width 285 height 50
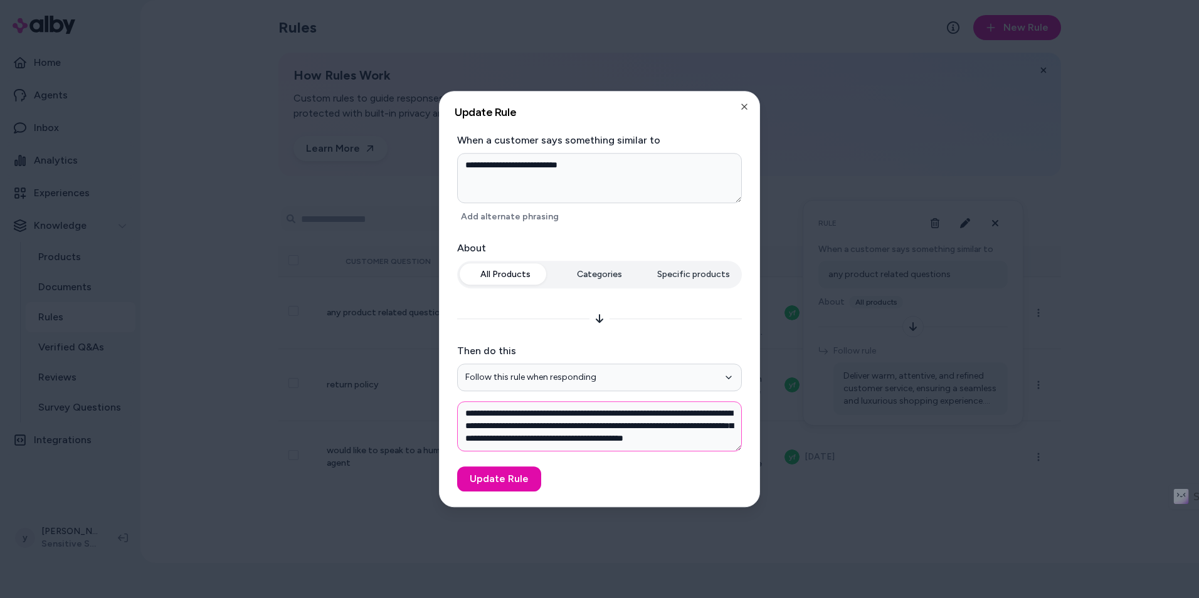
click at [622, 433] on textarea "**********" at bounding box center [599, 426] width 285 height 50
drag, startPoint x: 640, startPoint y: 441, endPoint x: 420, endPoint y: 374, distance: 230.1
click at [420, 374] on body "✨ Only pay when alby drives a conversion. See usage Home Agents Inbox Analytics…" at bounding box center [599, 264] width 1199 height 598
paste textarea
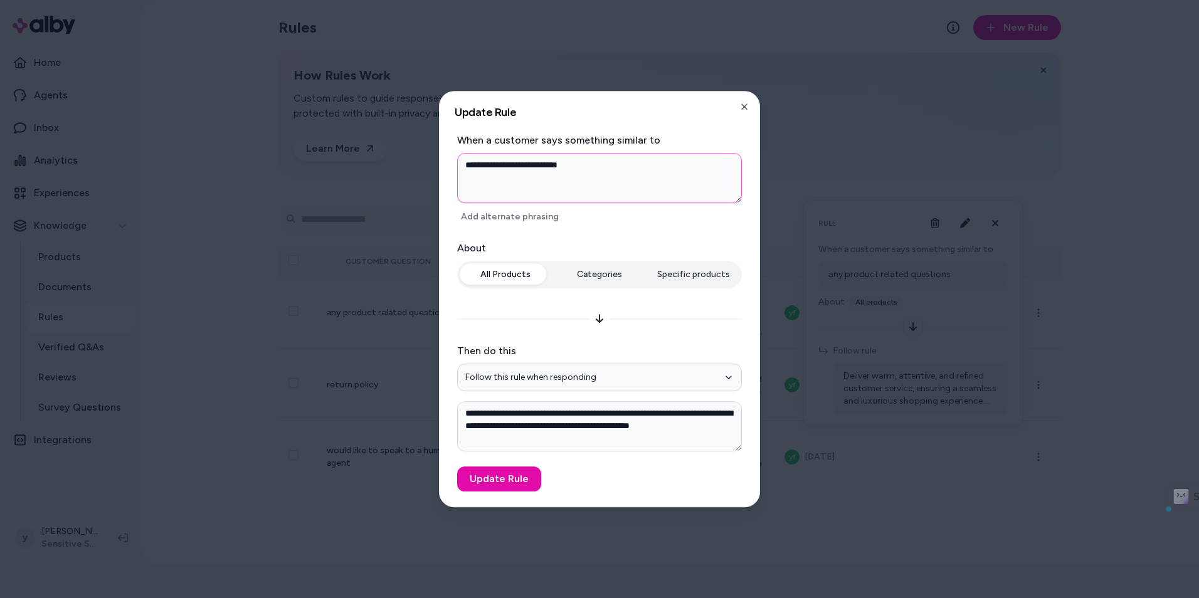
drag, startPoint x: 482, startPoint y: 160, endPoint x: 592, endPoint y: 169, distance: 110.1
click at [592, 169] on textarea "**********" at bounding box center [599, 178] width 285 height 50
click at [510, 489] on button "Update Rule" at bounding box center [499, 479] width 84 height 25
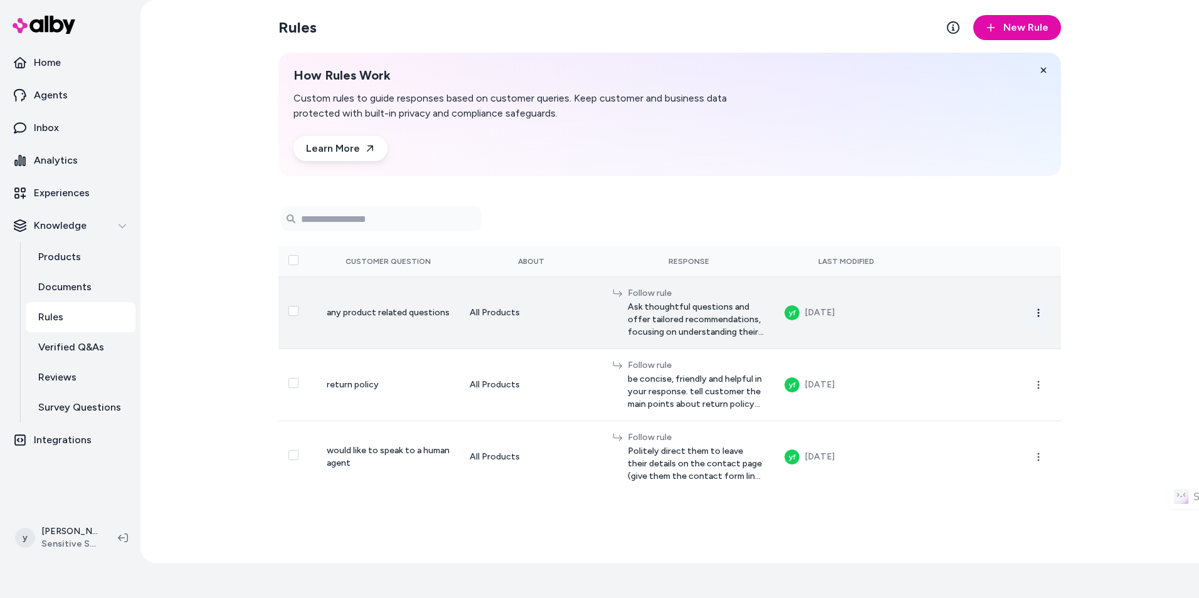
click at [1035, 314] on icon "button" at bounding box center [1038, 313] width 10 height 10
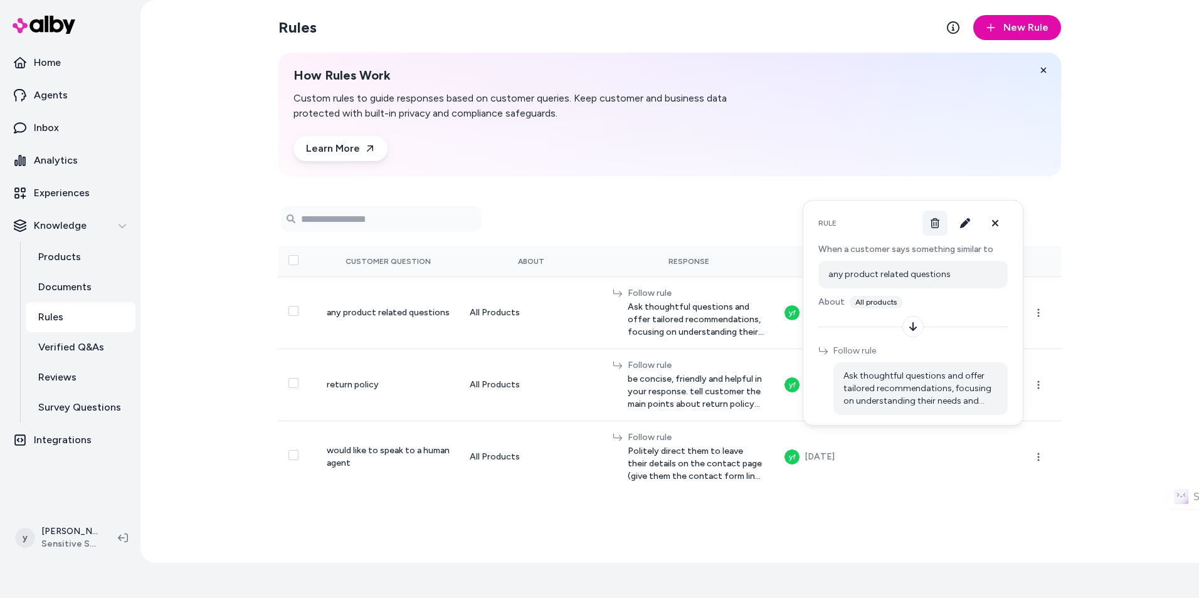
click at [934, 223] on icon at bounding box center [935, 223] width 10 height 10
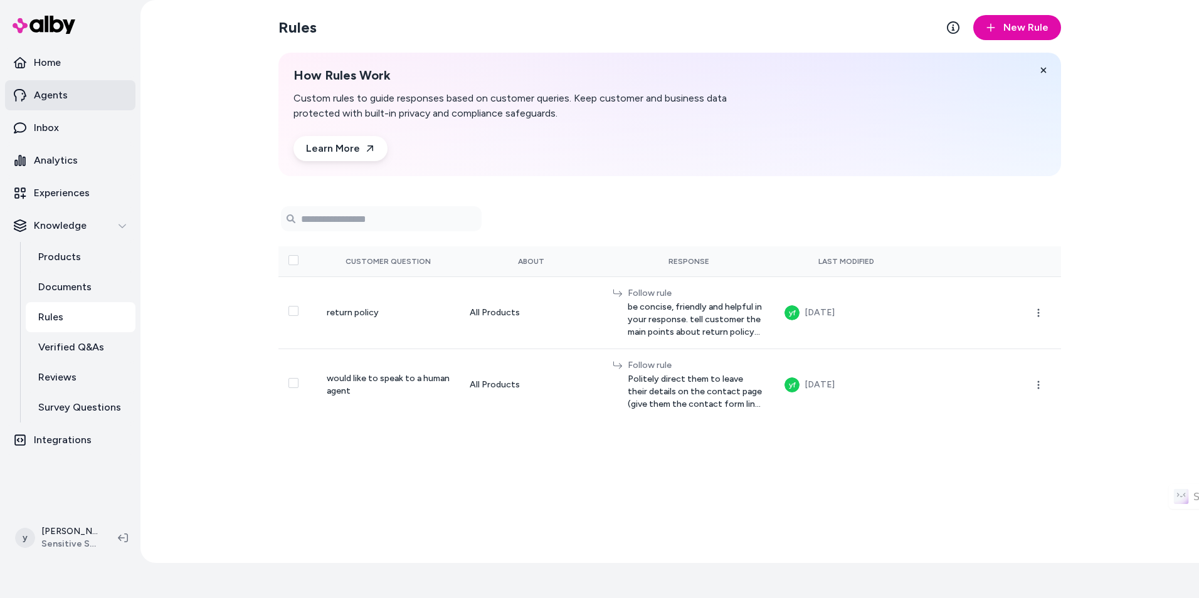
click at [69, 98] on link "Agents" at bounding box center [70, 95] width 130 height 30
click at [69, 130] on link "Inbox" at bounding box center [70, 128] width 130 height 30
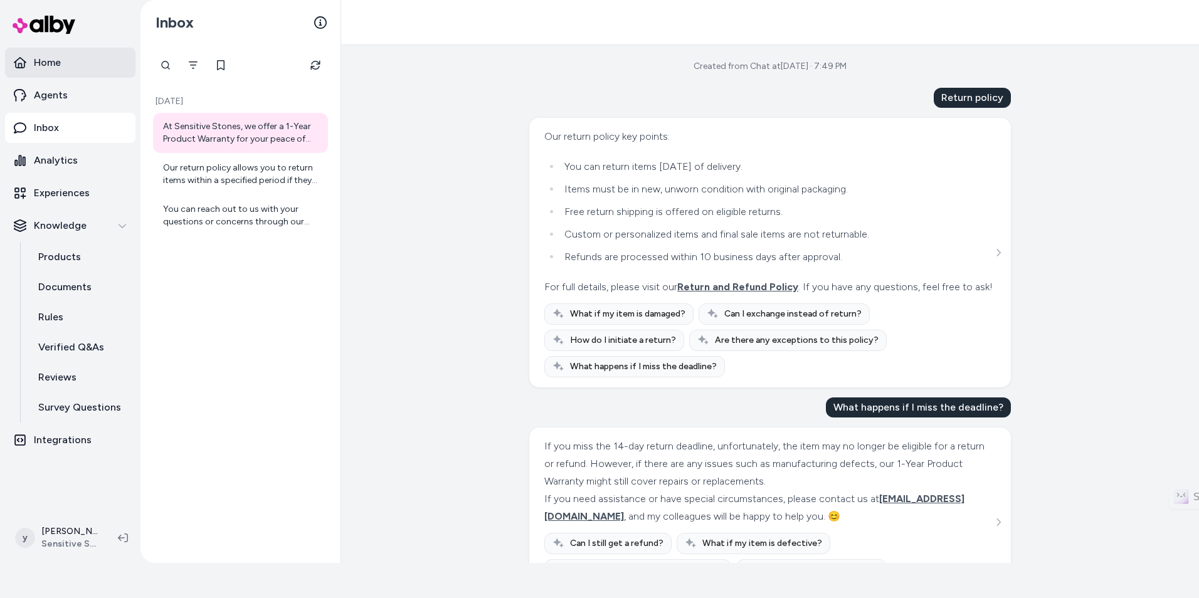
click at [37, 71] on link "Home" at bounding box center [70, 63] width 130 height 30
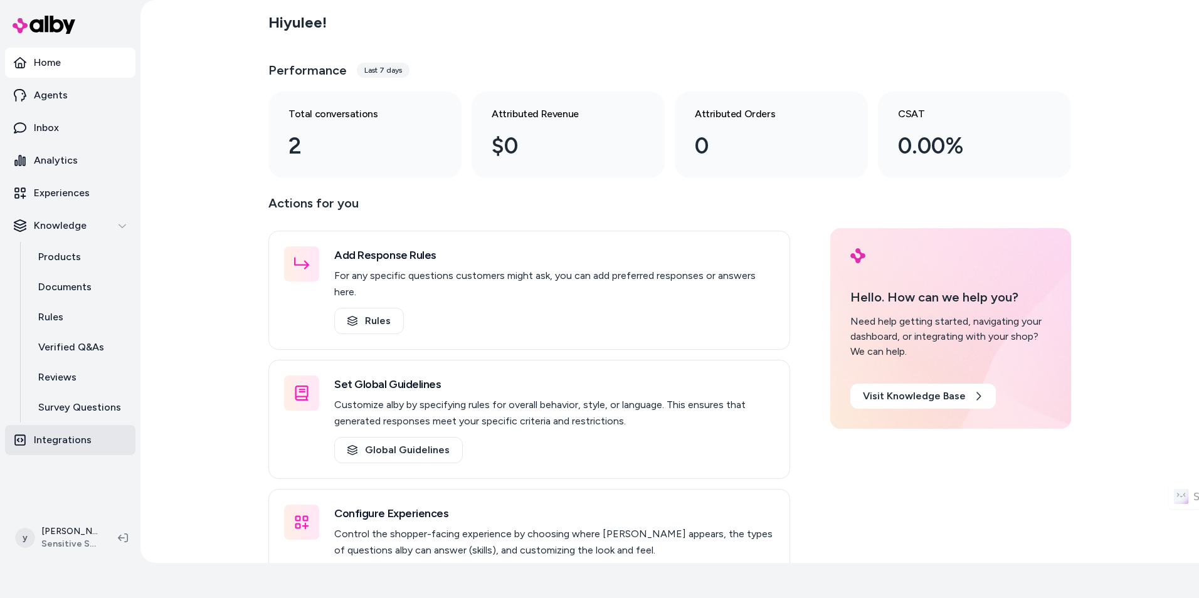
click at [90, 435] on link "Integrations" at bounding box center [70, 440] width 130 height 30
click at [65, 125] on link "Inbox" at bounding box center [70, 128] width 130 height 30
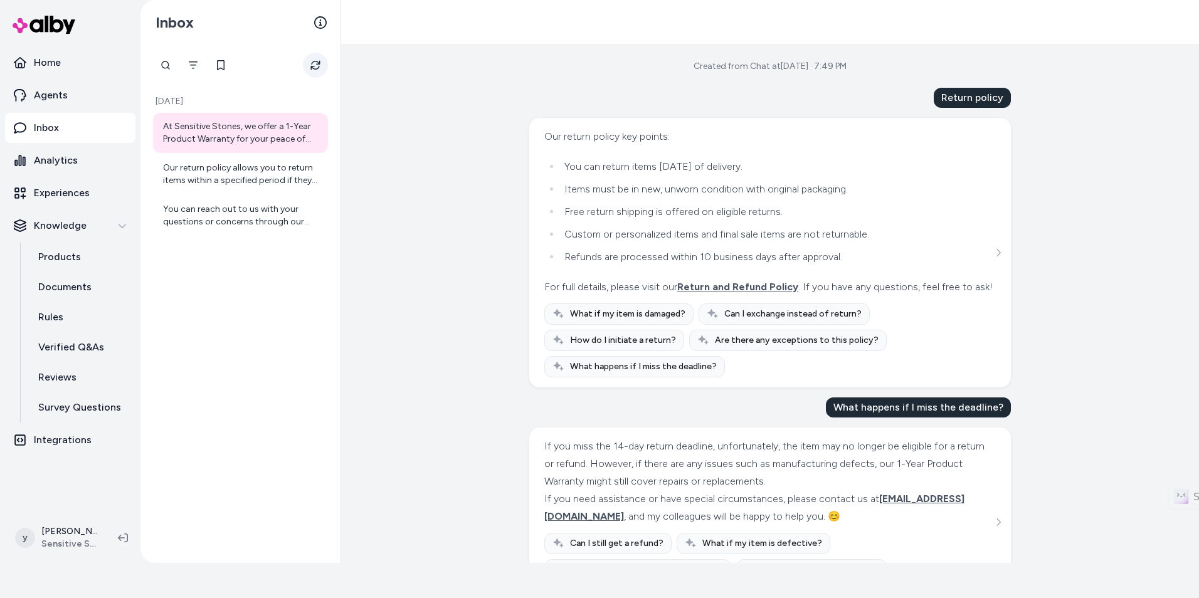
click at [320, 66] on icon "Refresh" at bounding box center [315, 65] width 10 height 10
click at [73, 71] on link "Home" at bounding box center [70, 63] width 130 height 30
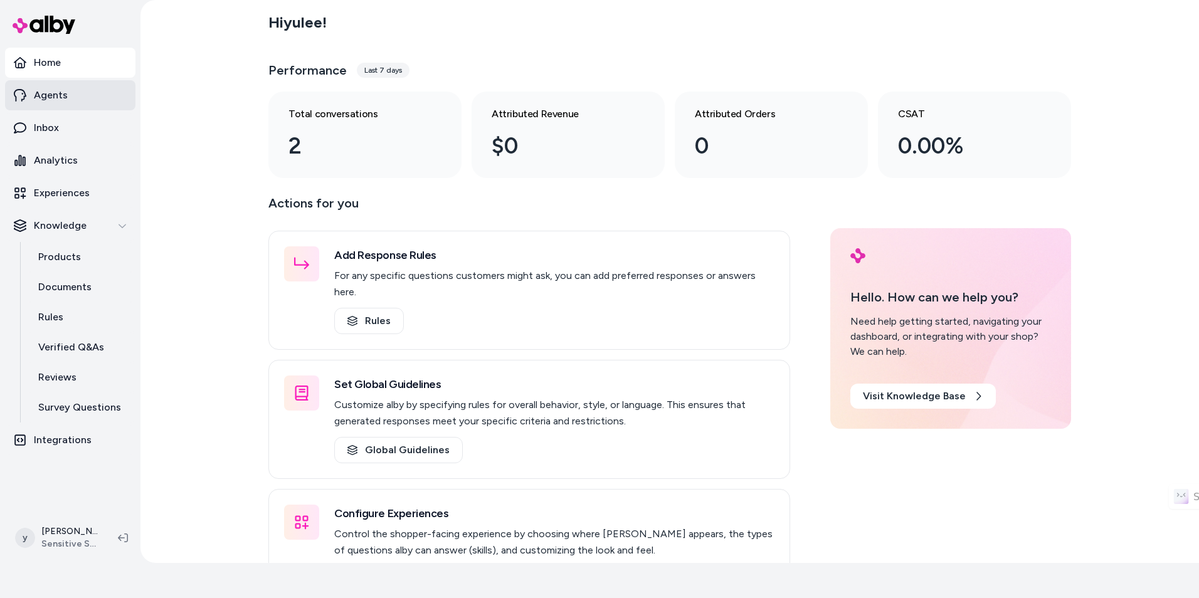
click at [92, 103] on link "Agents" at bounding box center [70, 95] width 130 height 30
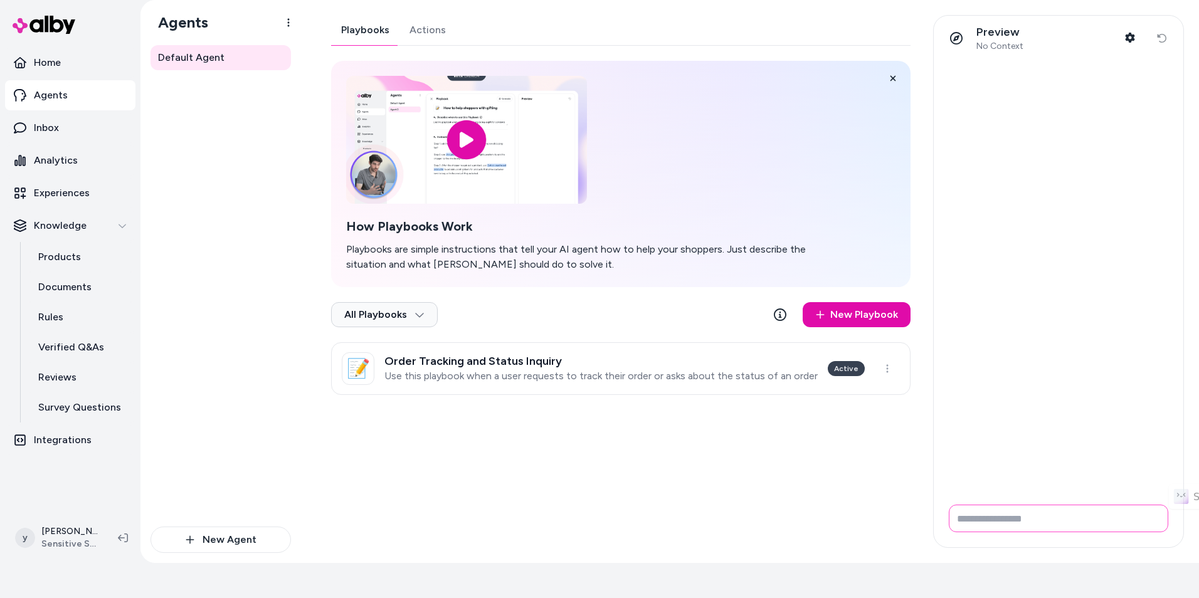
click at [1038, 526] on input "Write your prompt here" at bounding box center [1058, 519] width 219 height 28
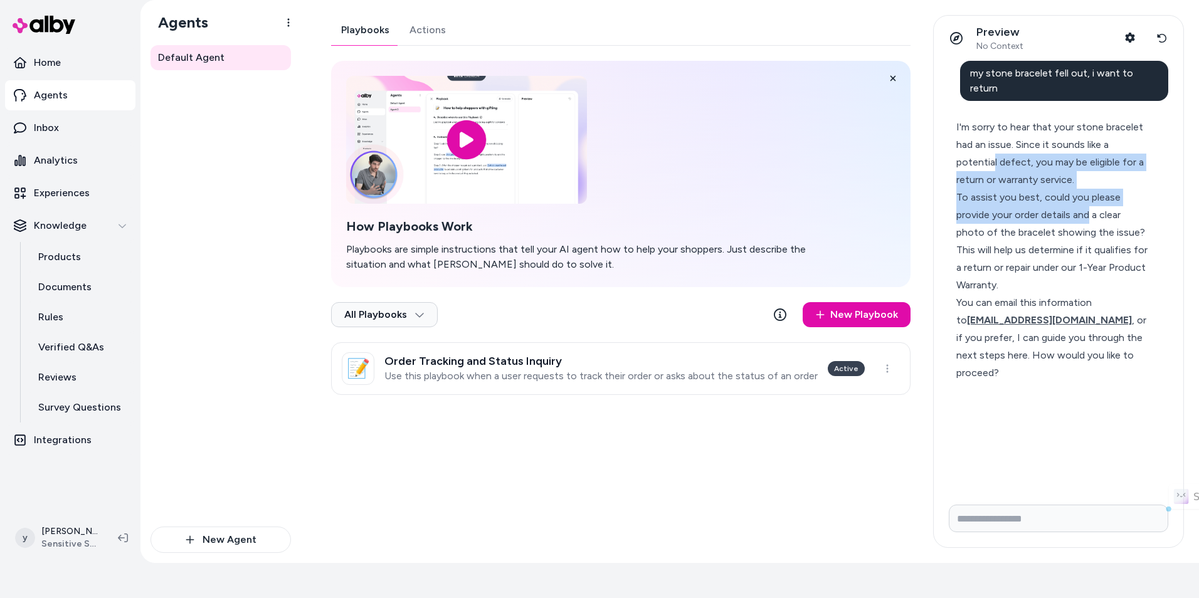
drag, startPoint x: 993, startPoint y: 143, endPoint x: 1089, endPoint y: 200, distance: 111.6
click at [1089, 200] on div "I'm sorry to hear that your stone bracelet had an issue. Since it sounds like a…" at bounding box center [1053, 250] width 194 height 263
click at [1089, 200] on div "To assist you best, could you please provide your order details and a clear pho…" at bounding box center [1053, 241] width 194 height 105
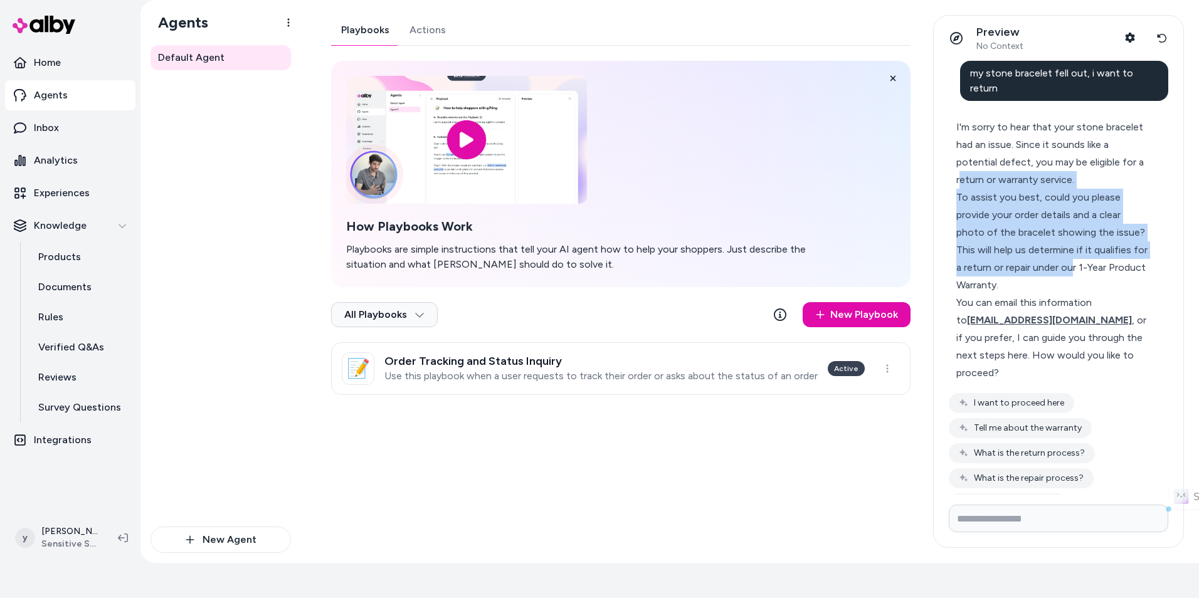
drag, startPoint x: 961, startPoint y: 184, endPoint x: 1087, endPoint y: 259, distance: 145.9
click at [1087, 259] on div "I'm sorry to hear that your stone bracelet had an issue. Since it sounds like a…" at bounding box center [1053, 250] width 194 height 263
click at [1087, 259] on div "To assist you best, could you please provide your order details and a clear pho…" at bounding box center [1053, 241] width 194 height 105
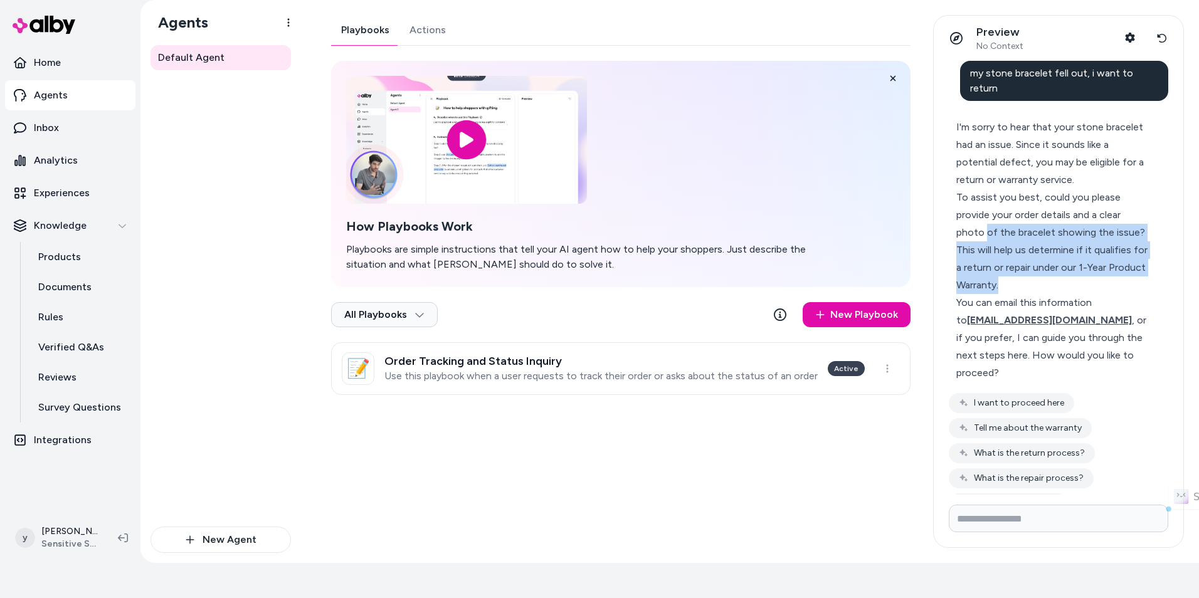
drag, startPoint x: 1034, startPoint y: 266, endPoint x: 1079, endPoint y: 279, distance: 46.4
click at [1079, 279] on div "To assist you best, could you please provide your order details and a clear pho…" at bounding box center [1053, 241] width 194 height 105
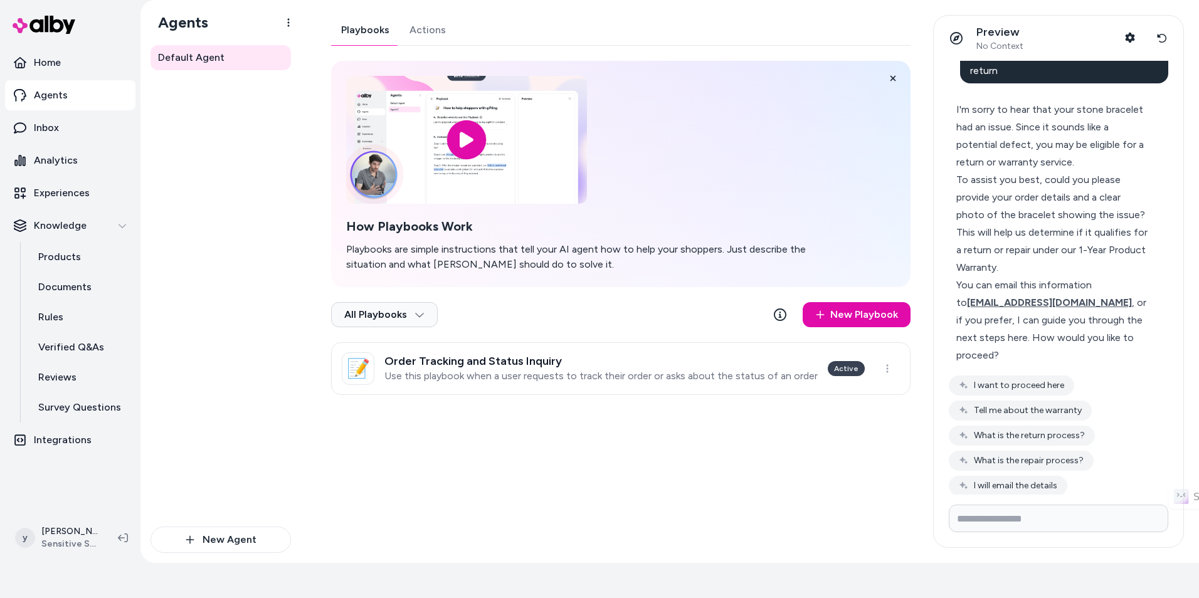
scroll to position [34, 0]
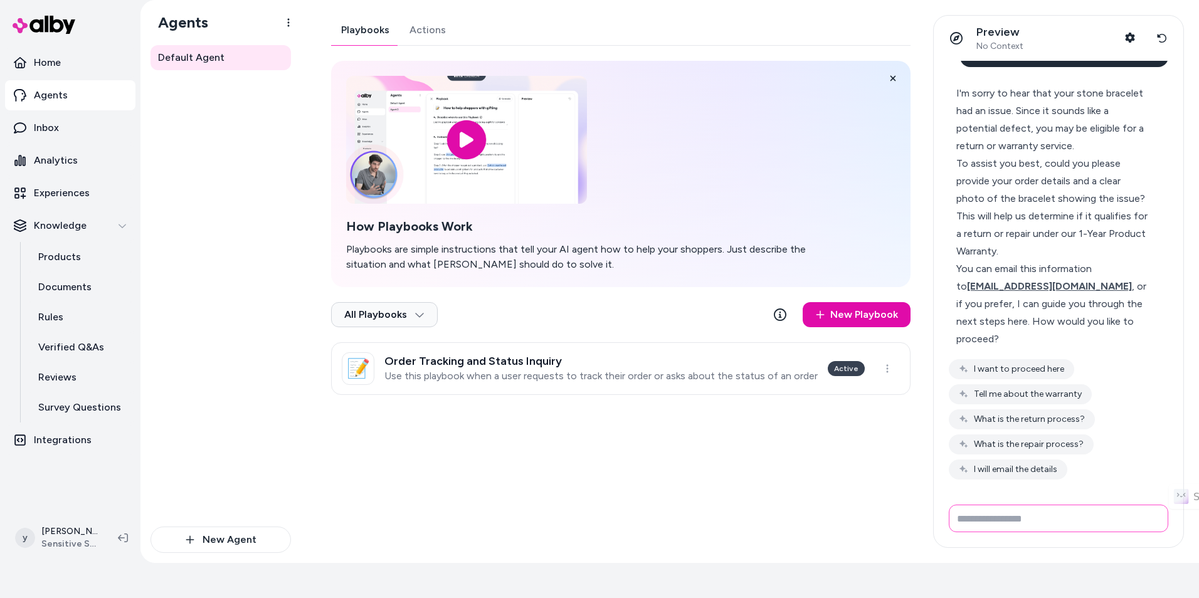
click at [1054, 530] on input "Write your prompt here" at bounding box center [1058, 519] width 219 height 28
click at [1036, 369] on button "I want to proceed here" at bounding box center [1011, 369] width 125 height 20
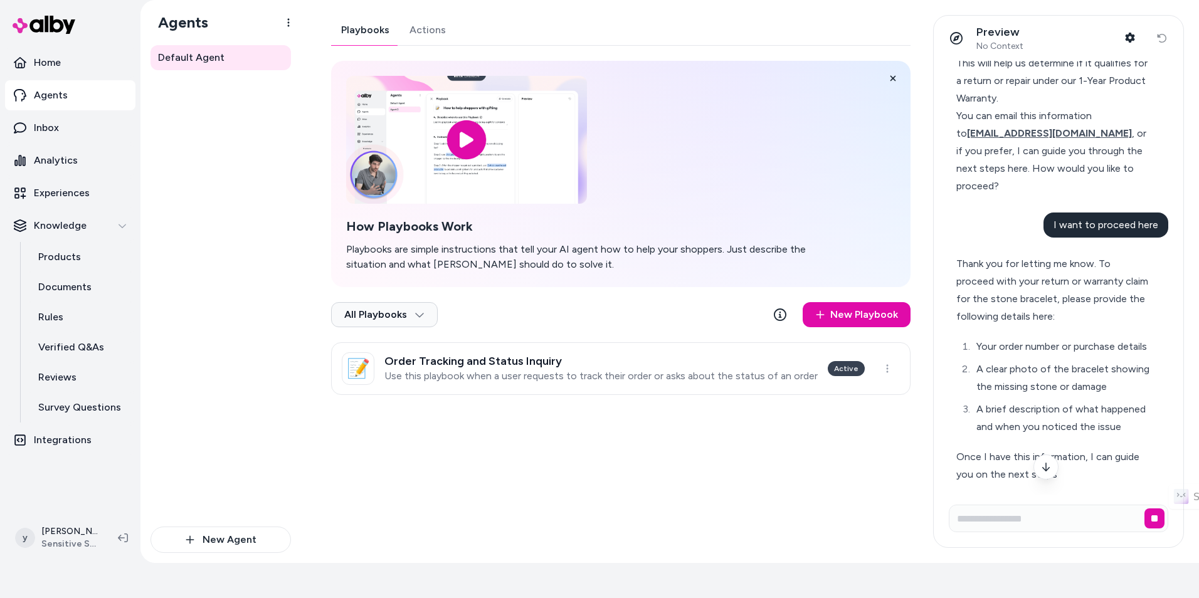
scroll to position [251, 0]
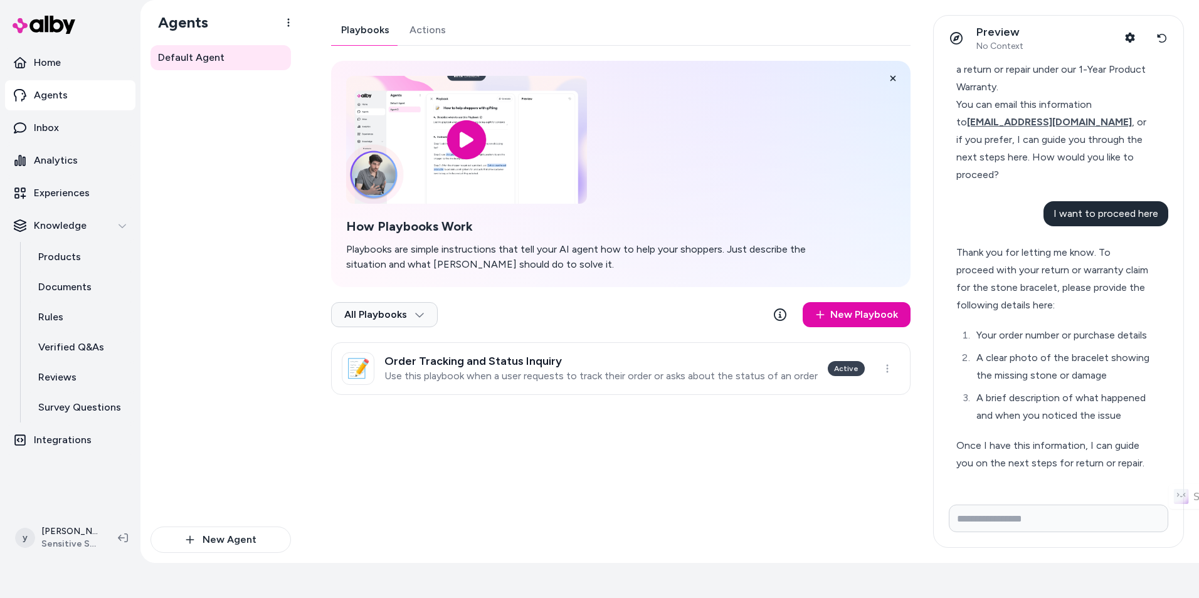
click at [1075, 448] on div "Once I have this information, I can guide you on the next steps for return or r…" at bounding box center [1053, 454] width 194 height 35
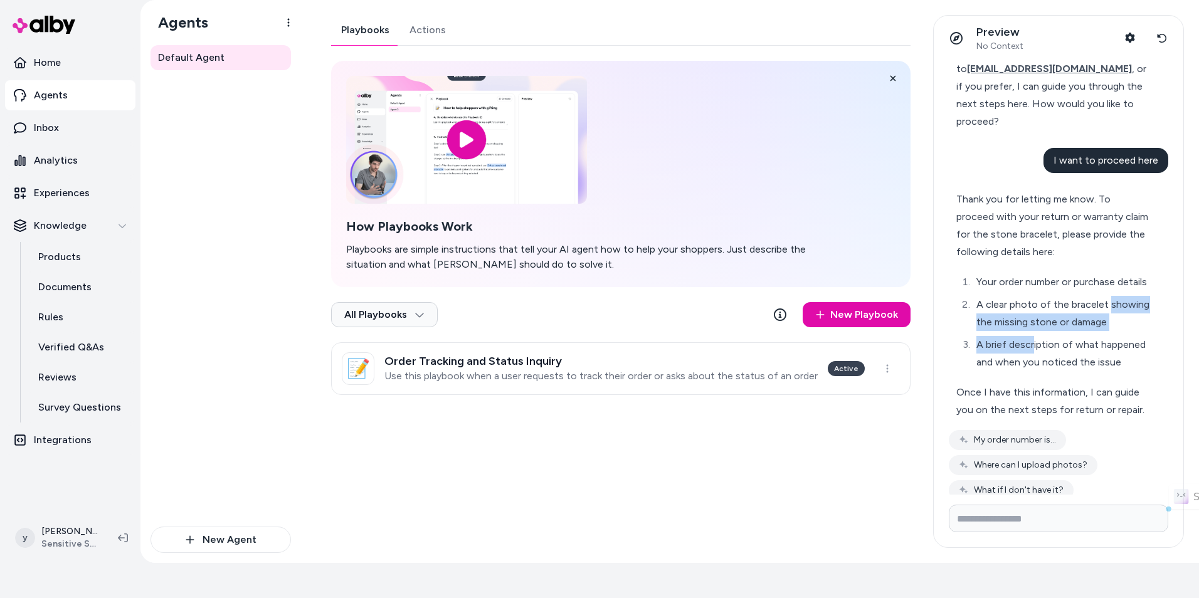
drag, startPoint x: 973, startPoint y: 331, endPoint x: 1035, endPoint y: 375, distance: 76.0
click at [1035, 371] on ol "Your order number or purchase details A clear photo of the bracelet showing the…" at bounding box center [1053, 322] width 194 height 98
click at [1035, 371] on li "A brief description of what happened and when you noticed the issue" at bounding box center [1061, 353] width 177 height 35
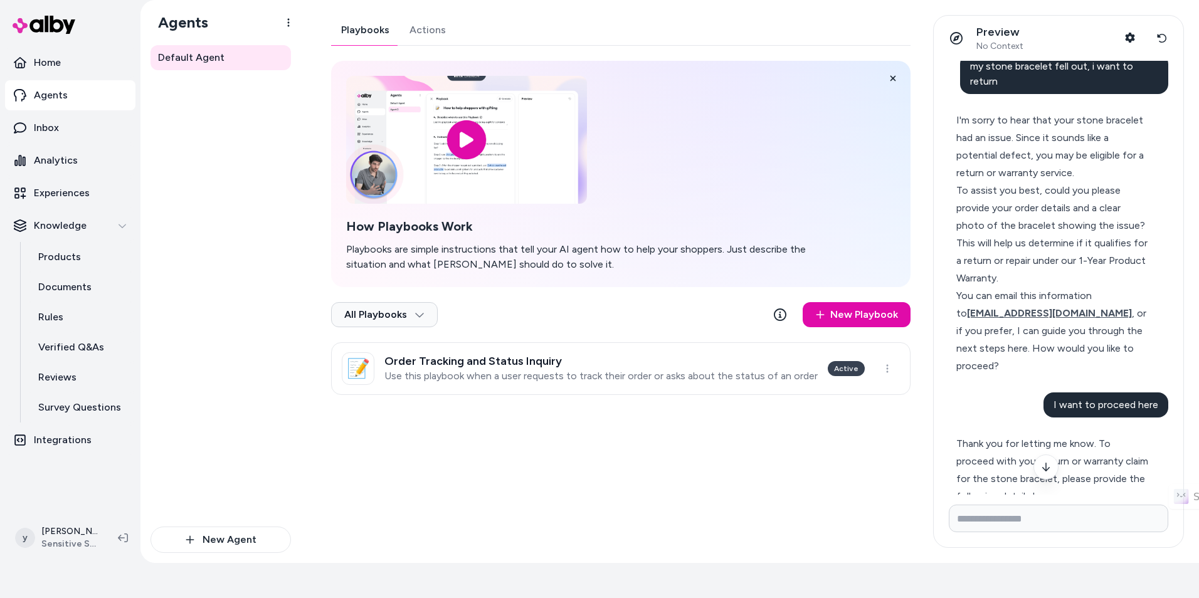
scroll to position [0, 0]
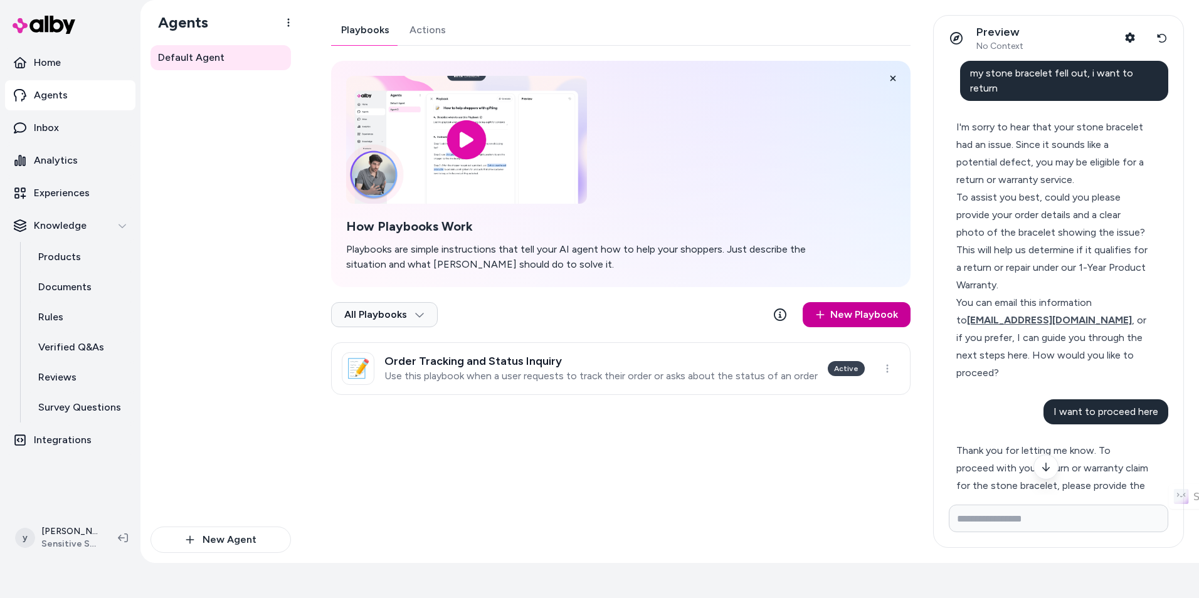
click at [874, 309] on link "New Playbook" at bounding box center [857, 314] width 108 height 25
click at [875, 312] on link "New Playbook" at bounding box center [857, 314] width 108 height 25
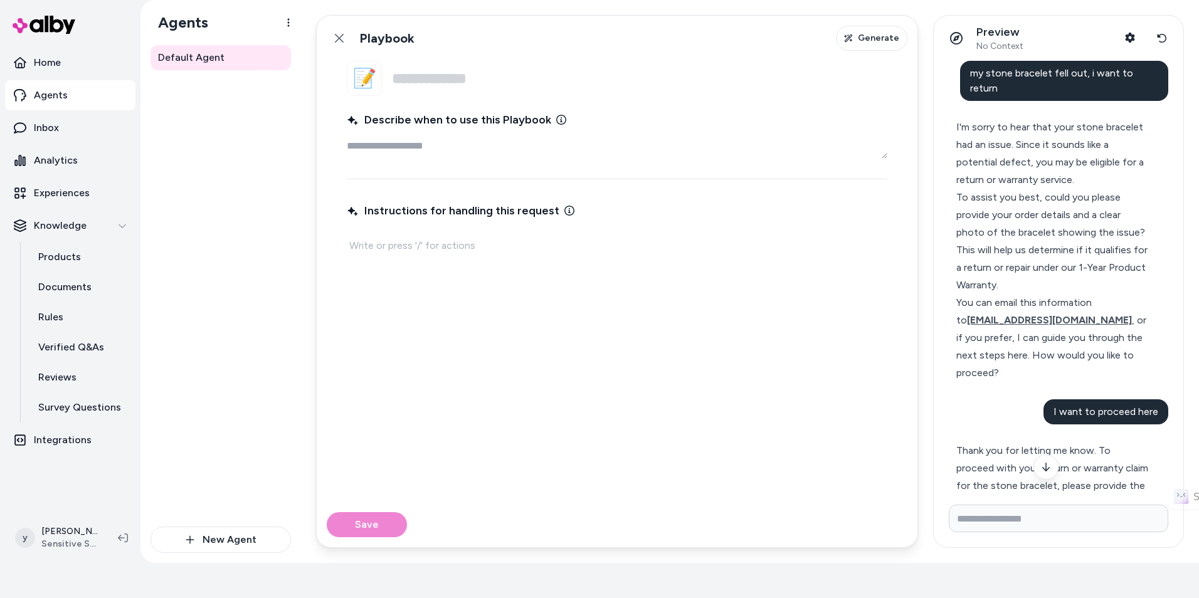
click at [467, 82] on input "Name" at bounding box center [639, 78] width 495 height 35
click at [366, 154] on textarea "Describe when to use this Playbook" at bounding box center [617, 146] width 541 height 25
click at [871, 28] on button "Generate" at bounding box center [871, 38] width 71 height 25
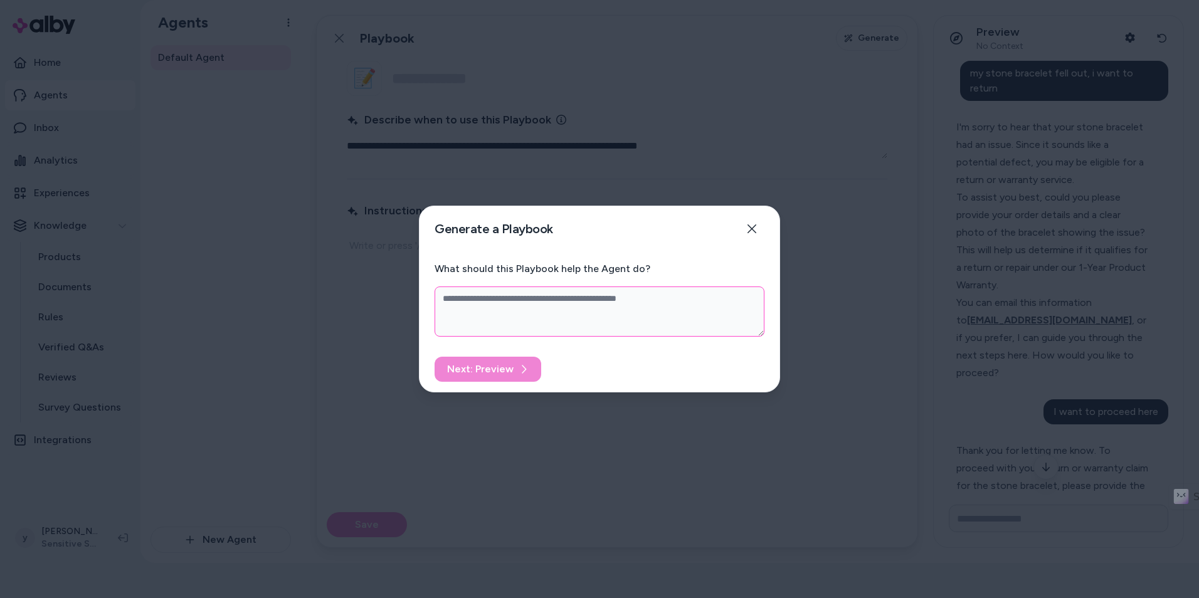
click at [526, 308] on textarea "What should this Playbook help the Agent do?" at bounding box center [600, 312] width 330 height 50
click at [760, 228] on button "Close" at bounding box center [751, 228] width 25 height 25
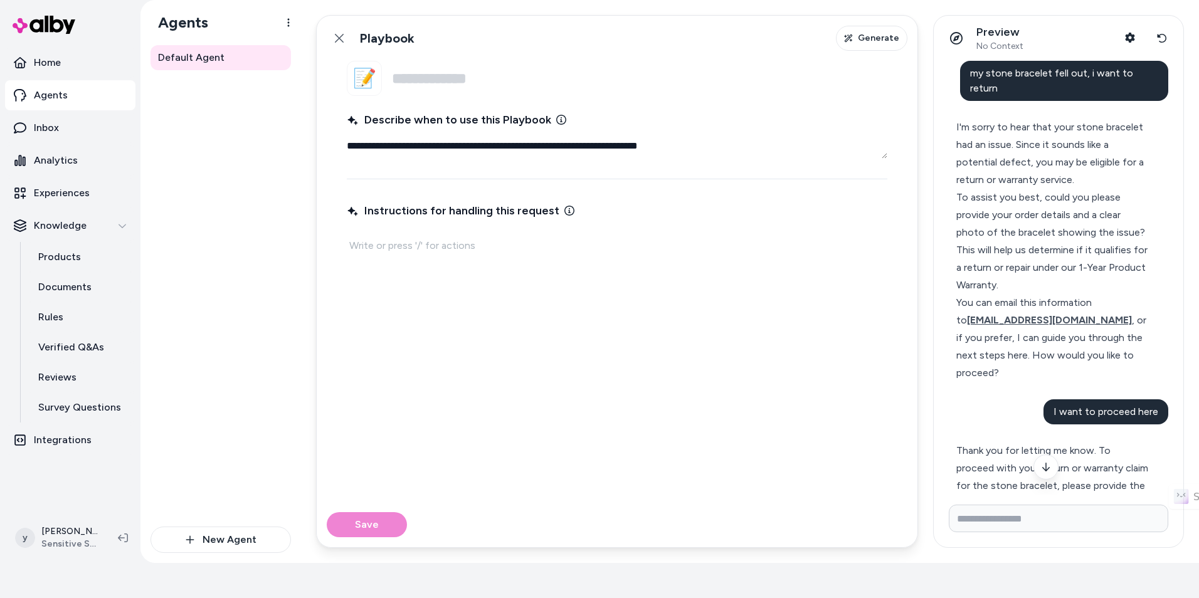
click at [751, 135] on textarea "**********" at bounding box center [617, 146] width 541 height 25
drag, startPoint x: 751, startPoint y: 145, endPoint x: 265, endPoint y: 152, distance: 485.4
click at [265, 152] on div "**********" at bounding box center [669, 281] width 1059 height 563
click at [875, 45] on button "Generate" at bounding box center [871, 38] width 71 height 25
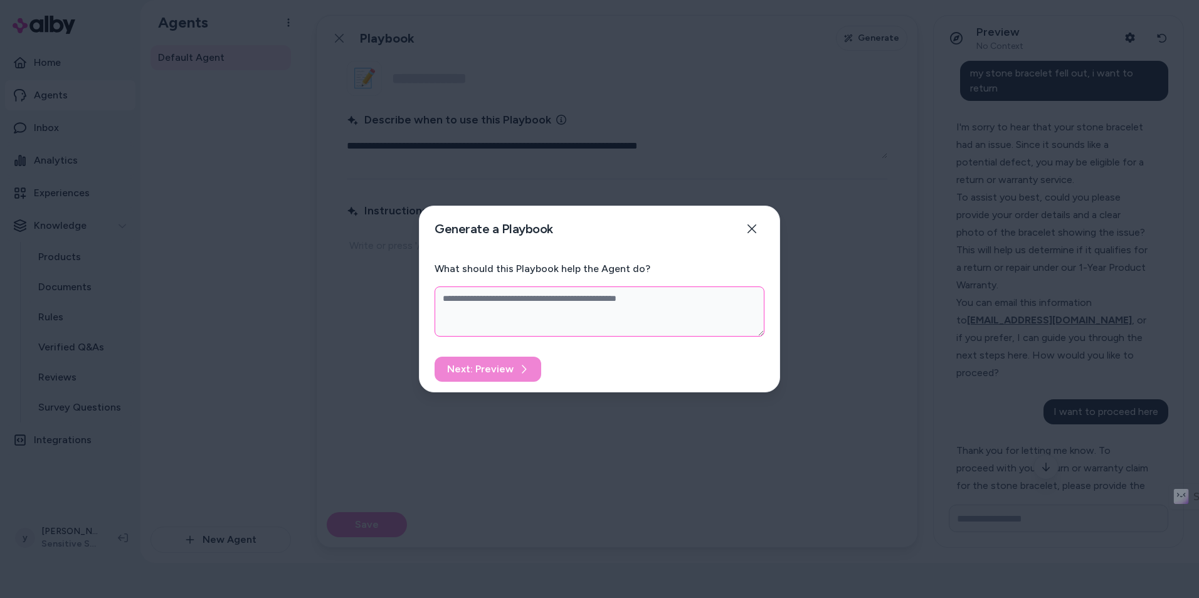
click at [564, 331] on textarea "What should this Playbook help the Agent do?" at bounding box center [600, 312] width 330 height 50
paste textarea "**********"
click at [514, 374] on button "Next: Preview" at bounding box center [488, 369] width 107 height 25
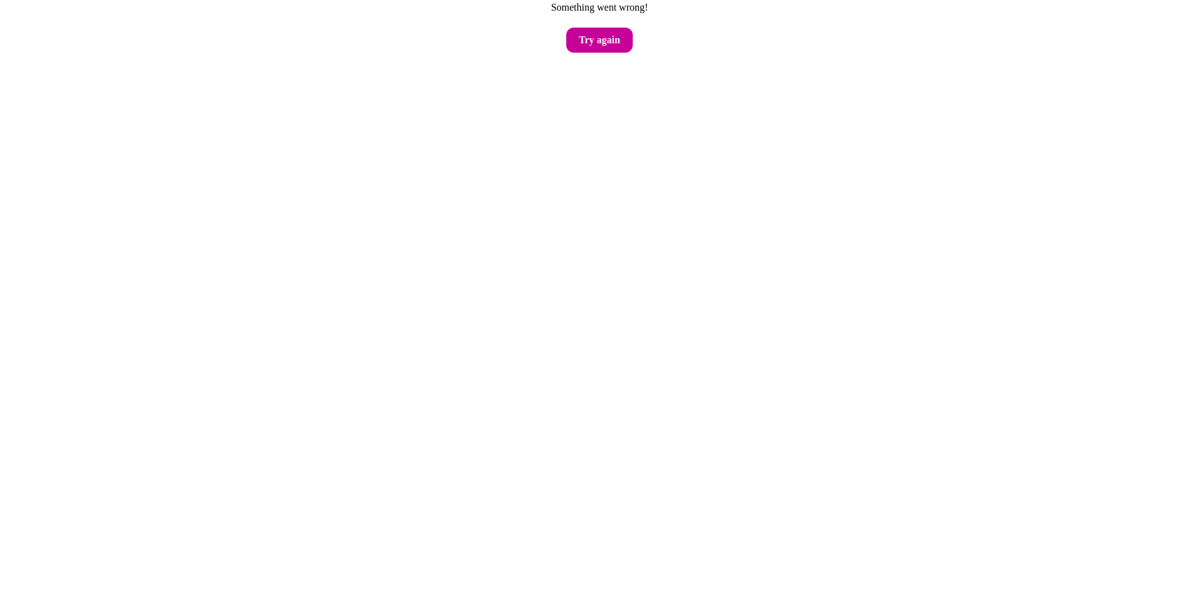
click at [608, 40] on button "Try again" at bounding box center [599, 40] width 66 height 25
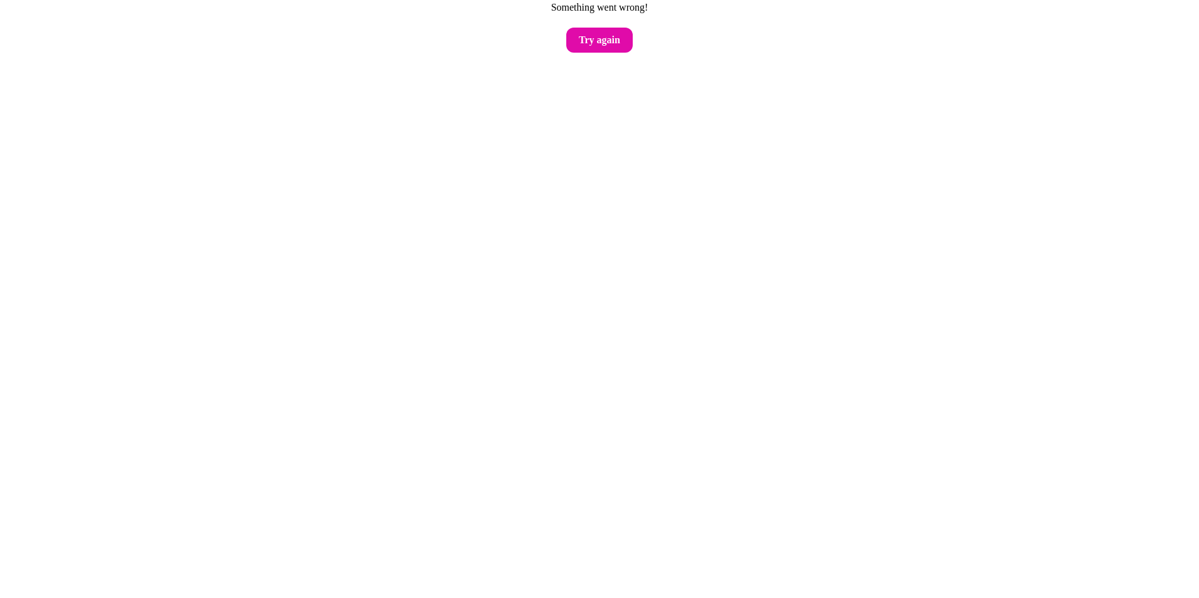
click at [608, 40] on button "Try again" at bounding box center [599, 40] width 66 height 25
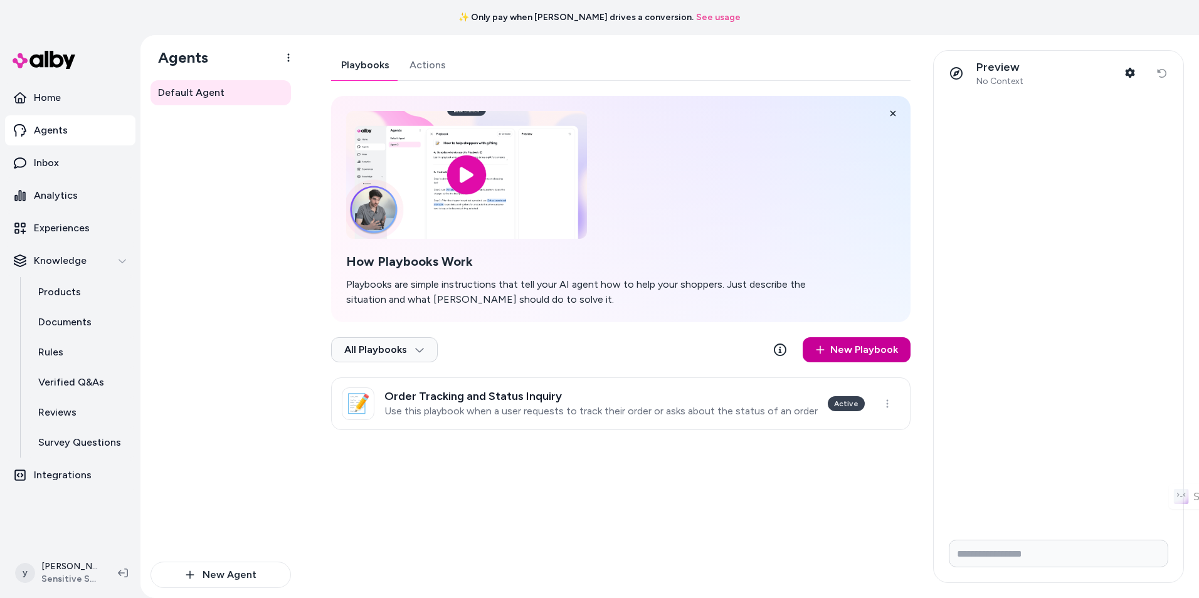
click at [852, 354] on link "New Playbook" at bounding box center [857, 349] width 108 height 25
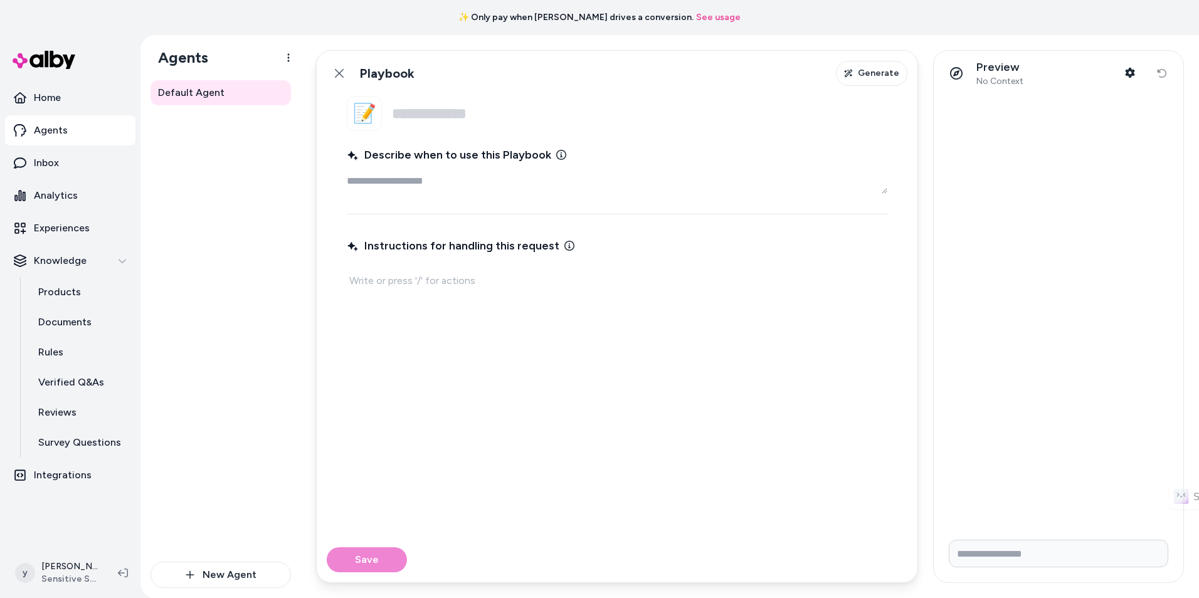
click at [480, 186] on textarea "Describe when to use this Playbook" at bounding box center [617, 181] width 541 height 25
click at [897, 67] on span "Generate" at bounding box center [878, 73] width 41 height 13
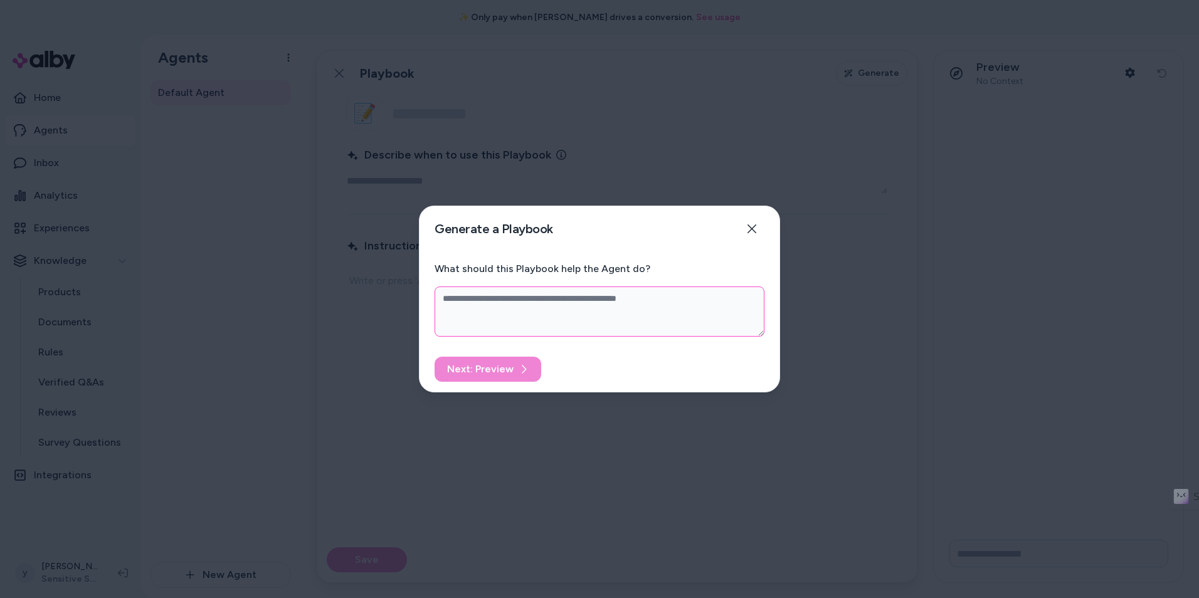
click at [624, 315] on textarea "What should this Playbook help the Agent do?" at bounding box center [600, 312] width 330 height 50
paste textarea "**********"
type textarea "*"
type textarea "**********"
drag, startPoint x: 478, startPoint y: 296, endPoint x: 446, endPoint y: 298, distance: 32.0
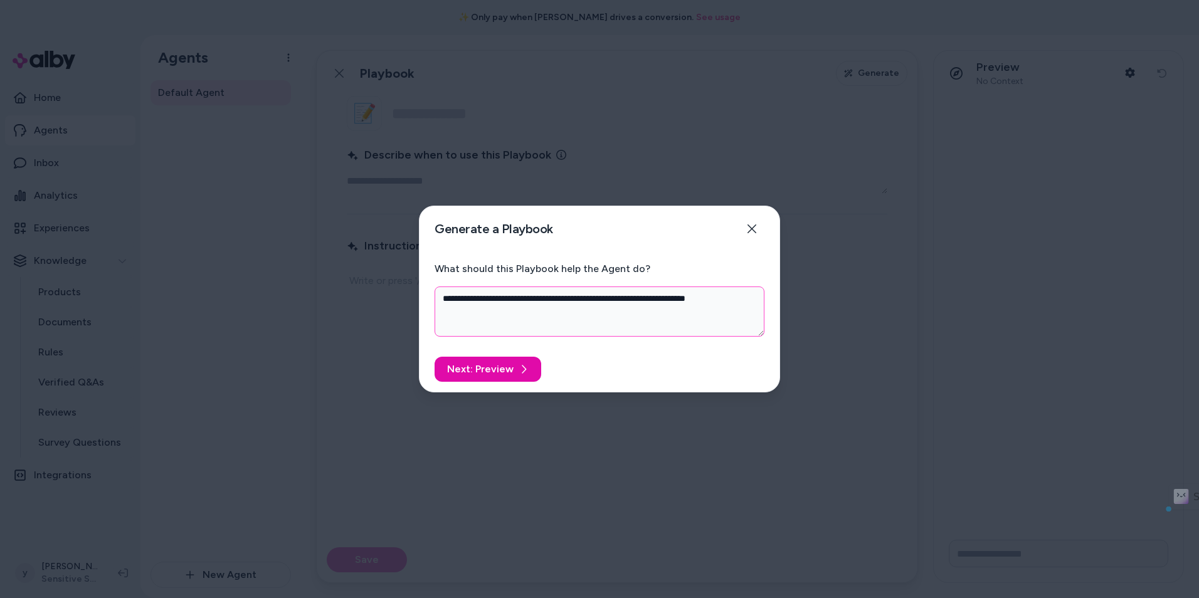
click at [446, 298] on textarea "**********" at bounding box center [600, 312] width 330 height 50
type textarea "*"
type textarea "**********"
type textarea "*"
type textarea "**********"
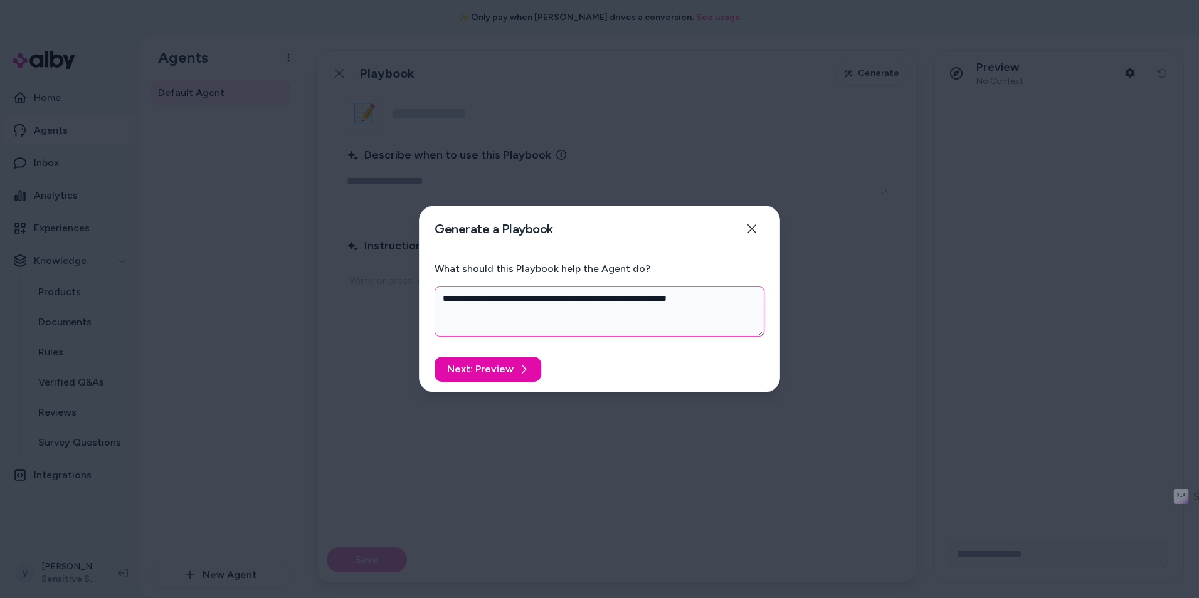
type textarea "*"
type textarea "**********"
type textarea "*"
type textarea "**********"
type textarea "*"
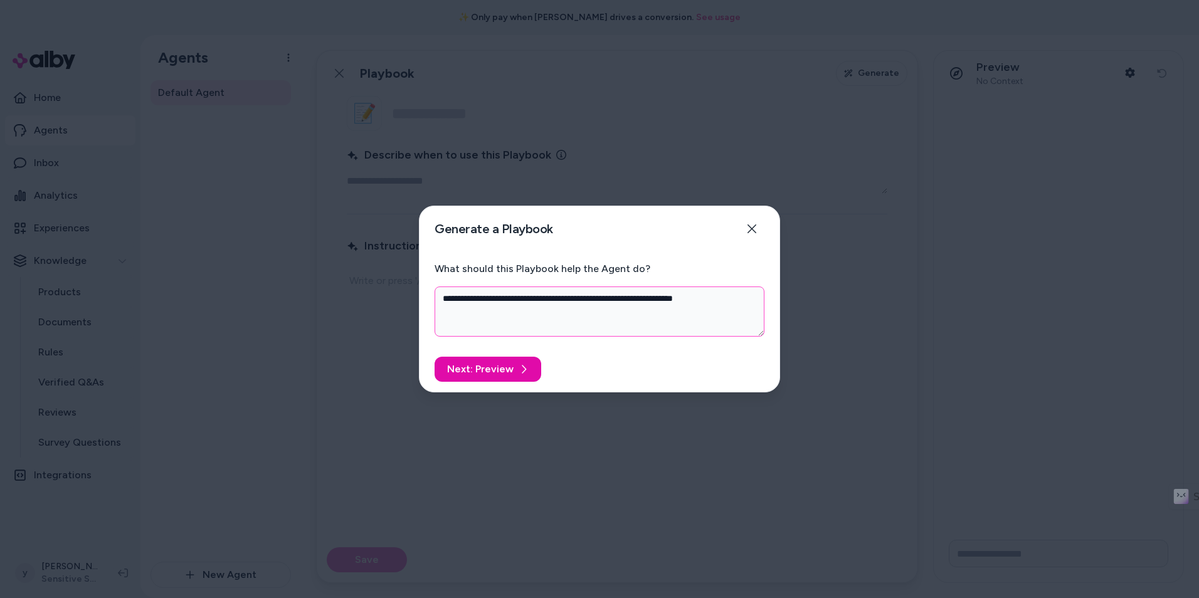
type textarea "**********"
type textarea "*"
type textarea "**********"
type textarea "*"
type textarea "**********"
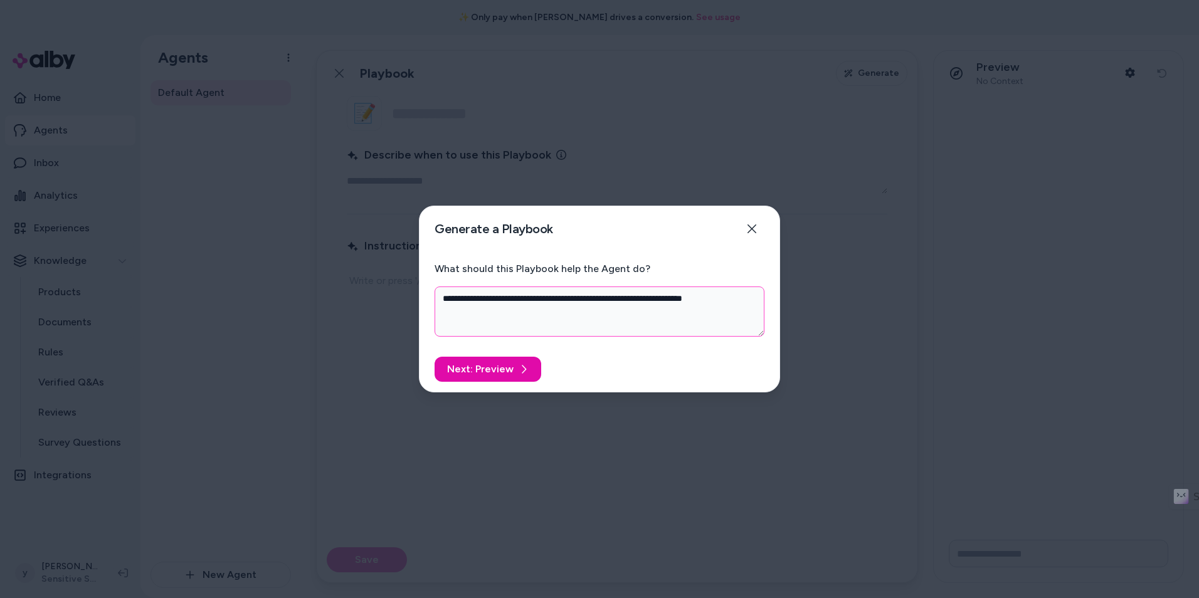
type textarea "*"
type textarea "**********"
type textarea "*"
type textarea "**********"
type textarea "*"
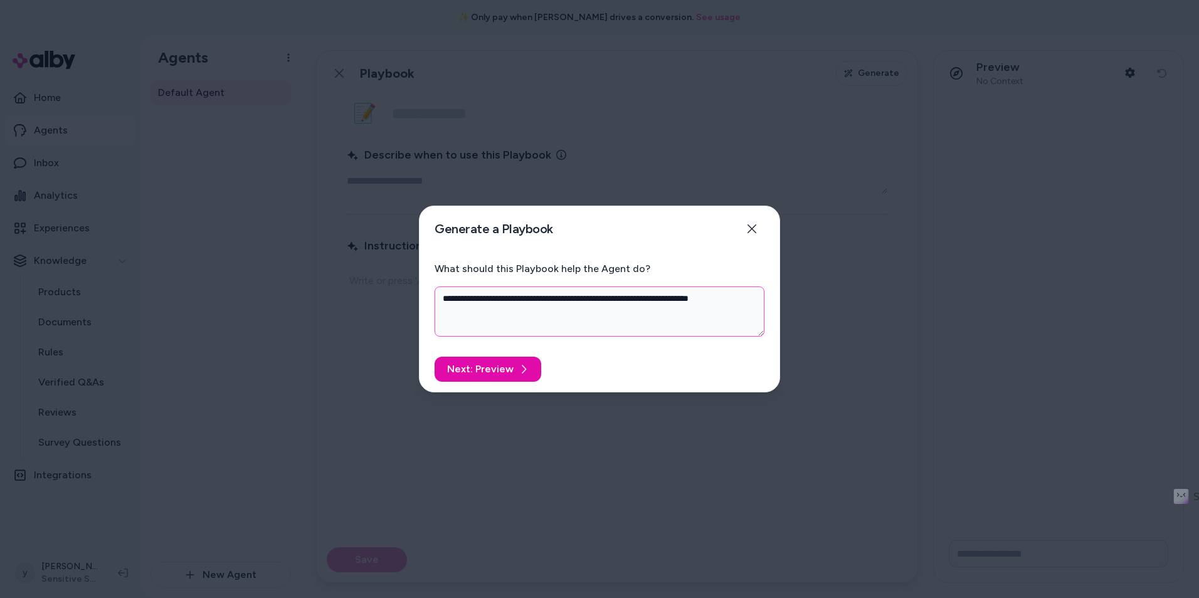
type textarea "**********"
type textarea "*"
type textarea "**********"
type textarea "*"
type textarea "**********"
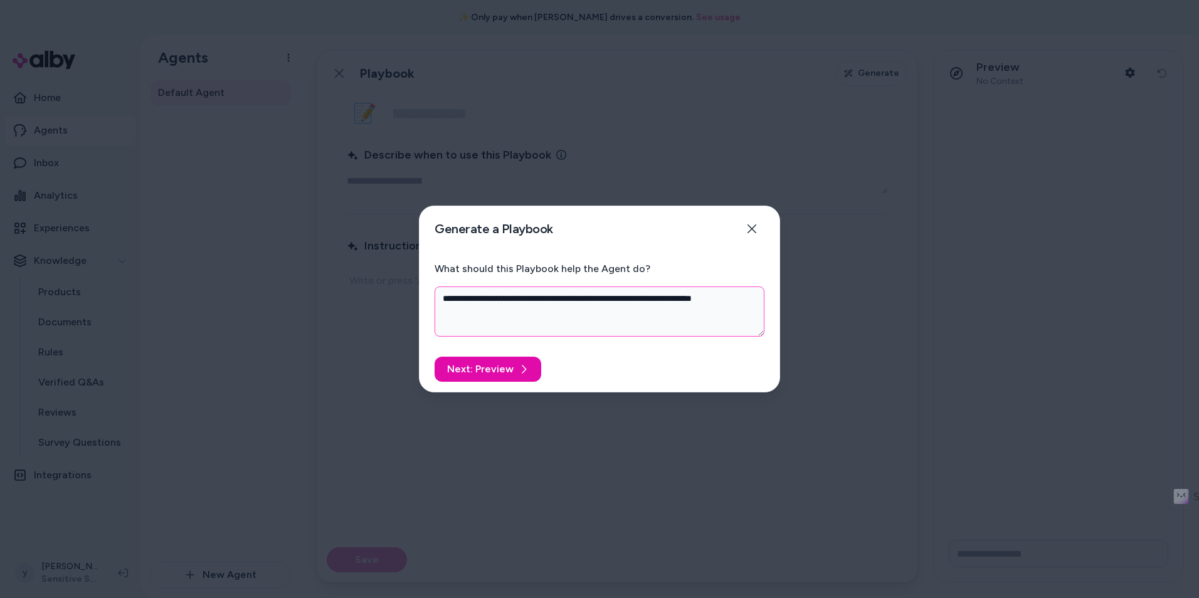
type textarea "*"
type textarea "**********"
click at [492, 372] on button "Next: Preview" at bounding box center [488, 369] width 107 height 25
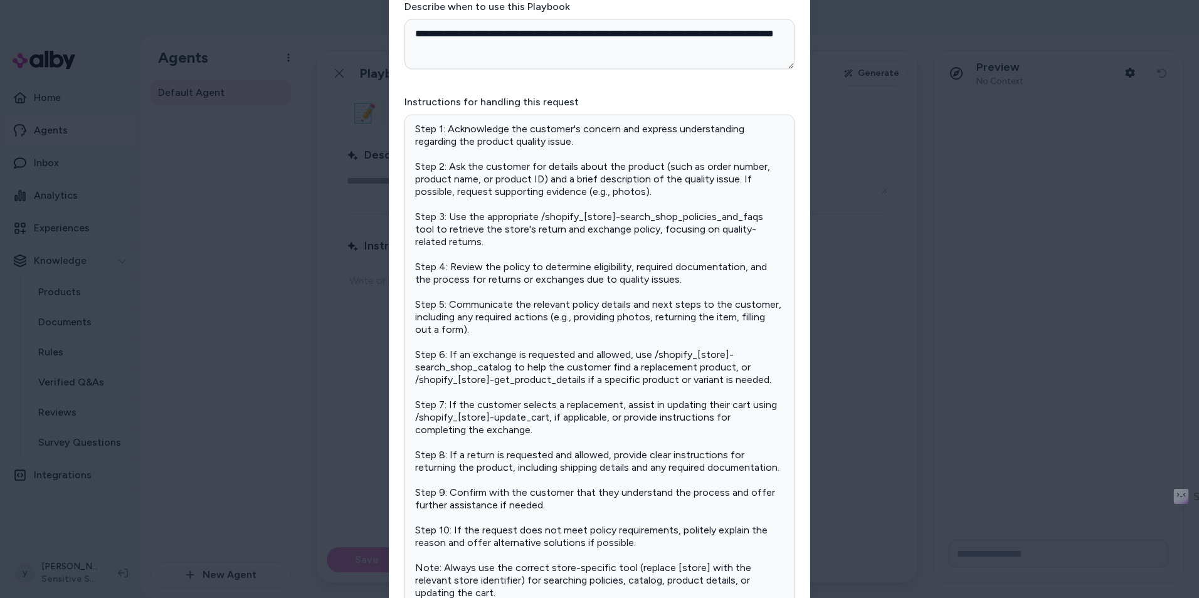
click at [727, 186] on p "Step 1: Acknowledge the customer's concern and express understanding regarding …" at bounding box center [599, 361] width 369 height 477
click at [695, 490] on p "Step 1: Acknowledge the customer's concern and express understanding regarding …" at bounding box center [599, 361] width 369 height 477
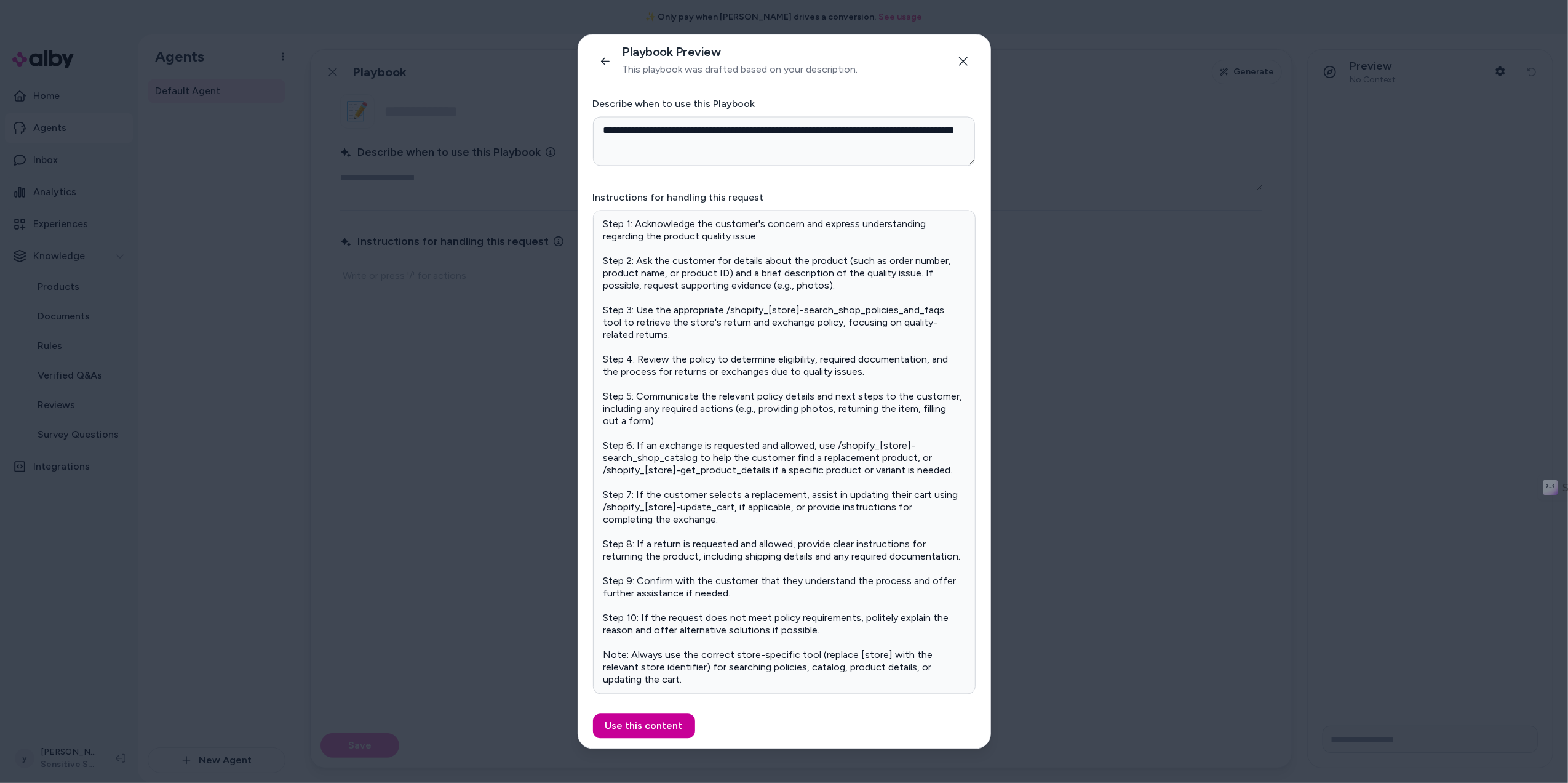
click at [670, 587] on button "Use this content" at bounding box center [645, 725] width 102 height 25
type textarea "*"
type input "**********"
type textarea "**********"
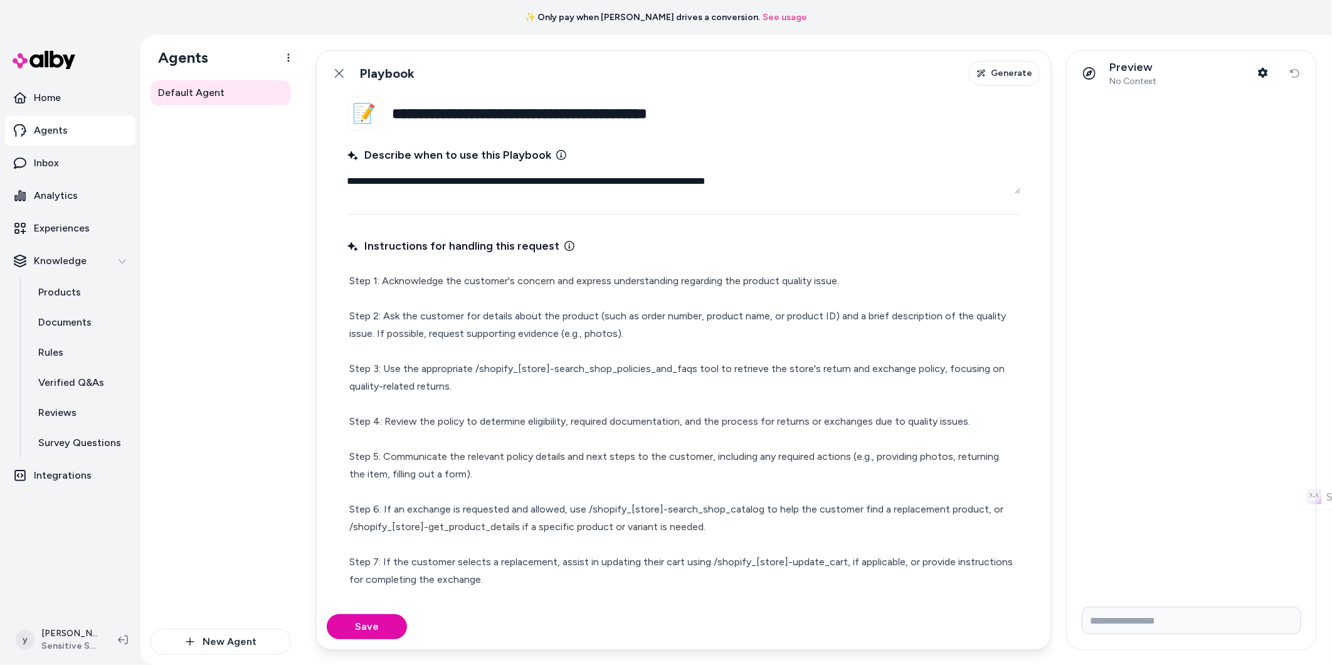
type textarea "*"
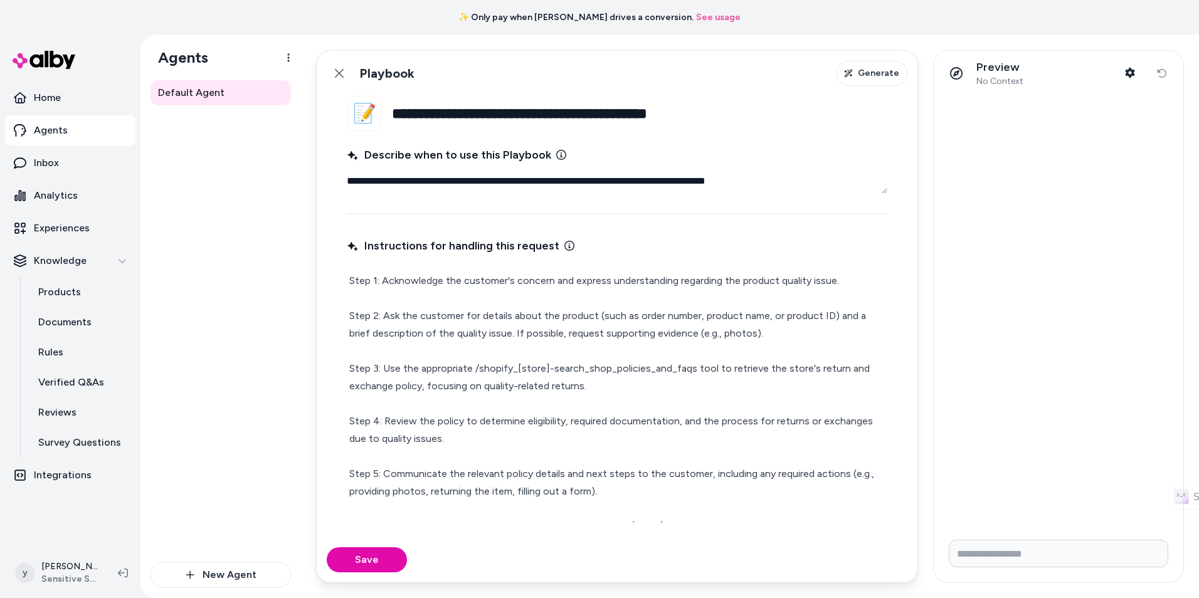
click at [385, 317] on p "Step 1: Acknowledge the customer's concern and express understanding regarding …" at bounding box center [617, 535] width 536 height 527
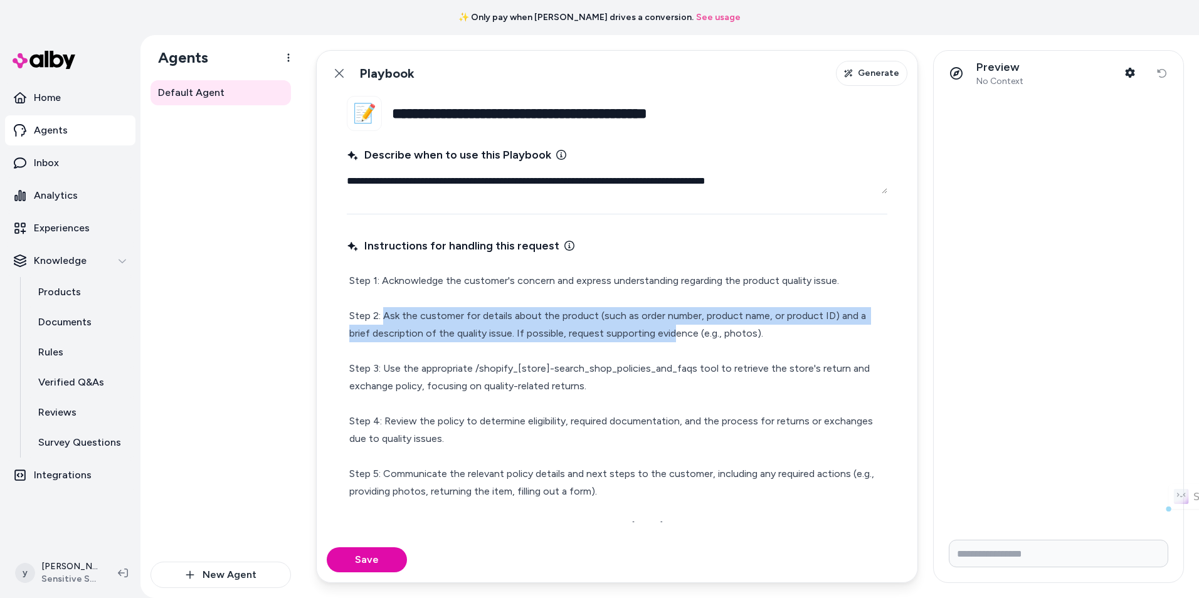
drag, startPoint x: 385, startPoint y: 317, endPoint x: 676, endPoint y: 338, distance: 291.8
click at [673, 338] on p "Step 1: Acknowledge the customer's concern and express understanding regarding …" at bounding box center [617, 535] width 536 height 527
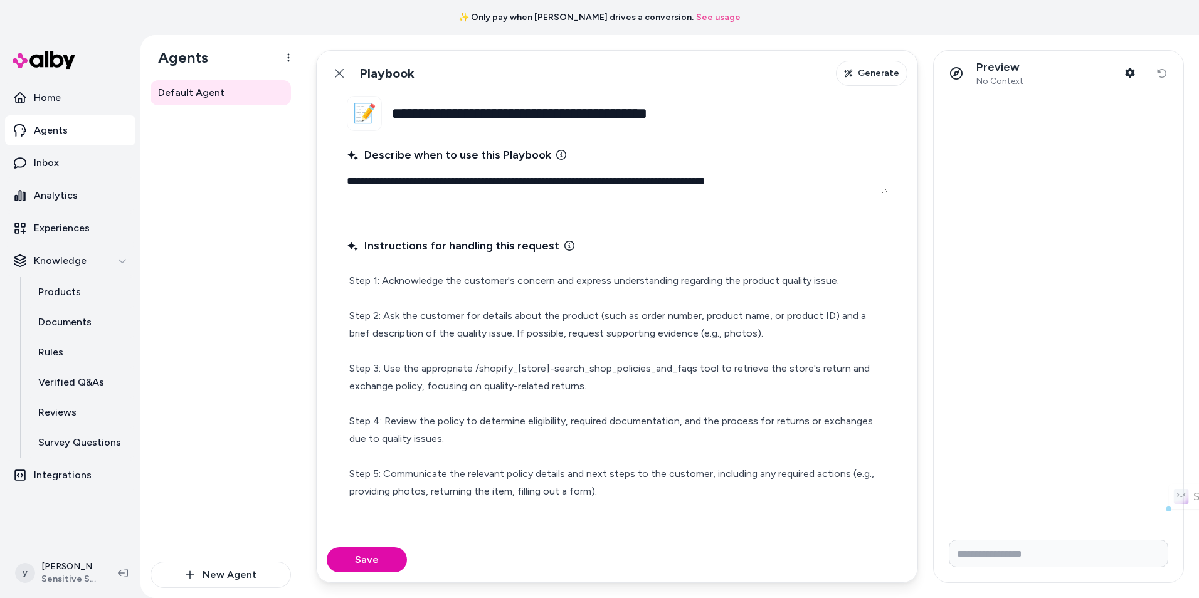
click at [676, 338] on p "Step 1: Acknowledge the customer's concern and express understanding regarding …" at bounding box center [617, 535] width 536 height 527
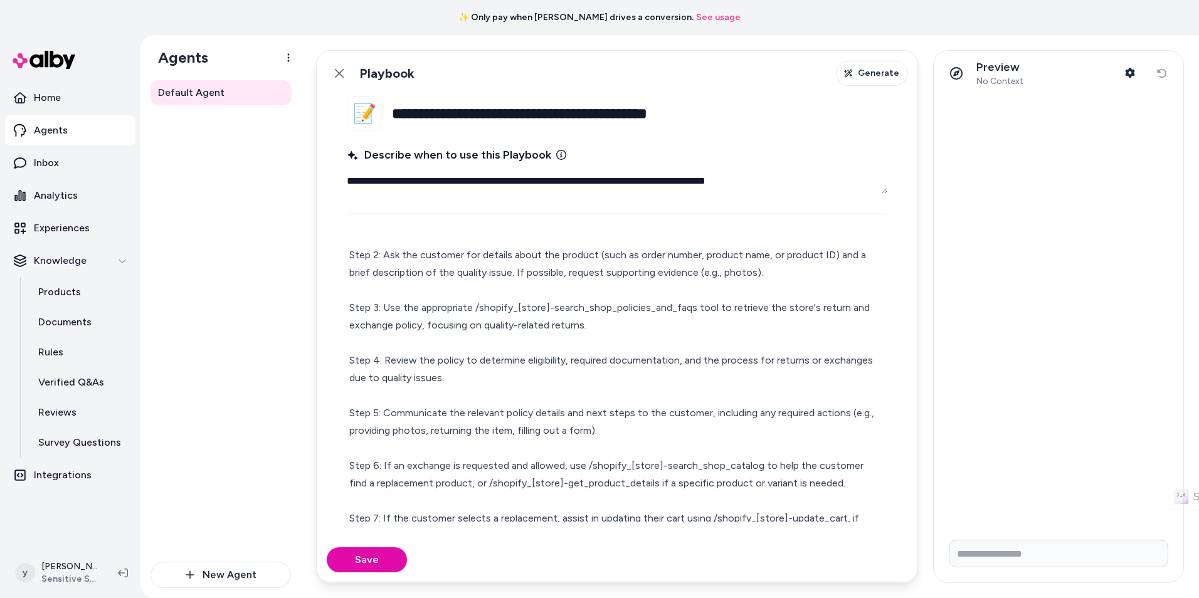
scroll to position [63, 0]
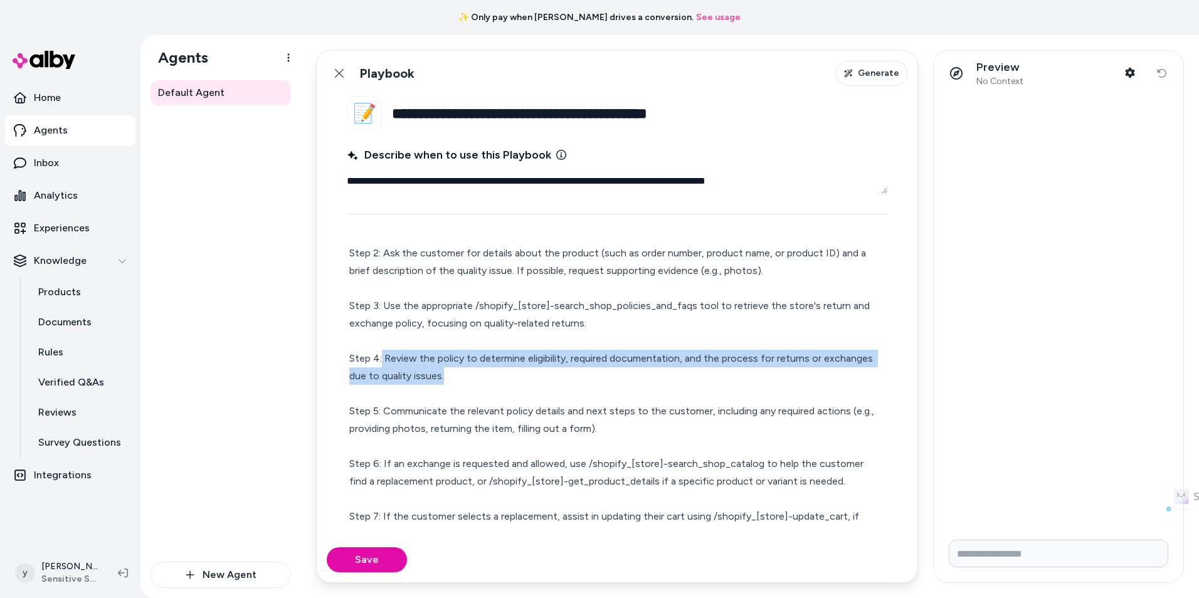
drag, startPoint x: 383, startPoint y: 358, endPoint x: 450, endPoint y: 375, distance: 69.8
click at [450, 375] on p "Step 1: Acknowledge the customer's concern and express understanding regarding …" at bounding box center [617, 472] width 536 height 527
copy p "Review the policy to determine eligibility, required documentation, and the pro…"
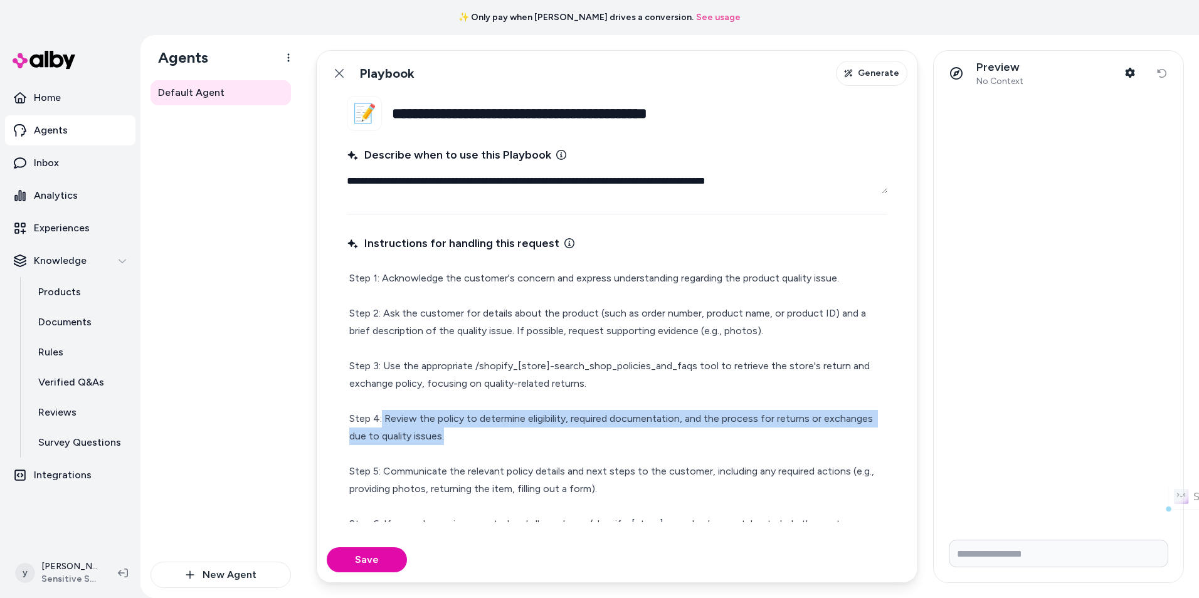
scroll to position [0, 0]
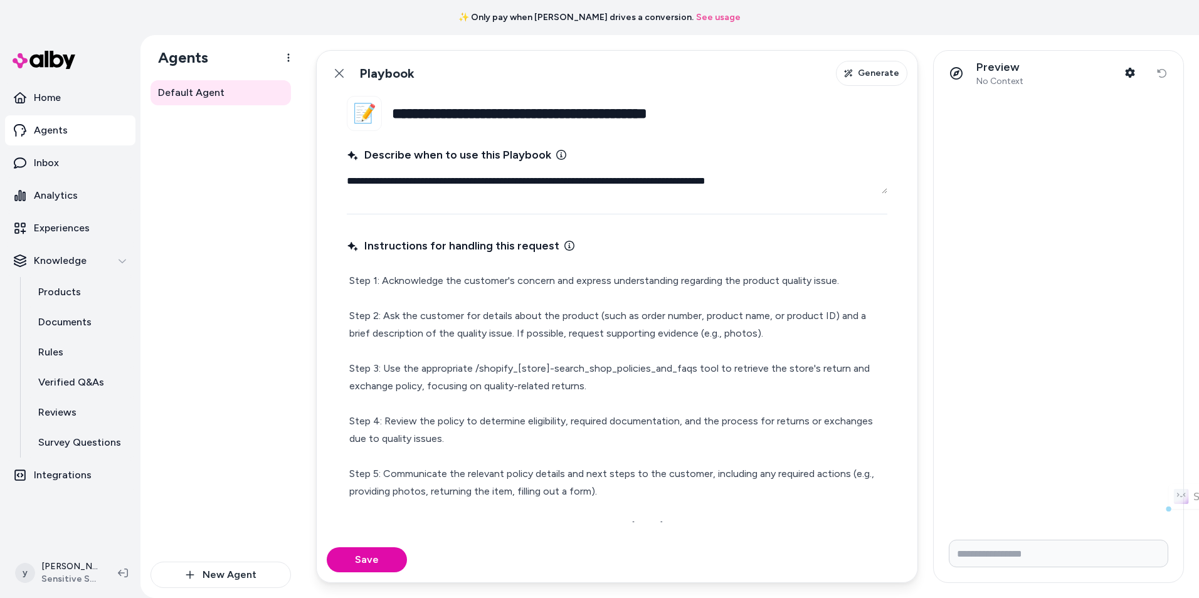
click at [383, 311] on p "Step 1: Acknowledge the customer's concern and express understanding regarding …" at bounding box center [617, 535] width 536 height 527
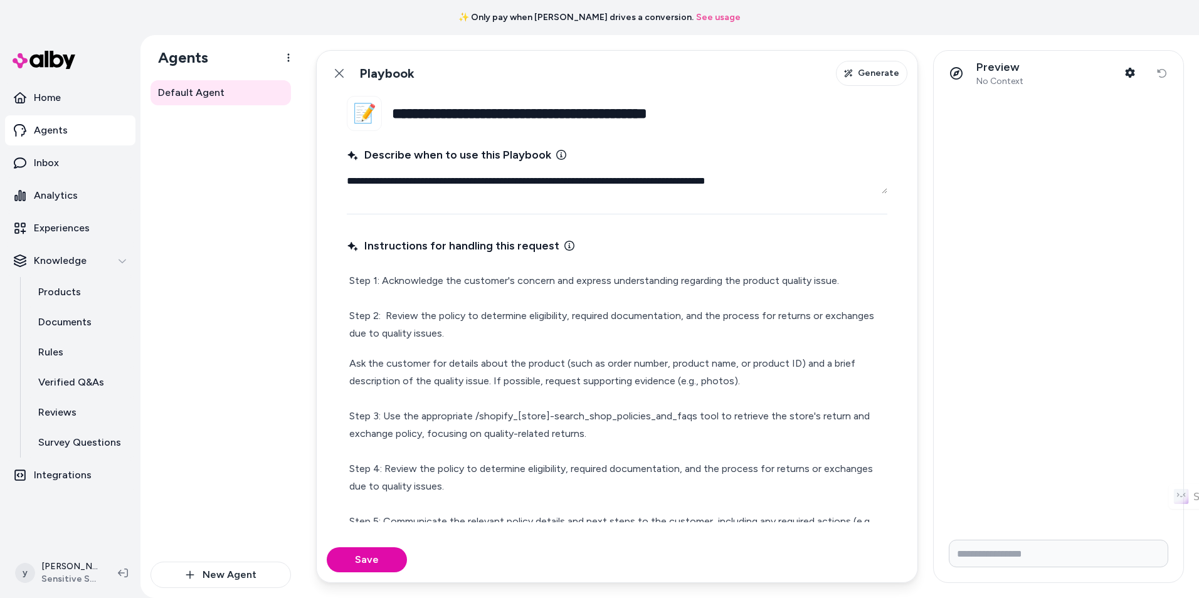
click at [441, 315] on p "Step 1: Acknowledge the customer's concern and express understanding regarding …" at bounding box center [617, 307] width 536 height 70
paste div
drag, startPoint x: 463, startPoint y: 338, endPoint x: 720, endPoint y: 338, distance: 256.5
click at [720, 338] on p "Step 1: Acknowledge the customer's concern and express understanding regarding …" at bounding box center [617, 307] width 536 height 70
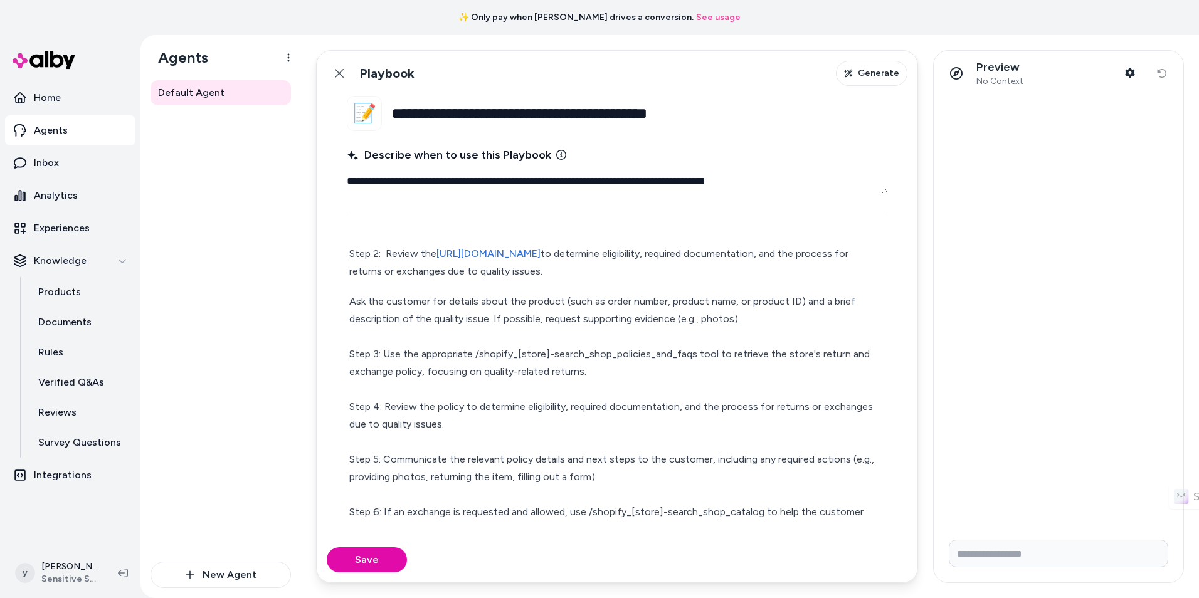
scroll to position [63, 0]
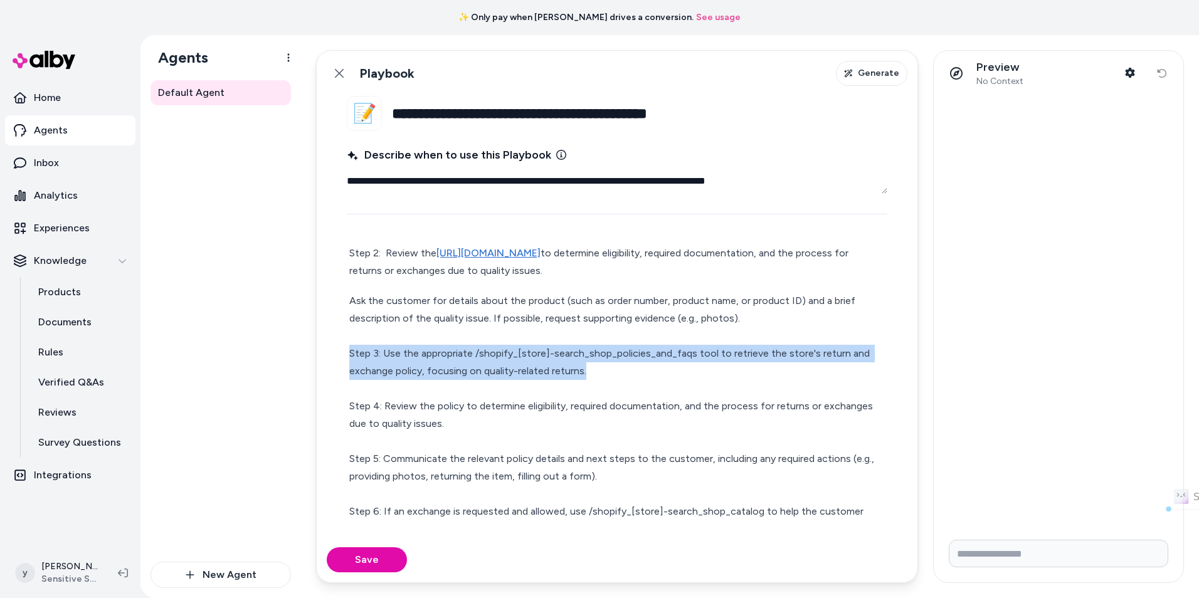
drag, startPoint x: 591, startPoint y: 373, endPoint x: 344, endPoint y: 357, distance: 248.2
click at [344, 357] on fieldset "**********" at bounding box center [617, 316] width 601 height 441
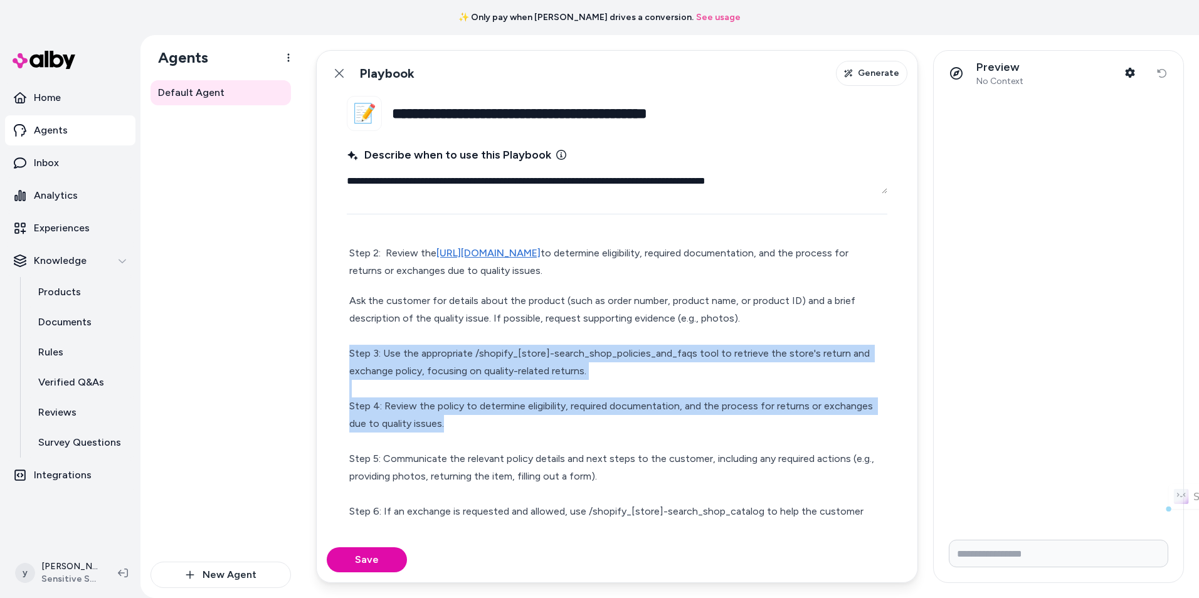
drag, startPoint x: 482, startPoint y: 421, endPoint x: 346, endPoint y: 359, distance: 150.1
click at [346, 359] on fieldset "**********" at bounding box center [617, 316] width 601 height 441
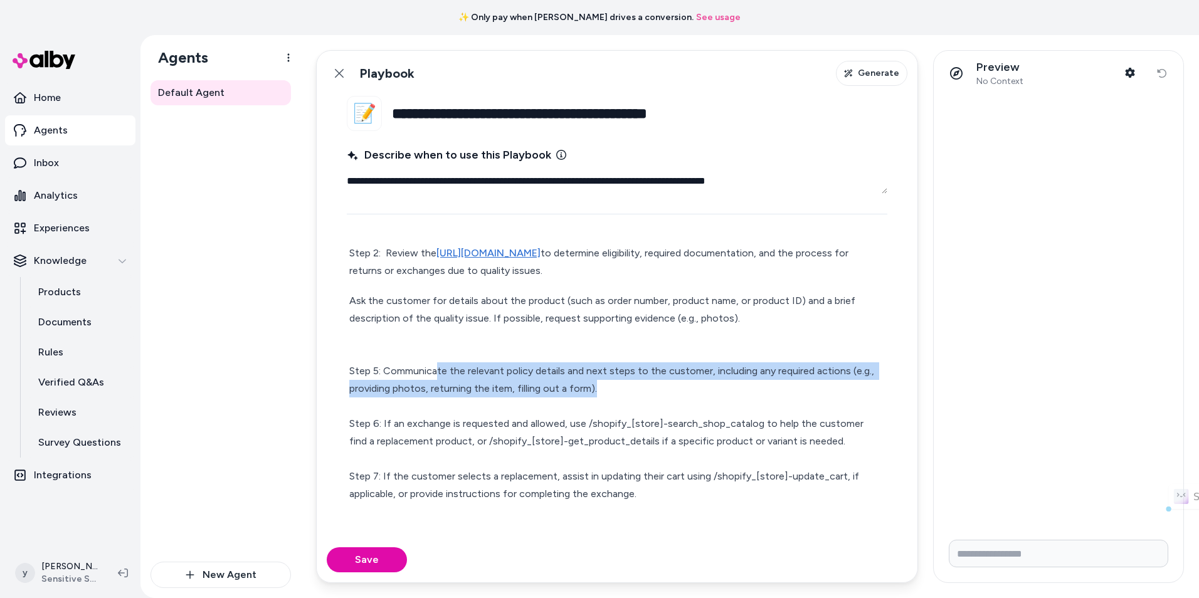
drag, startPoint x: 526, startPoint y: 376, endPoint x: 664, endPoint y: 386, distance: 138.9
click at [664, 386] on p "Ask the customer for details about the product (such as order number, product n…" at bounding box center [617, 494] width 536 height 404
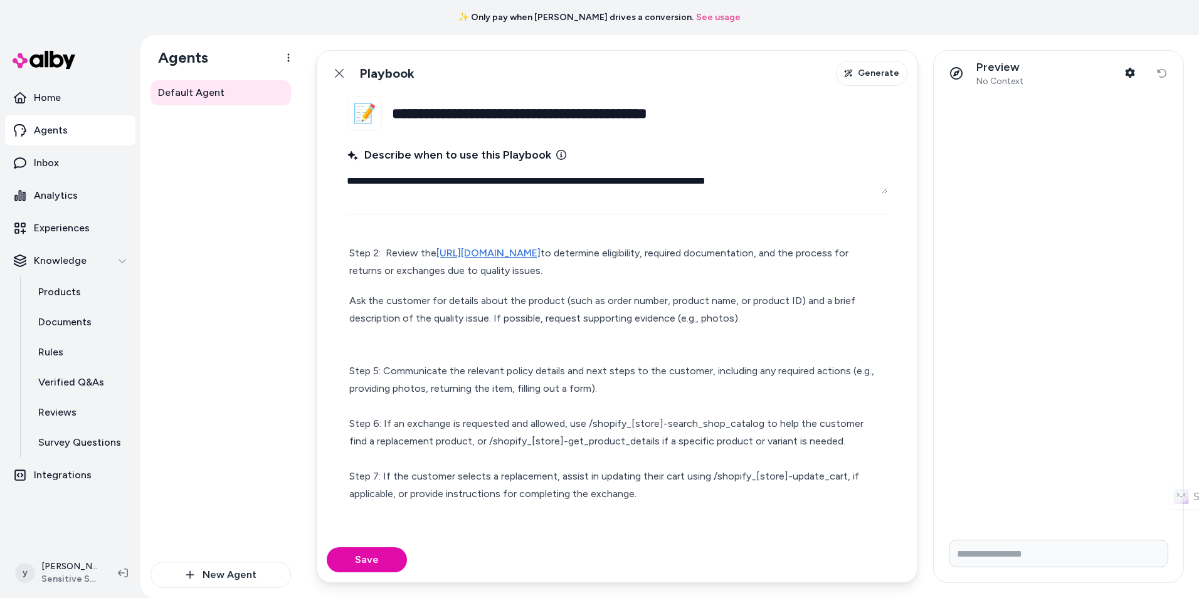
click at [504, 352] on p "Ask the customer for details about the product (such as order number, product n…" at bounding box center [617, 494] width 536 height 404
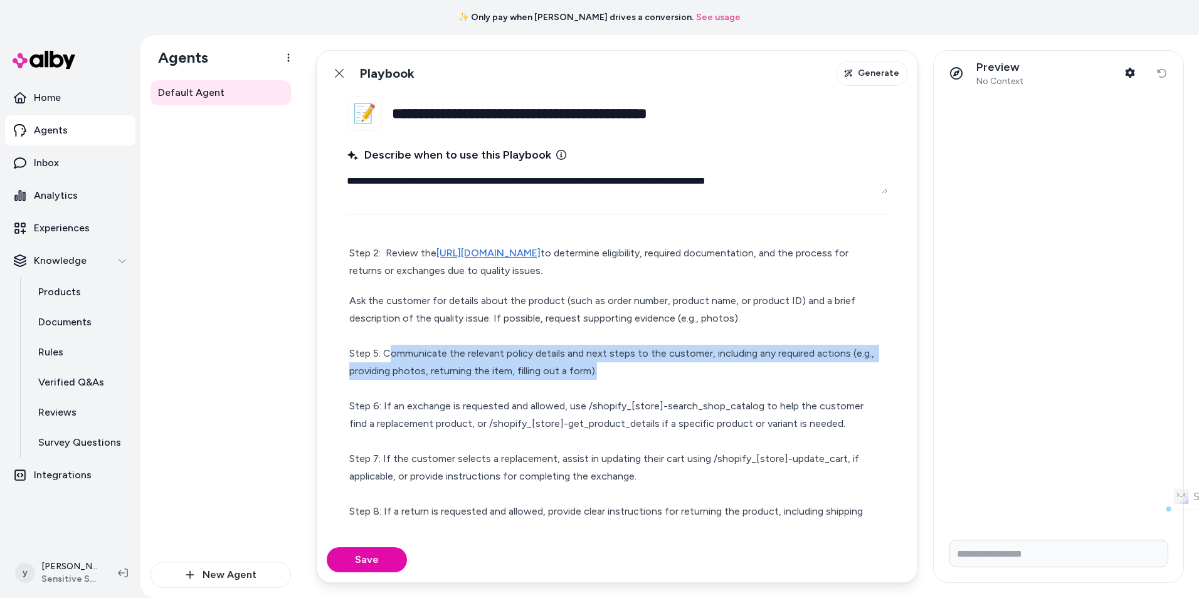
drag, startPoint x: 394, startPoint y: 346, endPoint x: 647, endPoint y: 374, distance: 254.2
click at [647, 374] on p "Ask the customer for details about the product (such as order number, product n…" at bounding box center [617, 485] width 536 height 386
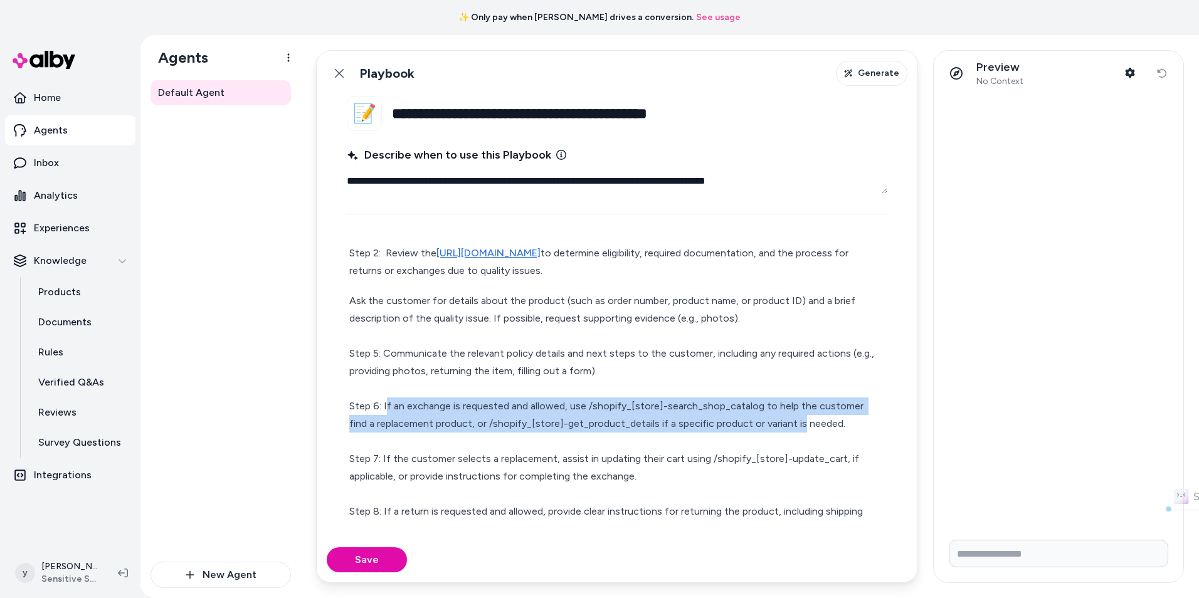
drag, startPoint x: 386, startPoint y: 408, endPoint x: 779, endPoint y: 415, distance: 393.3
click at [779, 415] on p "Ask the customer for details about the product (such as order number, product n…" at bounding box center [617, 485] width 536 height 386
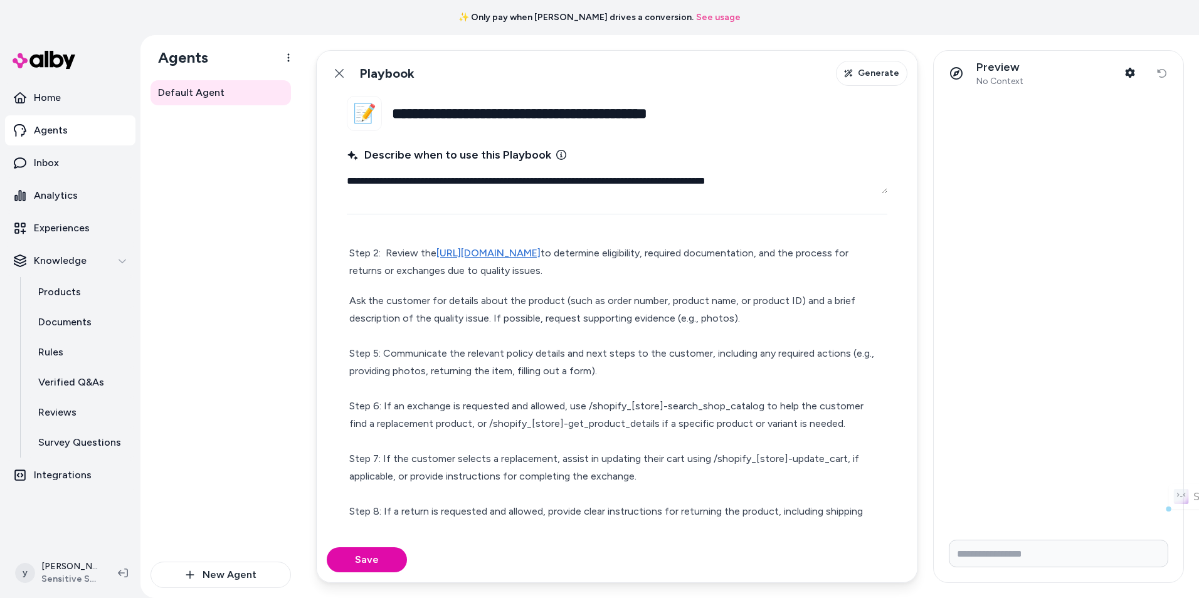
click at [781, 415] on p "Ask the customer for details about the product (such as order number, product n…" at bounding box center [617, 485] width 536 height 386
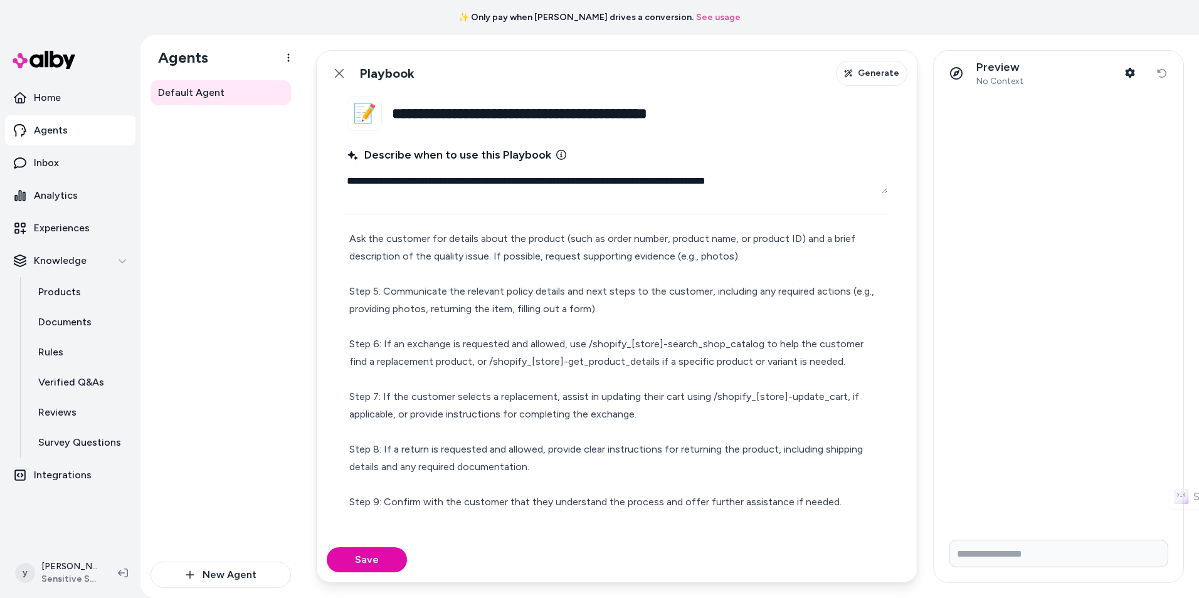
scroll to position [125, 0]
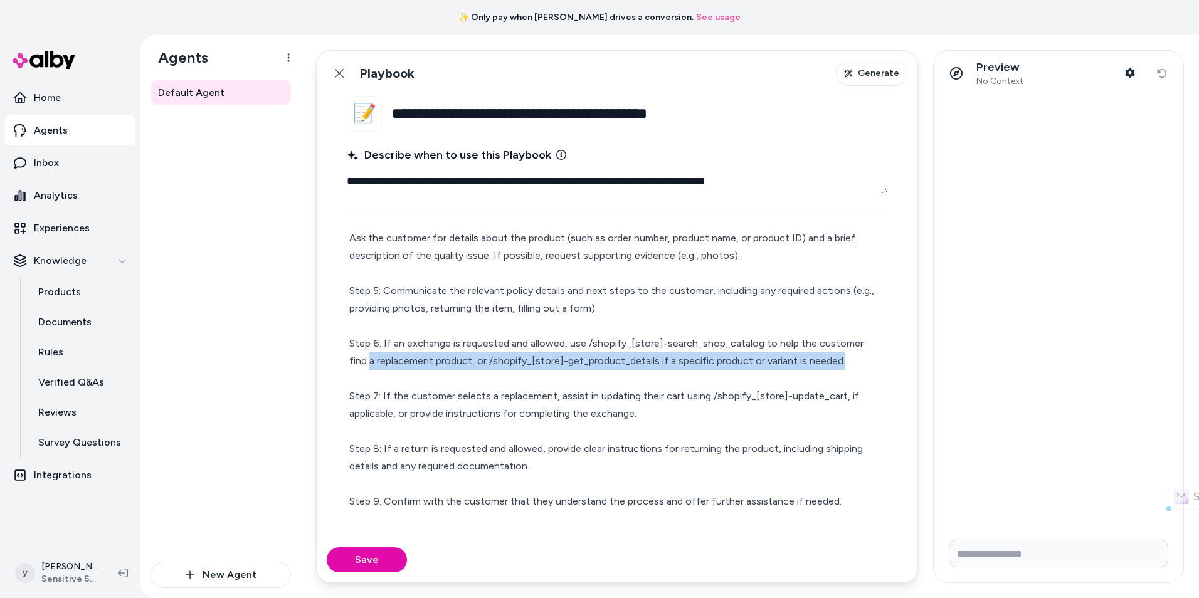
drag, startPoint x: 823, startPoint y: 364, endPoint x: 337, endPoint y: 353, distance: 486.1
click at [337, 353] on fieldset "**********" at bounding box center [617, 316] width 601 height 441
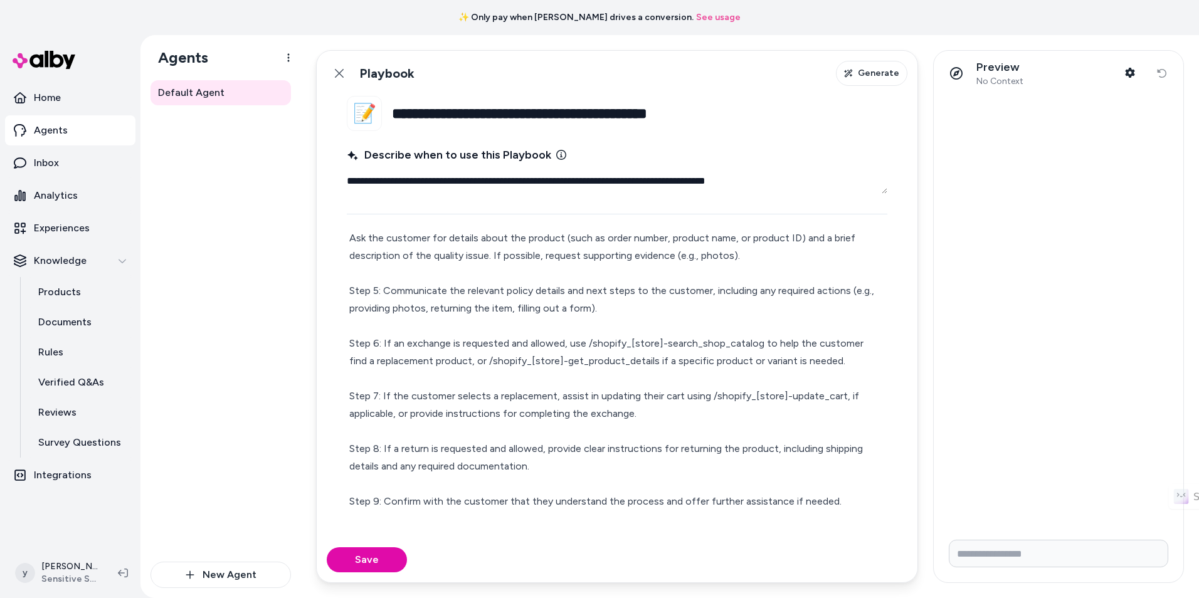
click at [581, 468] on p "Ask the customer for details about the product (such as order number, product n…" at bounding box center [617, 423] width 536 height 386
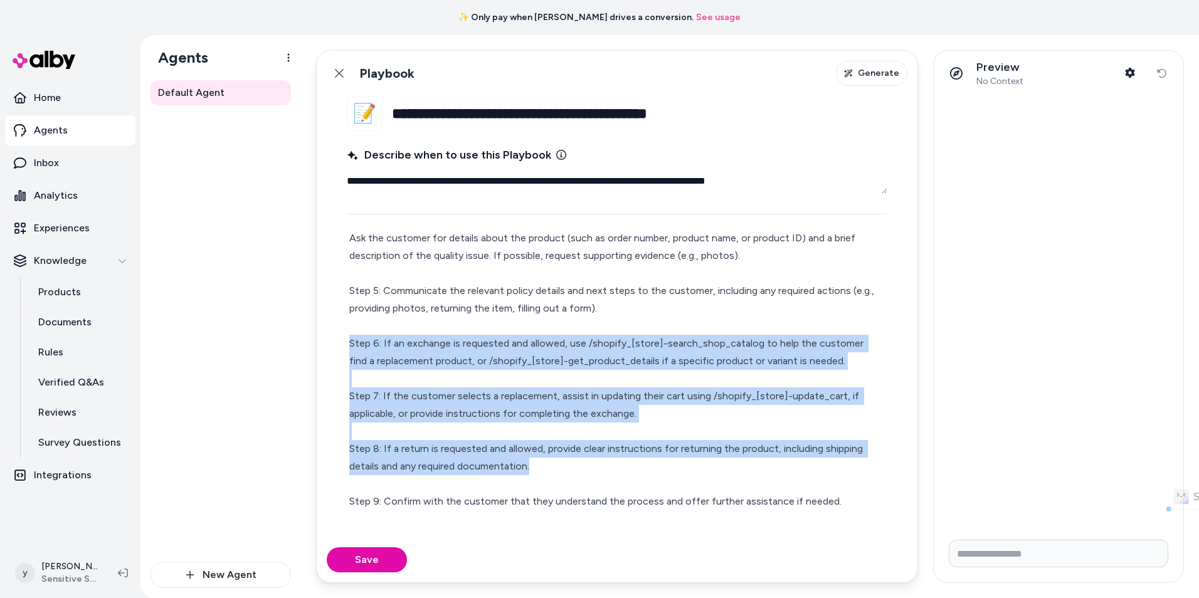
drag, startPoint x: 596, startPoint y: 468, endPoint x: 349, endPoint y: 336, distance: 280.5
click at [349, 336] on div "Step 1: Acknowledge the customer's concern and express understanding regarding …" at bounding box center [617, 381] width 541 height 474
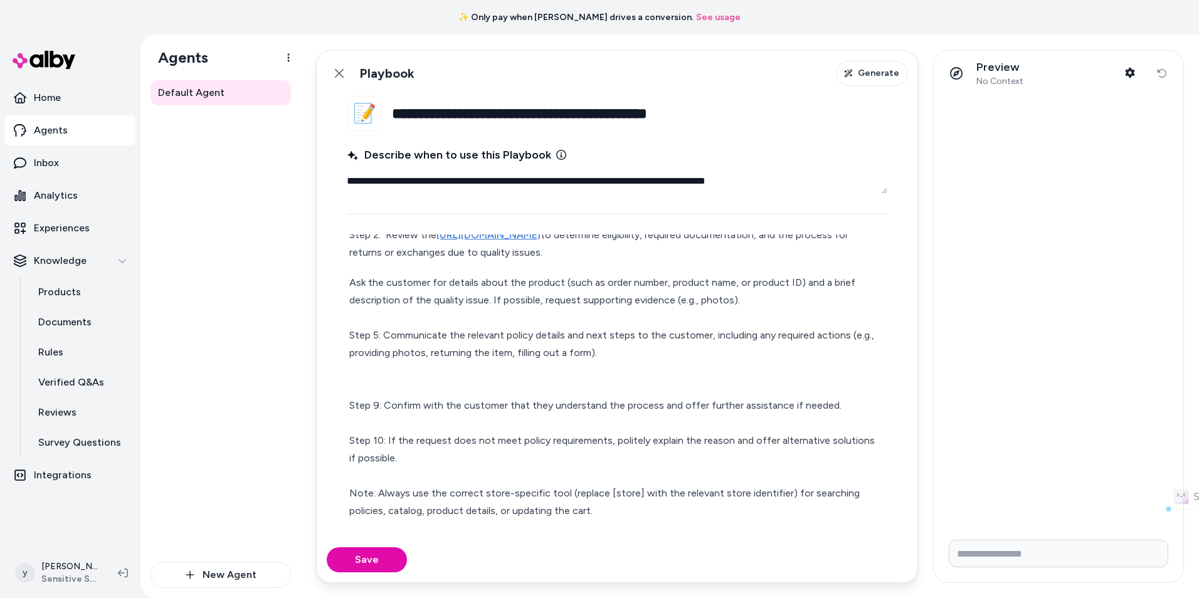
scroll to position [63, 0]
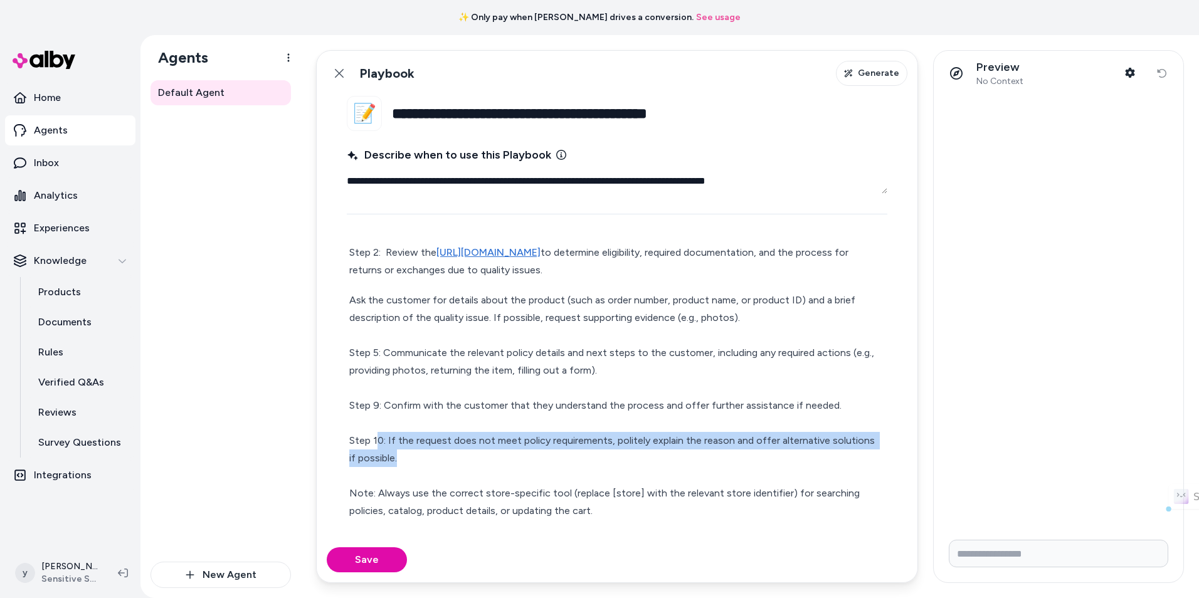
drag, startPoint x: 379, startPoint y: 443, endPoint x: 537, endPoint y: 455, distance: 157.9
click at [537, 455] on p "Ask the customer for details about the product (such as order number, product n…" at bounding box center [617, 406] width 536 height 228
drag, startPoint x: 423, startPoint y: 445, endPoint x: 591, endPoint y: 455, distance: 168.4
click at [591, 455] on p "Ask the customer for details about the product (such as order number, product n…" at bounding box center [617, 406] width 536 height 228
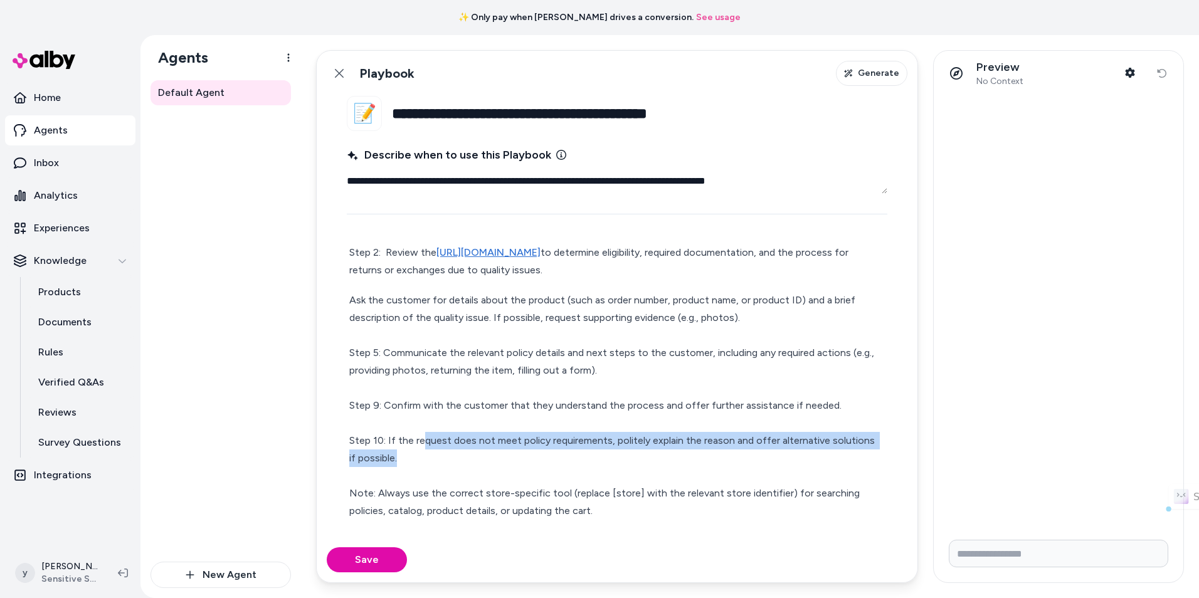
click at [591, 455] on p "Ask the customer for details about the product (such as order number, product n…" at bounding box center [617, 406] width 536 height 228
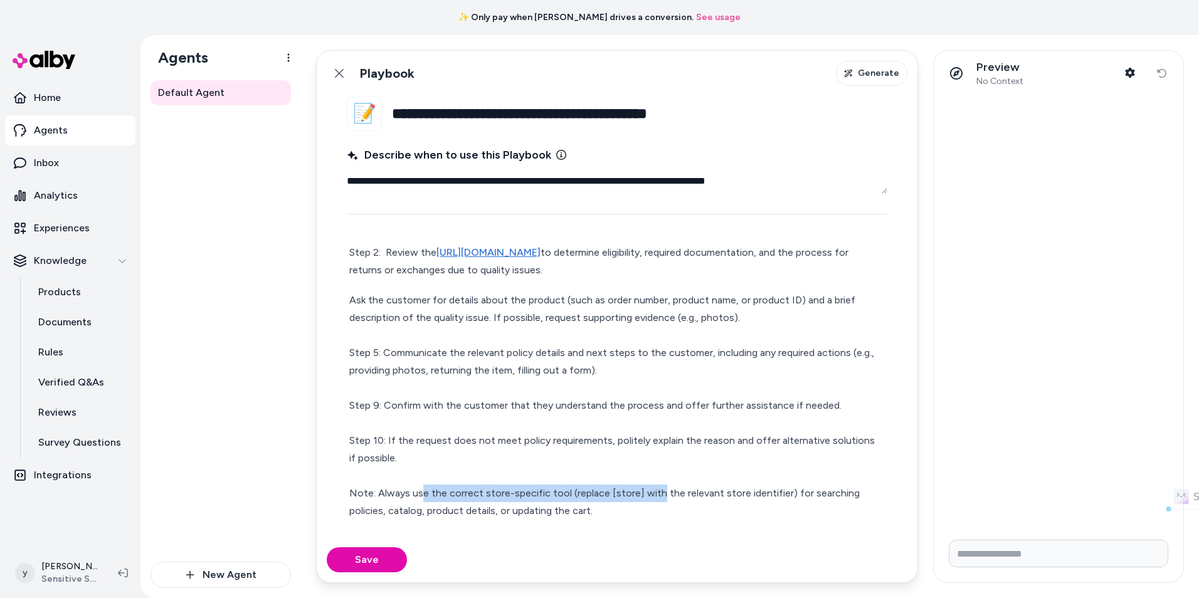
drag, startPoint x: 427, startPoint y: 494, endPoint x: 656, endPoint y: 499, distance: 228.9
click at [656, 499] on p "Ask the customer for details about the product (such as order number, product n…" at bounding box center [617, 406] width 536 height 228
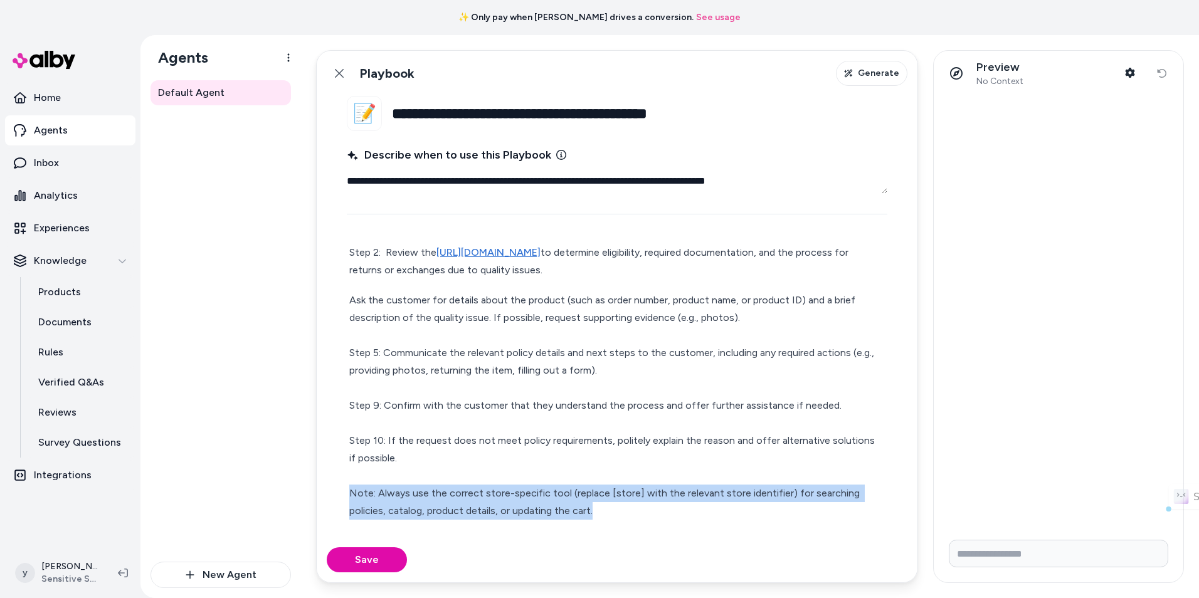
drag, startPoint x: 660, startPoint y: 504, endPoint x: 342, endPoint y: 500, distance: 317.3
click at [342, 500] on fieldset "**********" at bounding box center [617, 316] width 601 height 441
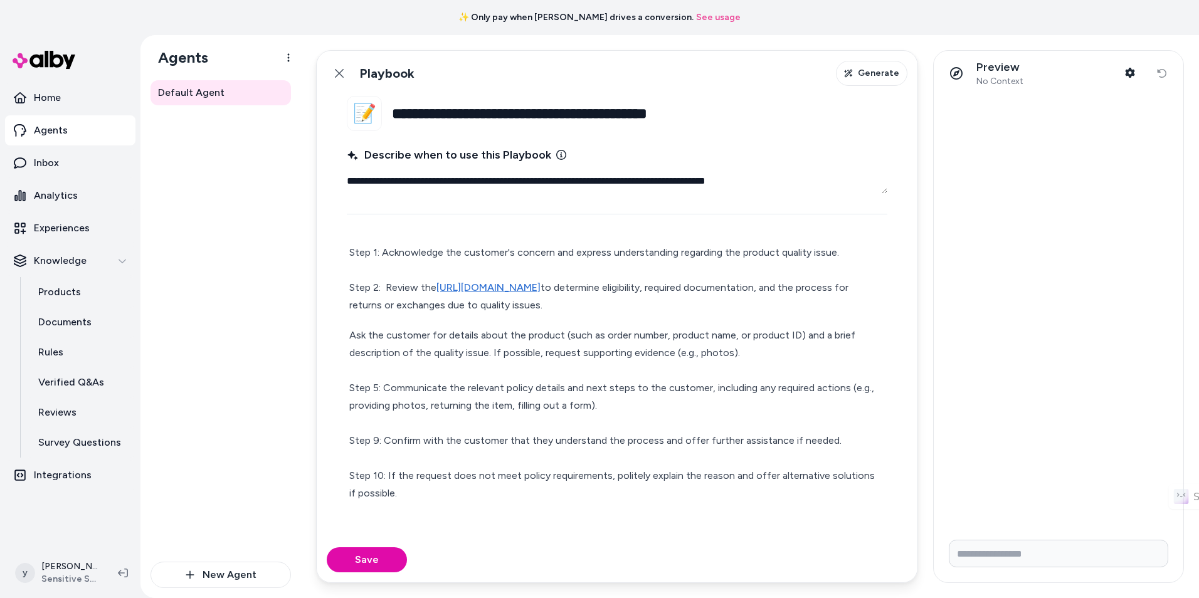
scroll to position [0, 0]
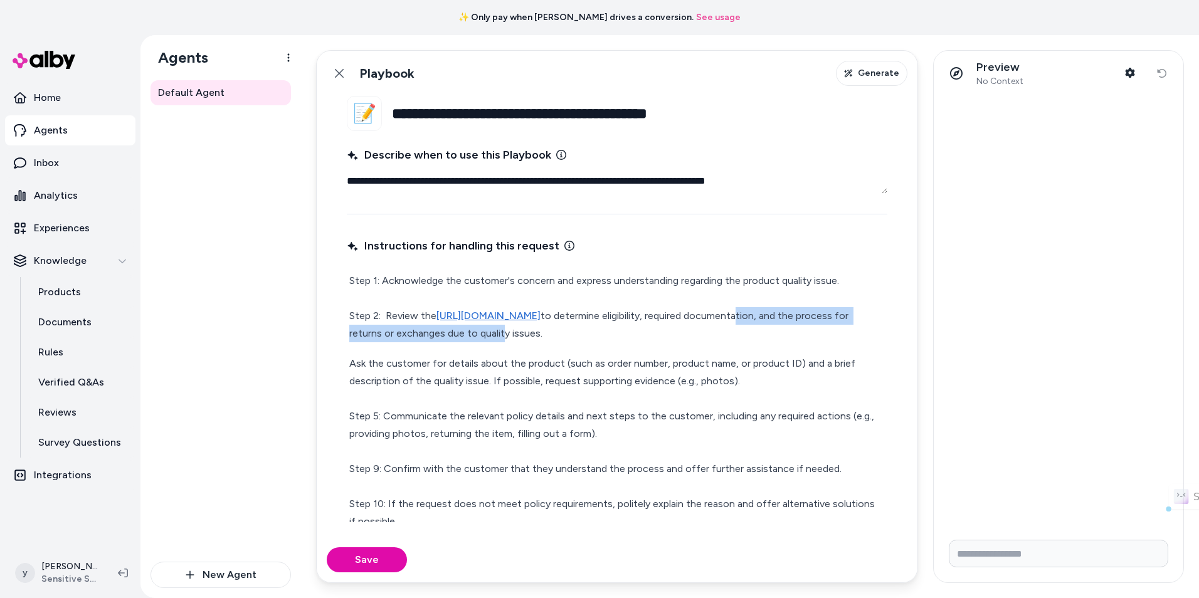
drag, startPoint x: 394, startPoint y: 339, endPoint x: 668, endPoint y: 339, distance: 274.0
click at [668, 339] on p "Step 1: Acknowledge the customer's concern and express understanding regarding …" at bounding box center [617, 307] width 536 height 70
click at [418, 370] on p "Ask the customer for details about the product (such as order number, product n…" at bounding box center [617, 451] width 536 height 193
click at [352, 366] on p "Ask the customer for details about the product (such as order number, product n…" at bounding box center [617, 451] width 536 height 193
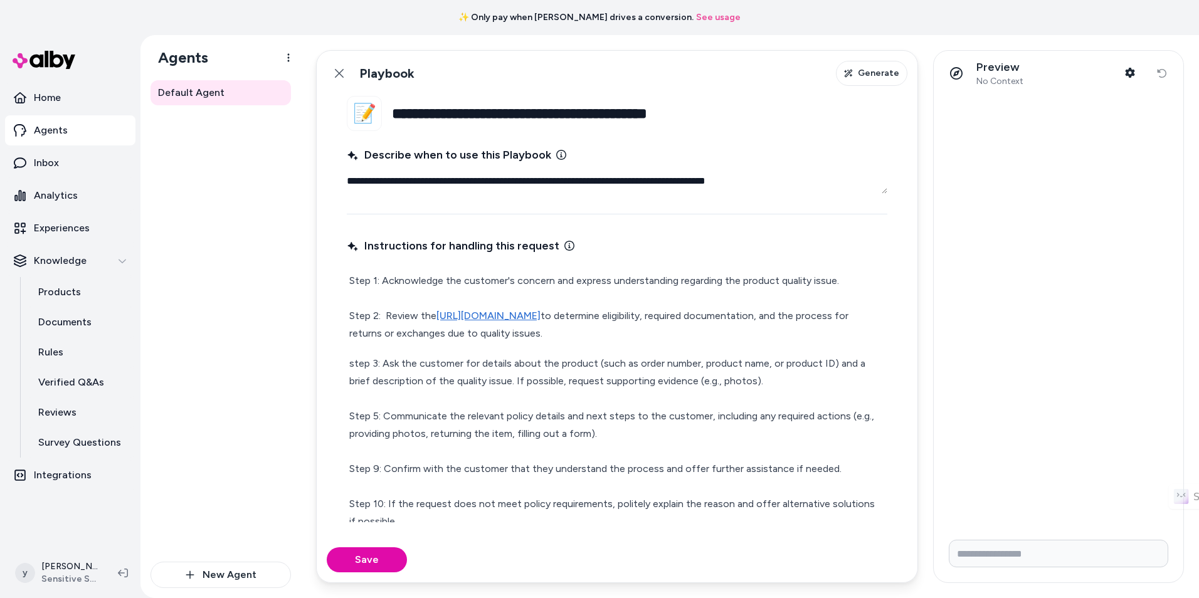
click at [462, 363] on p "step 3: Ask the customer for details about the product (such as order number, p…" at bounding box center [617, 451] width 536 height 193
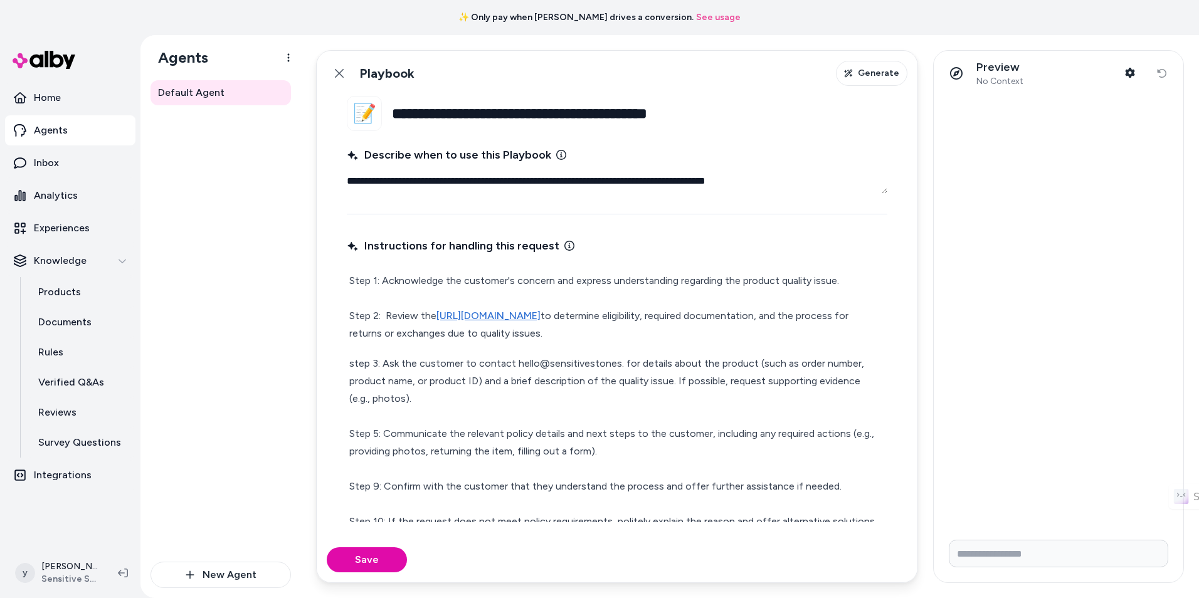
click at [753, 329] on p "Step 1: Acknowledge the customer's concern and express understanding regarding …" at bounding box center [617, 307] width 536 height 70
click at [704, 295] on p "Step 1: Acknowledge the customer's concern and express understanding regarding …" at bounding box center [617, 307] width 536 height 70
click at [388, 317] on p "Step 1: Acknowledge the customer's concern and express understanding regarding …" at bounding box center [617, 307] width 536 height 70
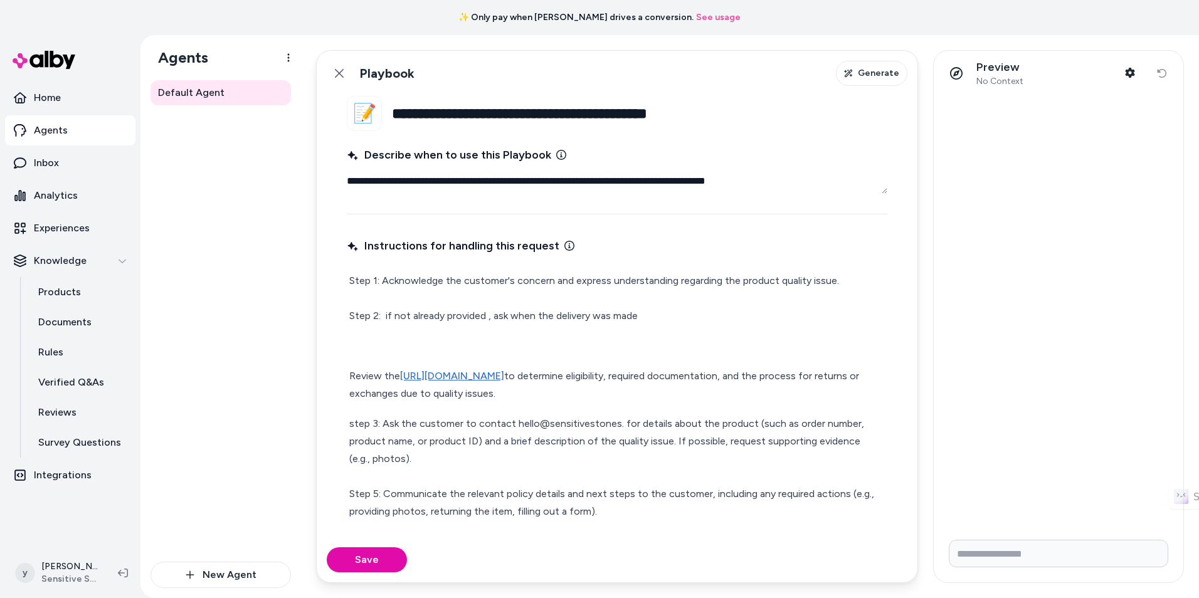
click at [650, 369] on p "Review the [URL][DOMAIN_NAME] to determine eligibility, required documentation,…" at bounding box center [617, 384] width 536 height 35
click at [657, 403] on div "Step 1: Acknowledge the customer's concern and express understanding regarding …" at bounding box center [617, 449] width 541 height 359
click at [378, 424] on p "step 3: Ask the customer to contact hello@sensitivestones. for details about th…" at bounding box center [617, 520] width 536 height 211
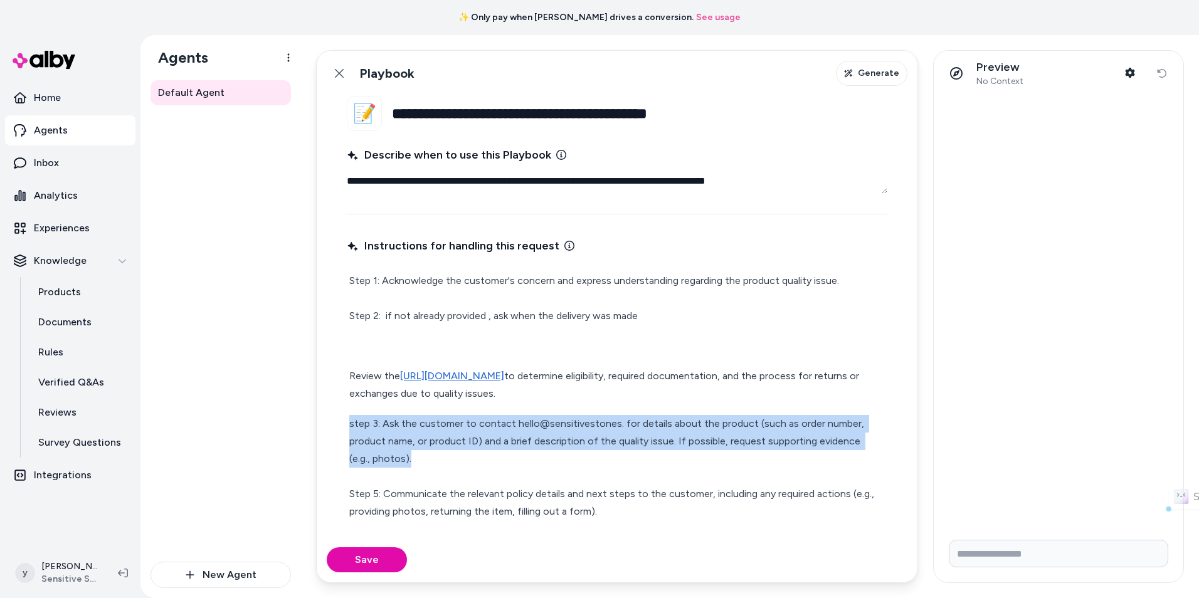
drag, startPoint x: 423, startPoint y: 455, endPoint x: 342, endPoint y: 424, distance: 87.3
click at [342, 424] on fieldset "**********" at bounding box center [617, 316] width 601 height 441
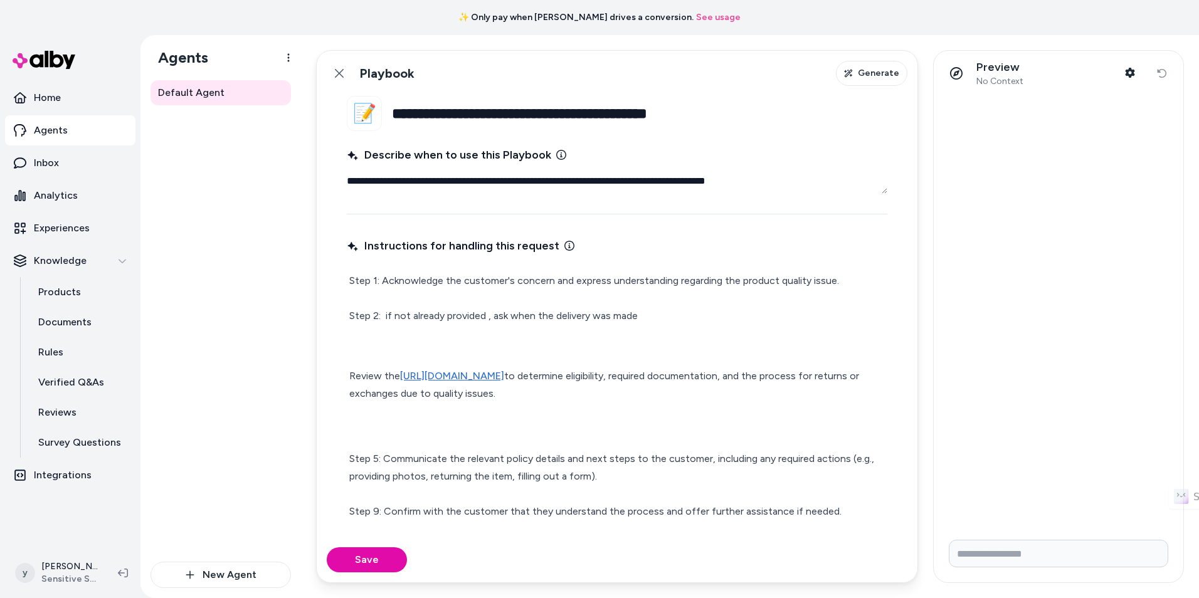
click at [659, 478] on p "Step 5: Communicate the relevant policy details and next steps to the customer,…" at bounding box center [617, 503] width 536 height 176
click at [828, 472] on p "Step 5: Communicate the relevant policy details and next steps to the customer,…" at bounding box center [617, 503] width 536 height 176
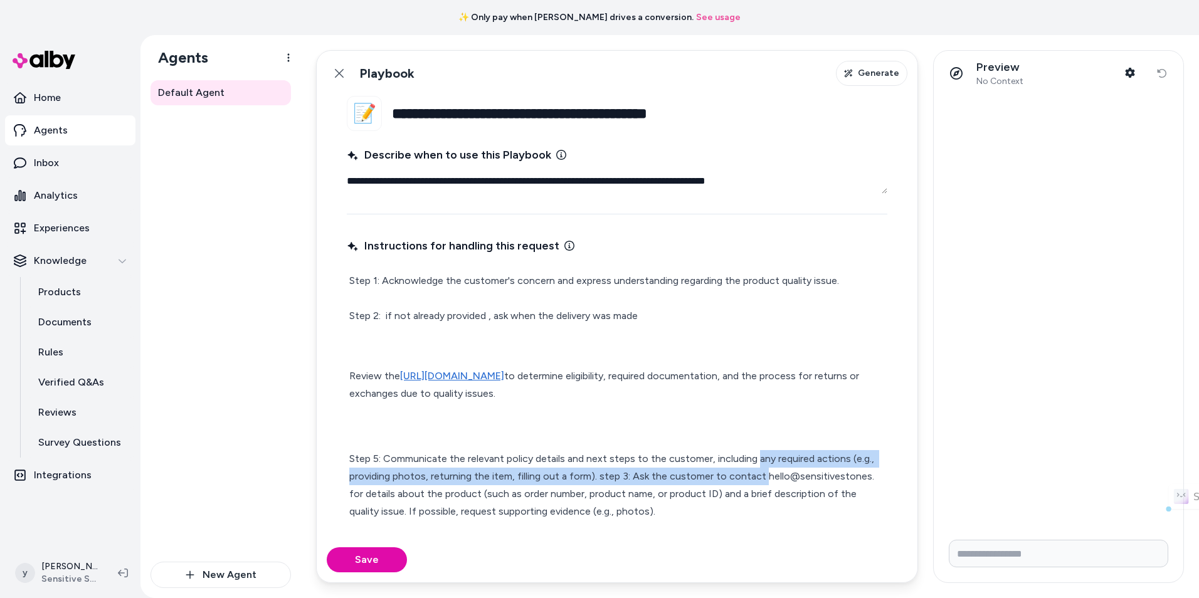
drag, startPoint x: 754, startPoint y: 458, endPoint x: 762, endPoint y: 475, distance: 19.1
click at [762, 475] on p "Step 5: Communicate the relevant policy details and next steps to the customer,…" at bounding box center [617, 520] width 536 height 211
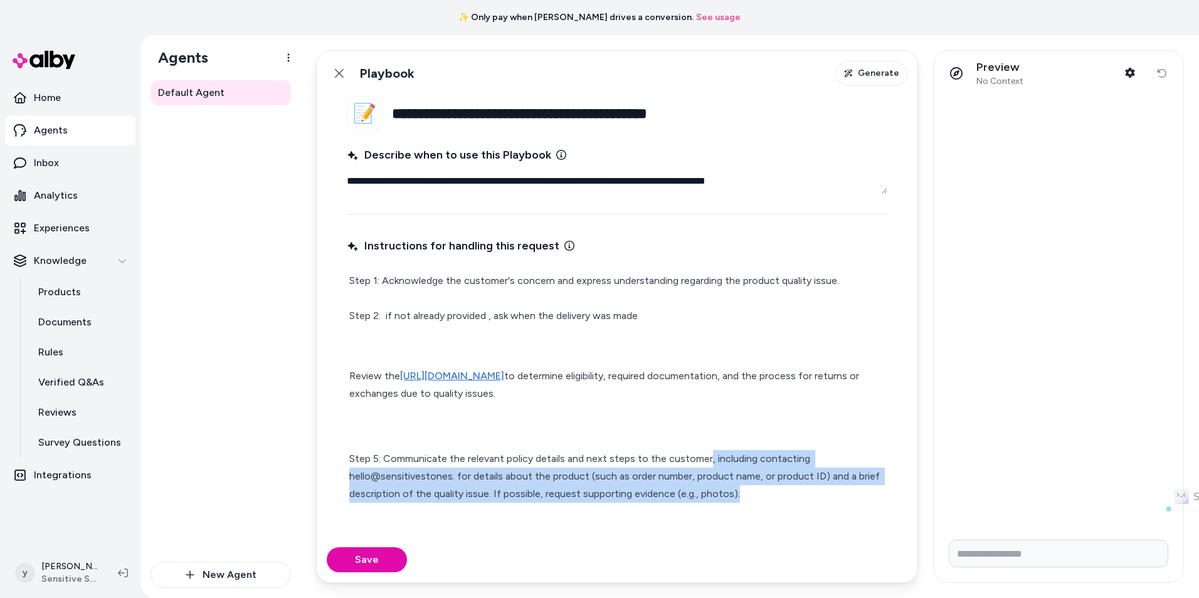
drag, startPoint x: 708, startPoint y: 455, endPoint x: 755, endPoint y: 487, distance: 56.5
click at [755, 487] on p "Step 5: Communicate the relevant policy details and next steps to the customer,…" at bounding box center [617, 511] width 536 height 193
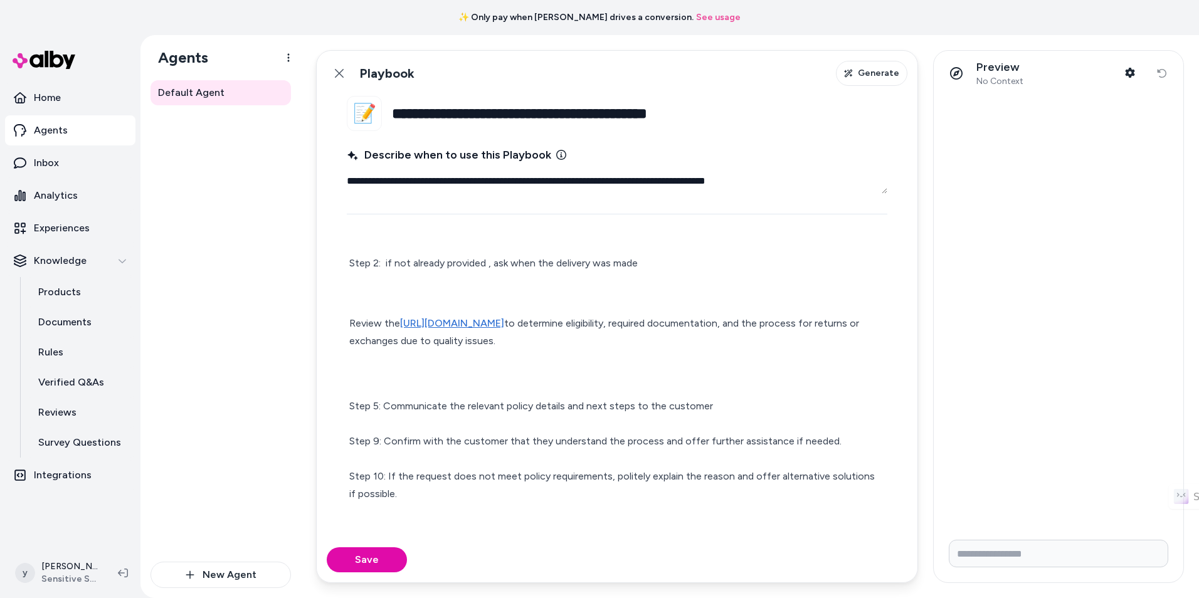
scroll to position [53, 0]
click at [564, 369] on p "Step 5: Communicate the relevant policy details and next steps to the customer …" at bounding box center [617, 441] width 536 height 158
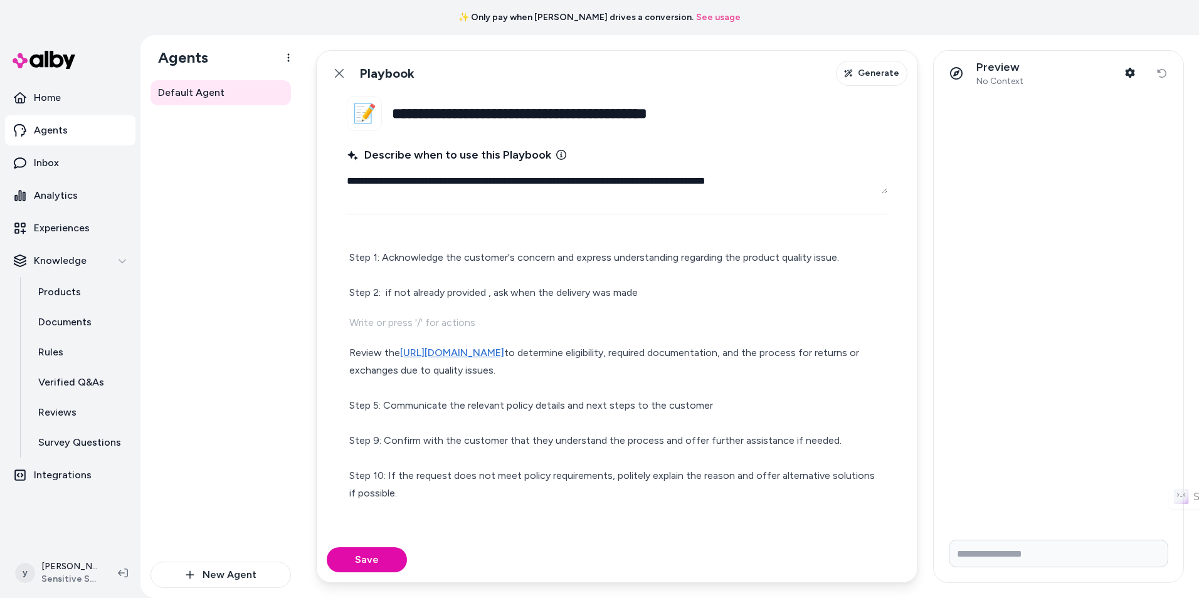
click at [595, 317] on p at bounding box center [617, 323] width 536 height 18
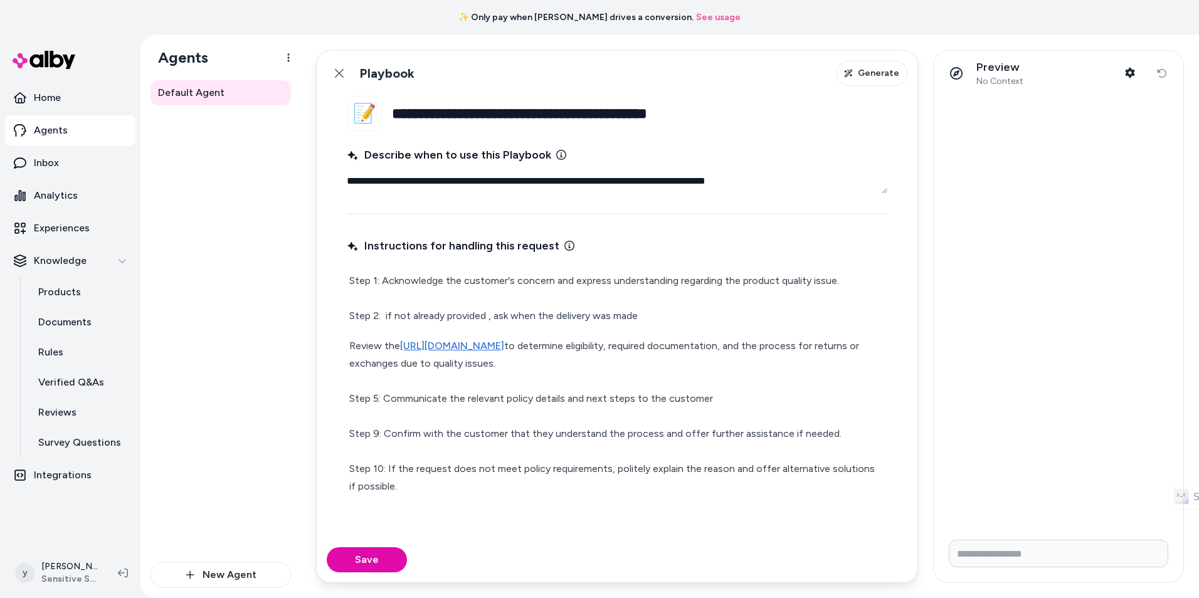
click at [694, 354] on p "Review the [URL][DOMAIN_NAME] to determine eligibility, required documentation,…" at bounding box center [617, 425] width 536 height 176
click at [632, 347] on p "Review the [URL][DOMAIN_NAME] to determine eligibility, required documentation,…" at bounding box center [617, 425] width 536 height 176
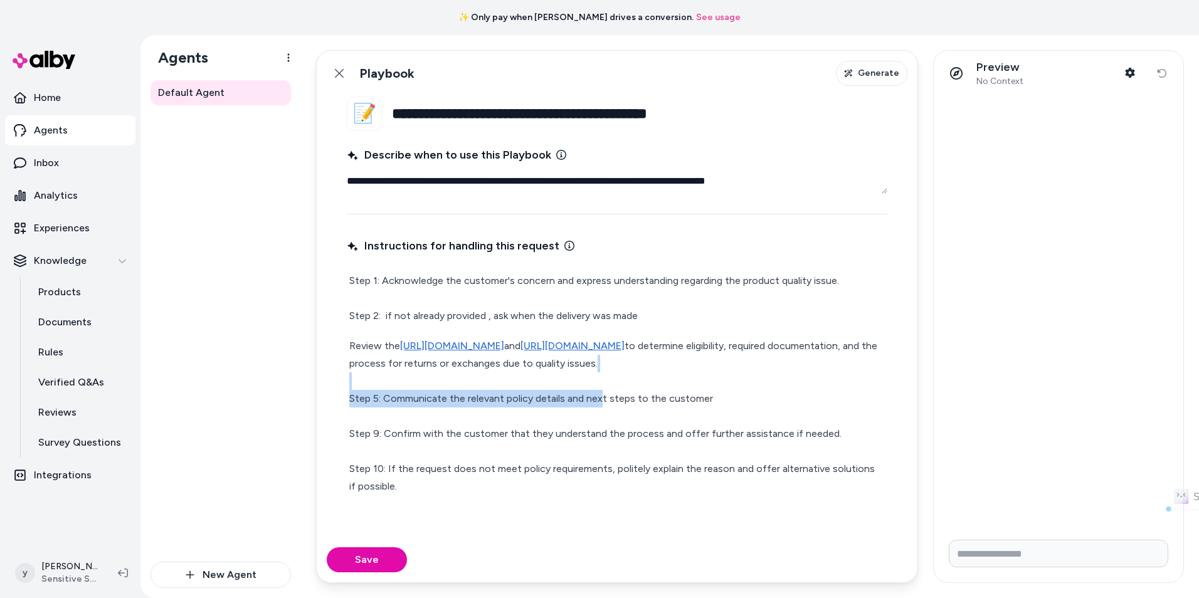
drag, startPoint x: 446, startPoint y: 397, endPoint x: 606, endPoint y: 414, distance: 160.8
click at [604, 414] on p "Review the [URL][DOMAIN_NAME] and [URL][DOMAIN_NAME] to determine eligibility, …" at bounding box center [617, 425] width 536 height 176
click at [606, 414] on p "Review the [URL][DOMAIN_NAME] and [URL][DOMAIN_NAME] to determine eligibility, …" at bounding box center [617, 425] width 536 height 176
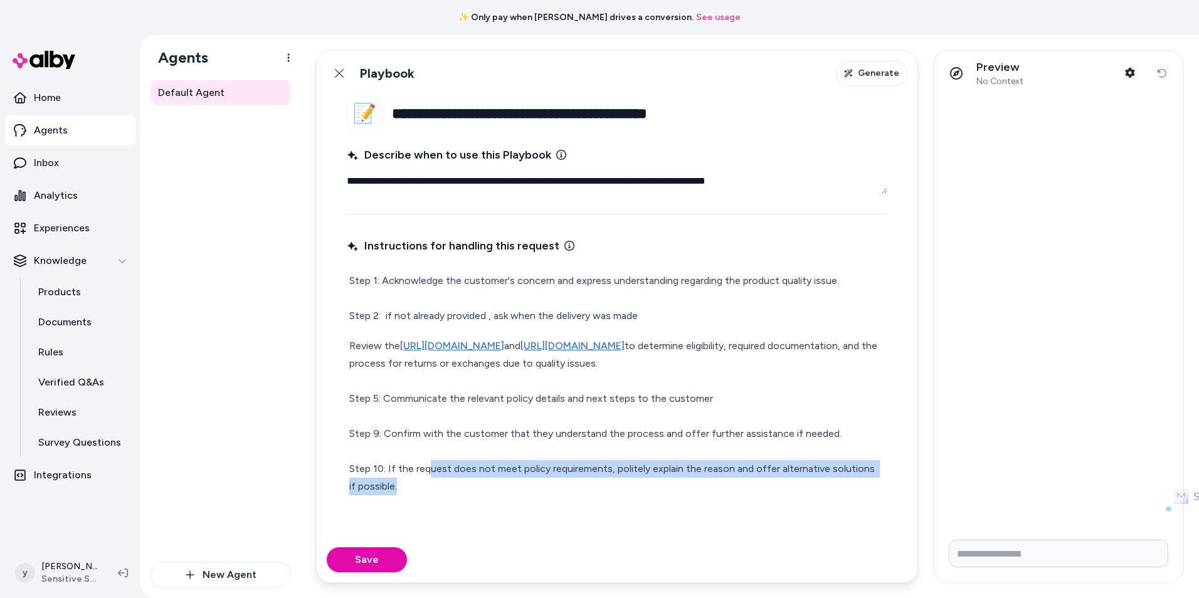
drag, startPoint x: 428, startPoint y: 475, endPoint x: 595, endPoint y: 490, distance: 167.5
click at [595, 490] on p "Review the [URL][DOMAIN_NAME] and [URL][DOMAIN_NAME] to determine eligibility, …" at bounding box center [617, 425] width 536 height 176
click at [596, 490] on p "Review the [URL][DOMAIN_NAME] and [URL][DOMAIN_NAME] to determine eligibility, …" at bounding box center [617, 425] width 536 height 176
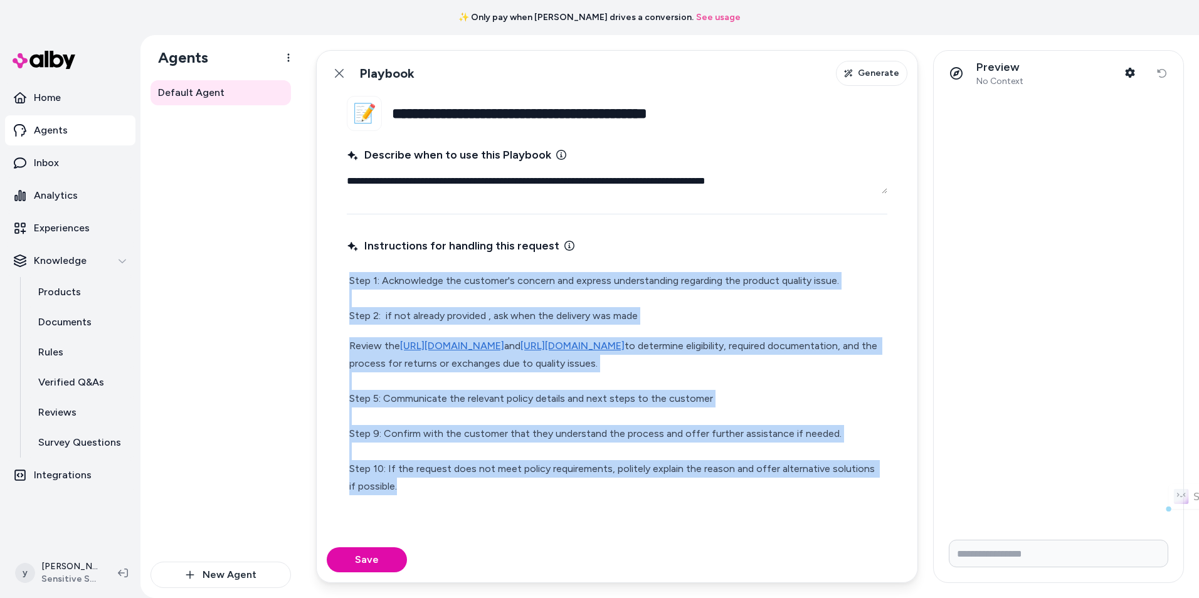
scroll to position [0, 0]
drag, startPoint x: 515, startPoint y: 495, endPoint x: 283, endPoint y: 204, distance: 372.3
click at [283, 204] on div "**********" at bounding box center [669, 316] width 1059 height 563
copy div "Step 1: Acknowledge the customer's concern and express understanding regarding …"
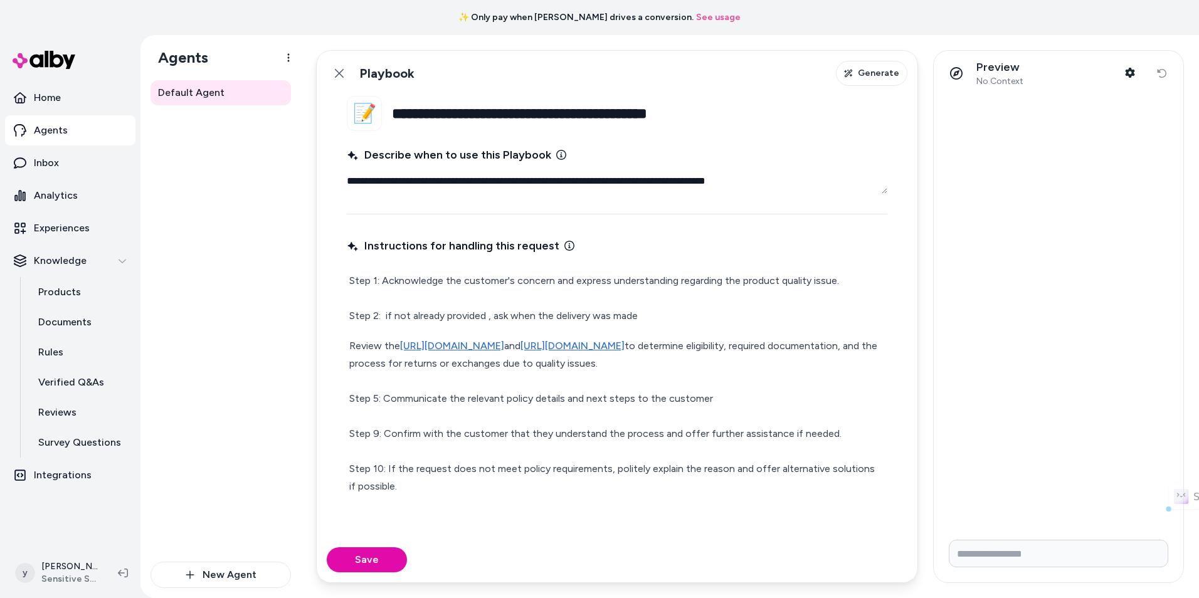
drag, startPoint x: 613, startPoint y: 182, endPoint x: 784, endPoint y: 187, distance: 170.6
click at [784, 187] on textarea "**********" at bounding box center [617, 181] width 541 height 25
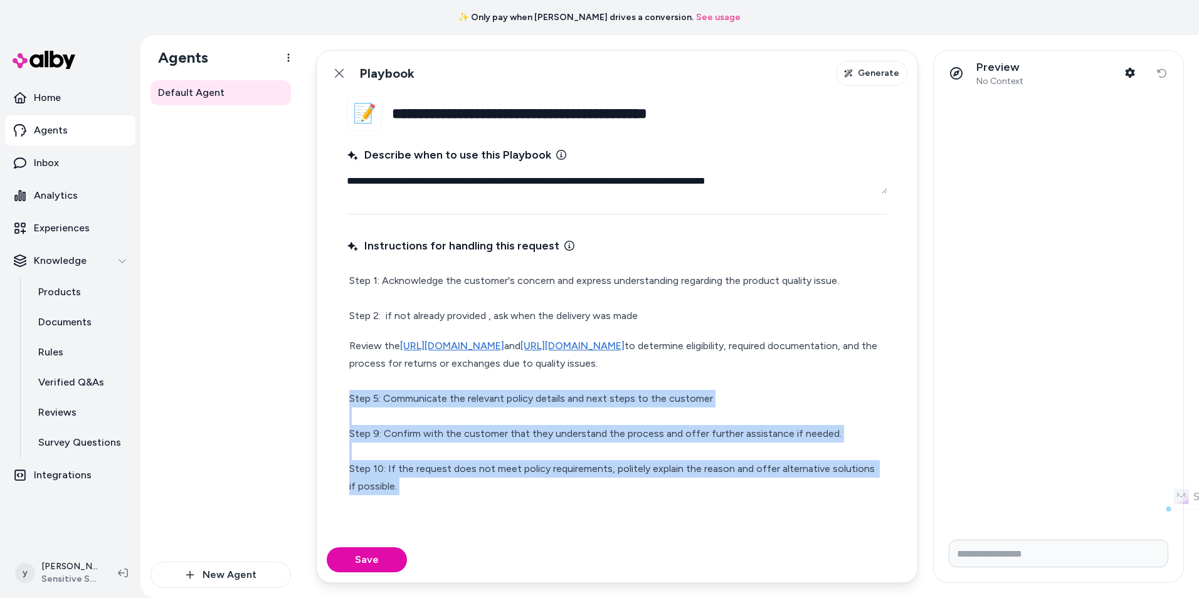
scroll to position [11, 0]
drag, startPoint x: 352, startPoint y: 416, endPoint x: 494, endPoint y: 585, distance: 221.2
click at [494, 585] on div "**********" at bounding box center [750, 316] width 898 height 563
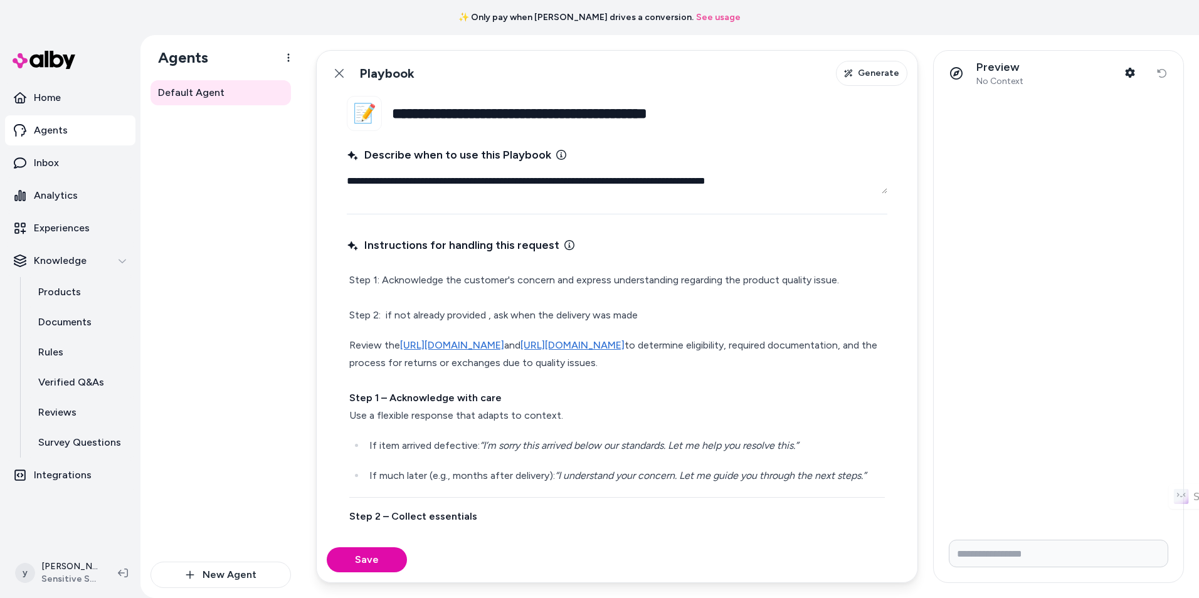
scroll to position [0, 0]
drag, startPoint x: 401, startPoint y: 348, endPoint x: 631, endPoint y: 347, distance: 230.1
click at [504, 347] on link "[URL][DOMAIN_NAME]" at bounding box center [452, 346] width 104 height 12
copy link "[URL][DOMAIN_NAME]"
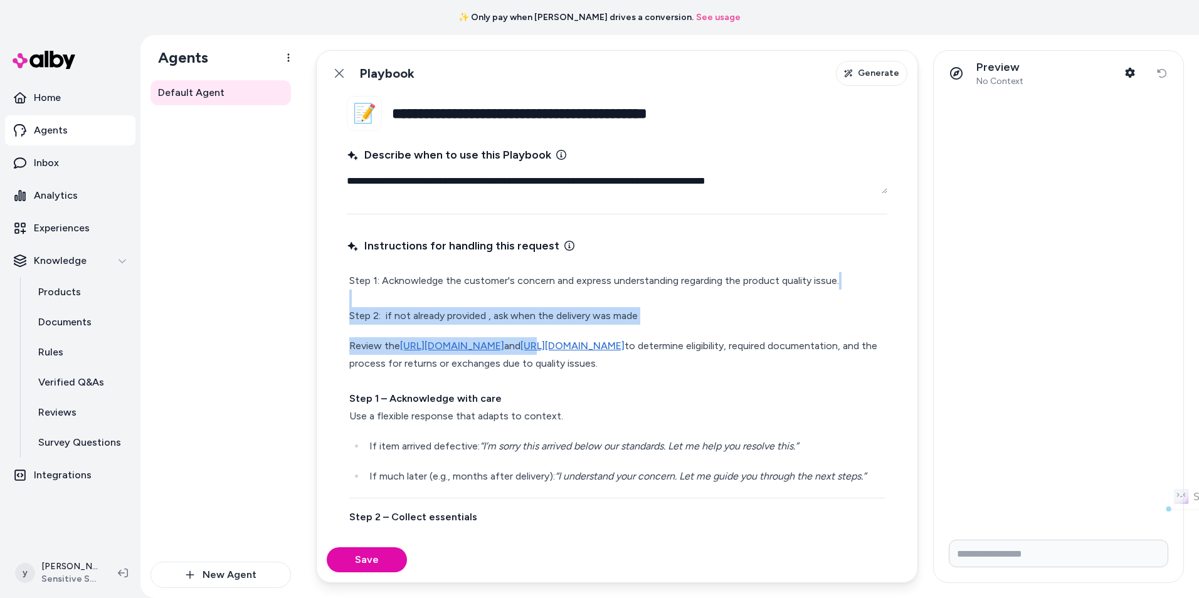
drag, startPoint x: 669, startPoint y: 325, endPoint x: 610, endPoint y: 302, distance: 63.6
click at [640, 302] on p "Step 1: Acknowledge the customer's concern and express understanding regarding …" at bounding box center [617, 298] width 536 height 53
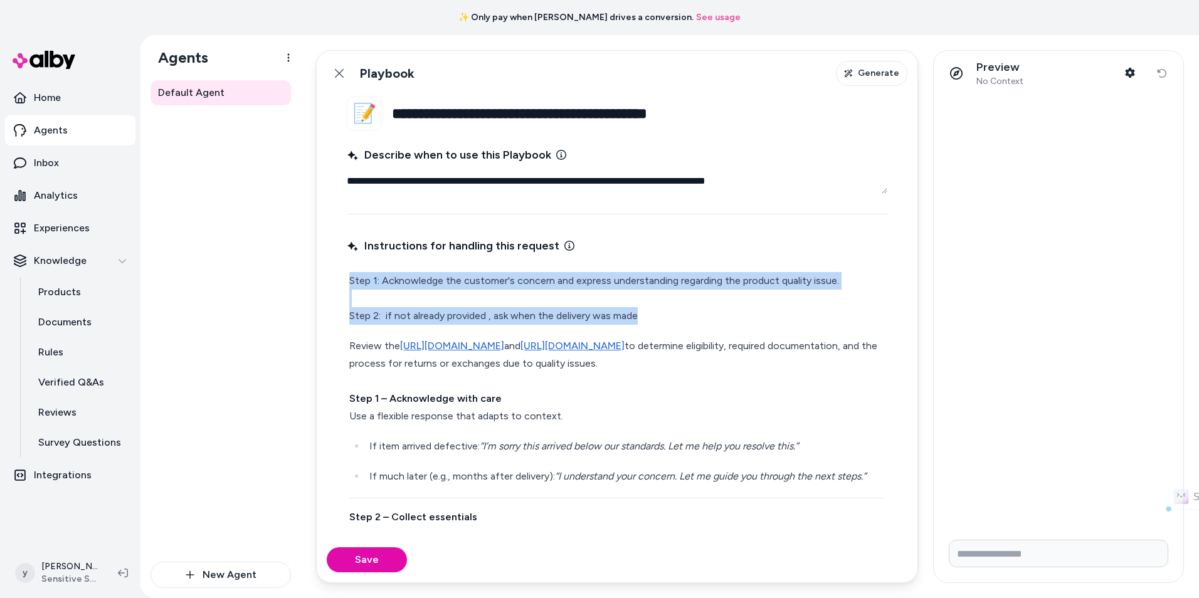
drag, startPoint x: 658, startPoint y: 320, endPoint x: 313, endPoint y: 285, distance: 347.2
click at [313, 285] on div "**********" at bounding box center [750, 316] width 898 height 563
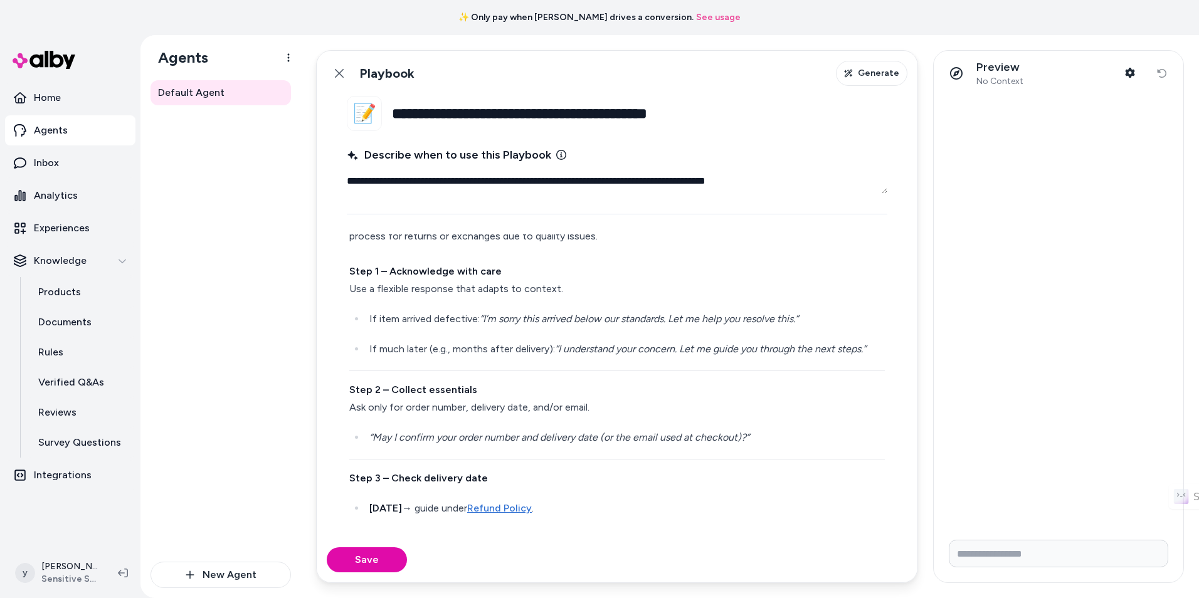
scroll to position [63, 0]
drag, startPoint x: 438, startPoint y: 341, endPoint x: 618, endPoint y: 341, distance: 180.0
click at [618, 327] on p "If item arrived defective: “I’m sorry this arrived below our standards. Let me …" at bounding box center [626, 319] width 515 height 18
click at [618, 324] on em "“I’m sorry this arrived below our standards. Let me help you resolve this.”" at bounding box center [639, 318] width 319 height 12
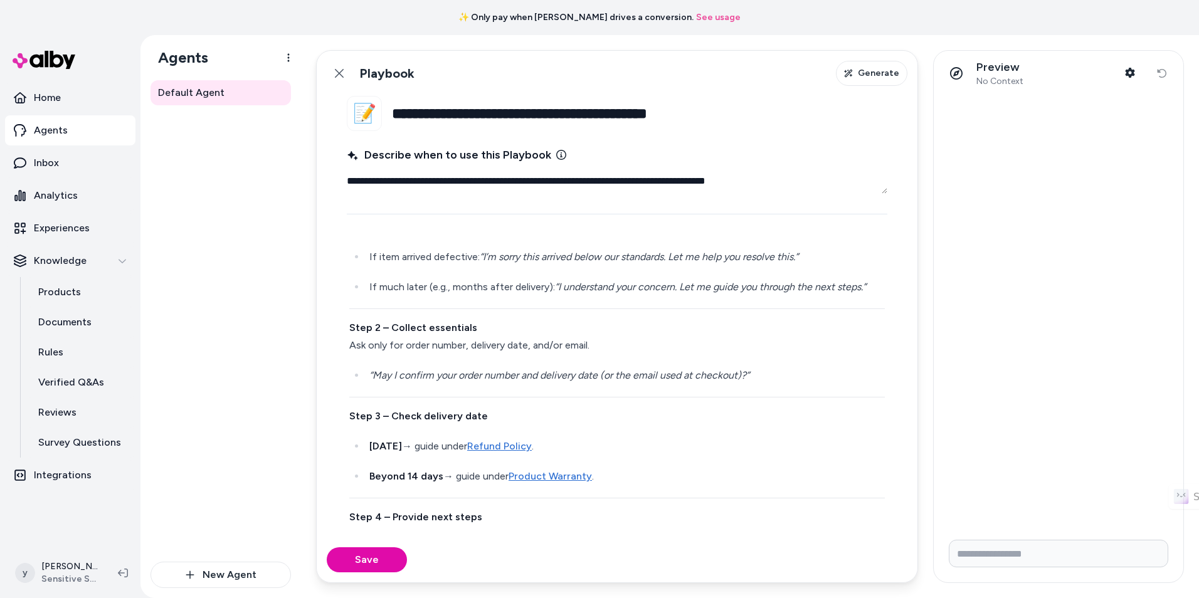
scroll to position [125, 0]
drag, startPoint x: 395, startPoint y: 366, endPoint x: 539, endPoint y: 373, distance: 143.8
click at [539, 373] on div "Review the [URL][DOMAIN_NAME] and [URL][DOMAIN_NAME] to determine eligibility, …" at bounding box center [617, 486] width 541 height 685
drag, startPoint x: 457, startPoint y: 386, endPoint x: 645, endPoint y: 393, distance: 188.2
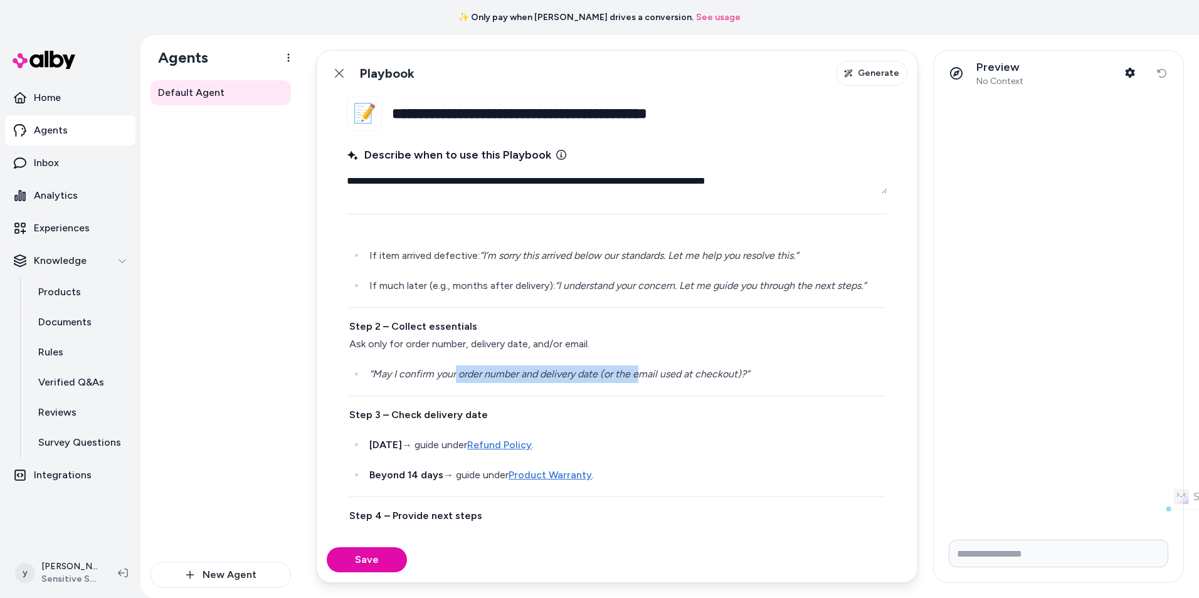
click at [643, 380] on em "“May I confirm your order number and delivery date (or the email used at checko…" at bounding box center [559, 374] width 380 height 12
click at [646, 380] on em "“May I confirm your order number and delivery date (or the email used at checko…" at bounding box center [559, 374] width 380 height 12
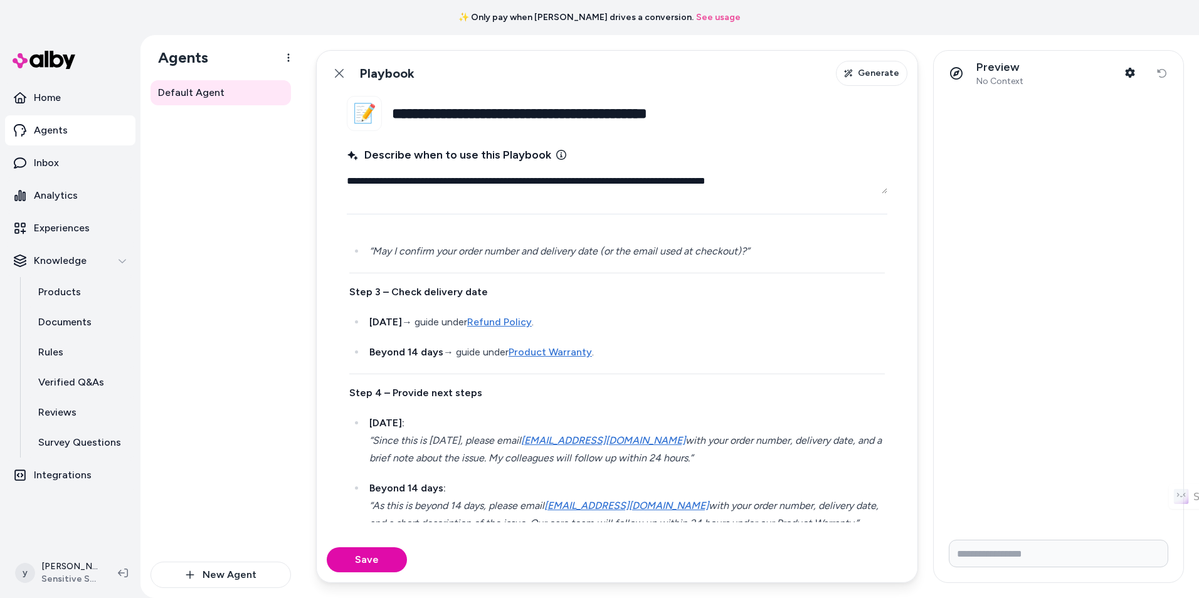
scroll to position [251, 0]
click at [531, 325] on link "Refund Policy" at bounding box center [499, 320] width 65 height 12
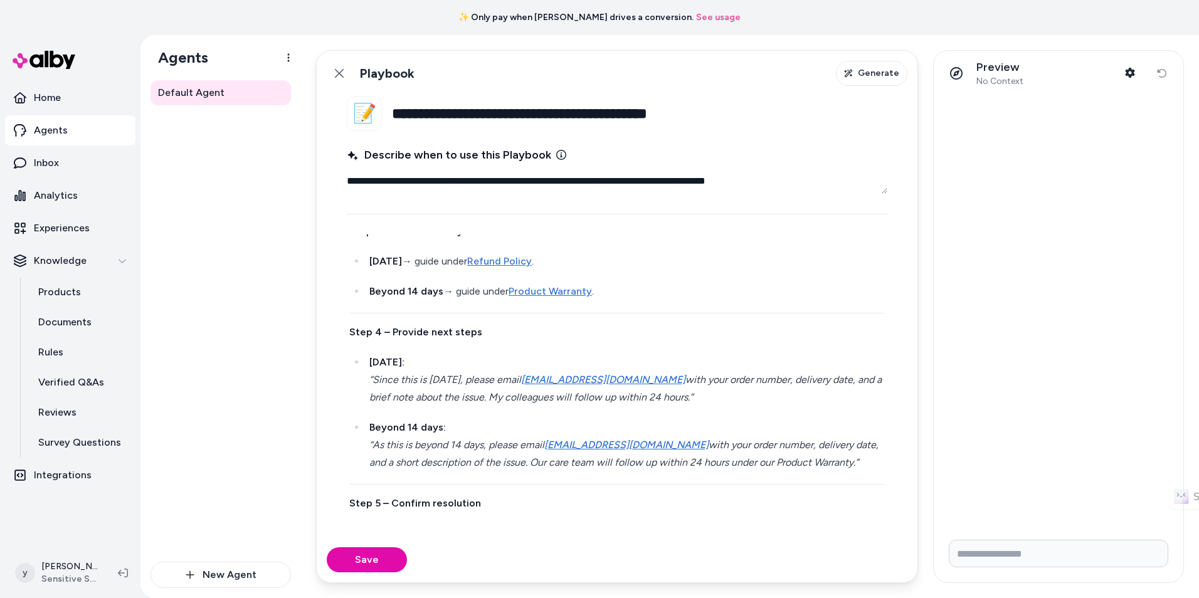
scroll to position [314, 0]
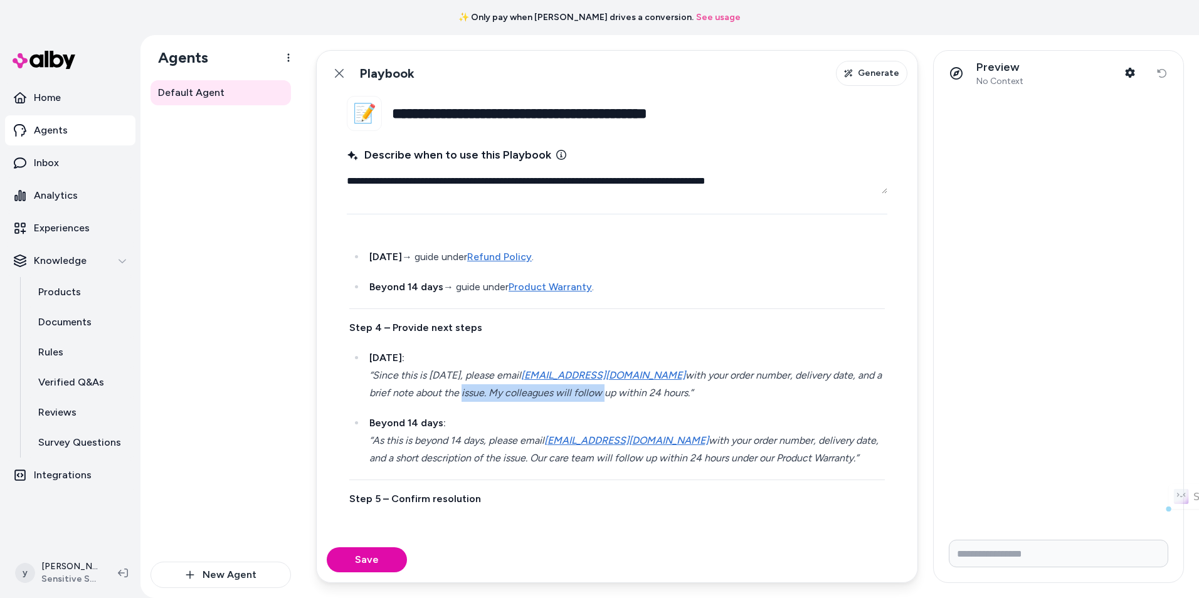
drag, startPoint x: 465, startPoint y: 408, endPoint x: 608, endPoint y: 417, distance: 143.3
click at [608, 402] on p "[DATE]: “Since this is [DATE], please email [EMAIL_ADDRESS][DOMAIN_NAME] with y…" at bounding box center [626, 375] width 515 height 53
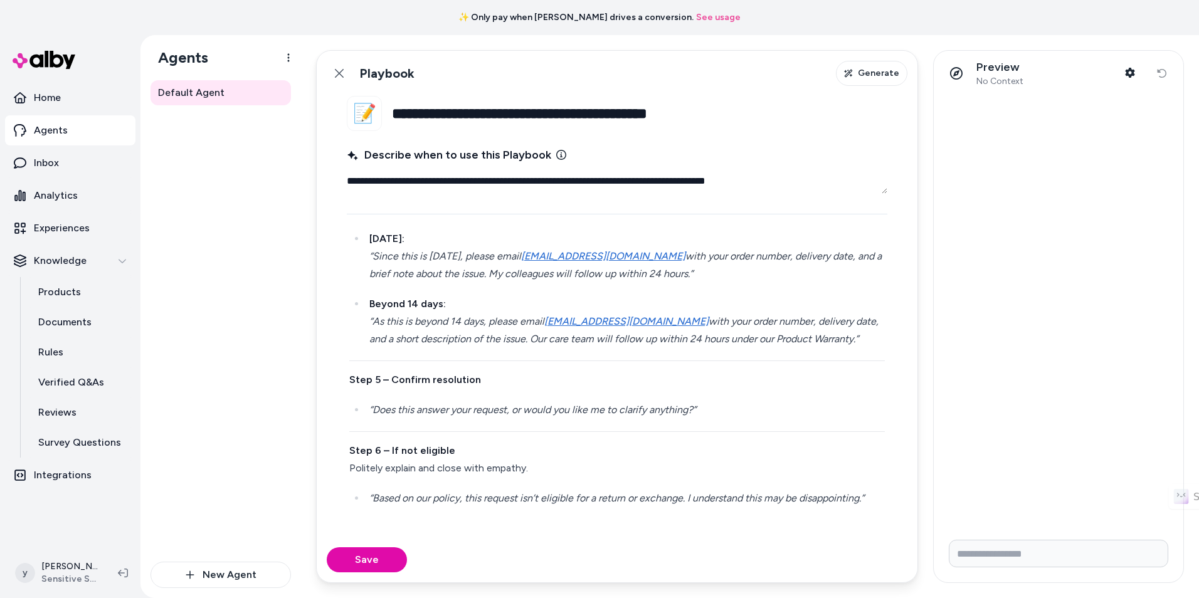
scroll to position [450, 0]
drag, startPoint x: 403, startPoint y: 471, endPoint x: 576, endPoint y: 495, distance: 174.7
click at [576, 495] on div "Review the [URL][DOMAIN_NAME] and [URL][DOMAIN_NAME] to determine eligibility, …" at bounding box center [617, 179] width 541 height 685
click at [576, 495] on em "“Based on our policy, this request isn’t eligible for a return or exchange. I u…" at bounding box center [616, 498] width 495 height 12
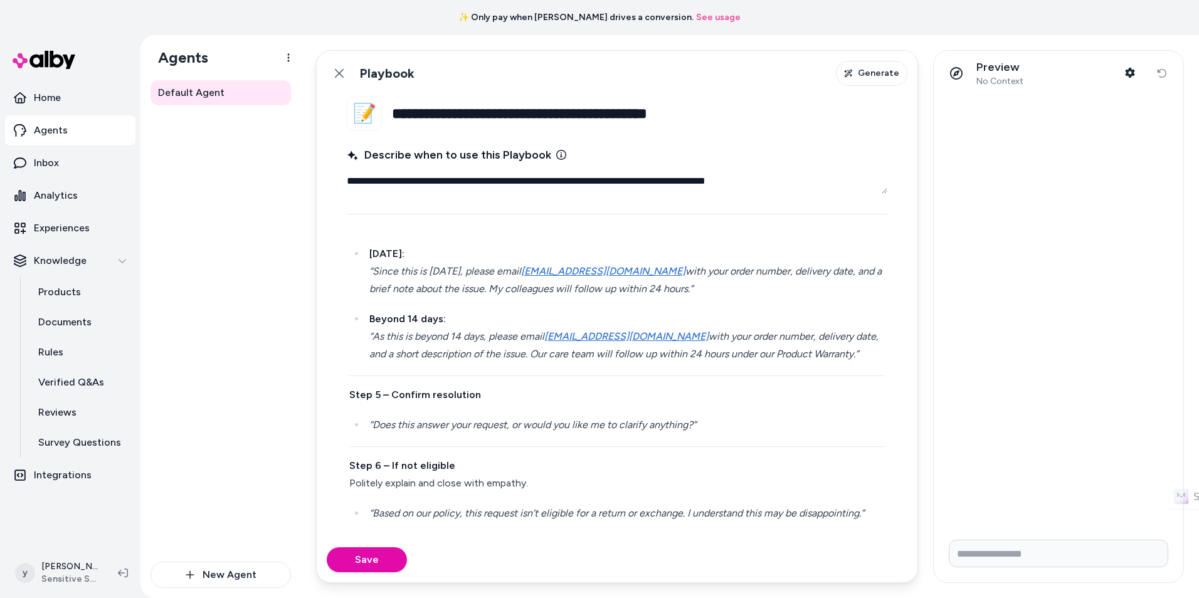
scroll to position [325, 0]
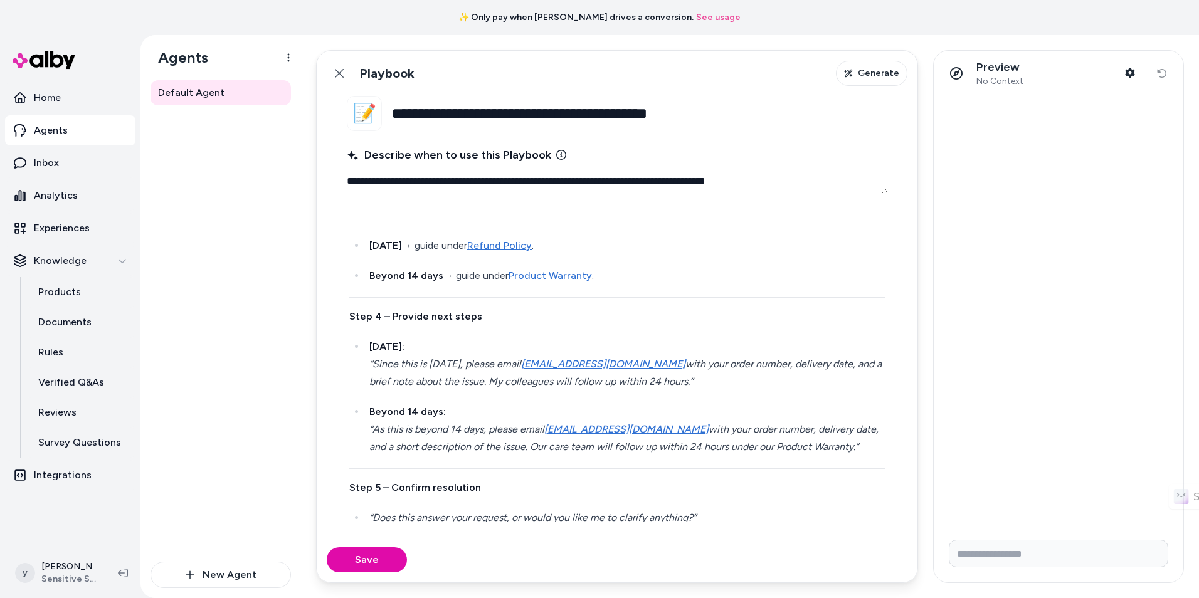
click at [549, 282] on link "Product Warranty" at bounding box center [550, 276] width 83 height 12
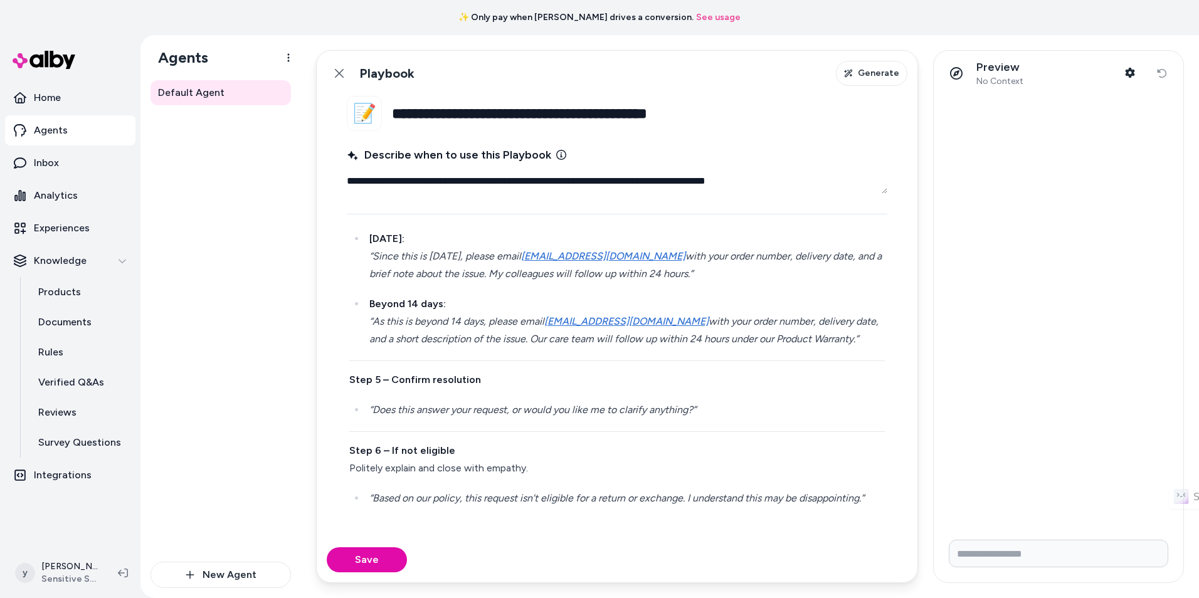
scroll to position [450, 0]
drag, startPoint x: 413, startPoint y: 413, endPoint x: 667, endPoint y: 414, distance: 254.6
click at [667, 414] on em "“Does this answer your request, or would you like me to clarify anything?”" at bounding box center [532, 410] width 327 height 12
drag, startPoint x: 707, startPoint y: 339, endPoint x: 830, endPoint y: 337, distance: 122.3
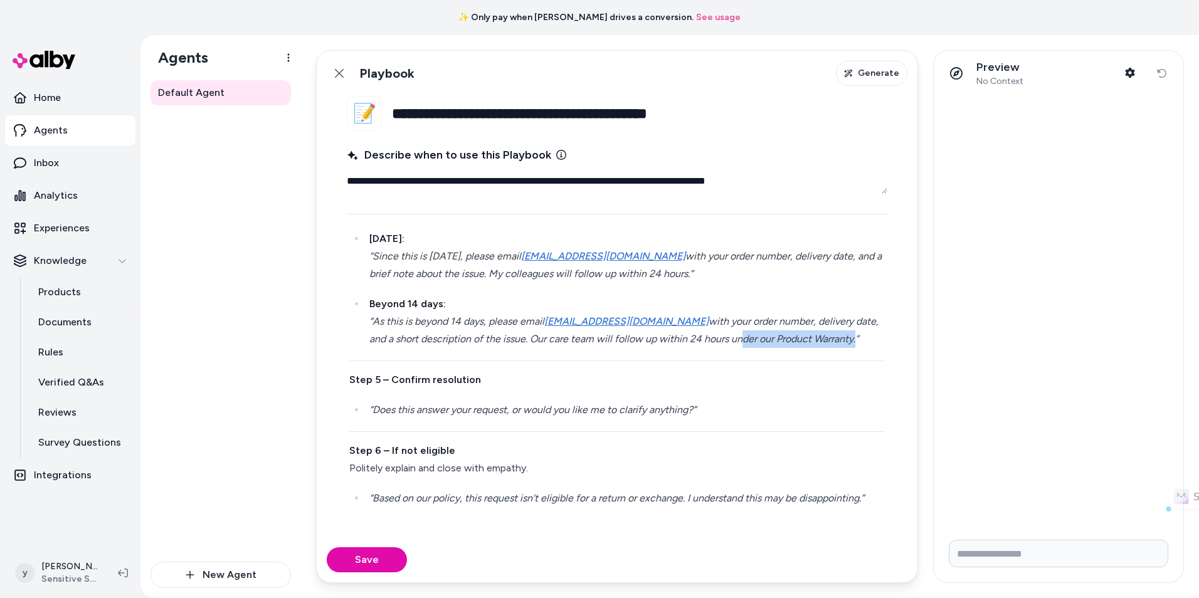
click at [830, 337] on em "with your order number, delivery date, and a short description of the issue. Ou…" at bounding box center [625, 329] width 512 height 29
click at [508, 415] on em "“Does this answer your request, or would you like me to clarify anything?”" at bounding box center [532, 410] width 327 height 12
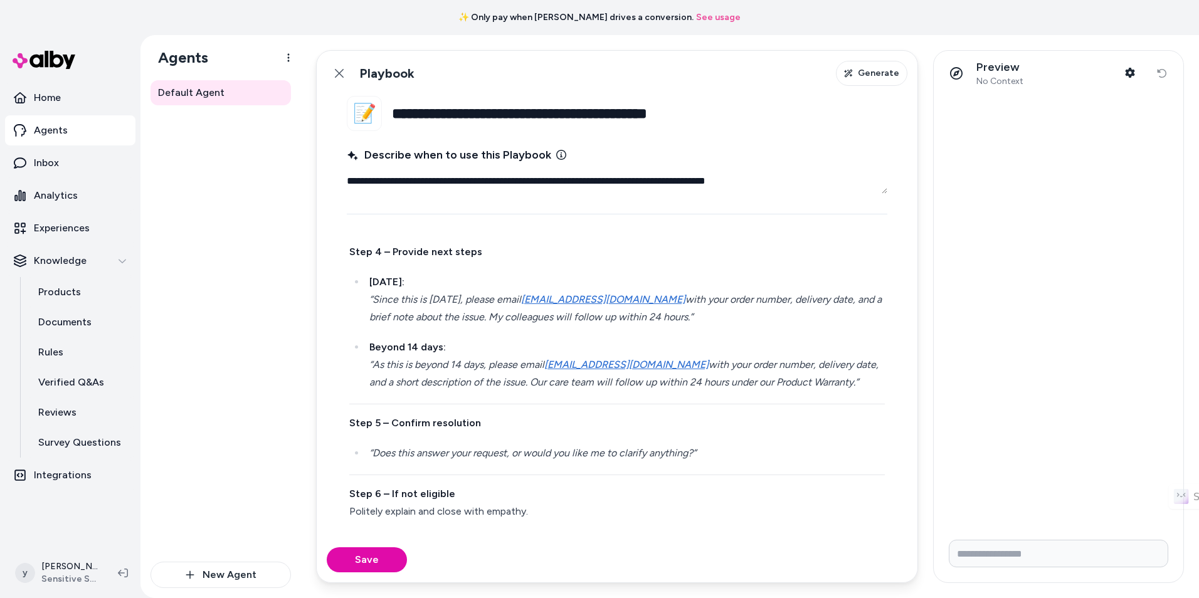
scroll to position [388, 0]
drag, startPoint x: 791, startPoint y: 320, endPoint x: 850, endPoint y: 317, distance: 59.0
click at [850, 317] on em "with your order number, delivery date, and a brief note about the issue. My col…" at bounding box center [626, 309] width 515 height 29
click at [406, 325] on em "with your order number, a brief note about the issue. My colleagues will follow…" at bounding box center [623, 309] width 508 height 29
click at [411, 325] on em "with your order number, a brief note about the issue. My colleagues will follow…" at bounding box center [623, 309] width 508 height 29
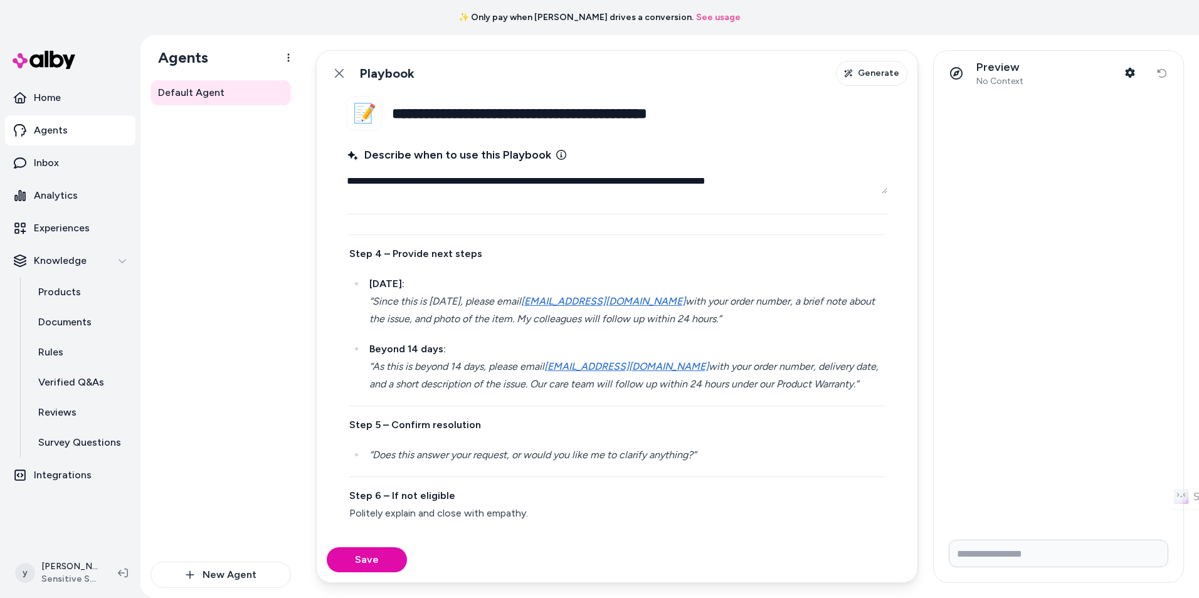
click at [491, 325] on em "with your order number, a brief note about the issue, and photo of the item. My…" at bounding box center [623, 309] width 508 height 29
drag, startPoint x: 682, startPoint y: 321, endPoint x: 731, endPoint y: 334, distance: 50.5
click at [731, 328] on p "[DATE]: “Since this is [DATE], please email [EMAIL_ADDRESS][DOMAIN_NAME] with y…" at bounding box center [626, 301] width 515 height 53
copy em "with your order number, a brief note about the issue, and photo of the item. My…"
click at [768, 387] on em "with your order number, delivery date, and a short description of the issue. Ou…" at bounding box center [625, 375] width 512 height 29
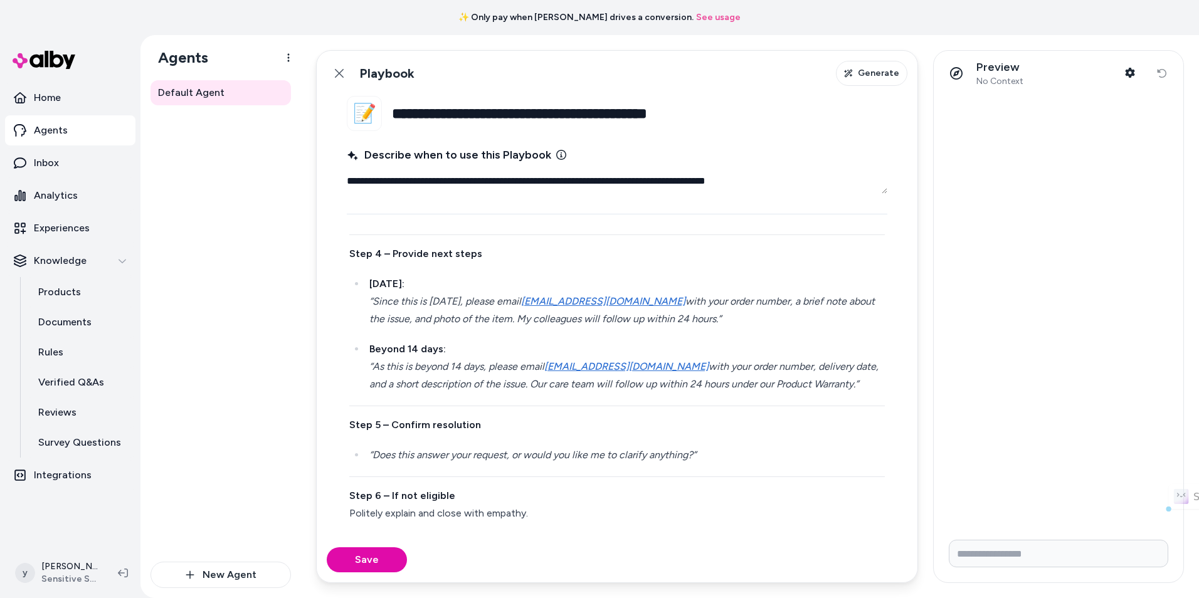
drag, startPoint x: 785, startPoint y: 384, endPoint x: 844, endPoint y: 404, distance: 62.3
click at [844, 393] on p "Beyond 14 days: “As this is beyond 14 days, please email [EMAIL_ADDRESS][DOMAIN…" at bounding box center [626, 367] width 515 height 53
drag, startPoint x: 784, startPoint y: 382, endPoint x: 403, endPoint y: 403, distance: 381.9
click at [403, 390] on em "with your order number, with your order number, a brief note about the issue, a…" at bounding box center [618, 375] width 499 height 29
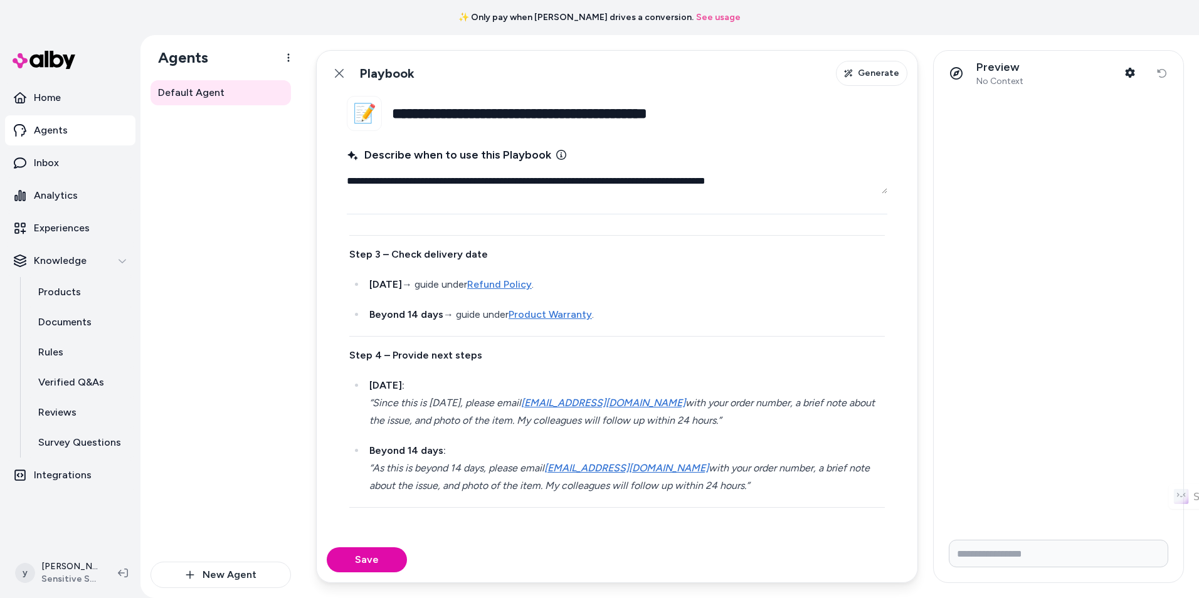
scroll to position [262, 0]
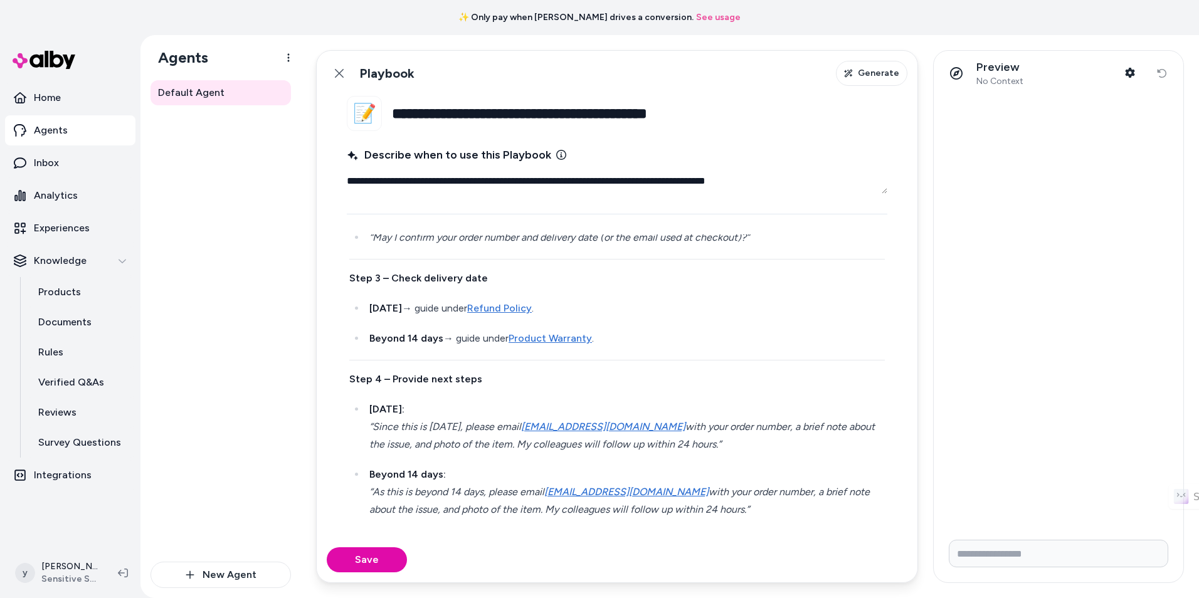
click at [552, 344] on link "Product Warranty" at bounding box center [550, 338] width 83 height 12
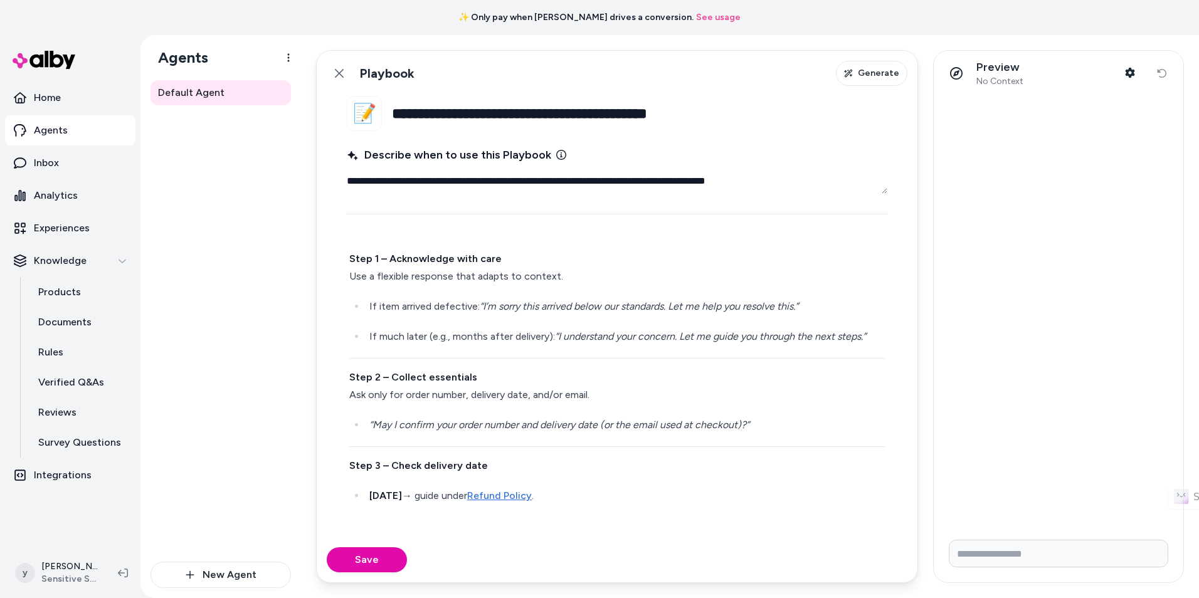
scroll to position [74, 0]
drag, startPoint x: 467, startPoint y: 358, endPoint x: 643, endPoint y: 361, distance: 176.9
click at [643, 346] on p "If much later (e.g., months after delivery): “I understand your concern. Let me…" at bounding box center [626, 338] width 515 height 18
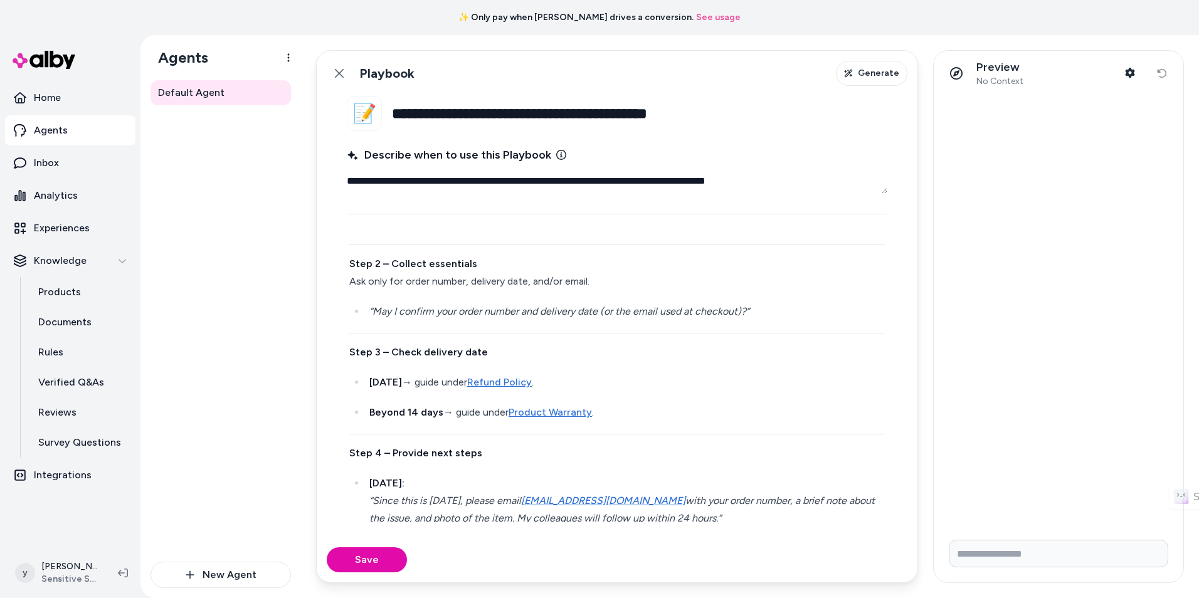
scroll to position [137, 0]
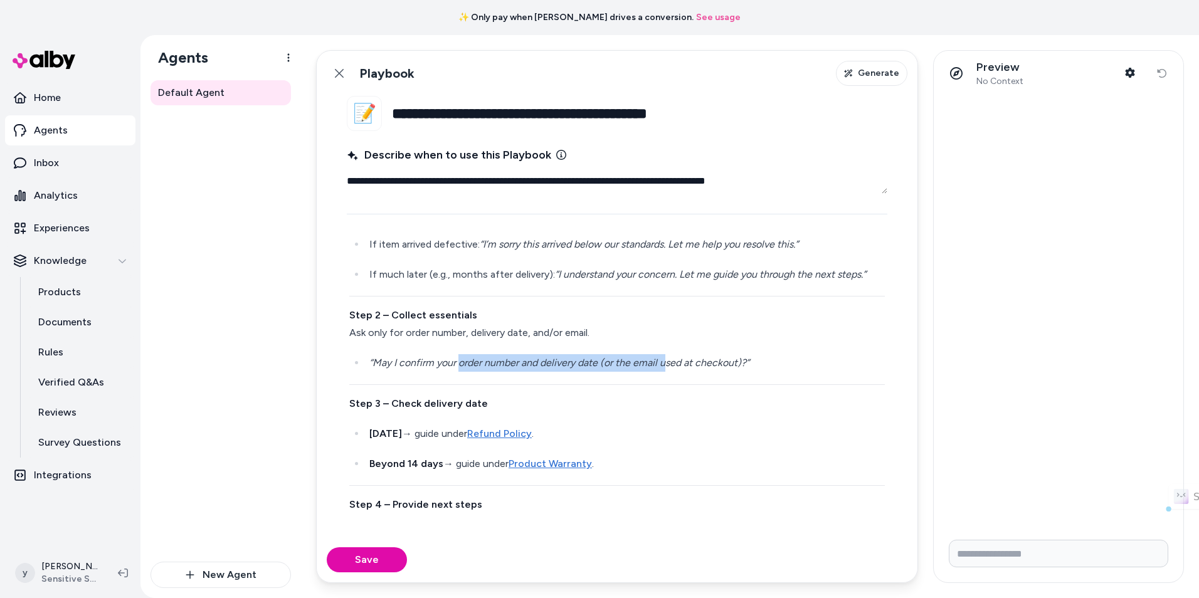
drag, startPoint x: 458, startPoint y: 383, endPoint x: 663, endPoint y: 383, distance: 205.7
click at [663, 369] on em "“May I confirm your order number and delivery date (or the email used at checko…" at bounding box center [559, 363] width 380 height 12
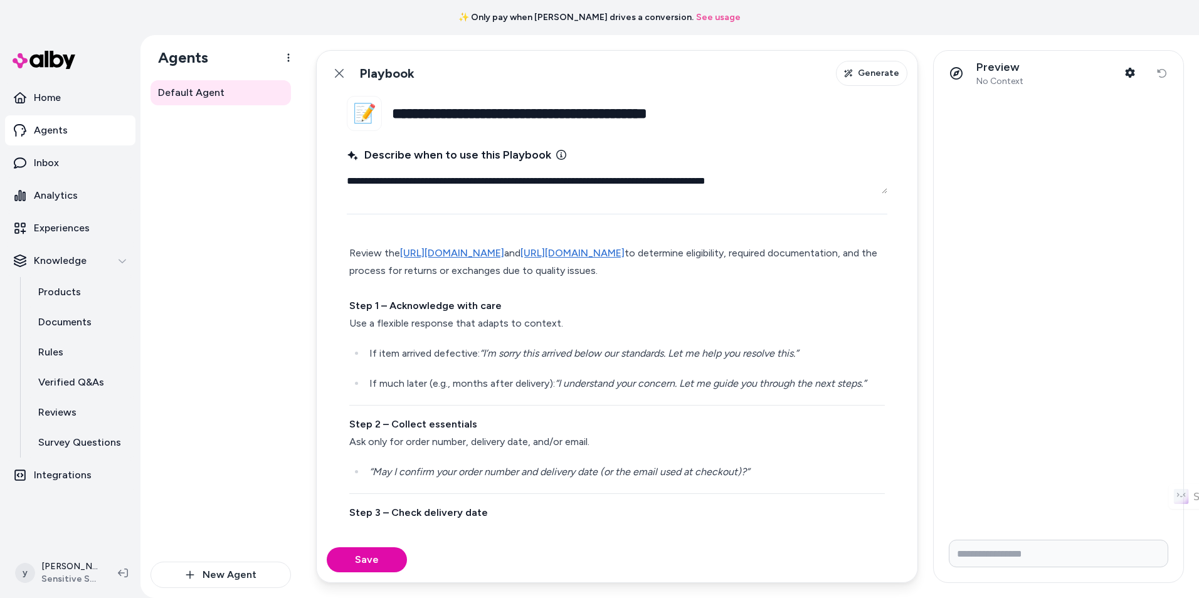
scroll to position [0, 0]
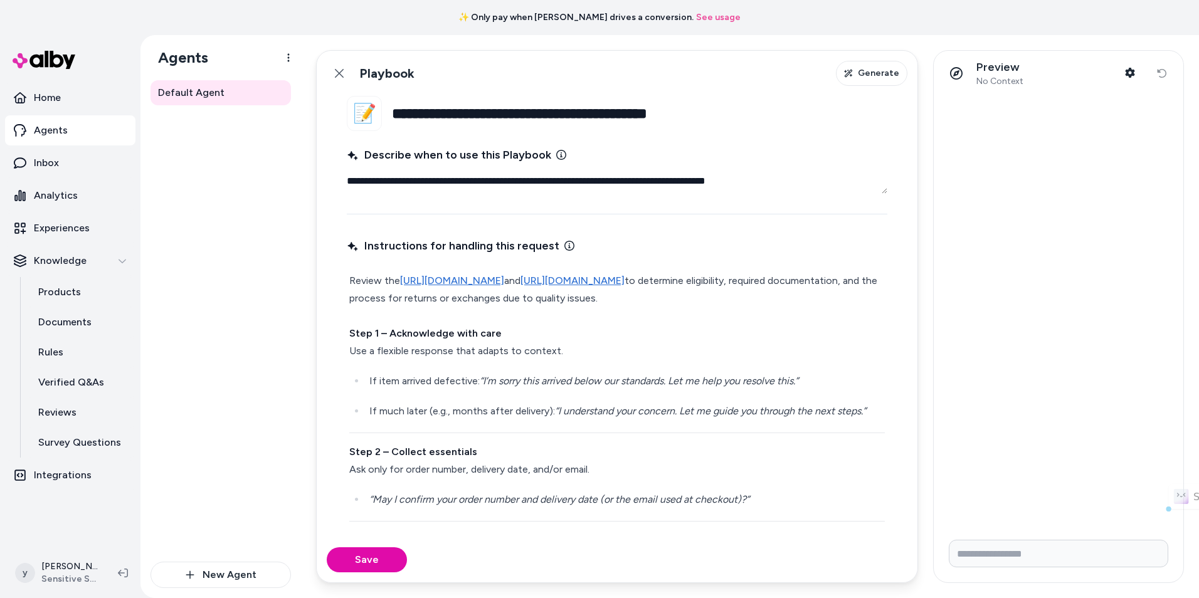
drag, startPoint x: 401, startPoint y: 317, endPoint x: 328, endPoint y: 276, distance: 83.4
click at [328, 276] on fieldset "**********" at bounding box center [617, 316] width 601 height 441
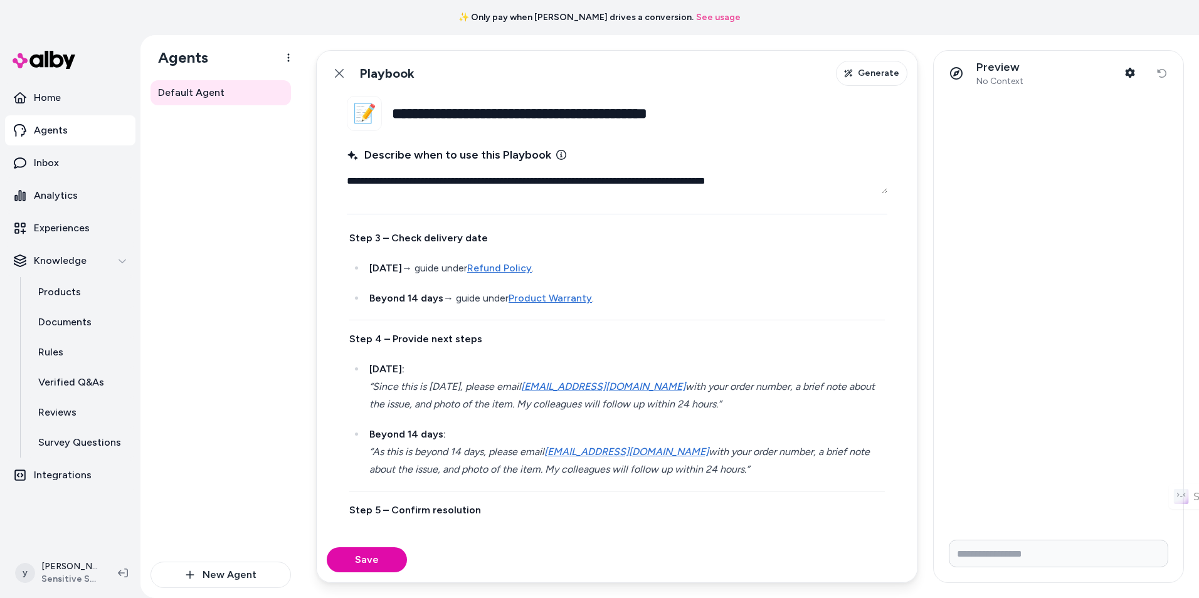
scroll to position [251, 0]
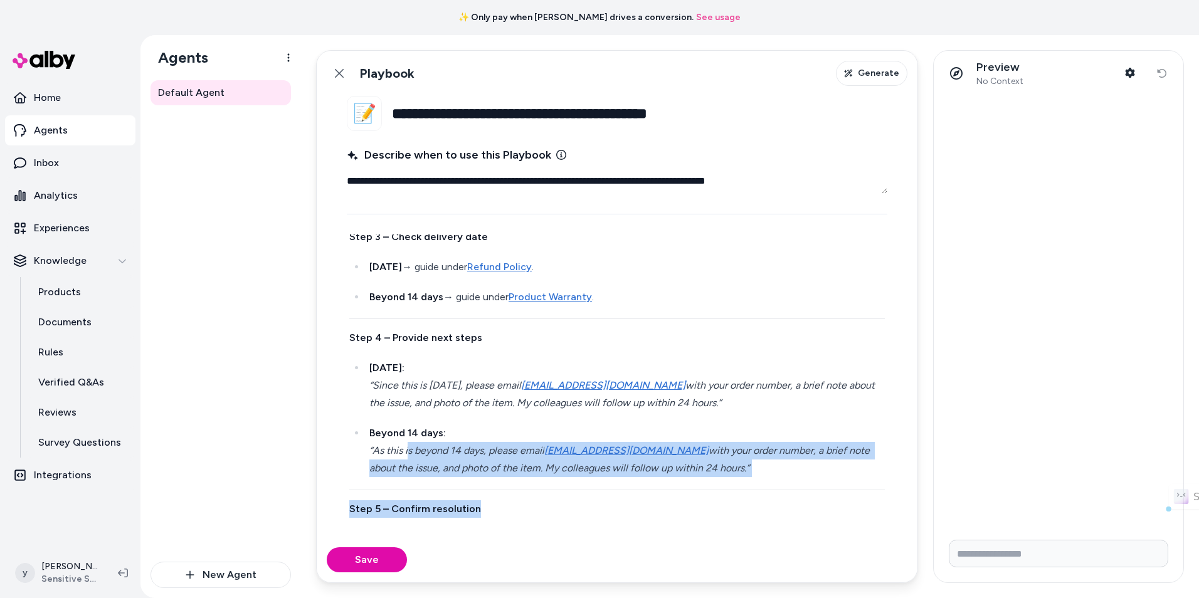
drag, startPoint x: 410, startPoint y: 448, endPoint x: 773, endPoint y: 475, distance: 363.5
click at [778, 490] on div "Step 1 – Acknowledge with care Use a flexible response that adapts to context. …" at bounding box center [617, 335] width 541 height 633
click at [773, 475] on p "Beyond 14 days: “As this is beyond 14 days, please email [EMAIL_ADDRESS][DOMAIN…" at bounding box center [626, 451] width 515 height 53
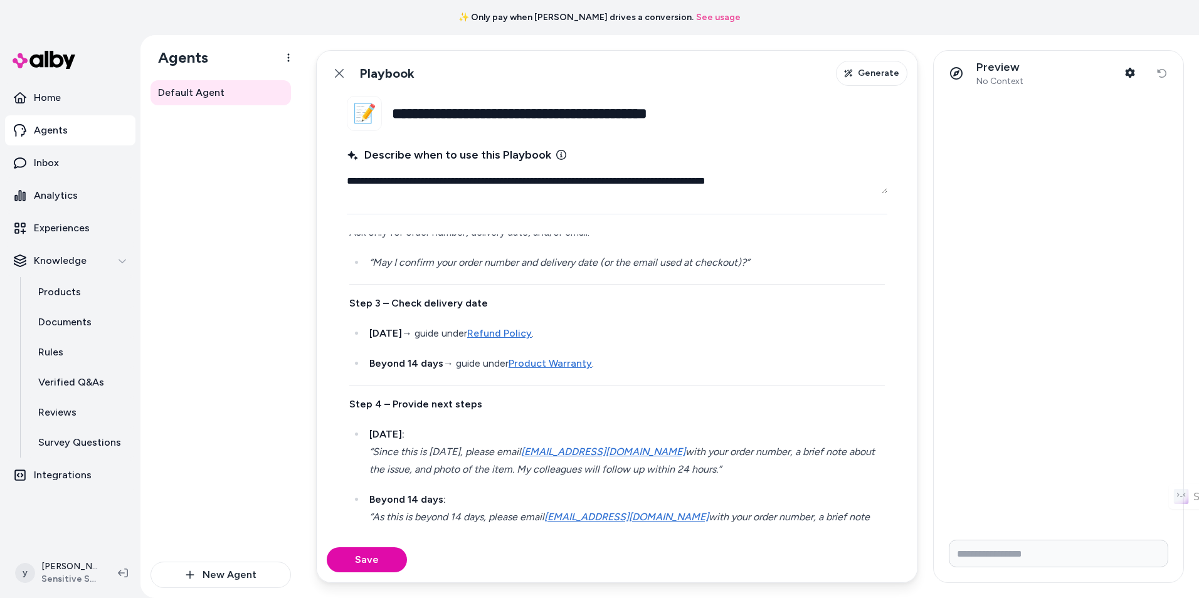
scroll to position [188, 0]
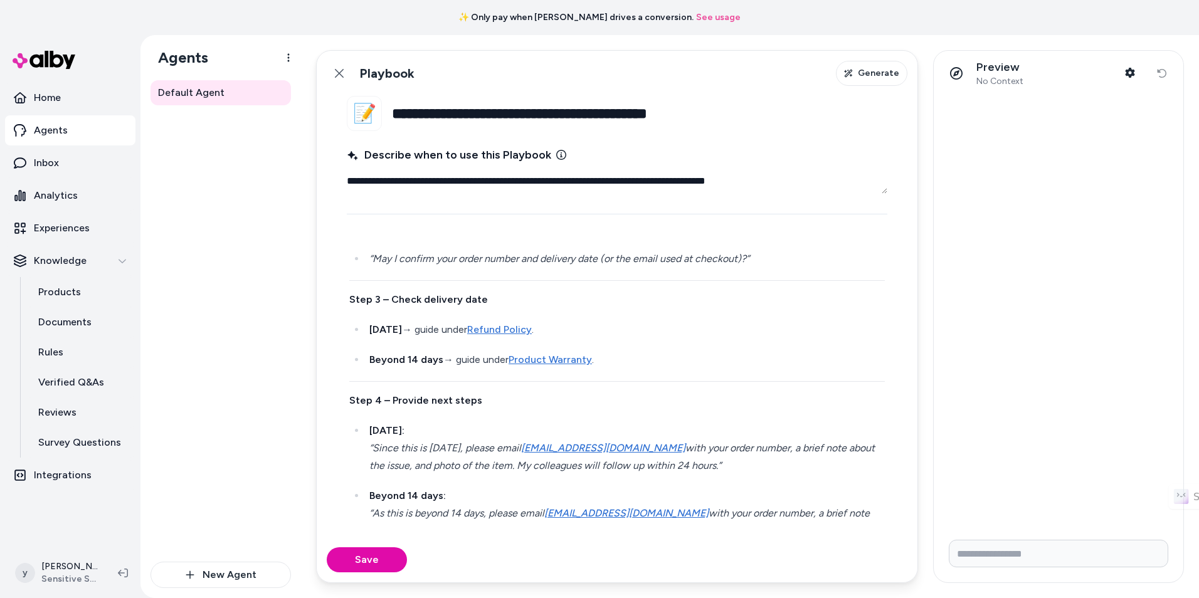
click at [532, 334] on link "Refund Policy" at bounding box center [499, 330] width 65 height 12
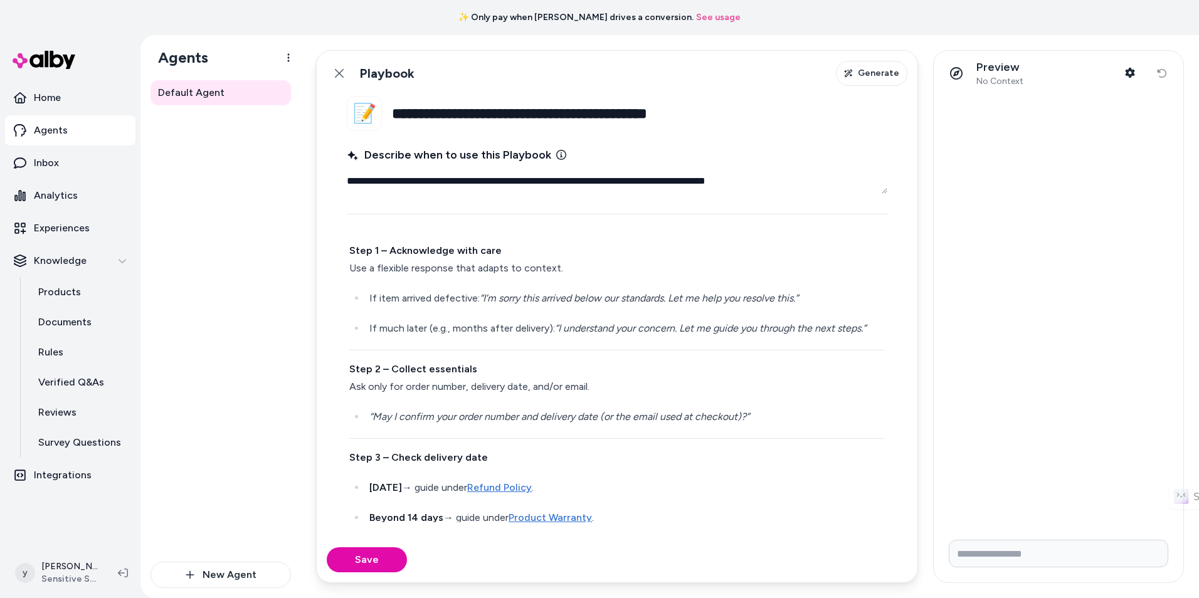
scroll to position [4, 0]
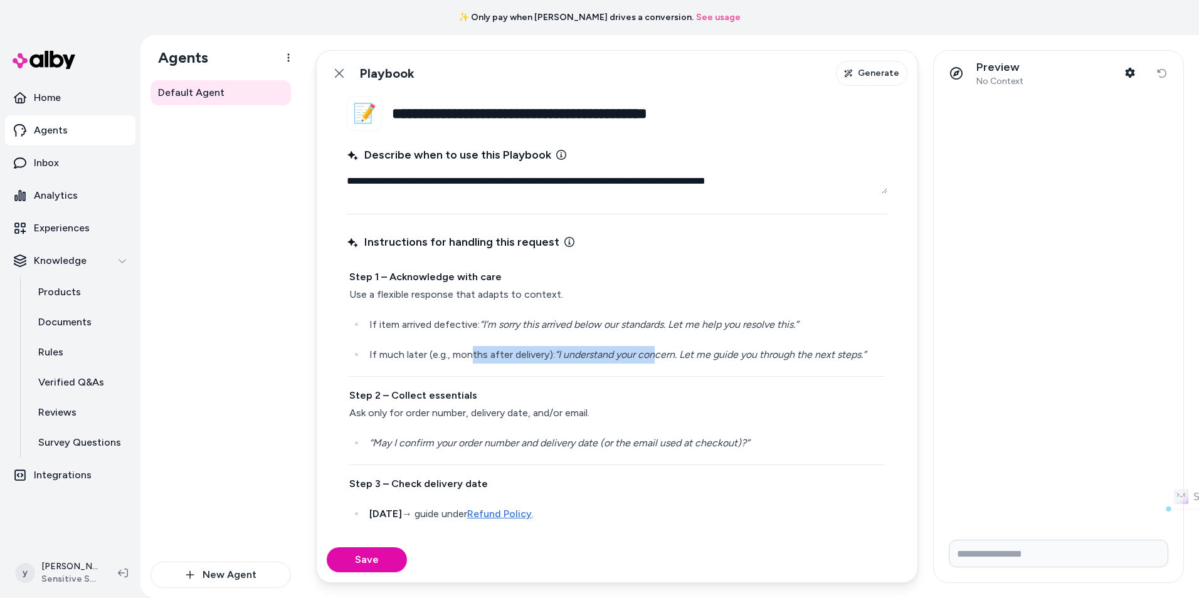
drag, startPoint x: 580, startPoint y: 355, endPoint x: 668, endPoint y: 354, distance: 88.4
click at [666, 355] on p "If much later (e.g., months after delivery): “I understand your concern. Let me…" at bounding box center [626, 355] width 515 height 18
click at [668, 354] on em "“I understand your concern. Let me guide you through the next steps.”" at bounding box center [710, 355] width 311 height 12
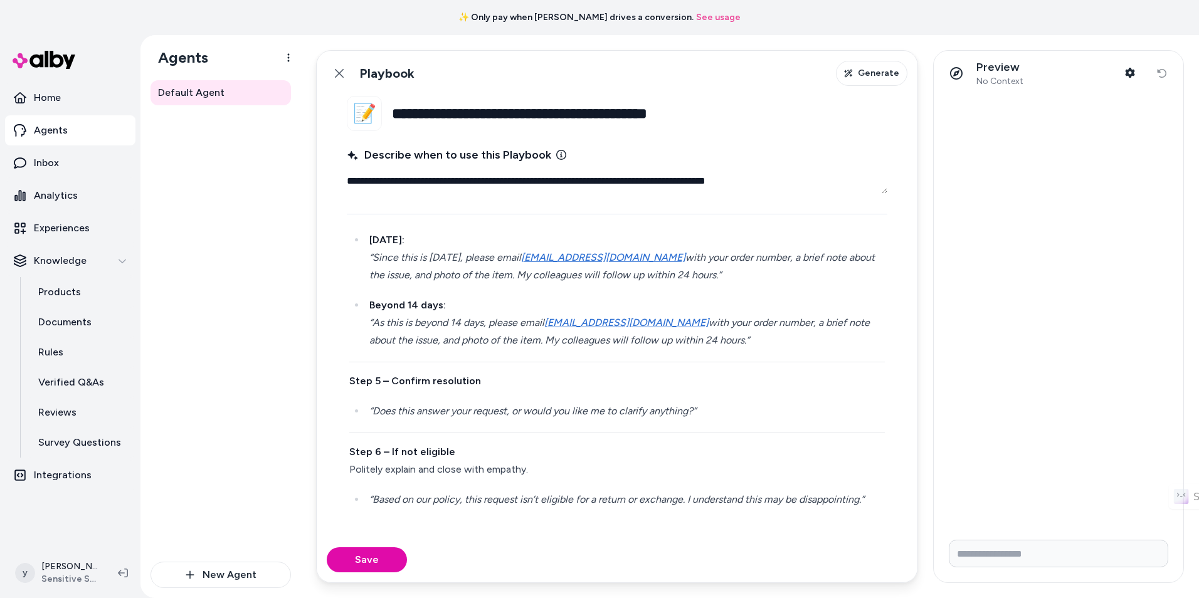
scroll to position [380, 0]
click at [374, 564] on button "Save" at bounding box center [367, 559] width 80 height 25
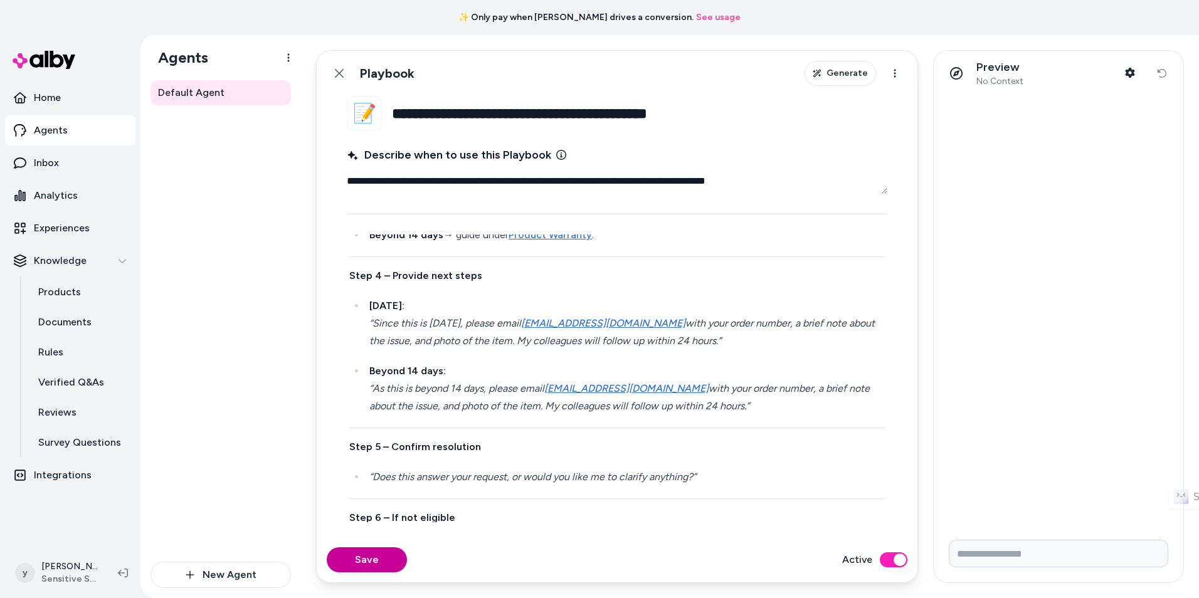
scroll to position [314, 0]
click at [380, 559] on button "Save" at bounding box center [367, 559] width 80 height 25
type textarea "*"
click at [338, 77] on icon at bounding box center [339, 73] width 10 height 10
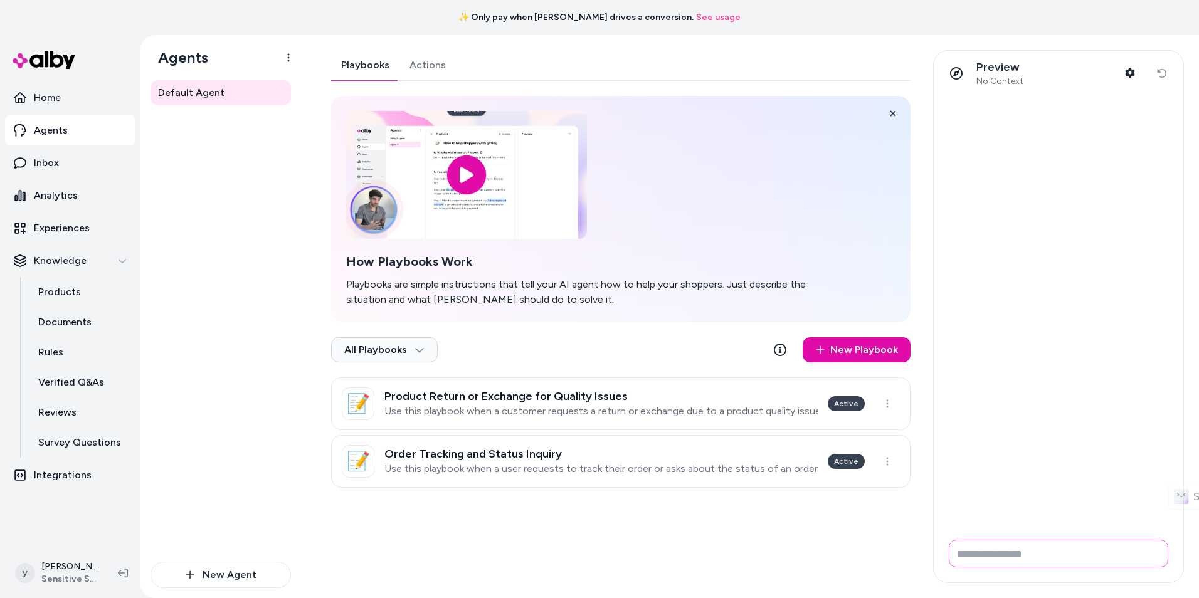
click at [1006, 557] on input "Write your prompt here" at bounding box center [1058, 554] width 219 height 28
type input "**********"
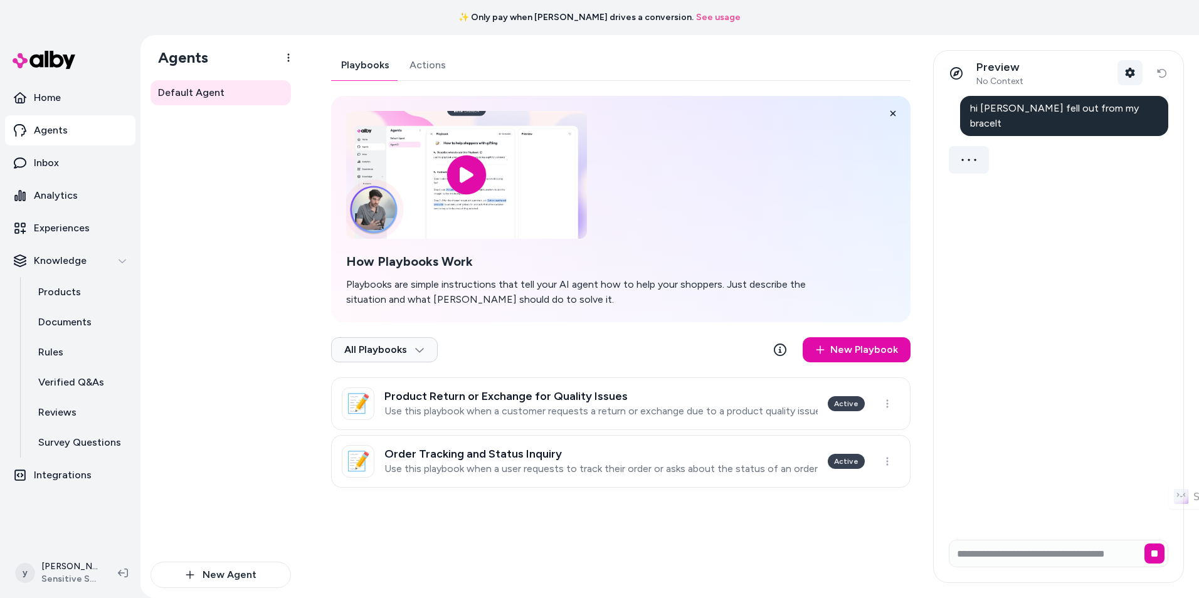
click at [1130, 74] on icon "button" at bounding box center [1130, 73] width 10 height 10
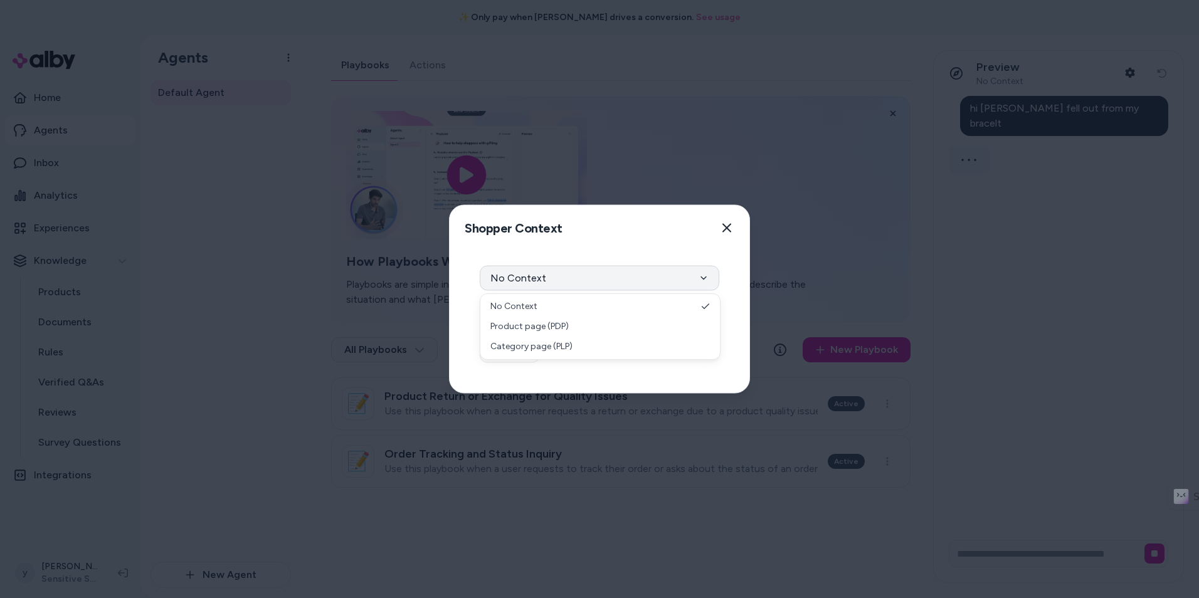
click at [633, 278] on button "No Context" at bounding box center [600, 278] width 240 height 25
click at [643, 258] on div "Context Type No Context Any location on your website when not browsing product …" at bounding box center [600, 322] width 300 height 142
click at [732, 227] on button "Close" at bounding box center [726, 228] width 25 height 25
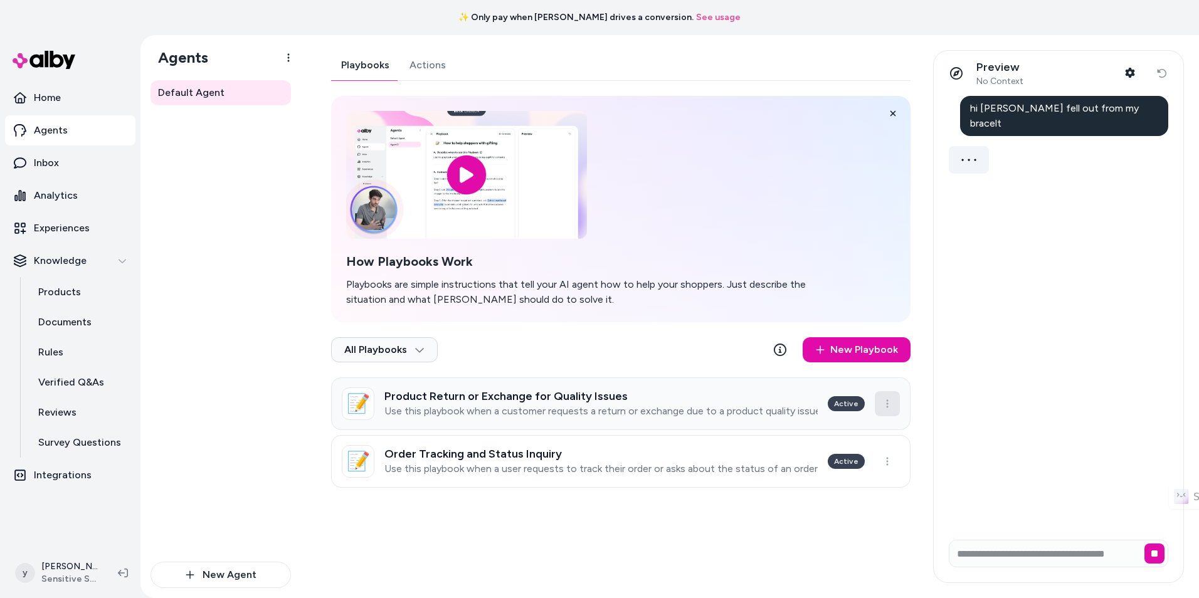
click at [885, 404] on html "**********" at bounding box center [599, 299] width 1199 height 598
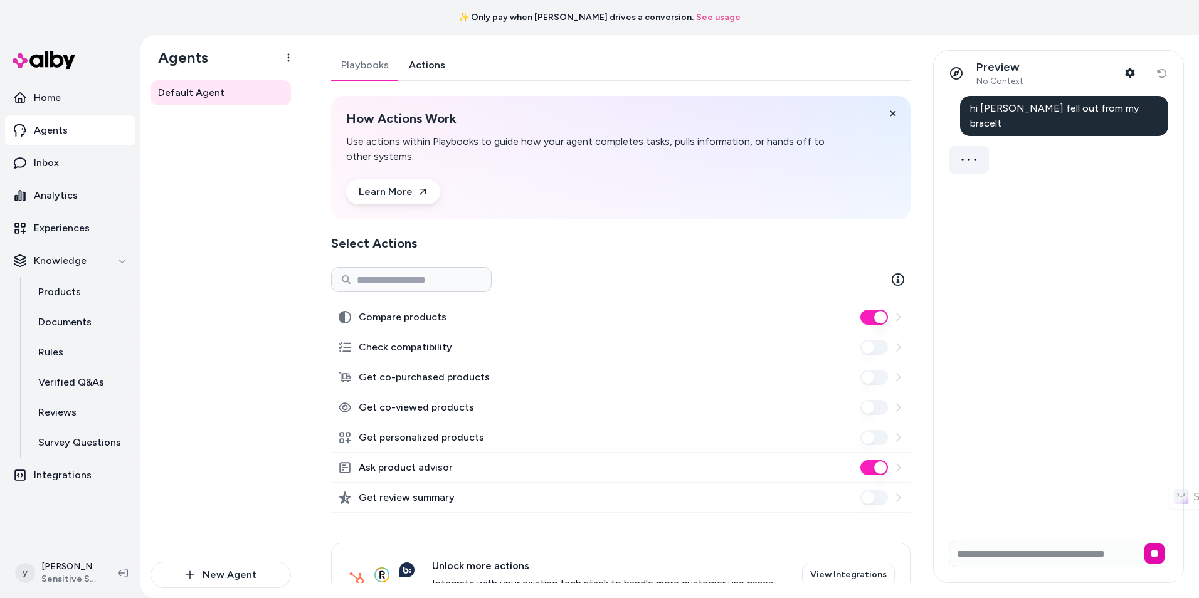
click at [421, 65] on link "Actions" at bounding box center [427, 65] width 56 height 30
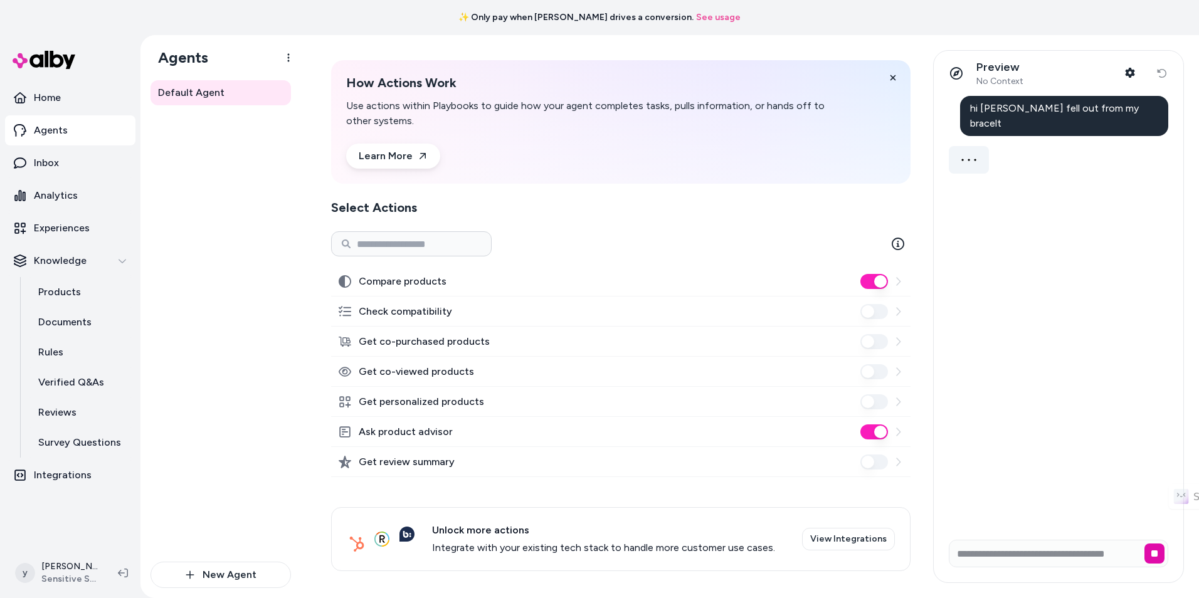
scroll to position [39, 0]
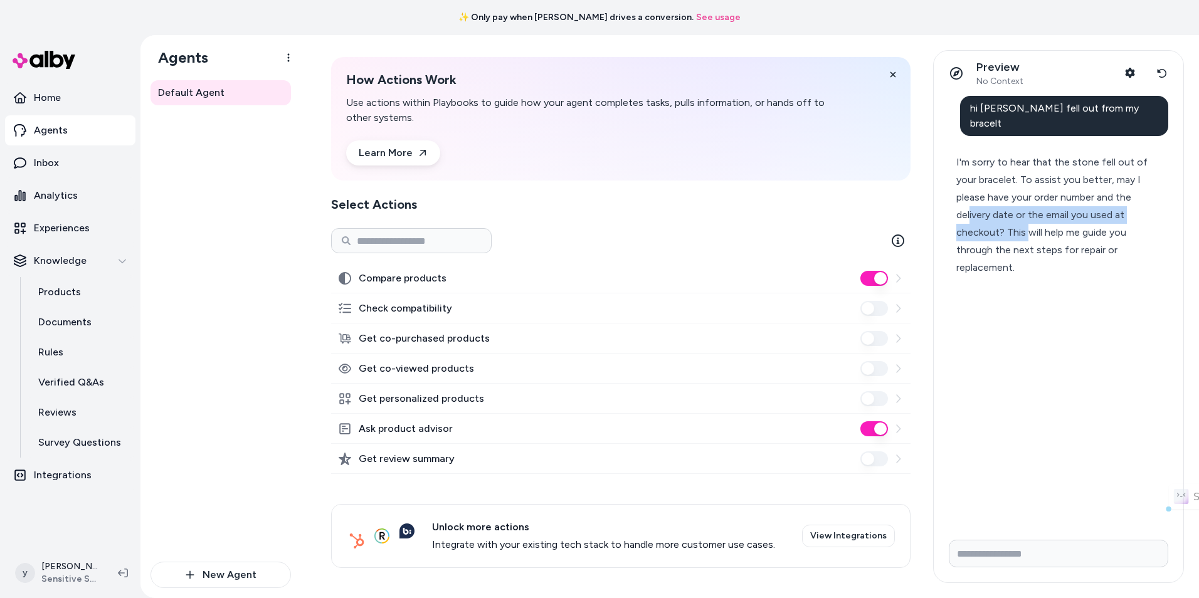
drag, startPoint x: 969, startPoint y: 203, endPoint x: 1029, endPoint y: 223, distance: 63.1
click at [1029, 223] on div "I'm sorry to hear that the stone fell out of your bracelet. To assist you bette…" at bounding box center [1053, 215] width 194 height 123
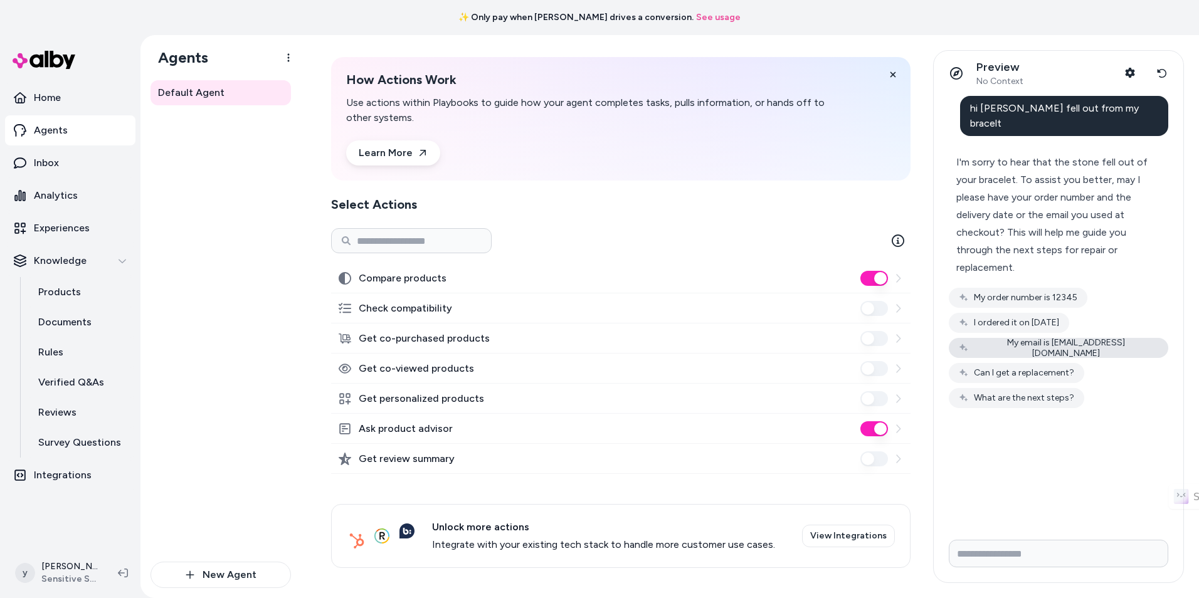
click at [1024, 338] on button "My email is [EMAIL_ADDRESS][DOMAIN_NAME]" at bounding box center [1058, 348] width 219 height 20
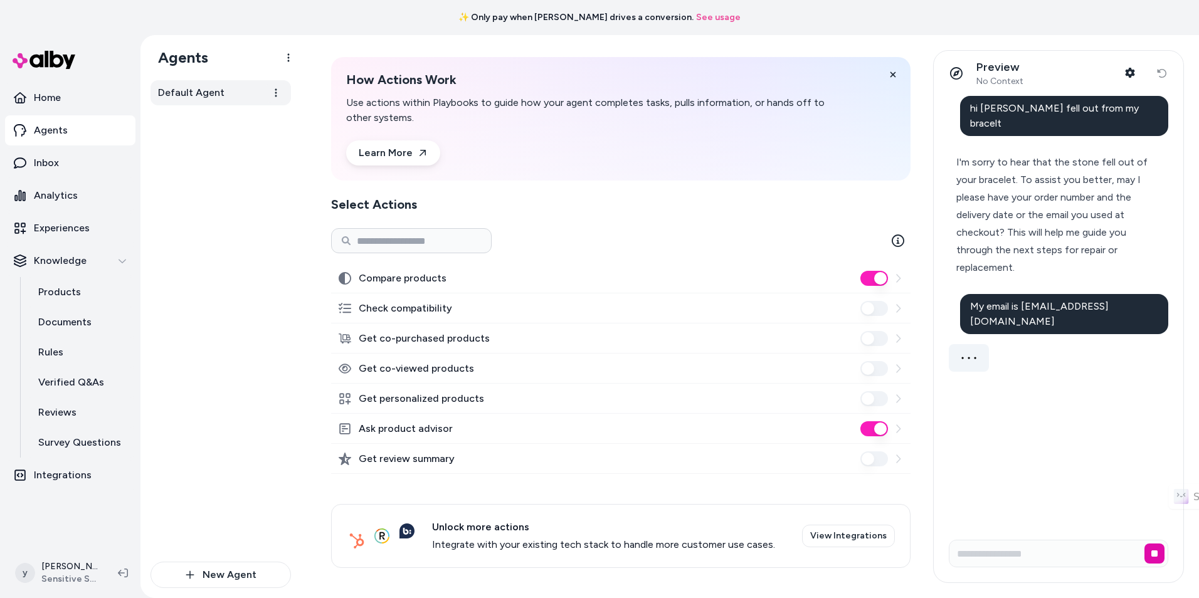
click at [211, 88] on span "Default Agent" at bounding box center [191, 92] width 66 height 15
click at [205, 65] on h1 "Agents" at bounding box center [178, 57] width 60 height 19
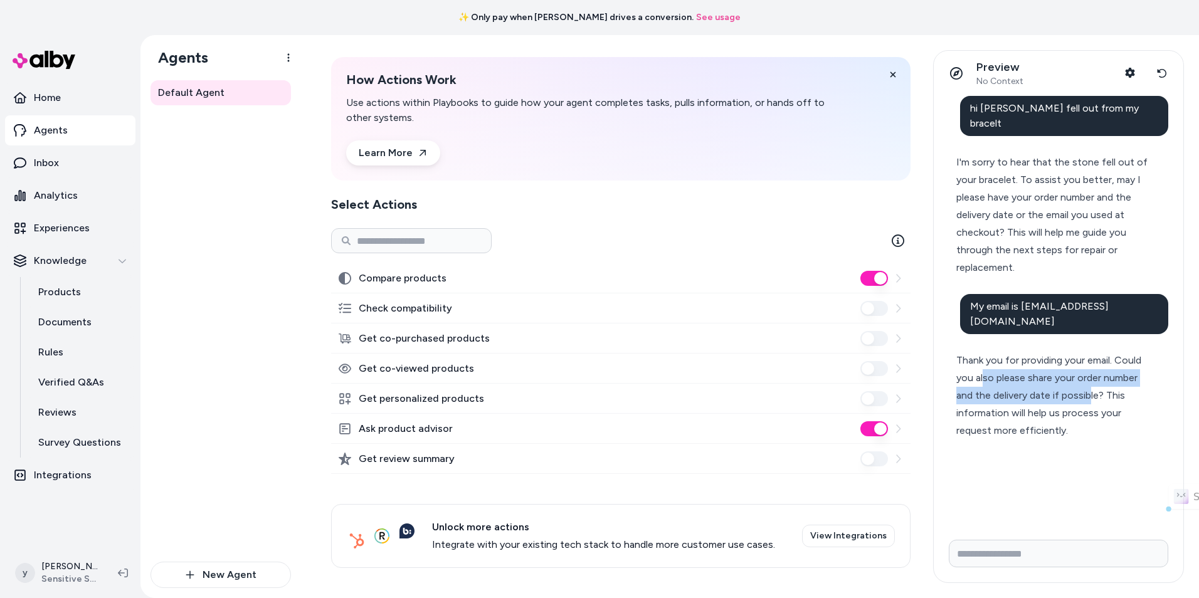
drag, startPoint x: 984, startPoint y: 354, endPoint x: 1089, endPoint y: 364, distance: 105.3
click at [1089, 364] on div "Thank you for providing your email. Could you also please share your order numb…" at bounding box center [1053, 396] width 194 height 88
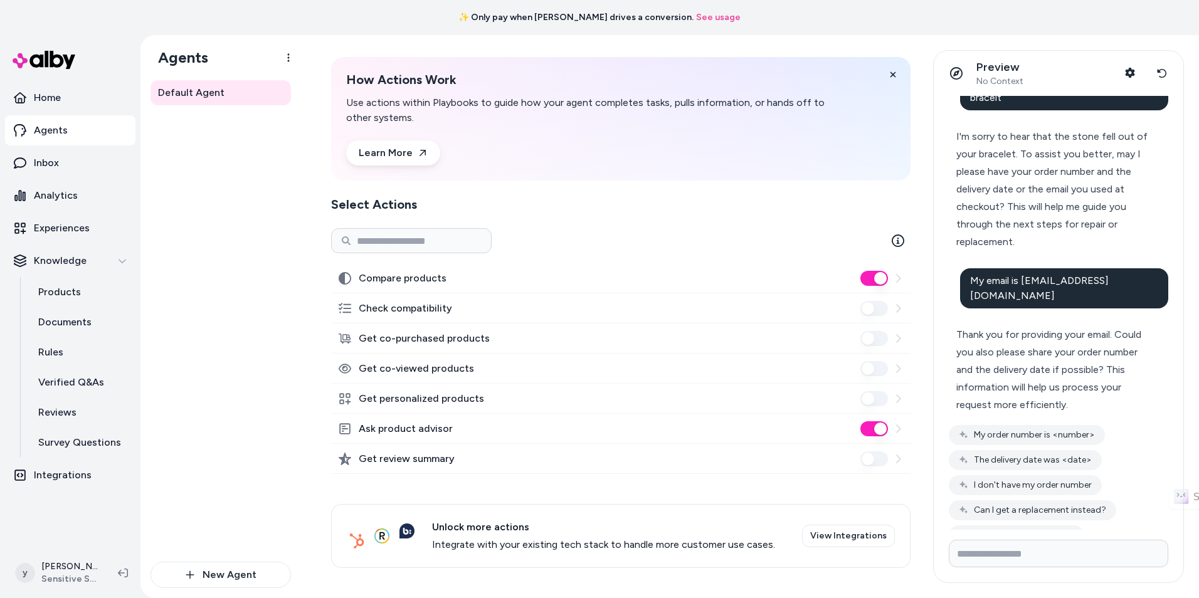
scroll to position [26, 0]
click at [1025, 549] on input "Write your prompt here" at bounding box center [1058, 554] width 219 height 28
type input "*"
type input "****"
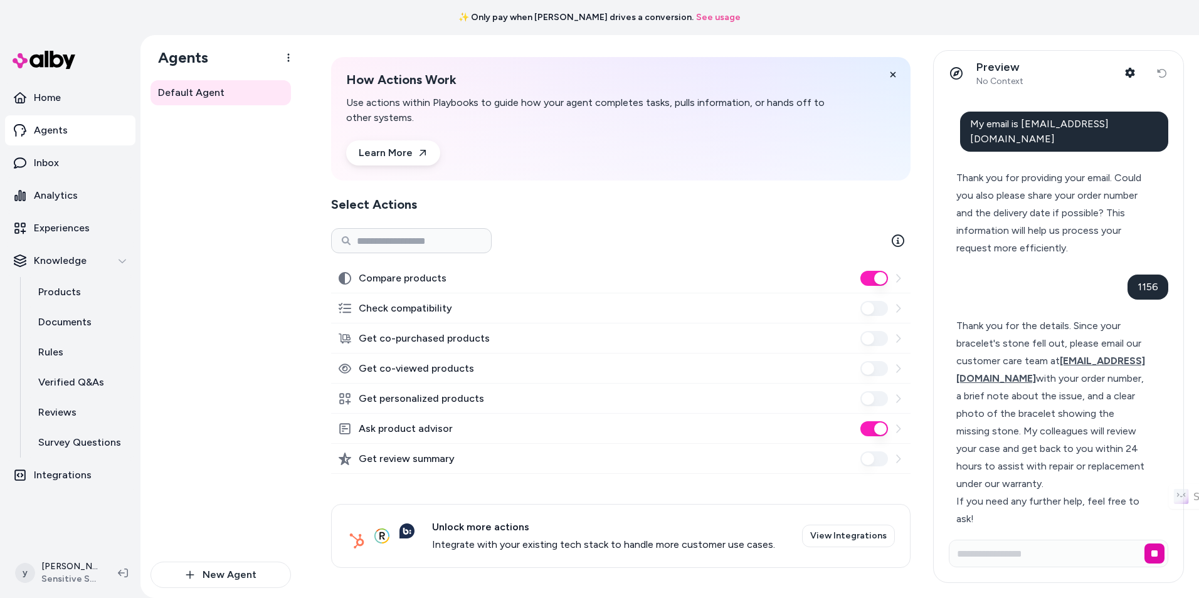
scroll to position [173, 0]
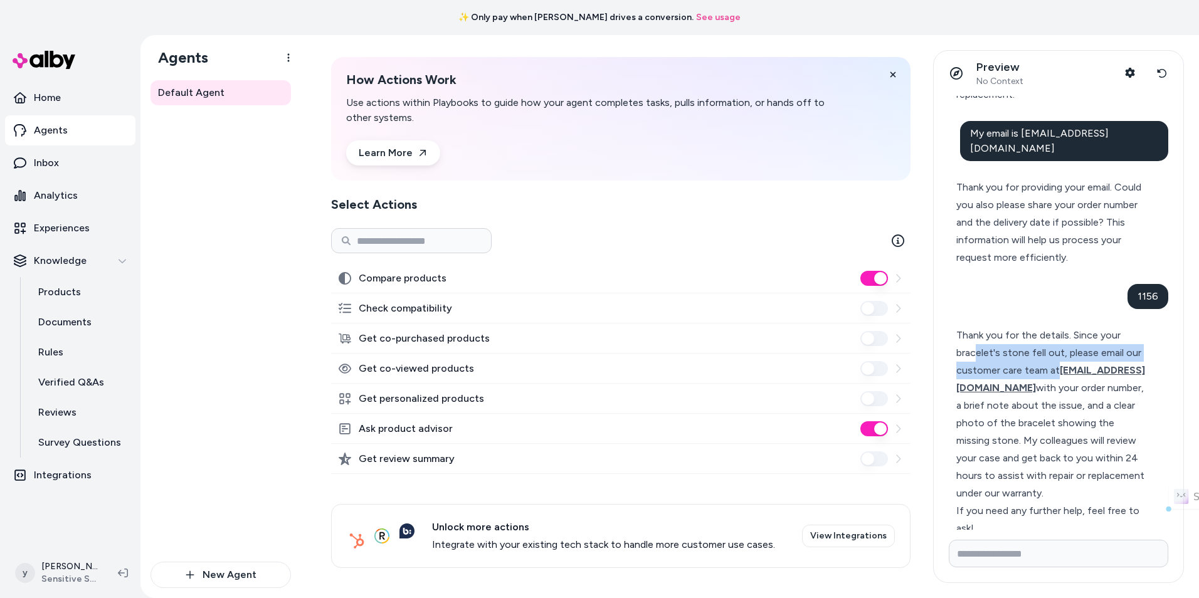
drag, startPoint x: 978, startPoint y: 319, endPoint x: 1091, endPoint y: 336, distance: 114.2
click at [1091, 336] on div "Thank you for the details. Since your bracelet's stone fell out, please email o…" at bounding box center [1053, 415] width 194 height 176
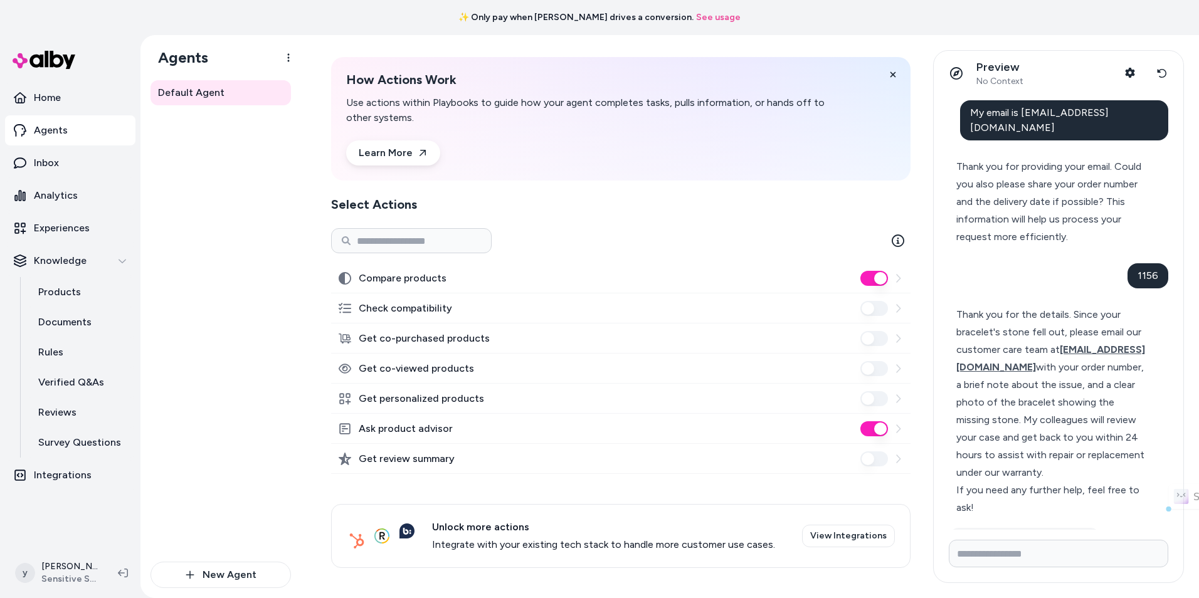
click at [1091, 336] on div "Thank you for the details. Since your bracelet's stone fell out, please email o…" at bounding box center [1053, 394] width 194 height 176
drag, startPoint x: 1000, startPoint y: 371, endPoint x: 1096, endPoint y: 413, distance: 104.4
click at [1096, 413] on div "Thank you for the details. Since your bracelet's stone fell out, please email o…" at bounding box center [1053, 394] width 194 height 176
drag, startPoint x: 993, startPoint y: 451, endPoint x: 1046, endPoint y: 462, distance: 53.7
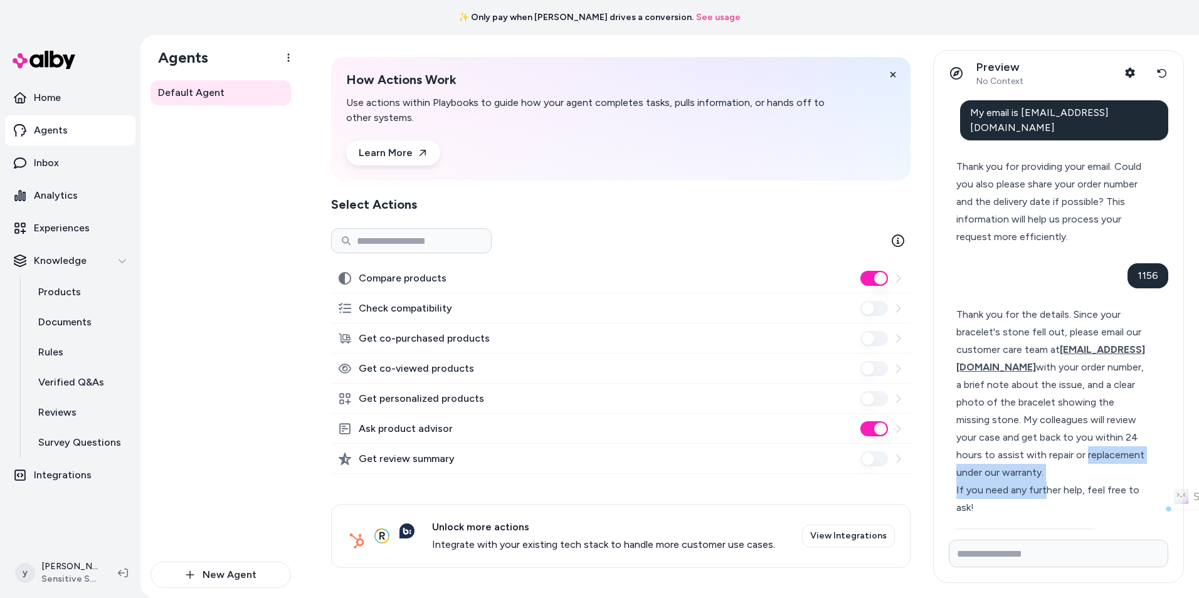
click at [1046, 462] on div "Thank you for the details. Since your bracelet's stone fell out, please email o…" at bounding box center [1053, 411] width 194 height 211
click at [1046, 482] on div "If you need any further help, feel free to ask!" at bounding box center [1053, 499] width 194 height 35
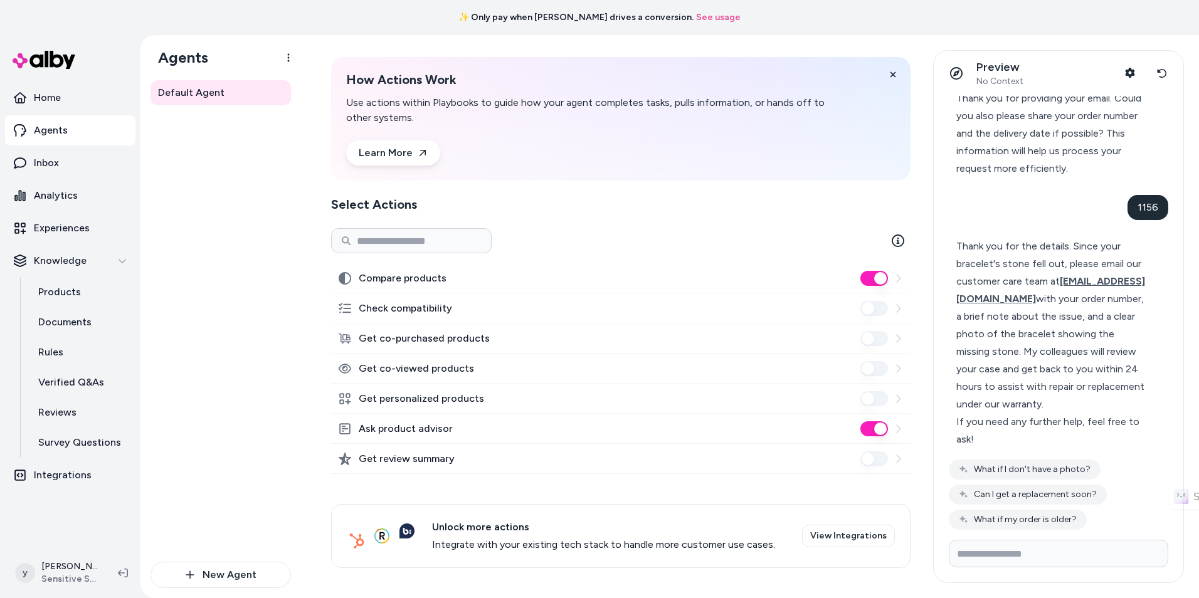
scroll to position [297, 0]
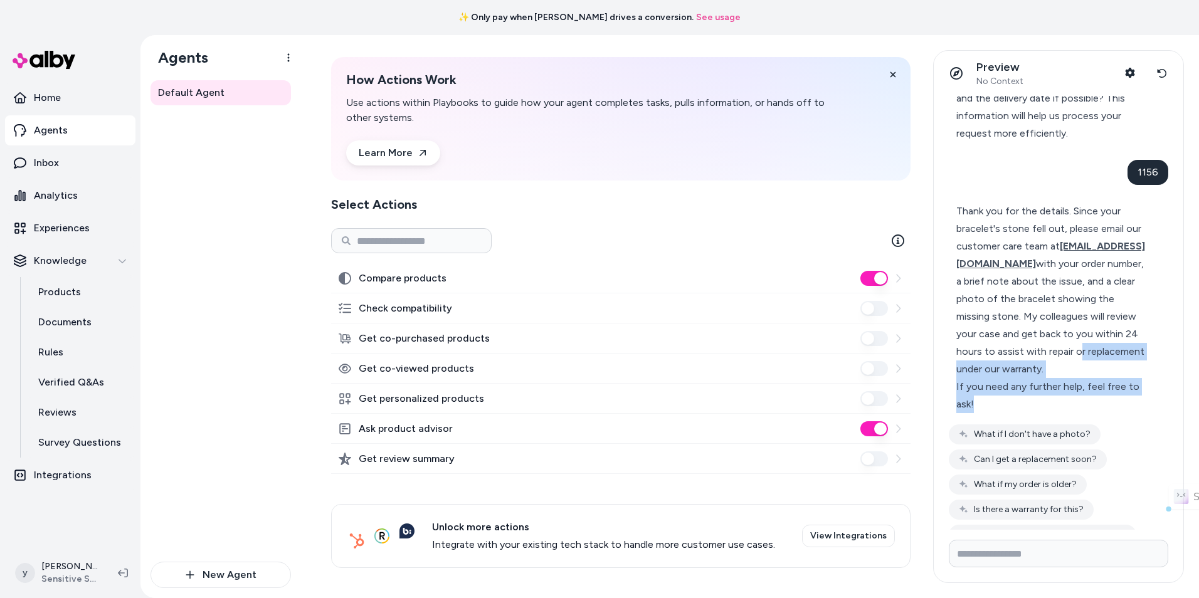
drag, startPoint x: 984, startPoint y: 339, endPoint x: 1104, endPoint y: 369, distance: 123.5
click at [1104, 369] on div "Thank you for the details. Since your bracelet's stone fell out, please email o…" at bounding box center [1053, 308] width 194 height 211
click at [1105, 378] on div "If you need any further help, feel free to ask!" at bounding box center [1053, 395] width 194 height 35
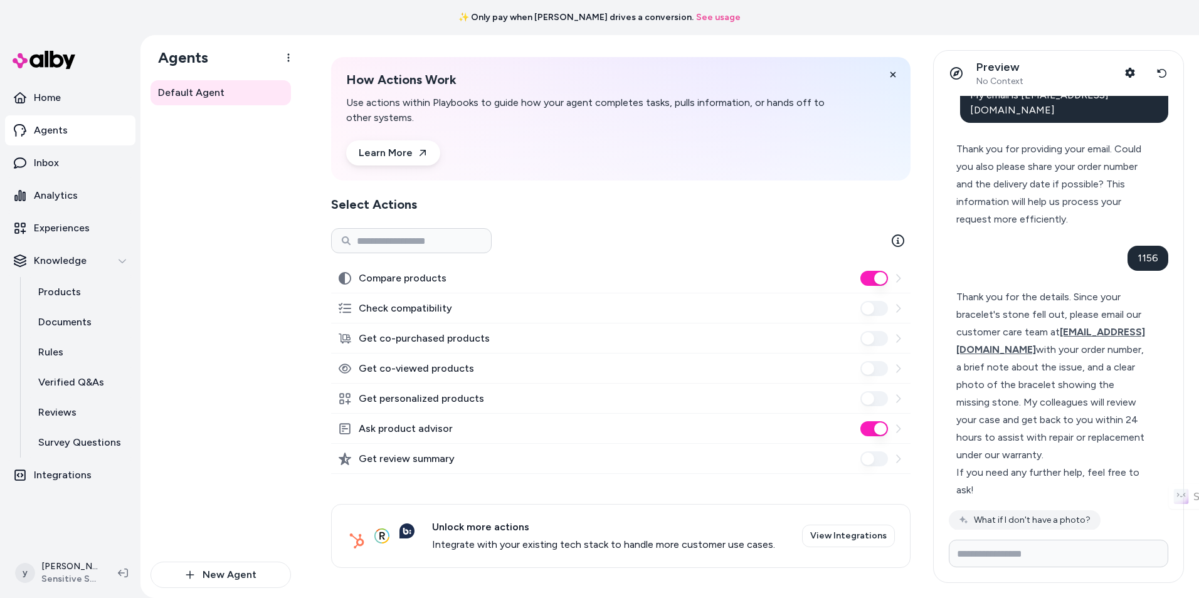
scroll to position [172, 0]
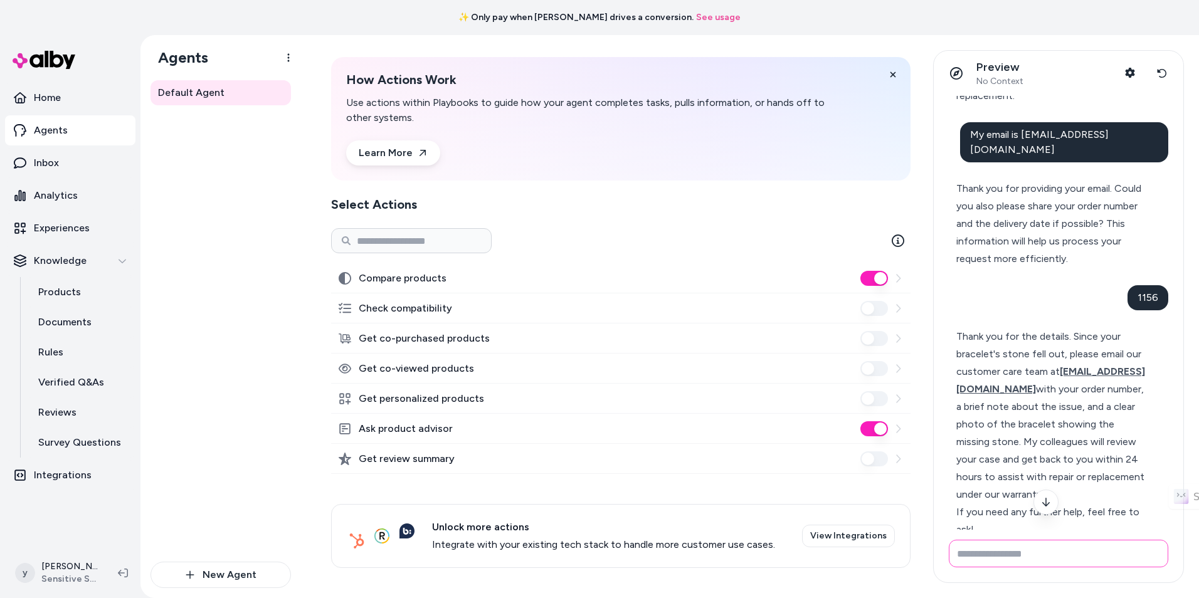
click at [1084, 554] on input "Write your prompt here" at bounding box center [1058, 554] width 219 height 28
type input "**********"
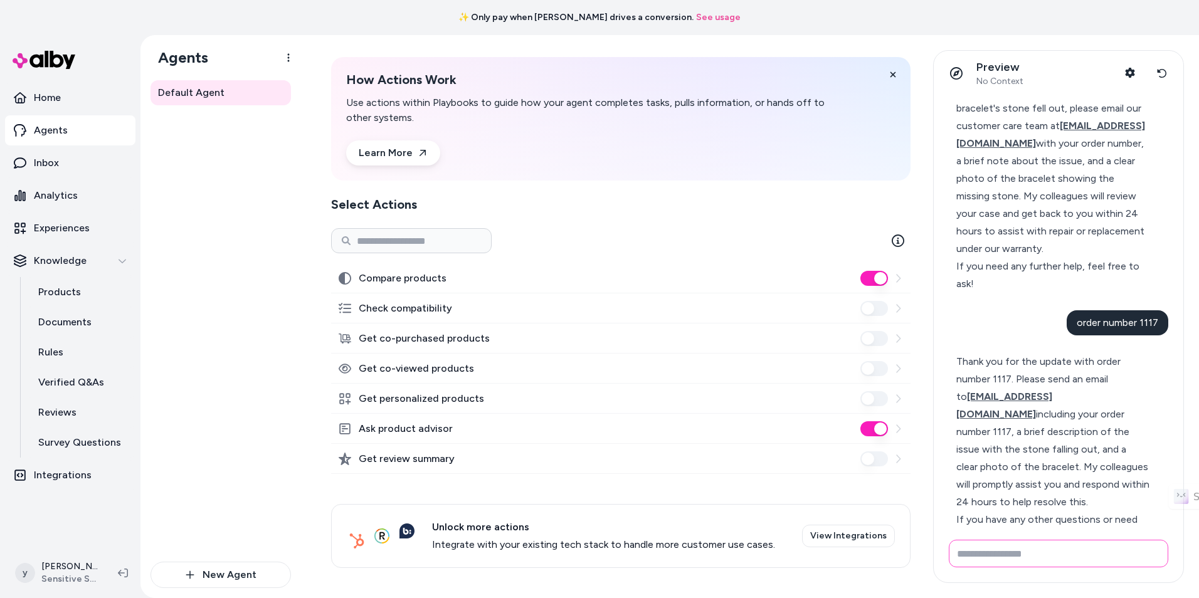
scroll to position [426, 0]
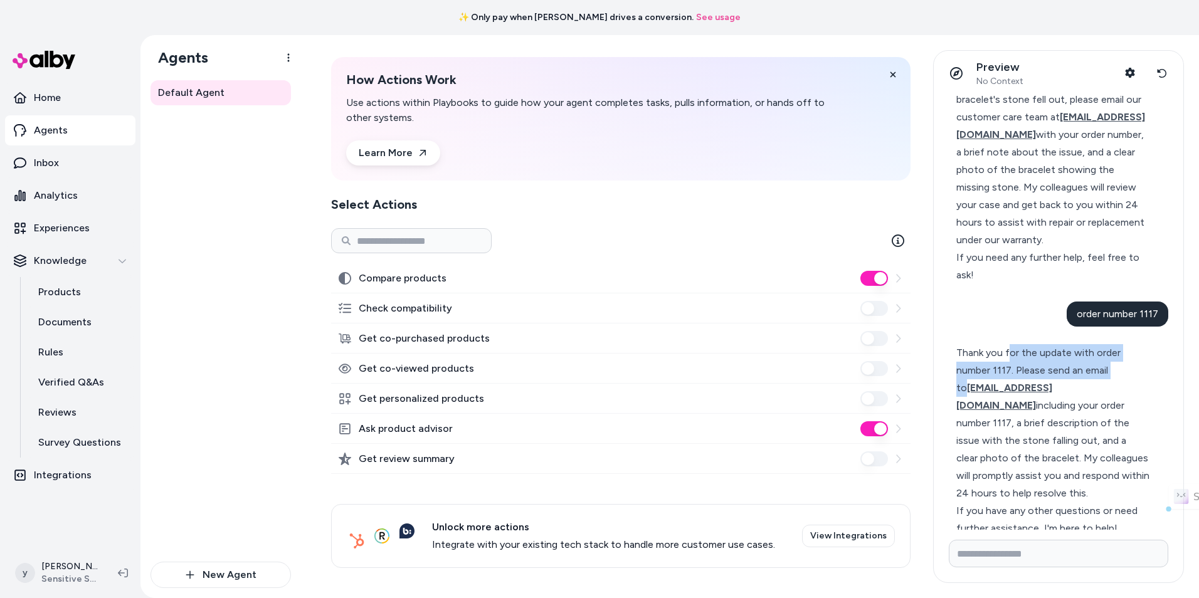
drag, startPoint x: 1010, startPoint y: 331, endPoint x: 1119, endPoint y: 341, distance: 109.6
click at [1119, 344] on div "Thank you for the update with order number 1117. Please send an email to [EMAIL…" at bounding box center [1053, 423] width 194 height 158
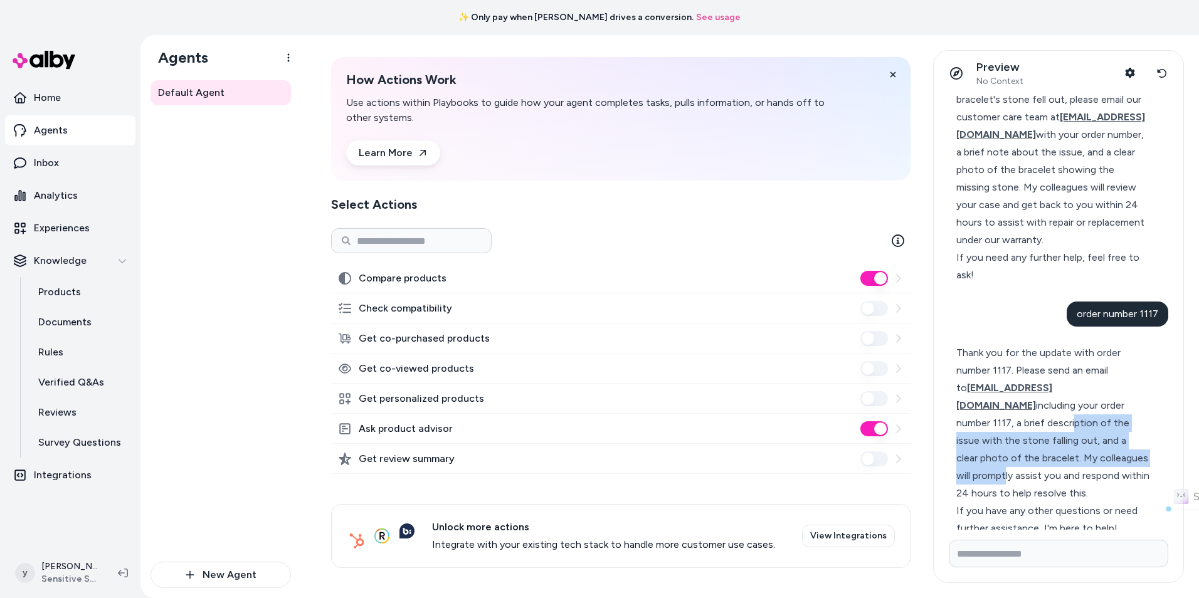
drag, startPoint x: 981, startPoint y: 385, endPoint x: 1112, endPoint y: 420, distance: 134.9
click at [1112, 420] on div "Thank you for the update with order number 1117. Please send an email to [EMAIL…" at bounding box center [1053, 423] width 194 height 158
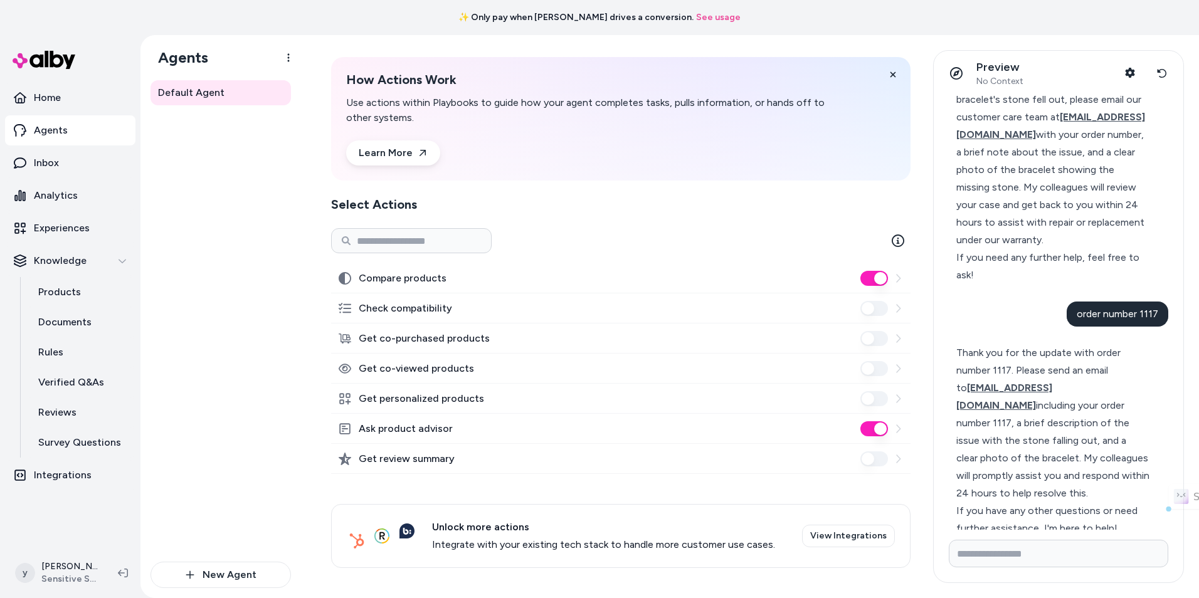
drag, startPoint x: 1003, startPoint y: 430, endPoint x: 1091, endPoint y: 462, distance: 94.0
click at [1091, 462] on div "Thank you for the update with order number 1117. Please send an email to [EMAIL…" at bounding box center [1053, 423] width 194 height 158
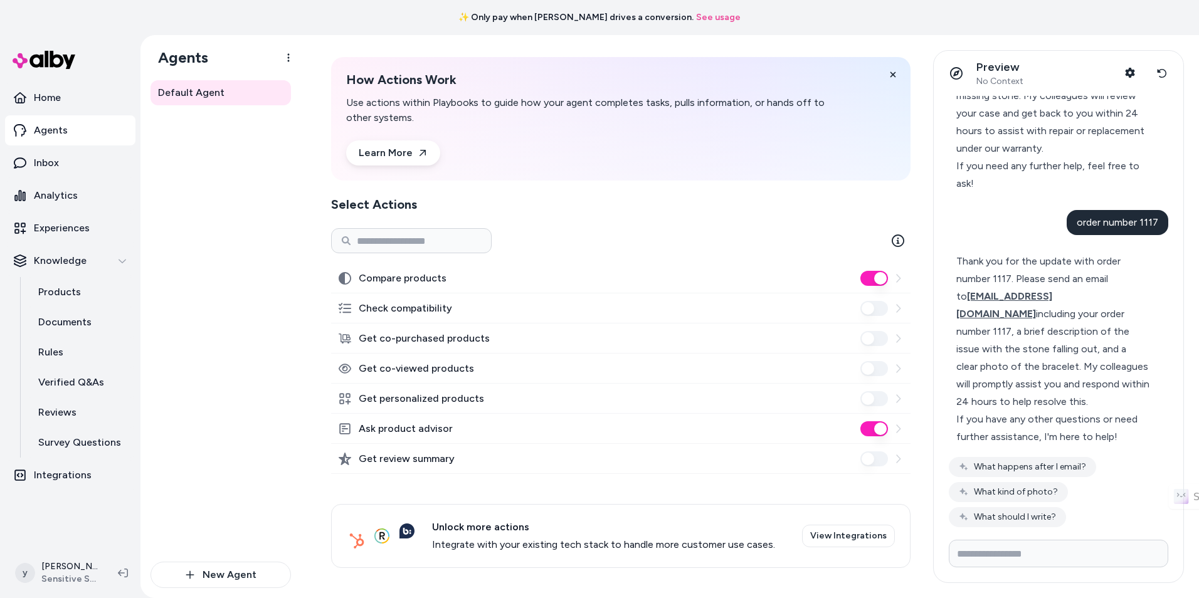
scroll to position [551, 0]
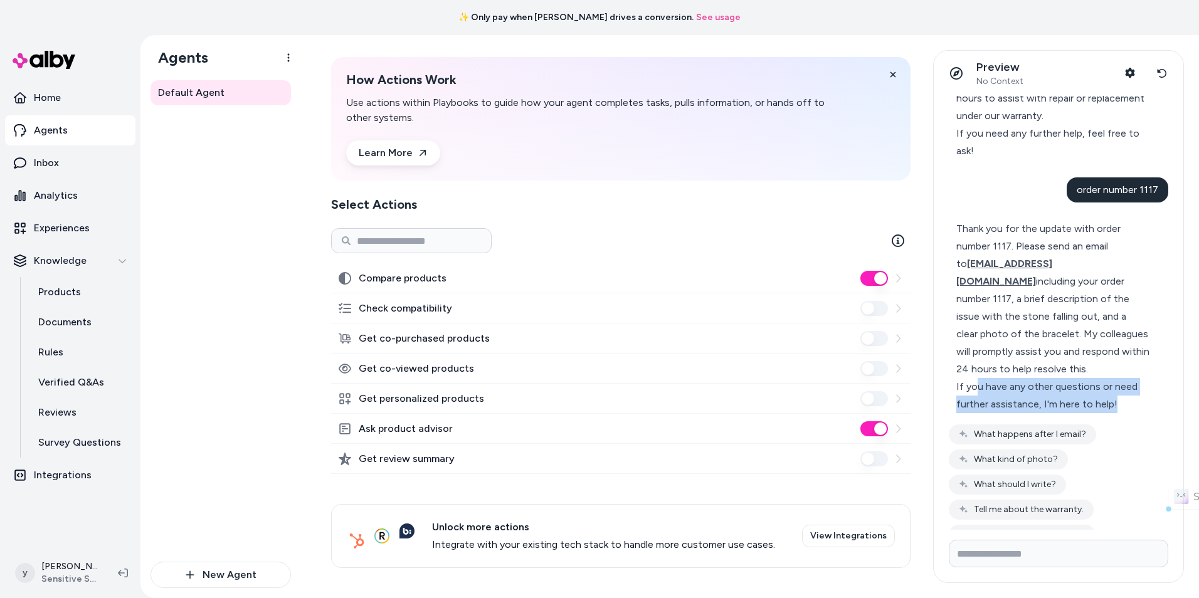
drag, startPoint x: 977, startPoint y: 354, endPoint x: 1124, endPoint y: 366, distance: 147.2
click at [1124, 378] on div "If you have any other questions or need further assistance, I'm here to help!" at bounding box center [1053, 395] width 194 height 35
click at [1033, 525] on button "Can I call customer service?" at bounding box center [1022, 535] width 147 height 20
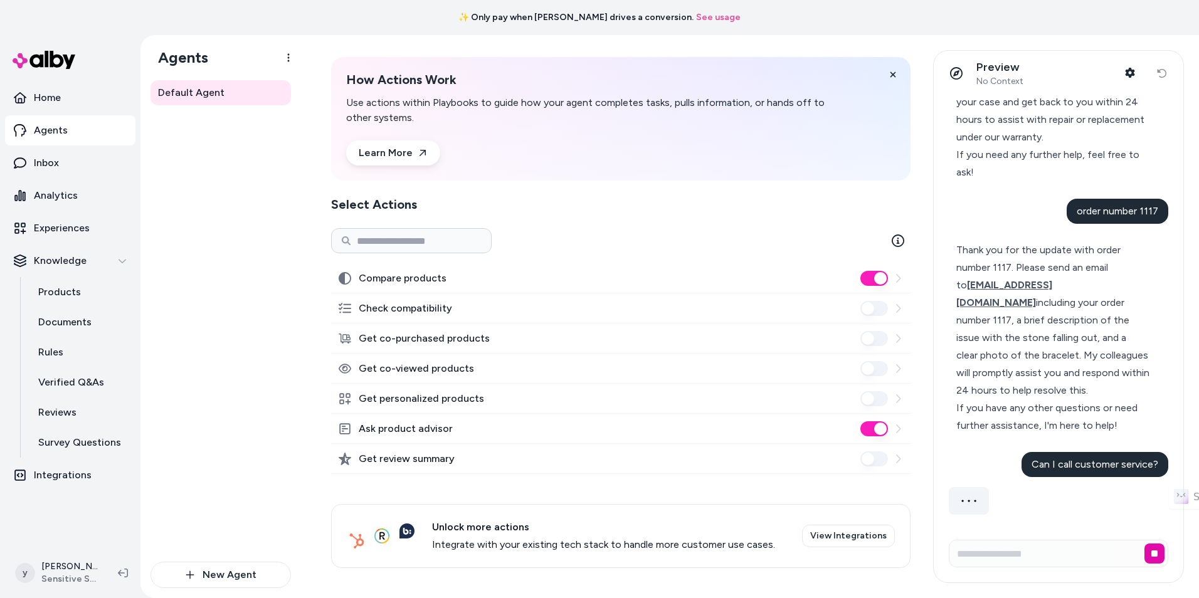
scroll to position [499, 0]
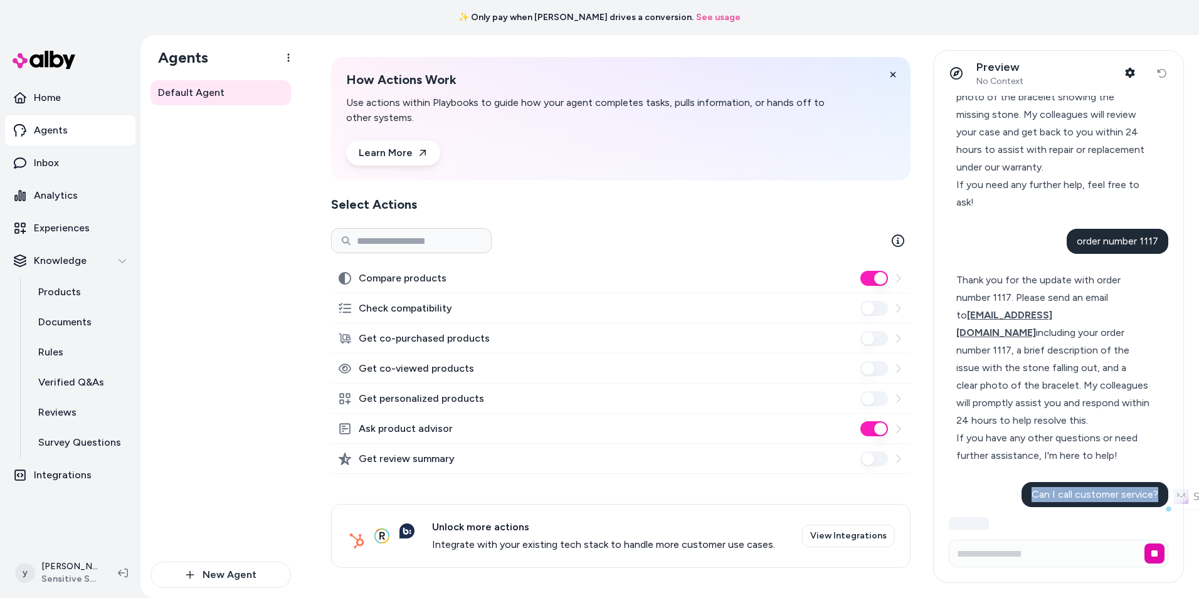
drag, startPoint x: 1025, startPoint y: 463, endPoint x: 1154, endPoint y: 462, distance: 128.6
click at [1154, 482] on div "Can I call customer service?" at bounding box center [1095, 494] width 147 height 25
drag, startPoint x: 1154, startPoint y: 462, endPoint x: 1137, endPoint y: 463, distance: 17.0
copy span "Can I call customer service?"
click at [1094, 376] on div "Thank you for the update with order number 1117. Please send an email to [EMAIL…" at bounding box center [1053, 351] width 194 height 158
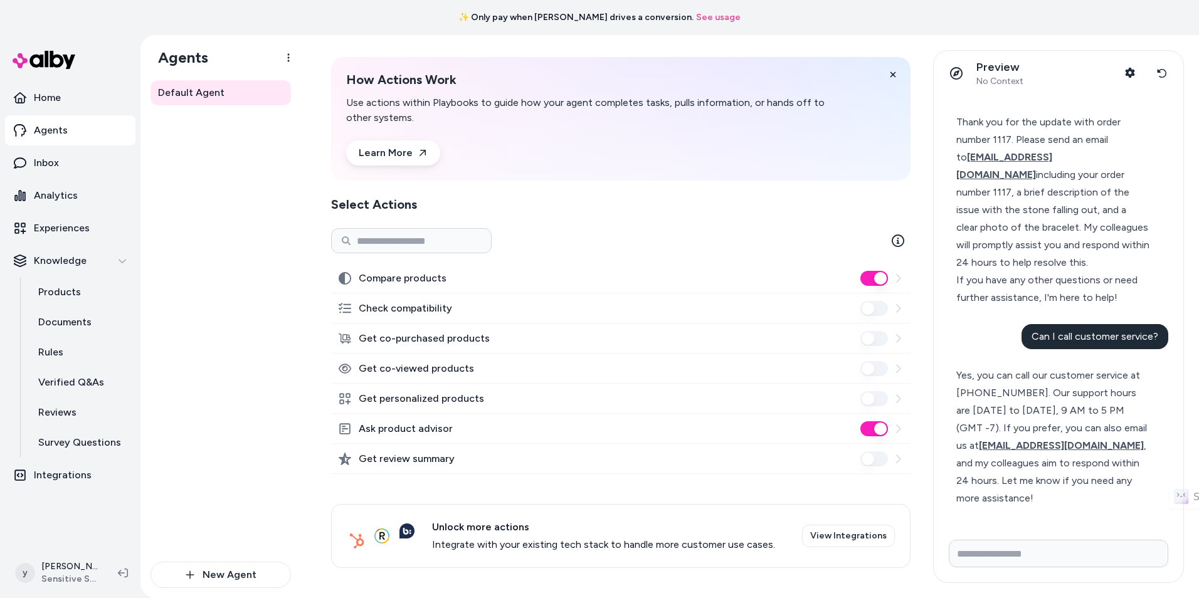
scroll to position [627, 0]
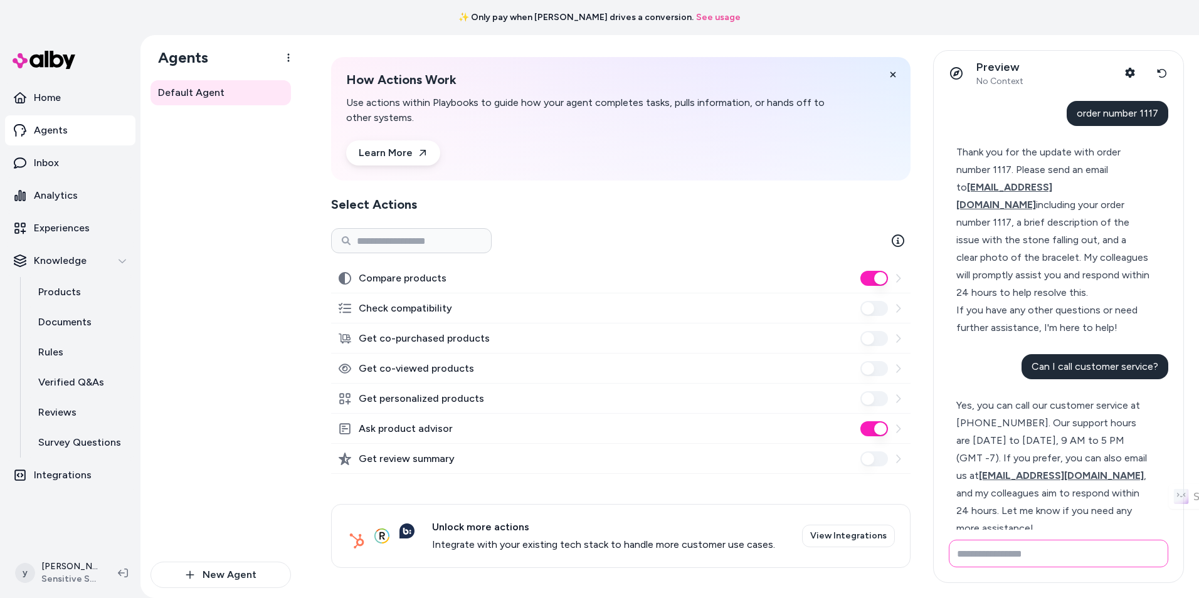
drag, startPoint x: 996, startPoint y: 388, endPoint x: 1134, endPoint y: 456, distance: 153.7
click at [1134, 456] on div "Yes, you can call our customer service at [PHONE_NUMBER]. Our support hours are…" at bounding box center [1053, 467] width 194 height 140
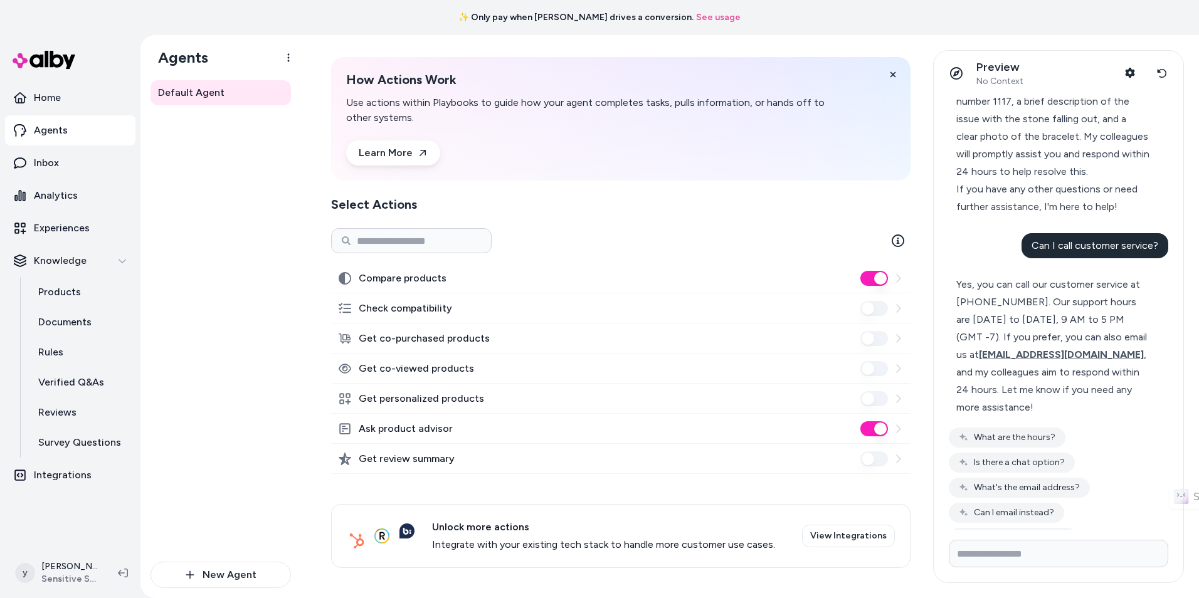
scroll to position [751, 0]
click at [95, 103] on link "Home" at bounding box center [70, 98] width 130 height 30
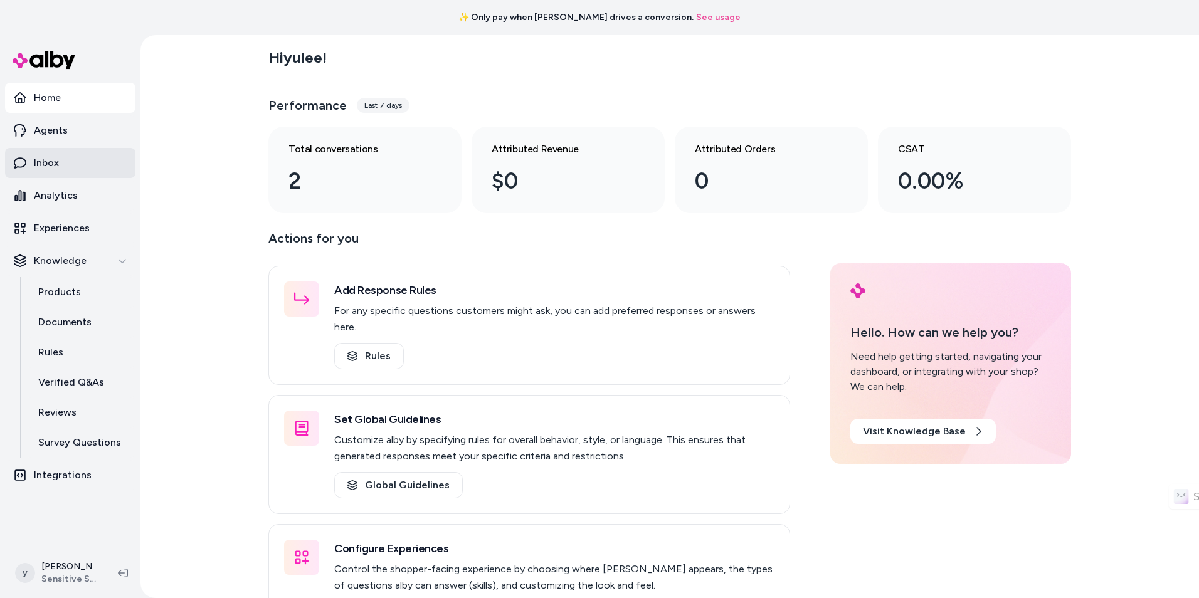
click at [61, 166] on link "Inbox" at bounding box center [70, 163] width 130 height 30
